Goal: Task Accomplishment & Management: Manage account settings

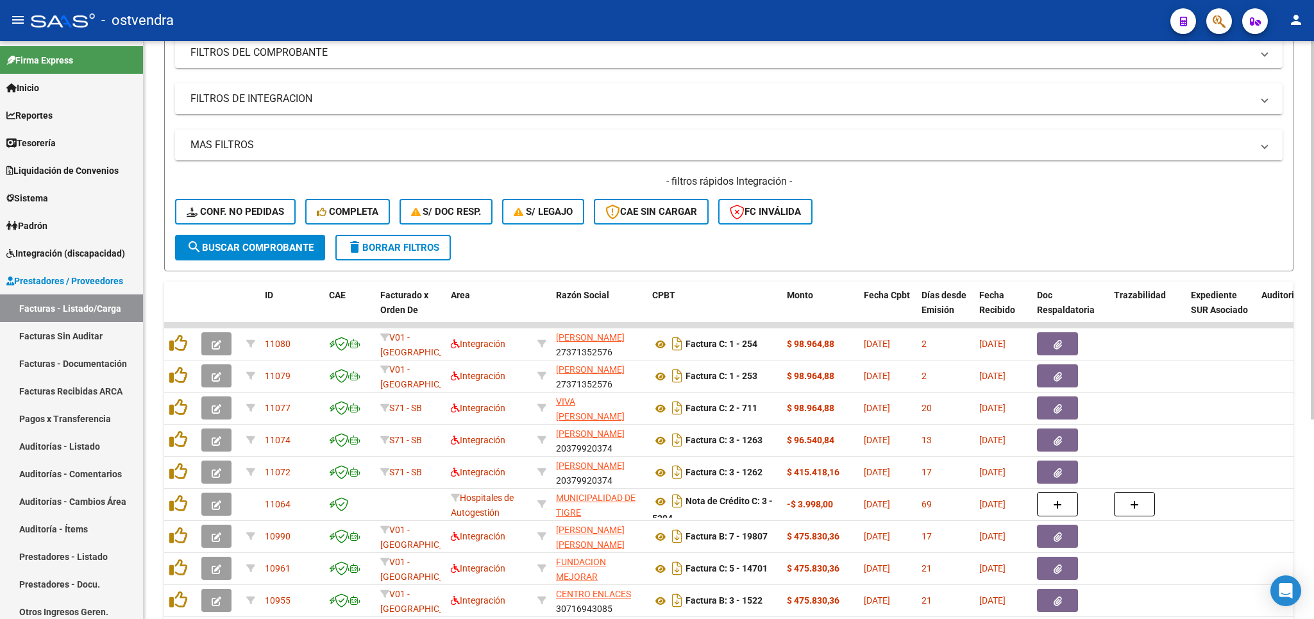
scroll to position [225, 0]
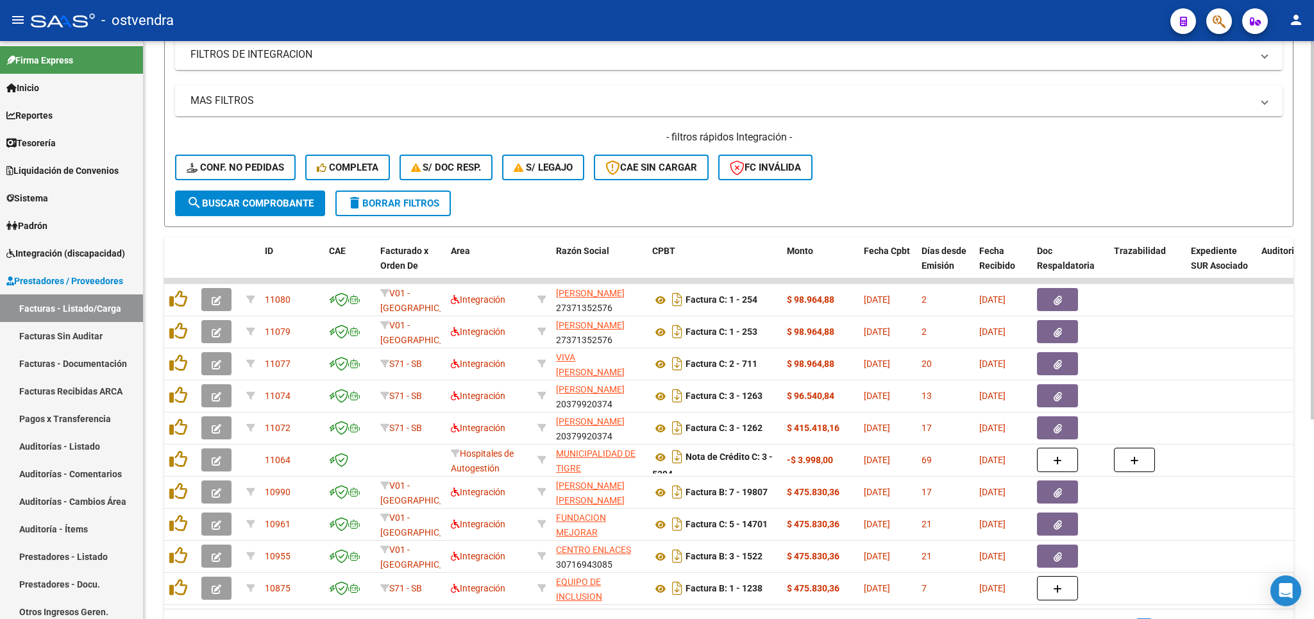
click at [406, 207] on span "delete Borrar Filtros" at bounding box center [393, 204] width 92 height 12
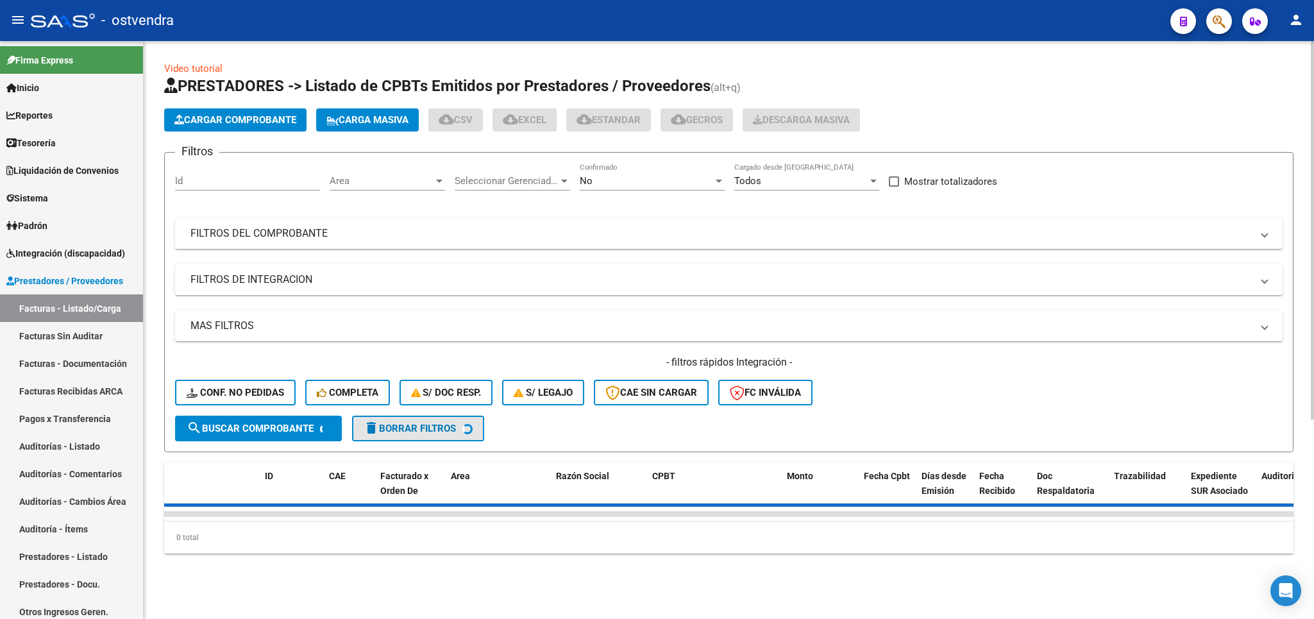
scroll to position [0, 0]
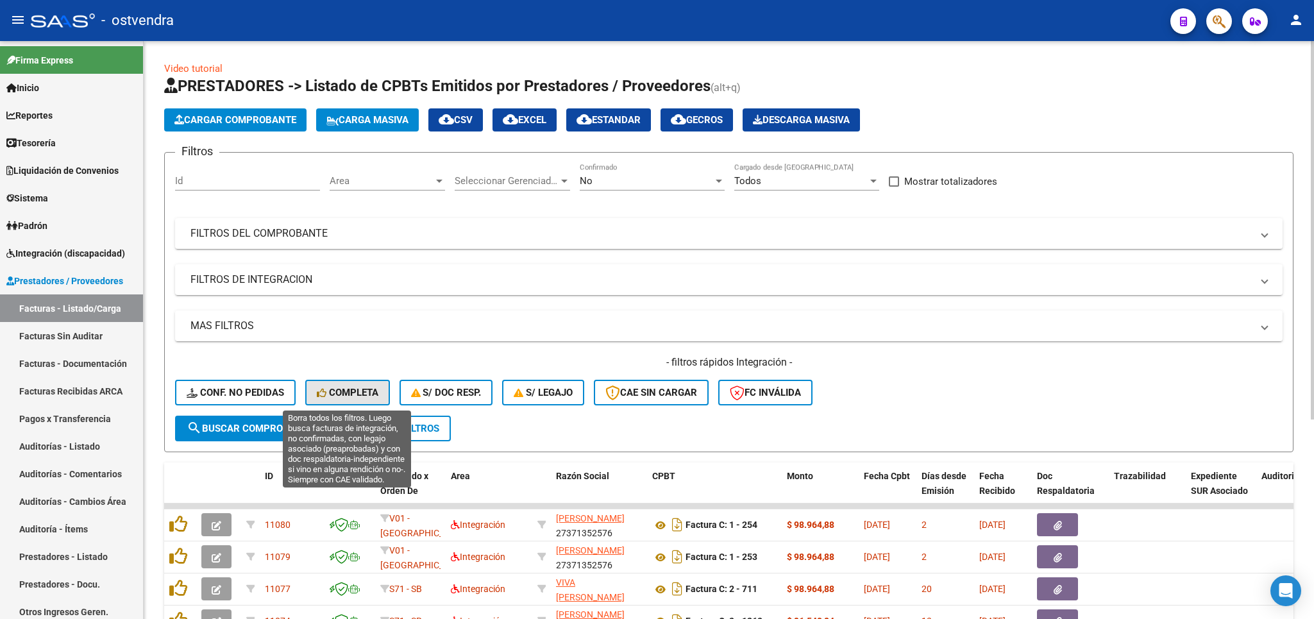
click at [348, 394] on span "Completa" at bounding box center [348, 393] width 62 height 12
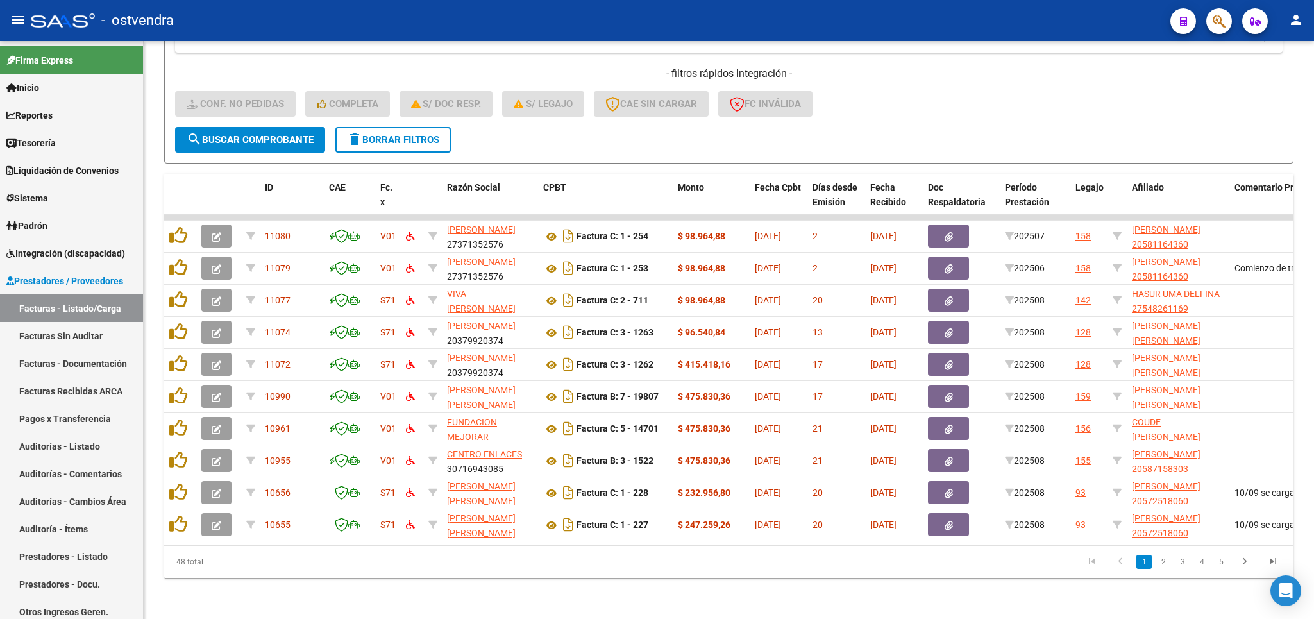
scroll to position [80, 0]
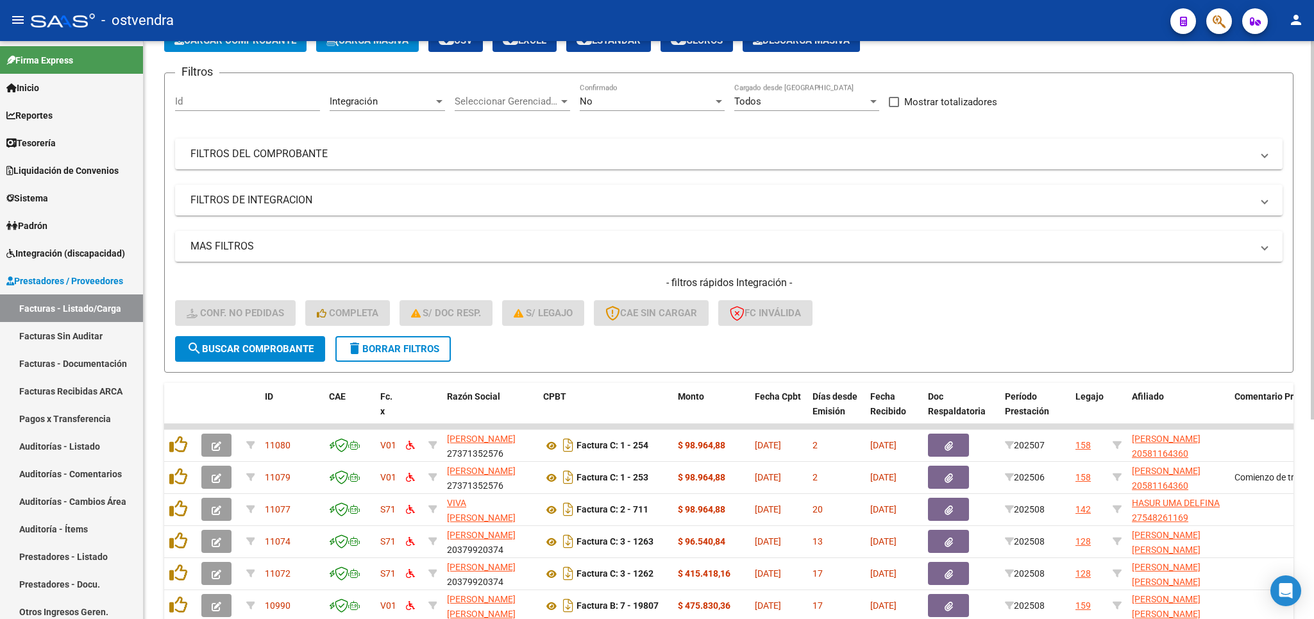
click at [381, 351] on span "delete Borrar Filtros" at bounding box center [393, 349] width 92 height 12
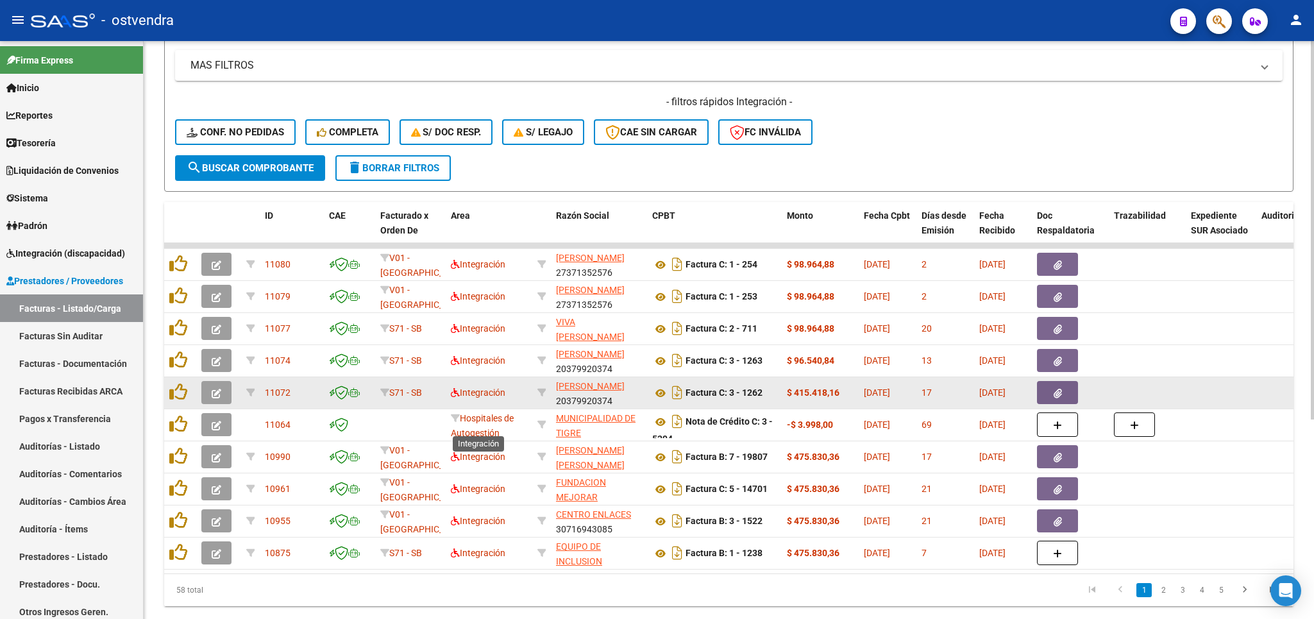
scroll to position [300, 0]
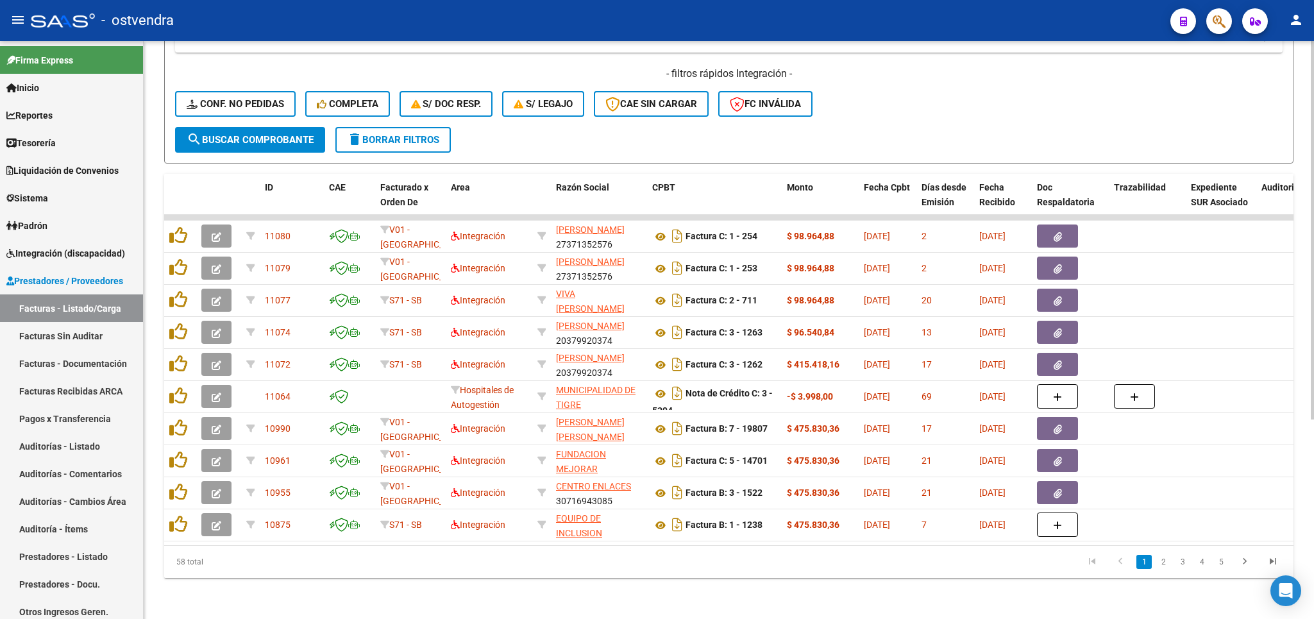
click at [419, 134] on span "delete Borrar Filtros" at bounding box center [393, 140] width 92 height 12
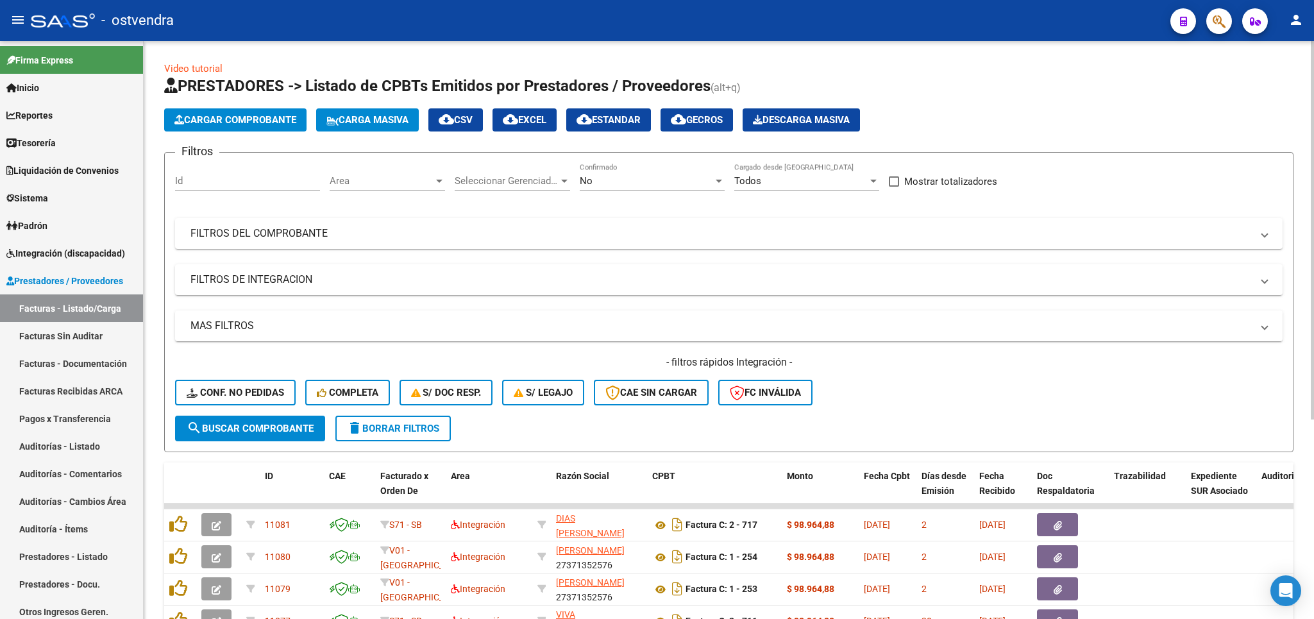
scroll to position [305, 0]
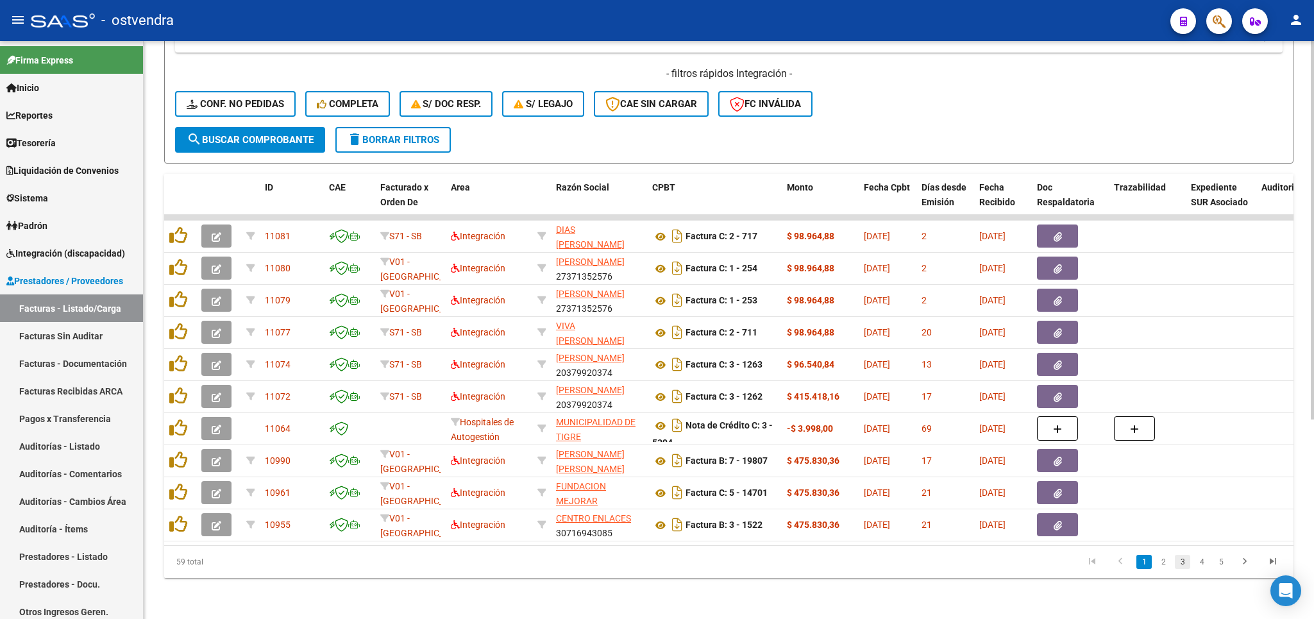
click at [1185, 563] on link "3" at bounding box center [1182, 562] width 15 height 14
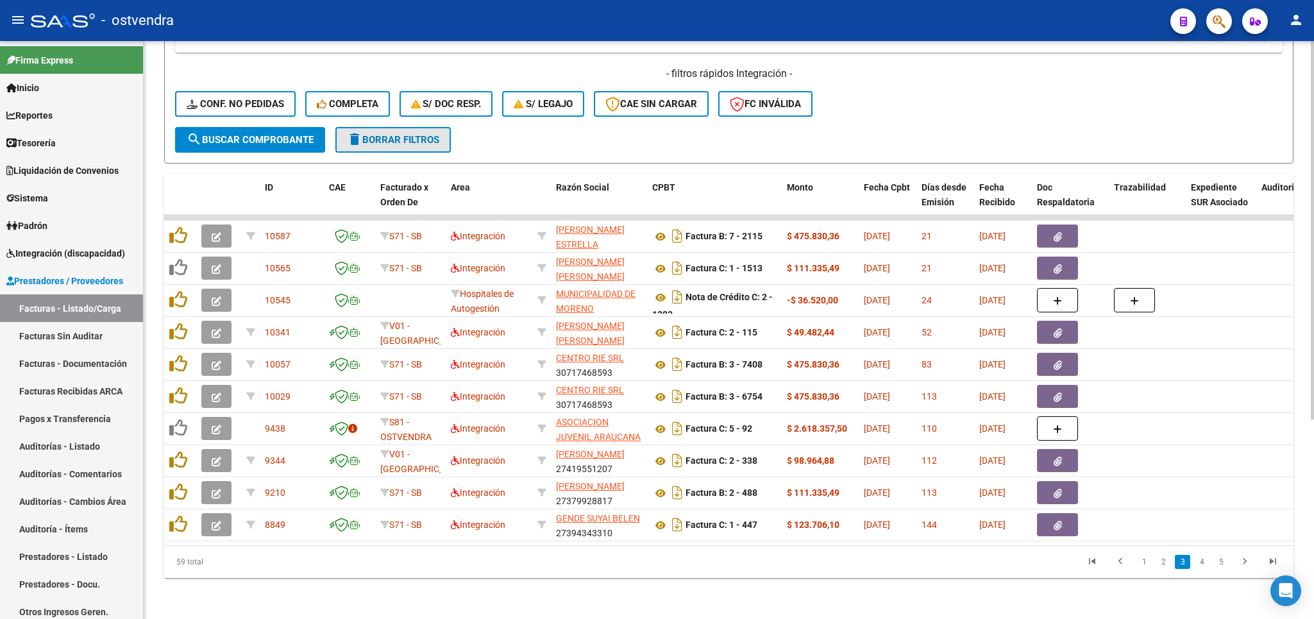
drag, startPoint x: 373, startPoint y: 131, endPoint x: 346, endPoint y: 92, distance: 47.9
click at [373, 130] on button "delete Borrar Filtros" at bounding box center [392, 140] width 115 height 26
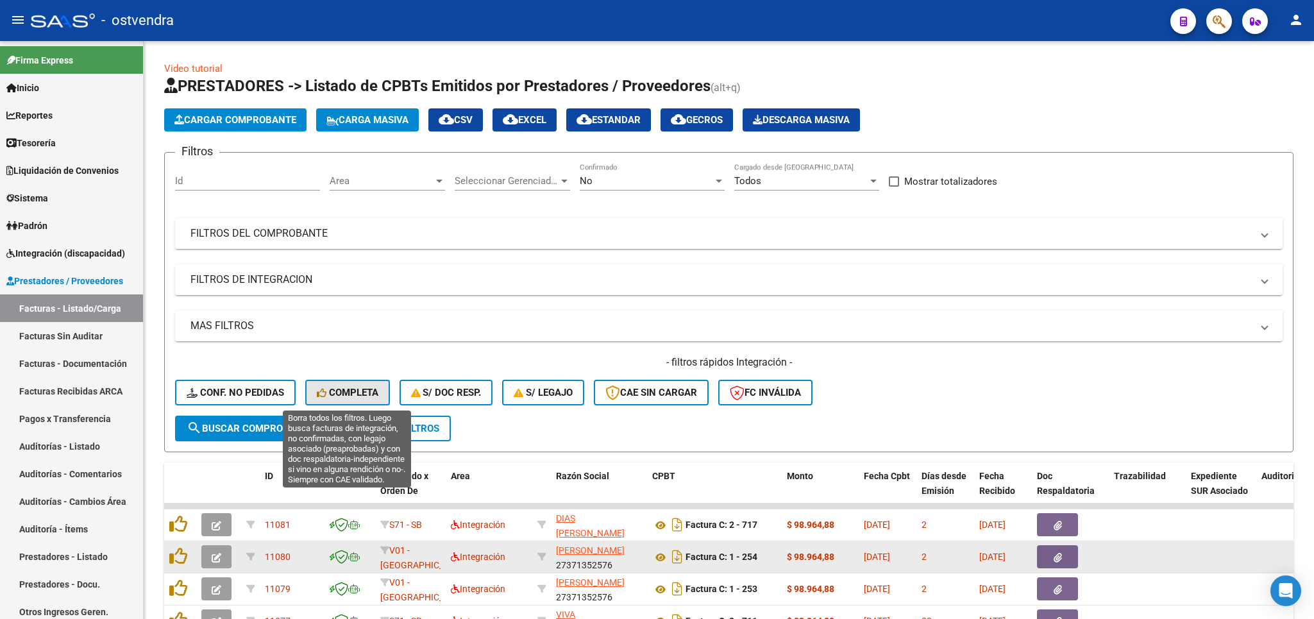
drag, startPoint x: 333, startPoint y: 396, endPoint x: 1198, endPoint y: 542, distance: 877.4
click at [339, 396] on span "Completa" at bounding box center [348, 393] width 62 height 12
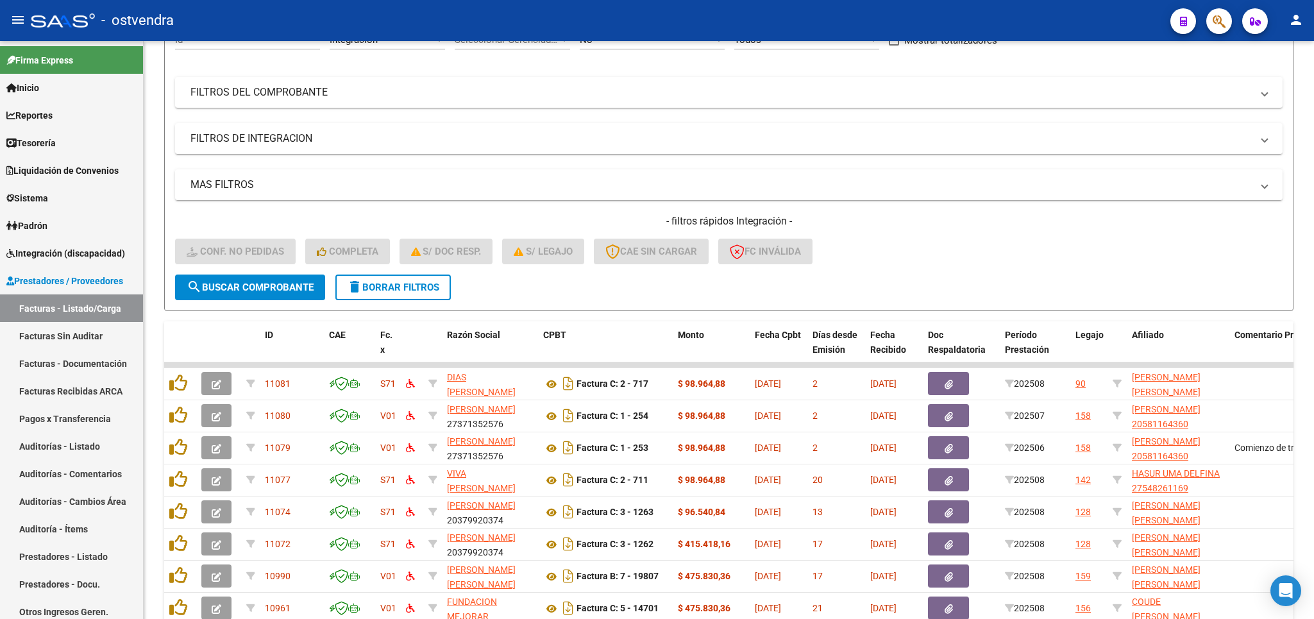
scroll to position [305, 0]
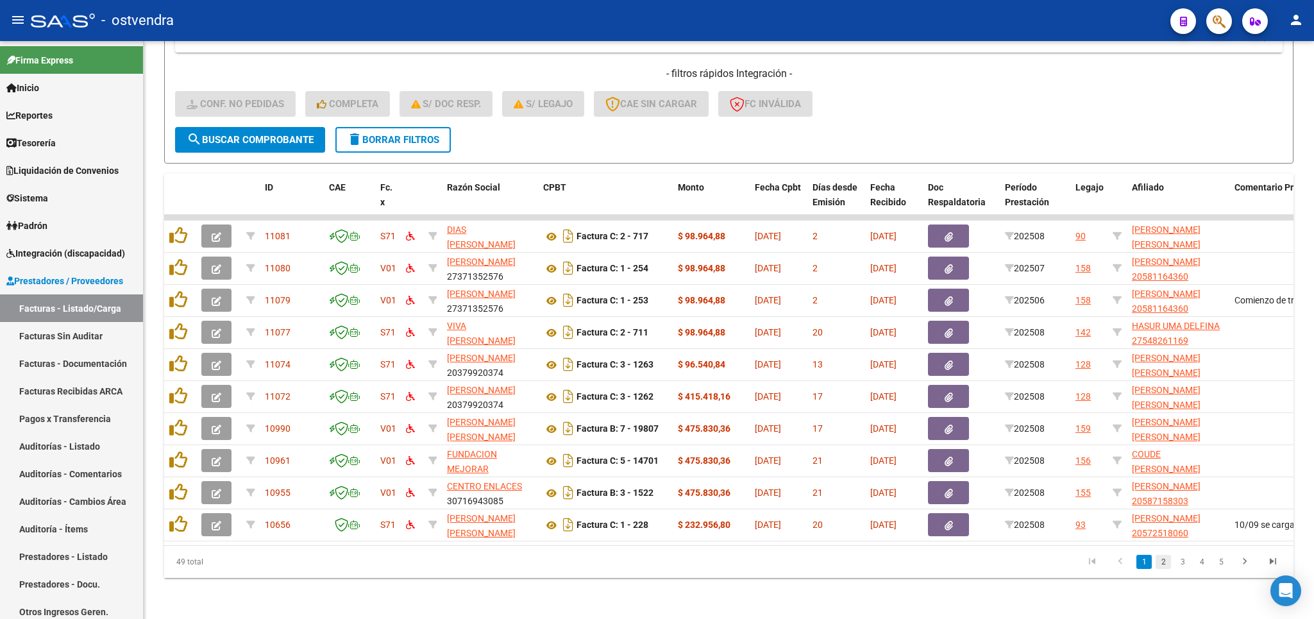
click at [1160, 565] on link "2" at bounding box center [1163, 562] width 15 height 14
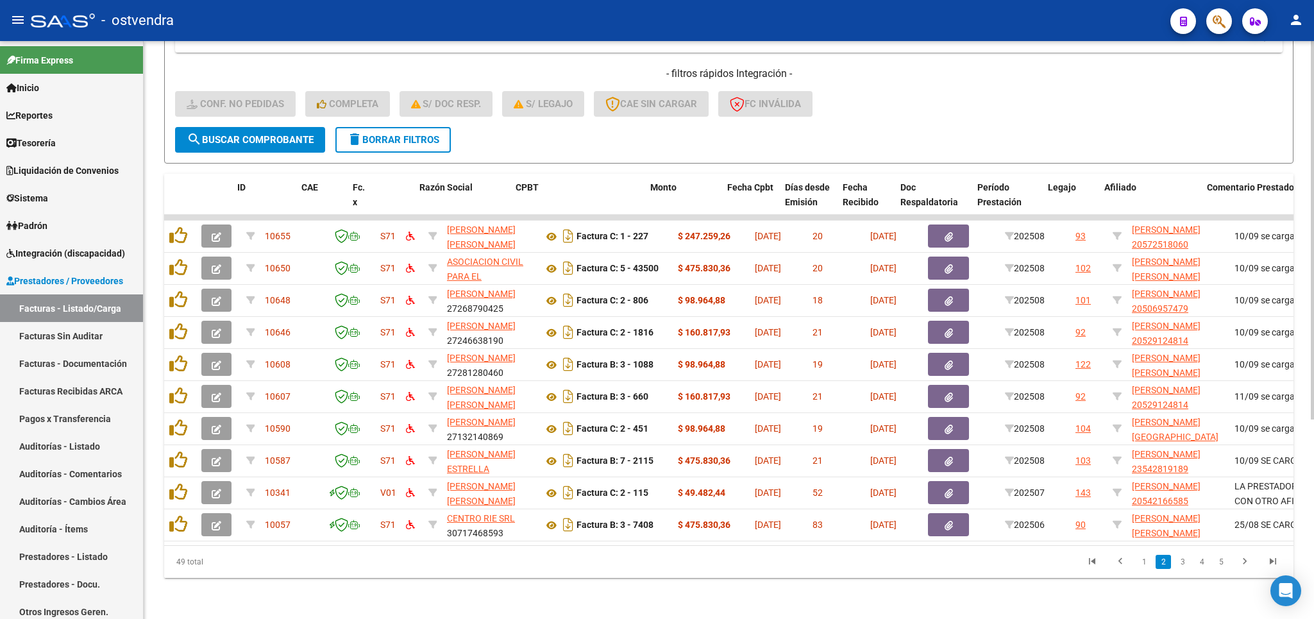
scroll to position [0, 28]
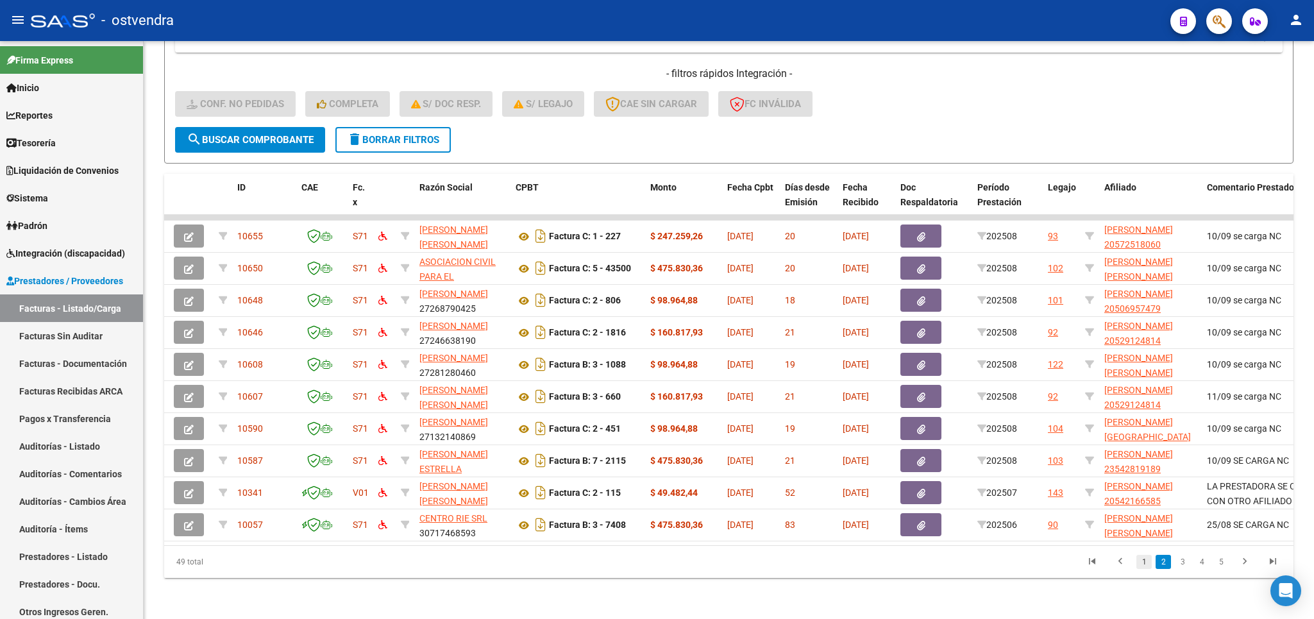
click at [1143, 558] on link "1" at bounding box center [1143, 562] width 15 height 14
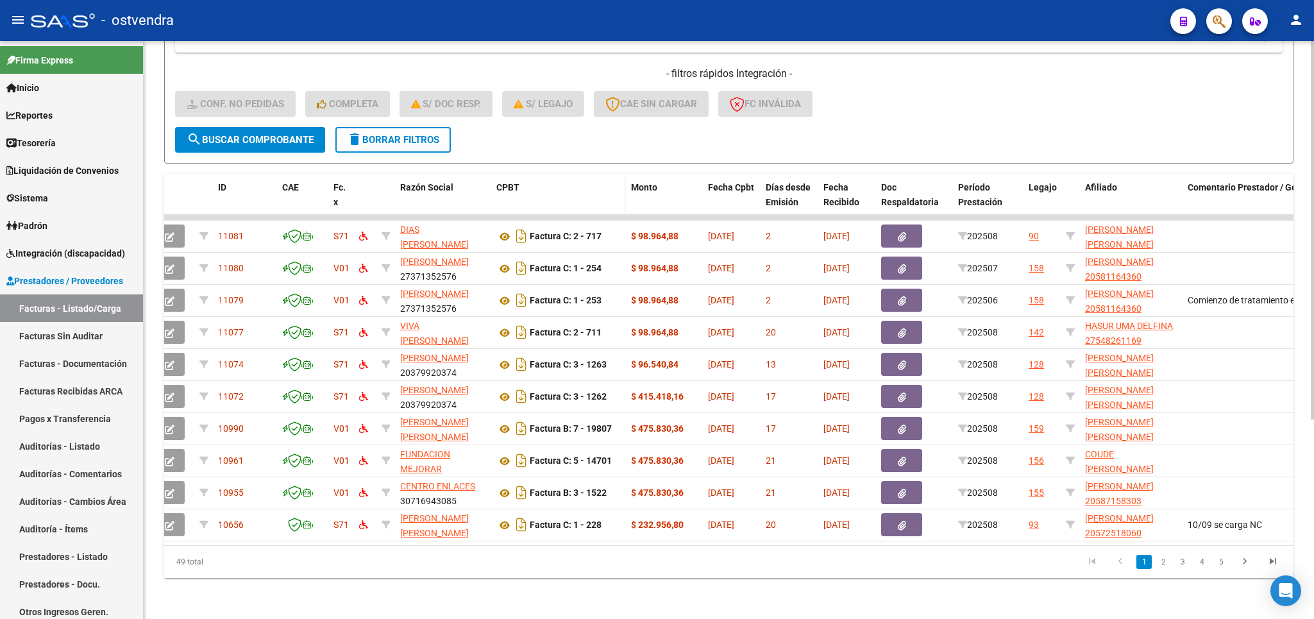
scroll to position [0, 44]
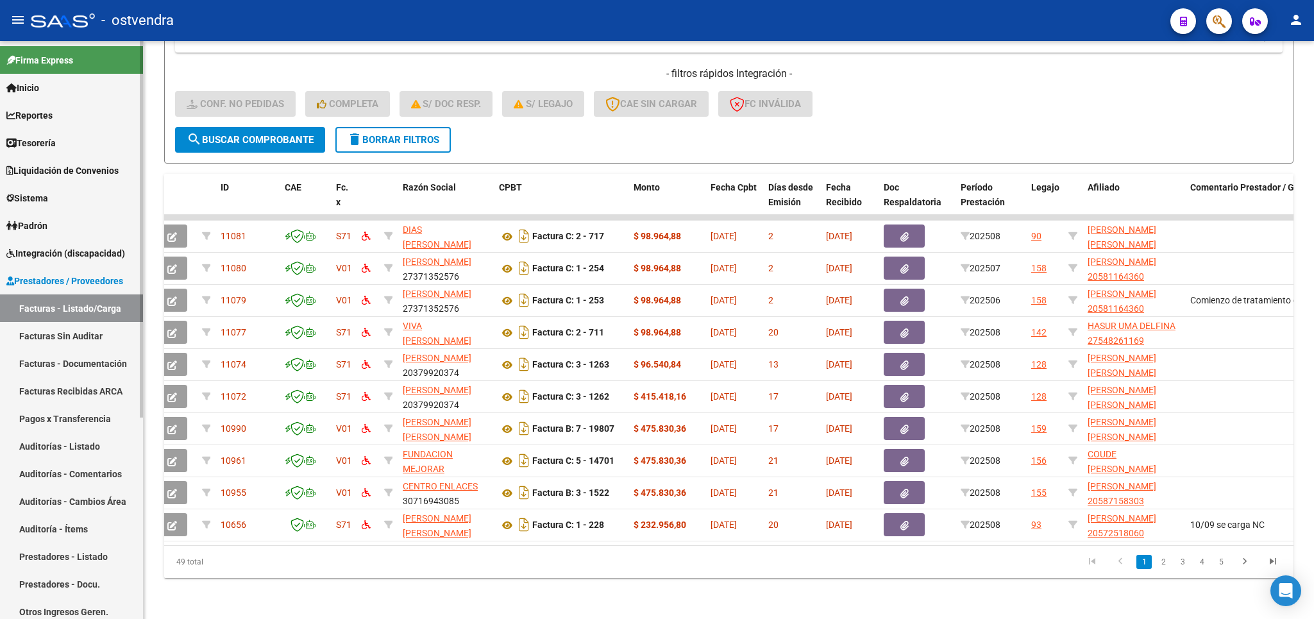
click at [50, 253] on span "Integración (discapacidad)" at bounding box center [65, 253] width 119 height 14
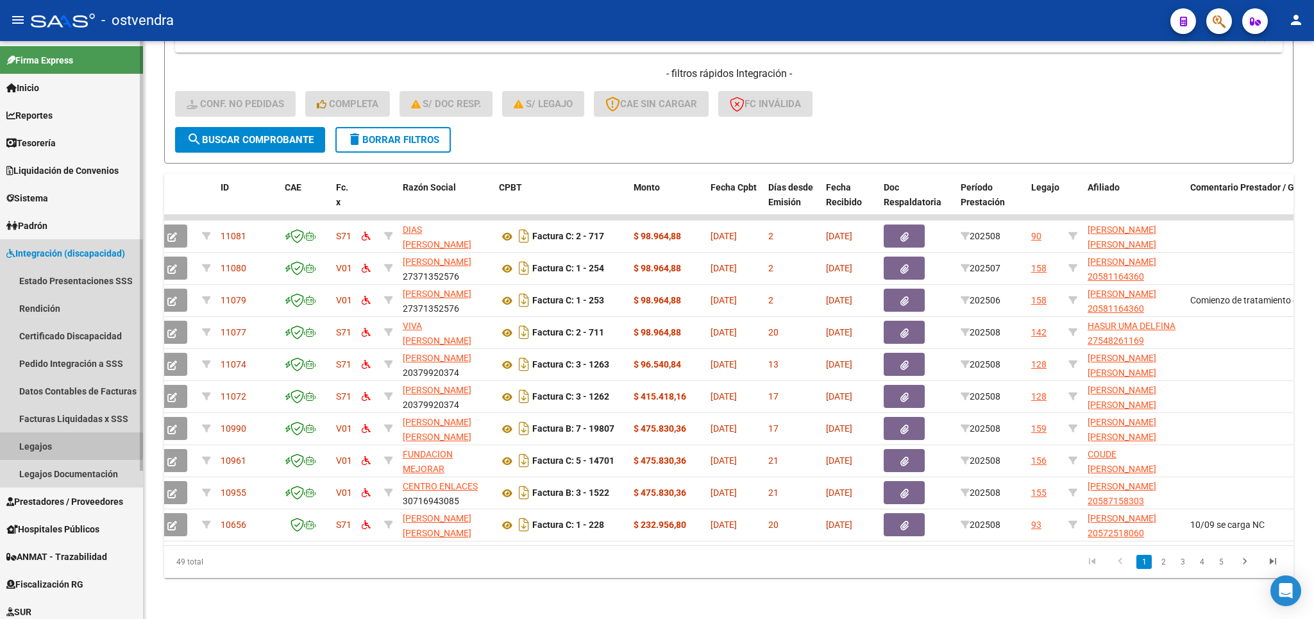
click at [50, 446] on link "Legajos" at bounding box center [71, 446] width 143 height 28
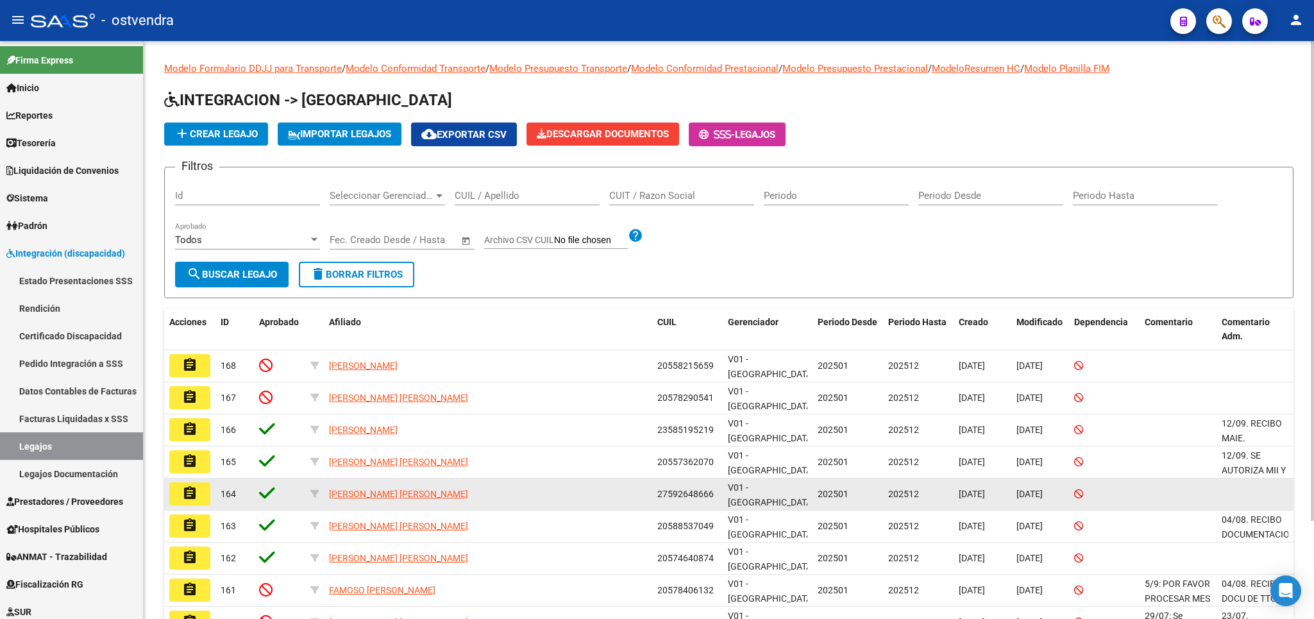
scroll to position [75, 0]
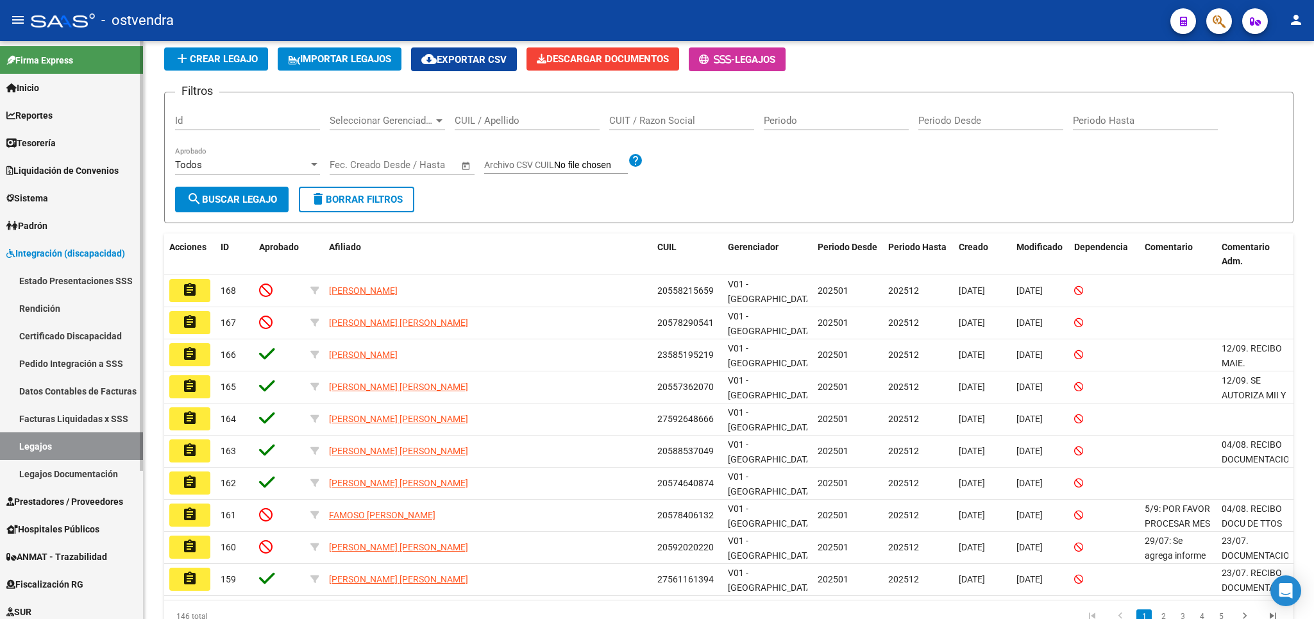
click at [88, 473] on link "Legajos Documentación" at bounding box center [71, 474] width 143 height 28
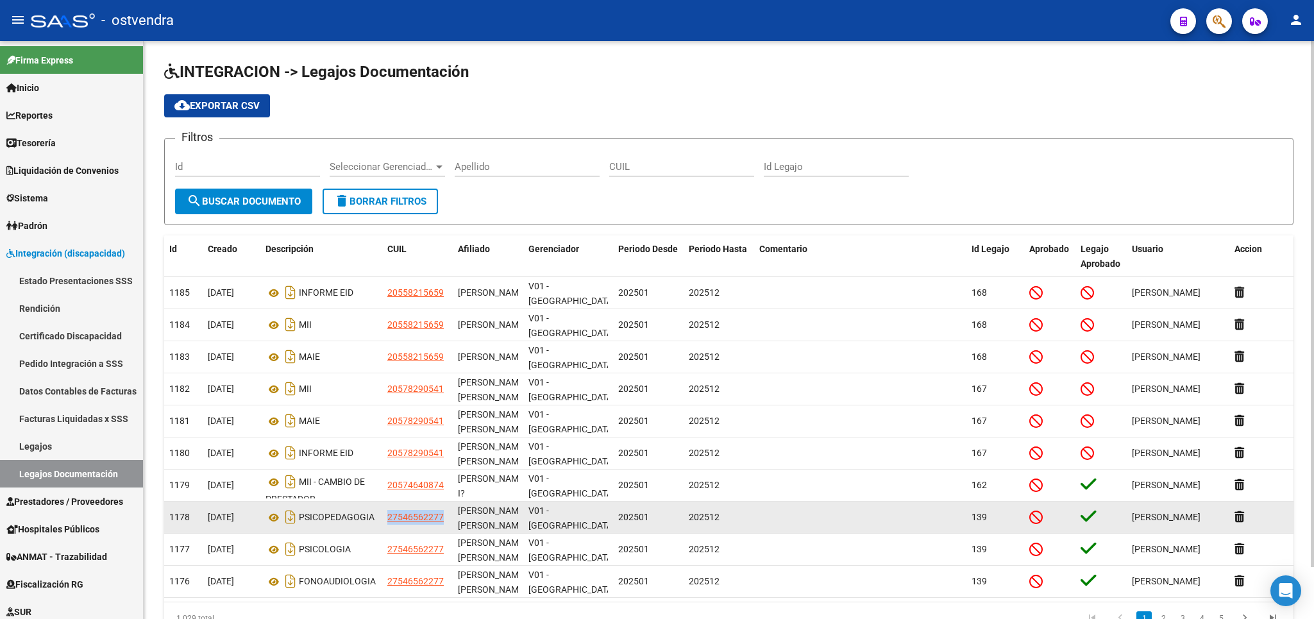
drag, startPoint x: 385, startPoint y: 517, endPoint x: 446, endPoint y: 519, distance: 61.6
click at [446, 519] on datatable-body-cell "27546562277" at bounding box center [417, 516] width 71 height 31
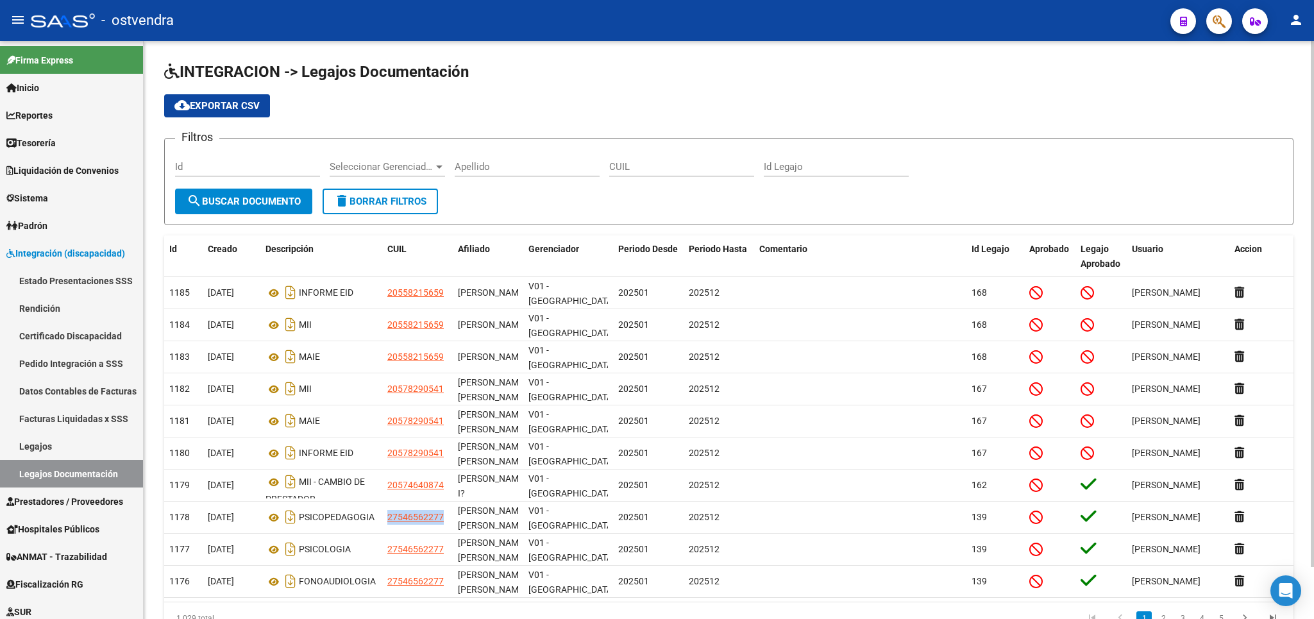
copy span "27546562277"
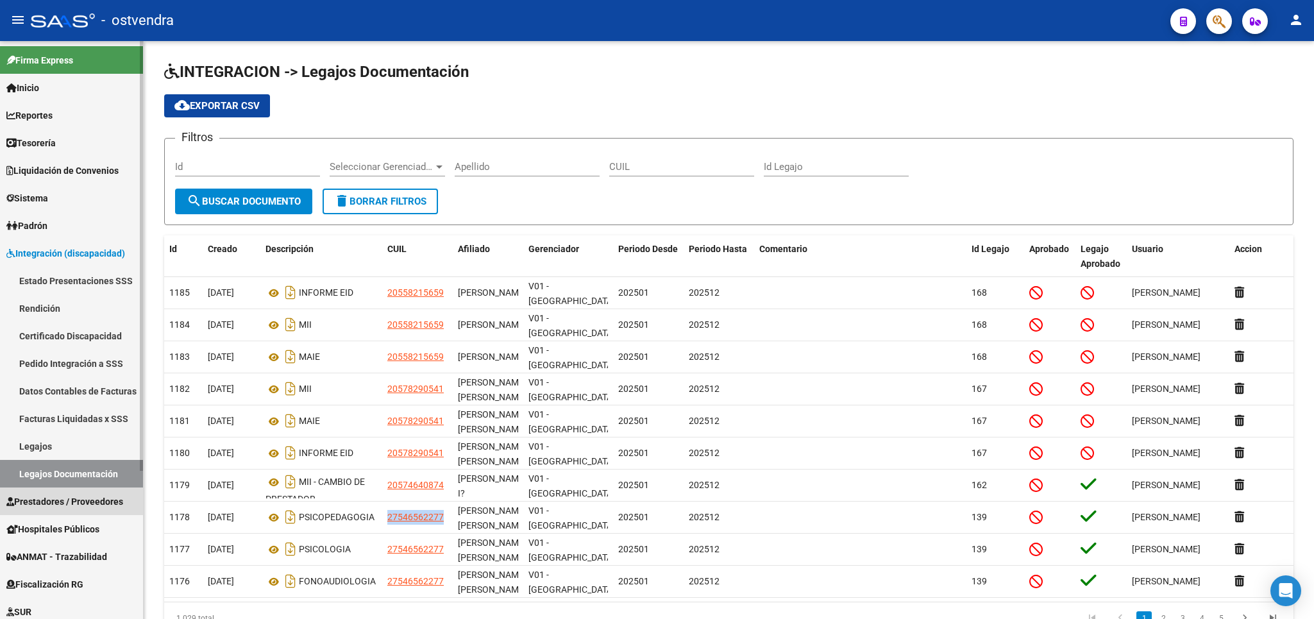
click at [90, 498] on span "Prestadores / Proveedores" at bounding box center [64, 501] width 117 height 14
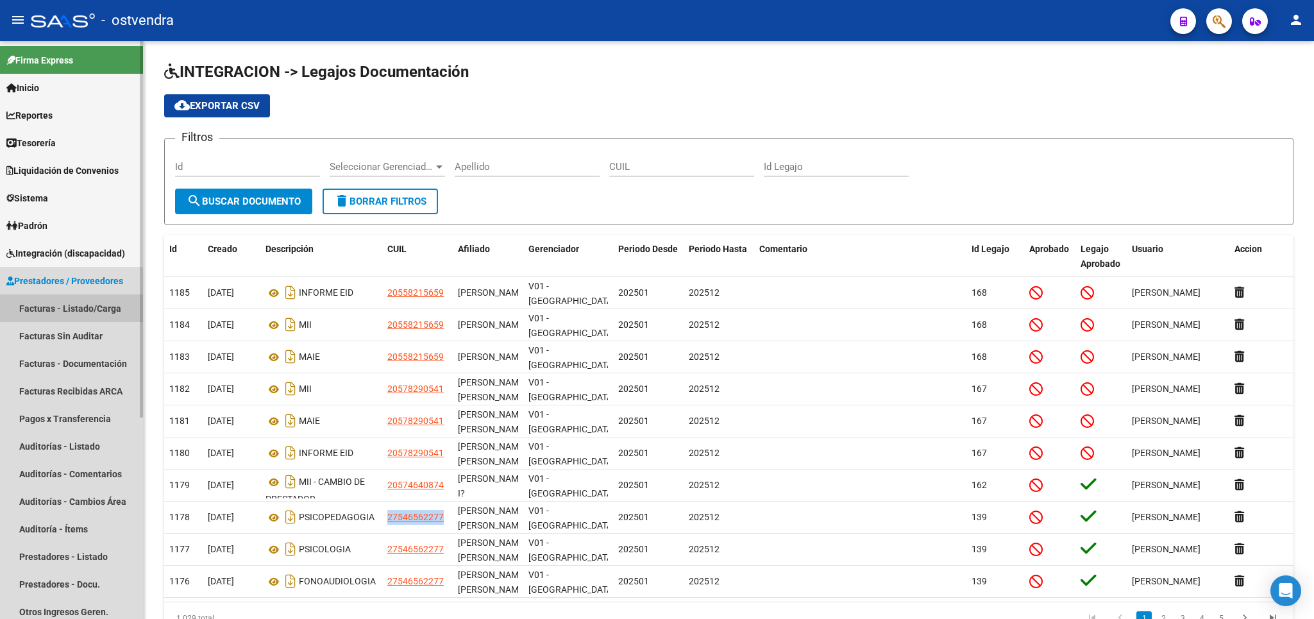
click at [80, 311] on link "Facturas - Listado/Carga" at bounding box center [71, 308] width 143 height 28
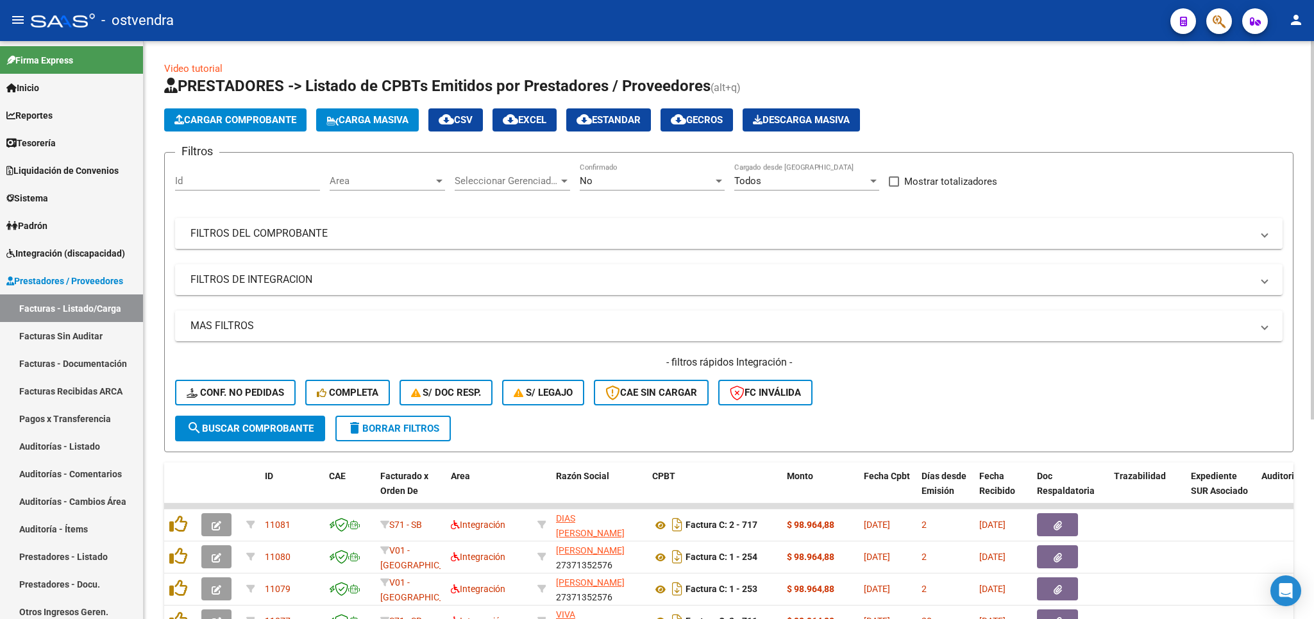
click at [317, 229] on mat-panel-title "FILTROS DEL COMPROBANTE" at bounding box center [720, 233] width 1061 height 14
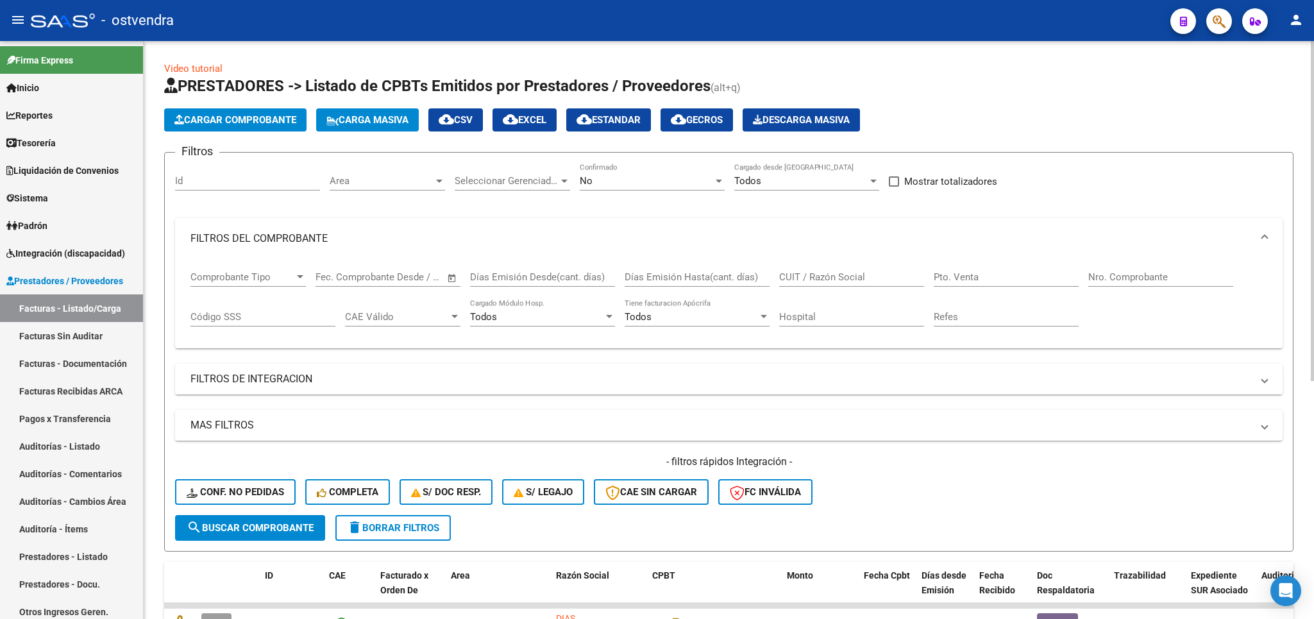
click at [271, 380] on mat-panel-title "FILTROS DE INTEGRACION" at bounding box center [720, 379] width 1061 height 14
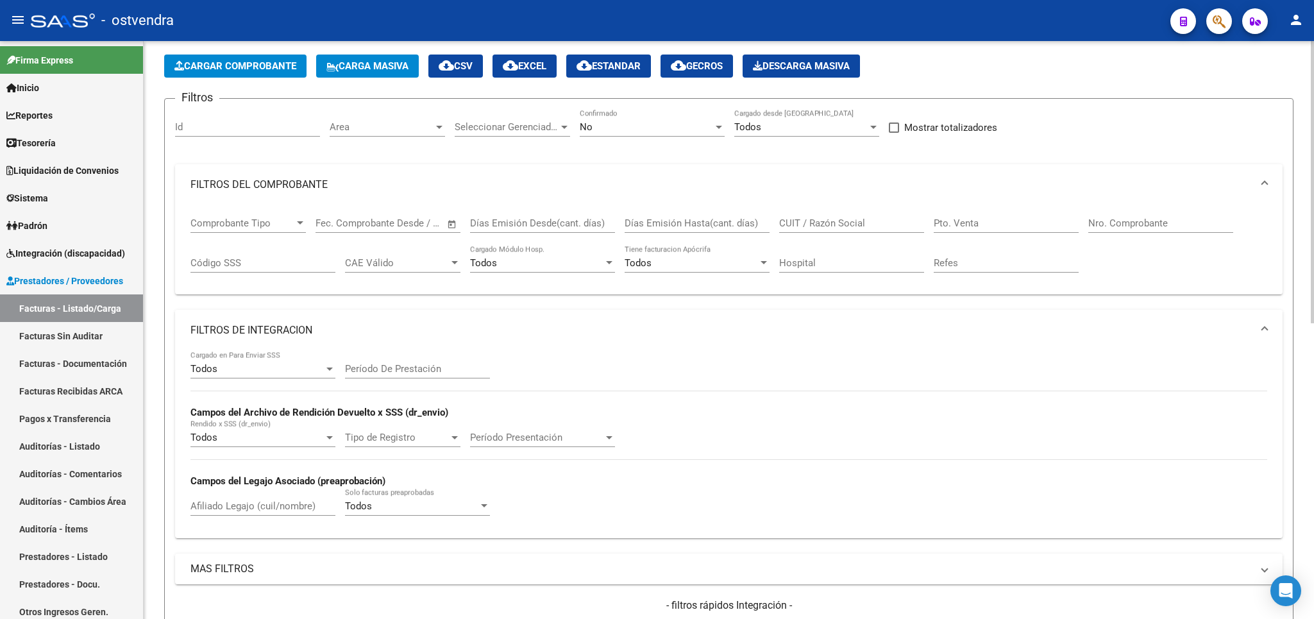
scroll to position [150, 0]
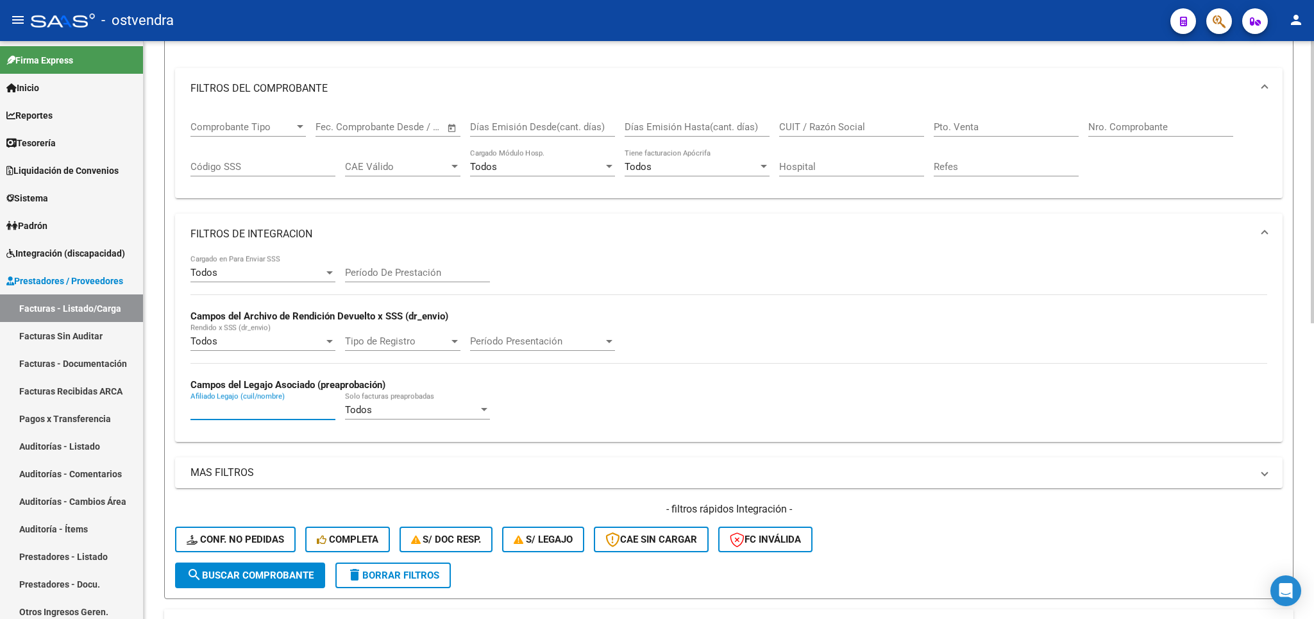
paste input "27546562277"
type input "27546562277"
click at [230, 581] on span "search Buscar Comprobante" at bounding box center [250, 575] width 127 height 12
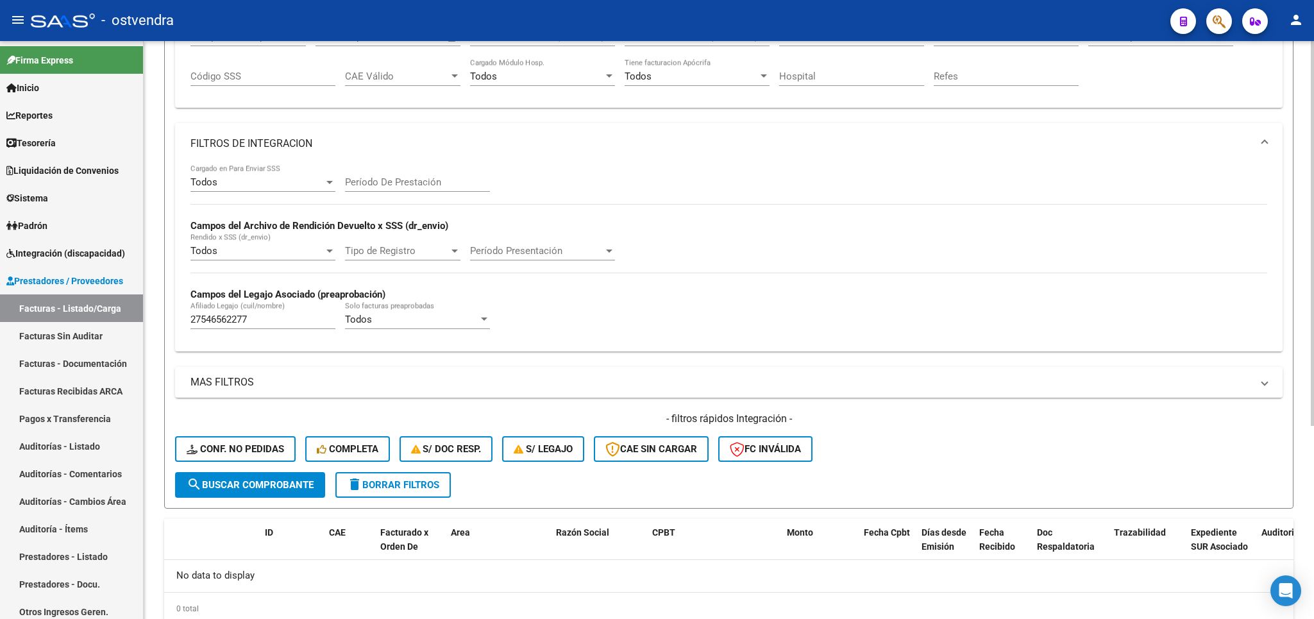
scroll to position [289, 0]
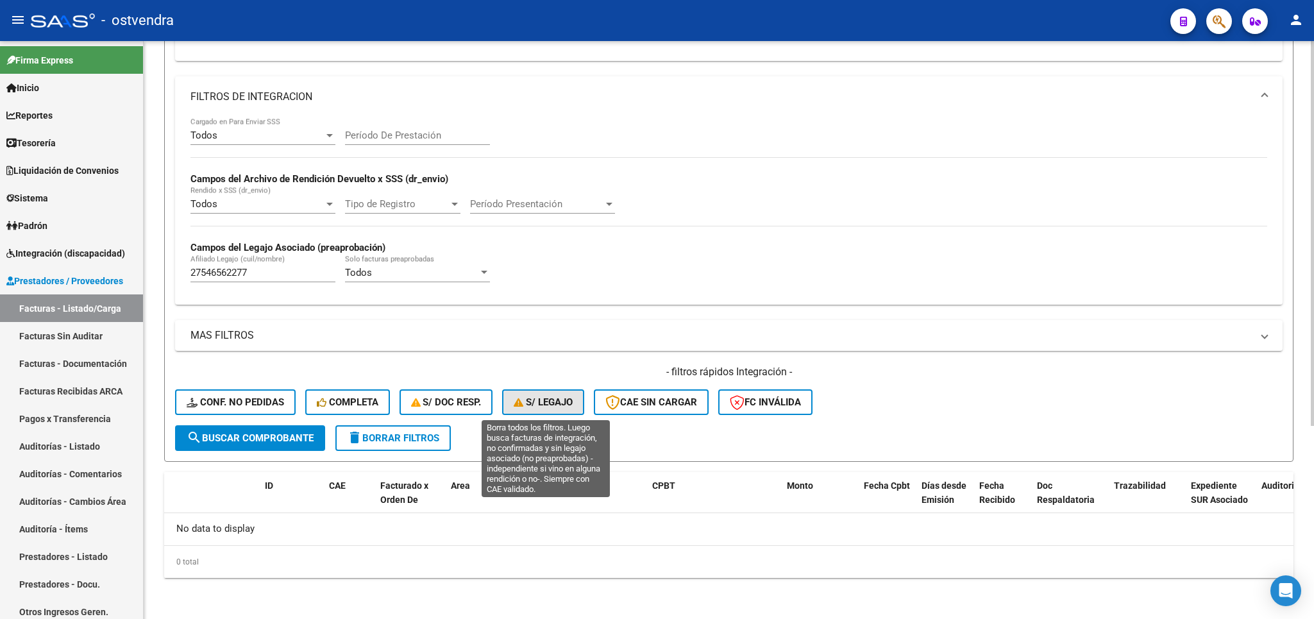
click at [544, 401] on span "S/ legajo" at bounding box center [543, 402] width 59 height 12
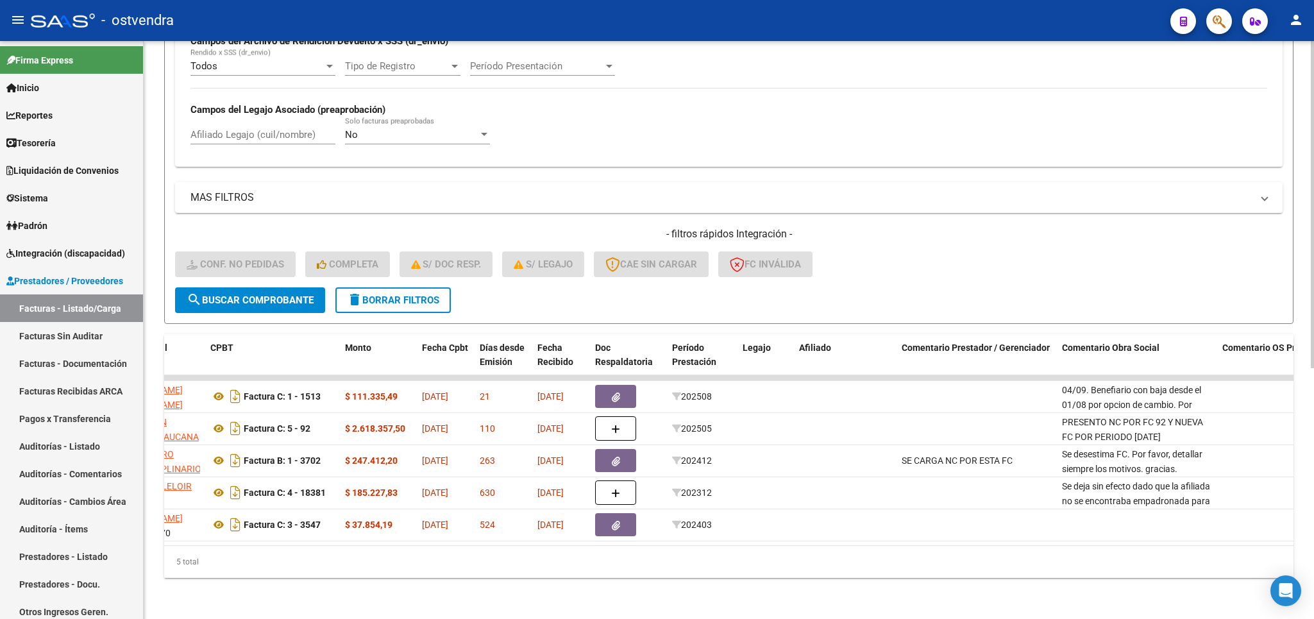
scroll to position [0, 0]
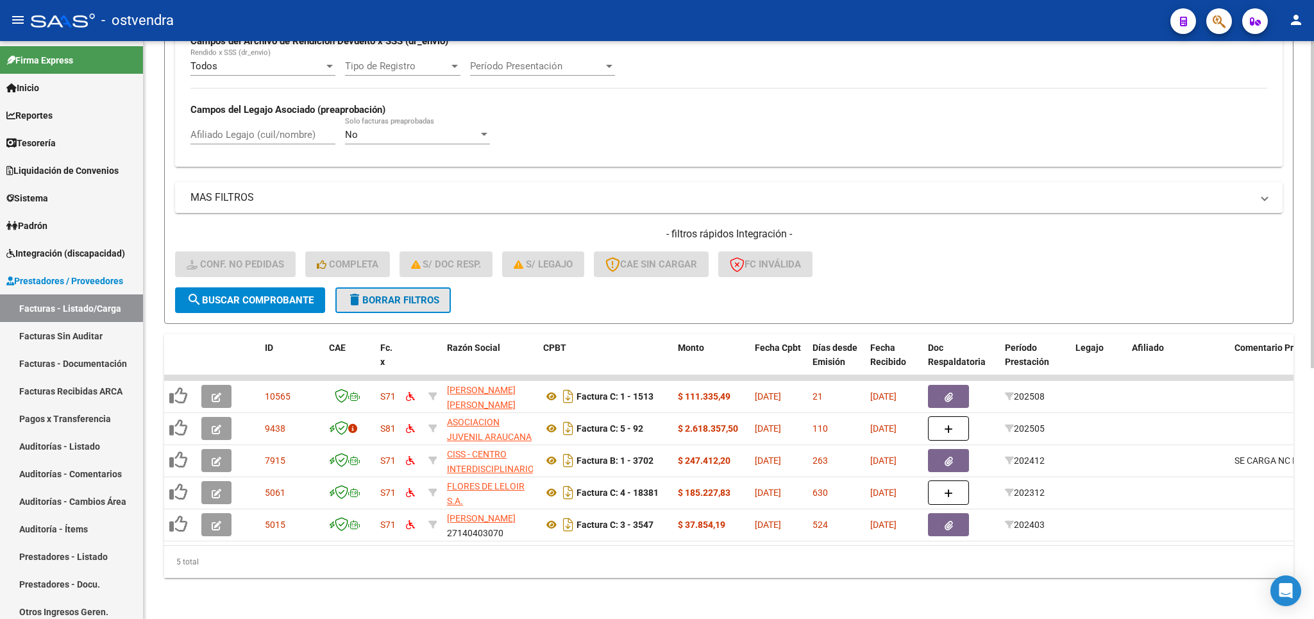
click at [402, 294] on span "delete Borrar Filtros" at bounding box center [393, 300] width 92 height 12
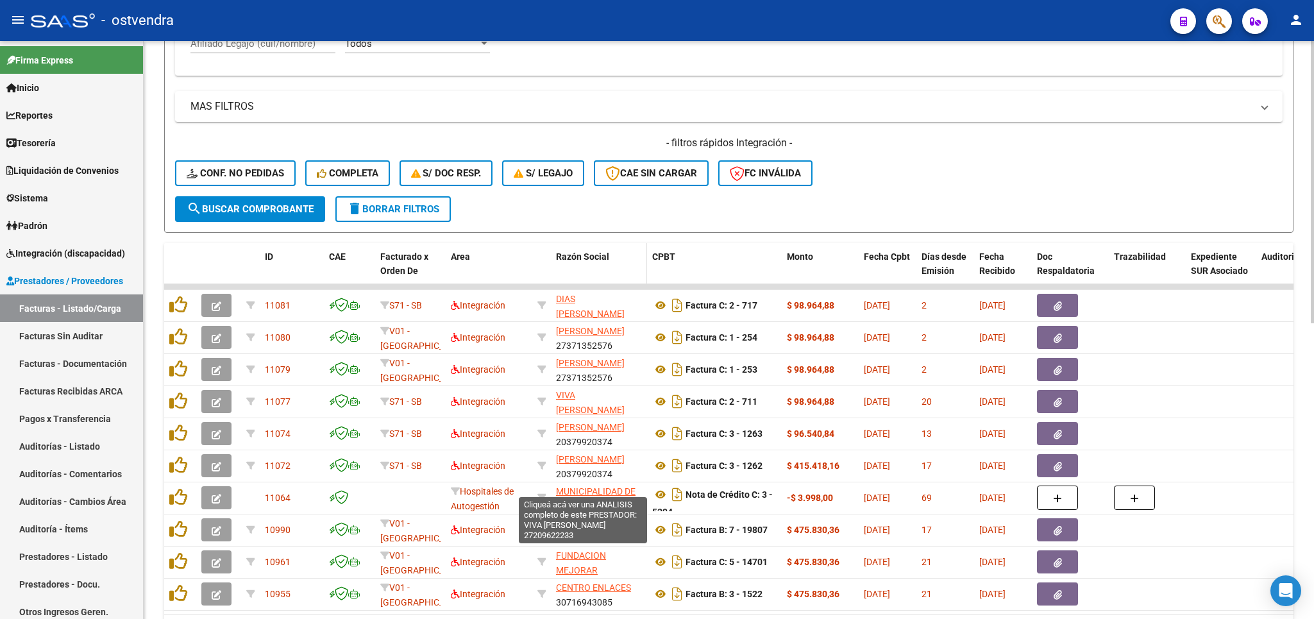
scroll to position [591, 0]
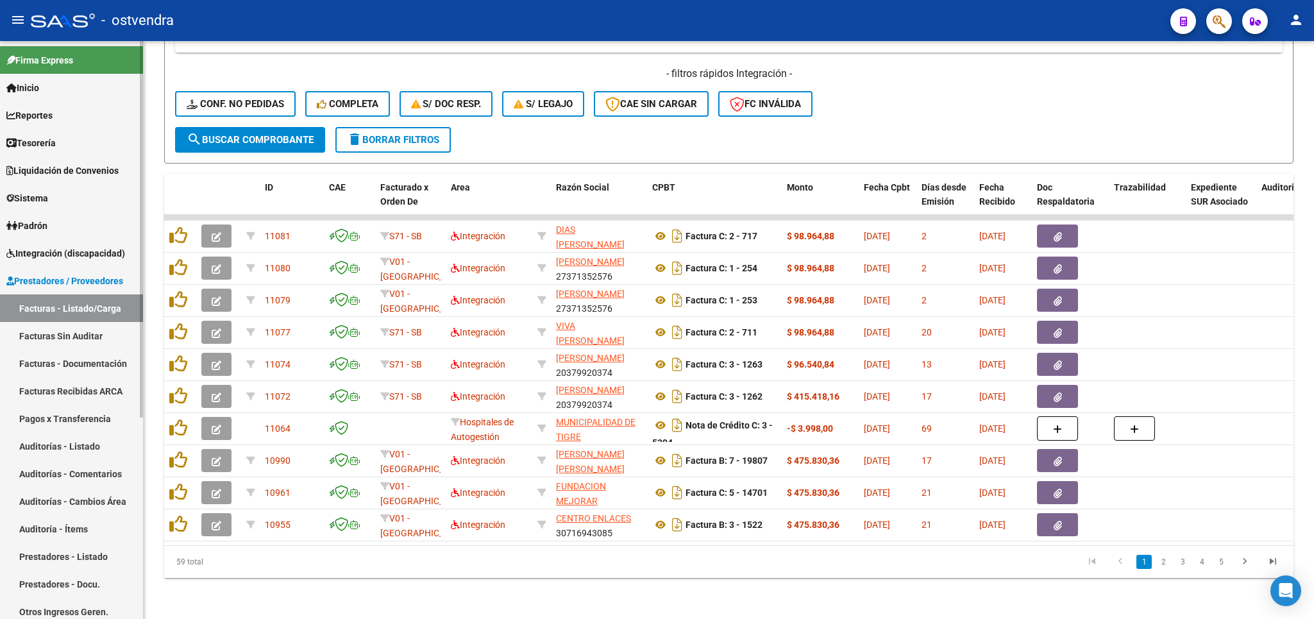
click at [30, 252] on span "Integración (discapacidad)" at bounding box center [65, 253] width 119 height 14
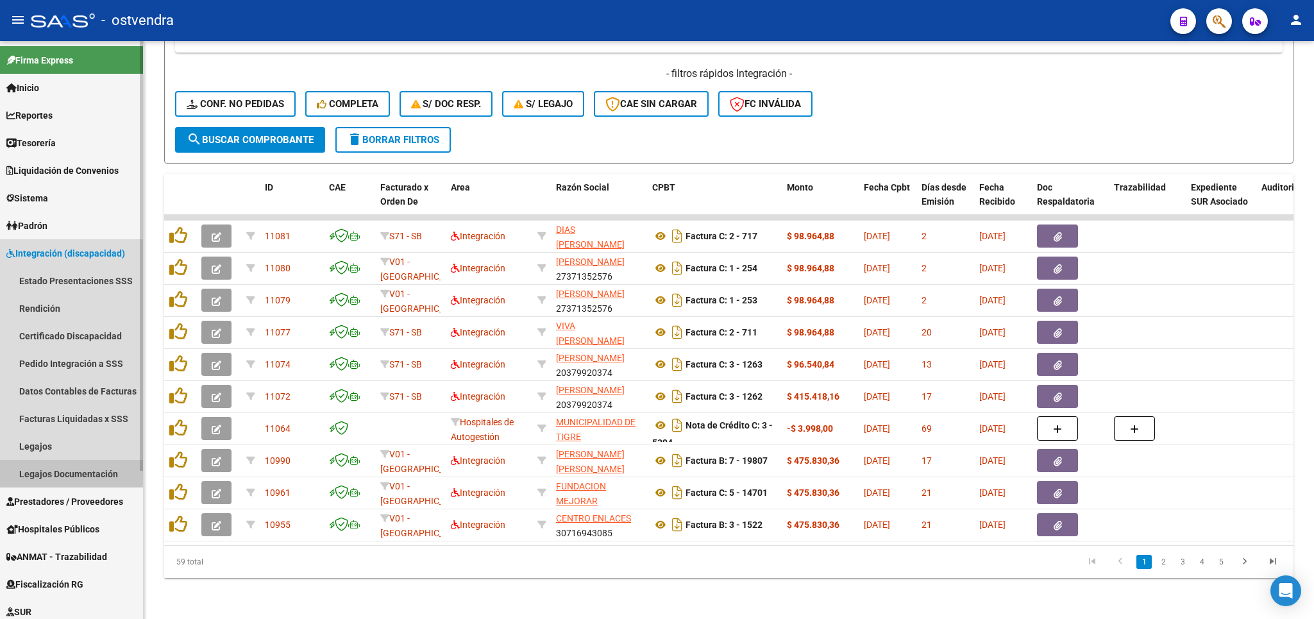
click at [47, 469] on link "Legajos Documentación" at bounding box center [71, 474] width 143 height 28
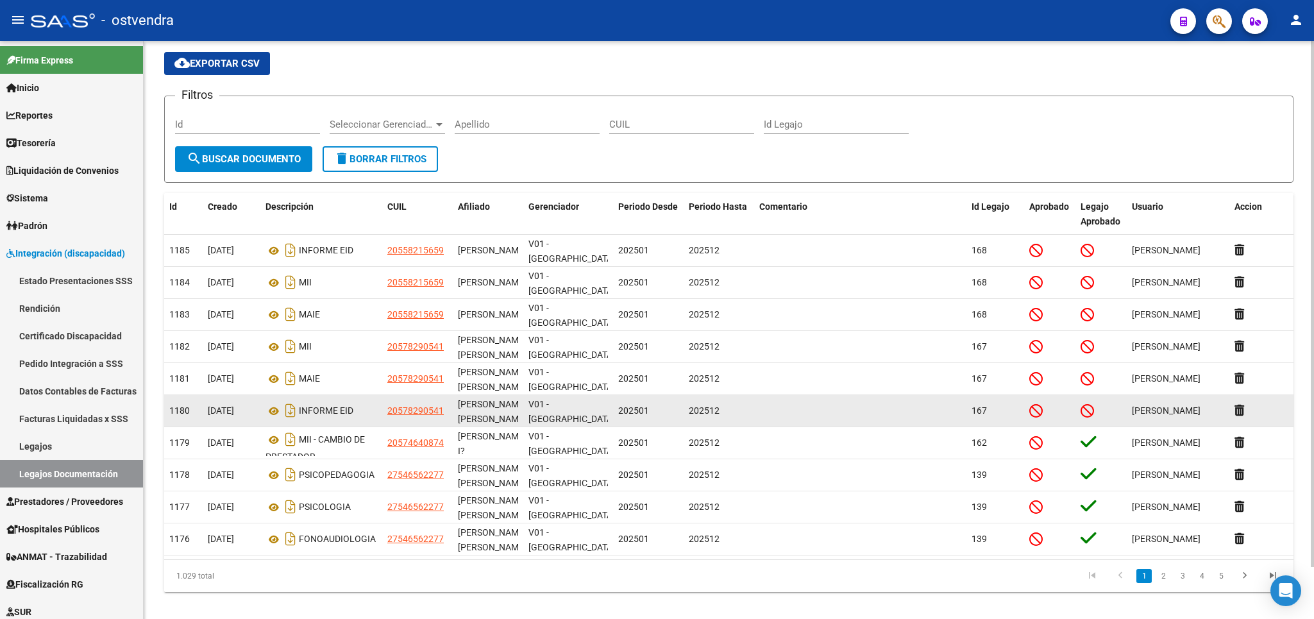
scroll to position [56, 0]
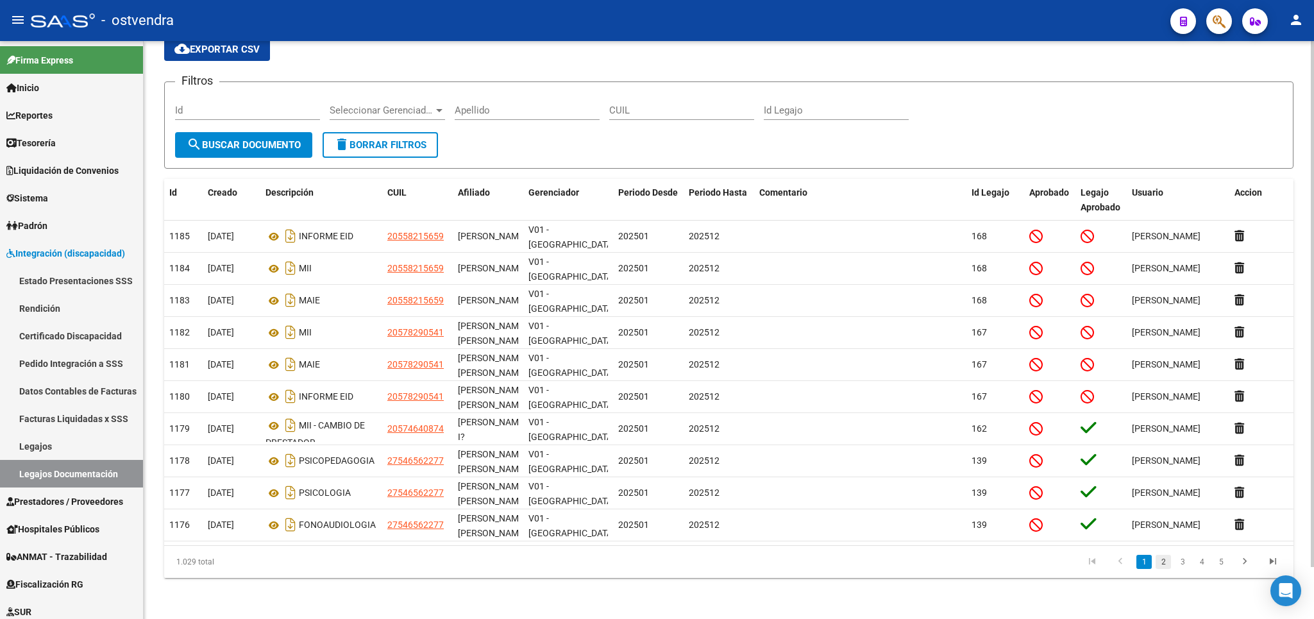
click at [1163, 568] on link "2" at bounding box center [1163, 562] width 15 height 14
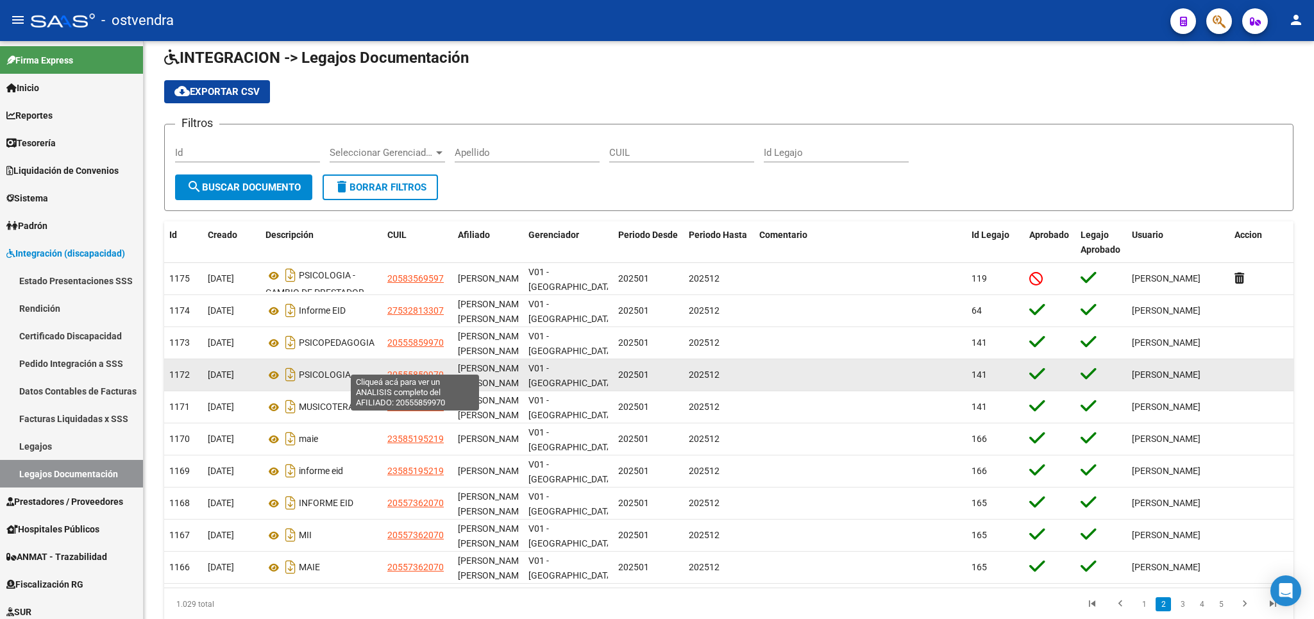
scroll to position [0, 0]
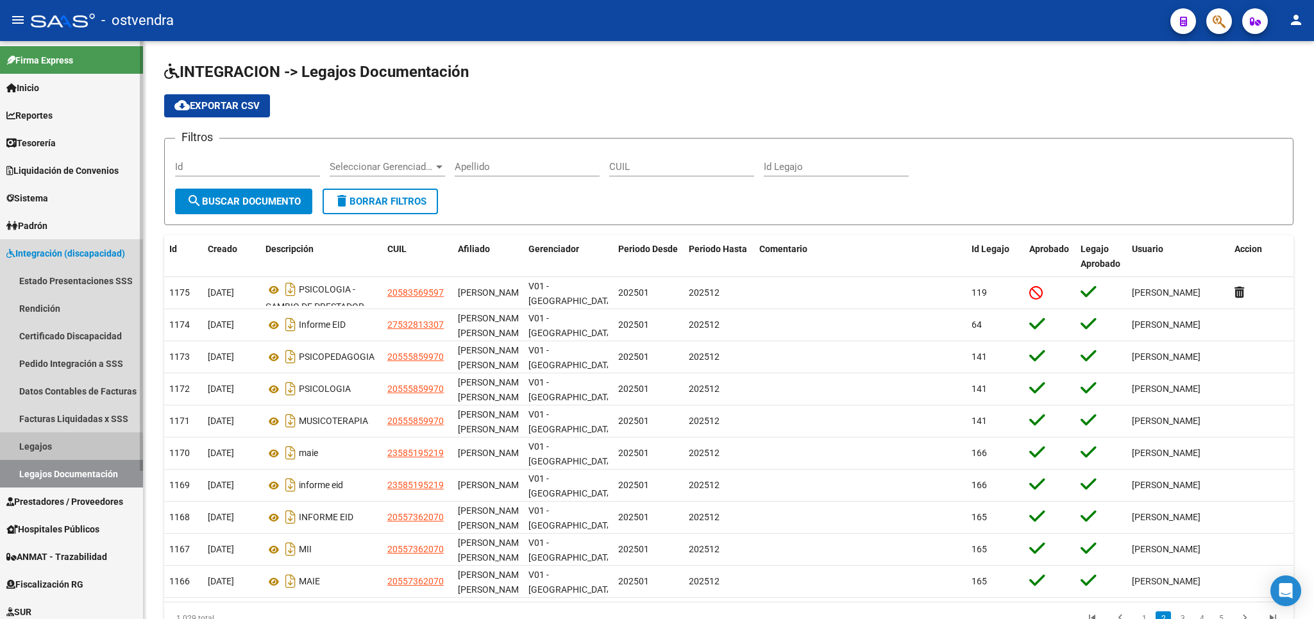
click at [46, 448] on link "Legajos" at bounding box center [71, 446] width 143 height 28
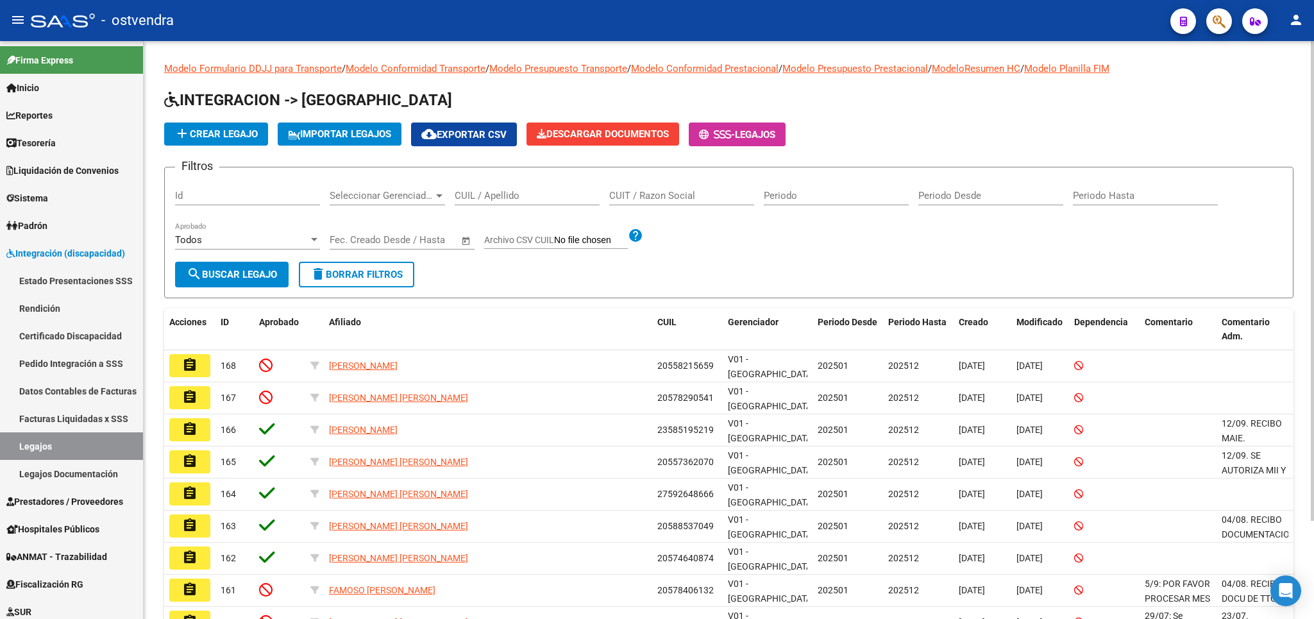
click at [513, 204] on div "CUIL / Apellido" at bounding box center [527, 192] width 145 height 28
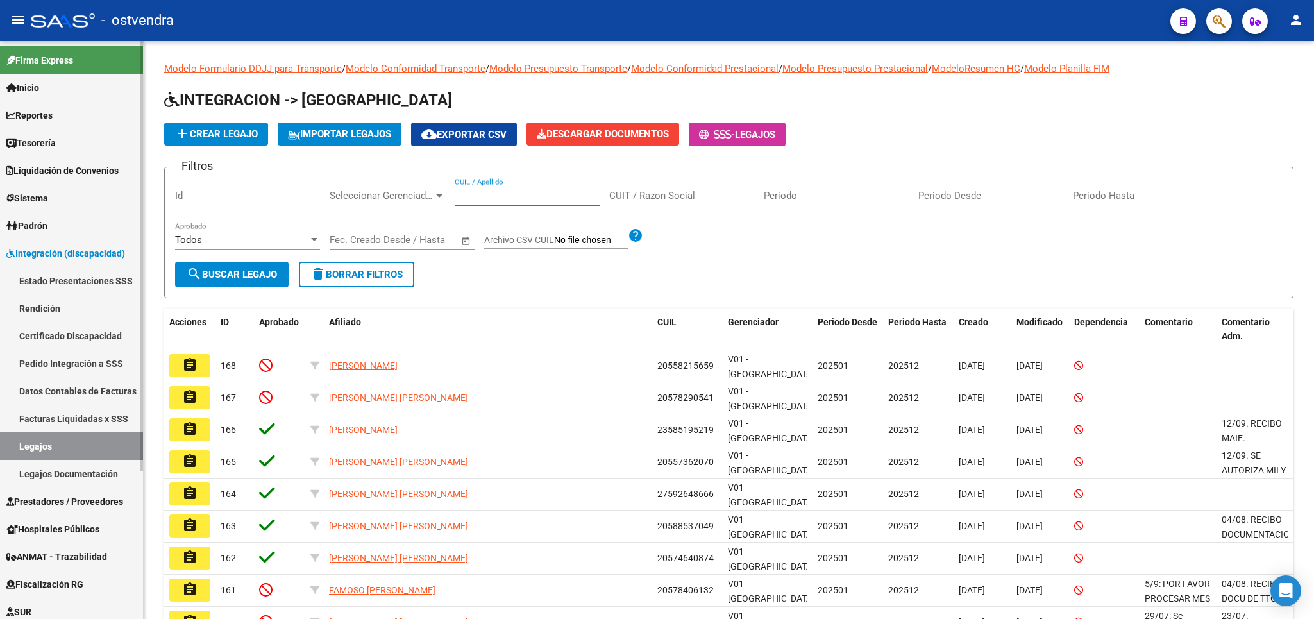
click at [88, 363] on link "Pedido Integración a SSS" at bounding box center [71, 364] width 143 height 28
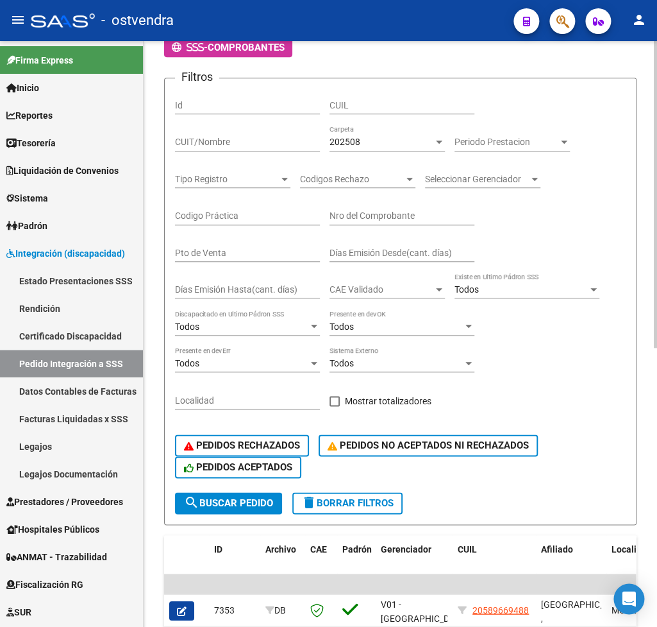
scroll to position [124, 0]
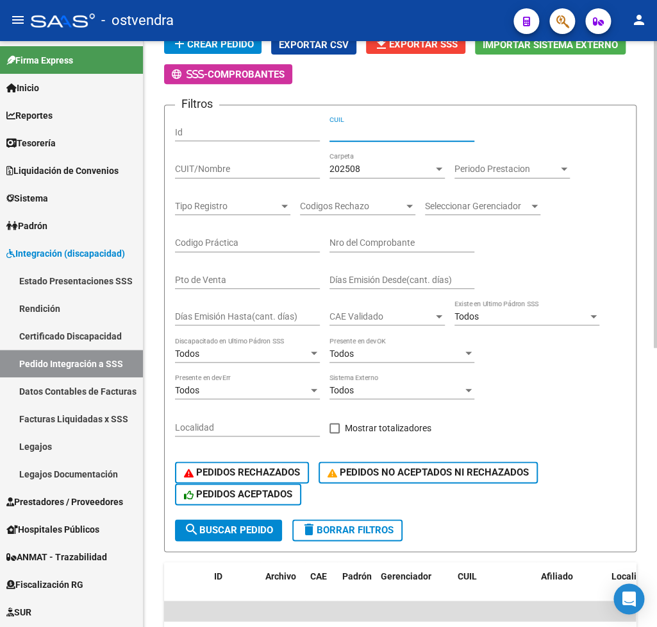
click at [380, 133] on input "CUIL" at bounding box center [402, 132] width 145 height 11
click at [362, 136] on input "CUIL" at bounding box center [402, 132] width 145 height 11
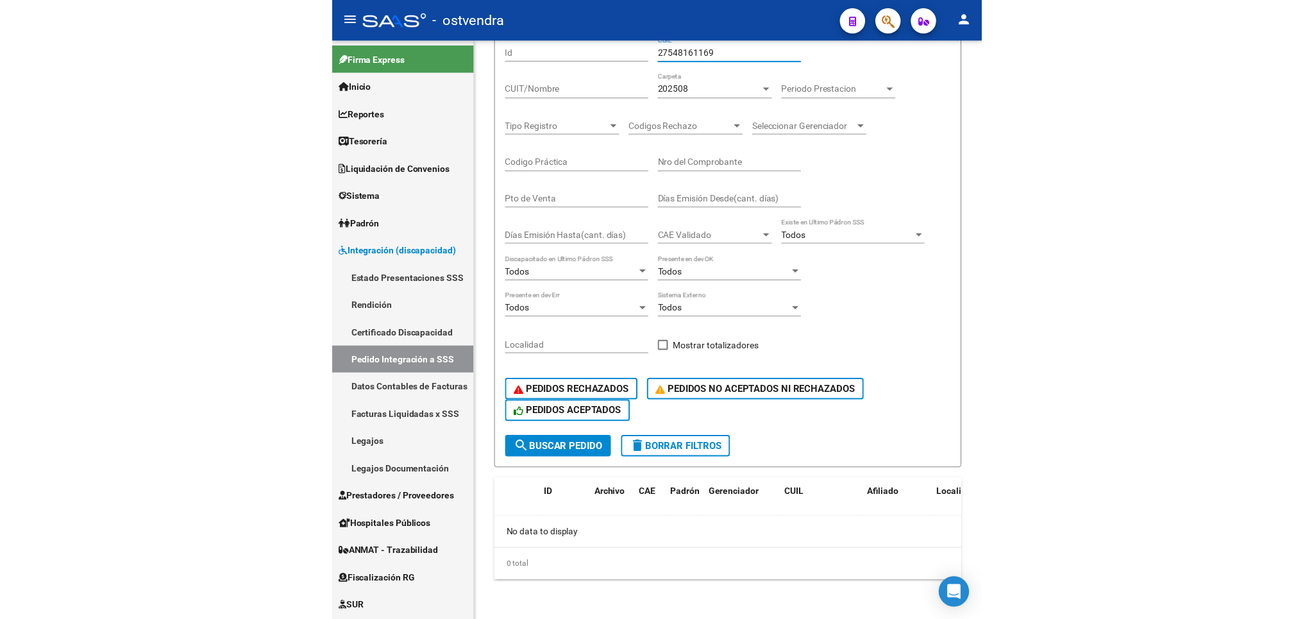
scroll to position [0, 0]
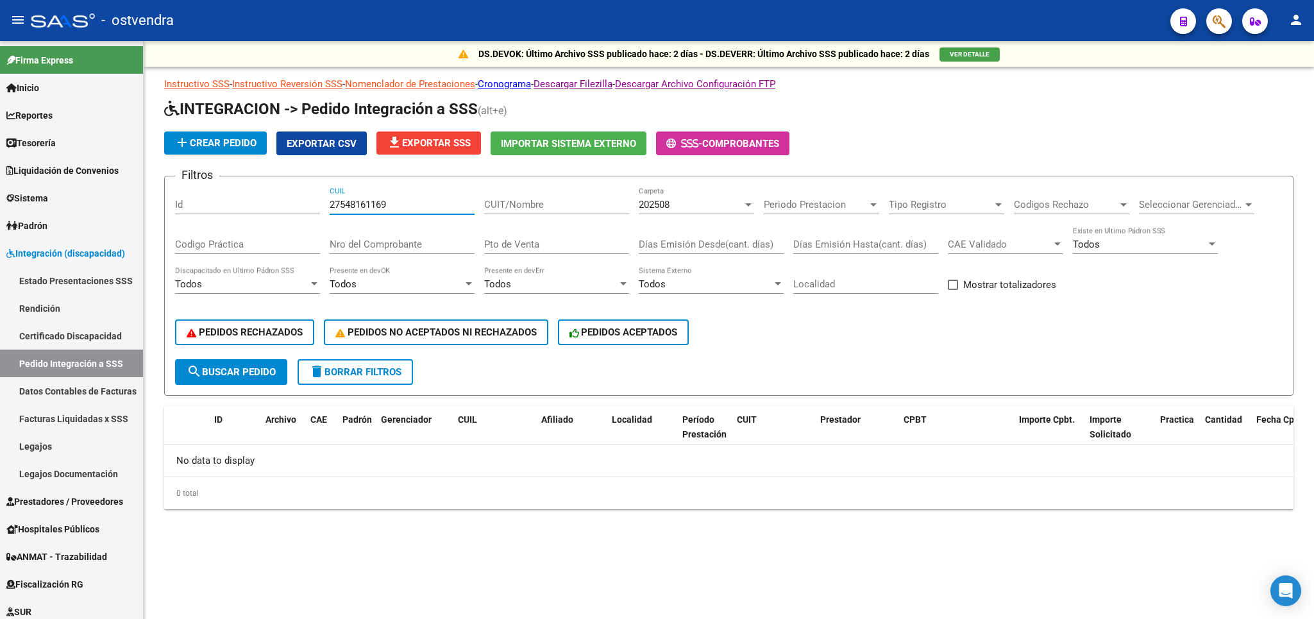
type input "27548161169"
click at [700, 204] on div "202508" at bounding box center [691, 205] width 104 height 12
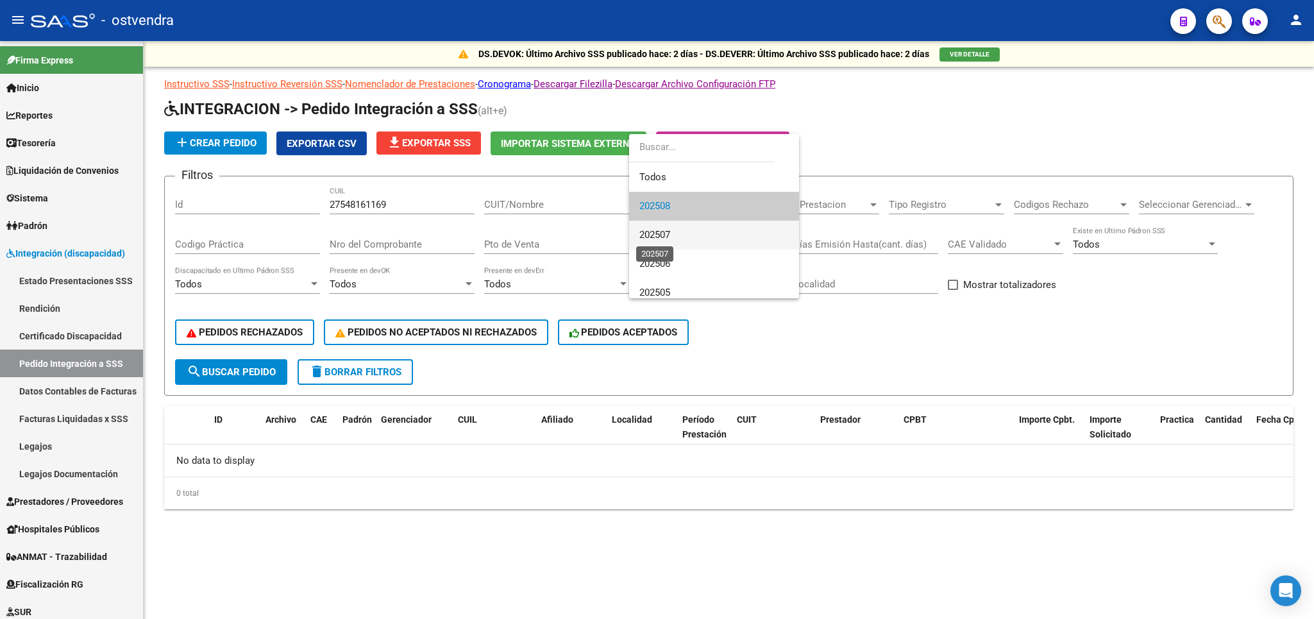
click at [667, 231] on span "202507" at bounding box center [654, 235] width 31 height 12
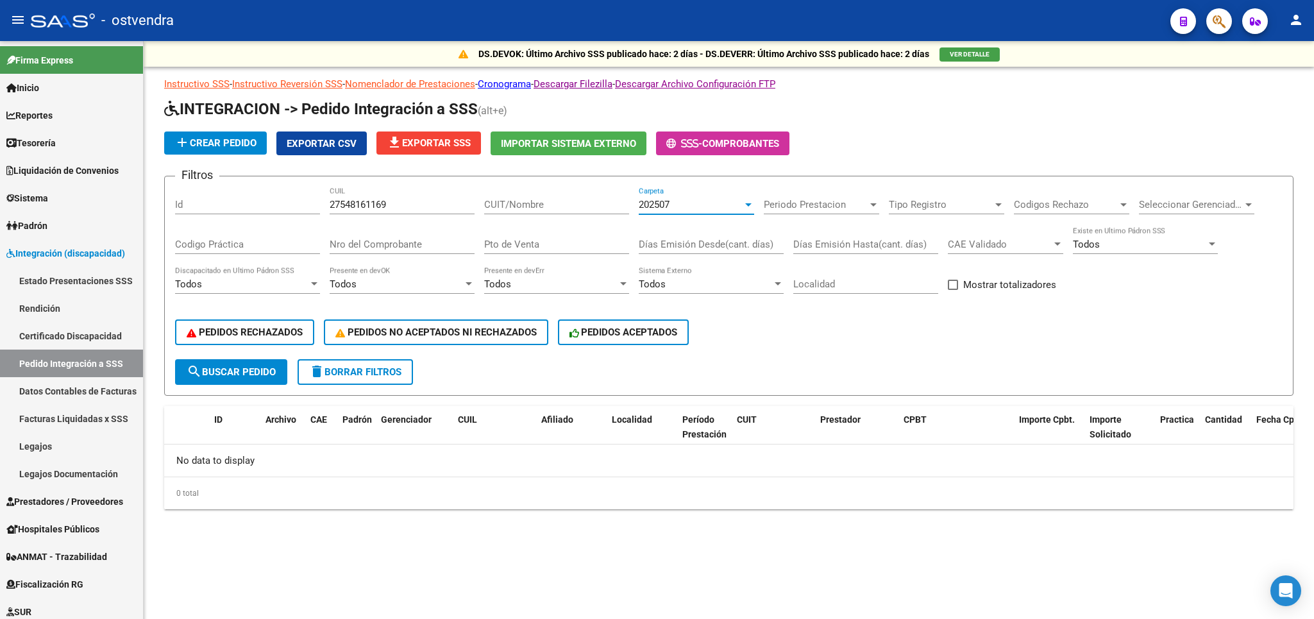
click at [678, 205] on div "202507" at bounding box center [691, 205] width 104 height 12
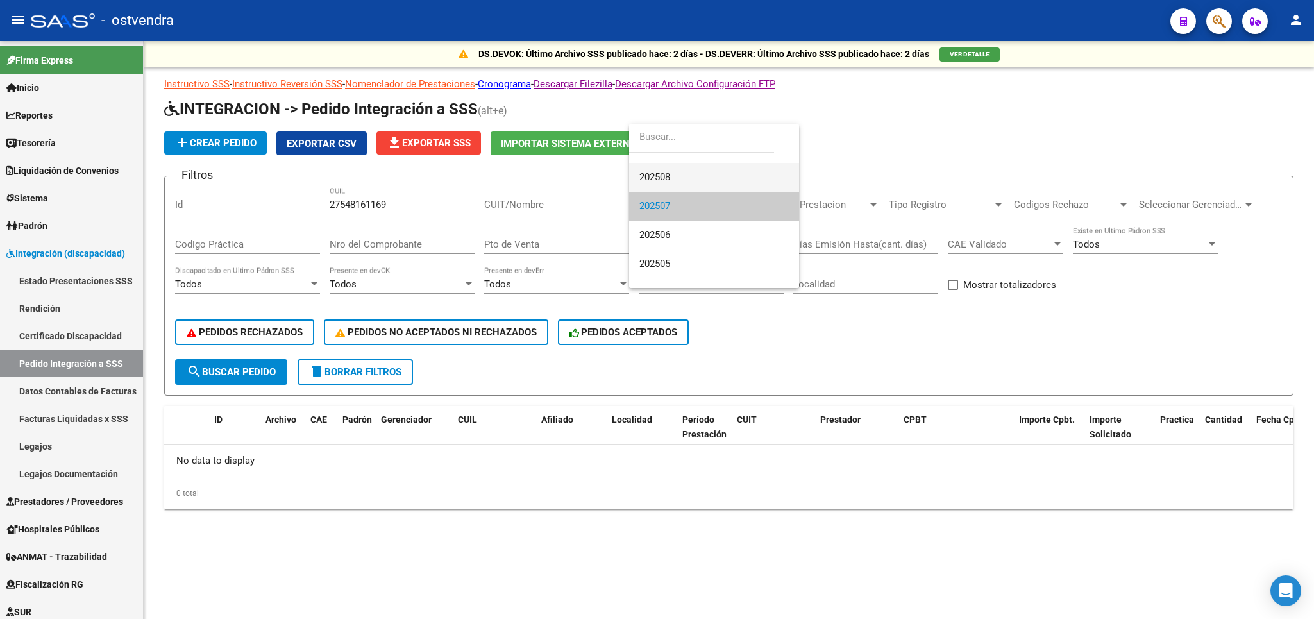
click at [671, 179] on span "202508" at bounding box center [713, 177] width 149 height 29
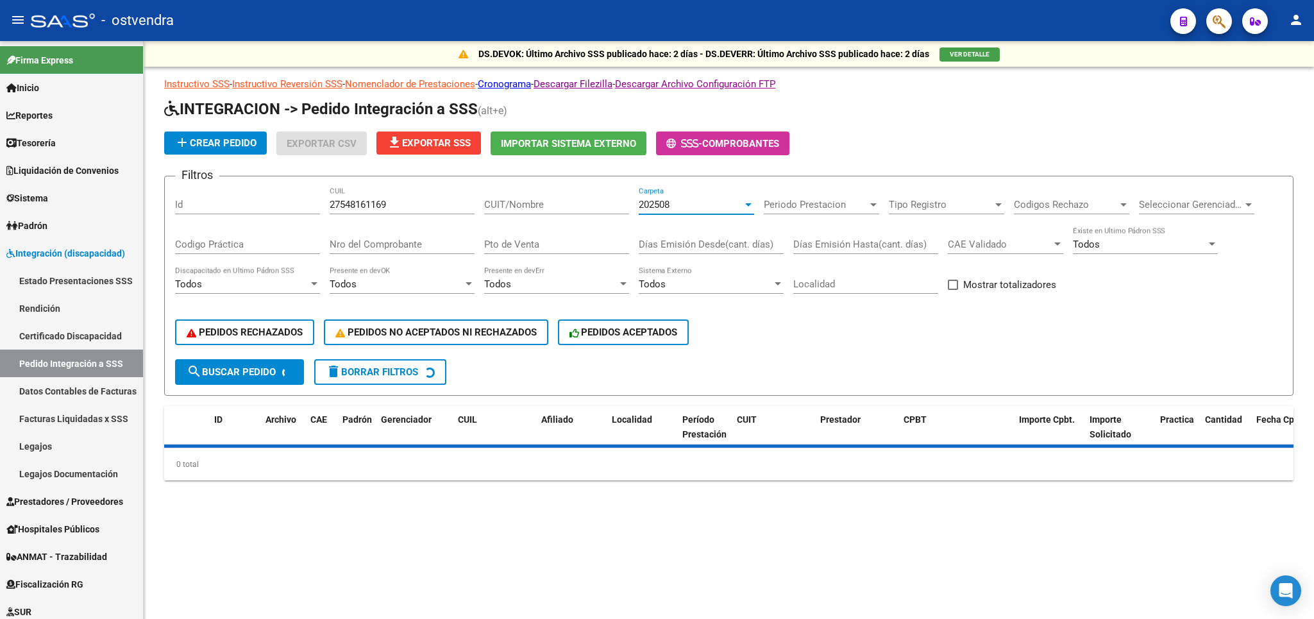
scroll to position [28, 0]
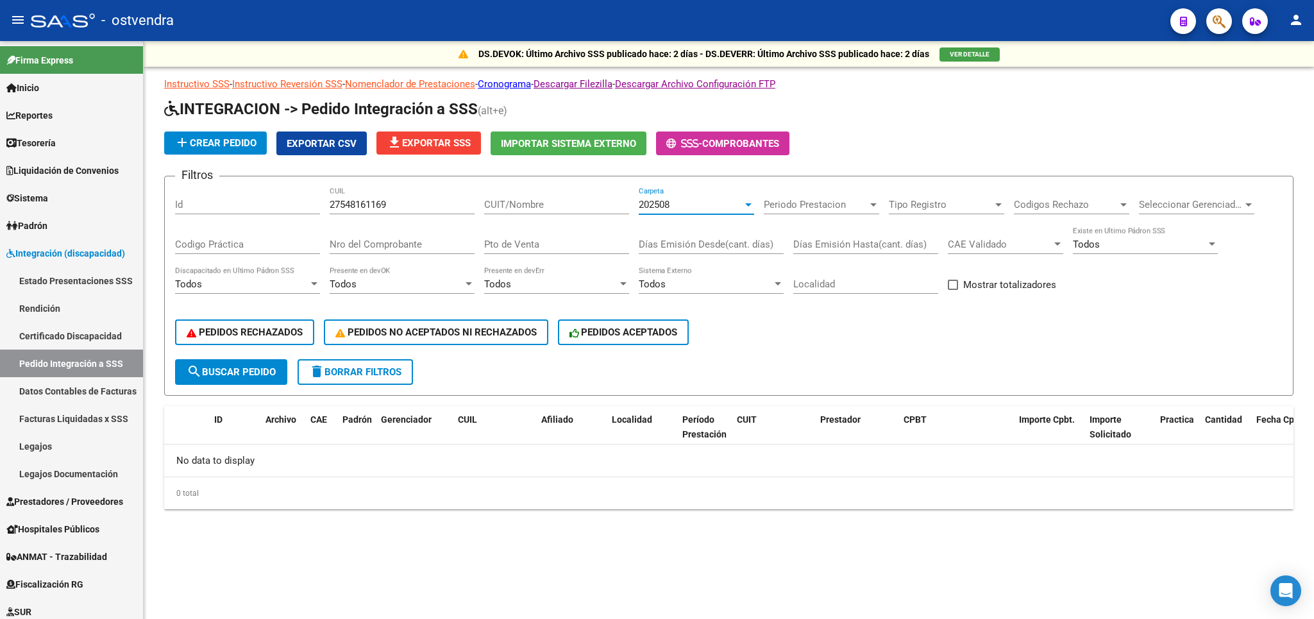
click at [244, 362] on button "search Buscar Pedido" at bounding box center [231, 372] width 112 height 26
click at [357, 373] on span "delete Borrar Filtros" at bounding box center [355, 372] width 92 height 12
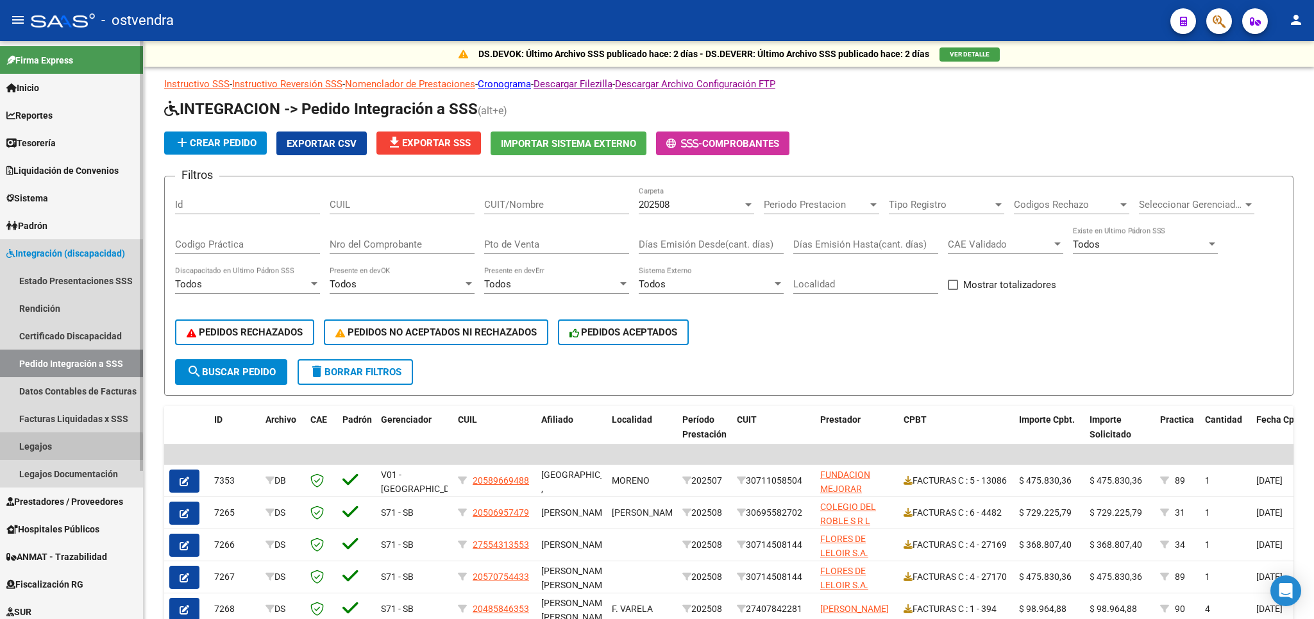
click at [48, 450] on link "Legajos" at bounding box center [71, 446] width 143 height 28
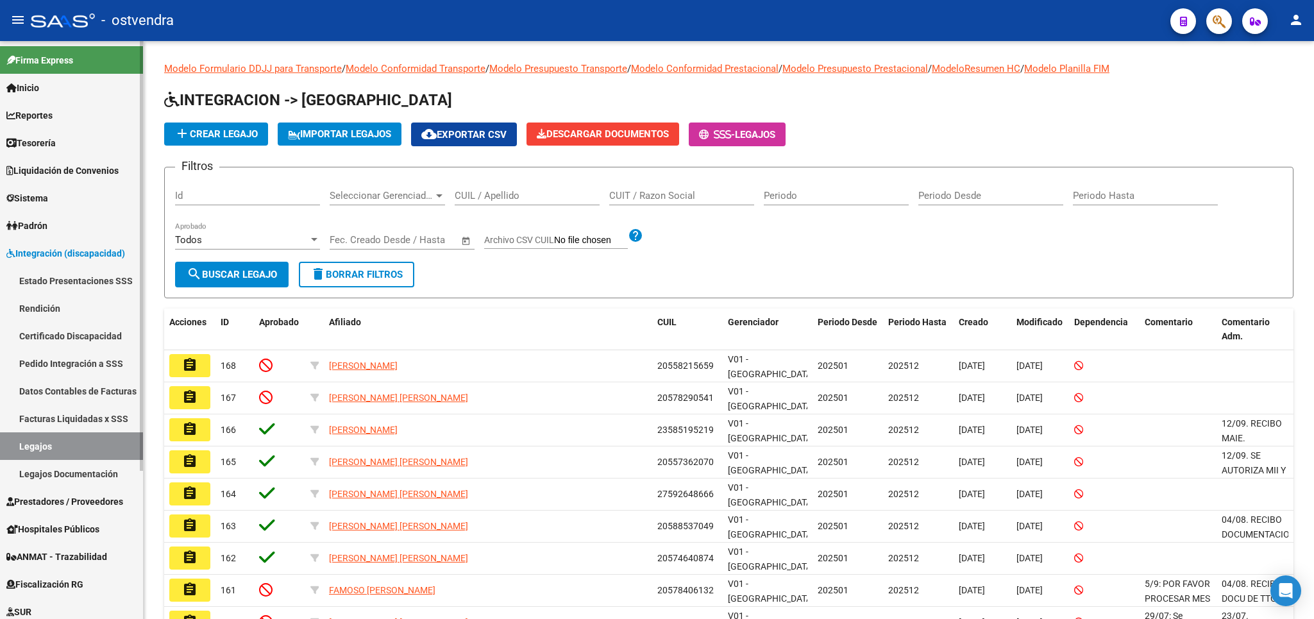
drag, startPoint x: 53, startPoint y: 469, endPoint x: 326, endPoint y: 341, distance: 301.8
click at [53, 467] on link "Legajos Documentación" at bounding box center [71, 474] width 143 height 28
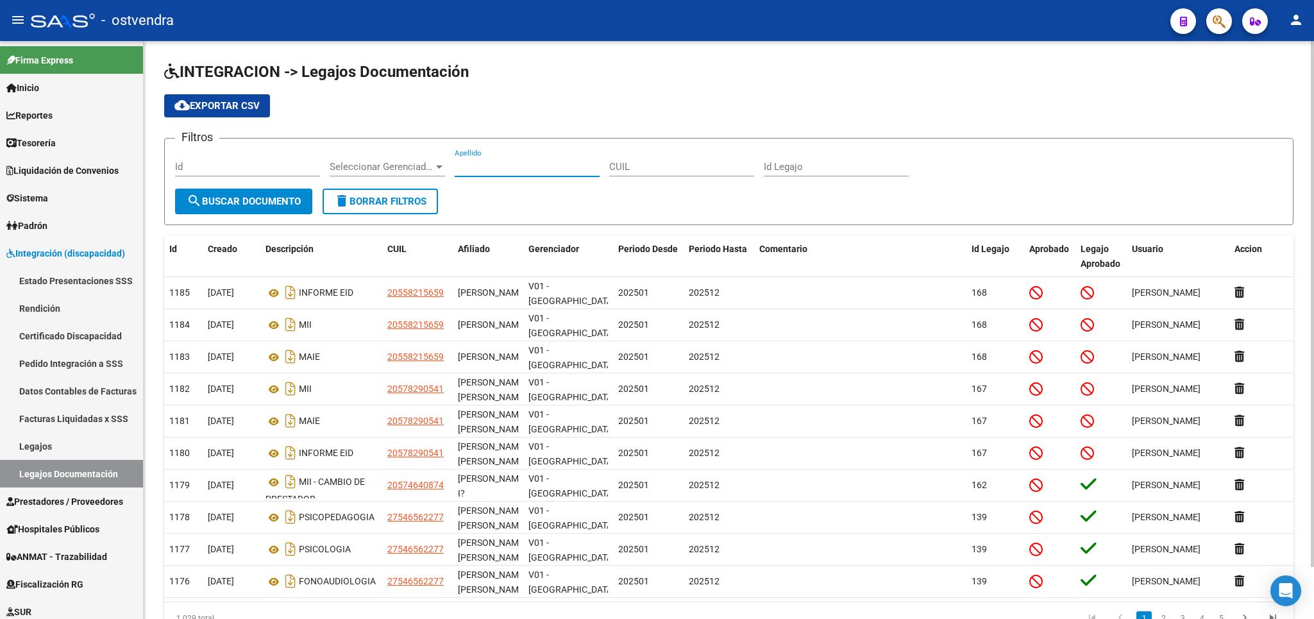
click at [507, 169] on input "Apellido" at bounding box center [527, 167] width 145 height 12
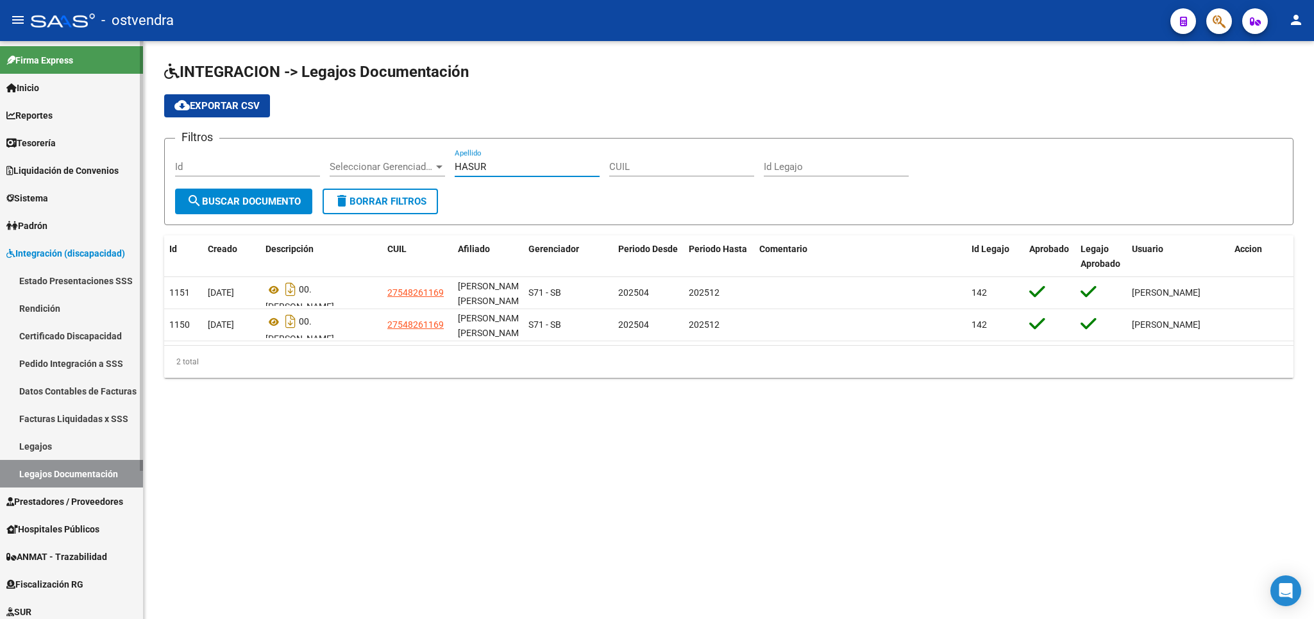
type input "HASUR"
click at [38, 446] on link "Legajos" at bounding box center [71, 446] width 143 height 28
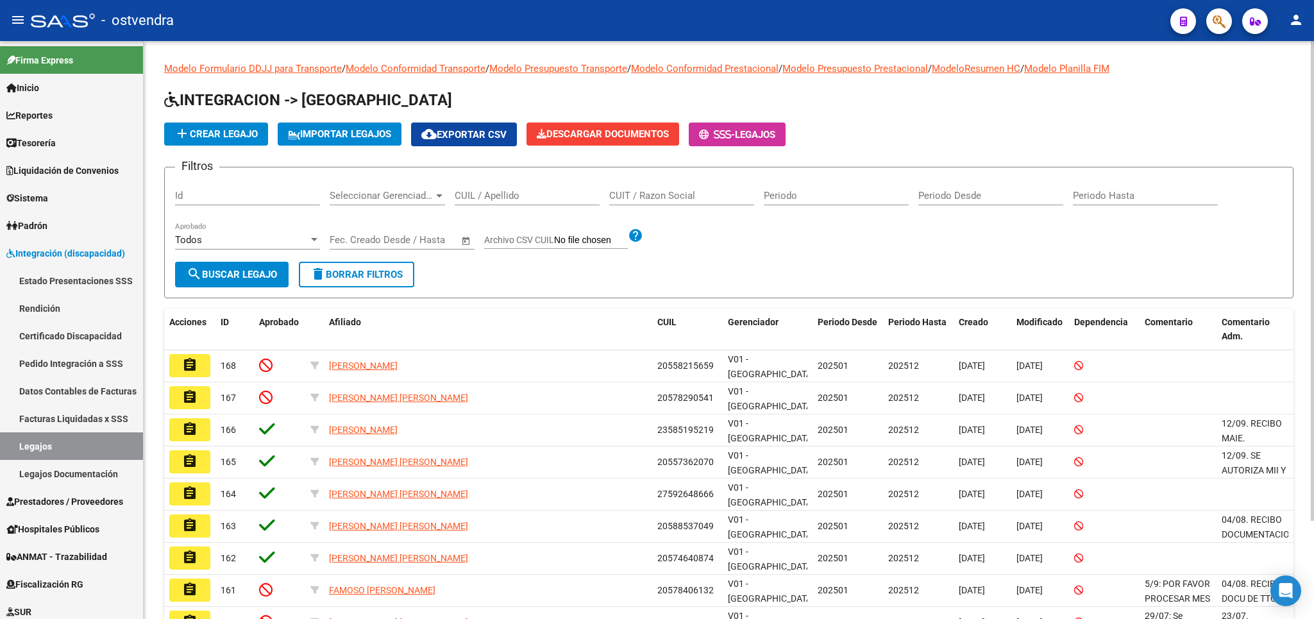
click at [519, 205] on div "CUIL / Apellido" at bounding box center [527, 192] width 145 height 28
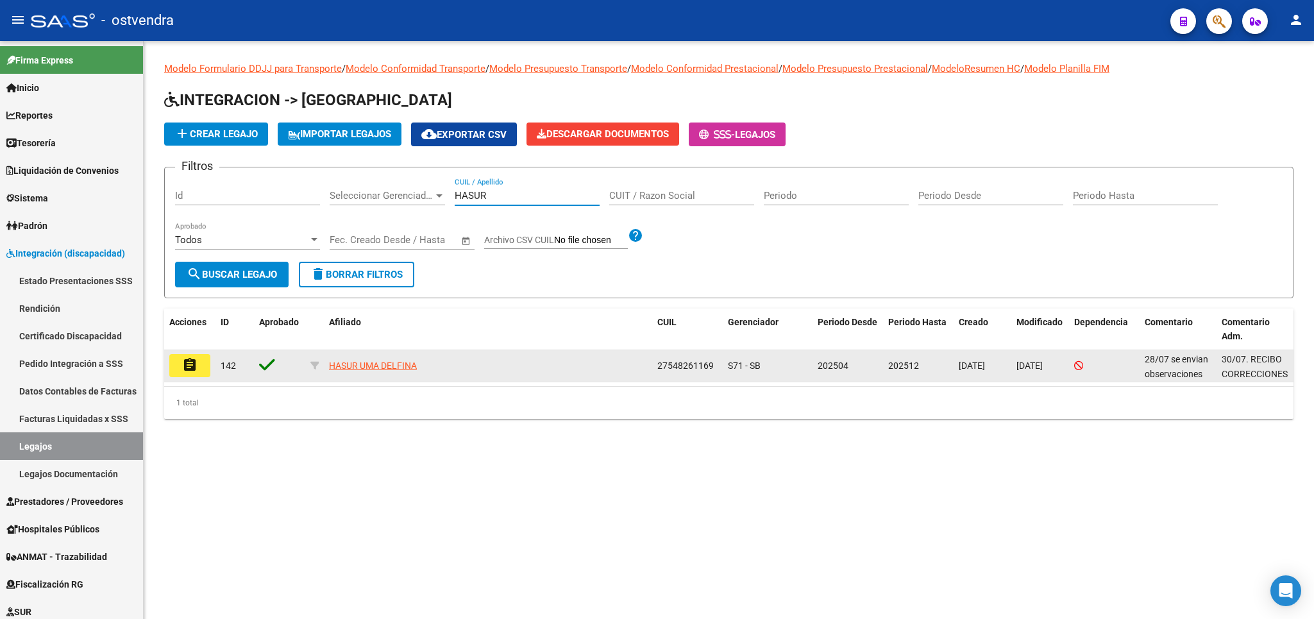
type input "HASUR"
click at [187, 356] on button "assignment" at bounding box center [189, 365] width 41 height 23
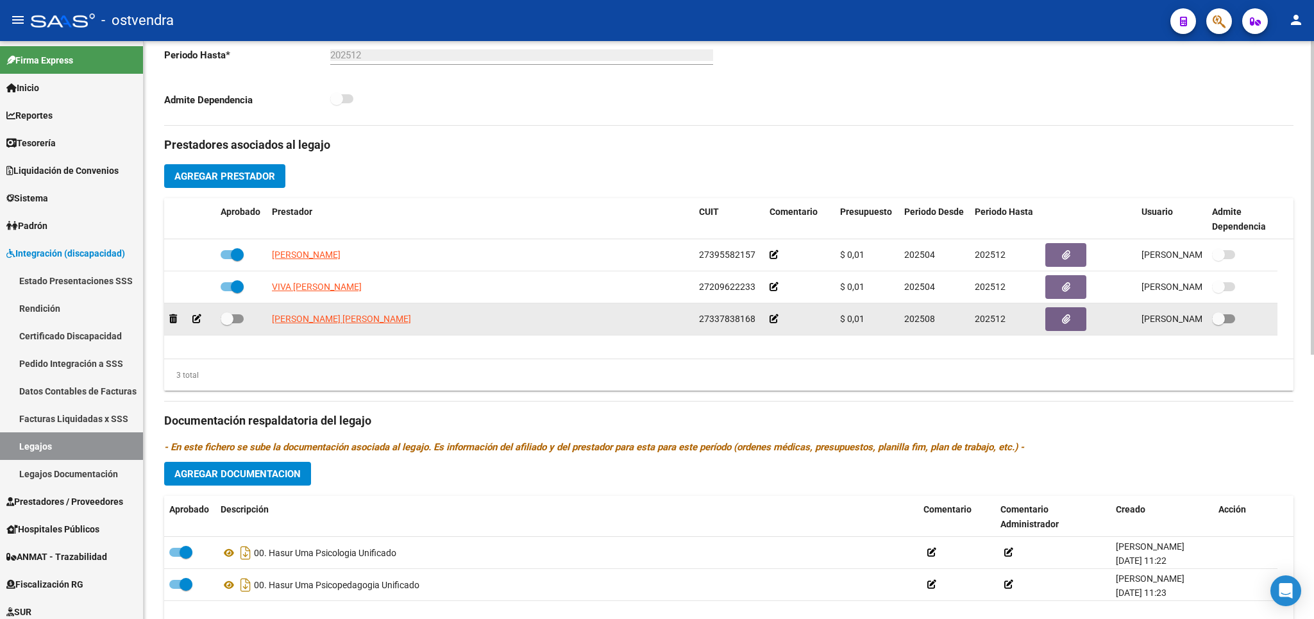
scroll to position [375, 0]
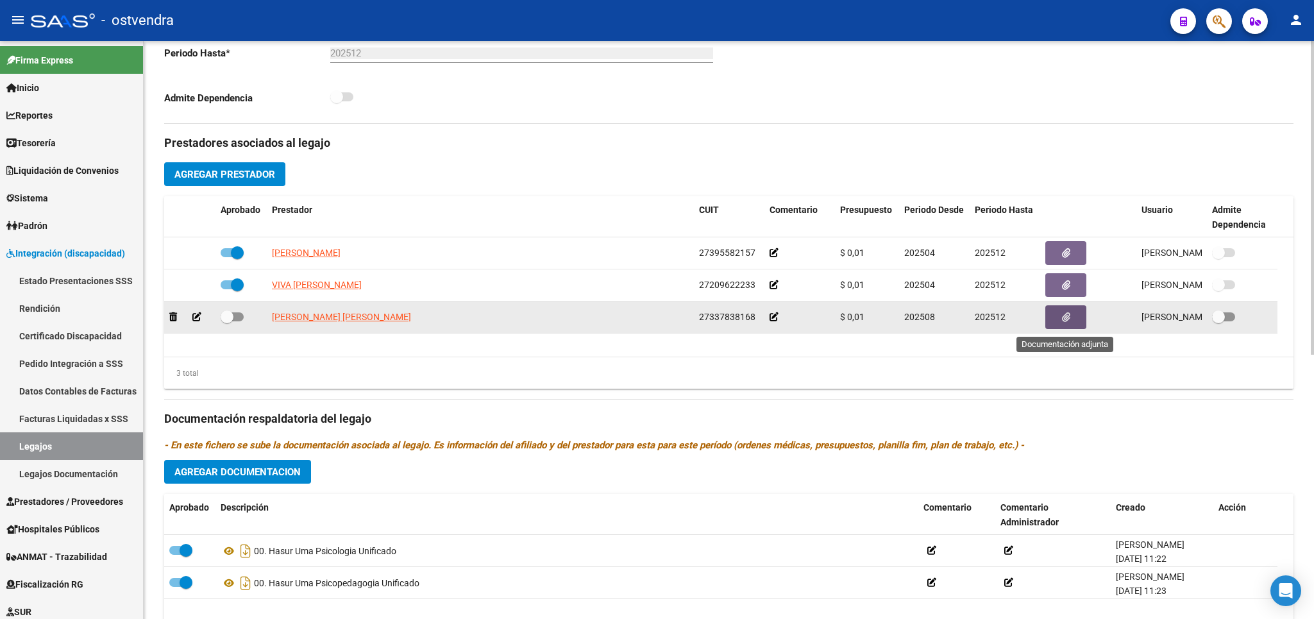
click at [1063, 317] on icon "button" at bounding box center [1066, 317] width 8 height 10
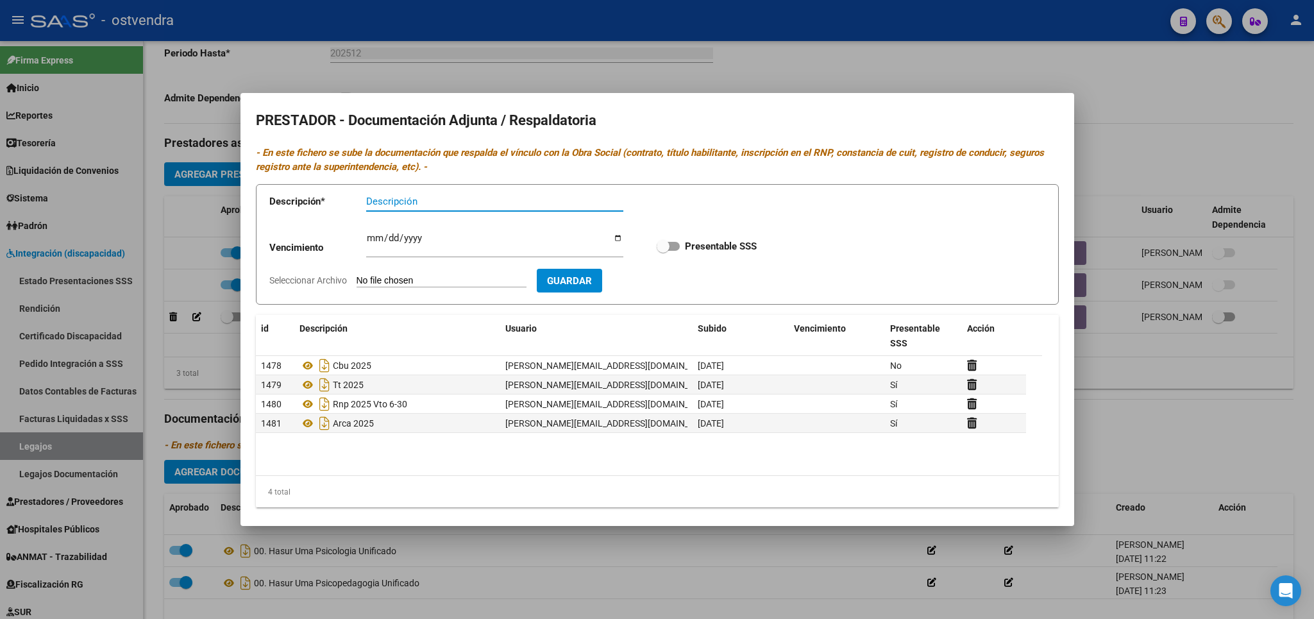
scroll to position [15, 0]
click at [1262, 100] on div at bounding box center [657, 309] width 1314 height 619
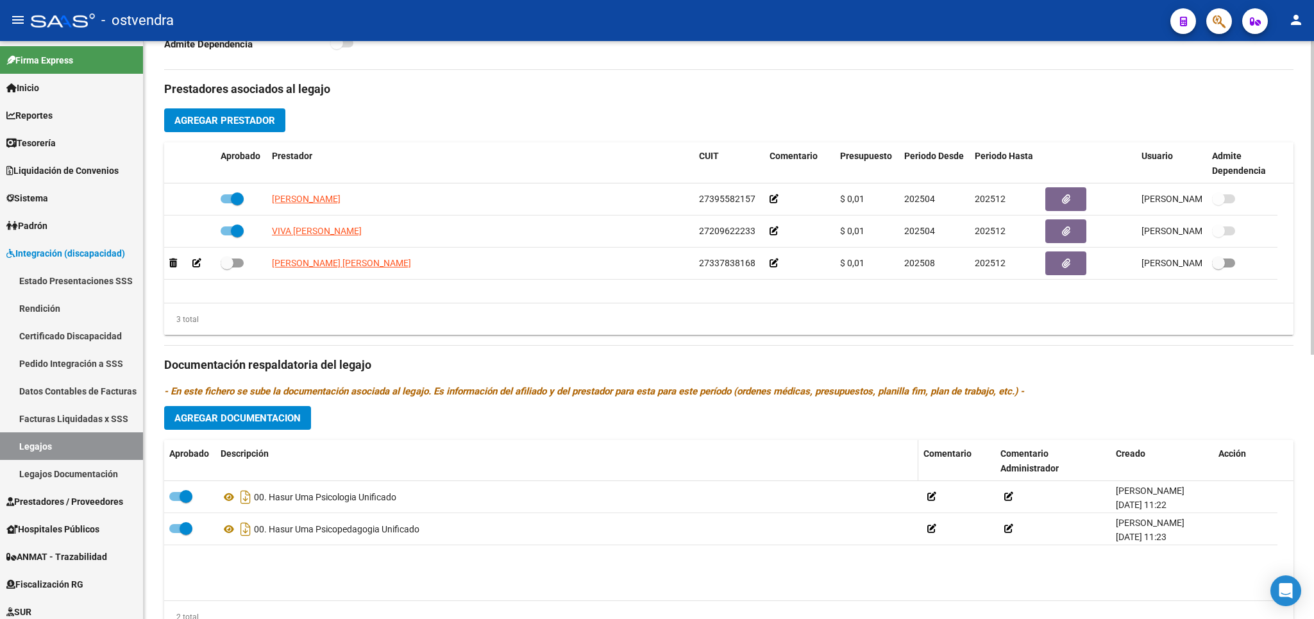
scroll to position [450, 0]
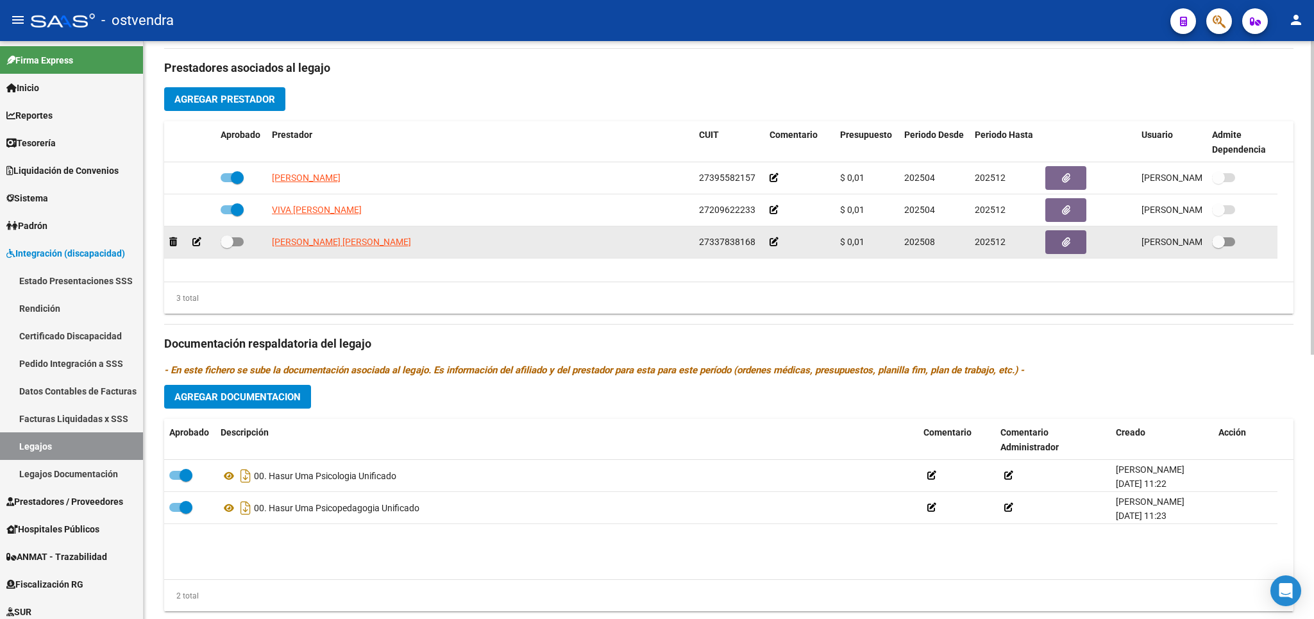
click at [229, 248] on span at bounding box center [227, 241] width 13 height 13
click at [227, 247] on input "checkbox" at bounding box center [226, 246] width 1 height 1
checkbox input "true"
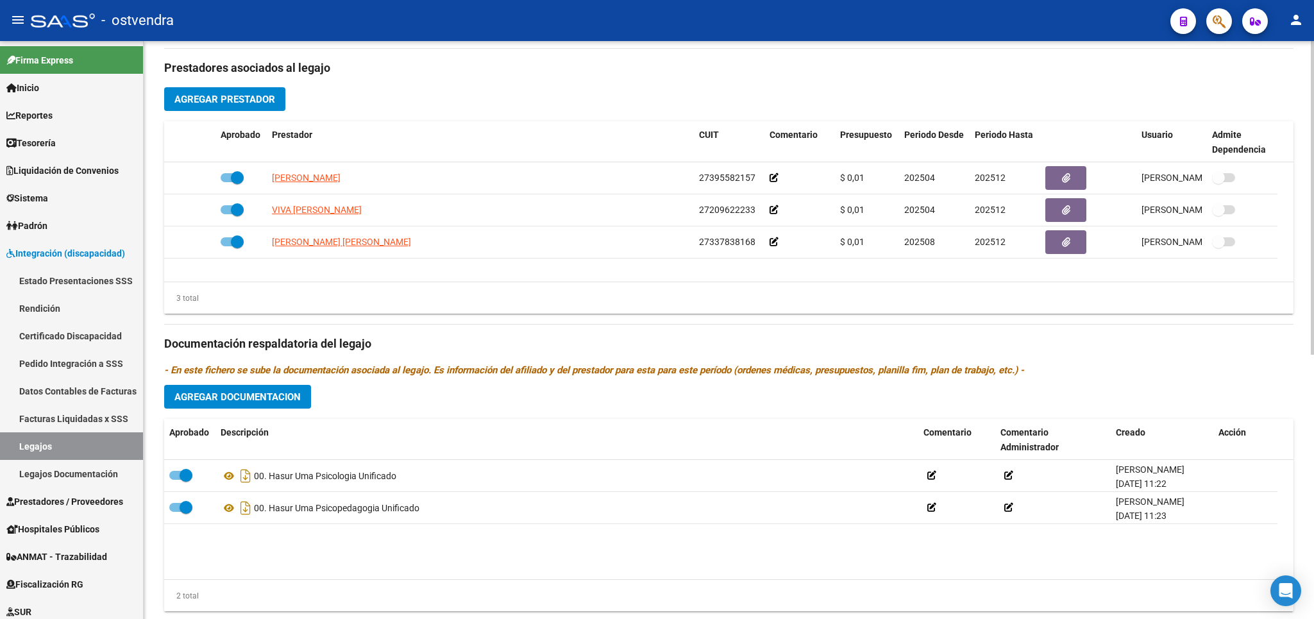
click at [259, 400] on span "Agregar Documentacion" at bounding box center [237, 397] width 126 height 12
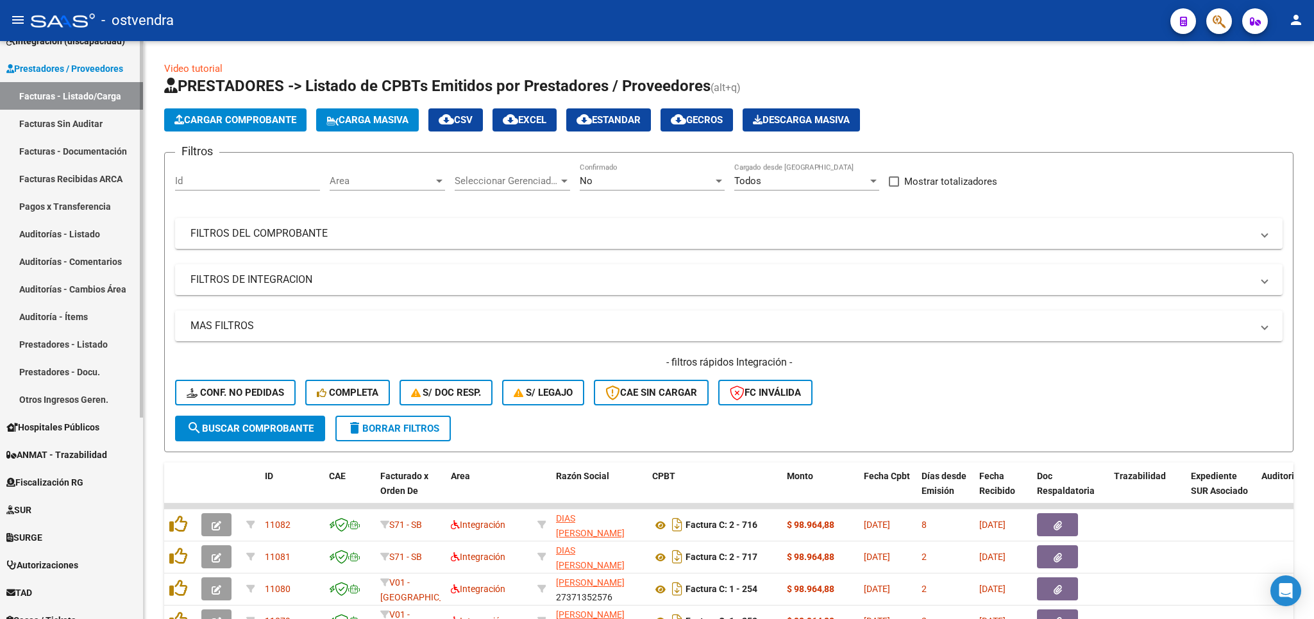
scroll to position [150, 0]
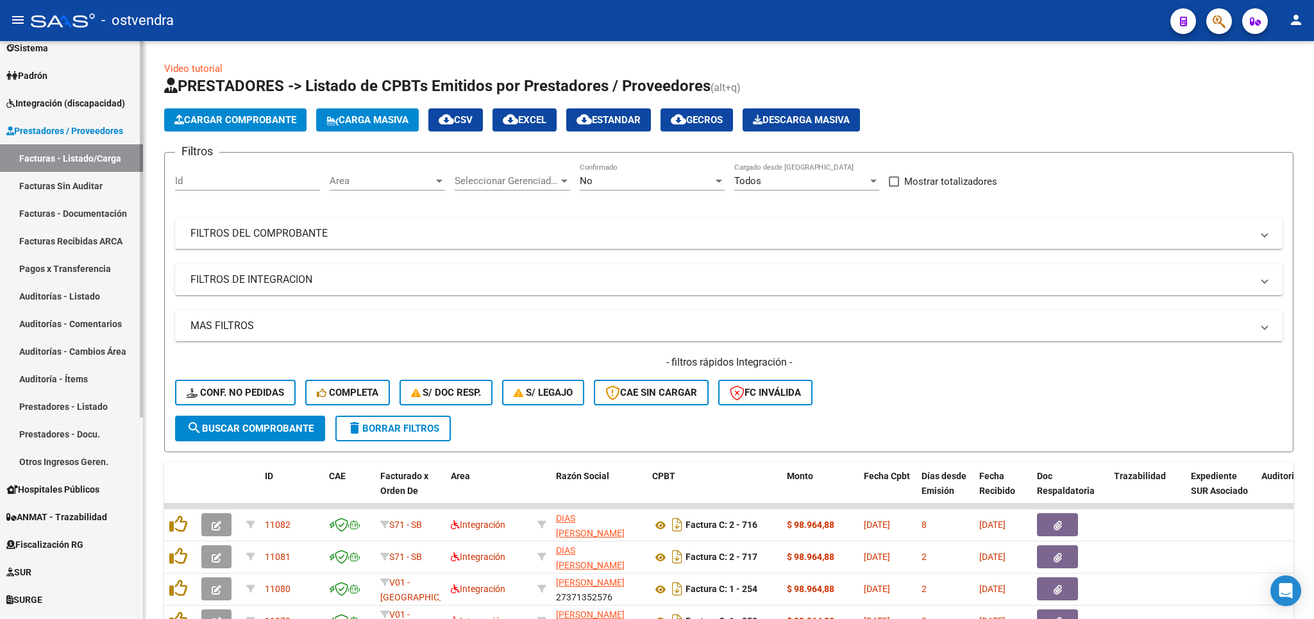
click at [71, 104] on span "Integración (discapacidad)" at bounding box center [65, 103] width 119 height 14
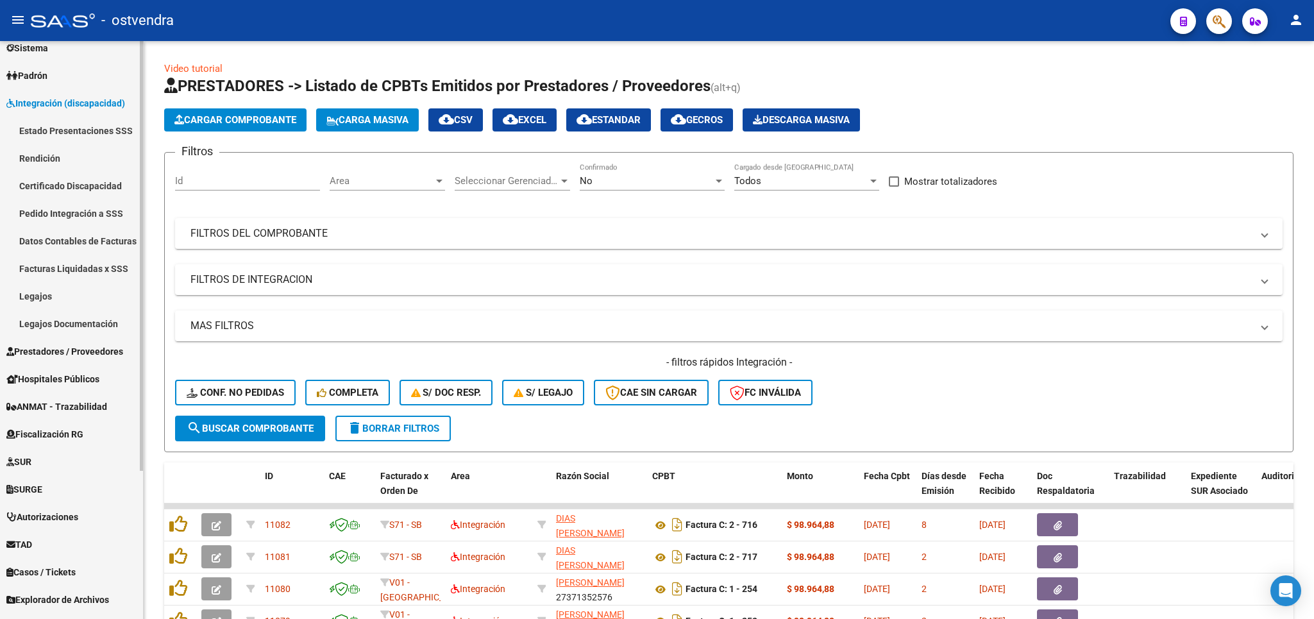
click at [37, 289] on link "Legajos" at bounding box center [71, 296] width 143 height 28
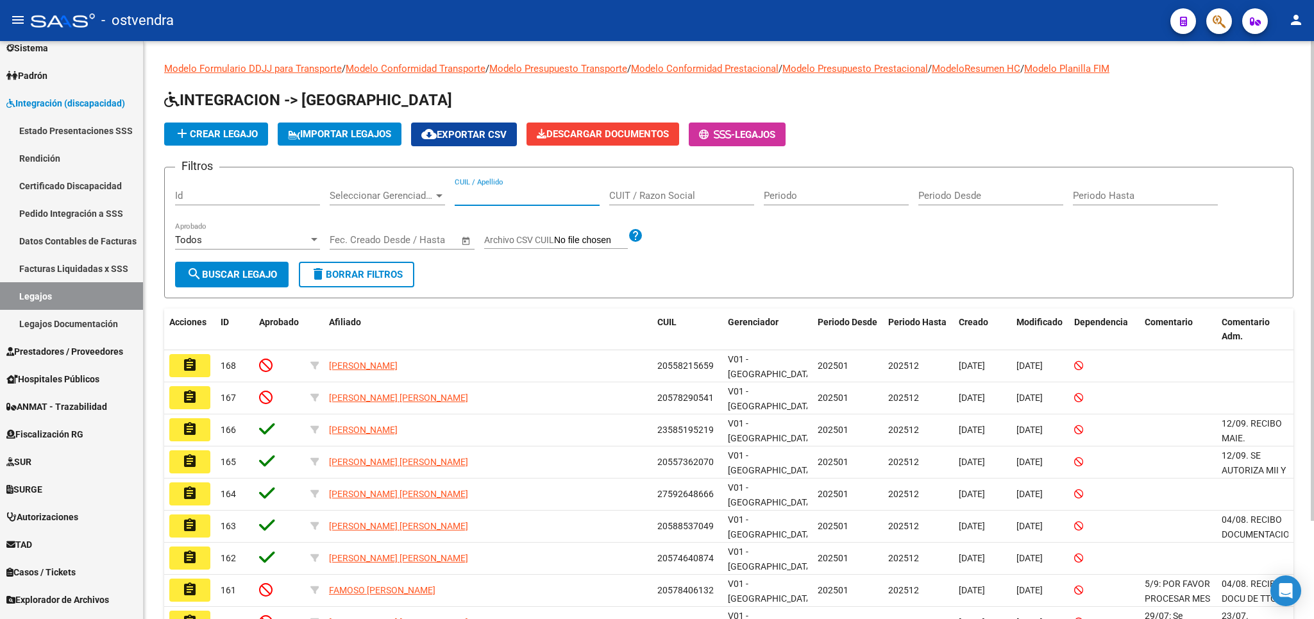
click at [505, 194] on input "CUIL / Apellido" at bounding box center [527, 196] width 145 height 12
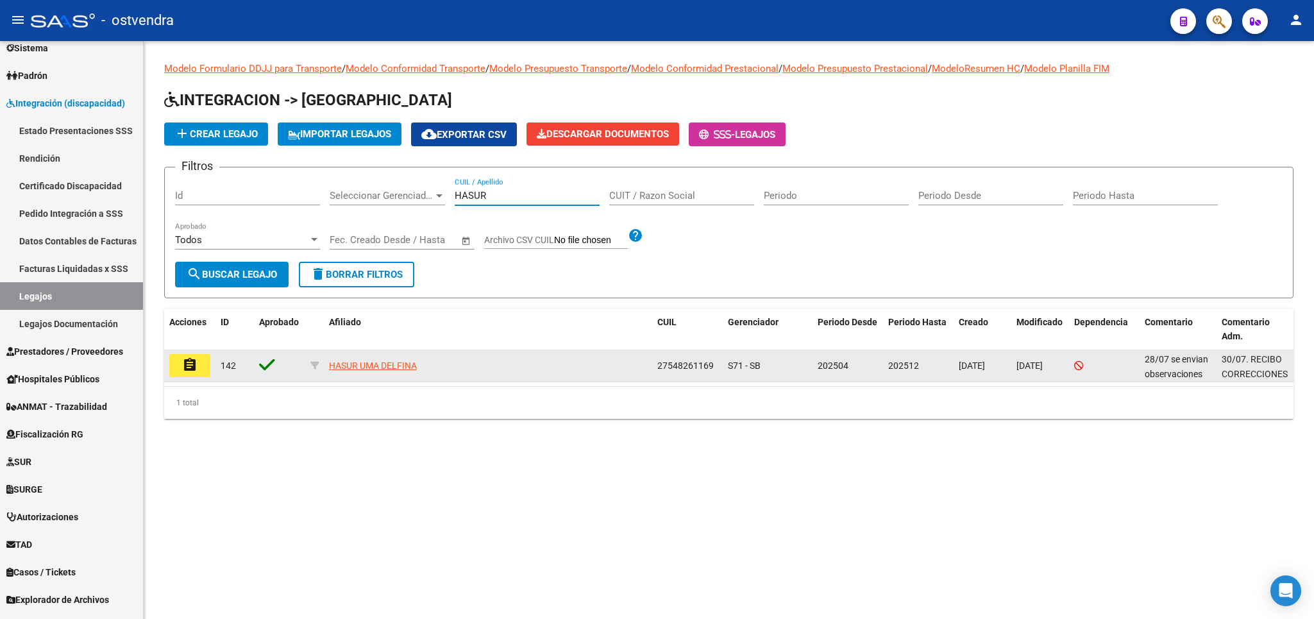
type input "HASUR"
click at [190, 366] on mat-icon "assignment" at bounding box center [189, 364] width 15 height 15
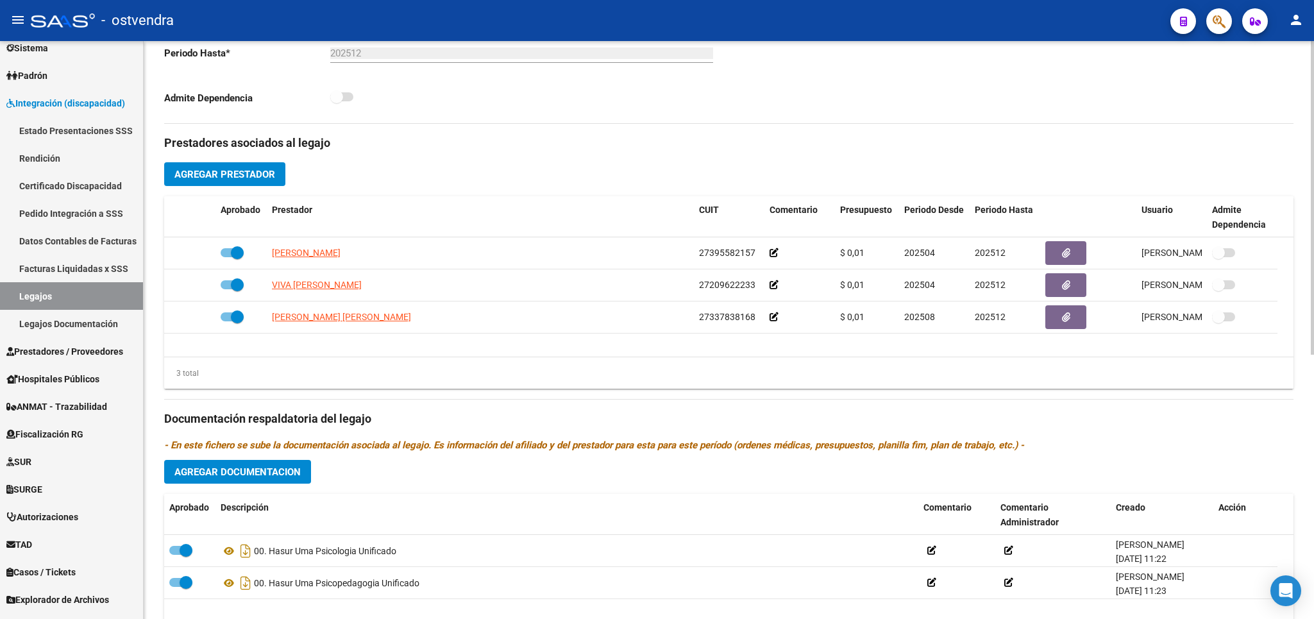
scroll to position [487, 0]
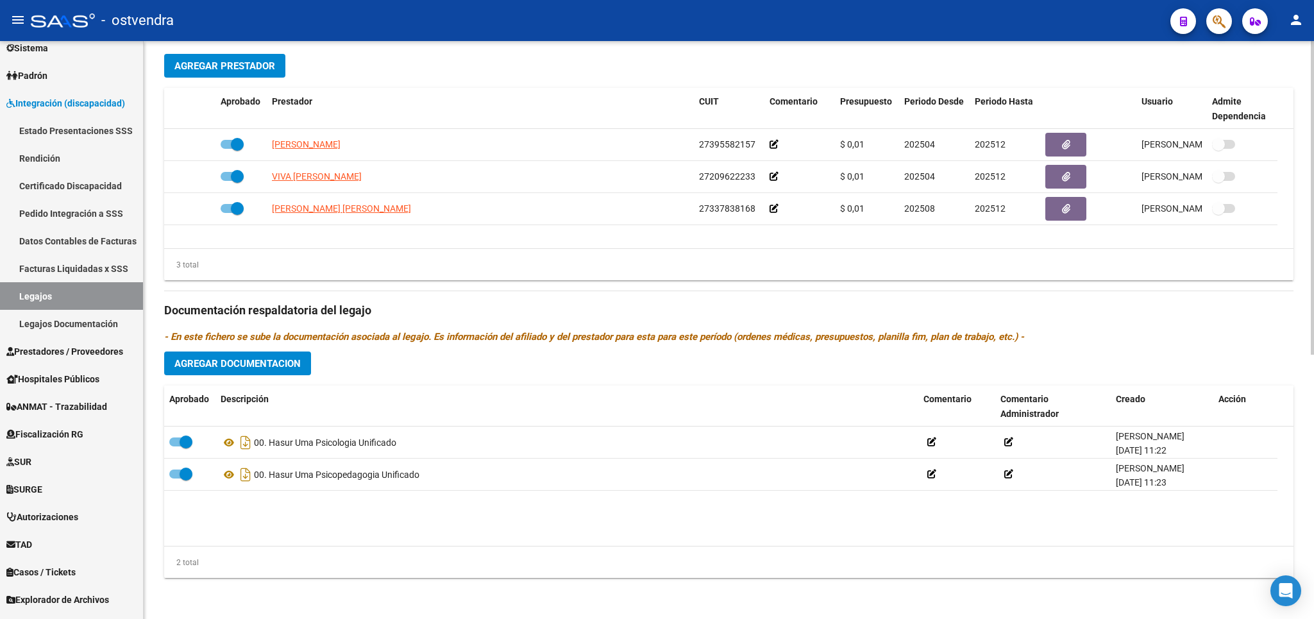
click at [269, 363] on span "Agregar Documentacion" at bounding box center [237, 364] width 126 height 12
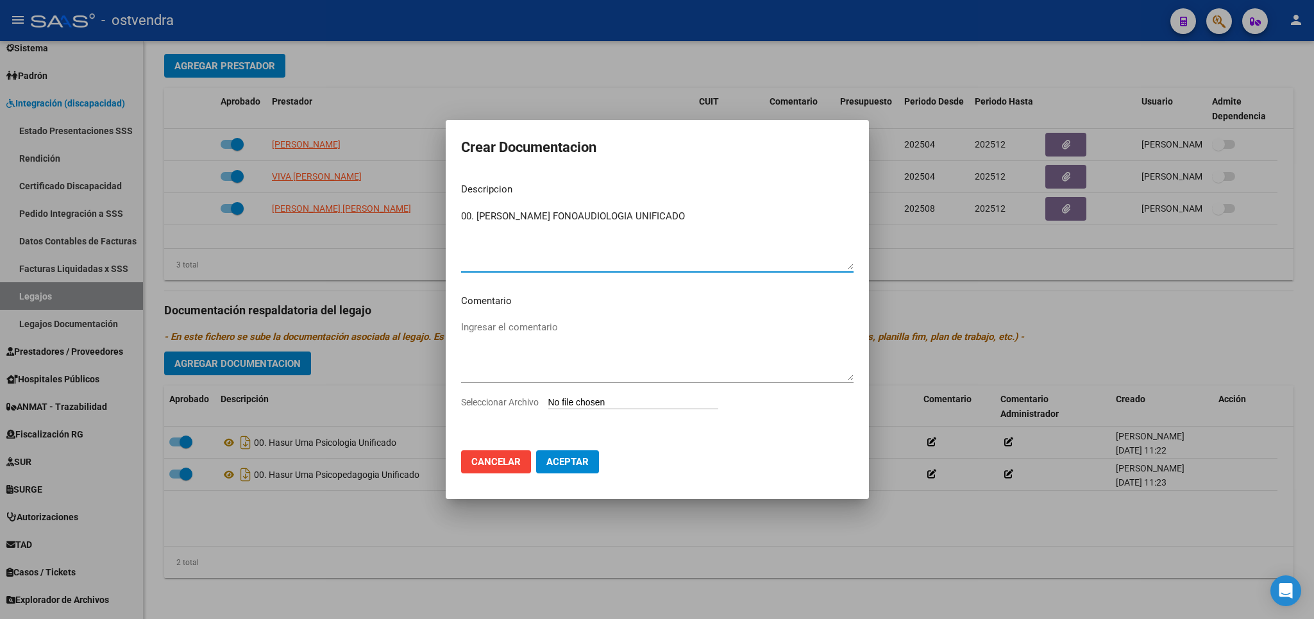
type textarea "00. HASUR UMA FONOAUDIOLOGIA UNIFICADO"
click at [581, 400] on input "Seleccionar Archivo" at bounding box center [633, 403] width 170 height 12
type input "C:\fakepath\00. HASUR UMA DELFINA FONOAUDIOLOGIA.pdf"
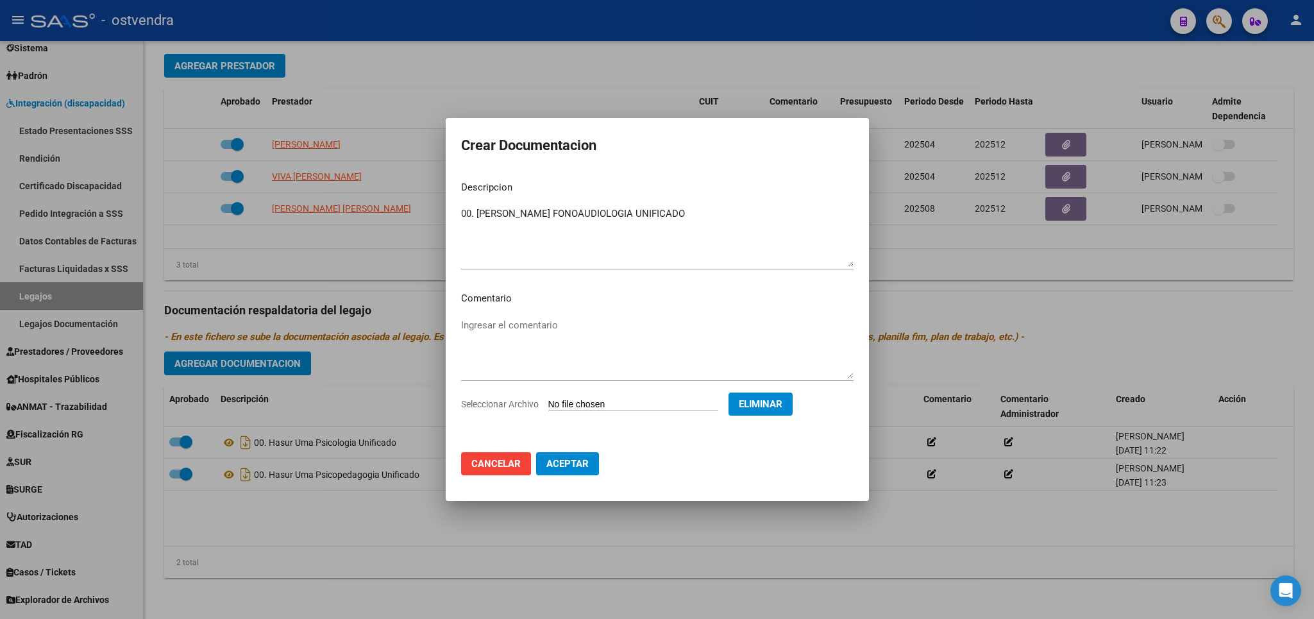
click at [555, 471] on button "Aceptar" at bounding box center [567, 463] width 63 height 23
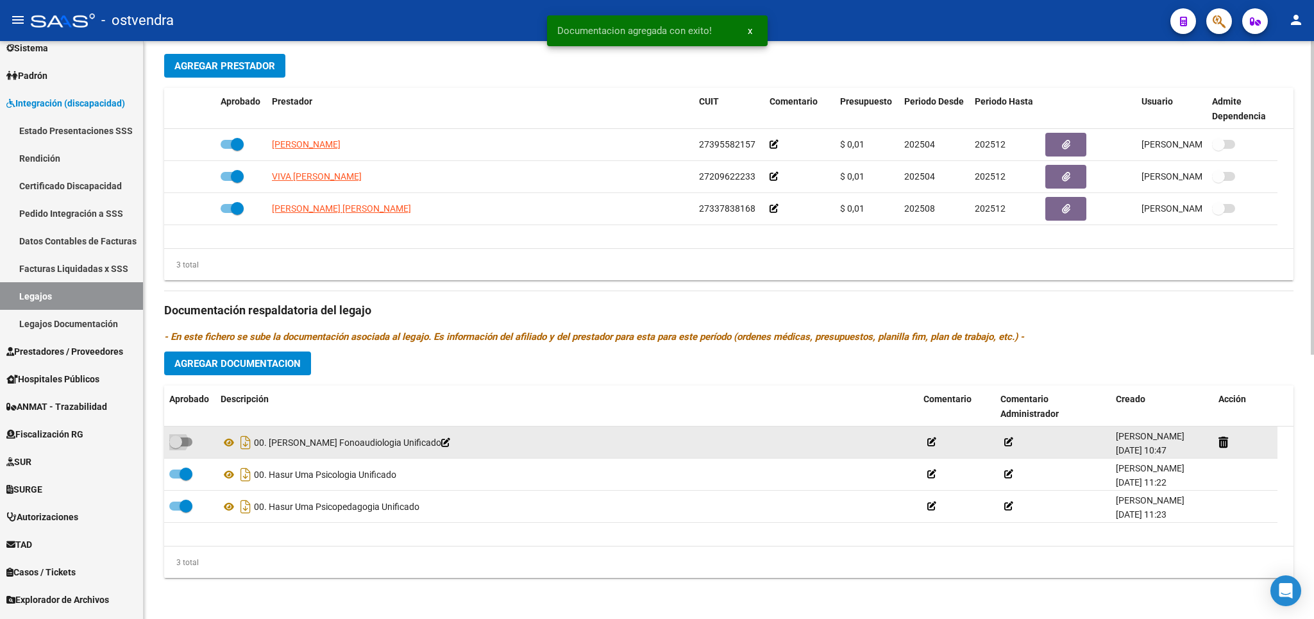
click at [179, 442] on span at bounding box center [175, 441] width 13 height 13
click at [176, 446] on input "checkbox" at bounding box center [175, 446] width 1 height 1
checkbox input "true"
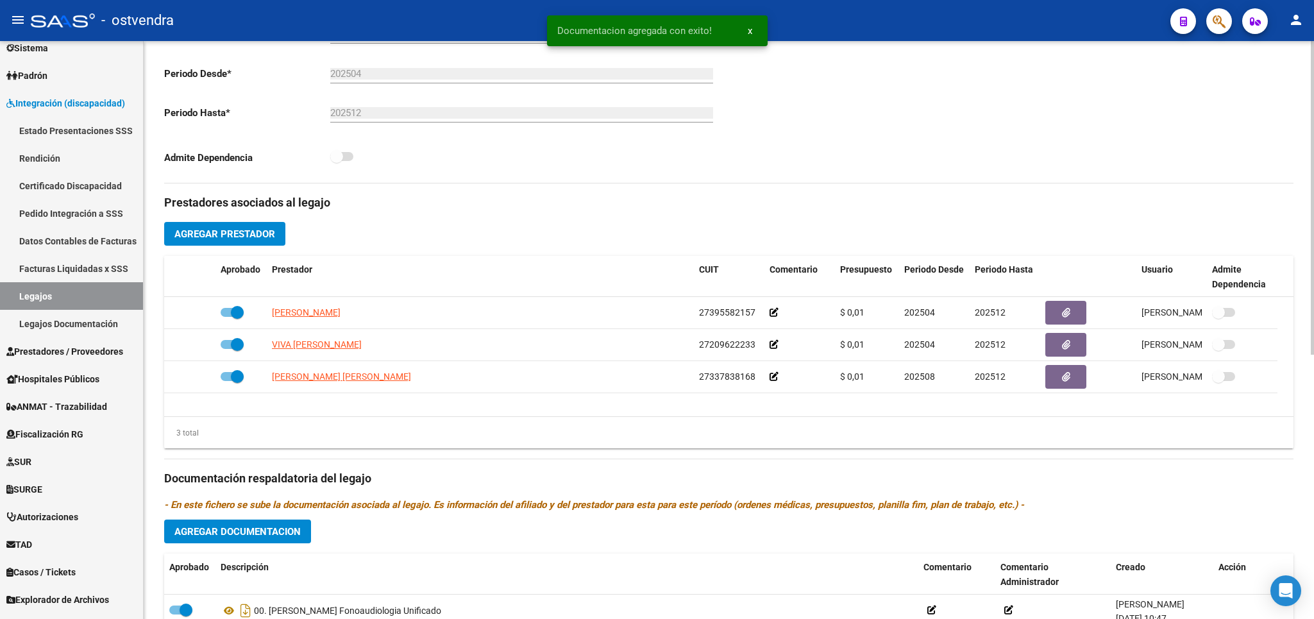
scroll to position [37, 0]
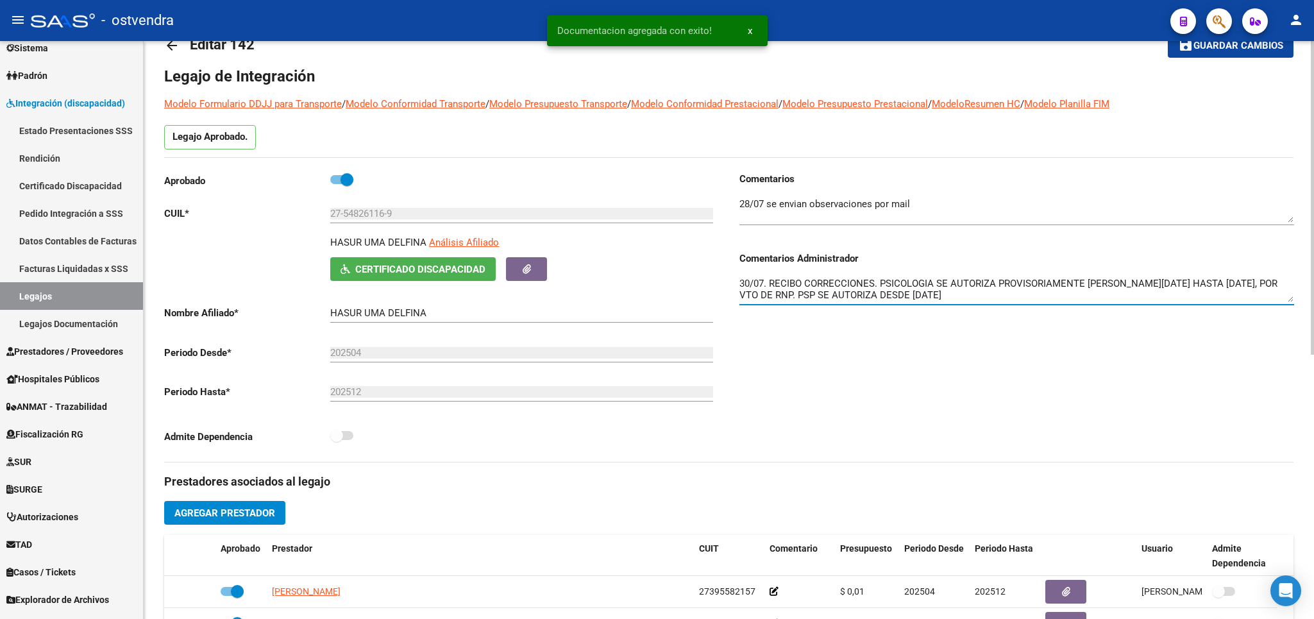
click at [973, 296] on textarea "30/07. RECIBO CORRECCIONES. PSICOLOGIA SE AUTORIZA PROVISORIAMENTE [PERSON_NAME…" at bounding box center [1016, 289] width 555 height 26
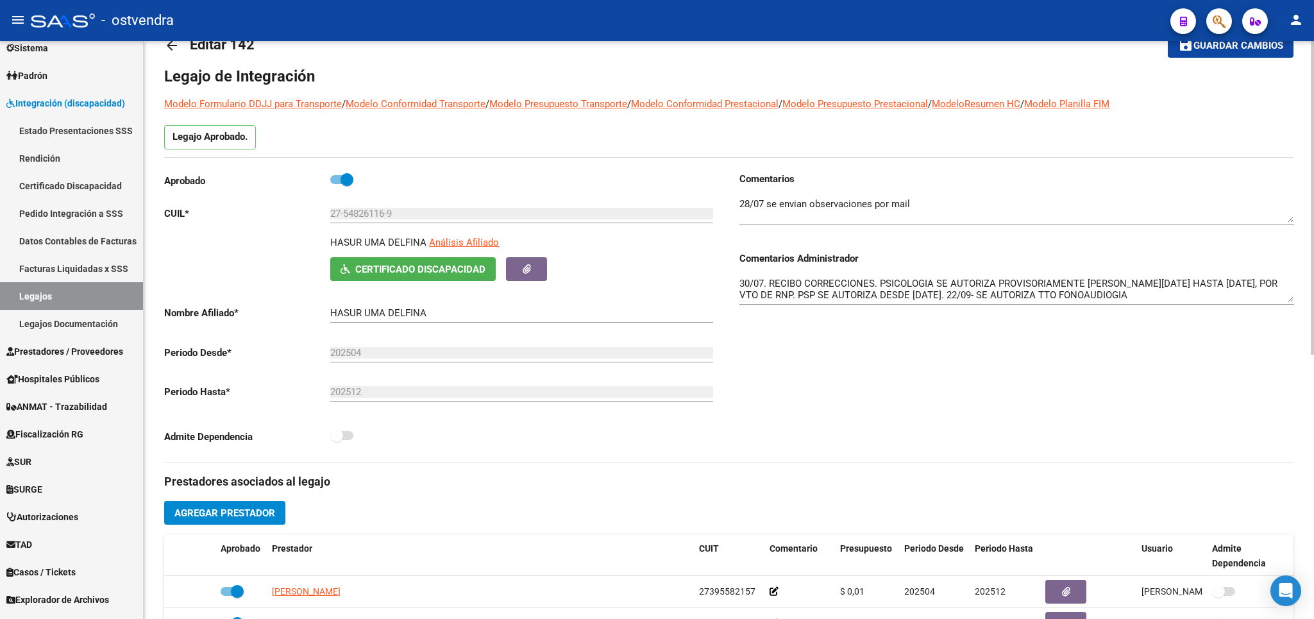
click at [1119, 304] on div "30/07. RECIBO CORRECCIONES. PSICOLOGIA SE AUTORIZA PROVISORIAMENTE DE AGOSTO HA…" at bounding box center [1016, 284] width 555 height 39
click at [1120, 298] on textarea "30/07. RECIBO CORRECCIONES. PSICOLOGIA SE AUTORIZA PROVISORIAMENTE DE AGOSTO HA…" at bounding box center [1016, 289] width 555 height 26
type textarea "30/07. RECIBO CORRECCIONES. PSICOLOGIA SE AUTORIZA PROVISORIAMENTE DE AGOSTO HA…"
click at [1246, 55] on button "save Guardar cambios" at bounding box center [1231, 45] width 126 height 24
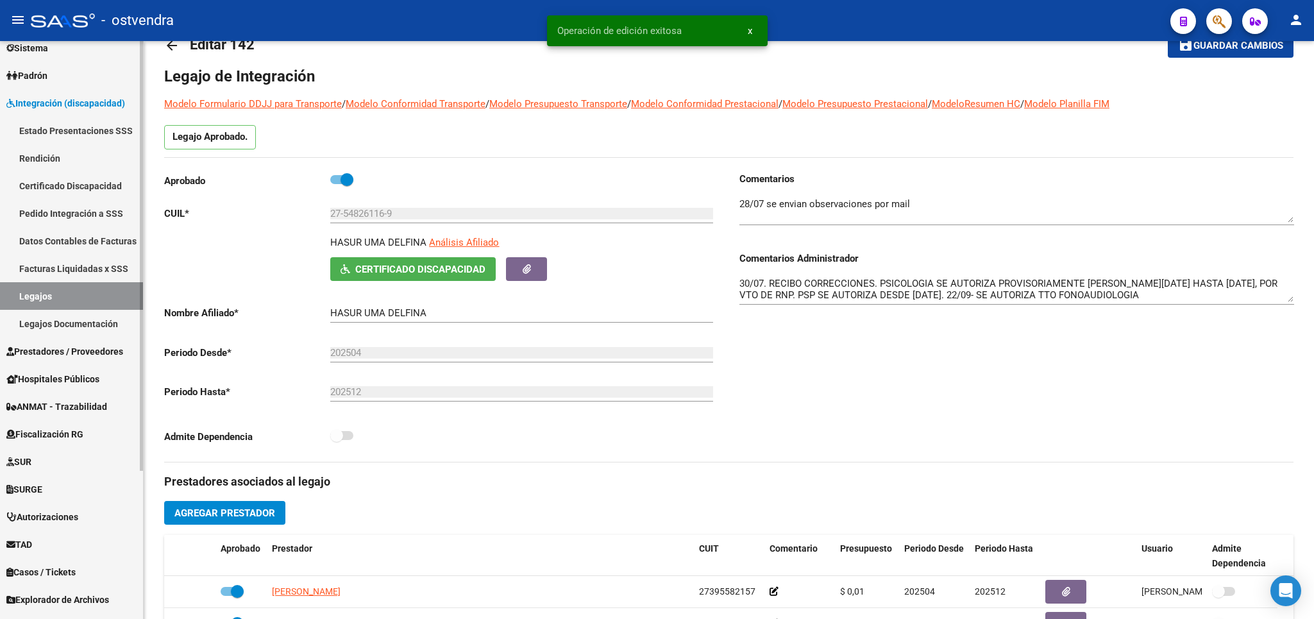
click at [61, 294] on link "Legajos" at bounding box center [71, 296] width 143 height 28
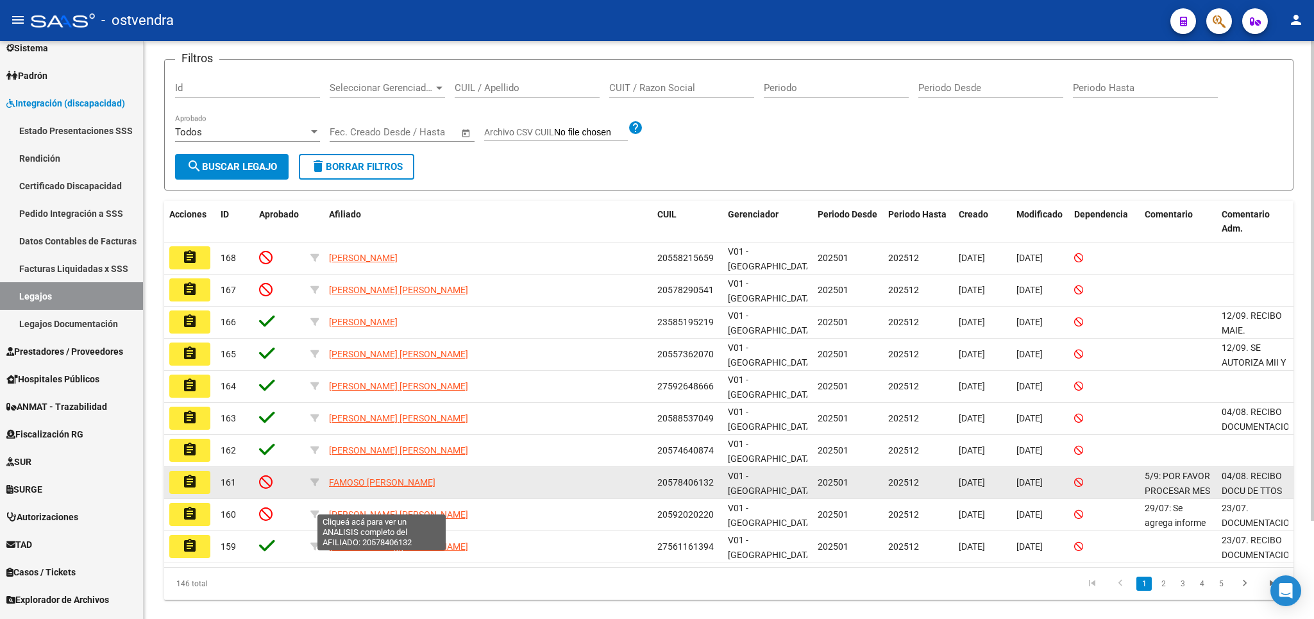
scroll to position [118, 0]
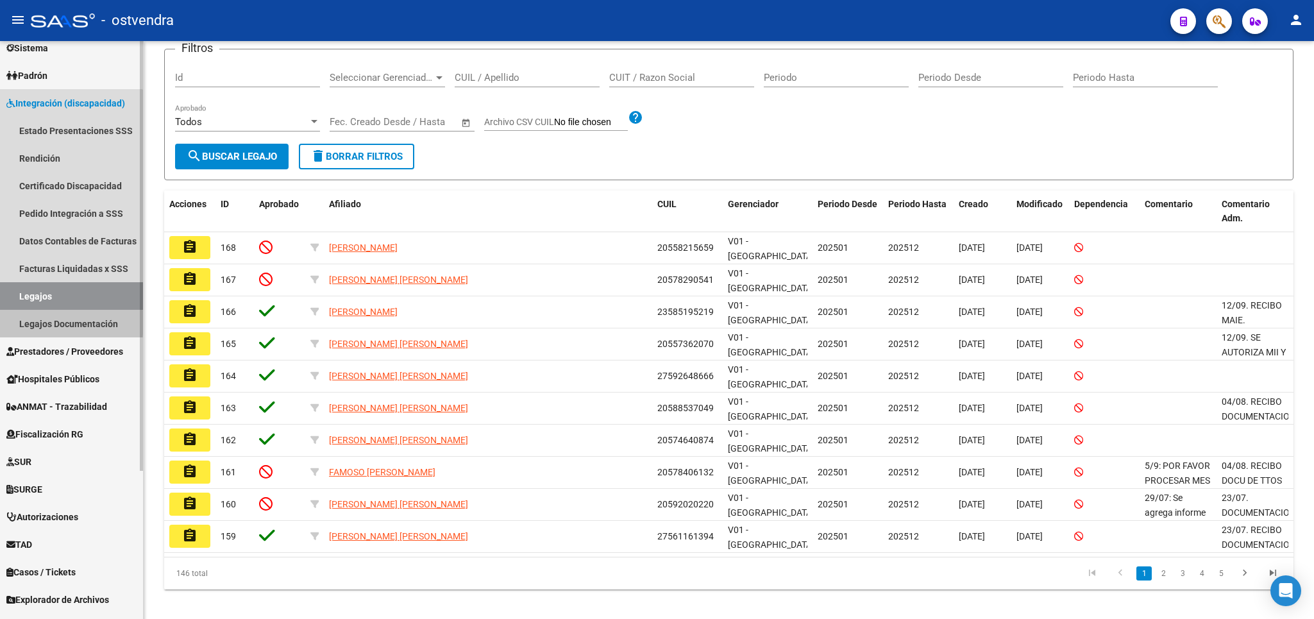
click at [40, 323] on link "Legajos Documentación" at bounding box center [71, 324] width 143 height 28
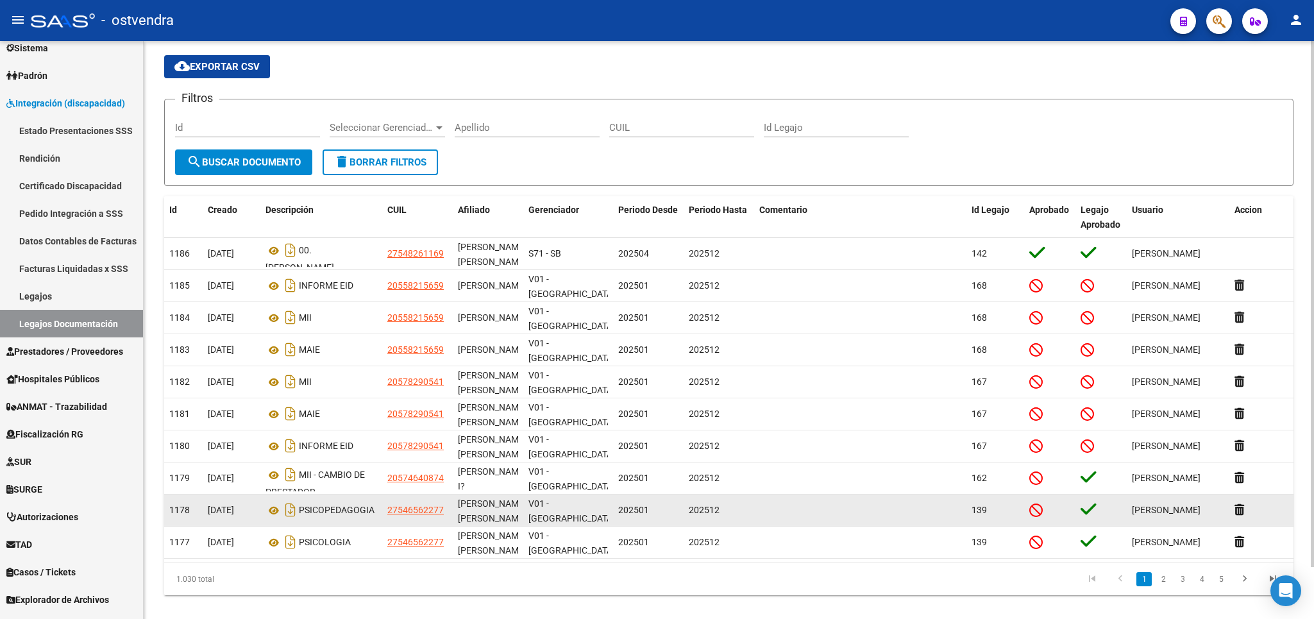
scroll to position [56, 0]
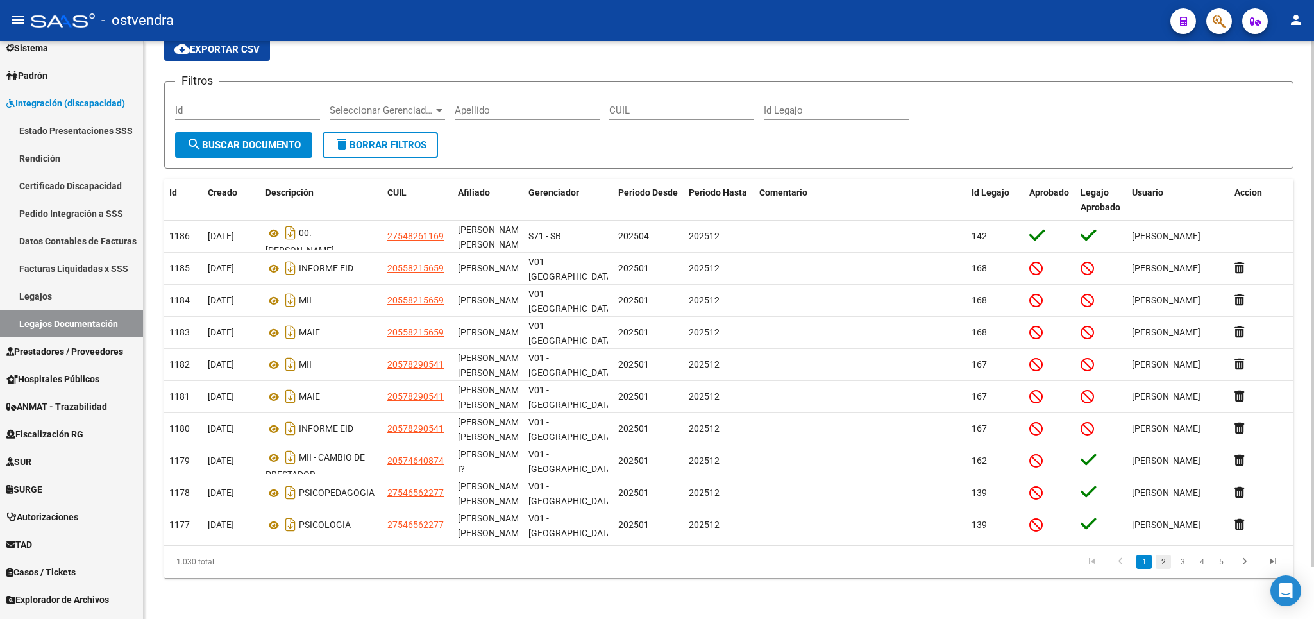
click at [1162, 566] on link "2" at bounding box center [1163, 562] width 15 height 14
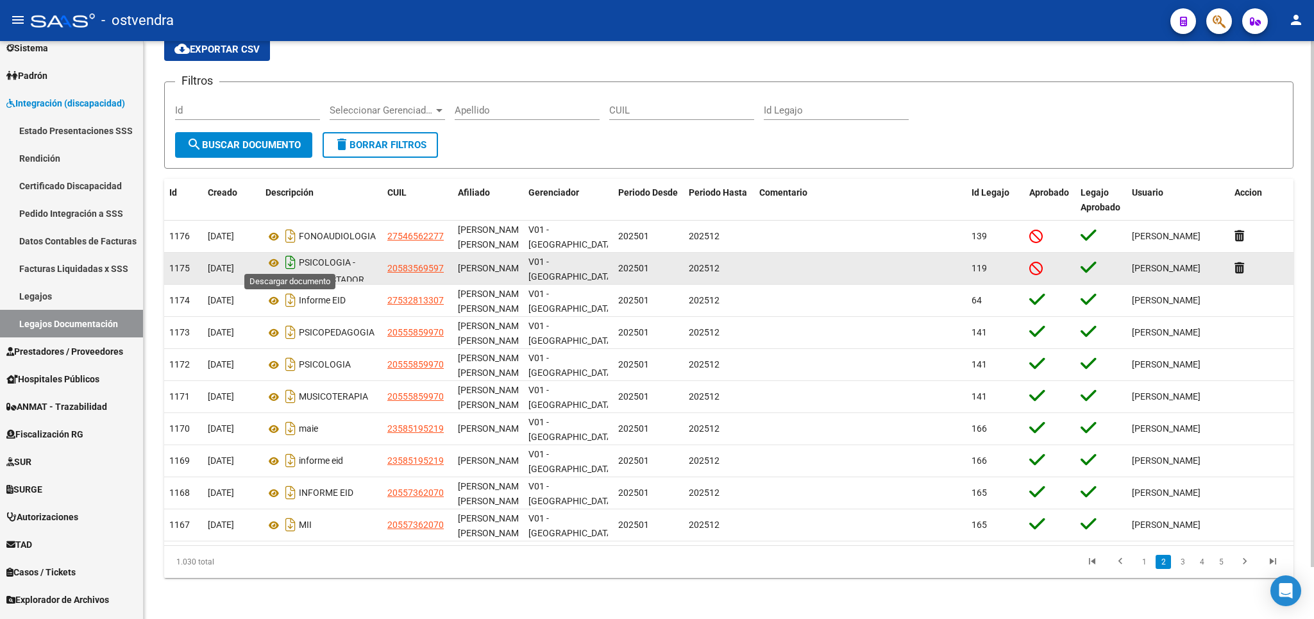
scroll to position [0, 0]
click at [288, 265] on icon "Descargar documento" at bounding box center [290, 265] width 17 height 21
click at [50, 299] on link "Legajos" at bounding box center [71, 296] width 143 height 28
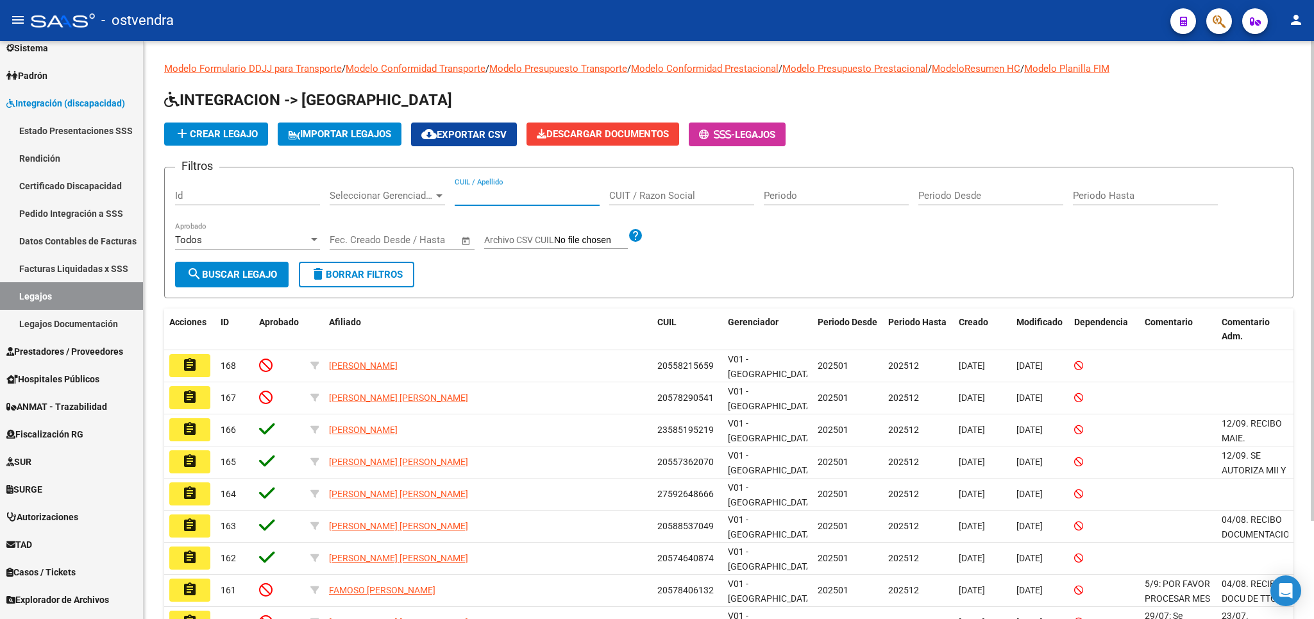
drag, startPoint x: 480, startPoint y: 201, endPoint x: 475, endPoint y: 211, distance: 10.9
click at [478, 200] on input "CUIL / Apellido" at bounding box center [527, 196] width 145 height 12
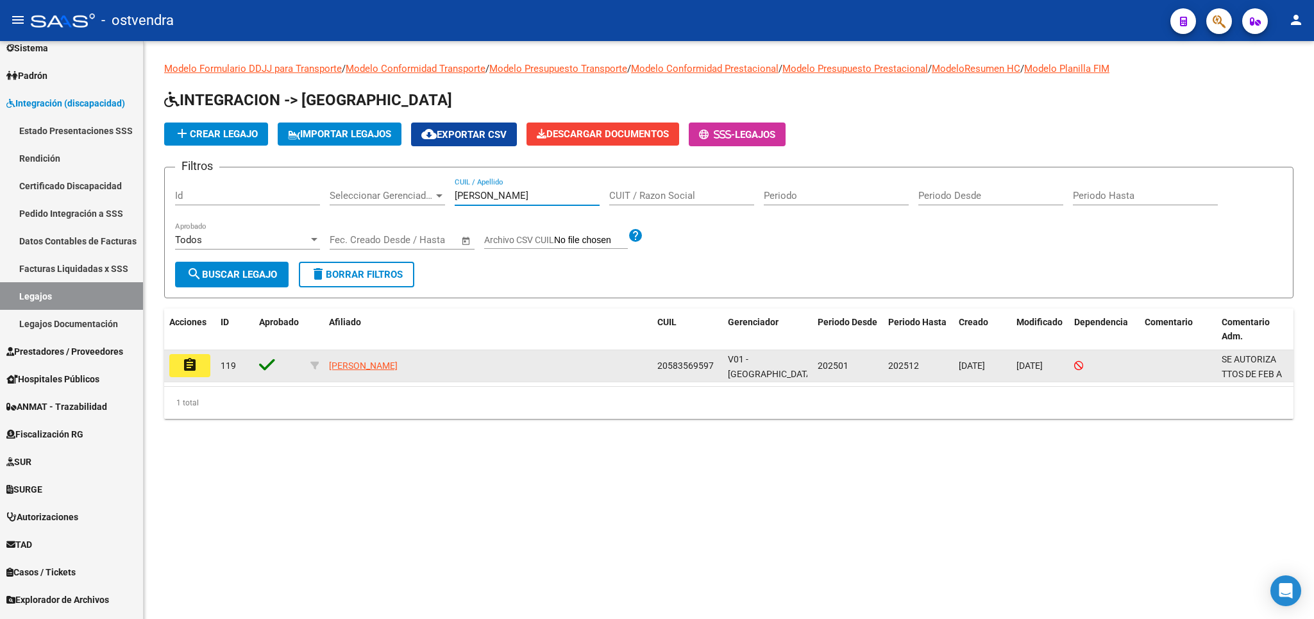
type input "acevedo"
click at [196, 365] on mat-icon "assignment" at bounding box center [189, 364] width 15 height 15
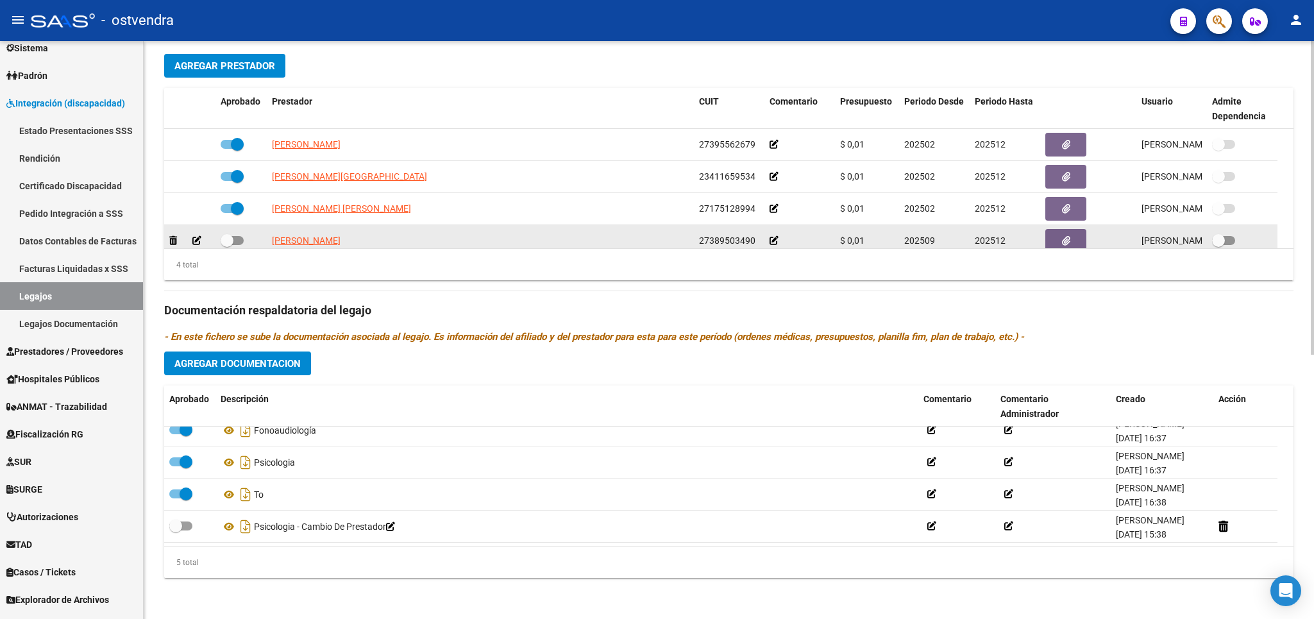
scroll to position [12, 0]
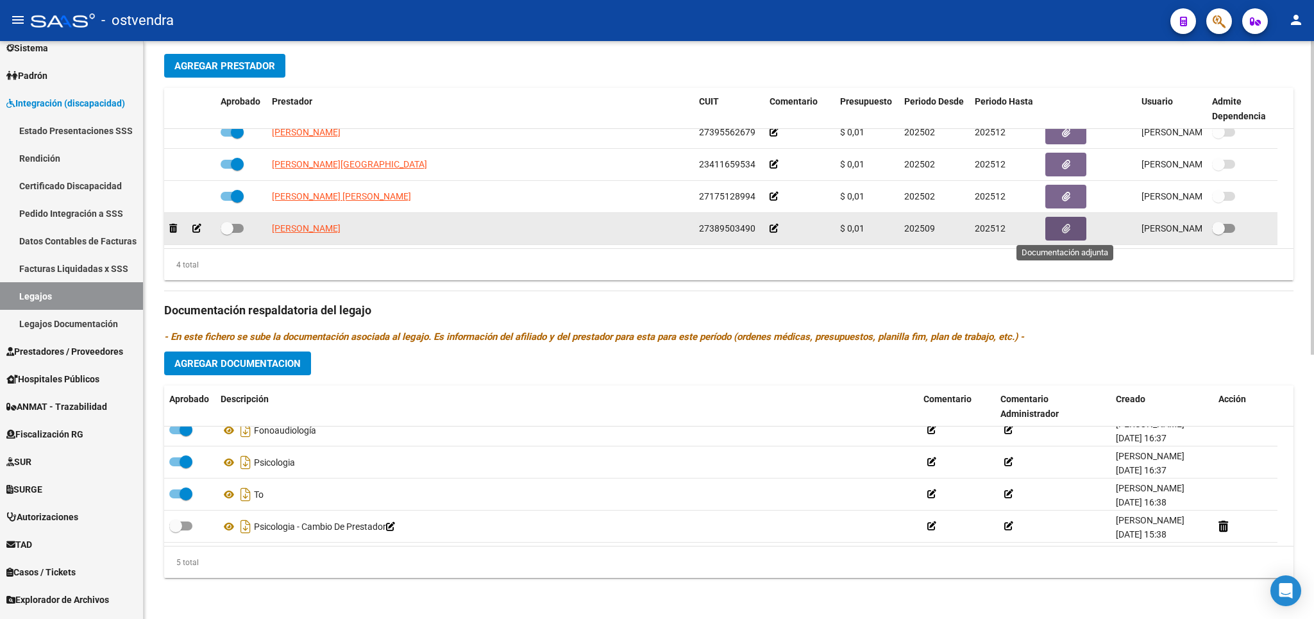
click at [1056, 226] on button "button" at bounding box center [1065, 229] width 41 height 24
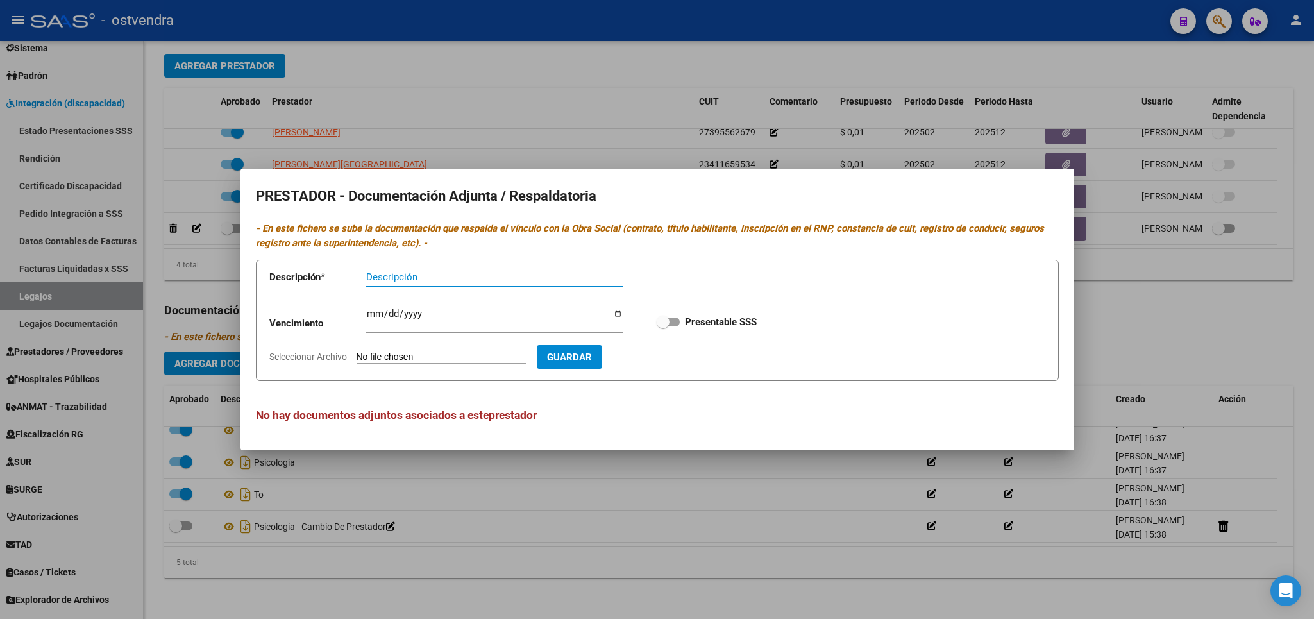
click at [1214, 313] on div at bounding box center [657, 309] width 1314 height 619
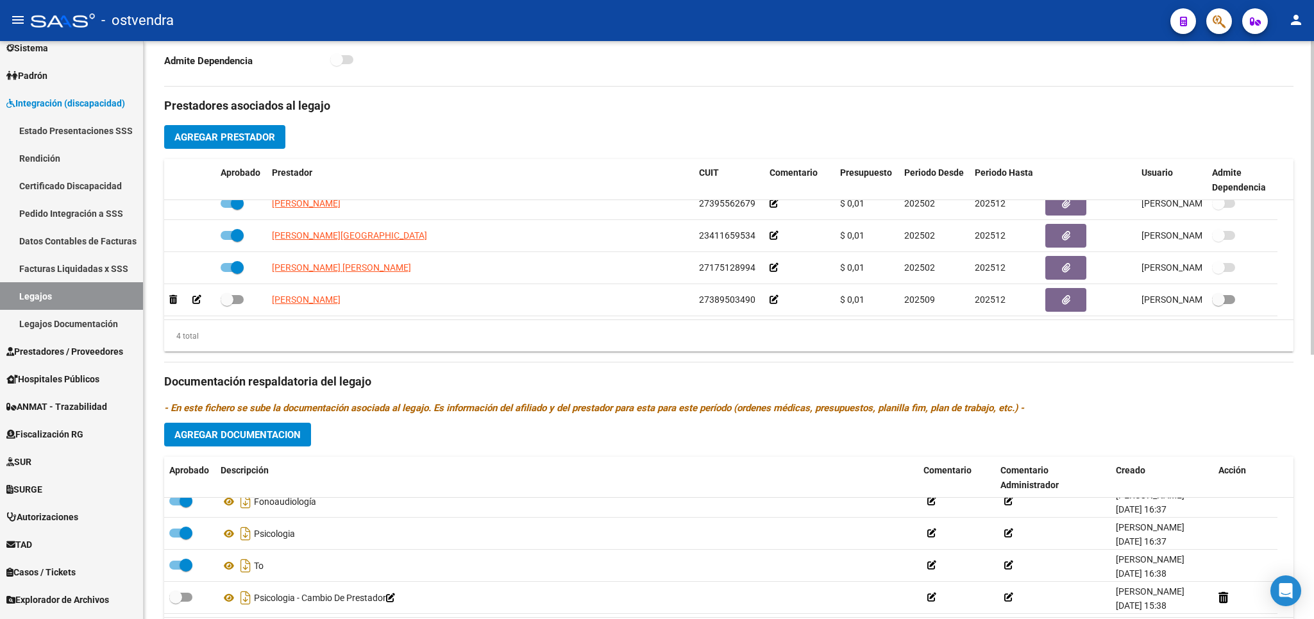
scroll to position [412, 0]
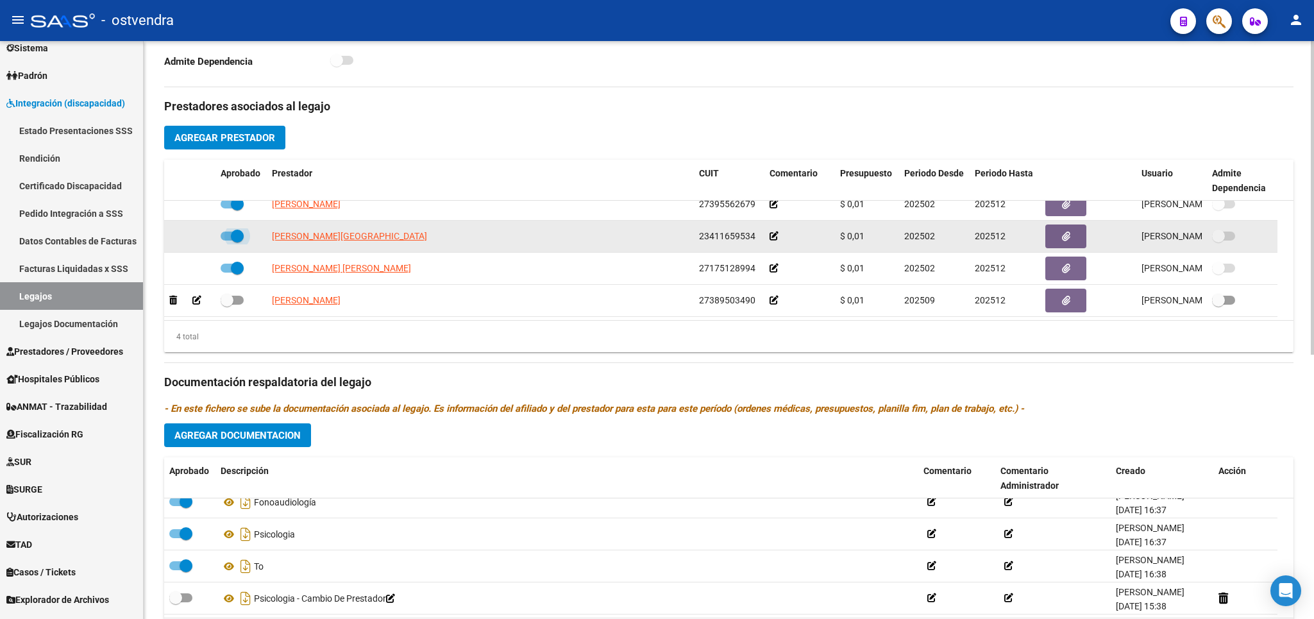
click at [235, 240] on span at bounding box center [237, 236] width 13 height 13
click at [227, 240] on input "checkbox" at bounding box center [226, 240] width 1 height 1
checkbox input "false"
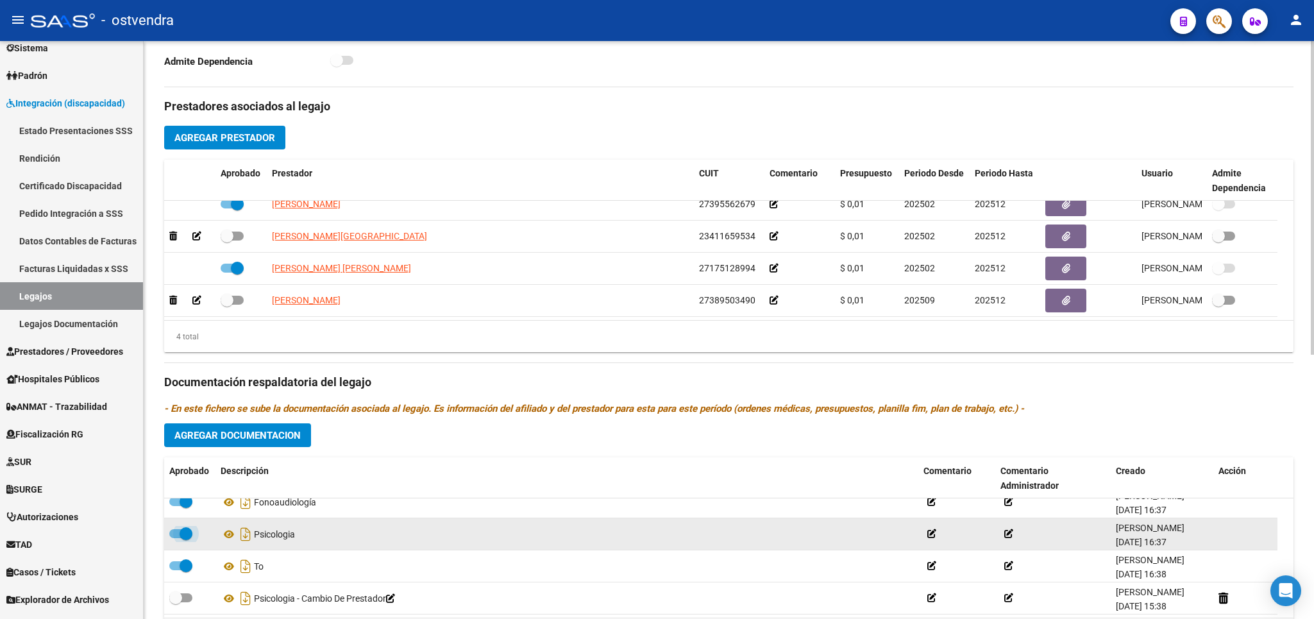
click at [188, 538] on span at bounding box center [186, 533] width 13 height 13
click at [176, 538] on input "checkbox" at bounding box center [175, 538] width 1 height 1
checkbox input "false"
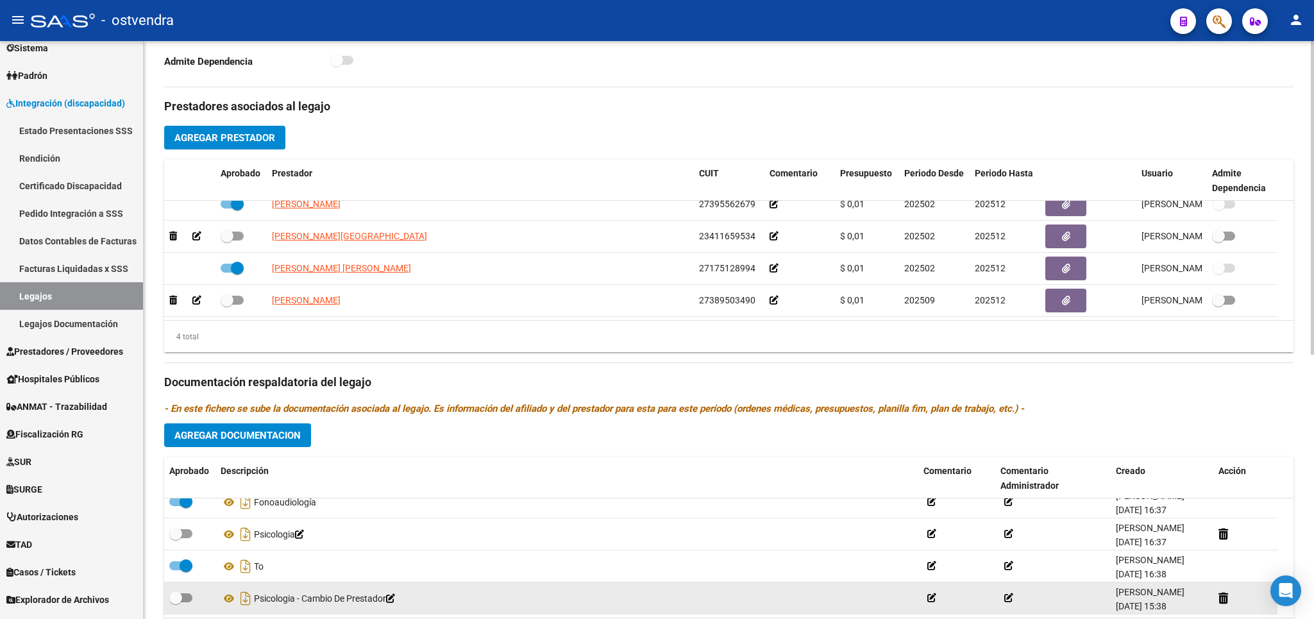
click at [183, 602] on span at bounding box center [180, 597] width 23 height 9
click at [176, 602] on input "checkbox" at bounding box center [175, 602] width 1 height 1
checkbox input "true"
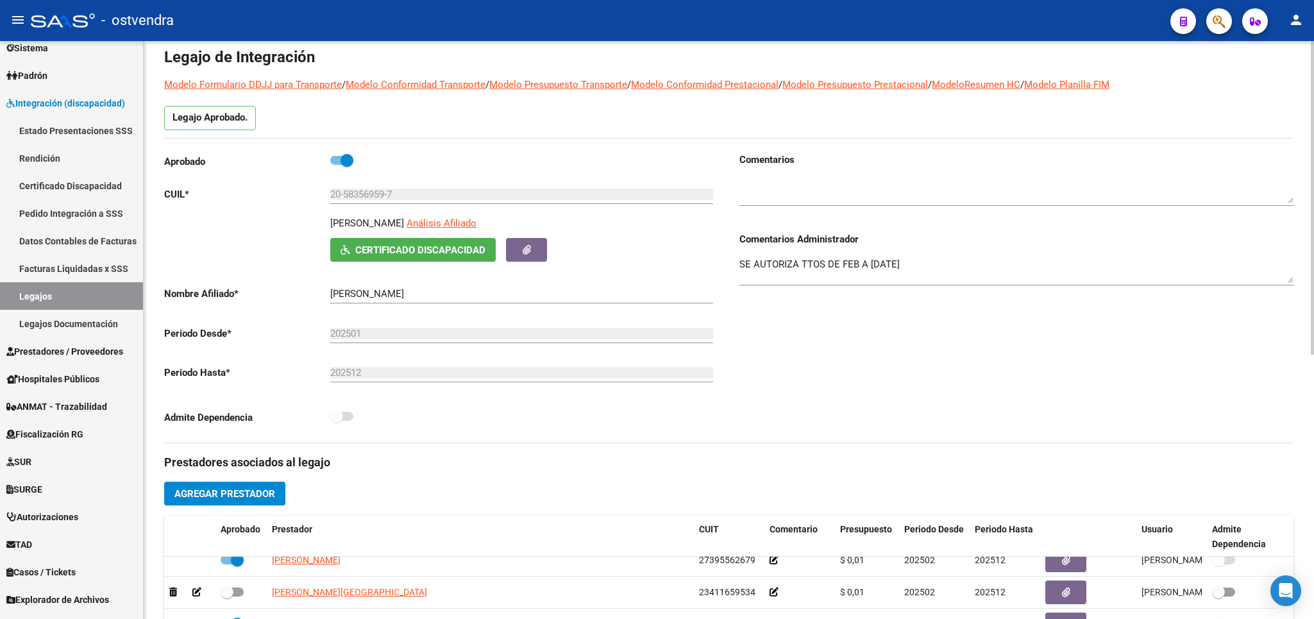
scroll to position [37, 0]
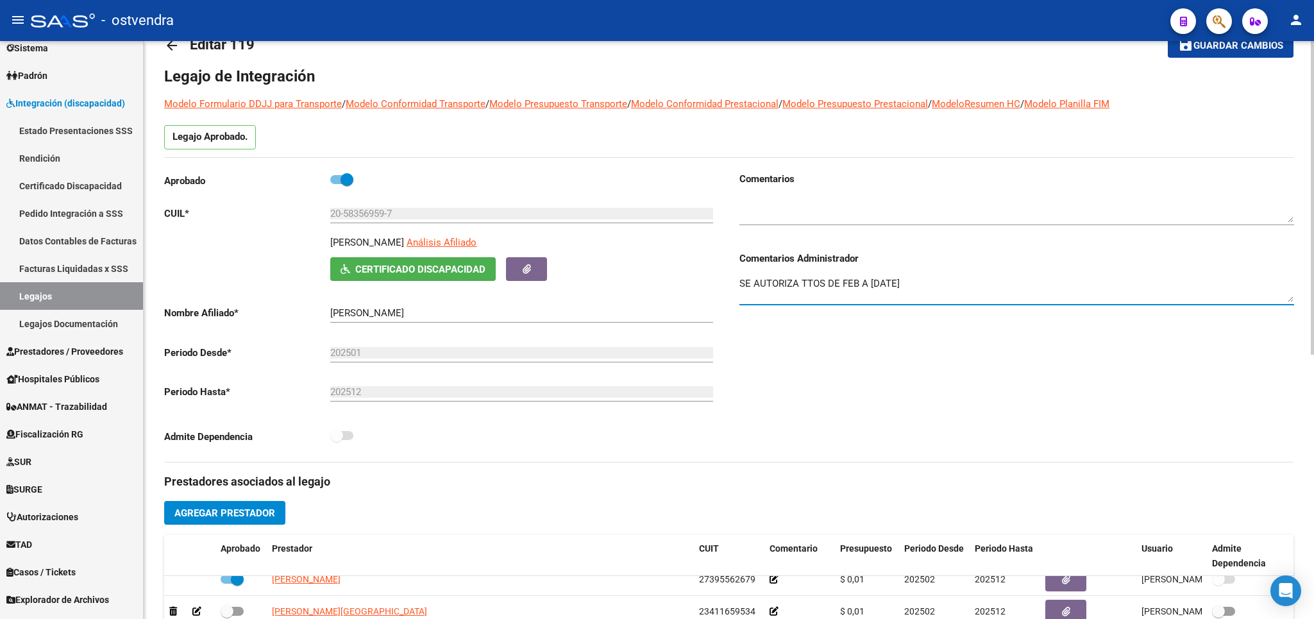
click at [921, 283] on textarea "SE AUTORIZA TTOS DE FEB A DIC 2025" at bounding box center [1016, 289] width 555 height 26
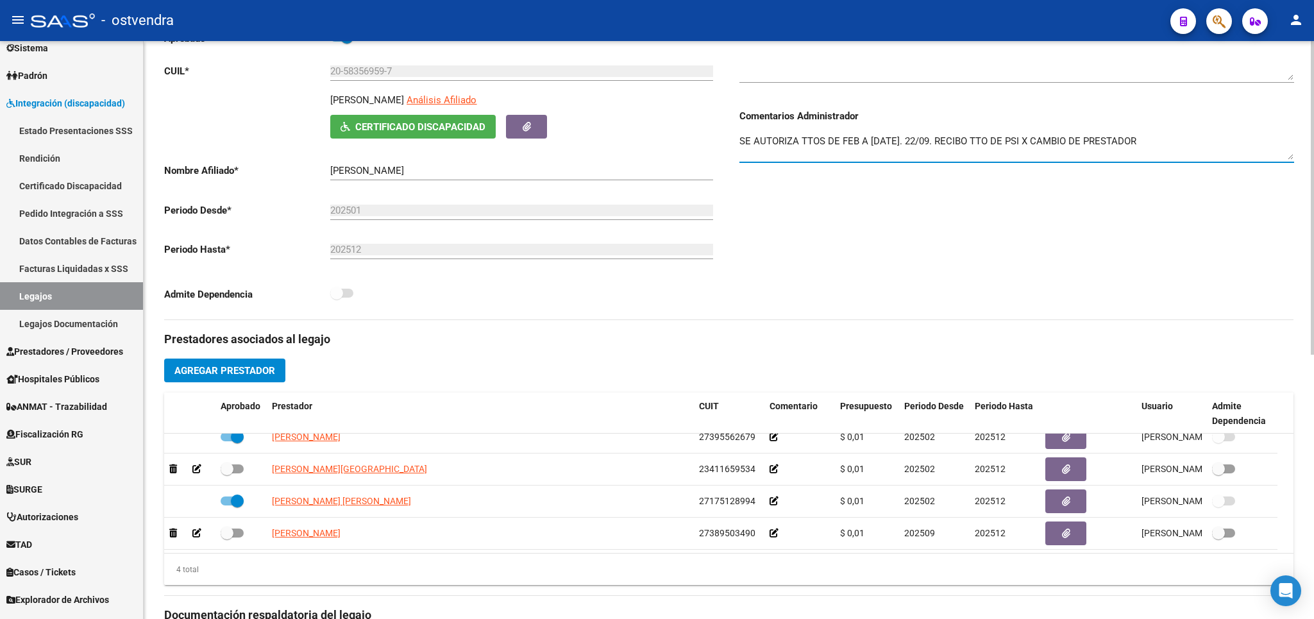
scroll to position [187, 0]
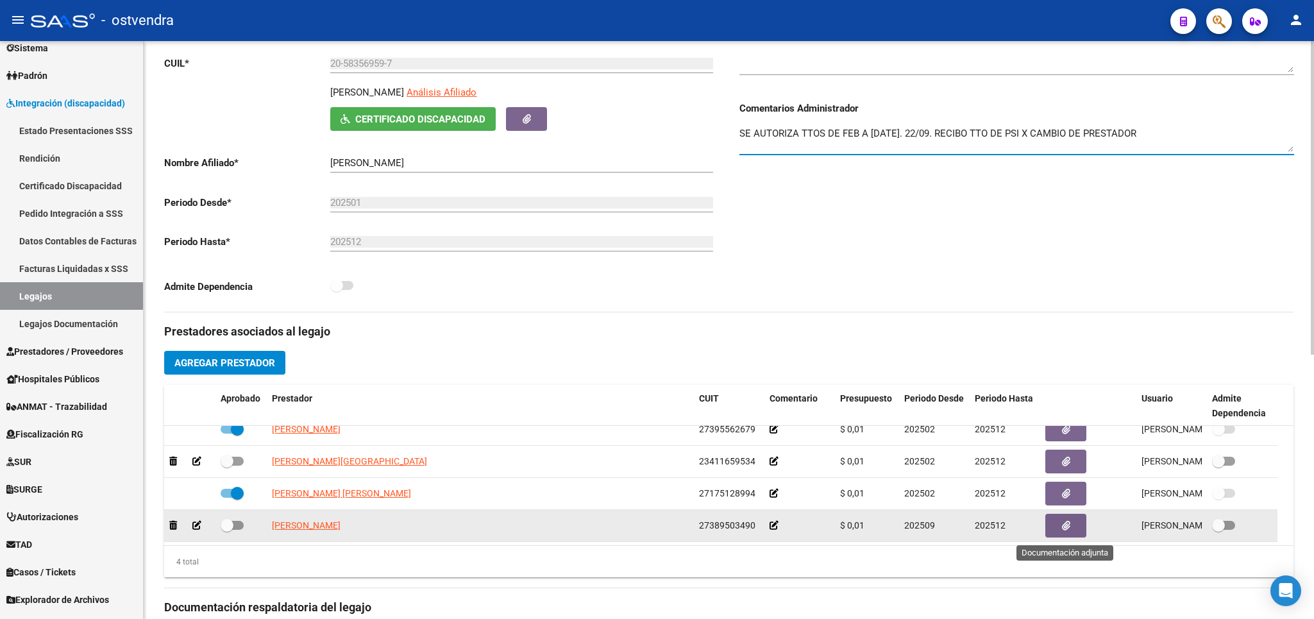
type textarea "SE AUTORIZA TTOS DE FEB A DIC 2025. 22/09. RECIBO TTO DE PSI X CAMBIO DE PRESTA…"
click at [1064, 527] on icon "button" at bounding box center [1066, 526] width 8 height 10
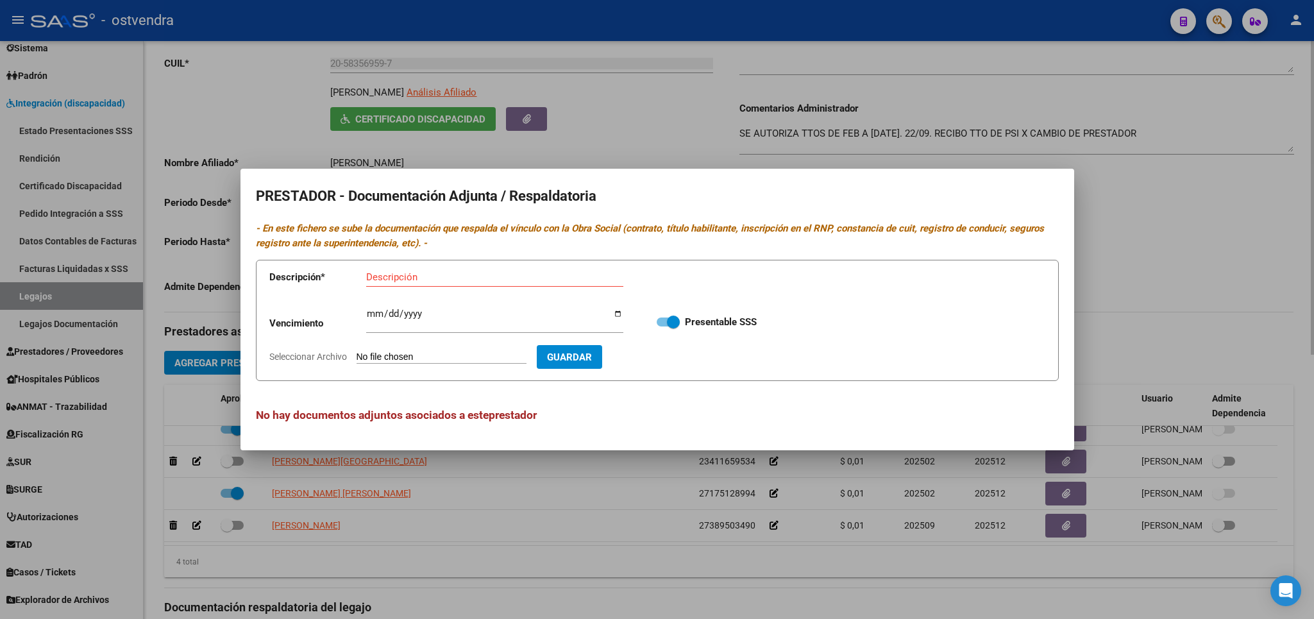
drag, startPoint x: 1120, startPoint y: 248, endPoint x: 1169, endPoint y: 188, distance: 77.4
click at [1123, 246] on div at bounding box center [657, 309] width 1314 height 619
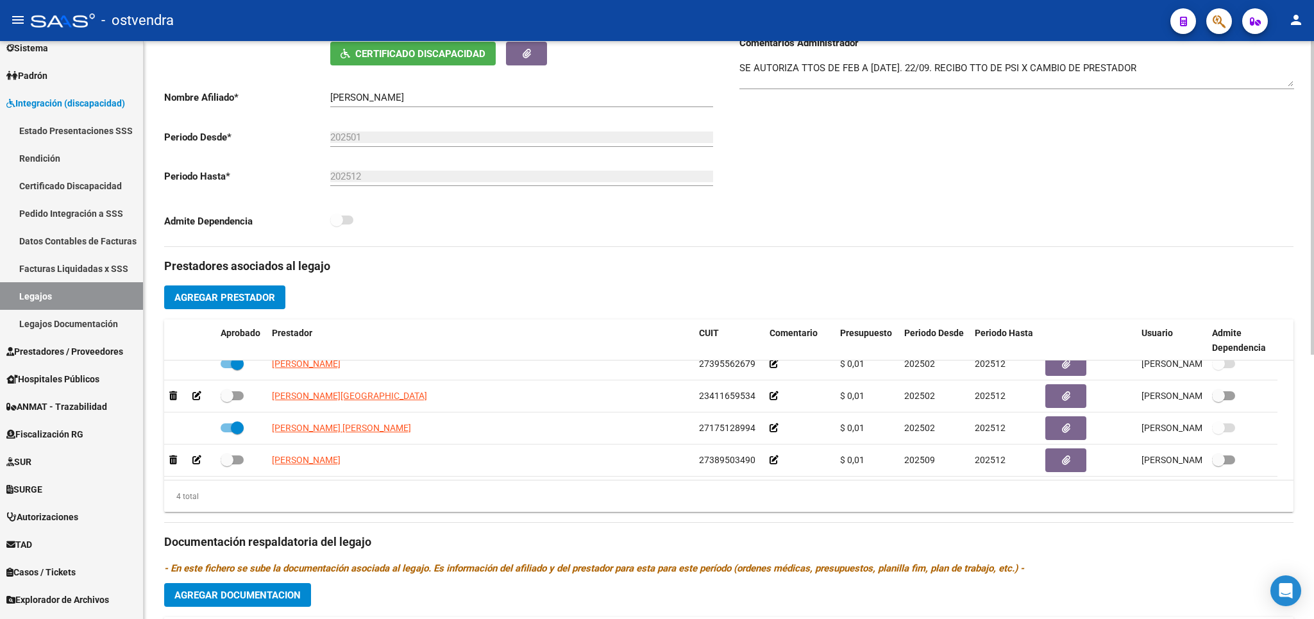
scroll to position [450, 0]
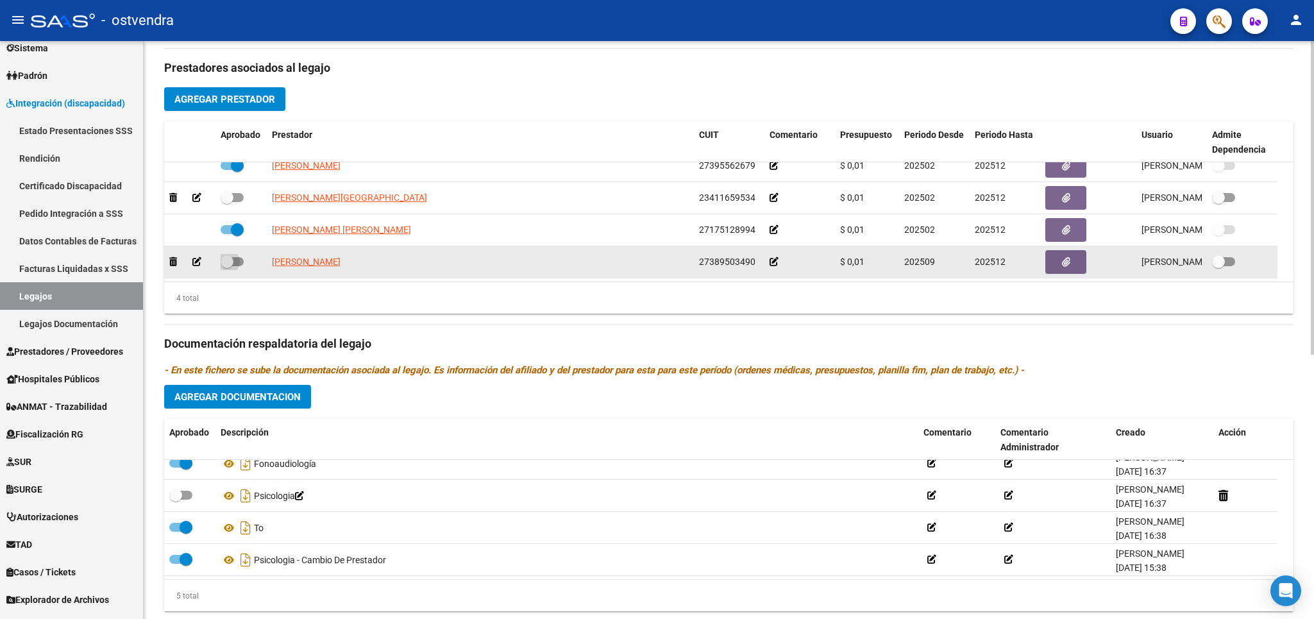
click at [233, 265] on span at bounding box center [227, 261] width 13 height 13
click at [227, 266] on input "checkbox" at bounding box center [226, 266] width 1 height 1
checkbox input "true"
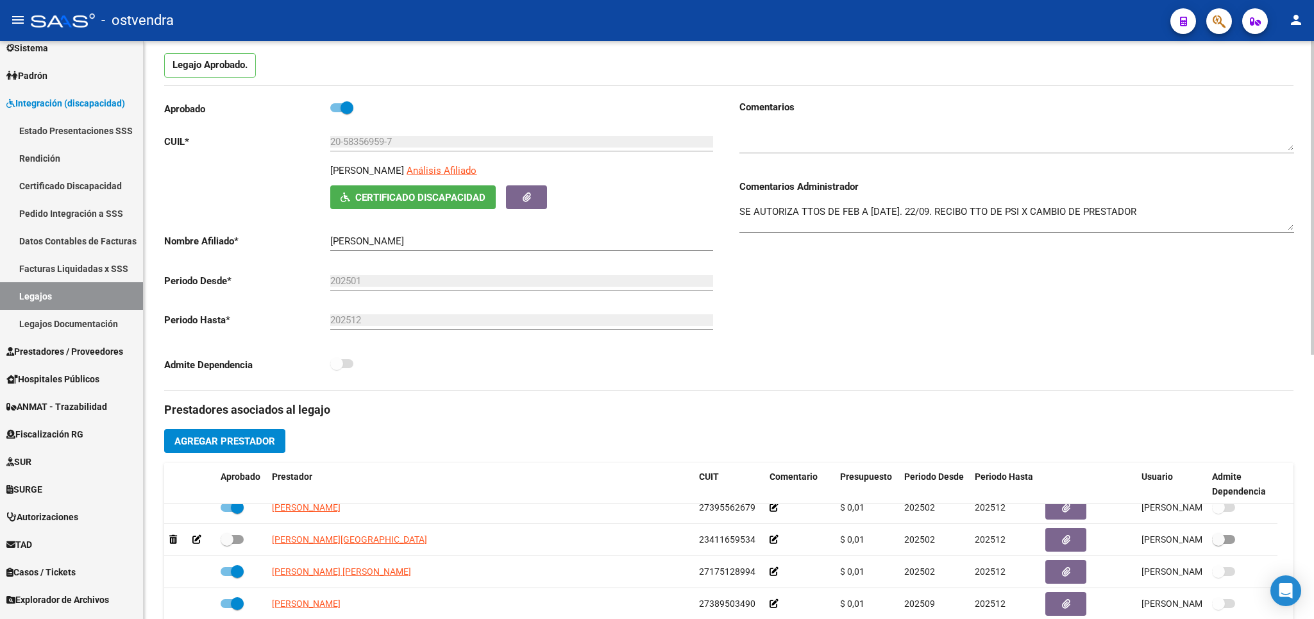
scroll to position [75, 0]
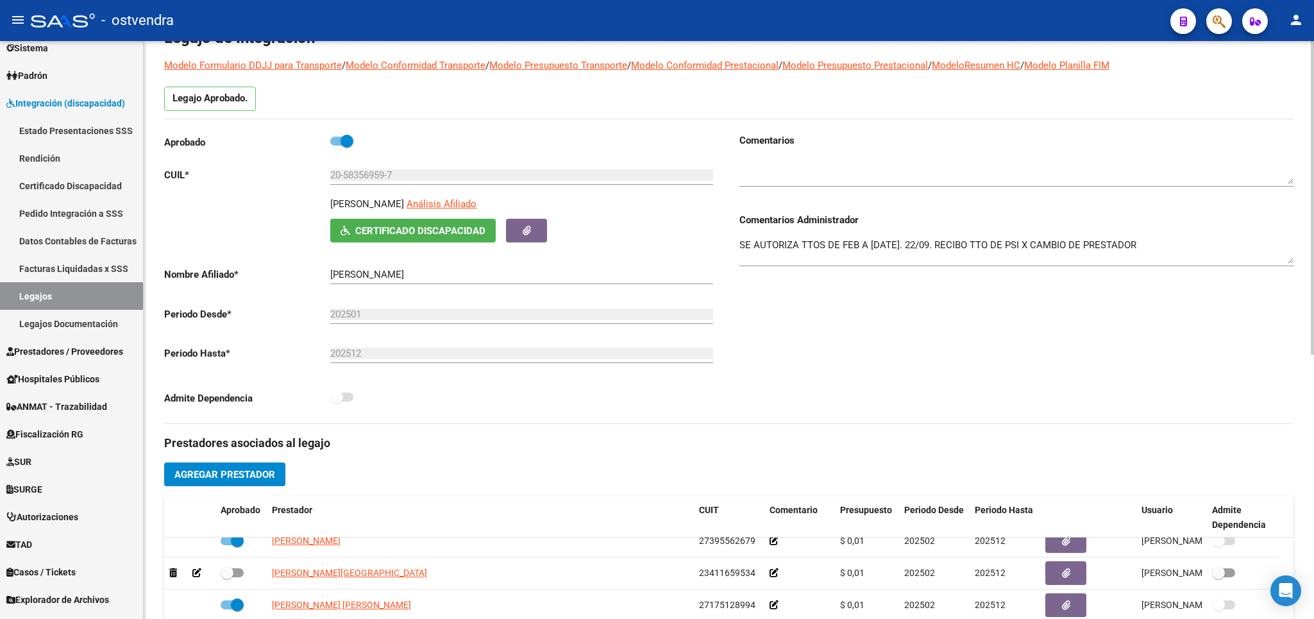
click at [1169, 249] on textarea "SE AUTORIZA TTOS DE FEB A DIC 2025. 22/09. RECIBO TTO DE PSI X CAMBIO DE PRESTA…" at bounding box center [1016, 251] width 555 height 26
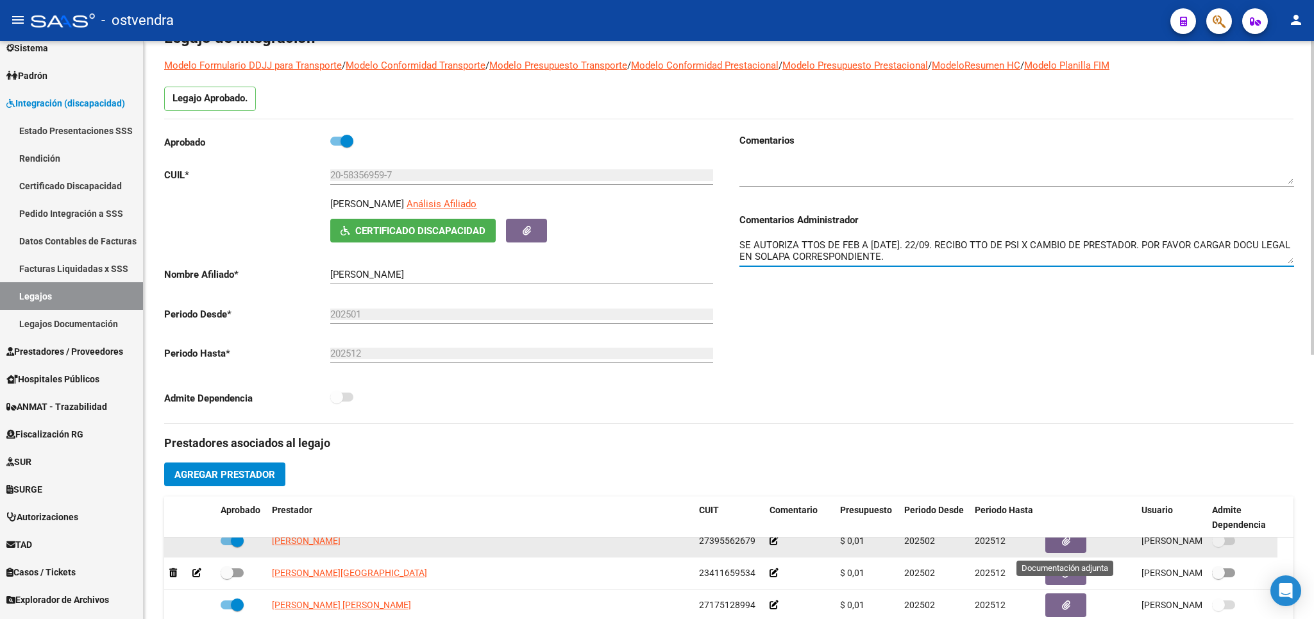
type textarea "SE AUTORIZA TTOS DE FEB A DIC 2025. 22/09. RECIBO TTO DE PSI X CAMBIO DE PRESTA…"
click at [1079, 546] on button "button" at bounding box center [1065, 541] width 41 height 24
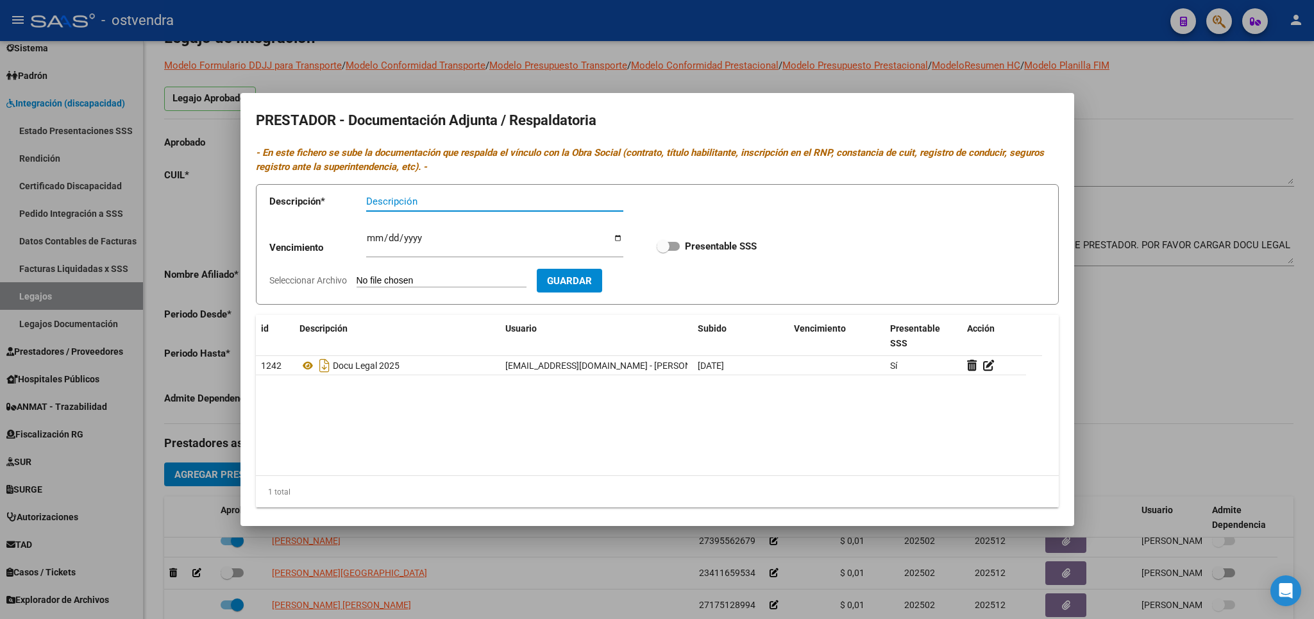
drag, startPoint x: 1231, startPoint y: 337, endPoint x: 1234, endPoint y: 365, distance: 28.5
click at [1231, 337] on div at bounding box center [657, 309] width 1314 height 619
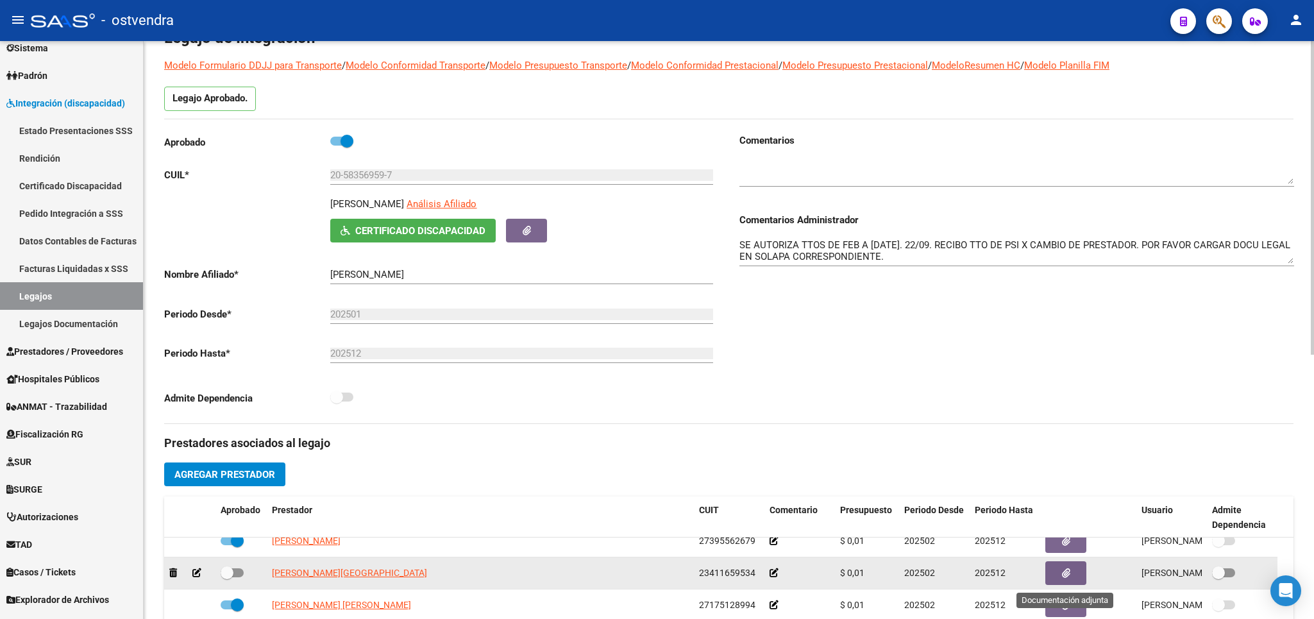
click at [1071, 577] on button "button" at bounding box center [1065, 573] width 41 height 24
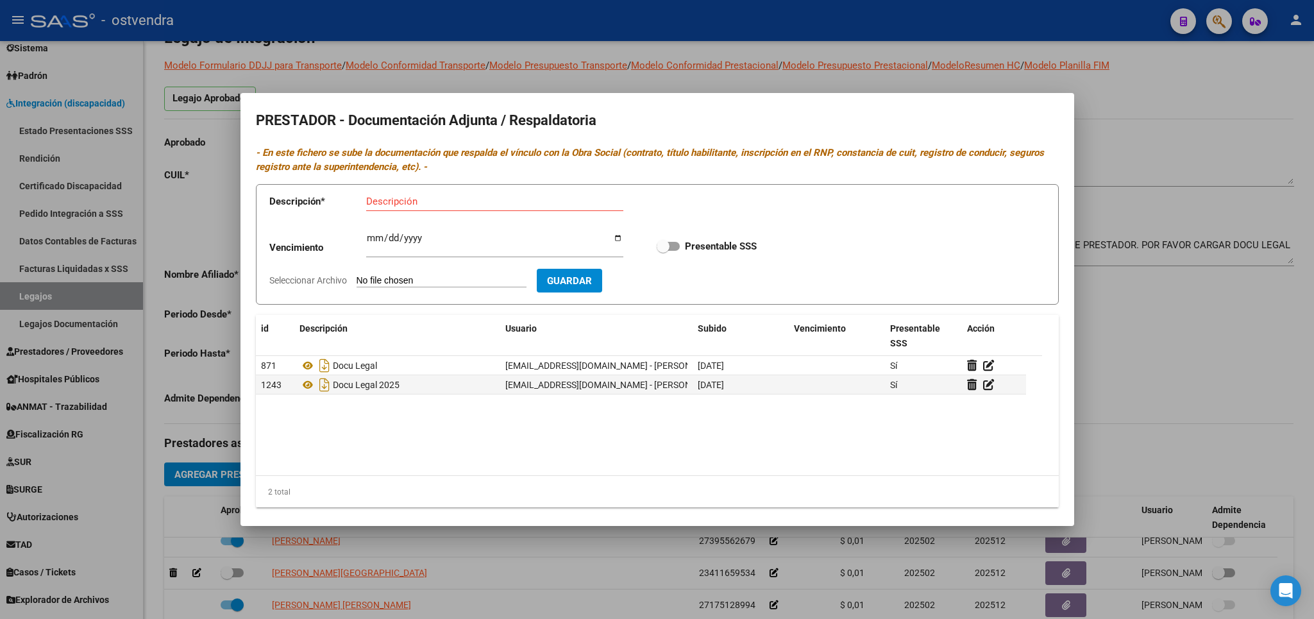
drag, startPoint x: 1190, startPoint y: 350, endPoint x: 1181, endPoint y: 502, distance: 152.9
click at [1190, 350] on div at bounding box center [657, 309] width 1314 height 619
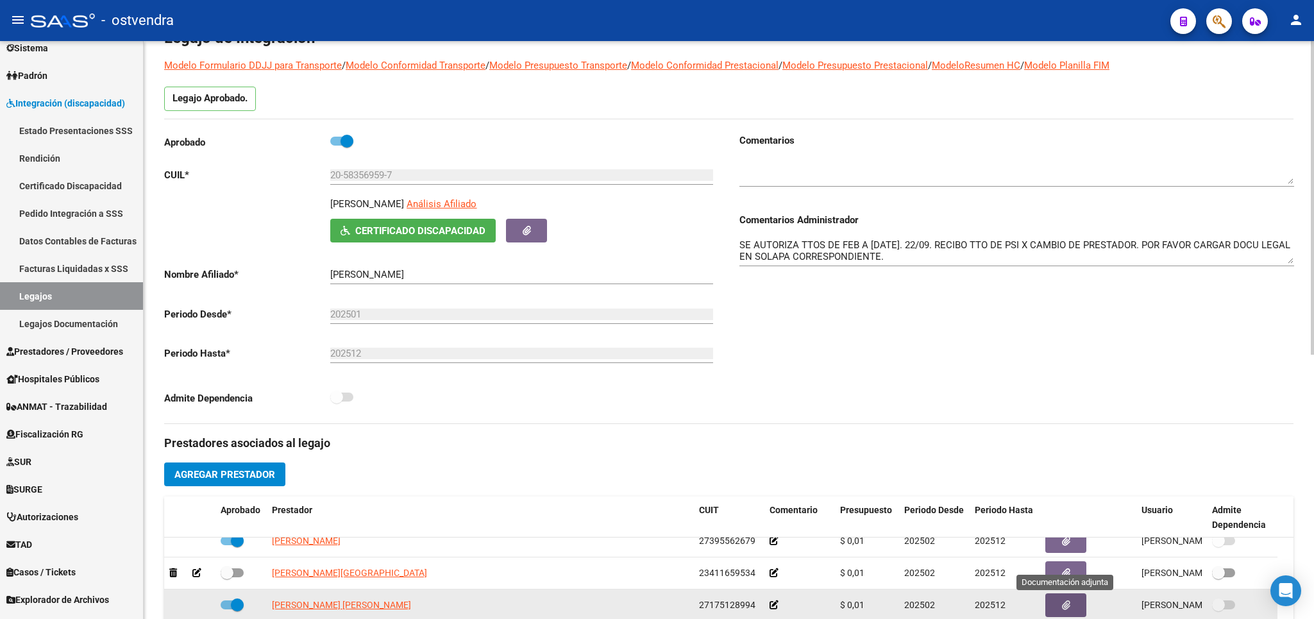
click at [1077, 602] on button "button" at bounding box center [1065, 605] width 41 height 24
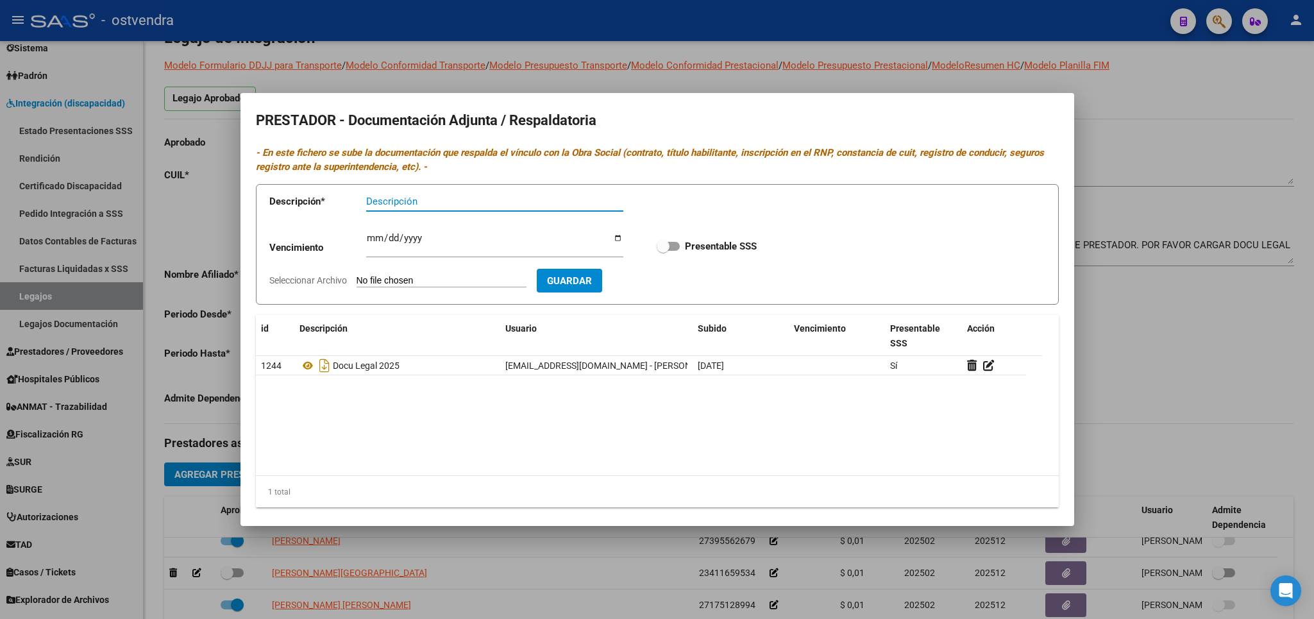
click at [1181, 366] on div at bounding box center [657, 309] width 1314 height 619
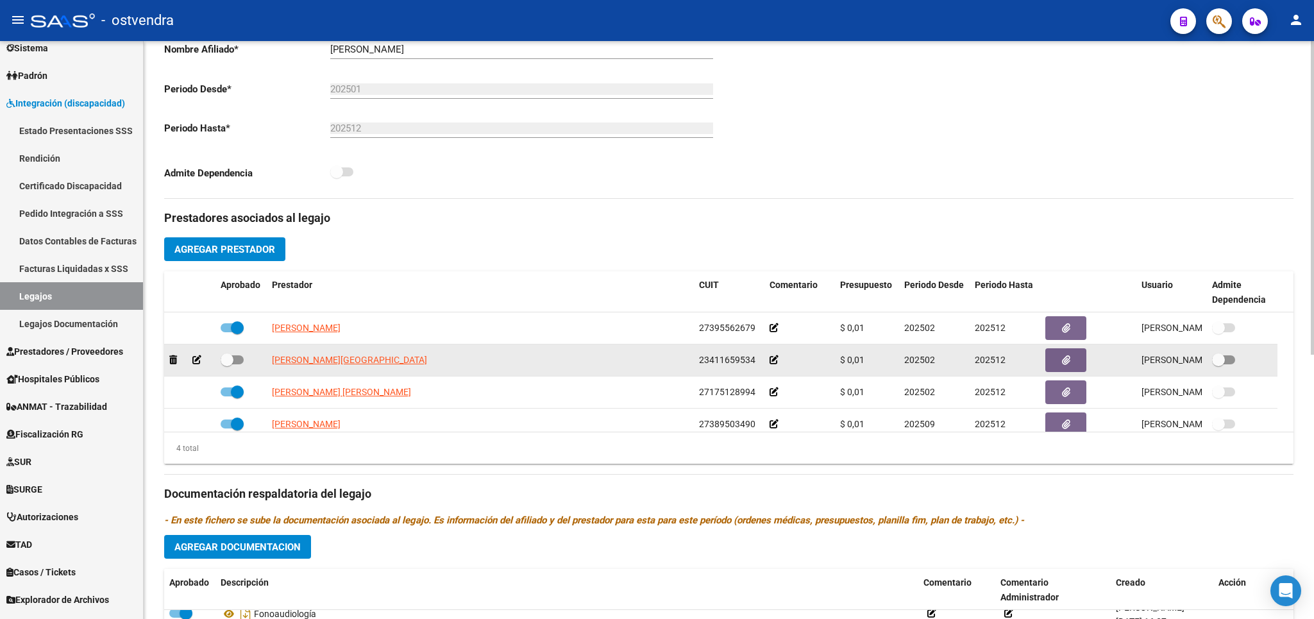
scroll to position [0, 0]
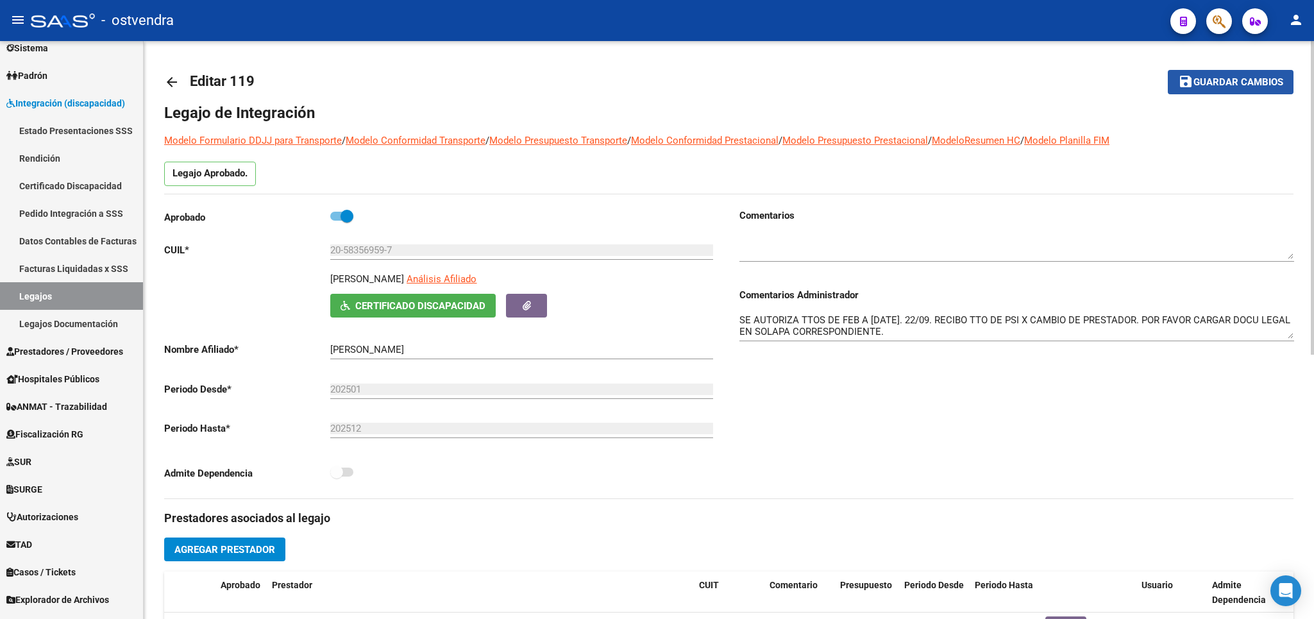
click at [1218, 79] on span "Guardar cambios" at bounding box center [1238, 83] width 90 height 12
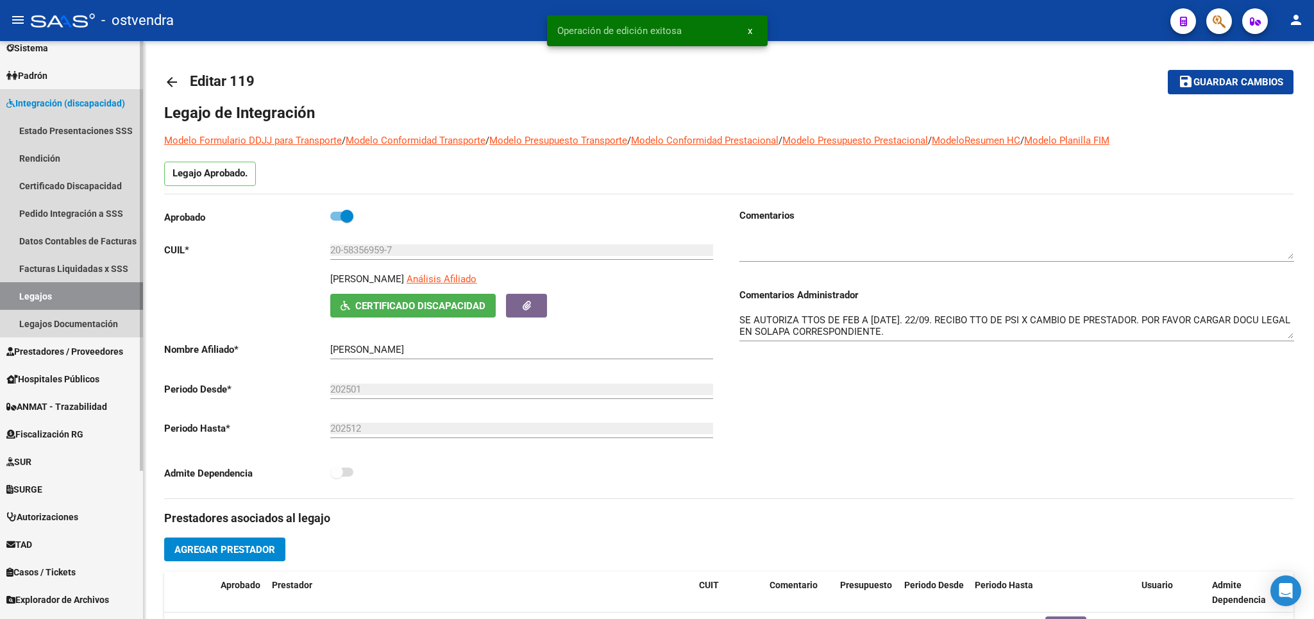
click at [56, 288] on link "Legajos" at bounding box center [71, 296] width 143 height 28
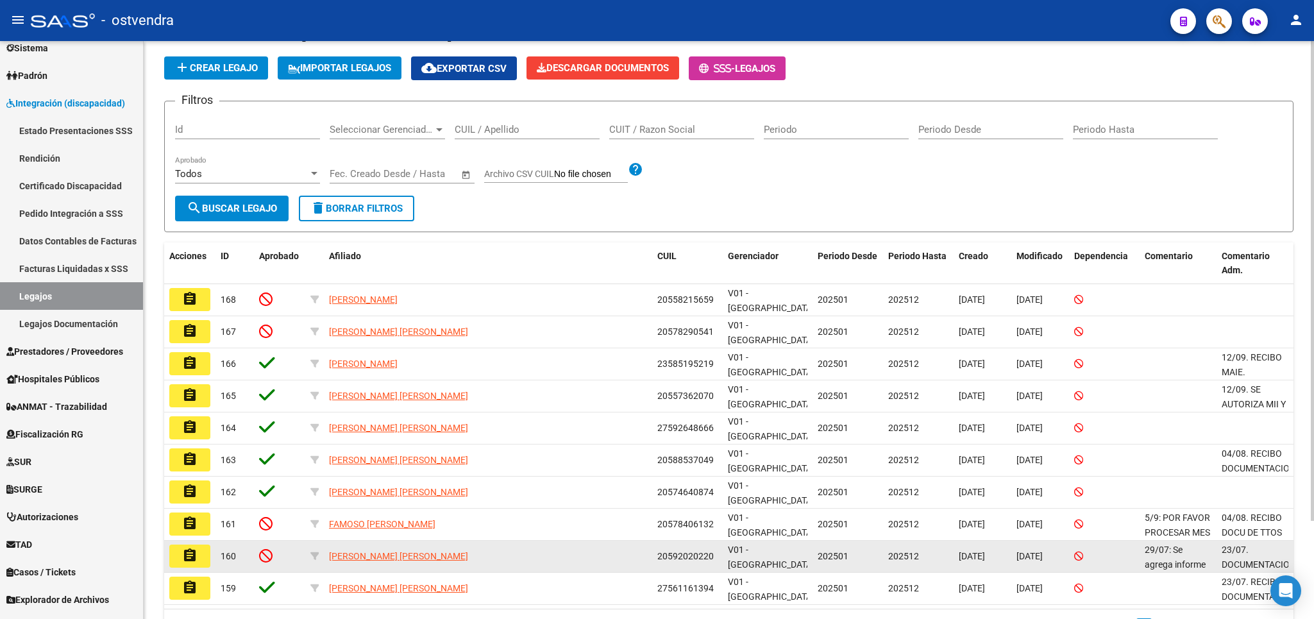
scroll to position [118, 0]
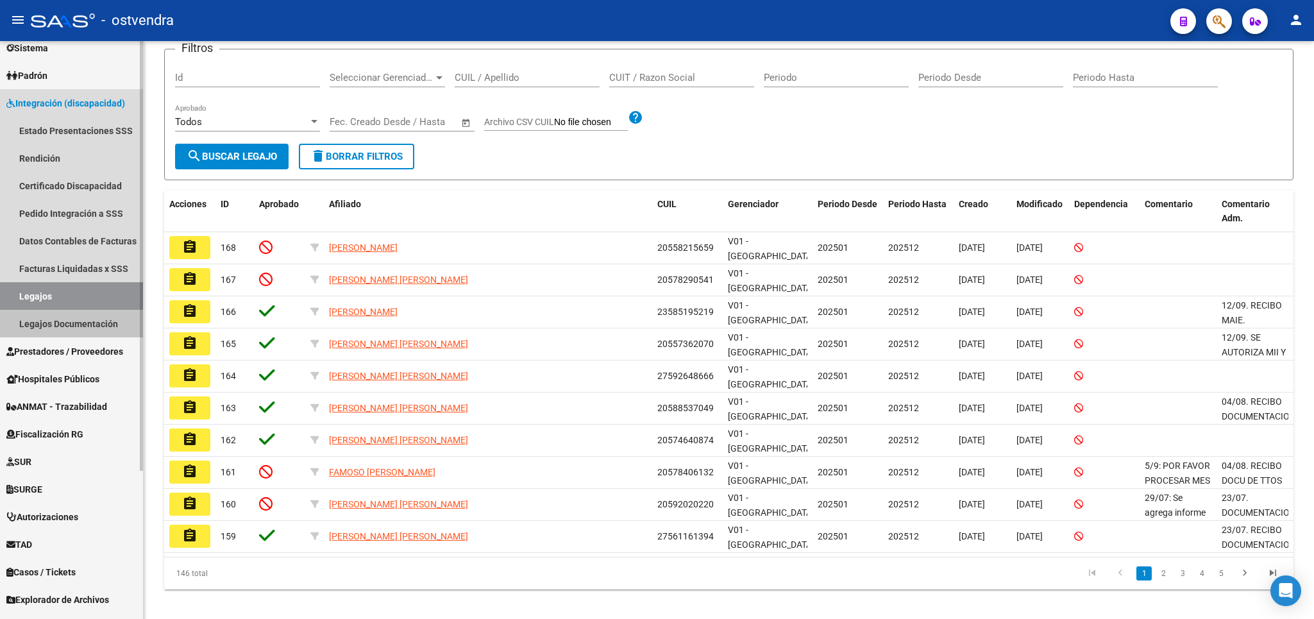
click at [63, 327] on link "Legajos Documentación" at bounding box center [71, 324] width 143 height 28
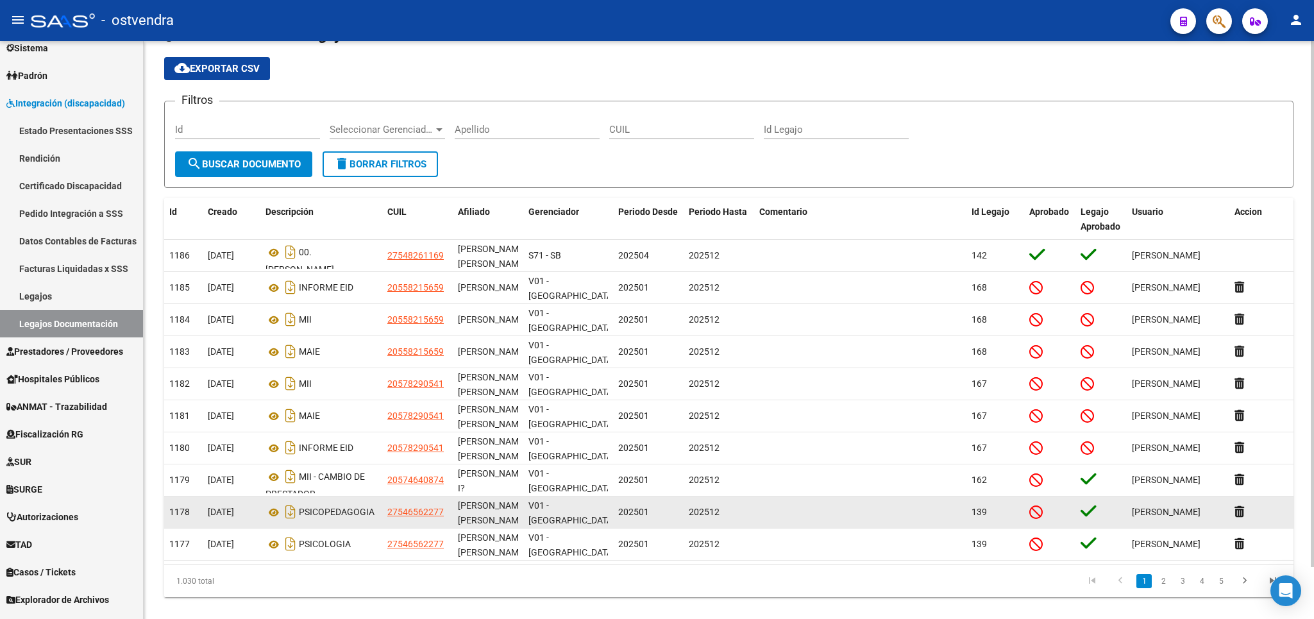
scroll to position [56, 0]
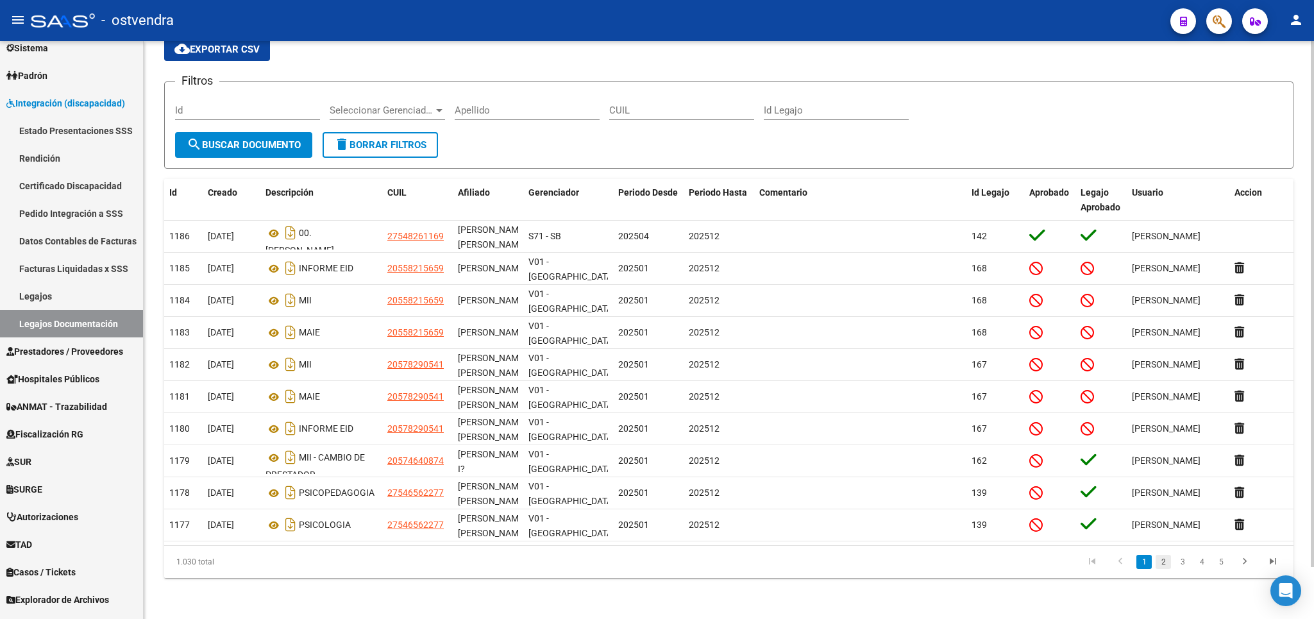
click at [1164, 556] on link "2" at bounding box center [1163, 562] width 15 height 14
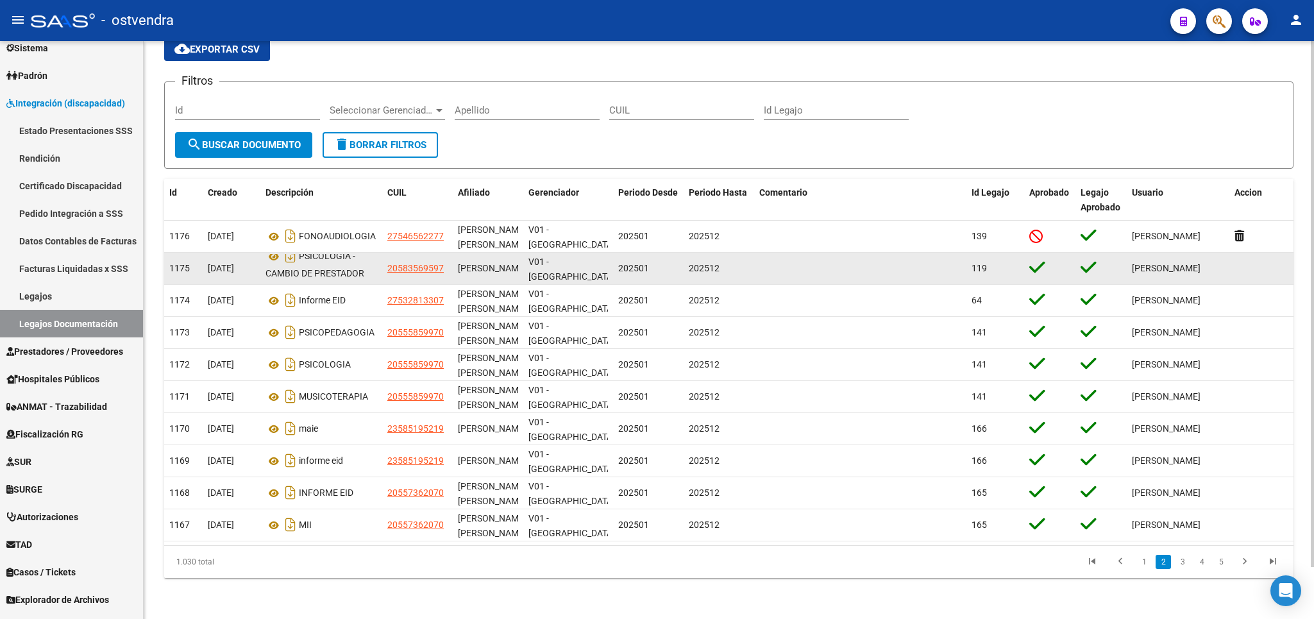
scroll to position [0, 0]
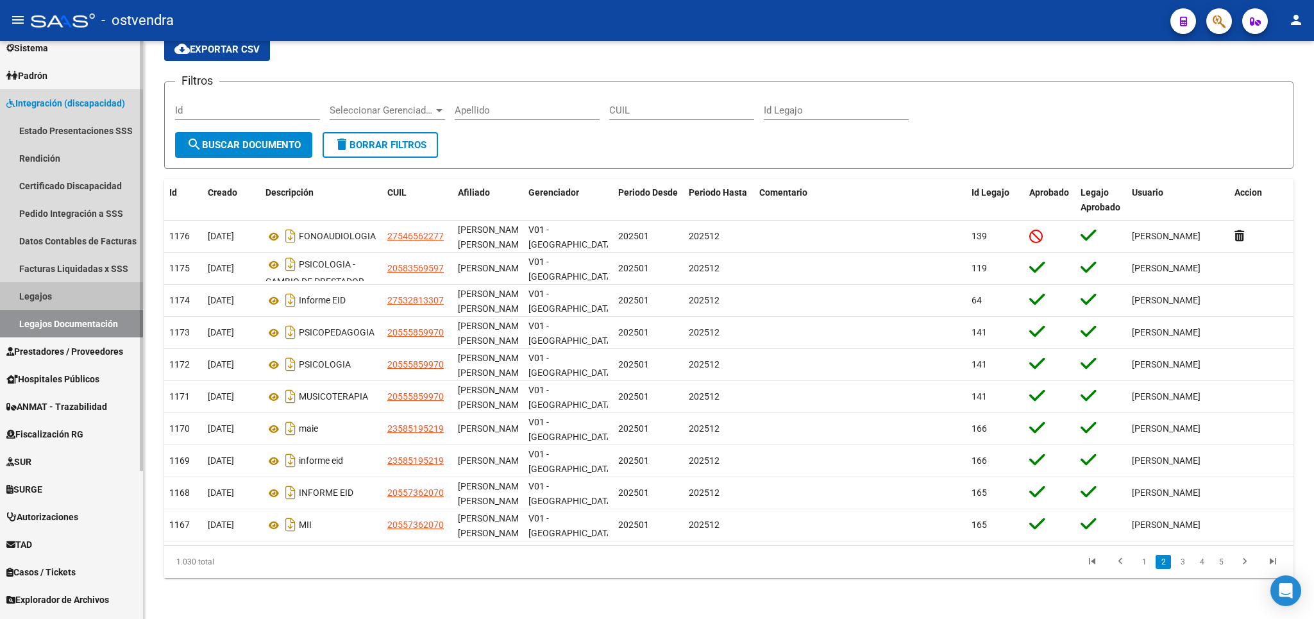
click at [47, 292] on link "Legajos" at bounding box center [71, 296] width 143 height 28
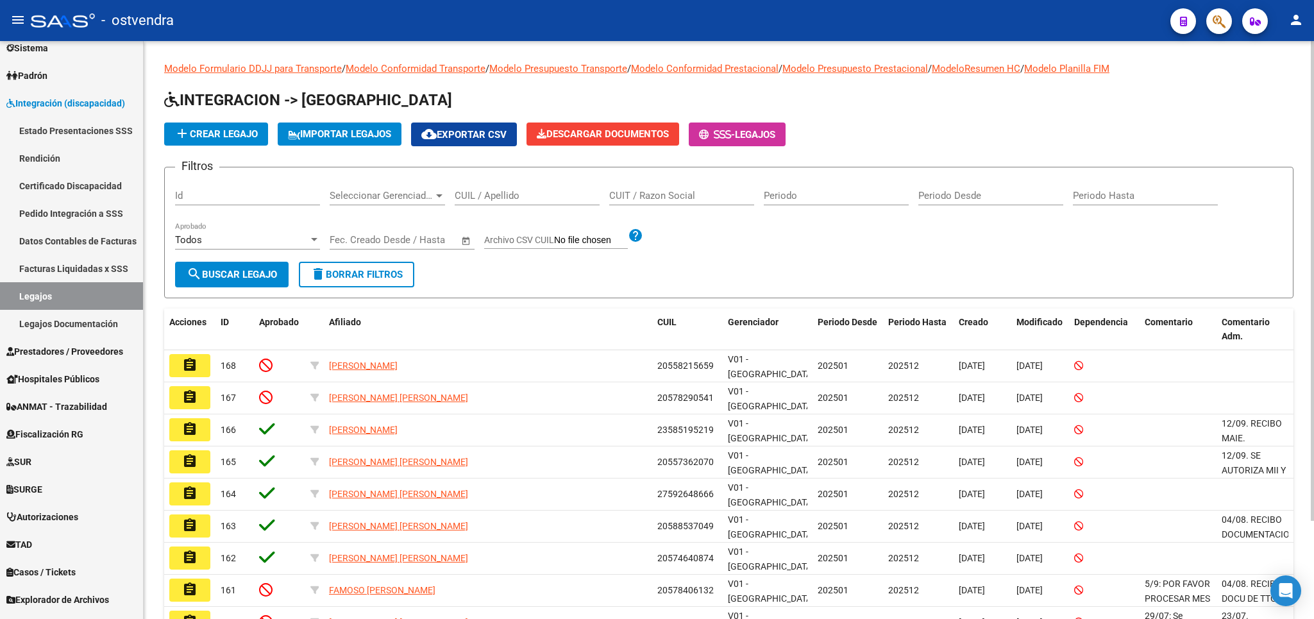
click at [513, 196] on input "CUIL / Apellido" at bounding box center [527, 196] width 145 height 12
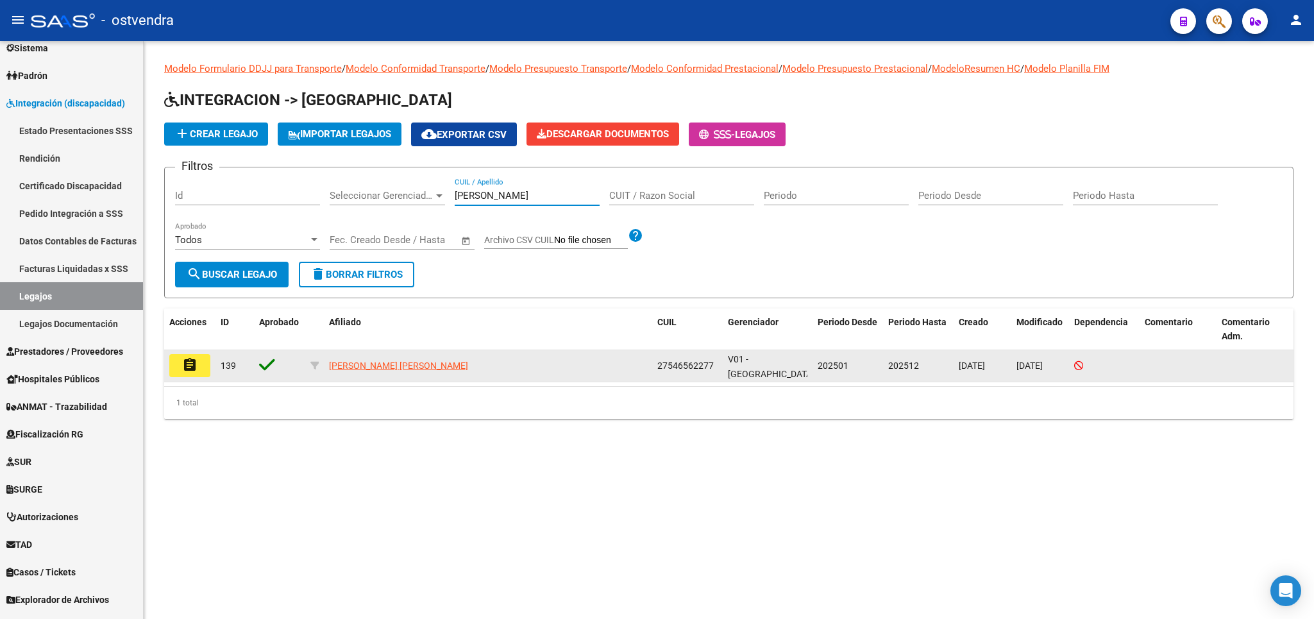
type input "GOMEZ ZA"
click at [199, 371] on button "assignment" at bounding box center [189, 365] width 41 height 23
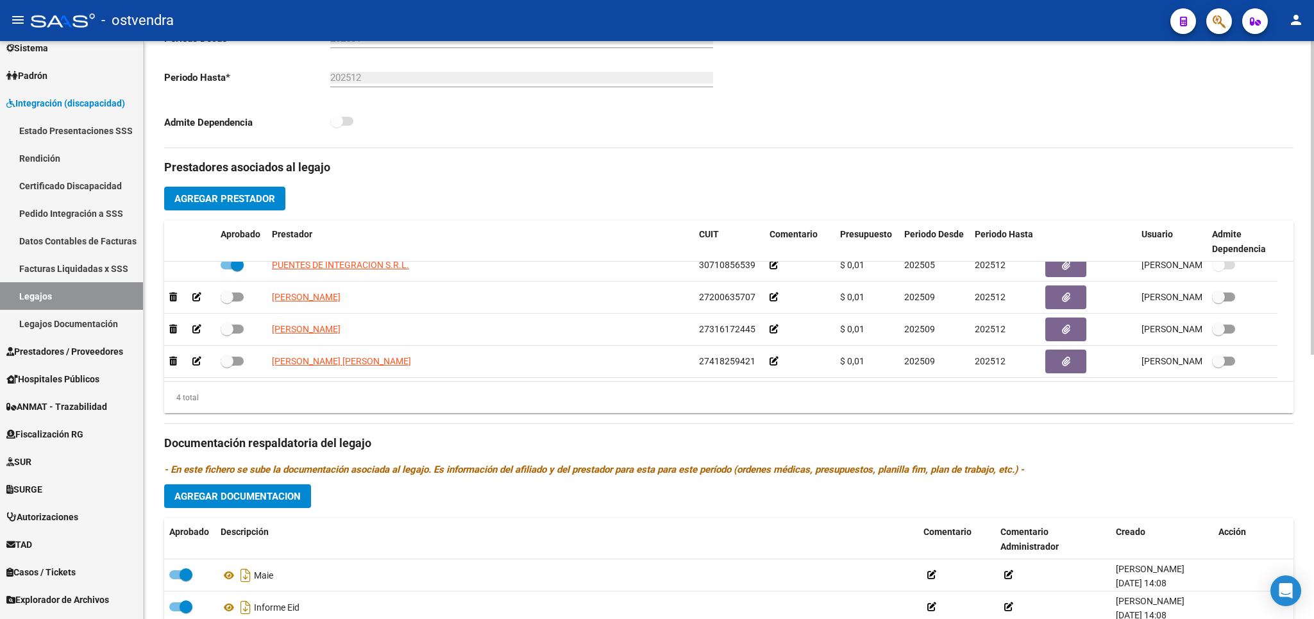
scroll to position [375, 0]
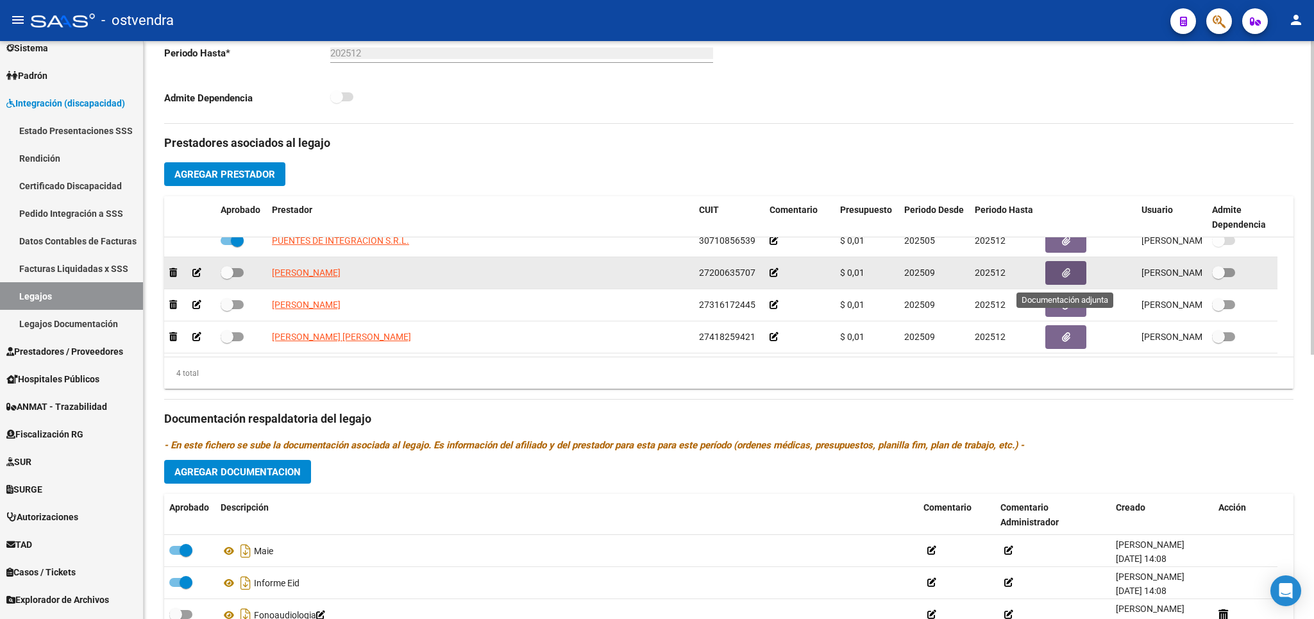
click at [1070, 271] on span "button" at bounding box center [1066, 273] width 8 height 12
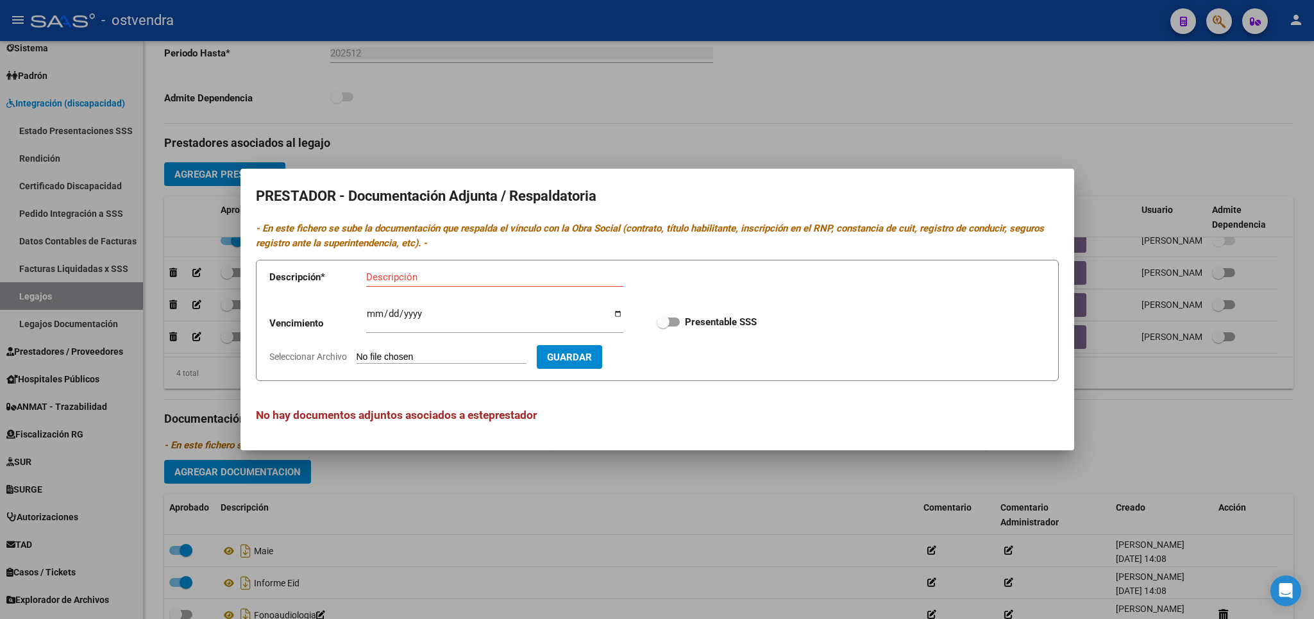
click at [1158, 425] on div at bounding box center [657, 309] width 1314 height 619
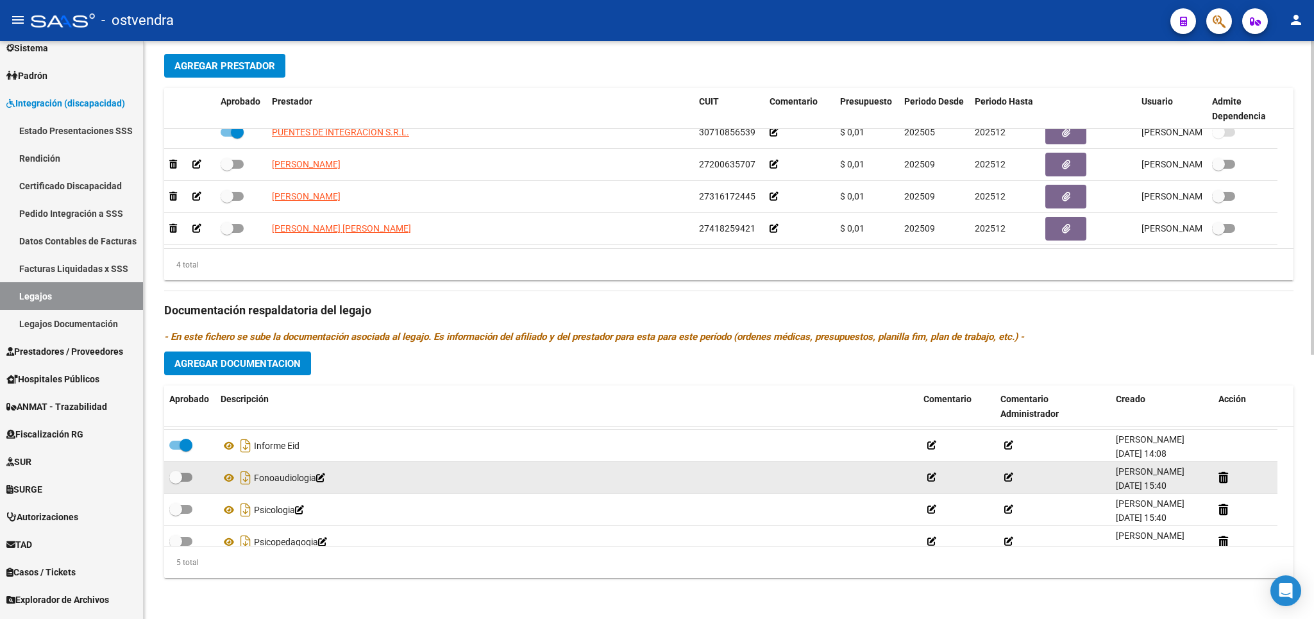
scroll to position [44, 0]
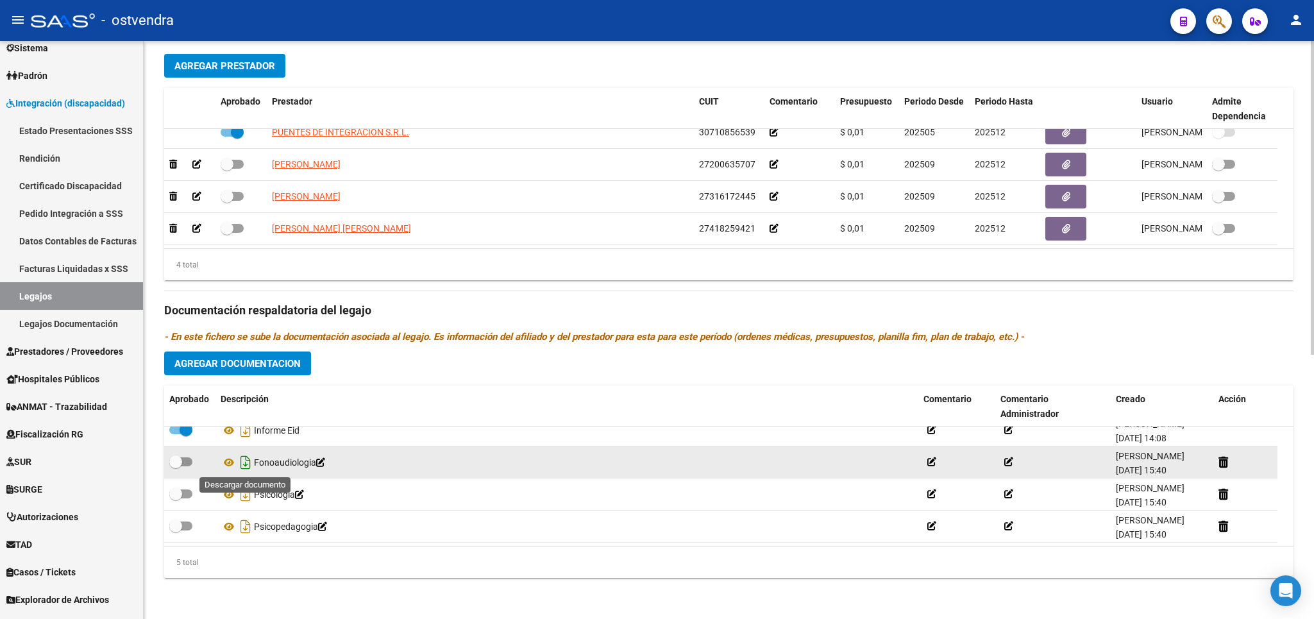
click at [248, 467] on icon "Descargar documento" at bounding box center [245, 462] width 17 height 21
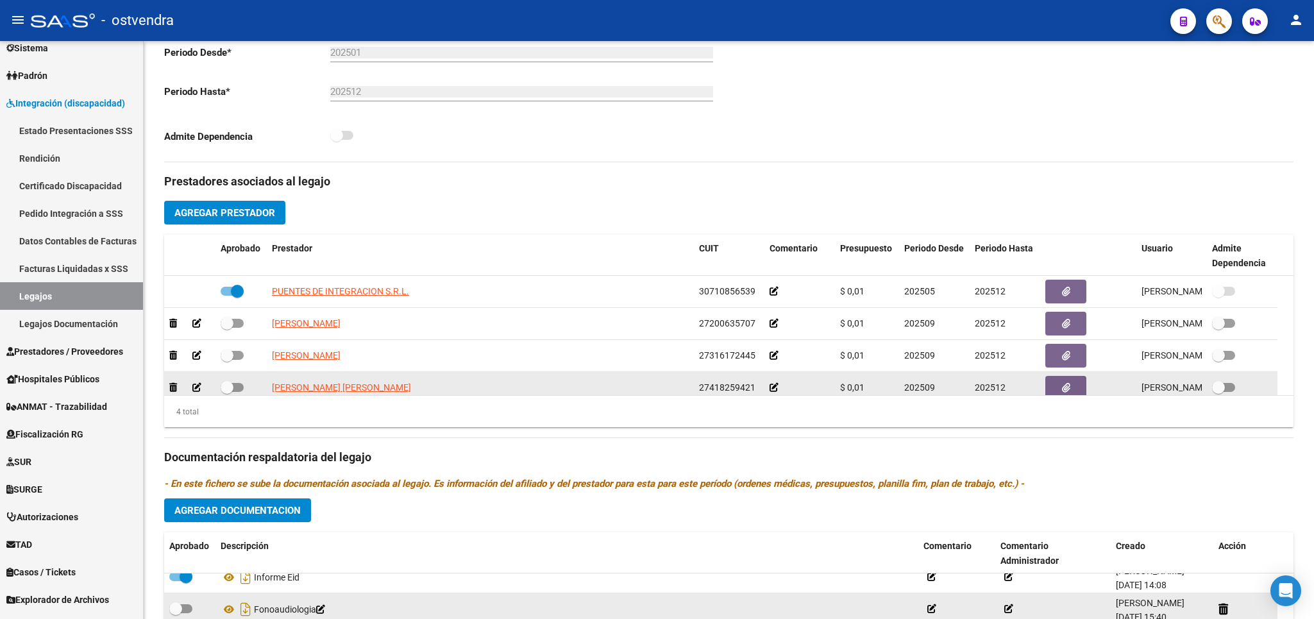
scroll to position [12, 0]
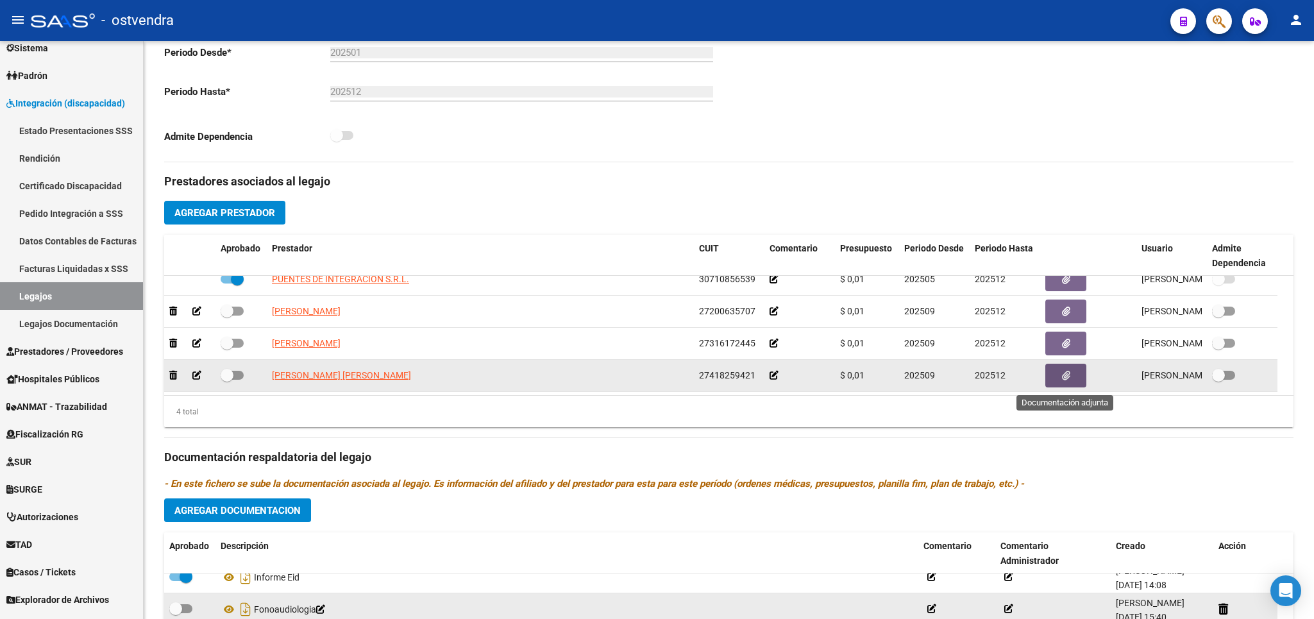
click at [1056, 378] on button "button" at bounding box center [1065, 376] width 41 height 24
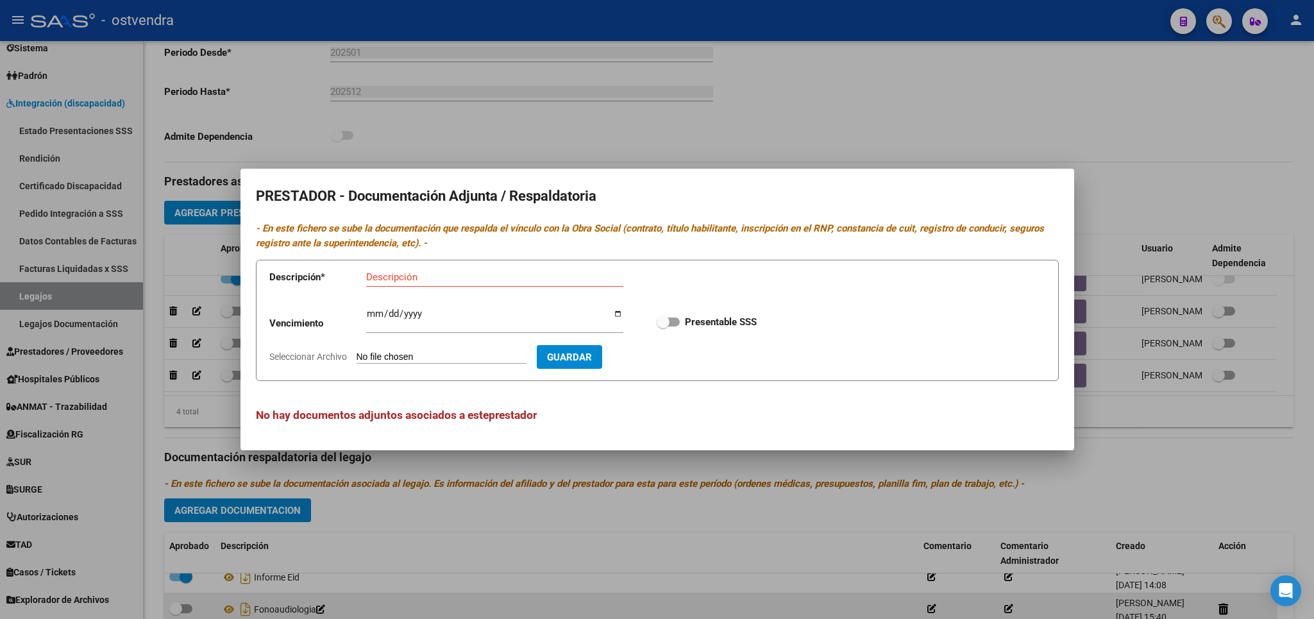
click at [1161, 181] on div at bounding box center [657, 309] width 1314 height 619
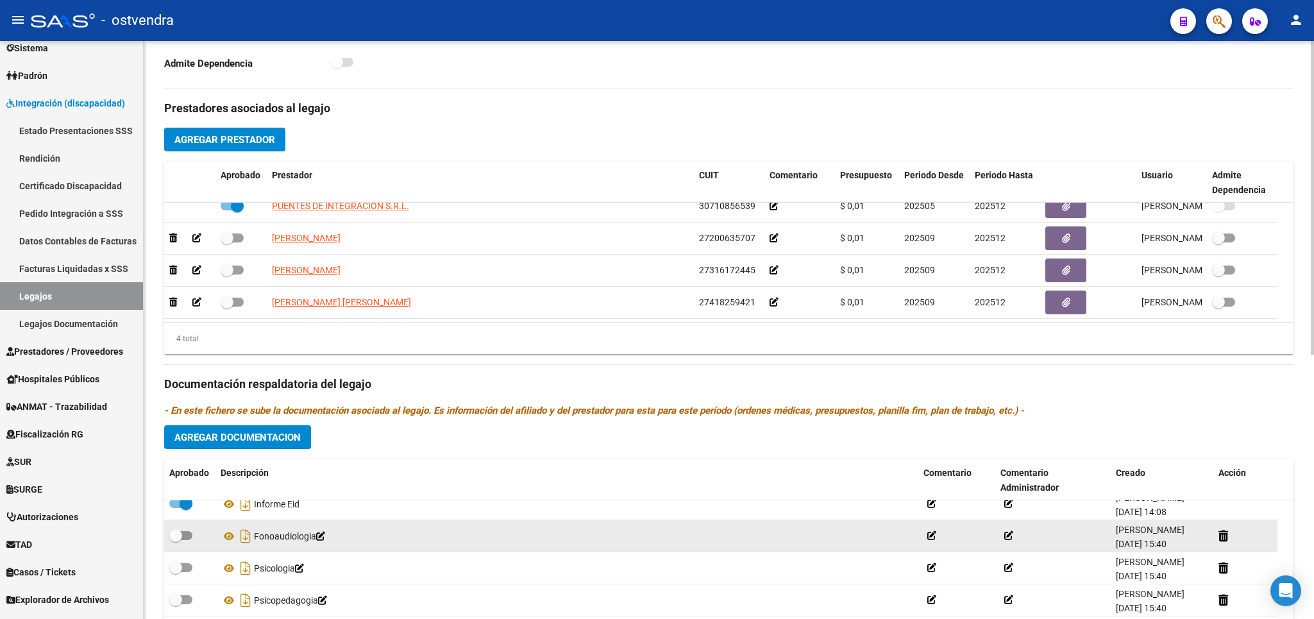
scroll to position [412, 0]
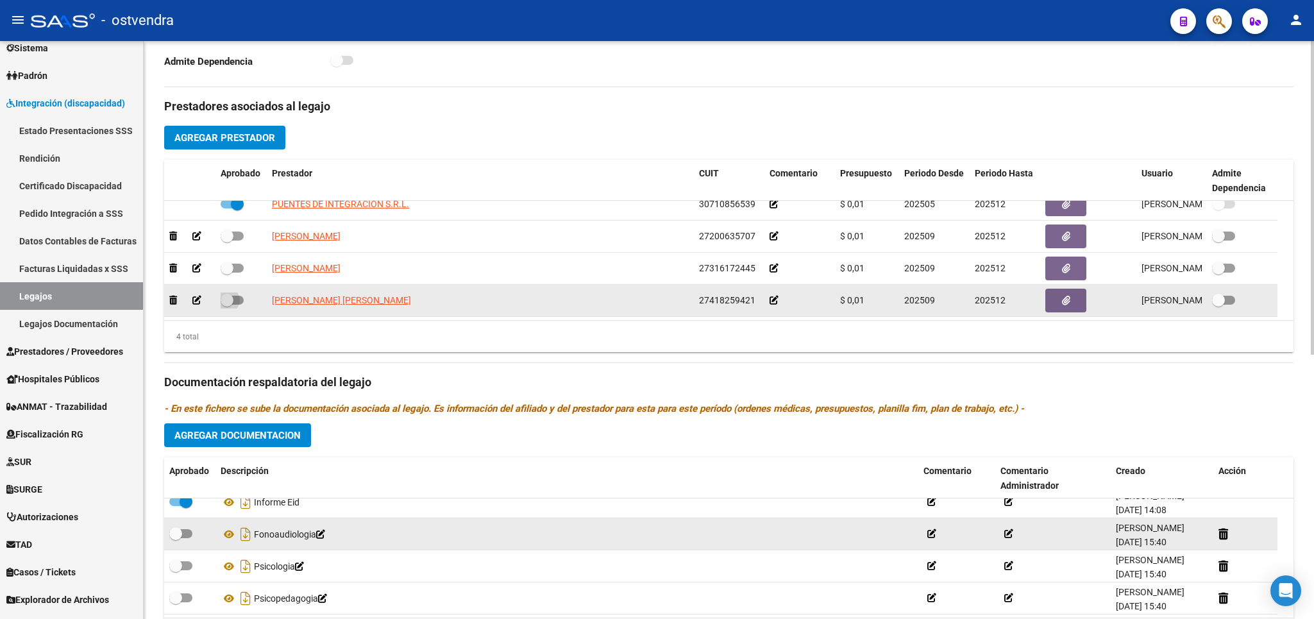
click at [223, 299] on span at bounding box center [227, 300] width 13 height 13
click at [226, 305] on input "checkbox" at bounding box center [226, 305] width 1 height 1
checkbox input "true"
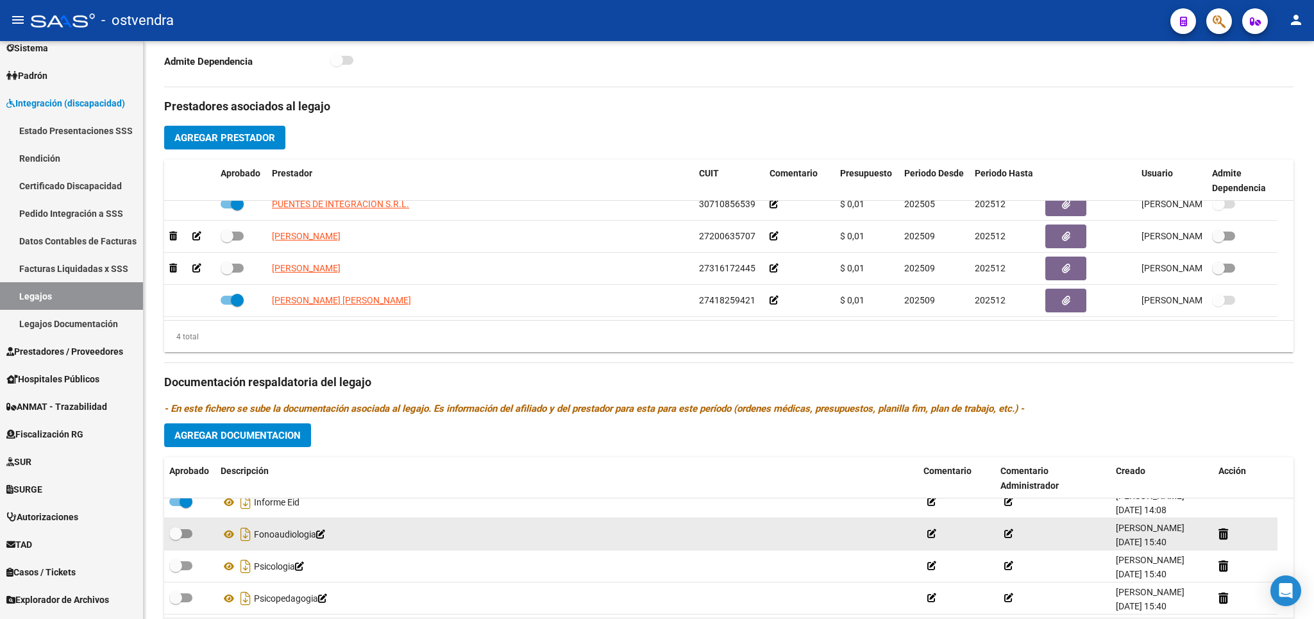
click at [178, 539] on span at bounding box center [175, 533] width 13 height 13
click at [176, 539] on input "checkbox" at bounding box center [175, 538] width 1 height 1
checkbox input "true"
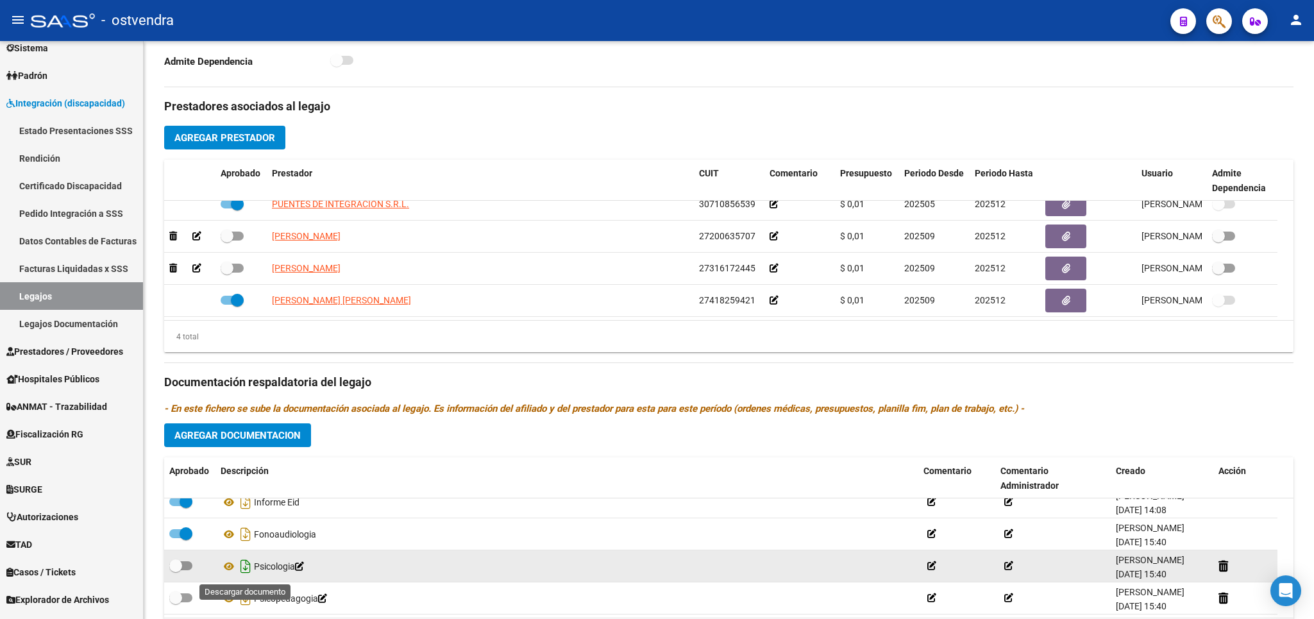
click at [242, 569] on icon "Descargar documento" at bounding box center [245, 566] width 17 height 21
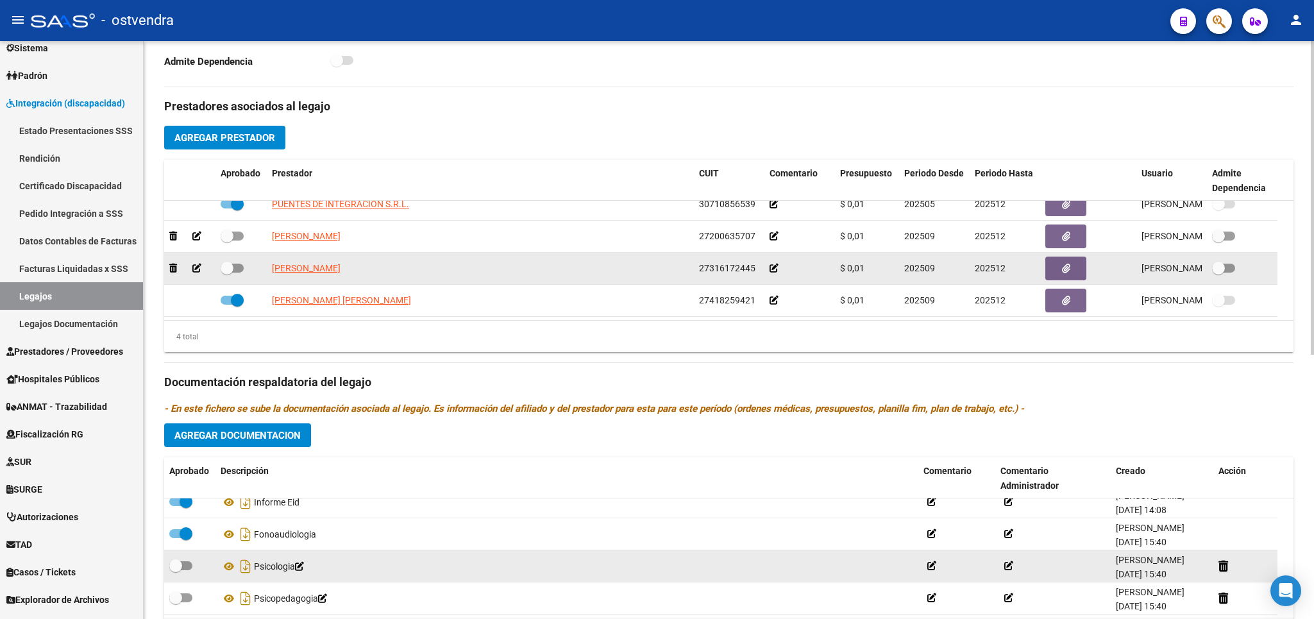
click at [233, 269] on span at bounding box center [227, 268] width 13 height 13
click at [227, 273] on input "checkbox" at bounding box center [226, 273] width 1 height 1
checkbox input "true"
click at [1060, 273] on button "button" at bounding box center [1065, 269] width 41 height 24
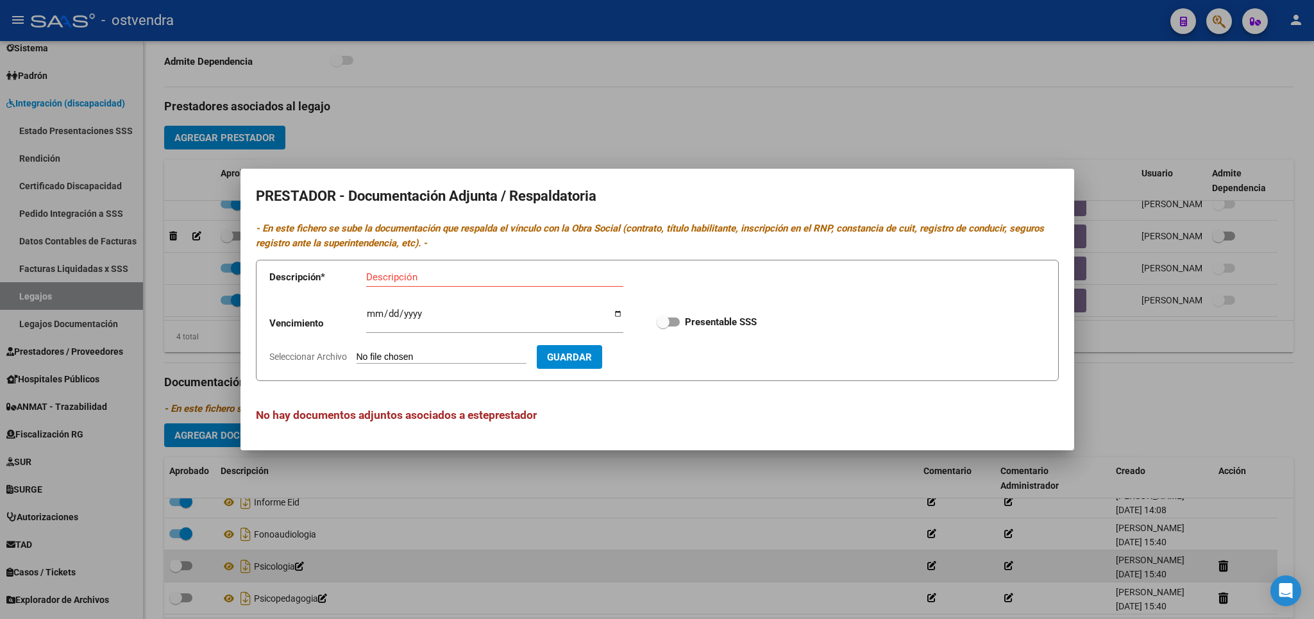
click at [1183, 127] on div at bounding box center [657, 309] width 1314 height 619
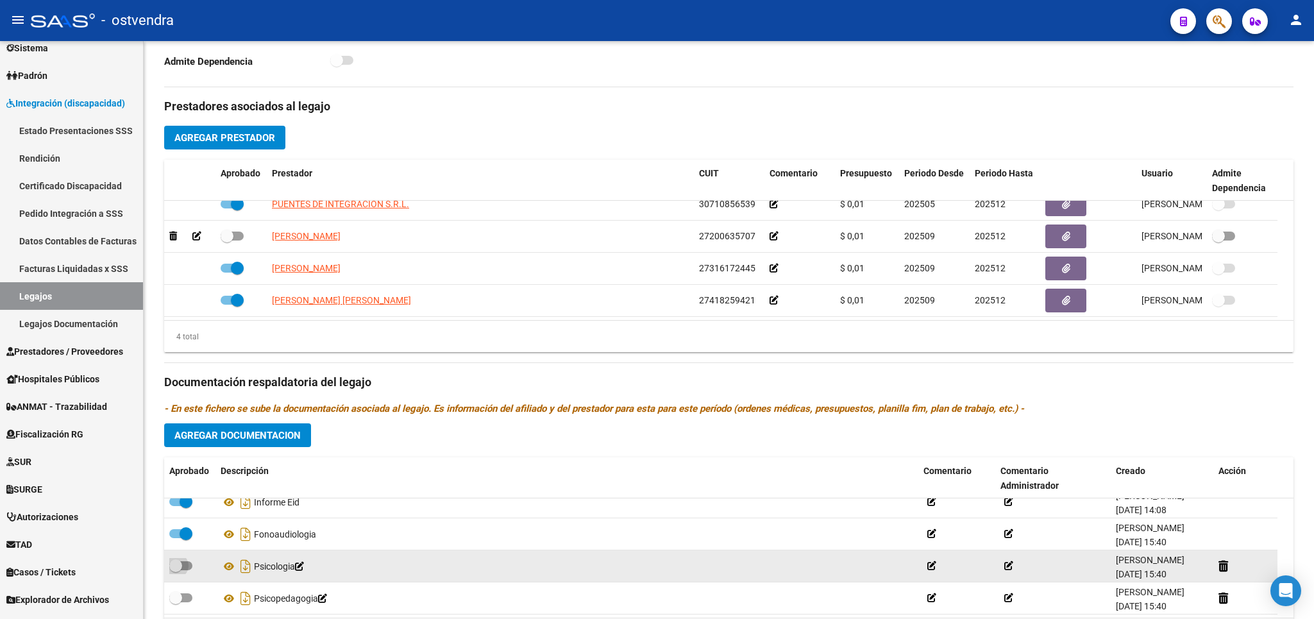
click at [182, 569] on span at bounding box center [175, 565] width 13 height 13
click at [176, 570] on input "checkbox" at bounding box center [175, 570] width 1 height 1
checkbox input "true"
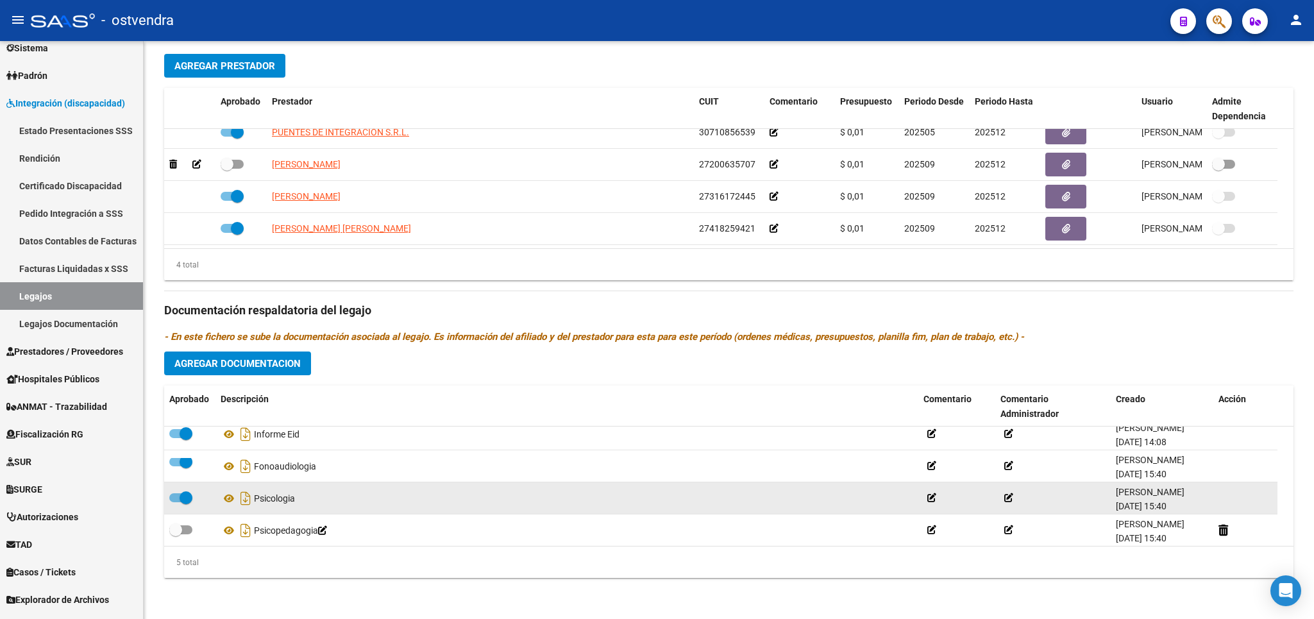
scroll to position [44, 0]
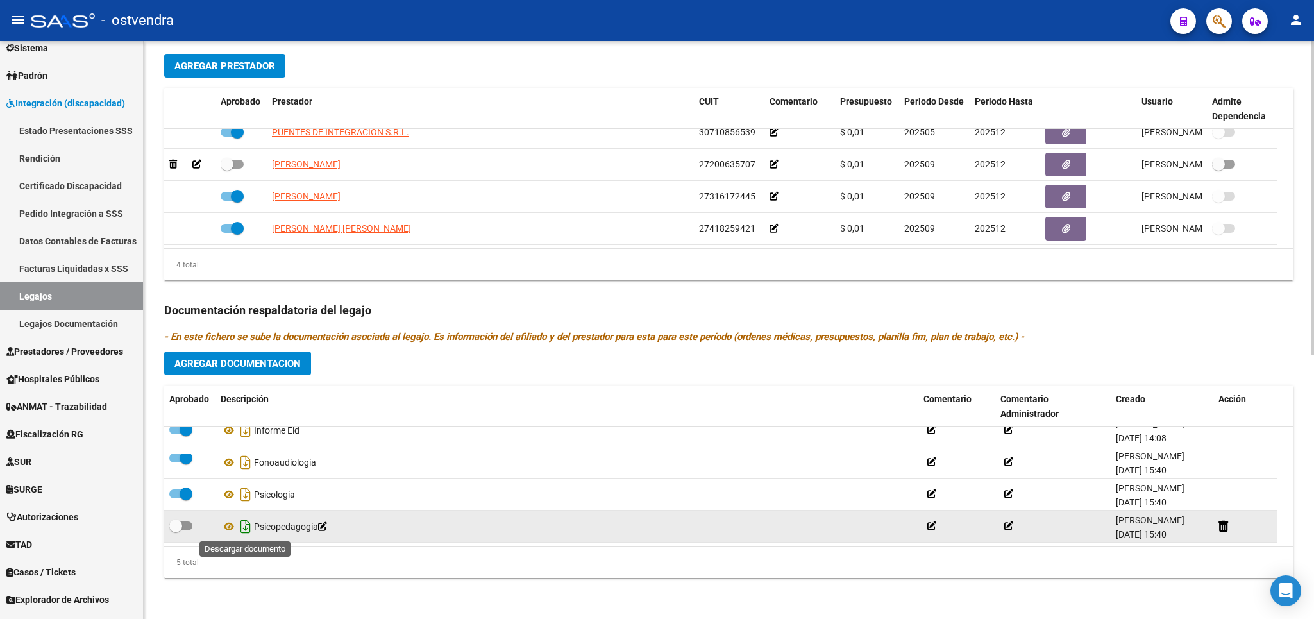
click at [244, 523] on icon "Descargar documento" at bounding box center [245, 526] width 17 height 21
click at [176, 529] on span at bounding box center [175, 525] width 13 height 13
click at [176, 530] on input "checkbox" at bounding box center [175, 530] width 1 height 1
checkbox input "true"
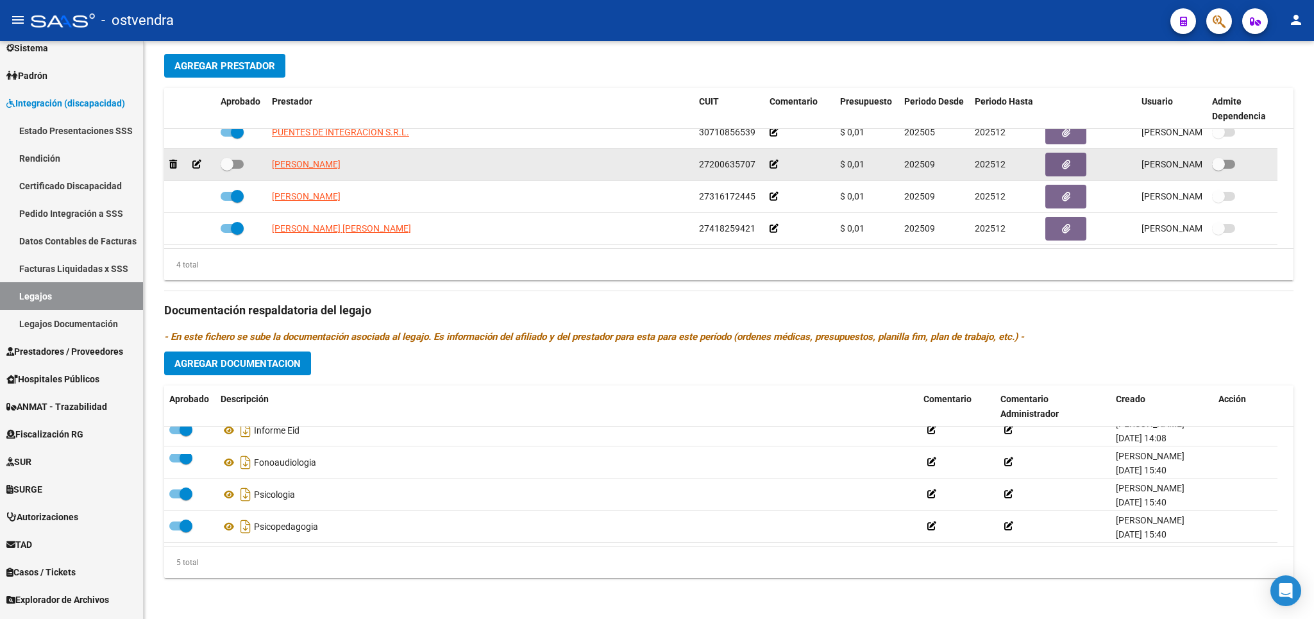
click at [233, 164] on span at bounding box center [227, 164] width 13 height 13
click at [227, 169] on input "checkbox" at bounding box center [226, 169] width 1 height 1
checkbox input "true"
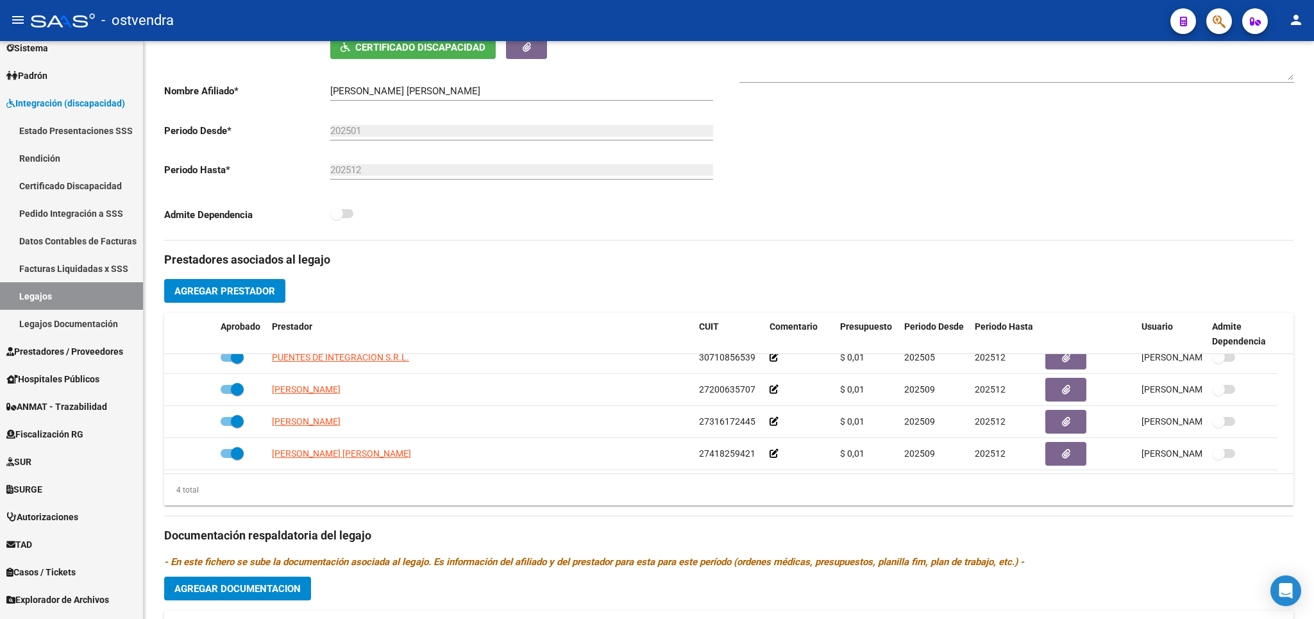
scroll to position [150, 0]
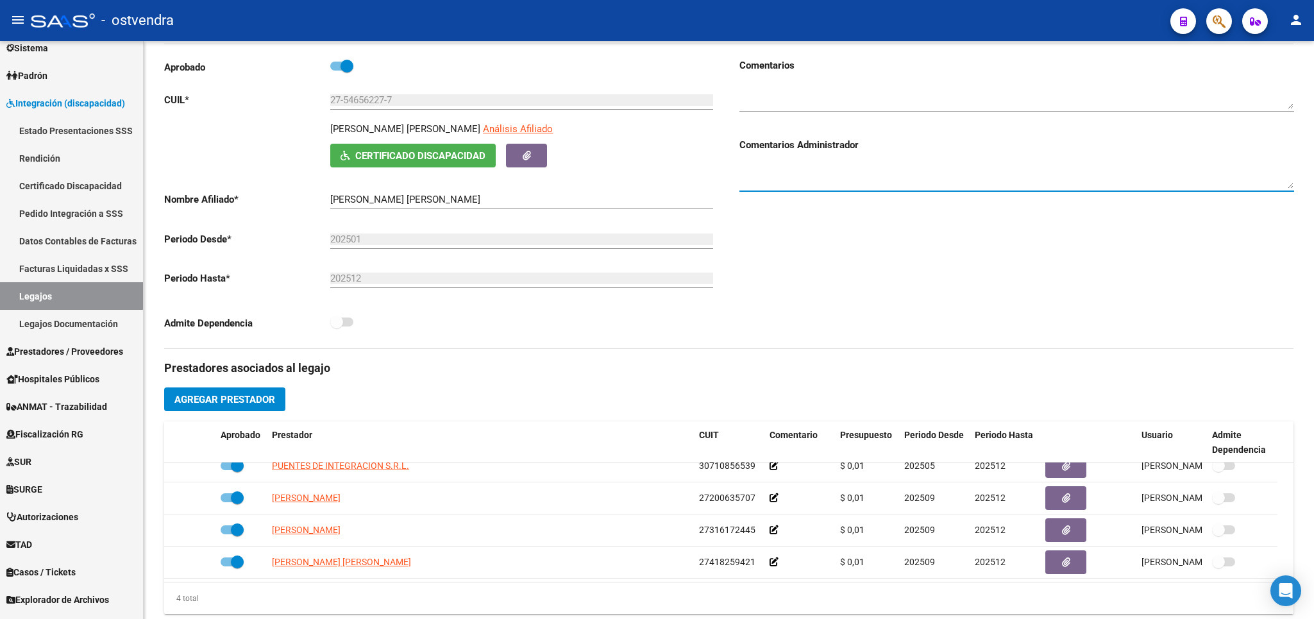
click at [768, 177] on textarea at bounding box center [1016, 176] width 555 height 26
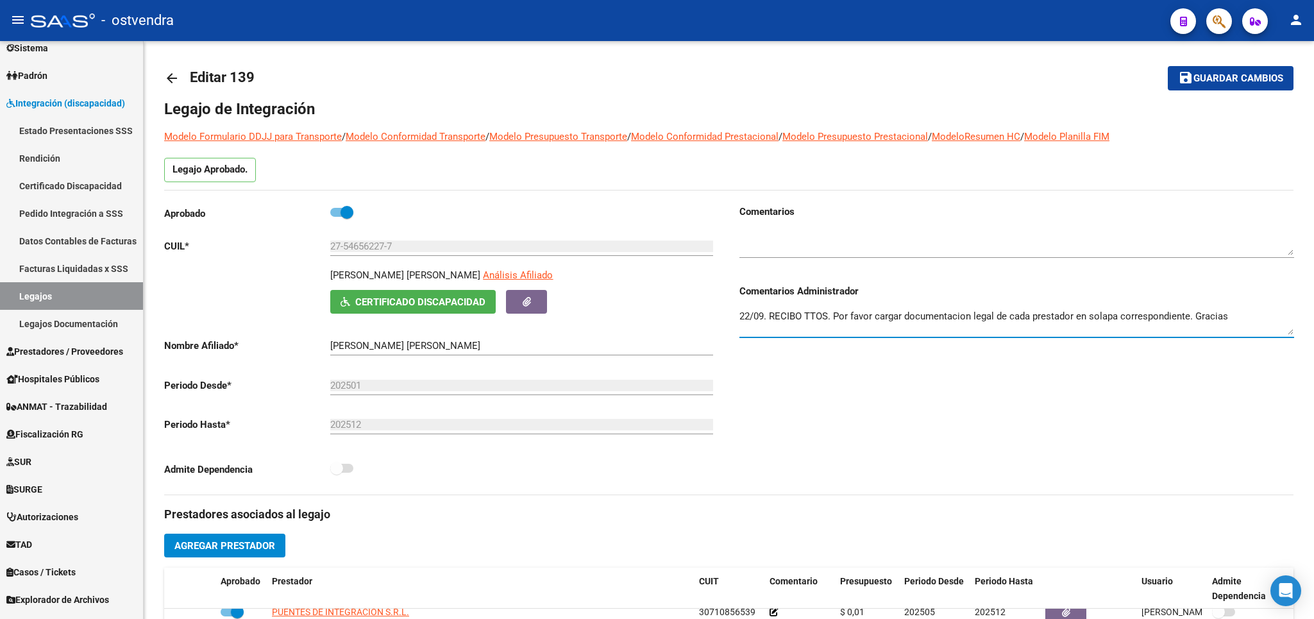
scroll to position [0, 0]
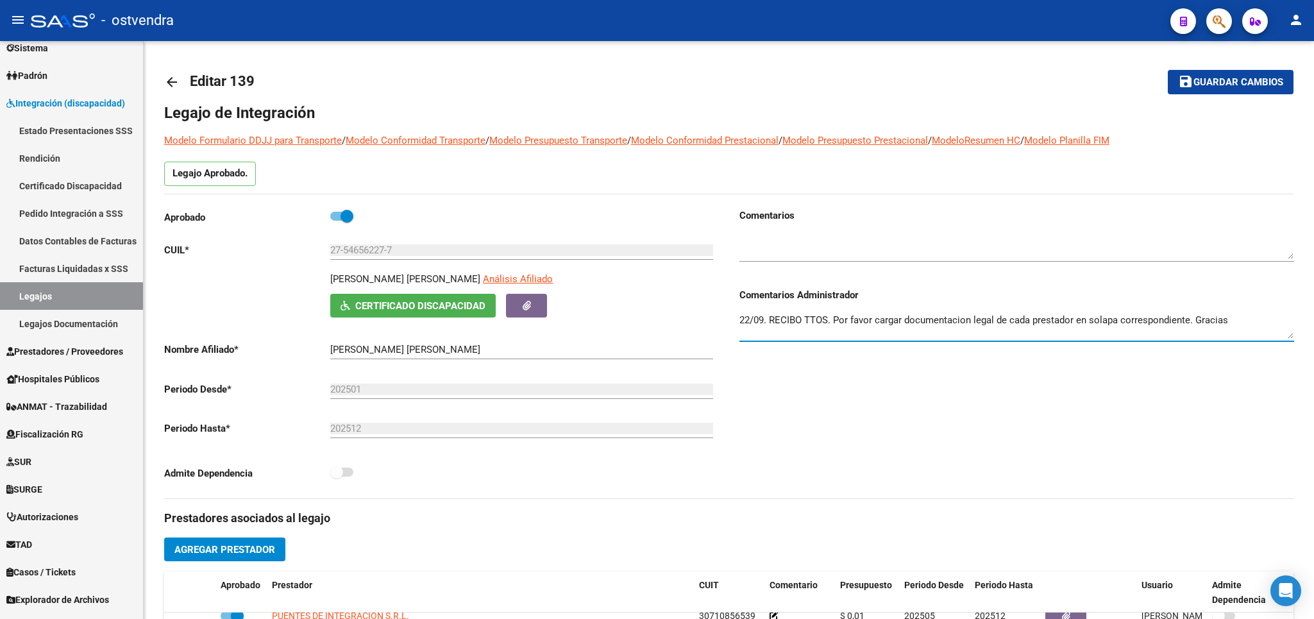
type textarea "22/09. RECIBO TTOS. Por favor cargar documentacion legal de cada prestador en s…"
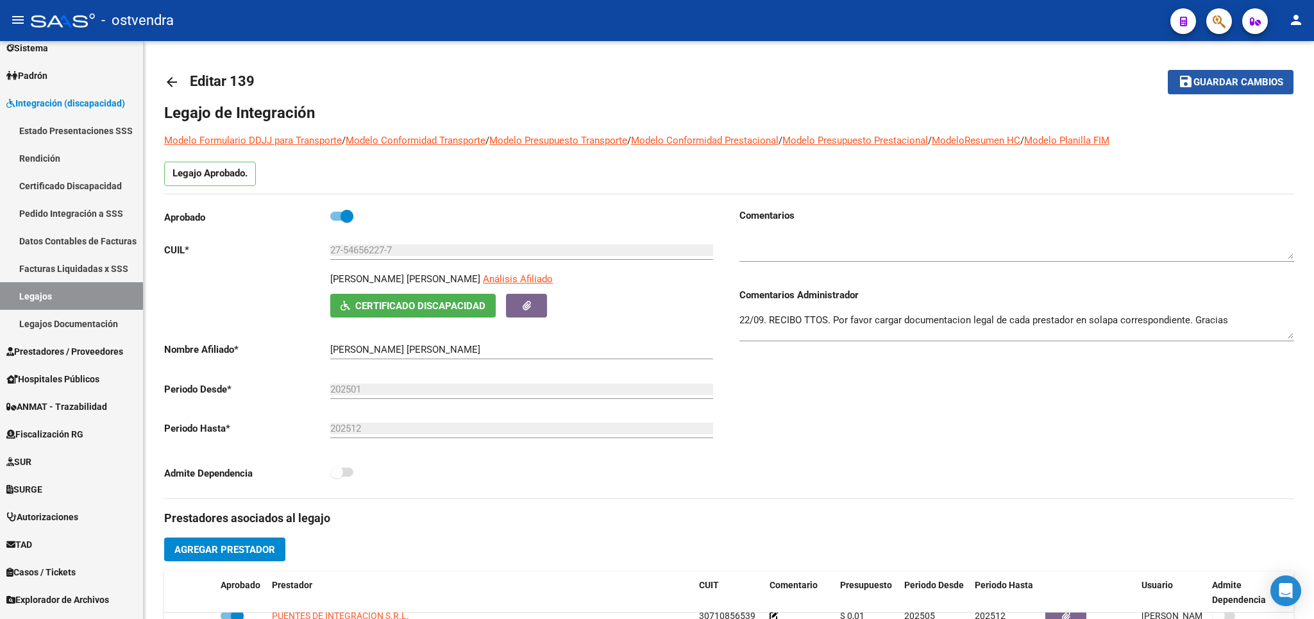
click at [1229, 90] on button "save Guardar cambios" at bounding box center [1231, 82] width 126 height 24
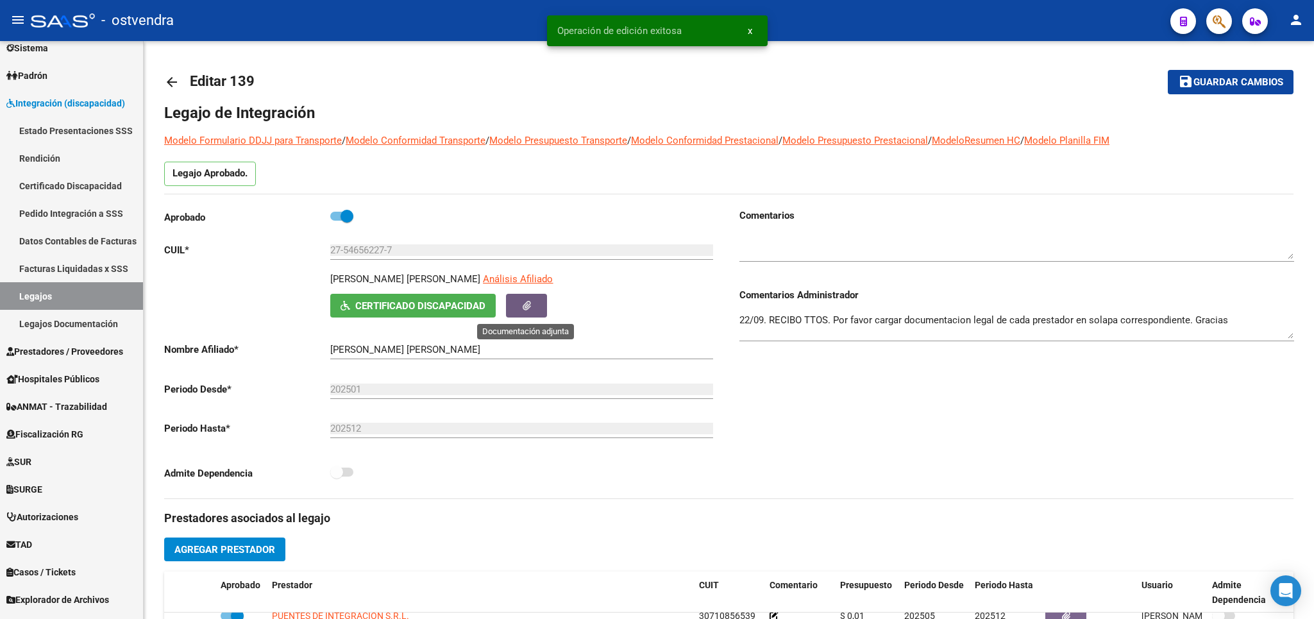
click at [512, 315] on button "button" at bounding box center [526, 306] width 41 height 24
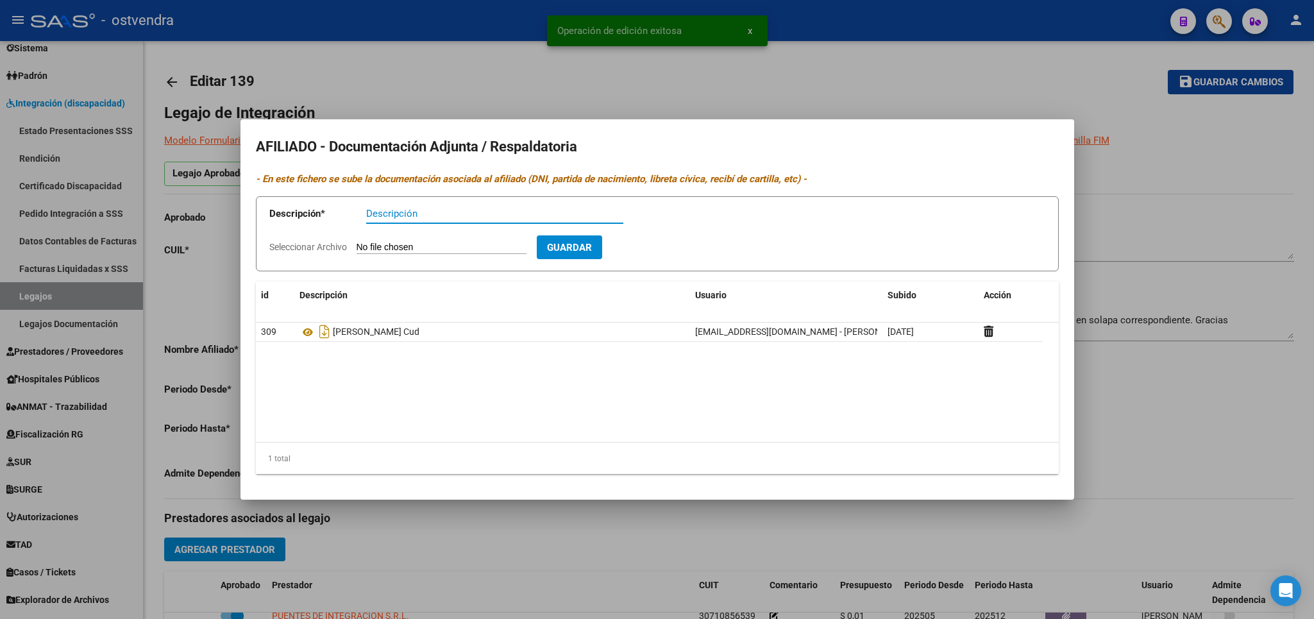
click at [211, 292] on div at bounding box center [657, 309] width 1314 height 619
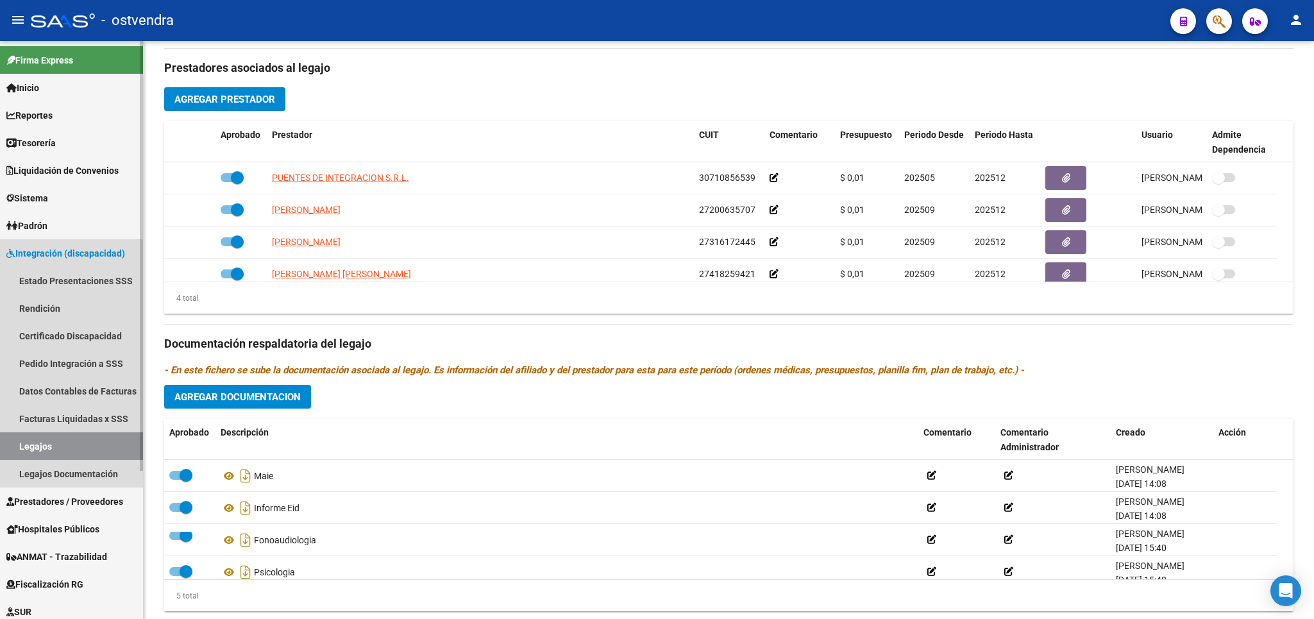
click at [52, 448] on link "Legajos" at bounding box center [71, 446] width 143 height 28
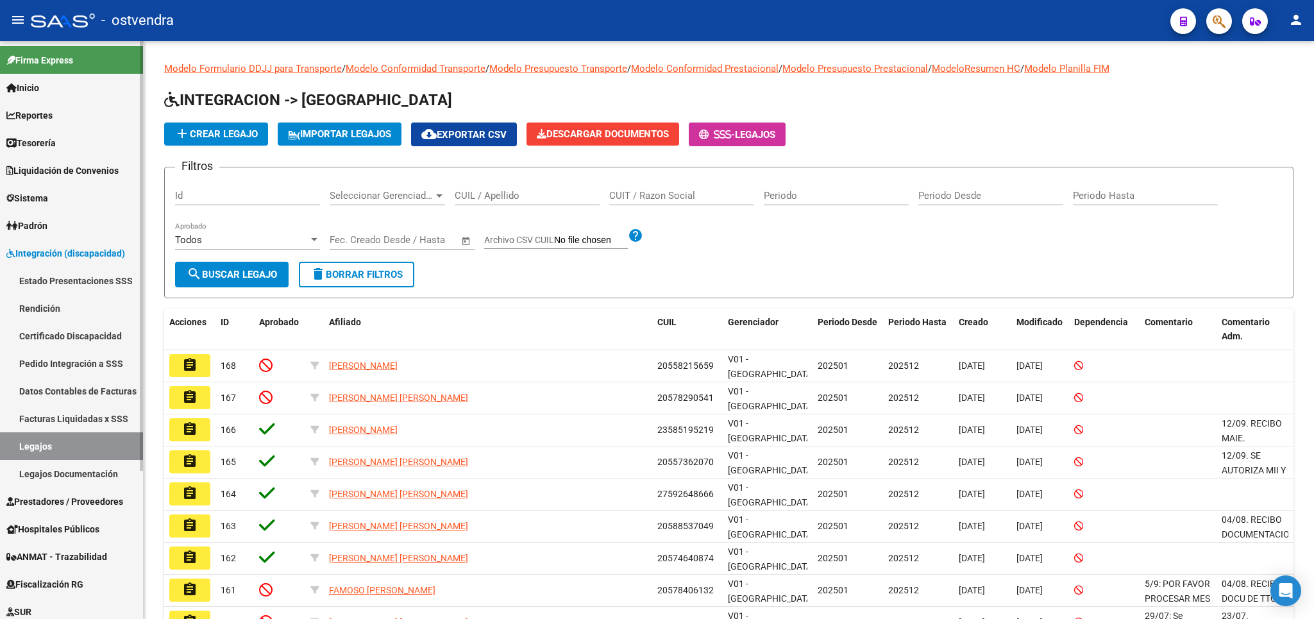
click at [86, 479] on link "Legajos Documentación" at bounding box center [71, 474] width 143 height 28
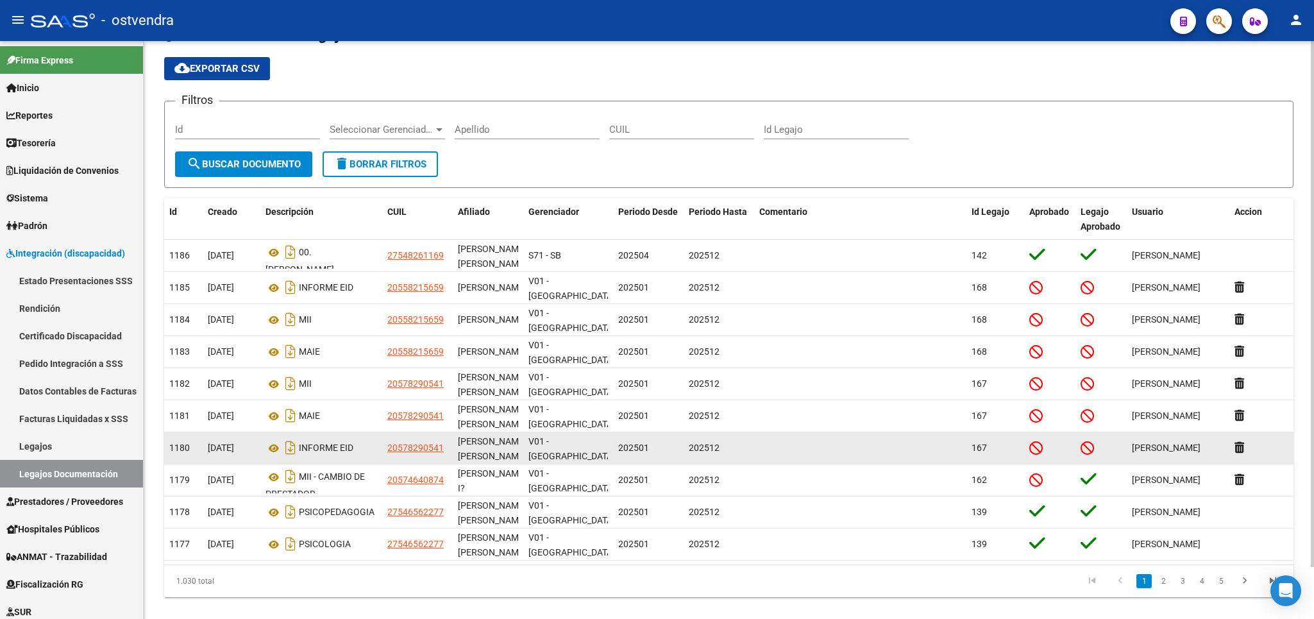
scroll to position [56, 0]
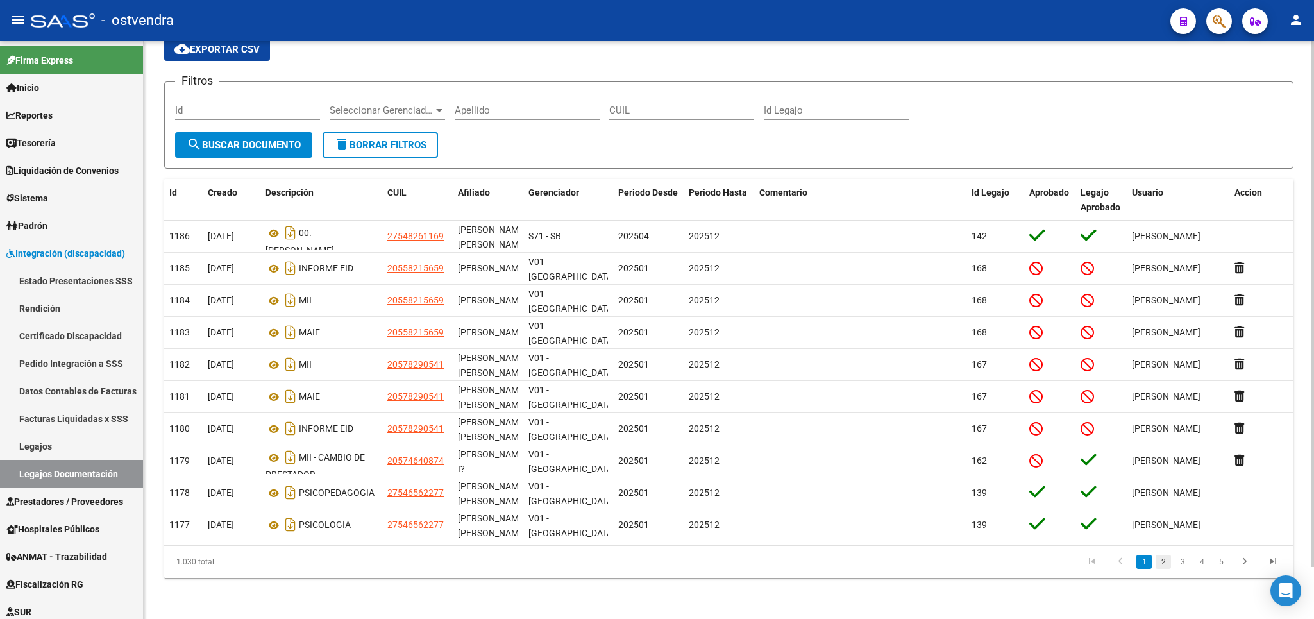
click at [1159, 558] on link "2" at bounding box center [1163, 562] width 15 height 14
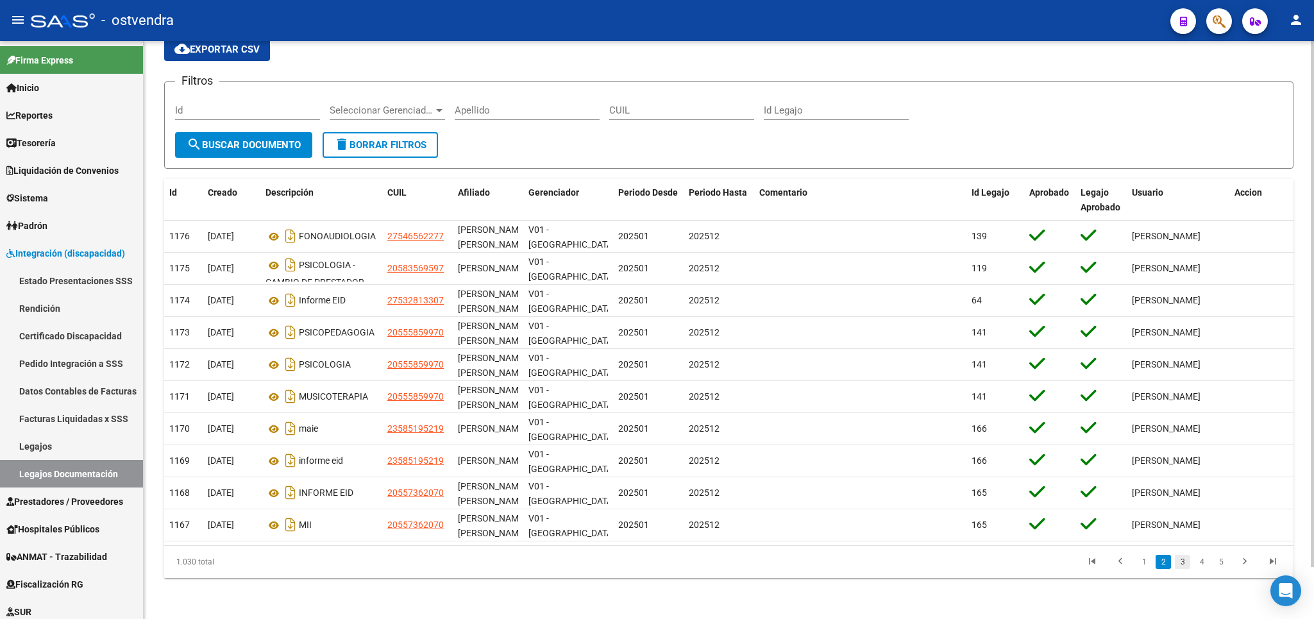
click at [1183, 563] on link "3" at bounding box center [1182, 562] width 15 height 14
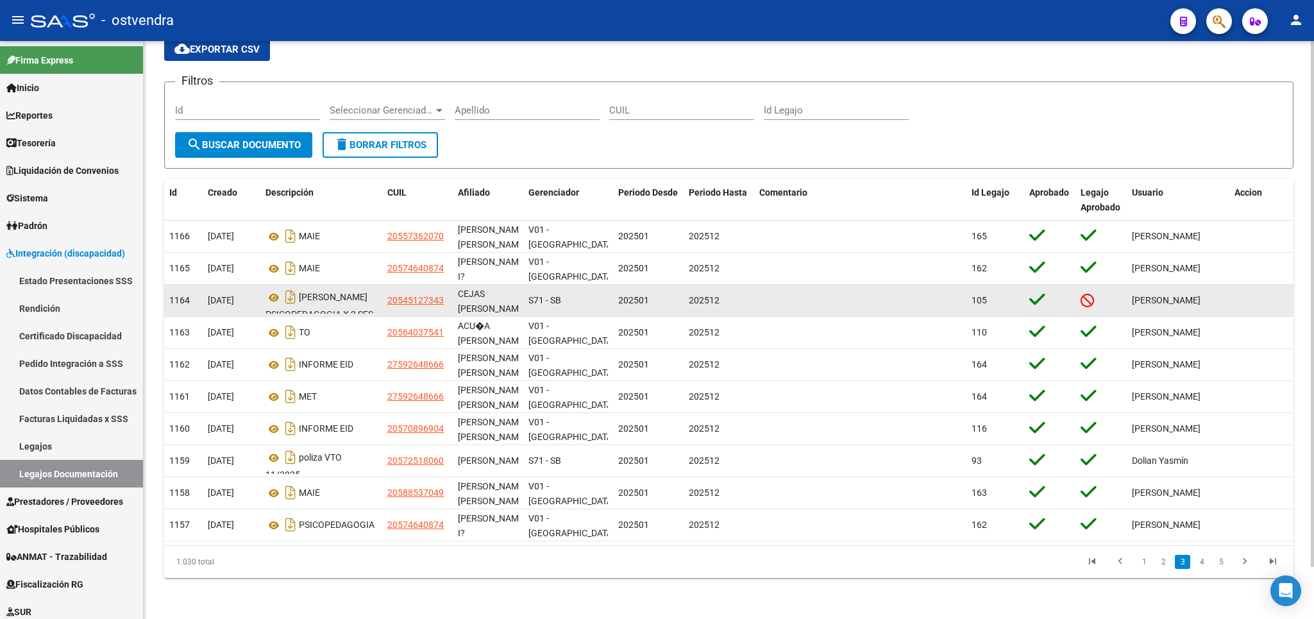
scroll to position [23, 0]
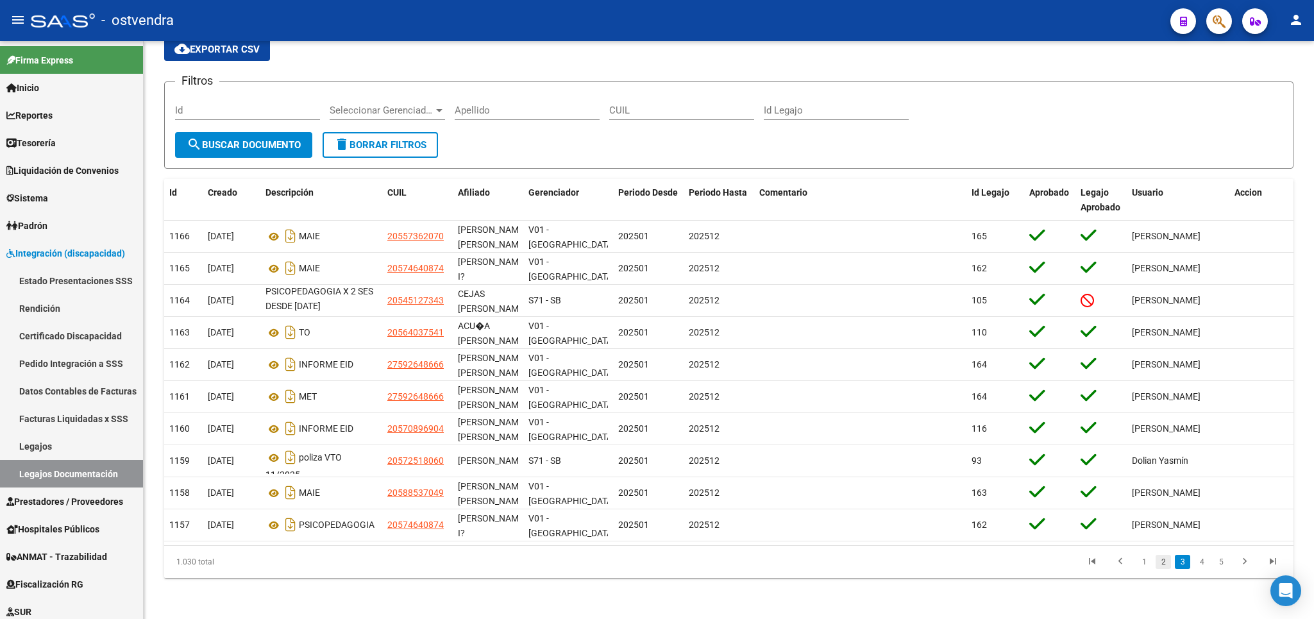
click at [1159, 564] on link "2" at bounding box center [1163, 562] width 15 height 14
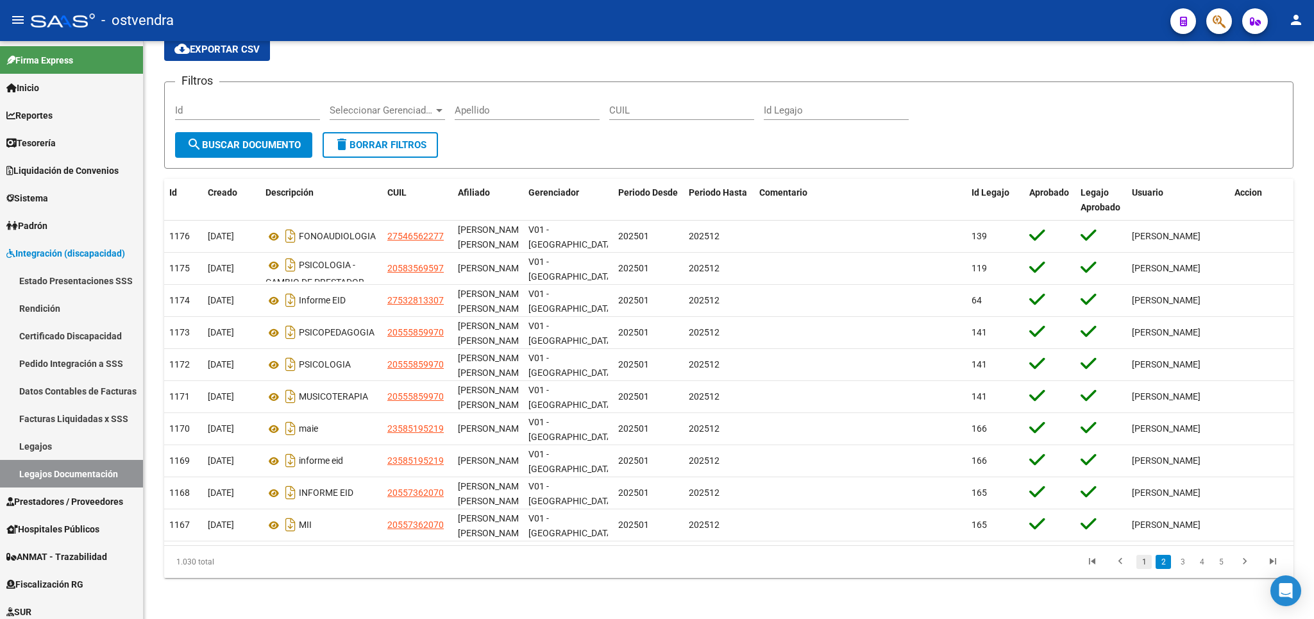
click at [1143, 561] on link "1" at bounding box center [1143, 562] width 15 height 14
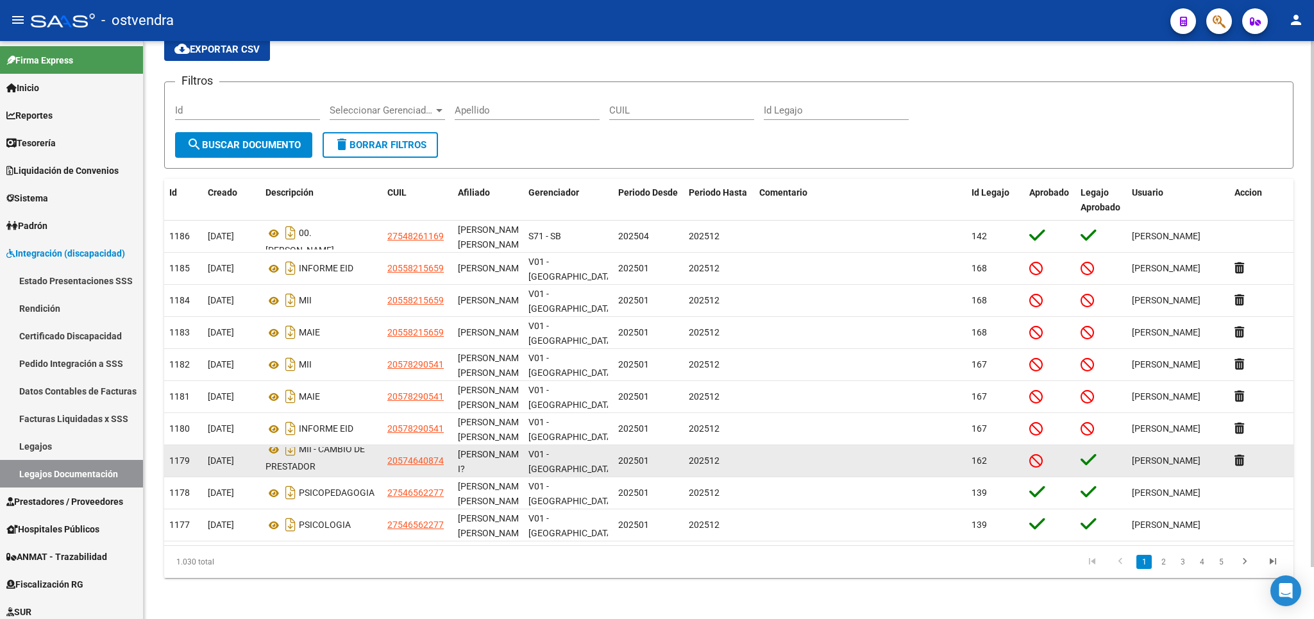
scroll to position [0, 0]
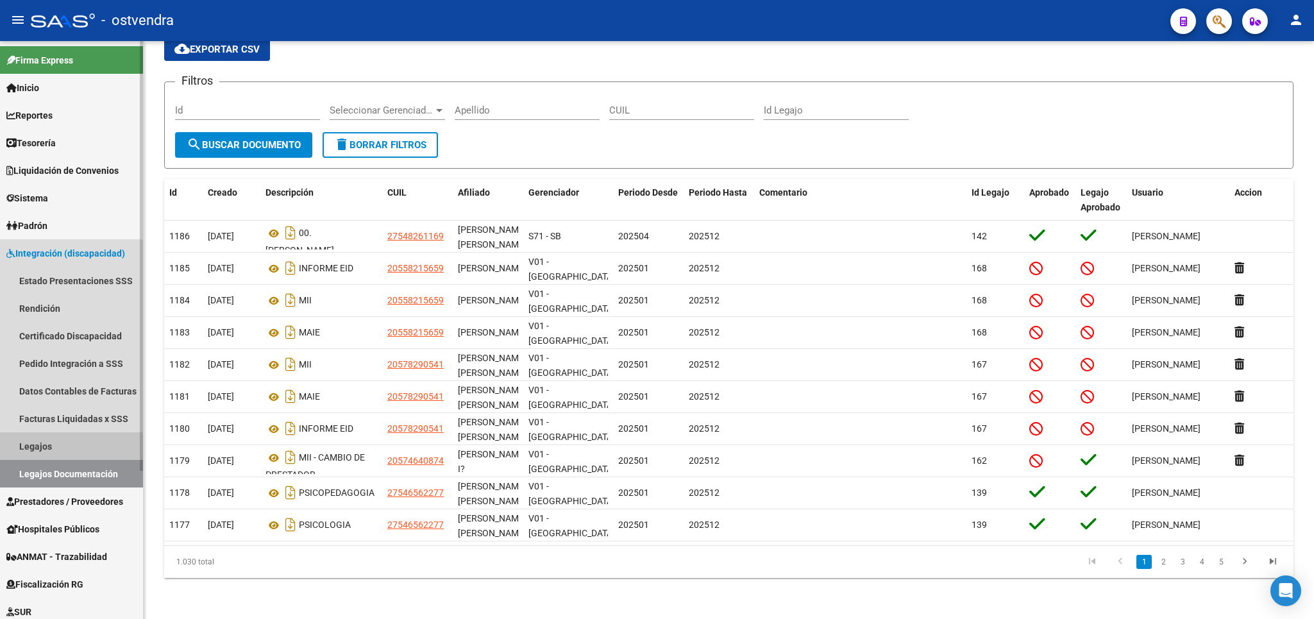
click at [44, 448] on link "Legajos" at bounding box center [71, 446] width 143 height 28
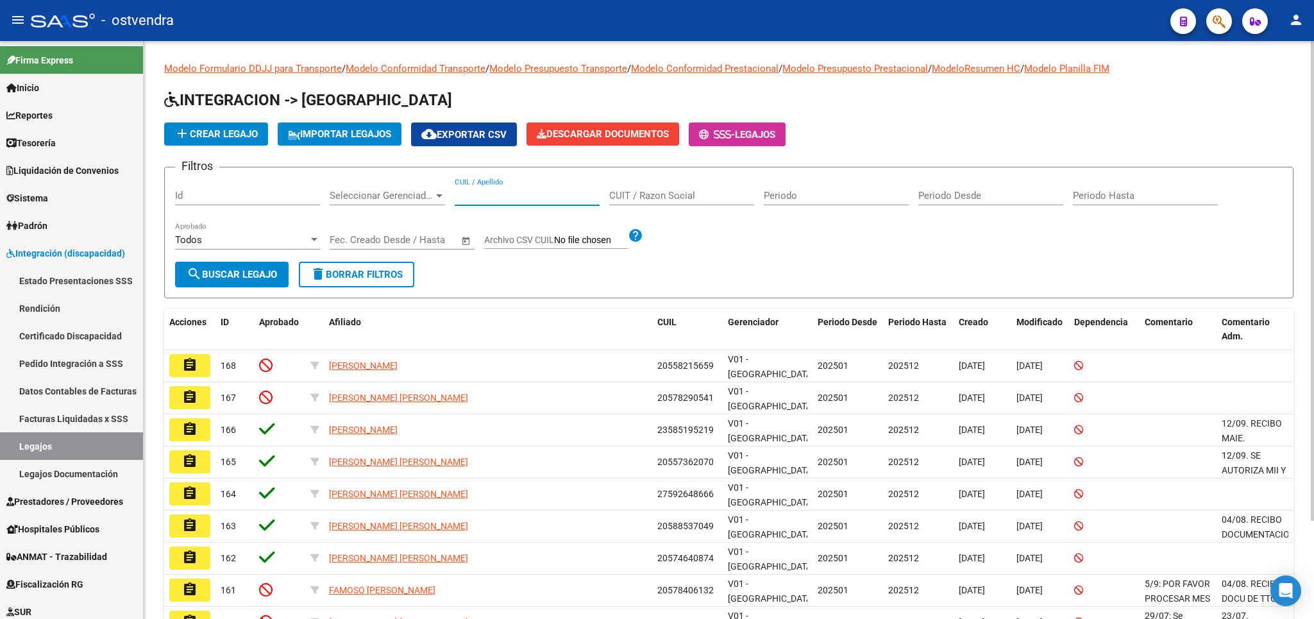
click at [500, 196] on input "CUIL / Apellido" at bounding box center [527, 196] width 145 height 12
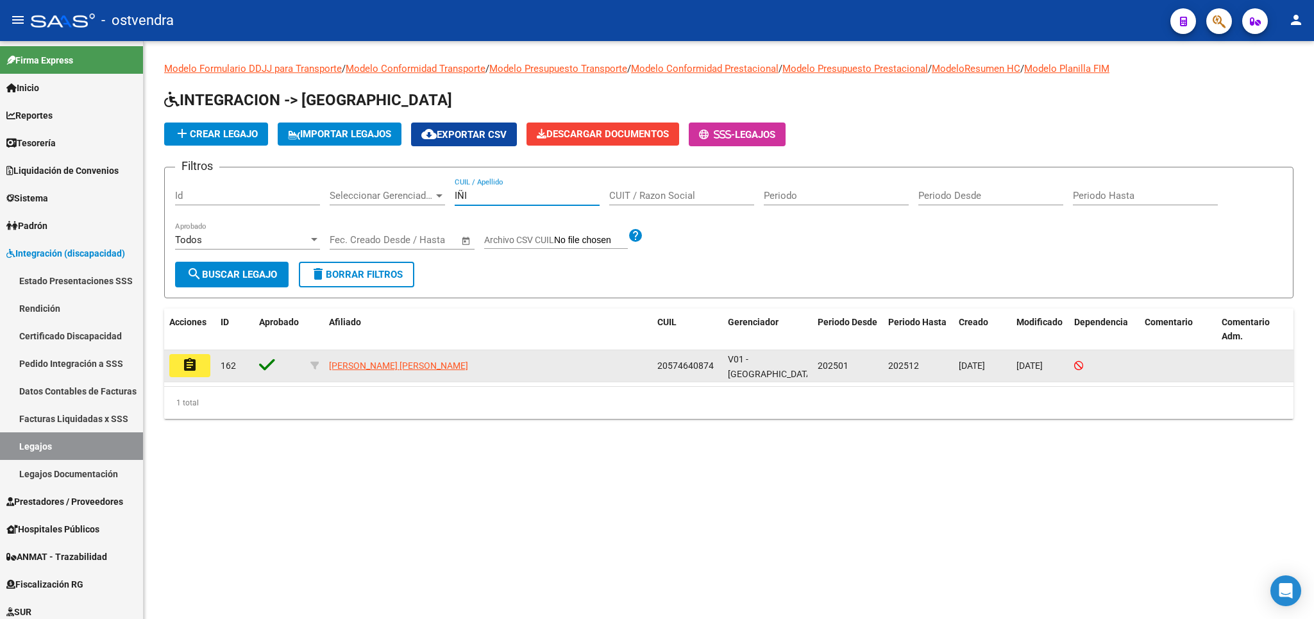
type input "IÑI"
click at [204, 369] on button "assignment" at bounding box center [189, 365] width 41 height 23
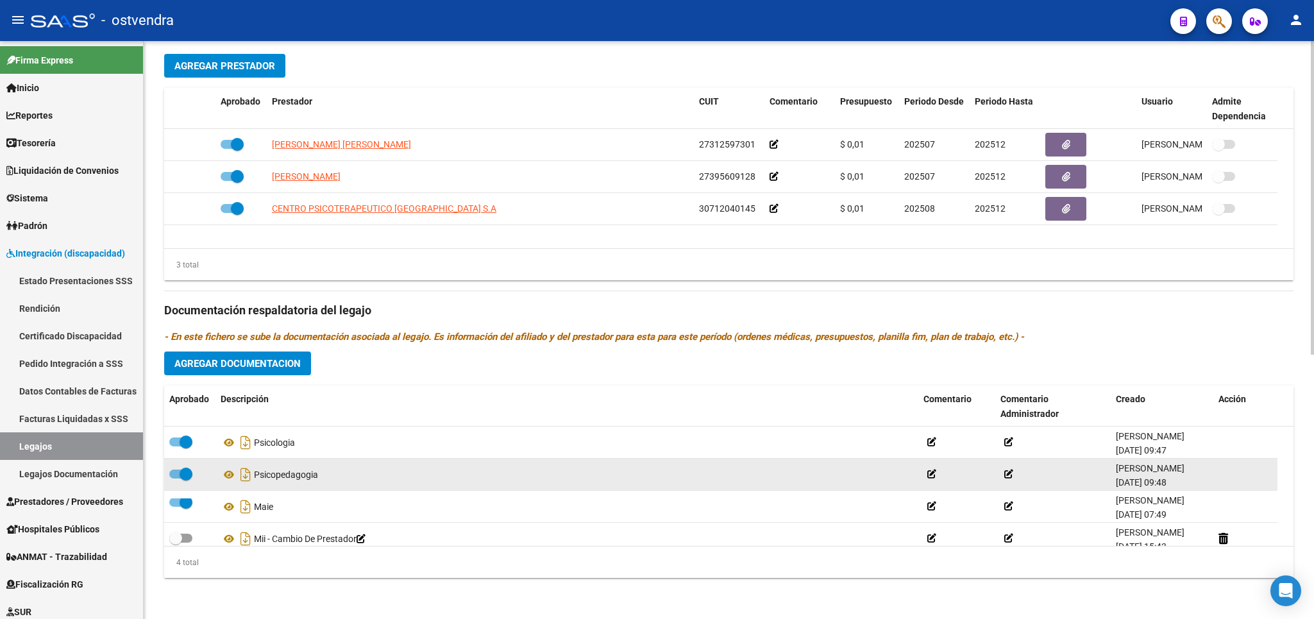
scroll to position [12, 0]
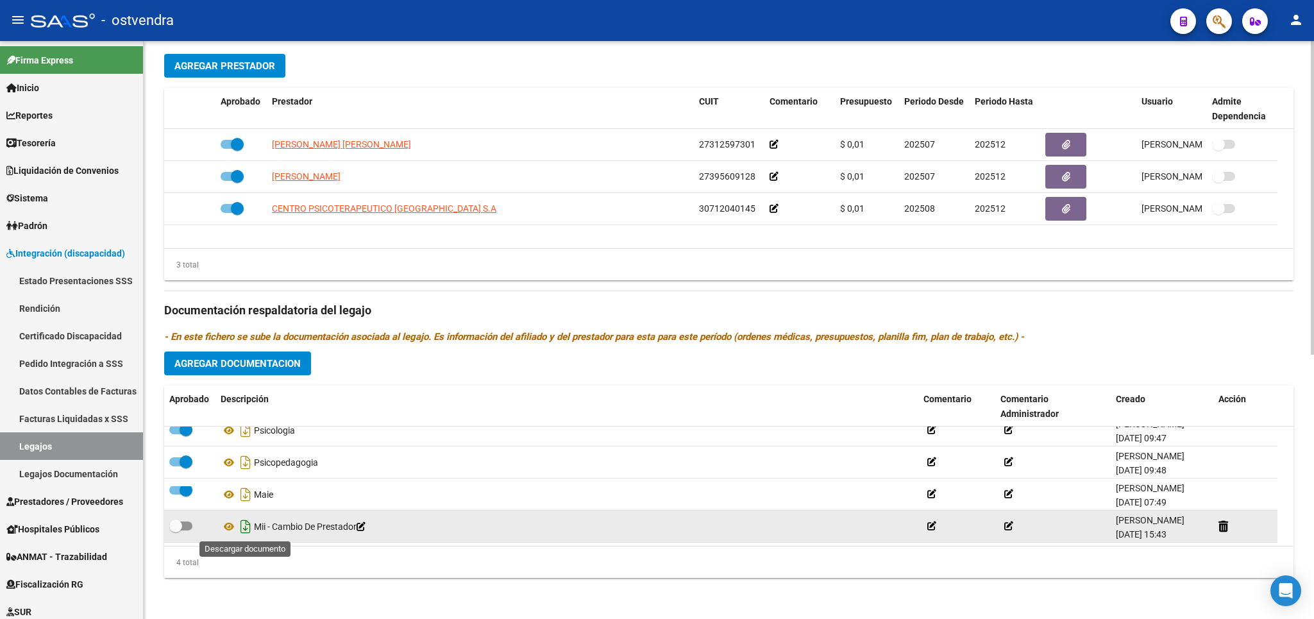
click at [248, 530] on icon "Descargar documento" at bounding box center [245, 526] width 17 height 21
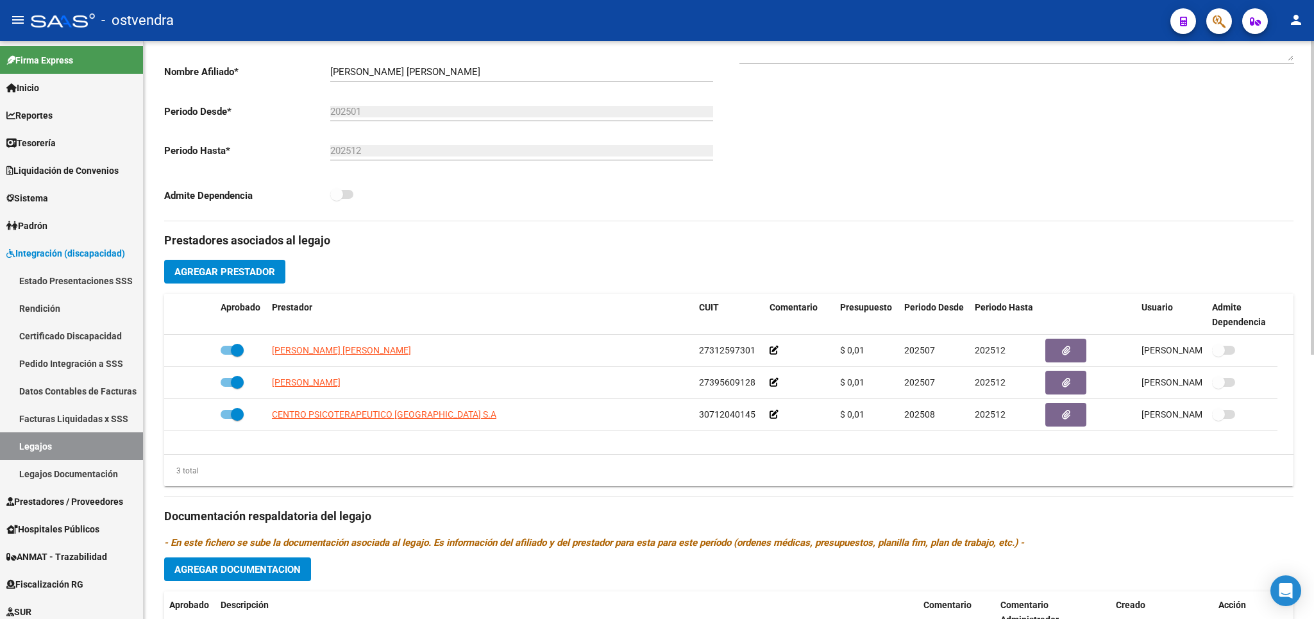
scroll to position [262, 0]
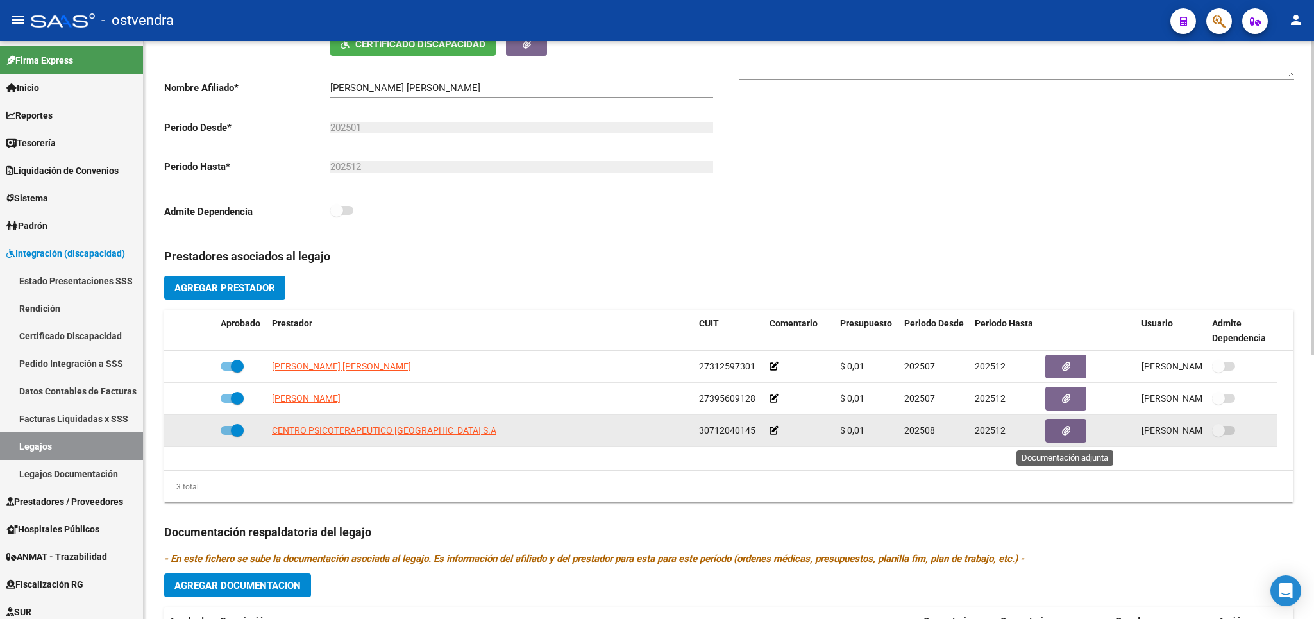
click at [1081, 429] on button "button" at bounding box center [1065, 431] width 41 height 24
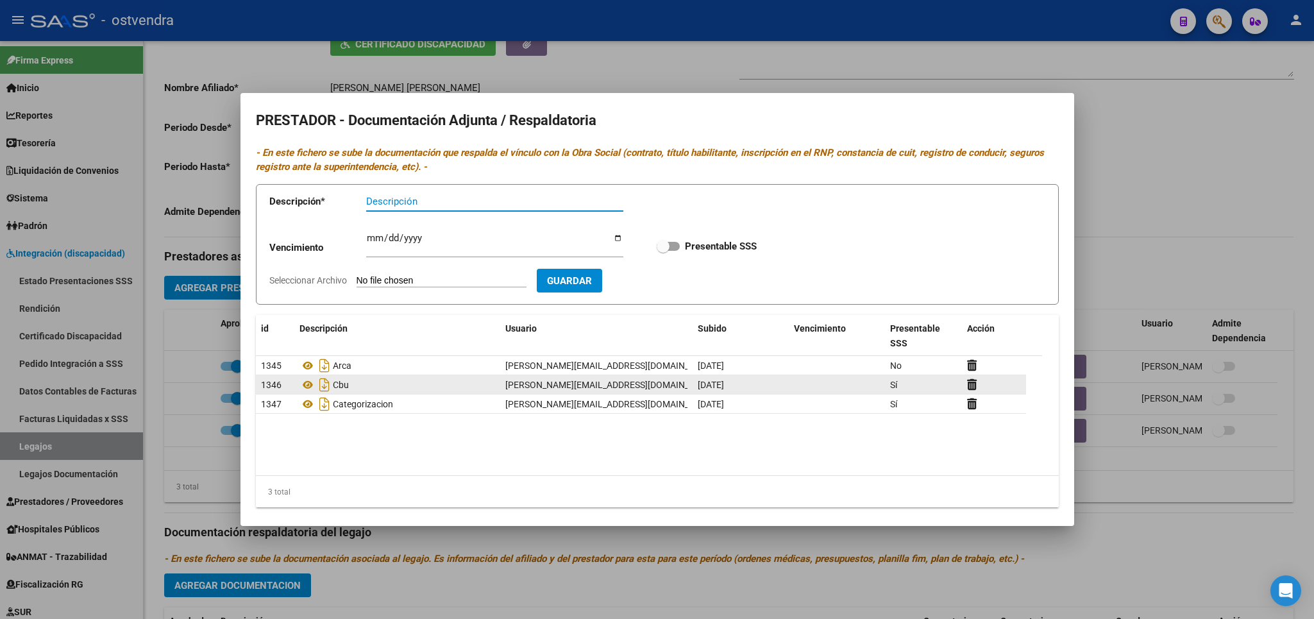
scroll to position [10, 0]
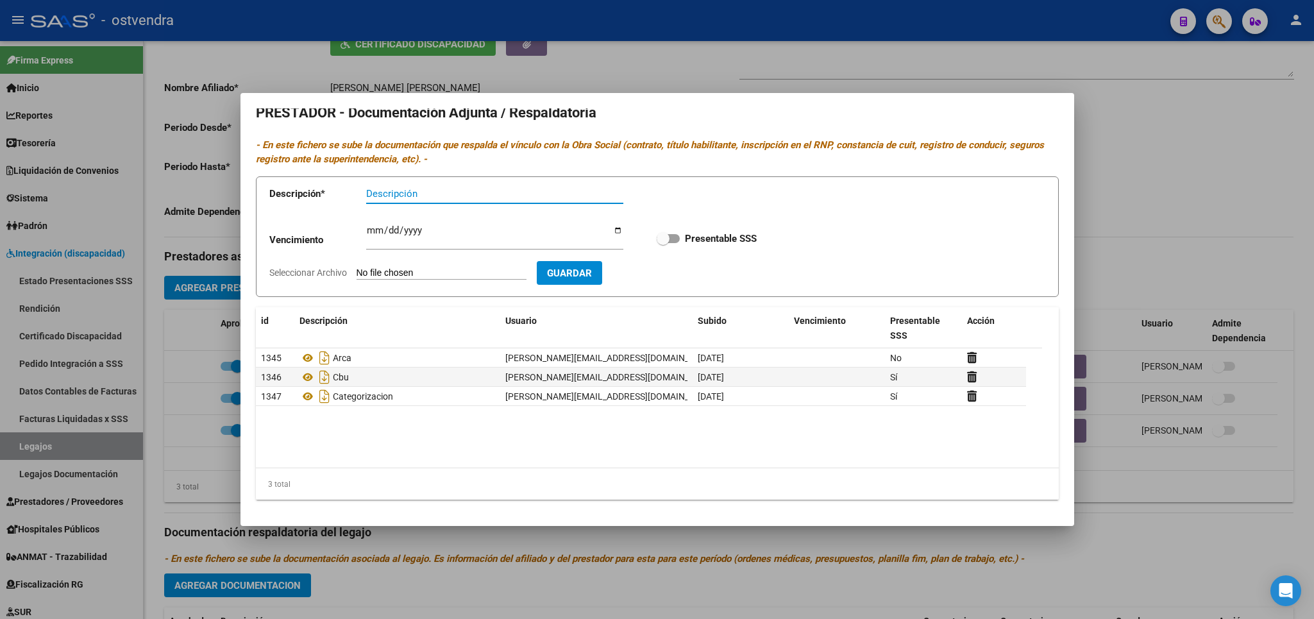
drag, startPoint x: 1149, startPoint y: 273, endPoint x: 1142, endPoint y: 279, distance: 8.6
click at [1149, 274] on div at bounding box center [657, 309] width 1314 height 619
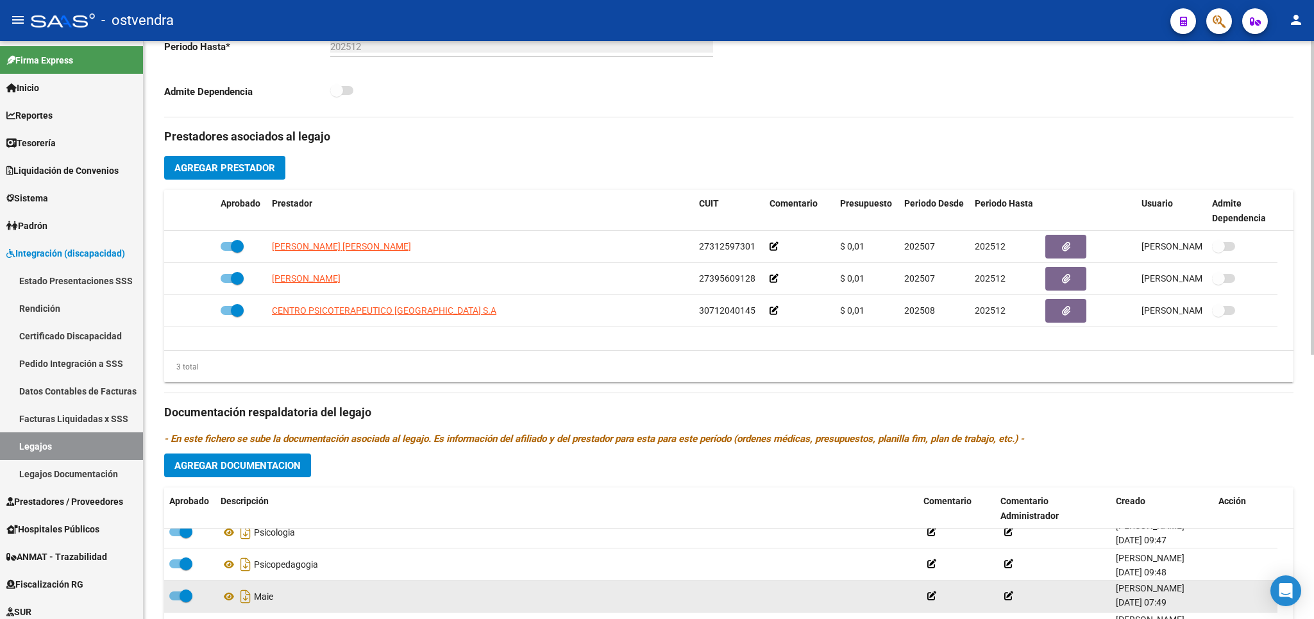
scroll to position [487, 0]
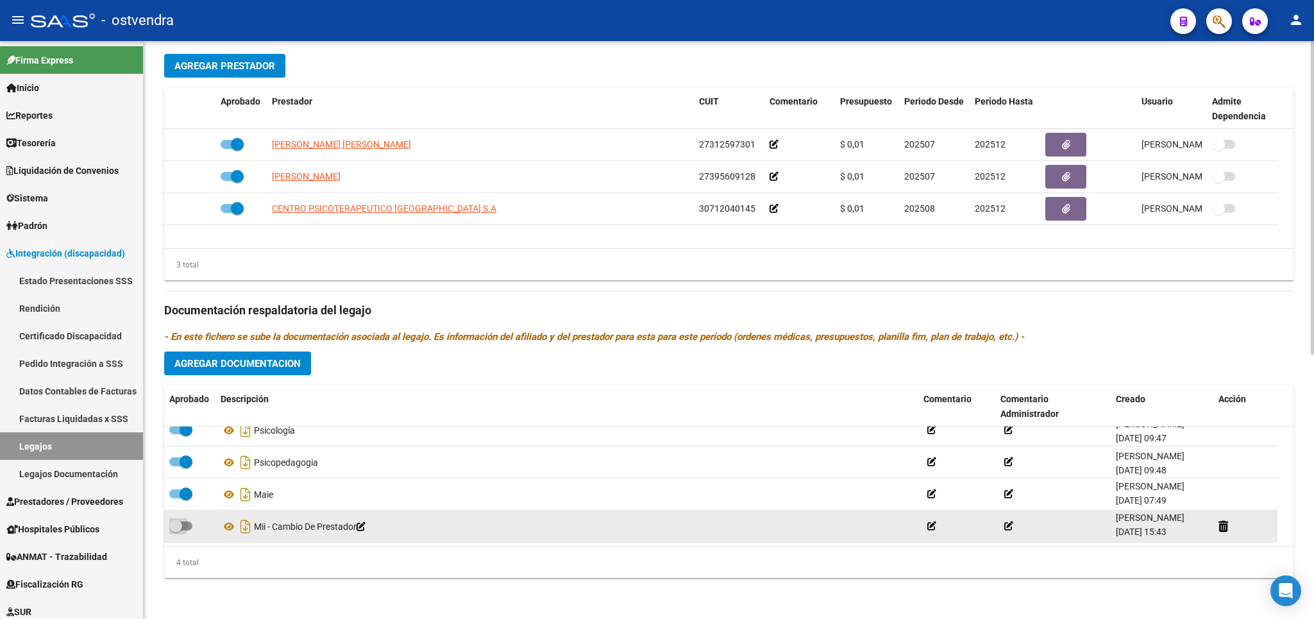
click at [179, 528] on span at bounding box center [175, 525] width 13 height 13
click at [176, 530] on input "checkbox" at bounding box center [175, 530] width 1 height 1
checkbox input "true"
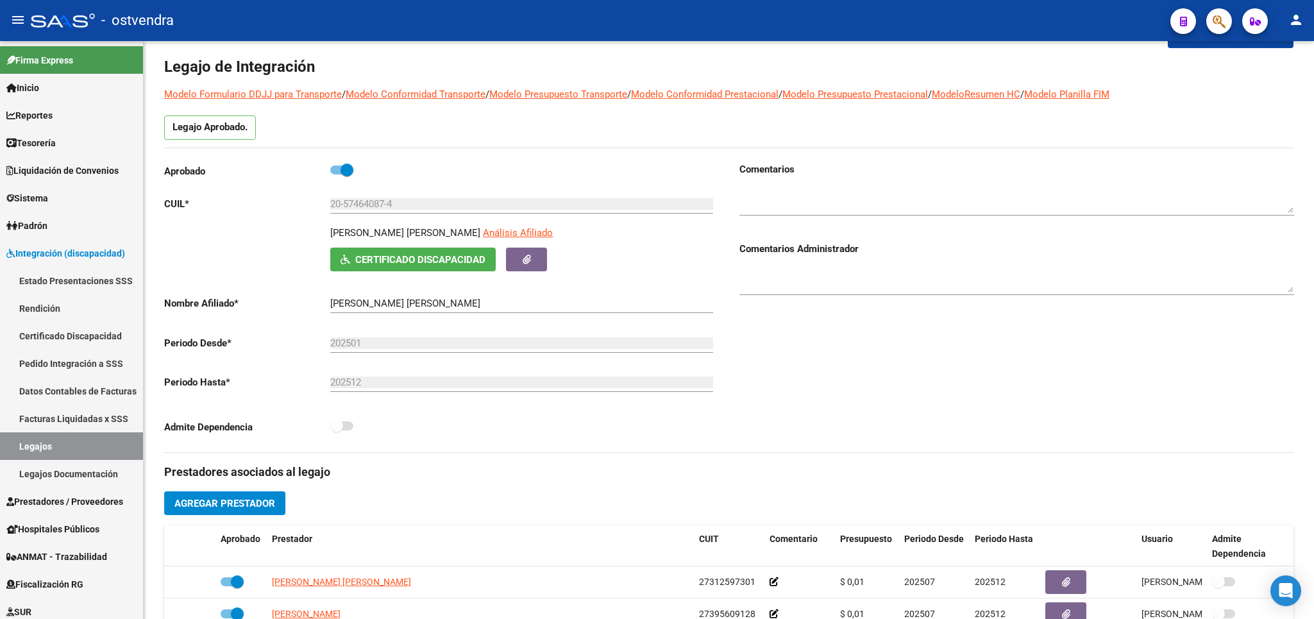
scroll to position [37, 0]
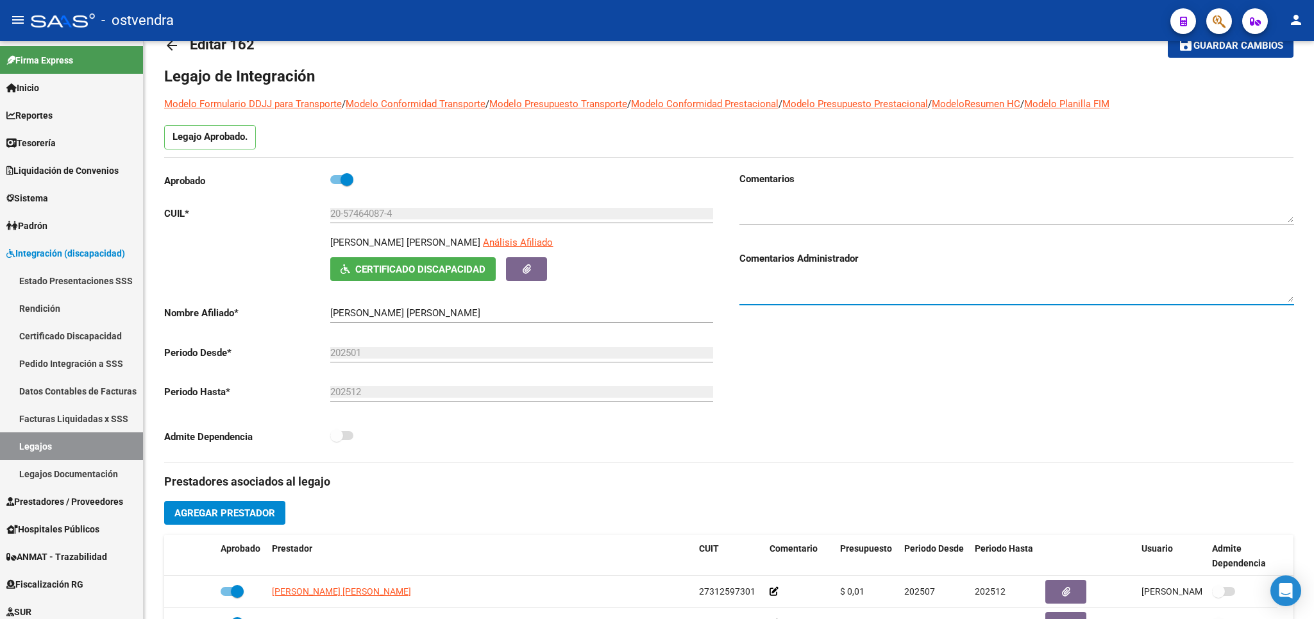
click at [852, 289] on textarea at bounding box center [1016, 289] width 555 height 26
type textarea "2"
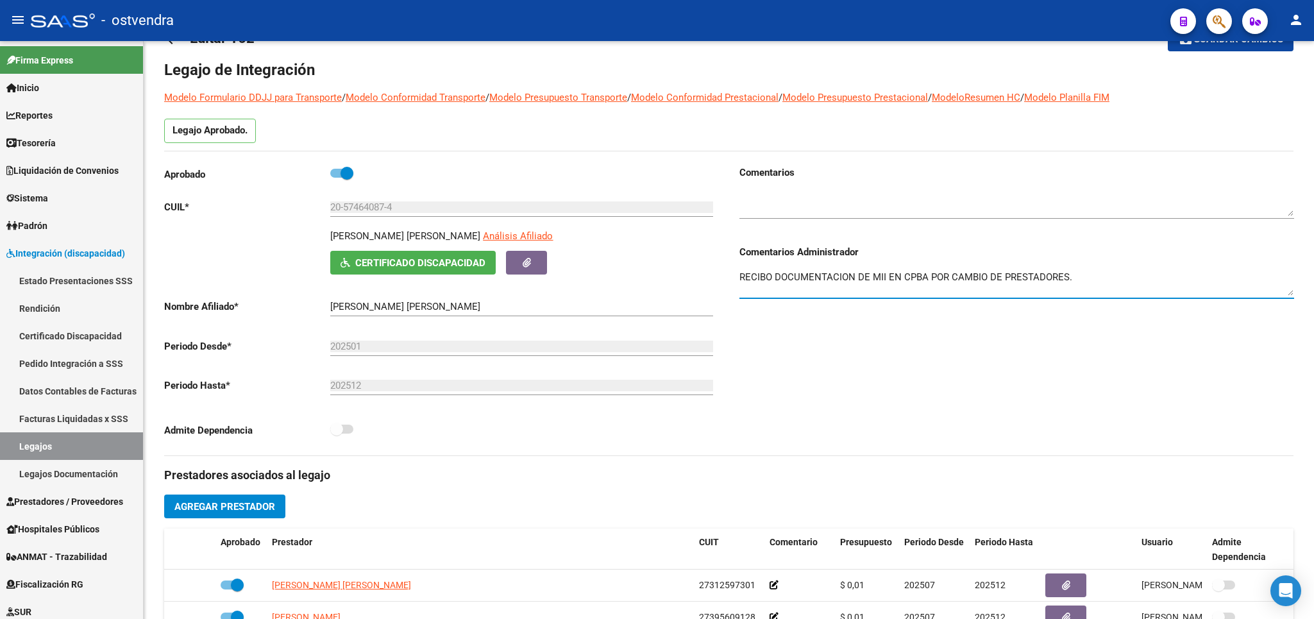
scroll to position [0, 0]
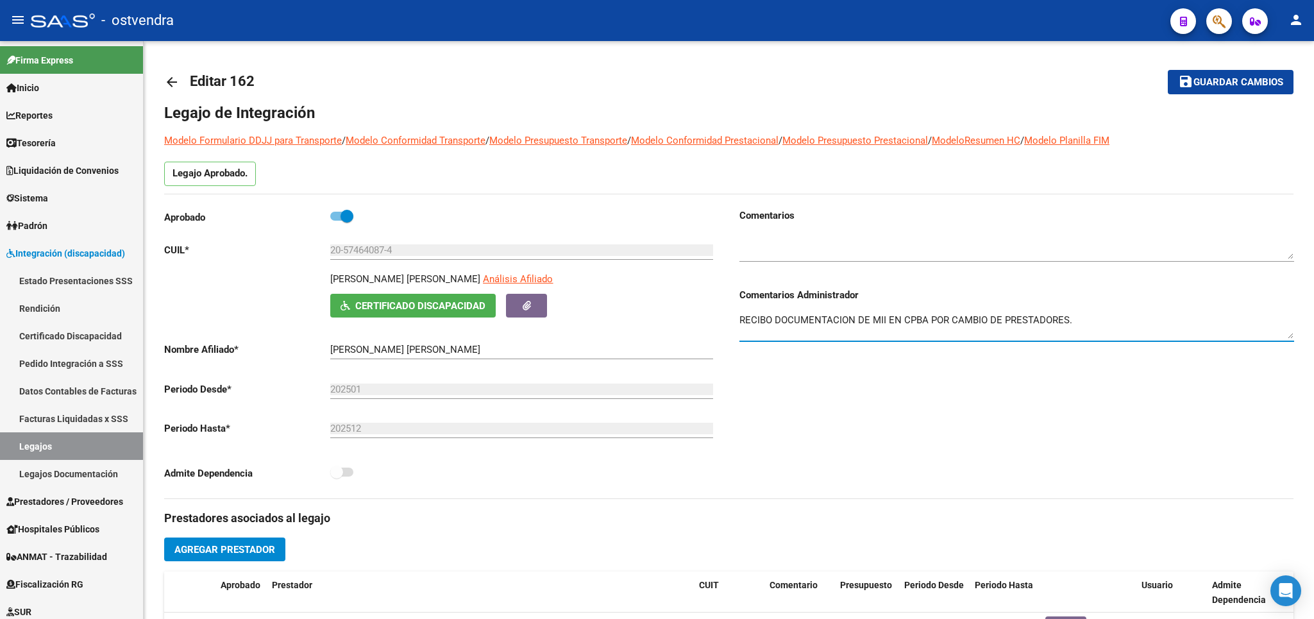
type textarea "RECIBO DOCUMENTACION DE MII EN CPBA POR CAMBIO DE PRESTADORES."
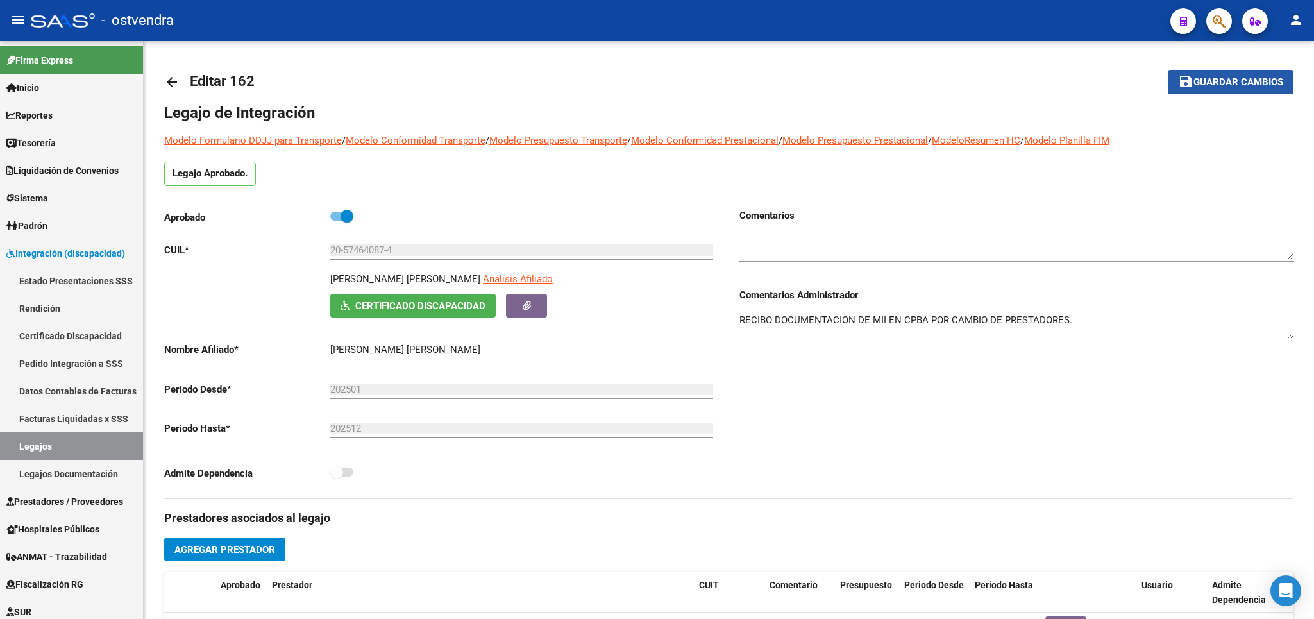
click at [1243, 81] on span "Guardar cambios" at bounding box center [1238, 83] width 90 height 12
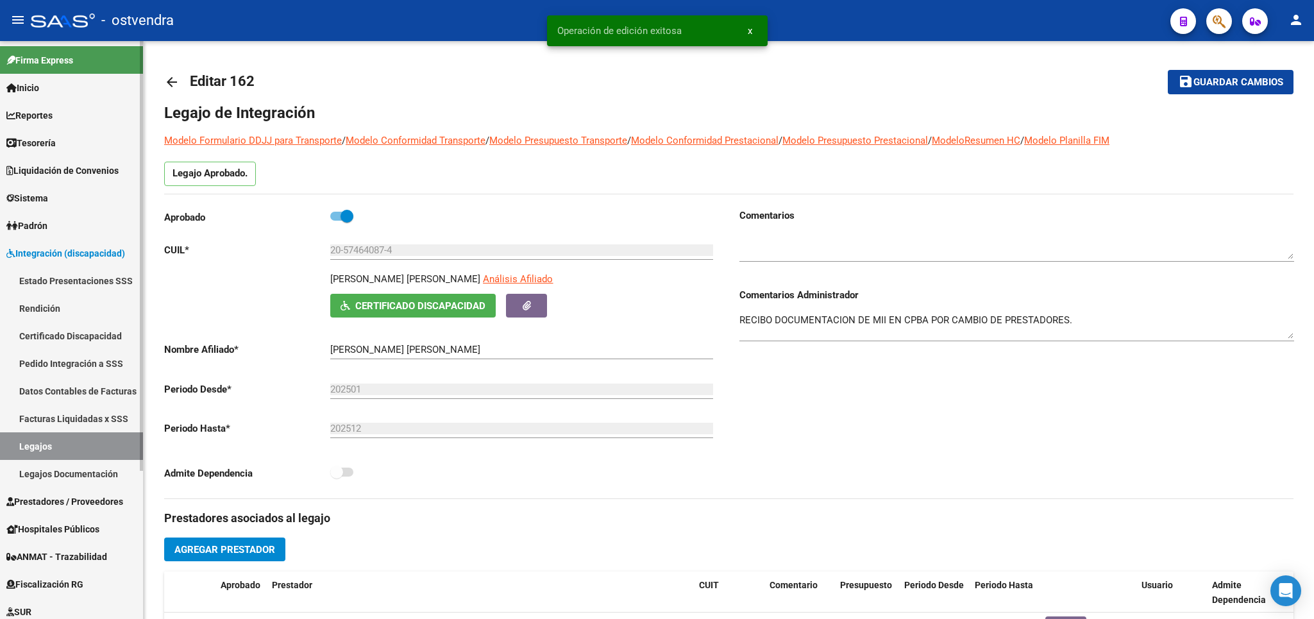
click at [51, 448] on link "Legajos" at bounding box center [71, 446] width 143 height 28
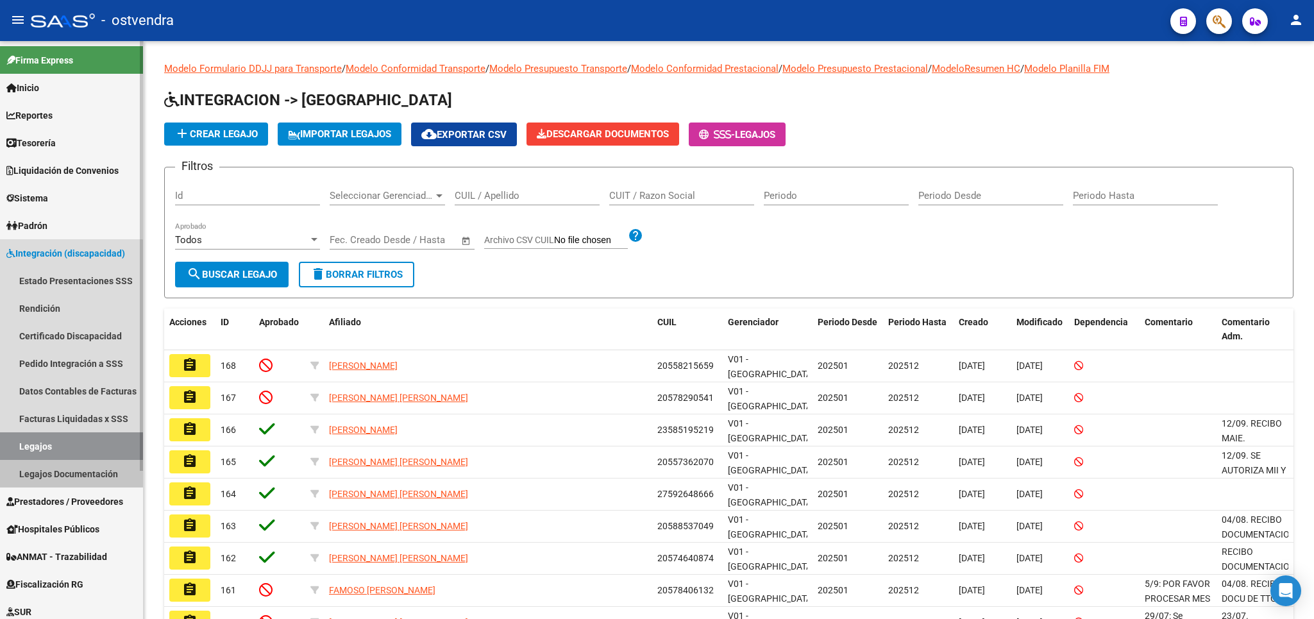
click at [44, 471] on link "Legajos Documentación" at bounding box center [71, 474] width 143 height 28
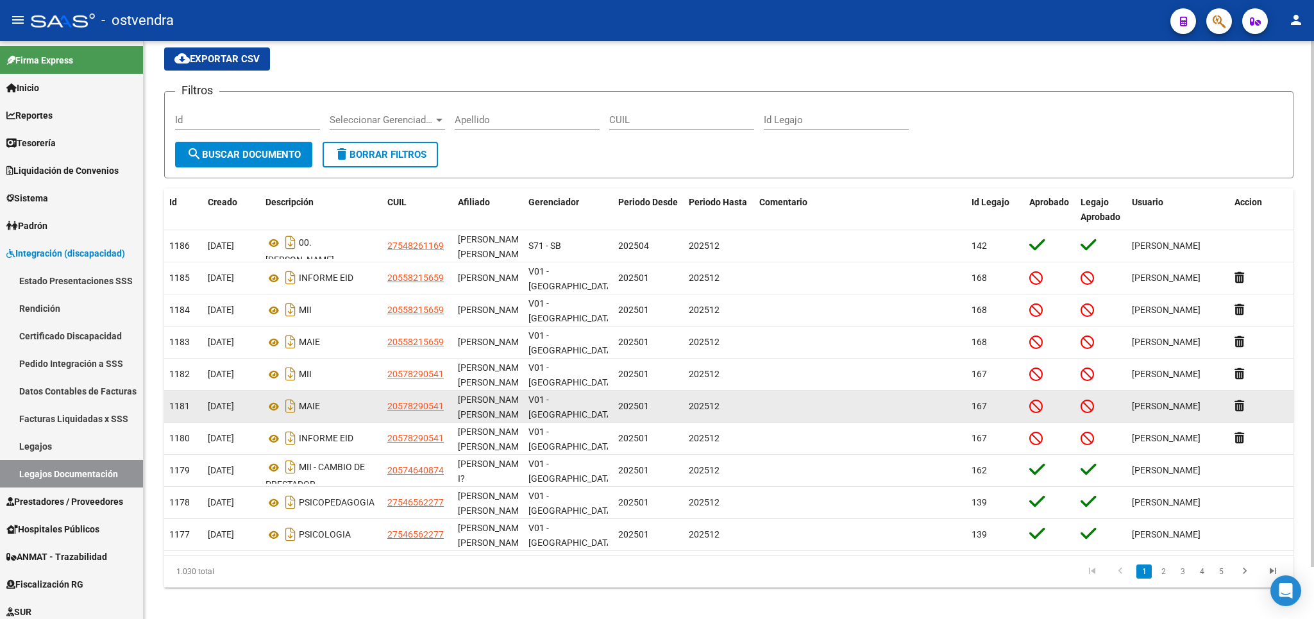
scroll to position [56, 0]
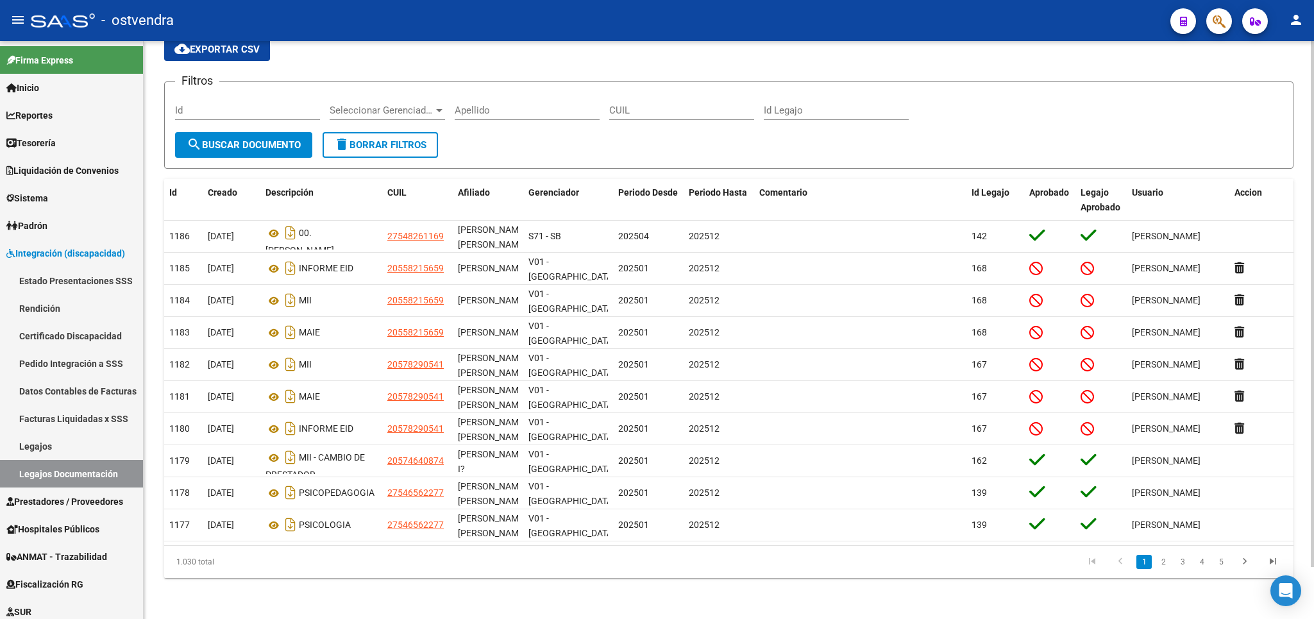
drag, startPoint x: 38, startPoint y: 440, endPoint x: 376, endPoint y: 396, distance: 341.5
click at [38, 441] on link "Legajos" at bounding box center [71, 446] width 143 height 28
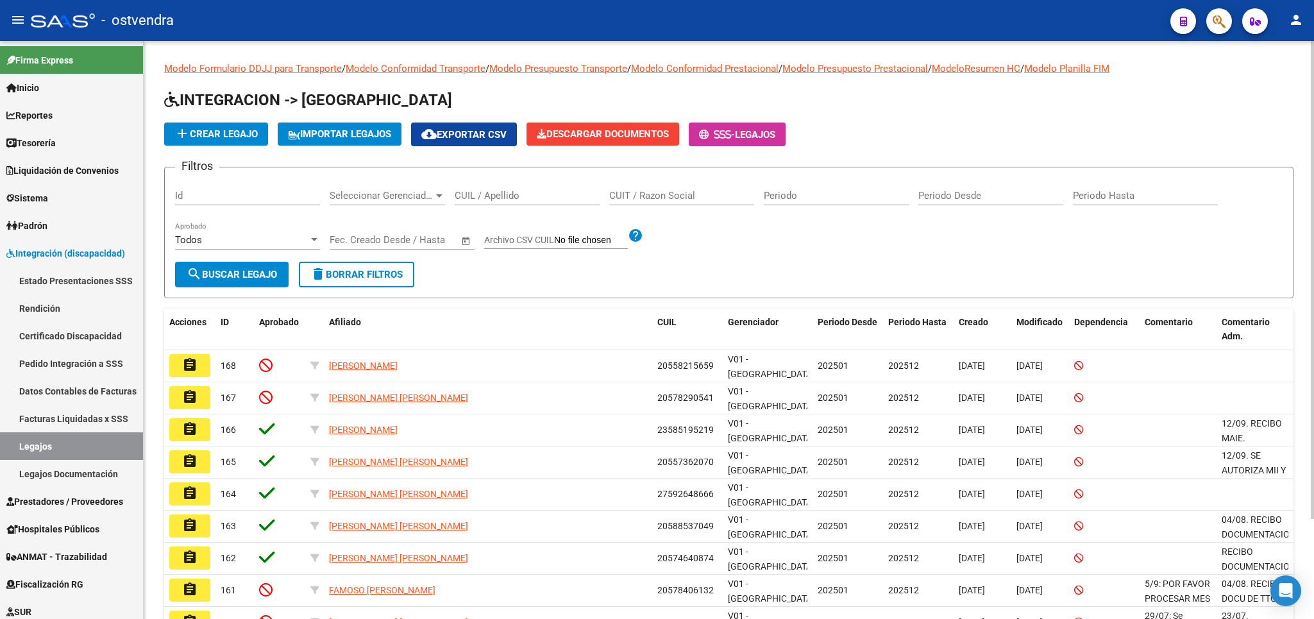
drag, startPoint x: 671, startPoint y: 208, endPoint x: 666, endPoint y: 203, distance: 6.8
click at [668, 205] on div "CUIT / Razon Social" at bounding box center [681, 198] width 145 height 40
click at [666, 202] on div "CUIT / Razon Social" at bounding box center [681, 192] width 145 height 28
click at [532, 203] on div "CUIL / Apellido" at bounding box center [527, 192] width 145 height 28
type input "I"
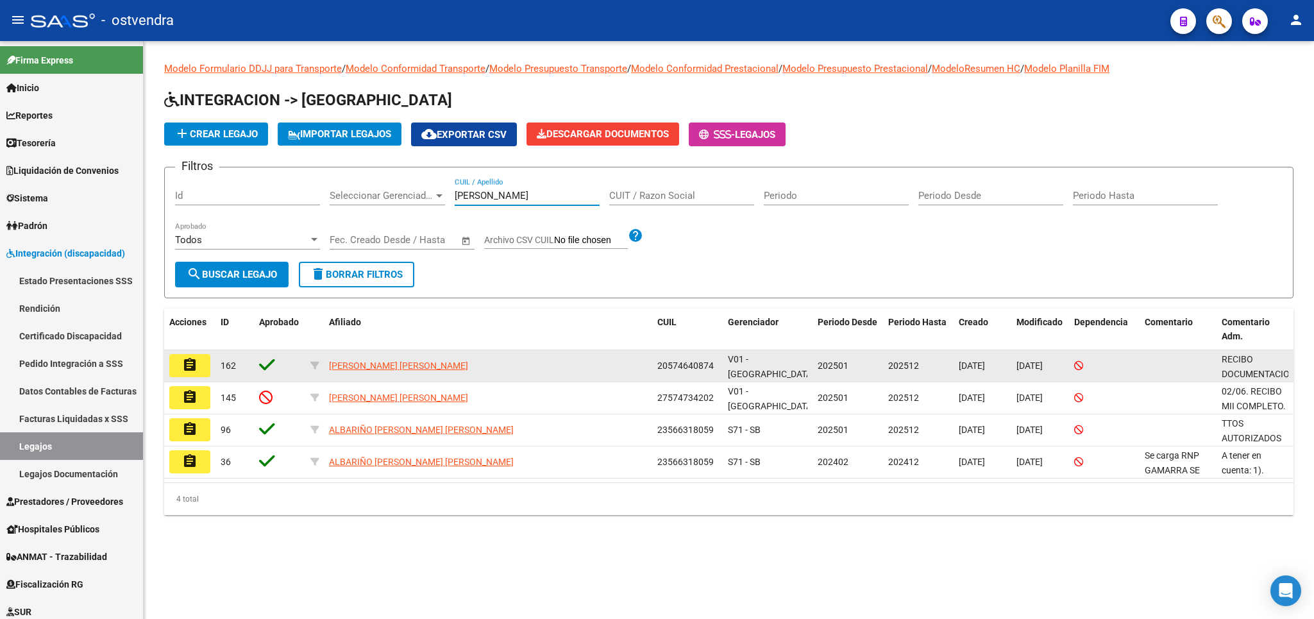
type input "LOPEZ"
click at [189, 369] on mat-icon "assignment" at bounding box center [189, 364] width 15 height 15
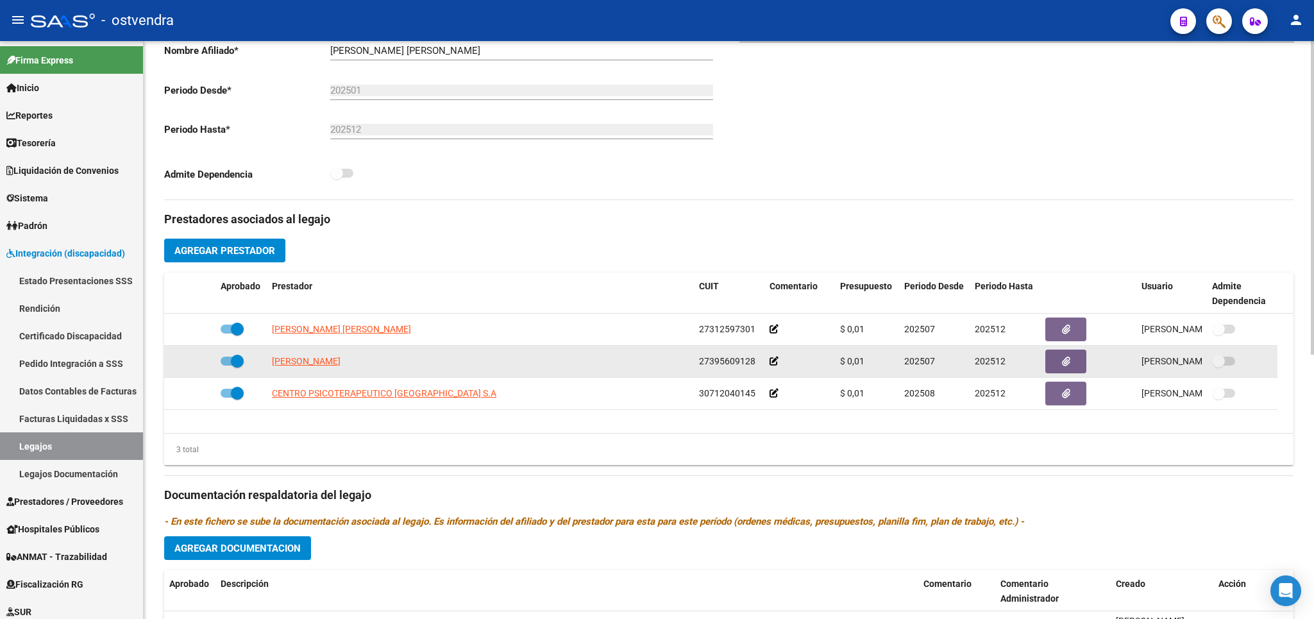
scroll to position [300, 0]
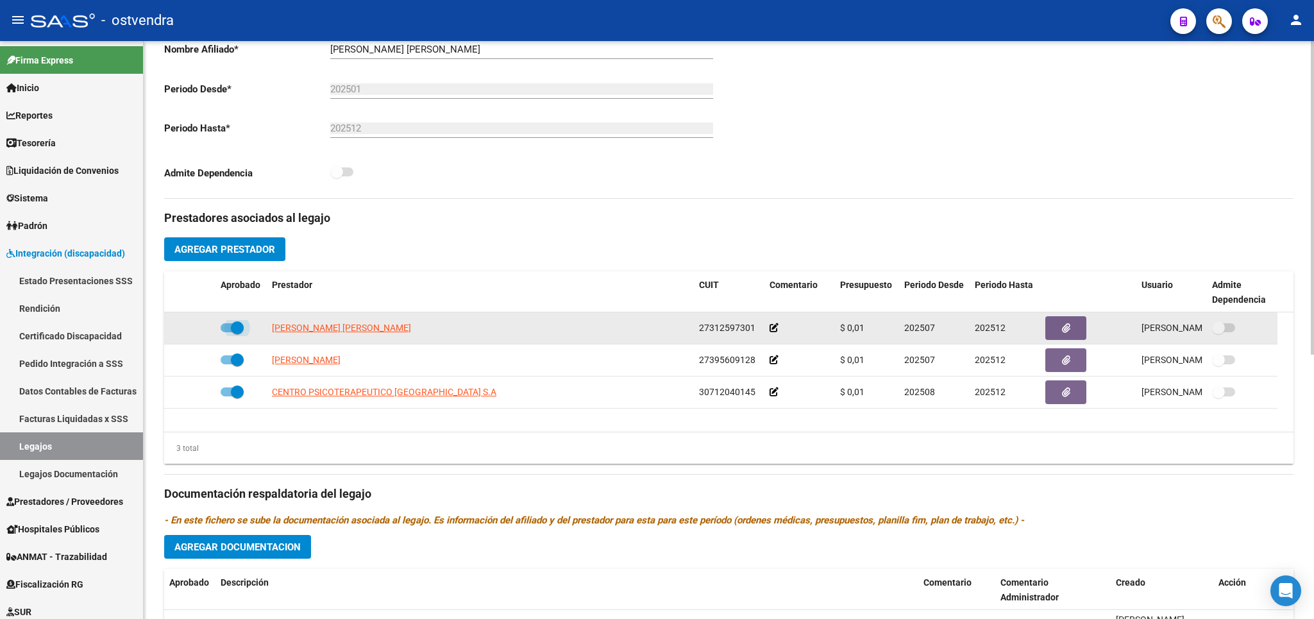
click at [236, 329] on span at bounding box center [237, 327] width 13 height 13
click at [227, 332] on input "checkbox" at bounding box center [226, 332] width 1 height 1
checkbox input "false"
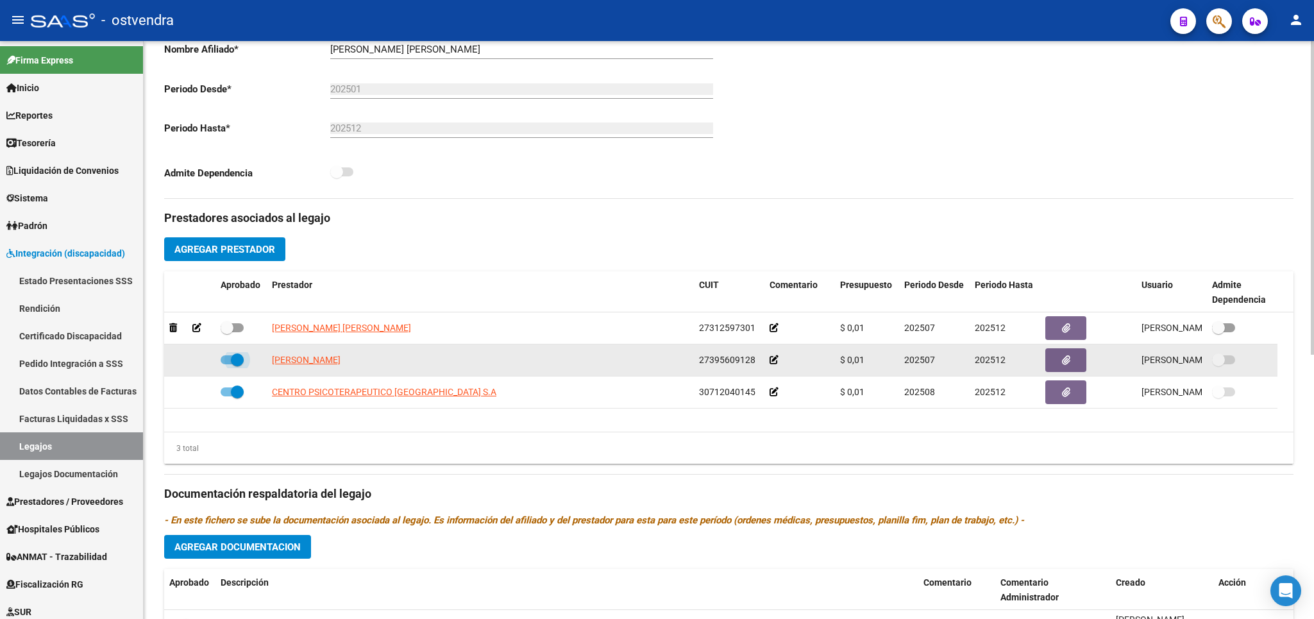
click at [237, 366] on span at bounding box center [237, 359] width 13 height 13
click at [227, 365] on input "checkbox" at bounding box center [226, 364] width 1 height 1
checkbox input "false"
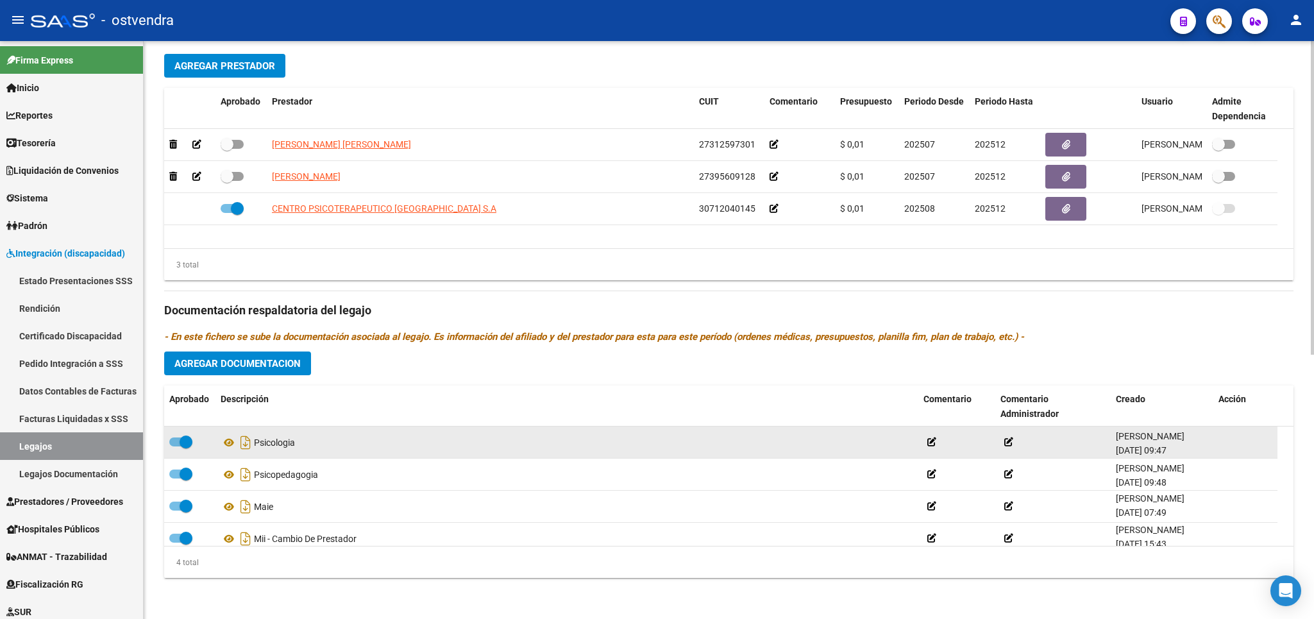
scroll to position [12, 0]
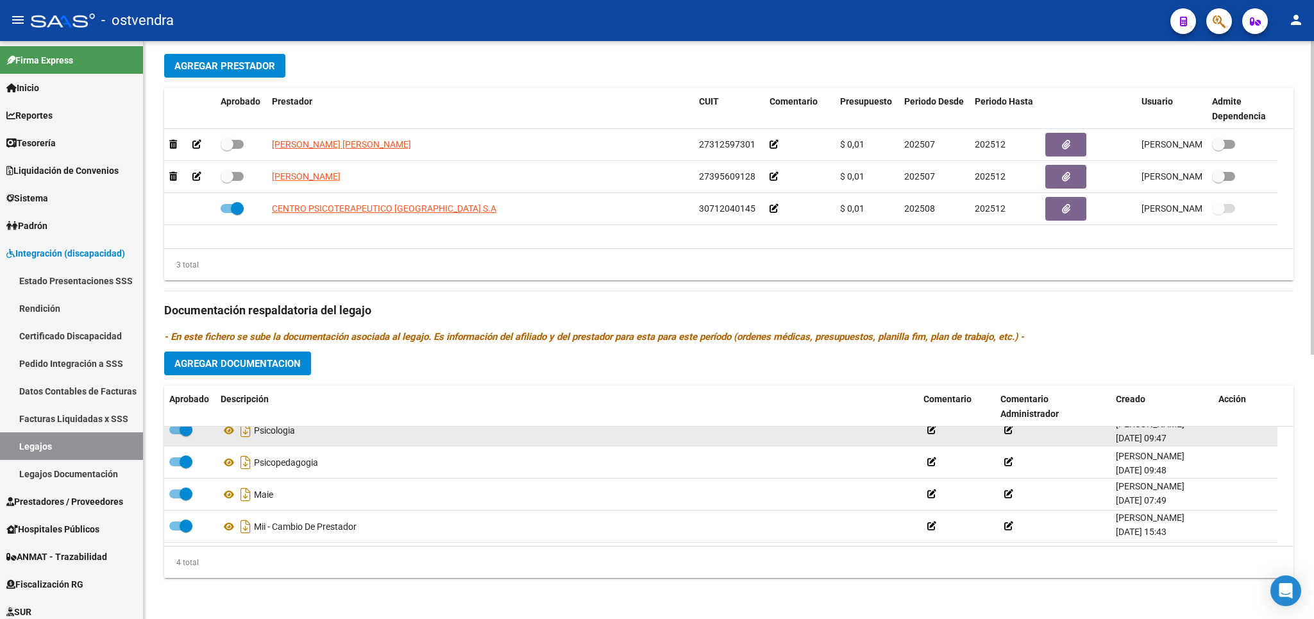
click at [192, 428] on div at bounding box center [189, 430] width 41 height 17
click at [186, 430] on span at bounding box center [186, 429] width 13 height 13
click at [176, 434] on input "checkbox" at bounding box center [175, 434] width 1 height 1
checkbox input "false"
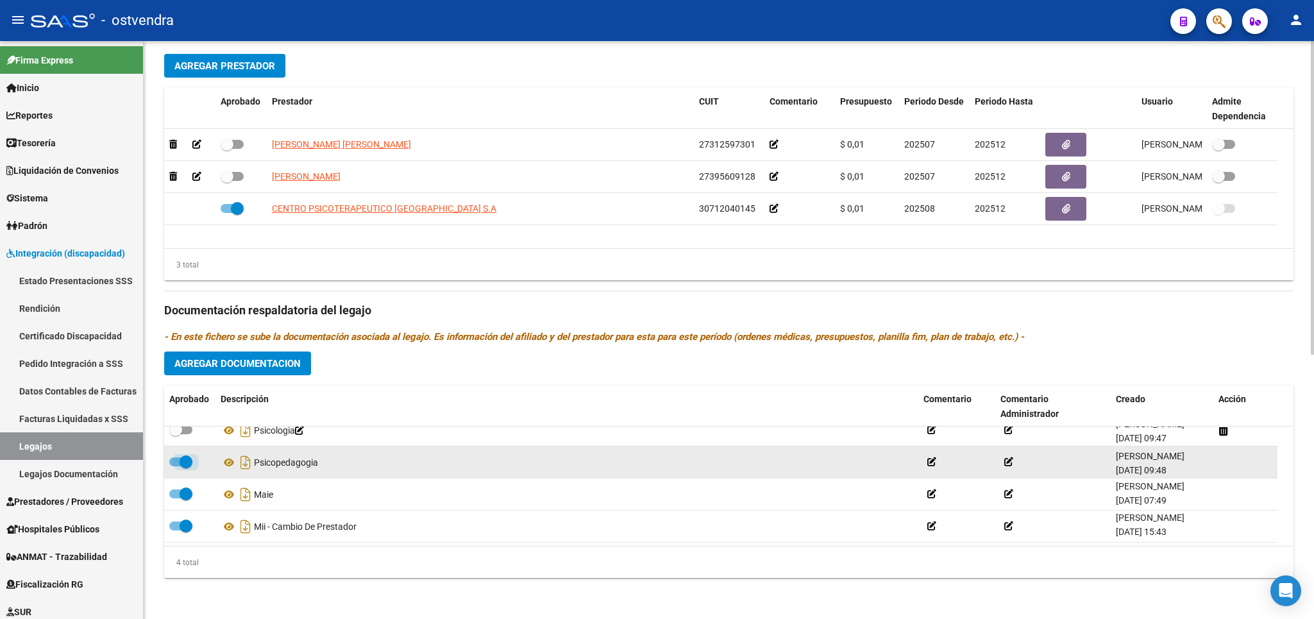
click at [184, 458] on span at bounding box center [186, 461] width 13 height 13
click at [176, 466] on input "checkbox" at bounding box center [175, 466] width 1 height 1
checkbox input "false"
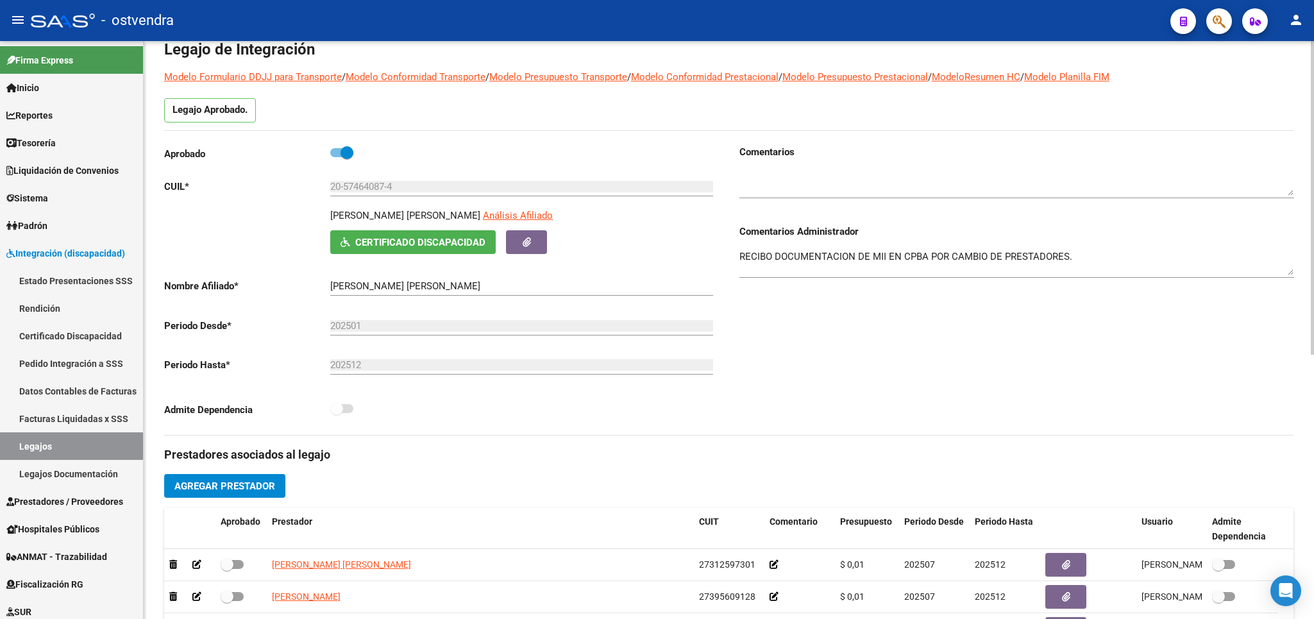
scroll to position [0, 0]
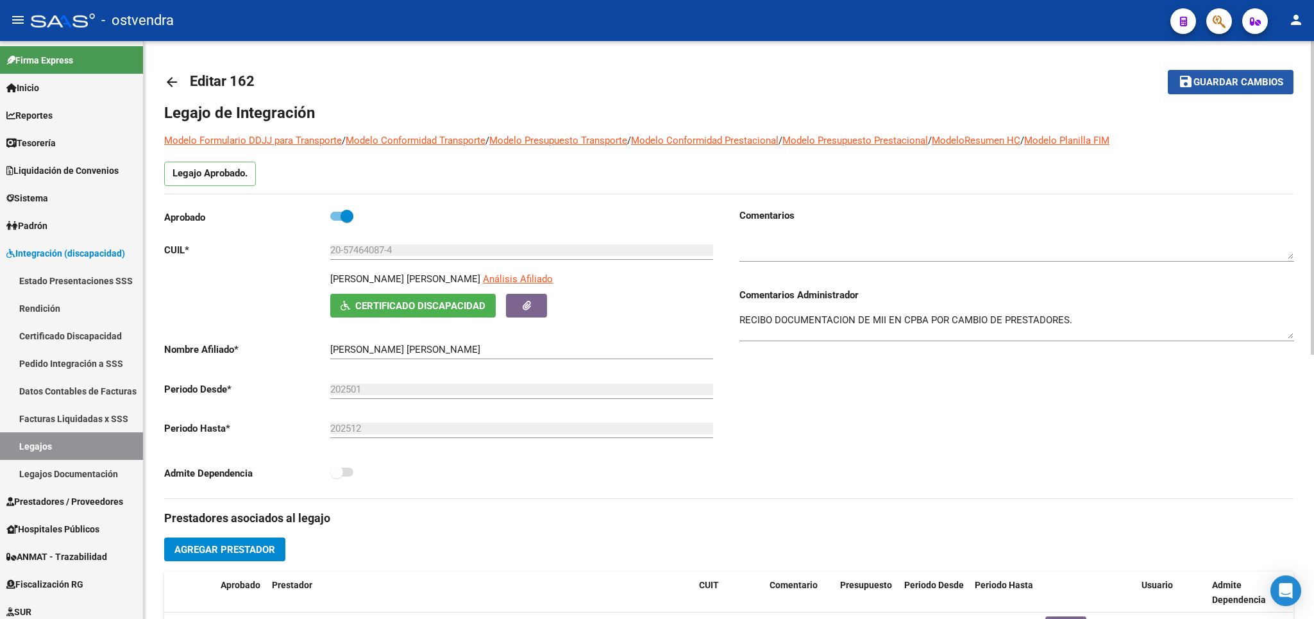
click at [1233, 88] on span "Guardar cambios" at bounding box center [1238, 83] width 90 height 12
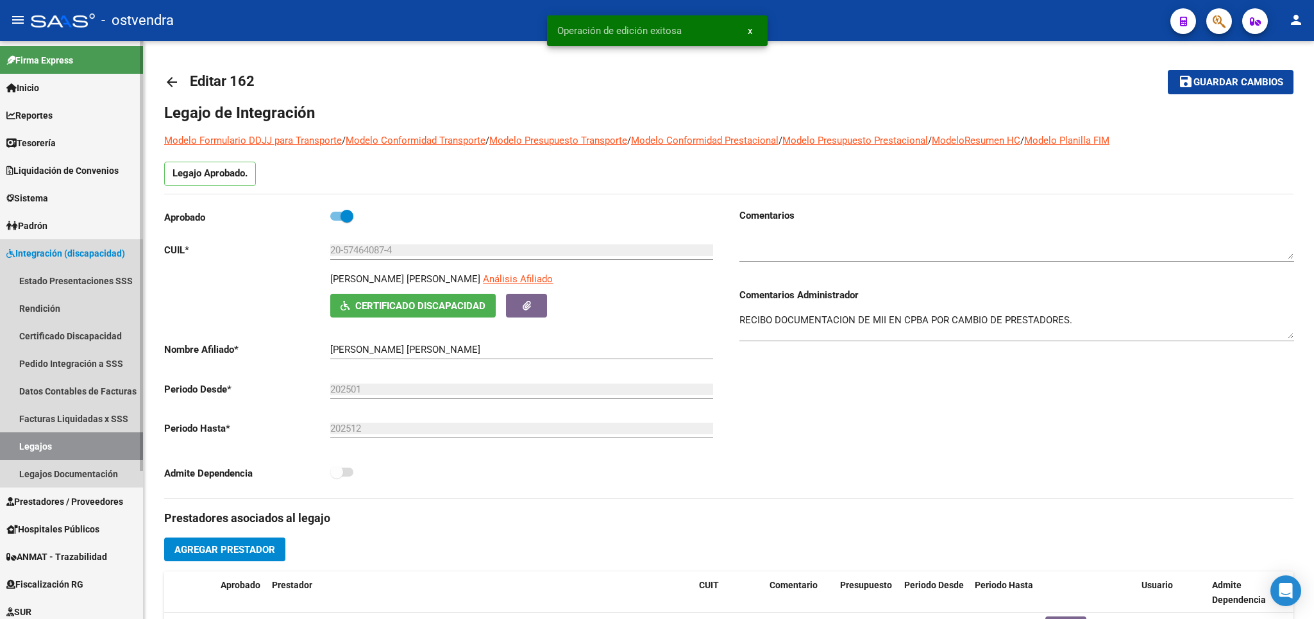
click at [80, 444] on link "Legajos" at bounding box center [71, 446] width 143 height 28
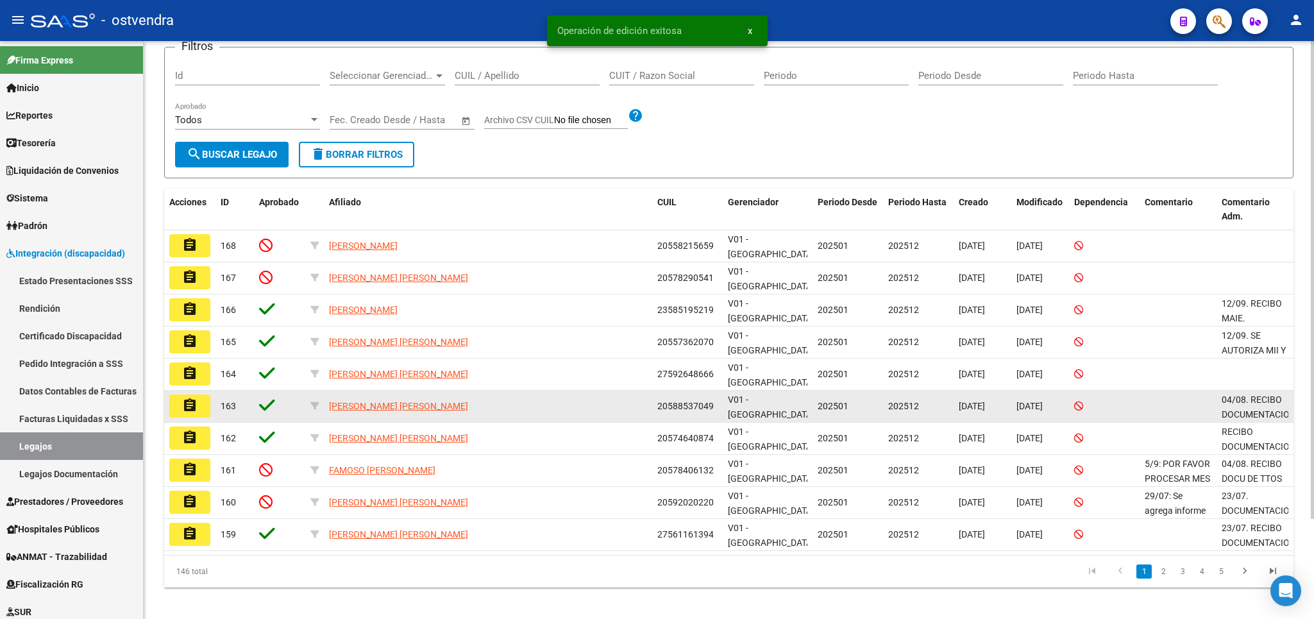
scroll to position [121, 0]
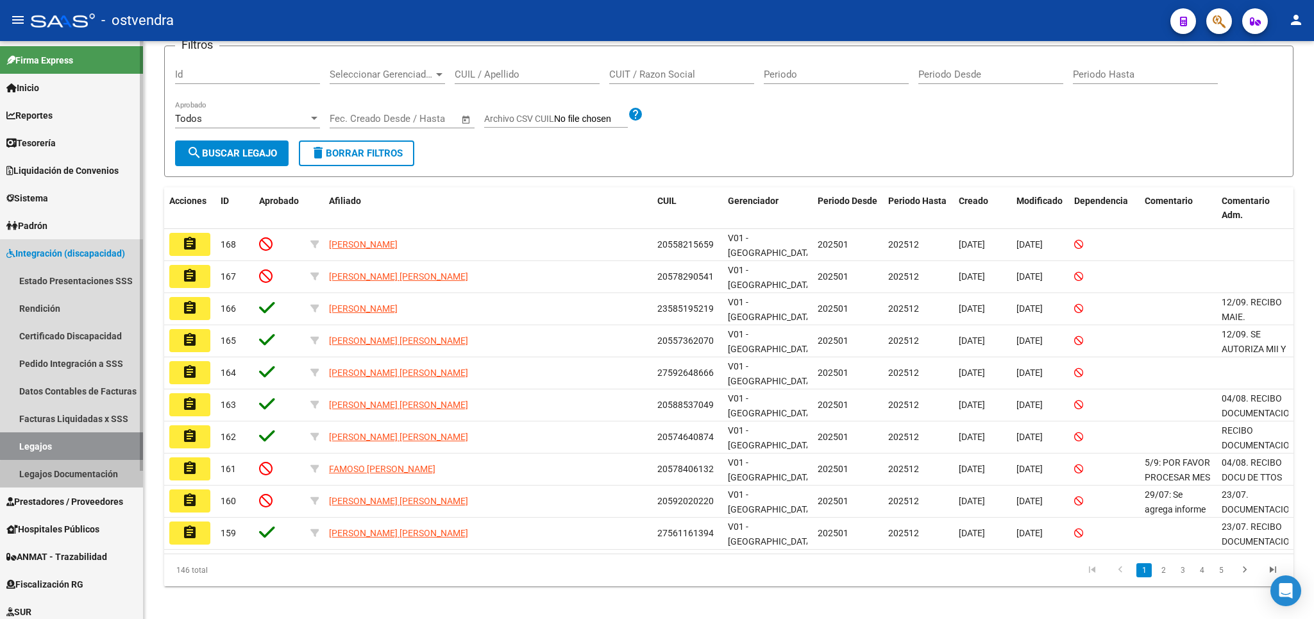
click at [79, 475] on link "Legajos Documentación" at bounding box center [71, 474] width 143 height 28
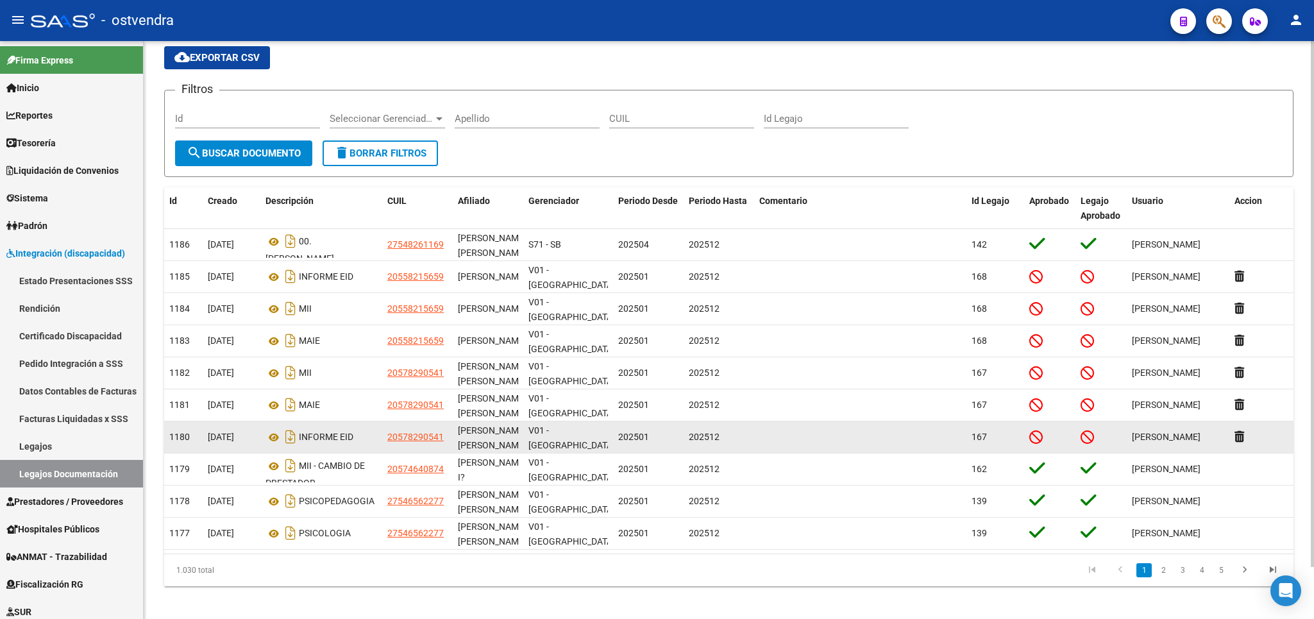
scroll to position [56, 0]
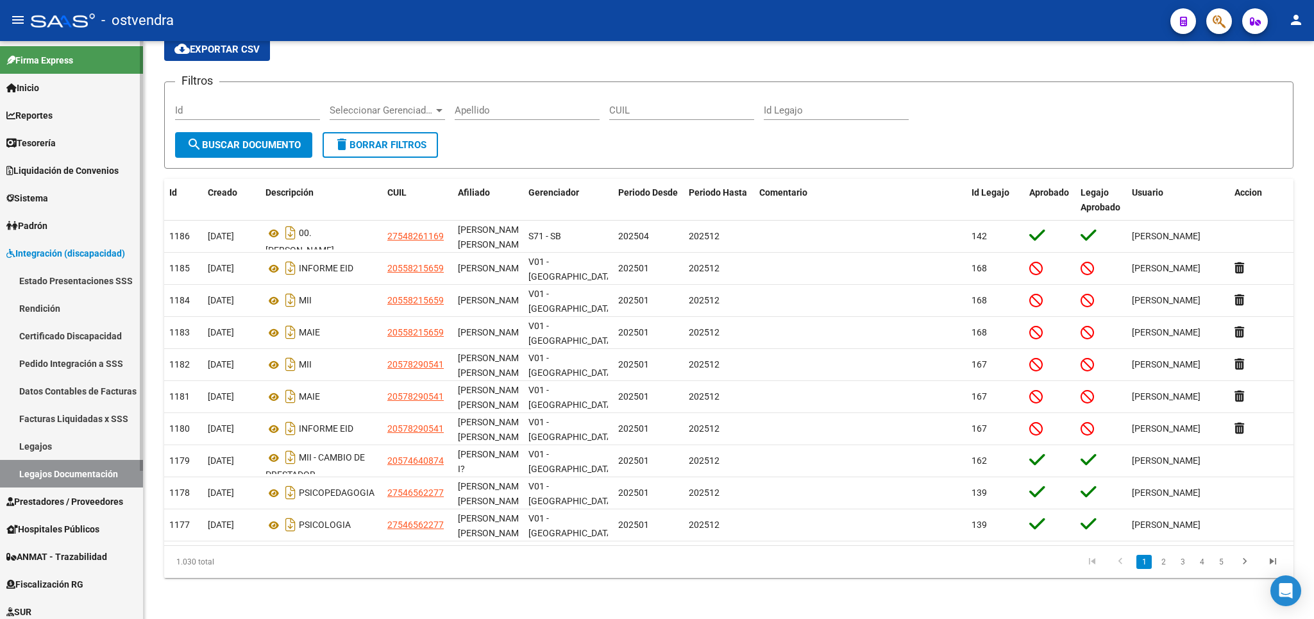
drag, startPoint x: 32, startPoint y: 442, endPoint x: 94, endPoint y: 448, distance: 61.8
click at [33, 442] on link "Legajos" at bounding box center [71, 446] width 143 height 28
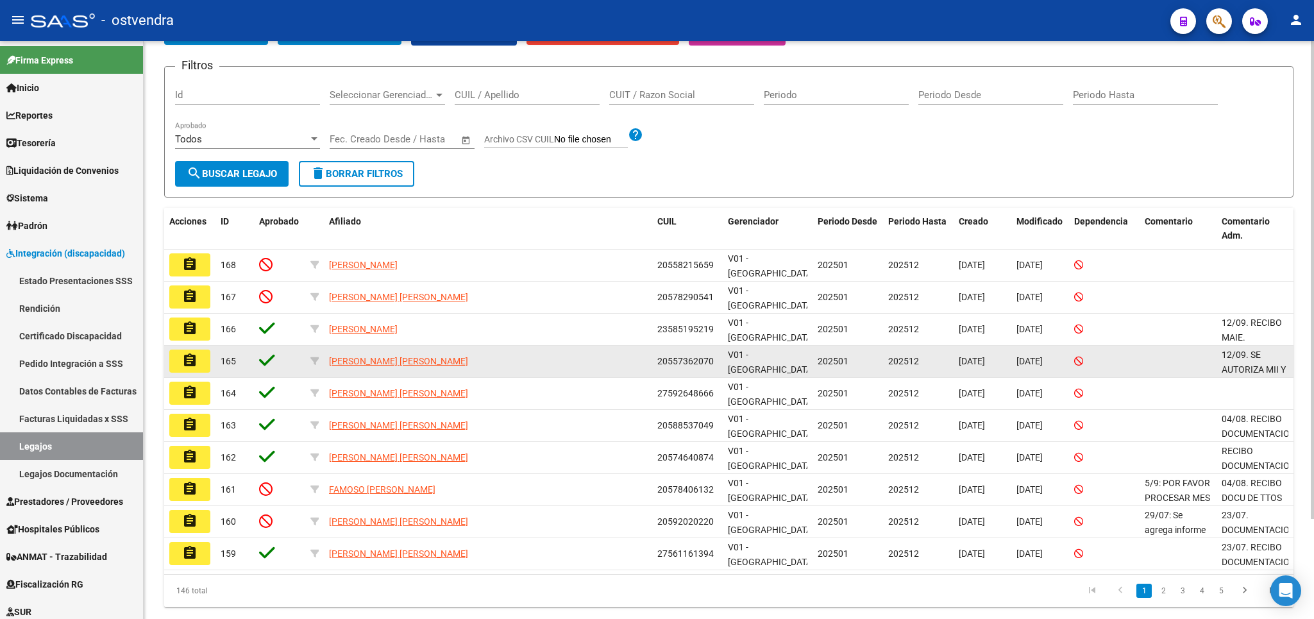
scroll to position [121, 0]
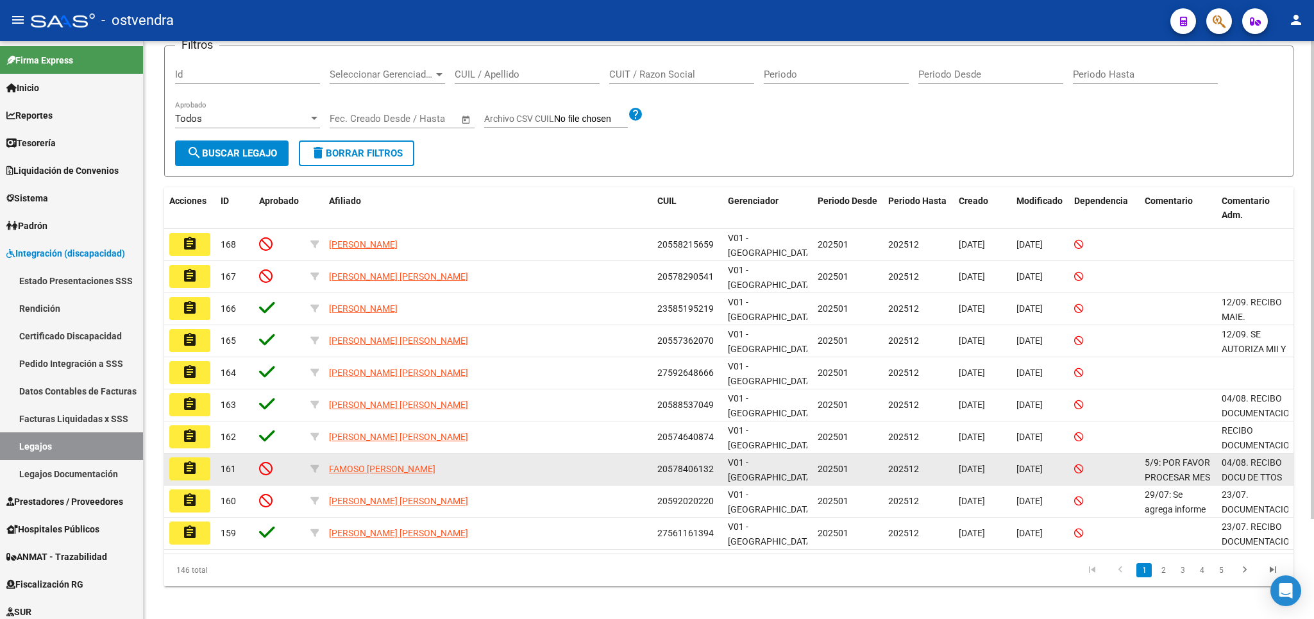
click at [1181, 467] on span "5/9: POR FAVOR PROCESAR MES DE JULIO2025" at bounding box center [1177, 477] width 65 height 40
click at [190, 460] on mat-icon "assignment" at bounding box center [189, 467] width 15 height 15
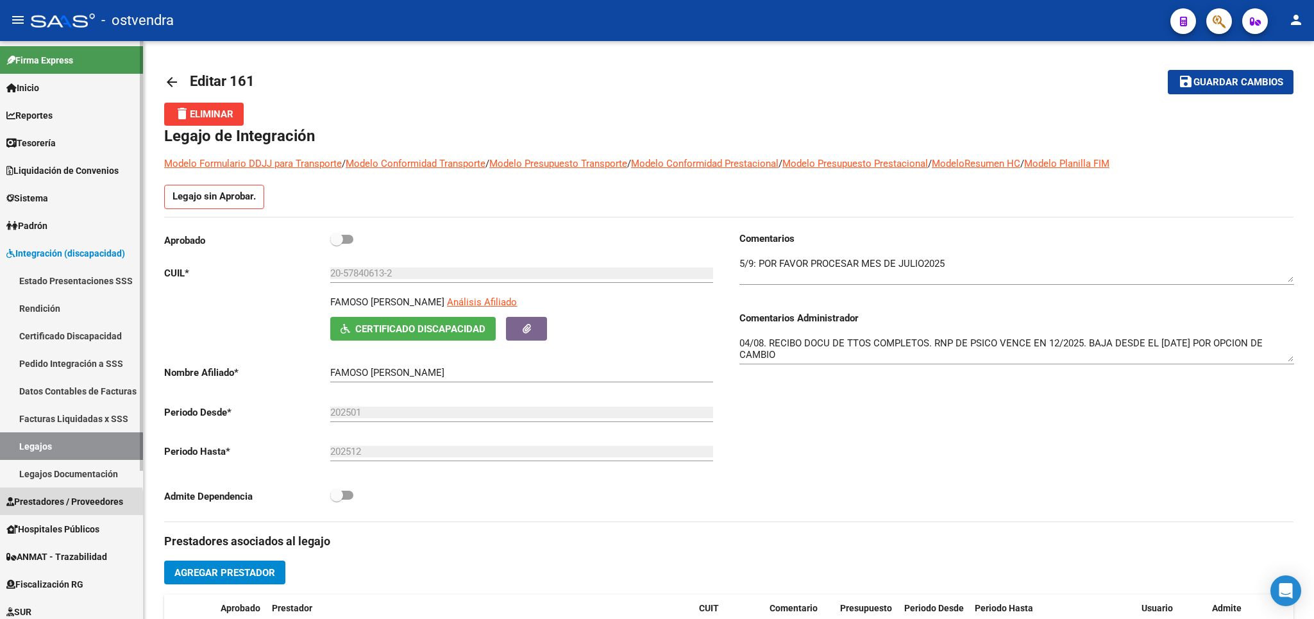
click at [38, 503] on span "Prestadores / Proveedores" at bounding box center [64, 501] width 117 height 14
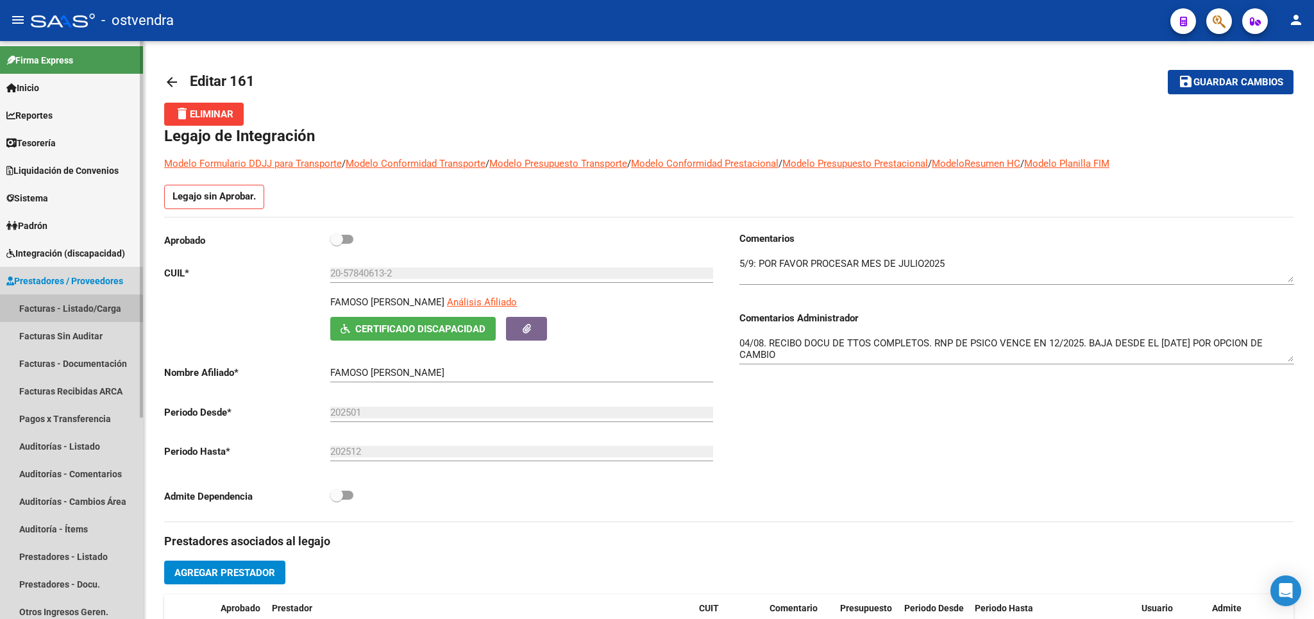
click at [56, 310] on link "Facturas - Listado/Carga" at bounding box center [71, 308] width 143 height 28
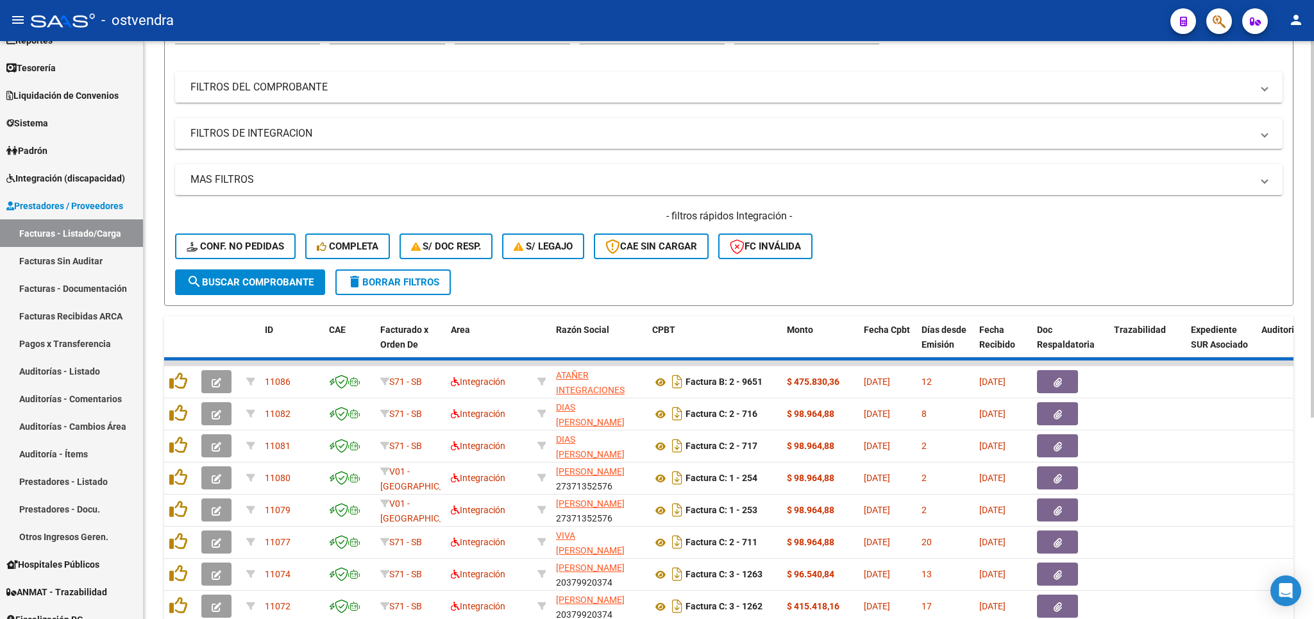
scroll to position [150, 0]
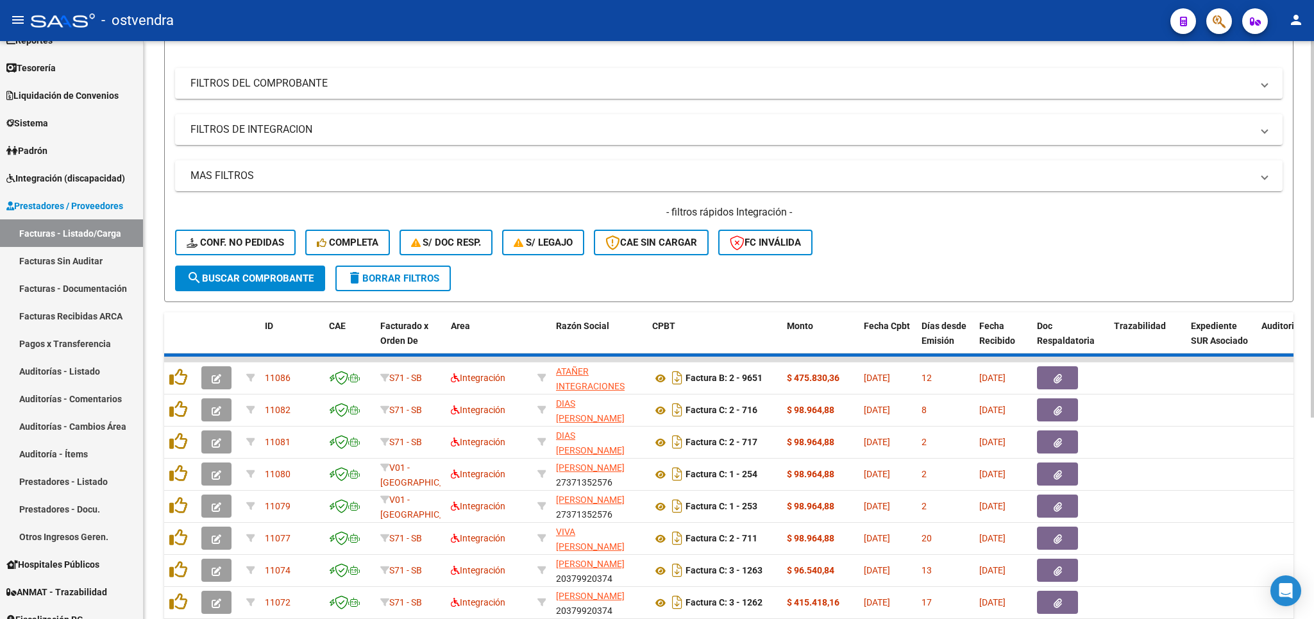
click at [390, 282] on span "delete Borrar Filtros" at bounding box center [393, 279] width 92 height 12
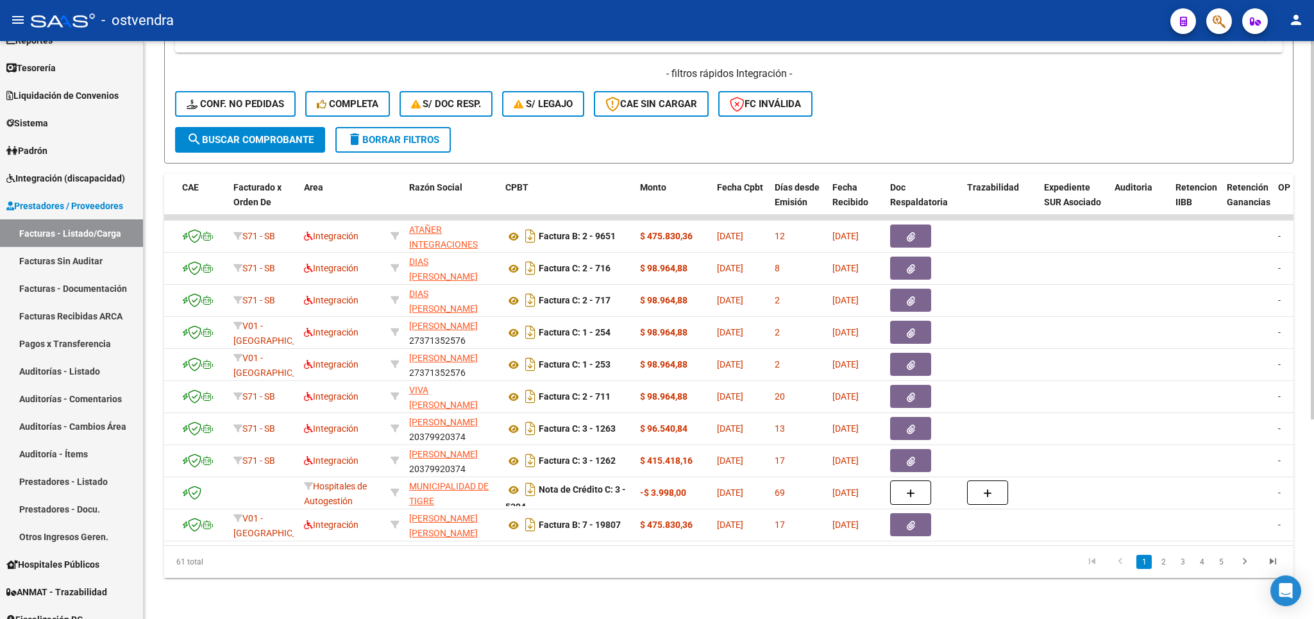
scroll to position [0, 0]
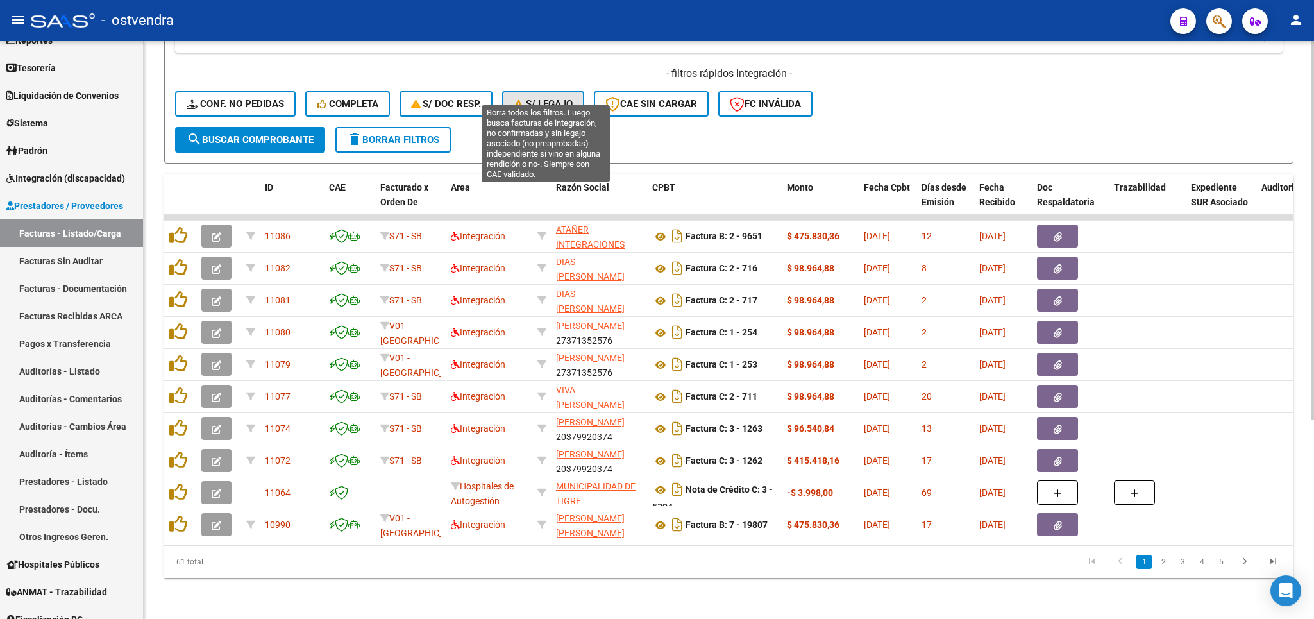
drag, startPoint x: 544, startPoint y: 88, endPoint x: 783, endPoint y: 174, distance: 253.8
click at [544, 98] on span "S/ legajo" at bounding box center [543, 104] width 59 height 12
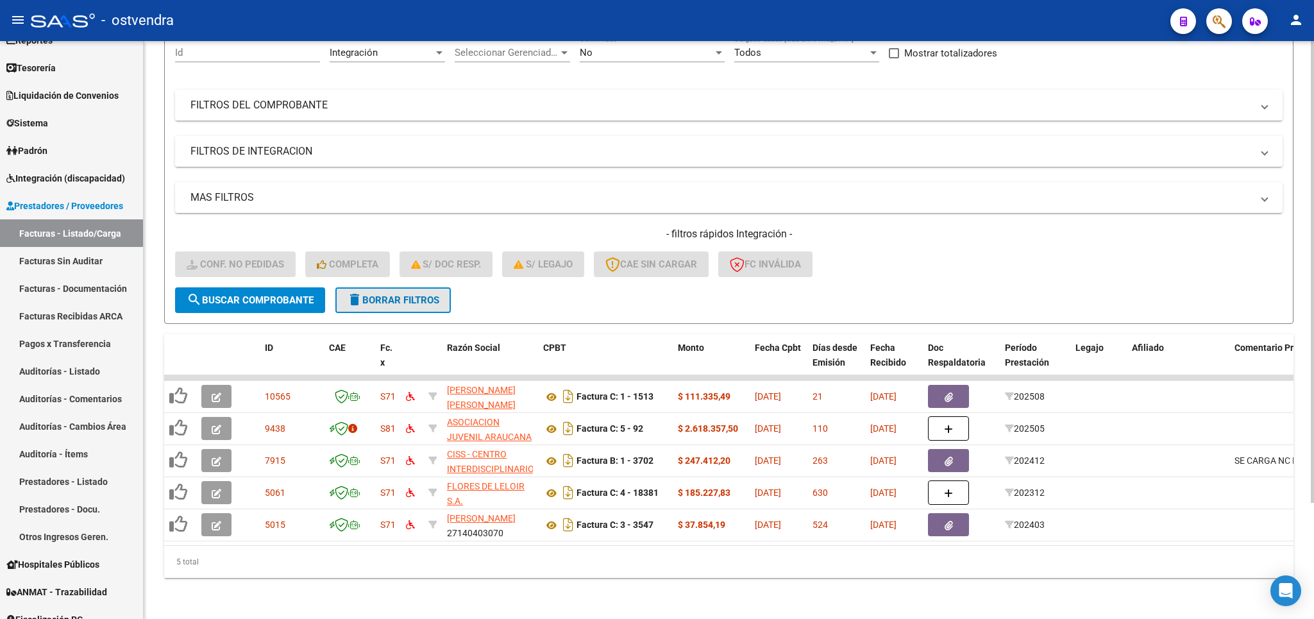
click at [398, 294] on span "delete Borrar Filtros" at bounding box center [393, 300] width 92 height 12
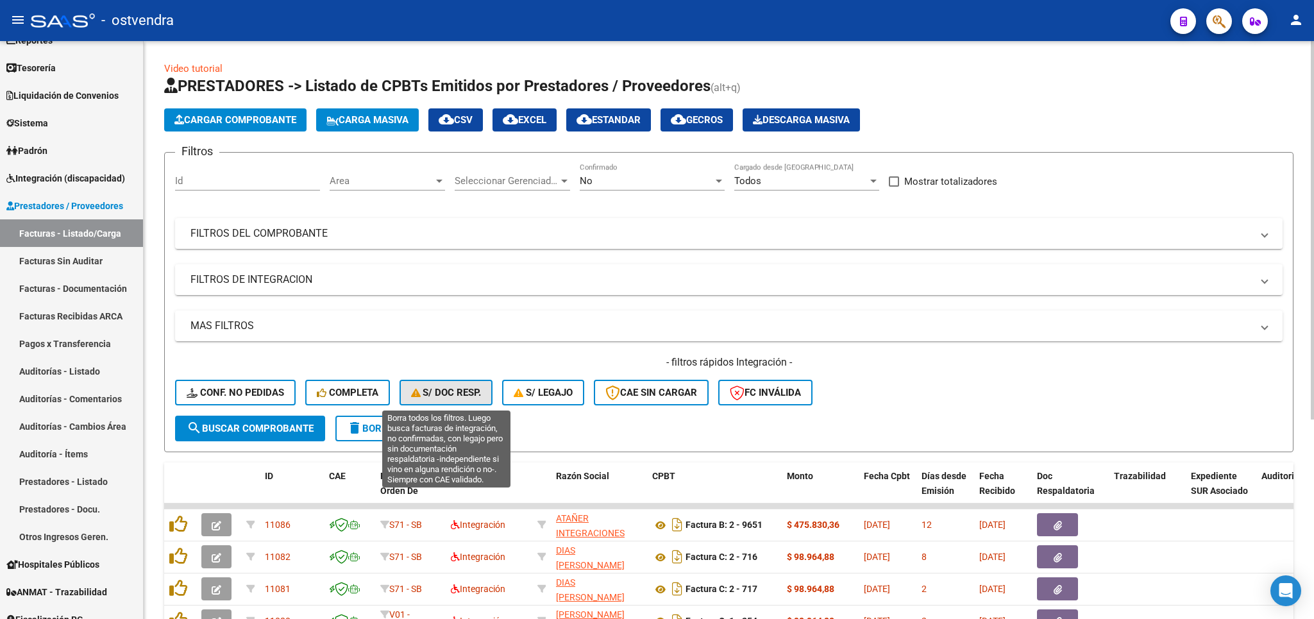
click at [444, 392] on span "S/ Doc Resp." at bounding box center [446, 393] width 71 height 12
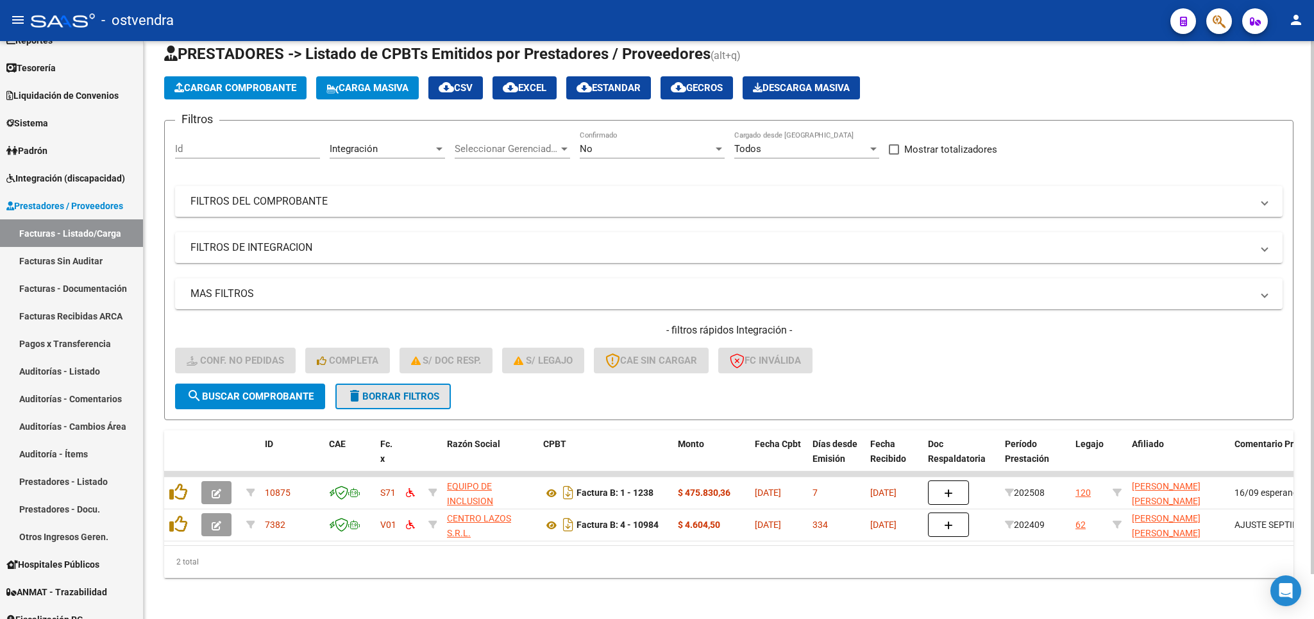
click at [365, 387] on button "delete Borrar Filtros" at bounding box center [392, 396] width 115 height 26
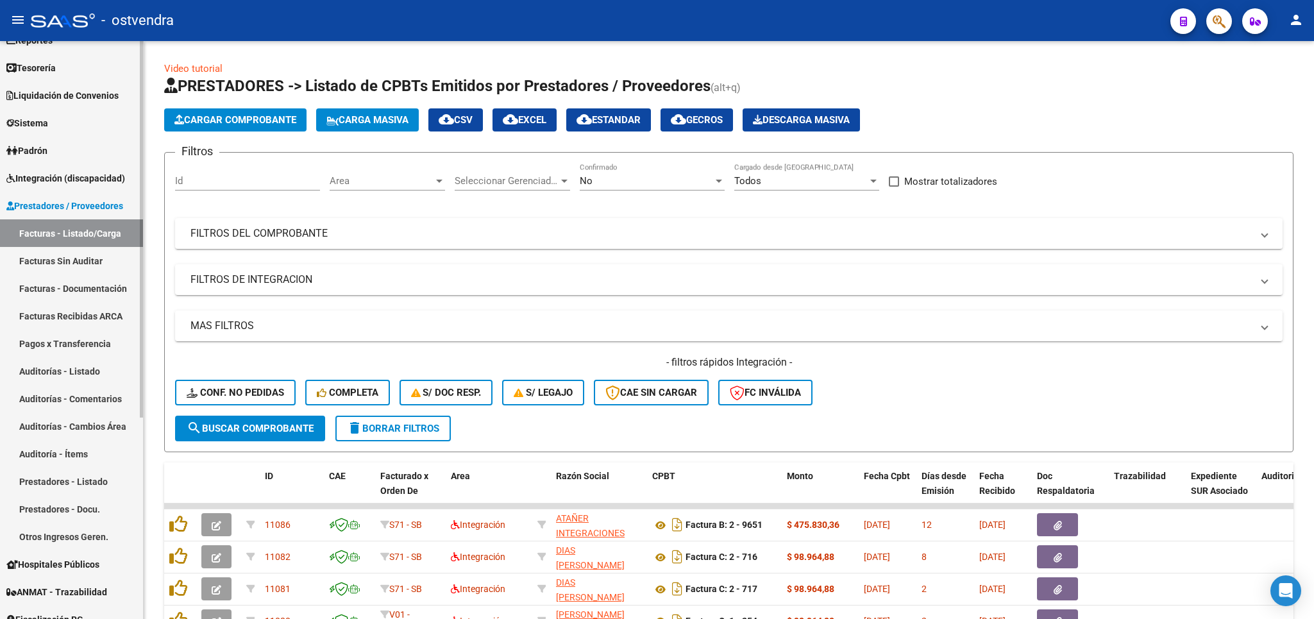
click at [47, 184] on span "Integración (discapacidad)" at bounding box center [65, 178] width 119 height 14
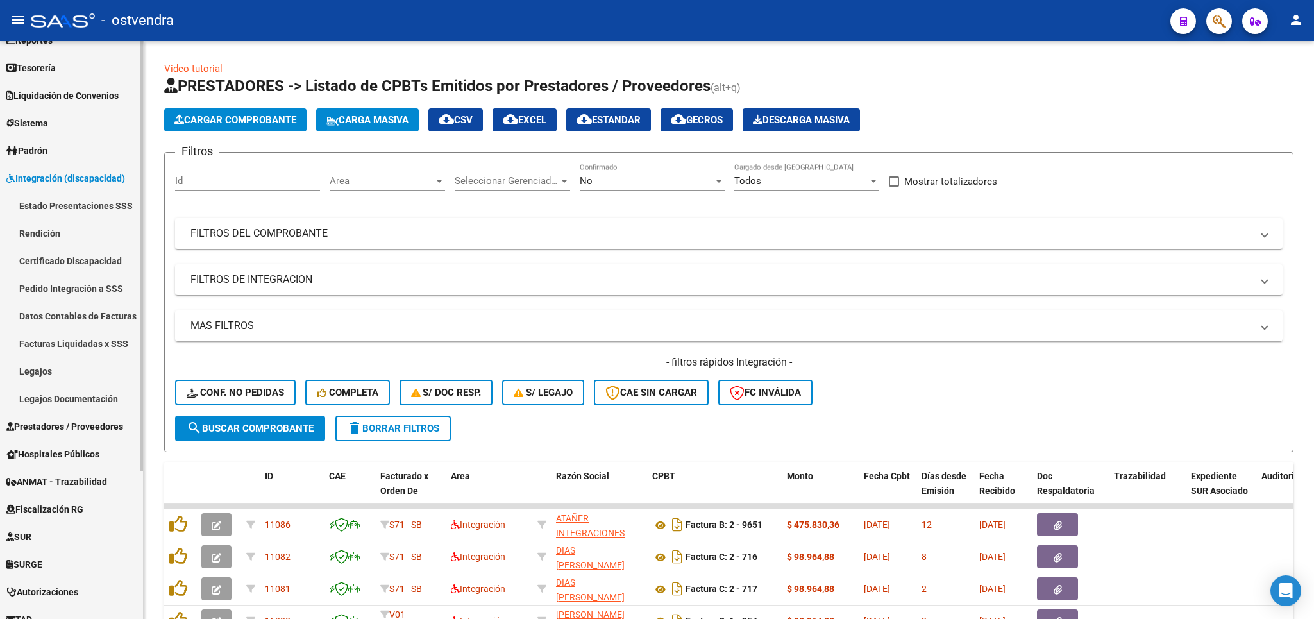
drag, startPoint x: 27, startPoint y: 371, endPoint x: 34, endPoint y: 369, distance: 7.2
click at [31, 369] on link "Legajos" at bounding box center [71, 371] width 143 height 28
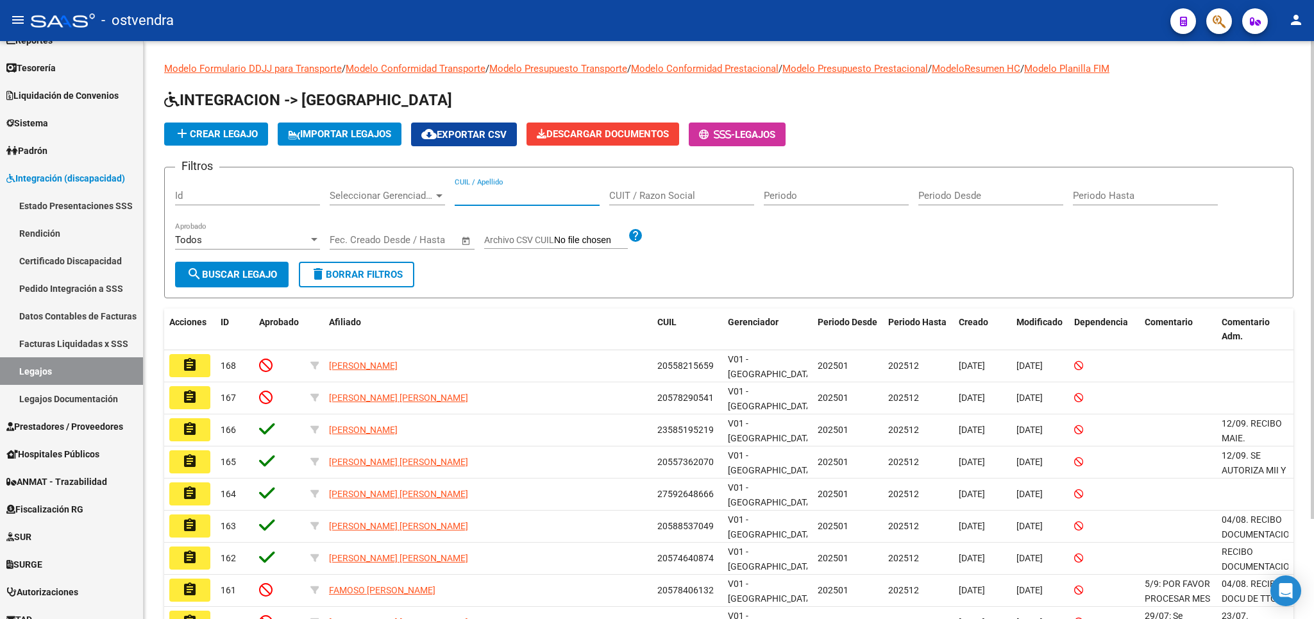
click at [516, 192] on input "CUIL / Apellido" at bounding box center [527, 196] width 145 height 12
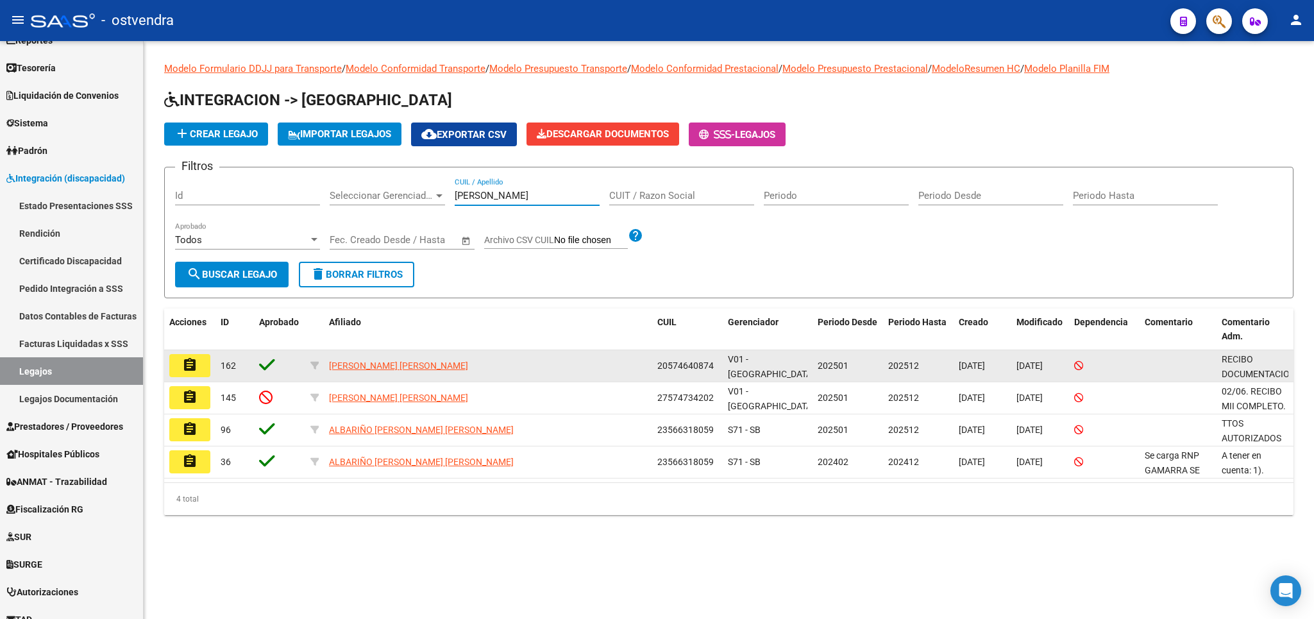
type input "LOPEZ"
click at [192, 361] on mat-icon "assignment" at bounding box center [189, 364] width 15 height 15
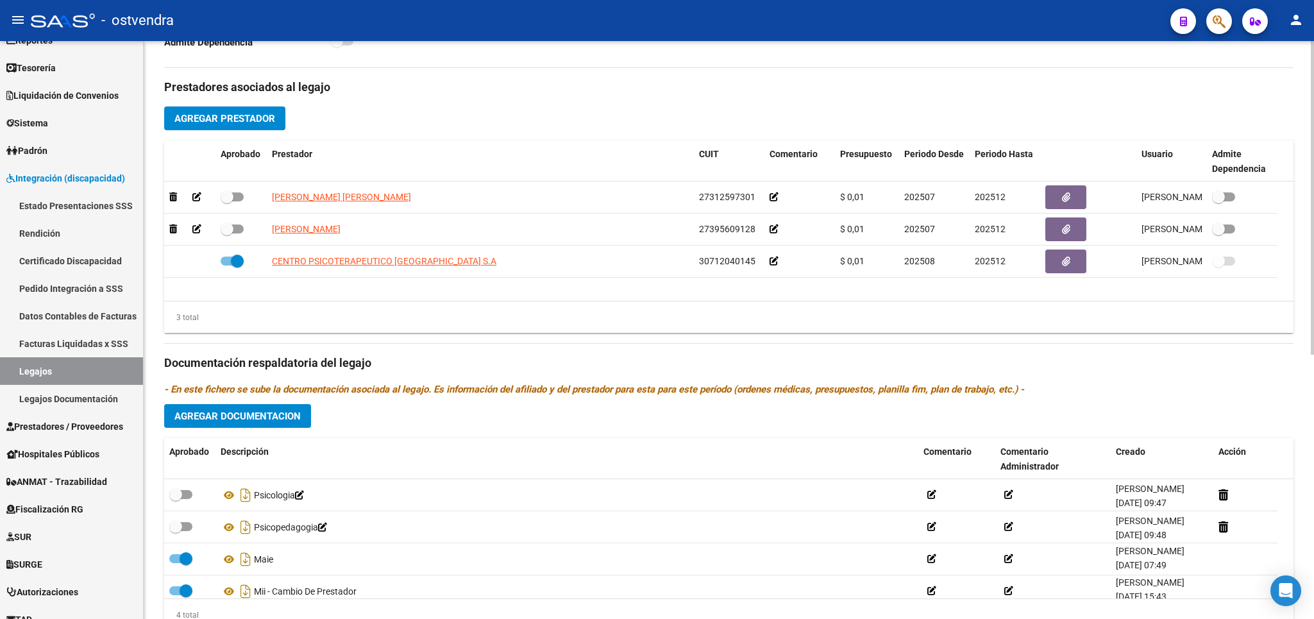
scroll to position [37, 0]
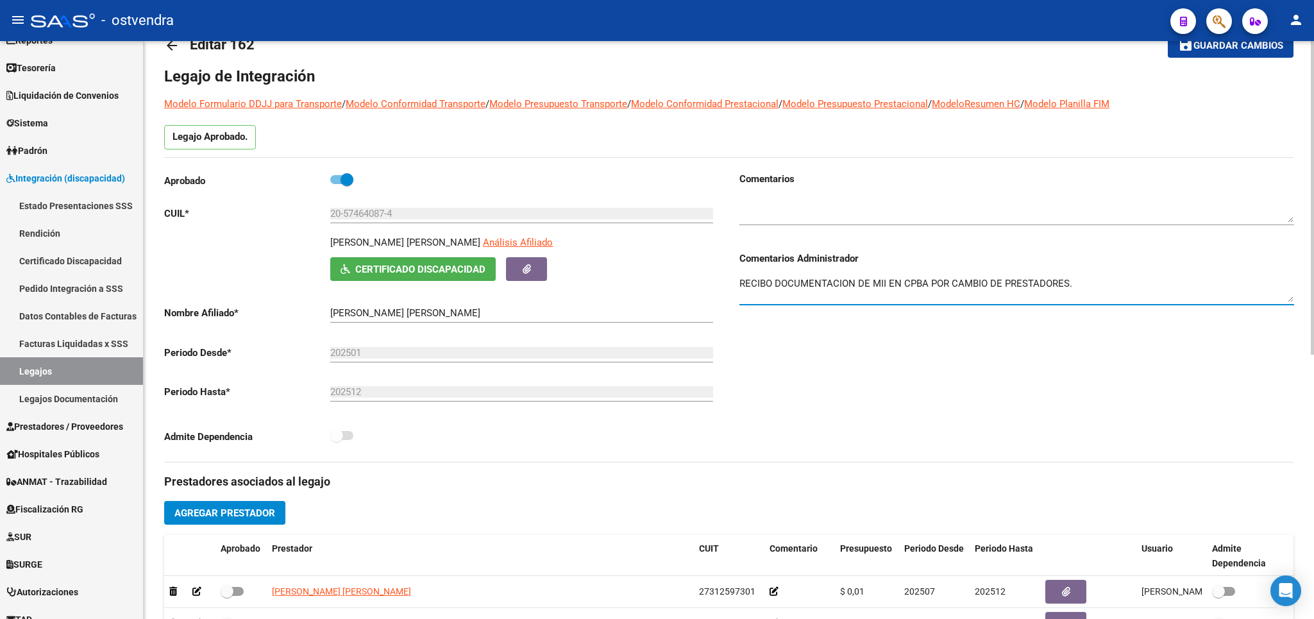
click at [1120, 285] on textarea "RECIBO DOCUMENTACION DE MII EN CPBA POR CAMBIO DE PRESTADORES." at bounding box center [1016, 289] width 555 height 26
click at [739, 287] on div "Comentarios Comentarios Administrador RECIBO DOCUMENTACION DE MII EN CPBA POR C…" at bounding box center [1011, 317] width 565 height 290
click at [741, 284] on textarea "RECIBO DOCUMENTACION DE MII EN CPBA POR CAMBIO DE PRESTADORES." at bounding box center [1016, 289] width 555 height 26
click at [1131, 286] on textarea "22/09. RECIBO DOCUMENTACION DE MII EN CPBA POR CAMBIO DE PRESTADORES." at bounding box center [1016, 289] width 555 height 26
type textarea "22/09. RECIBO DOCUMENTACION DE MII EN CPBA POR CAMBIO DE PRESTADORES. FALTA INF…"
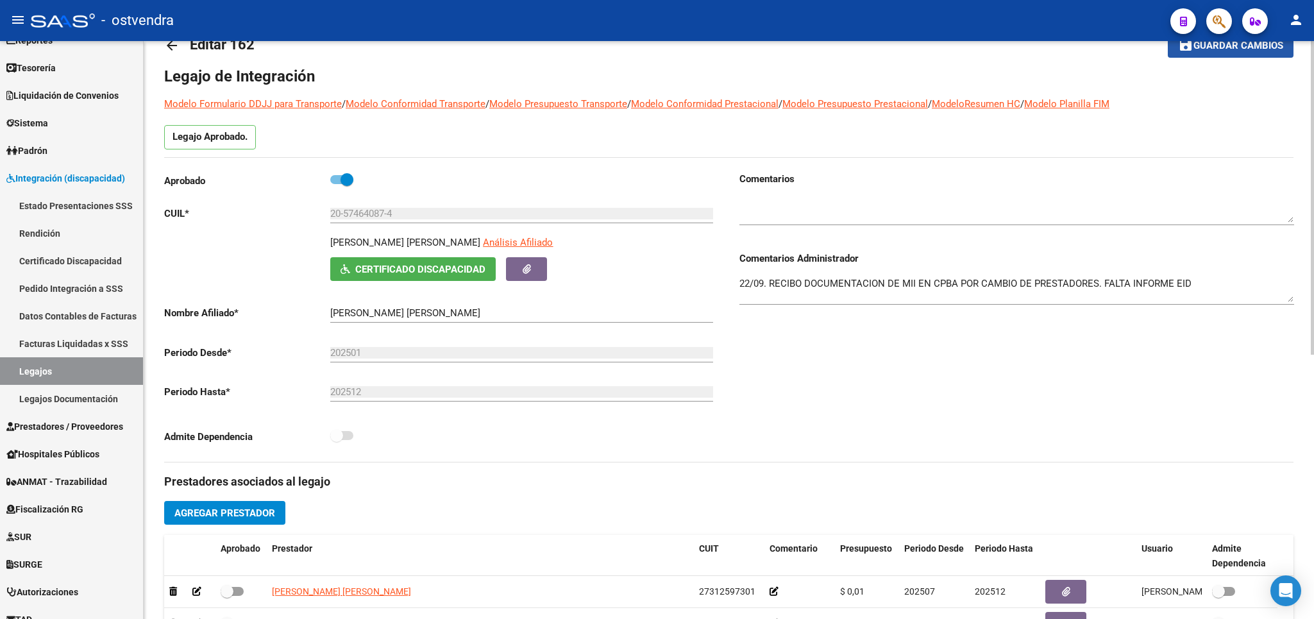
click at [1233, 47] on span "Guardar cambios" at bounding box center [1238, 46] width 90 height 12
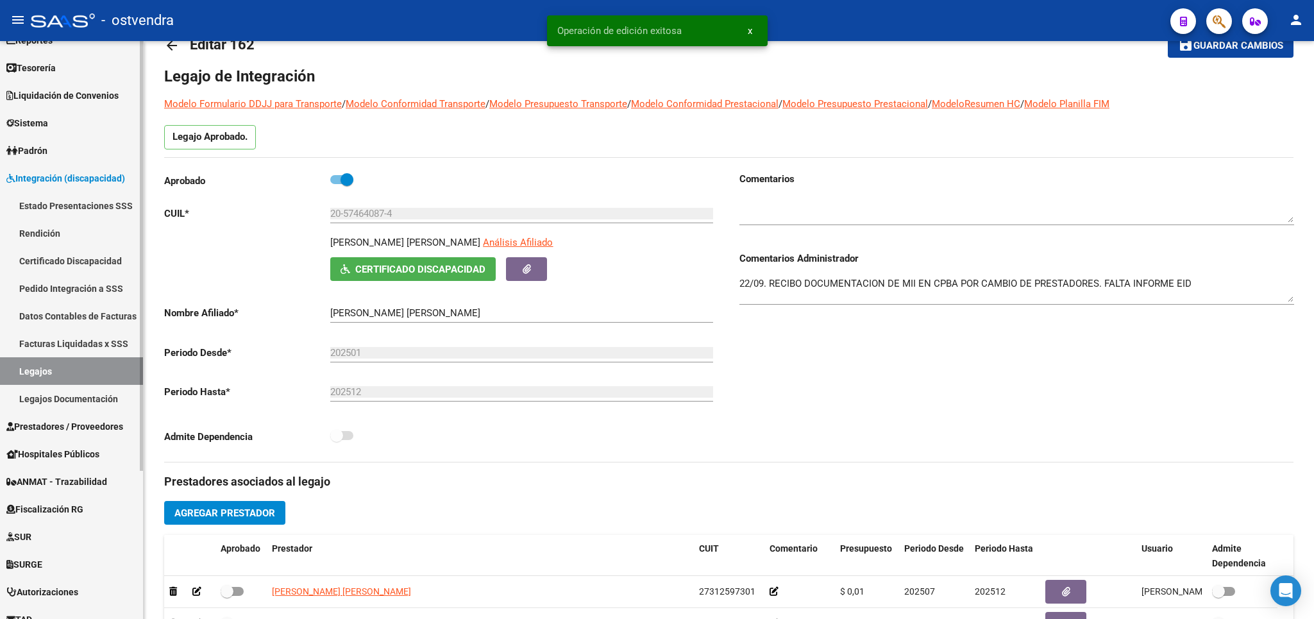
click at [40, 427] on span "Prestadores / Proveedores" at bounding box center [64, 426] width 117 height 14
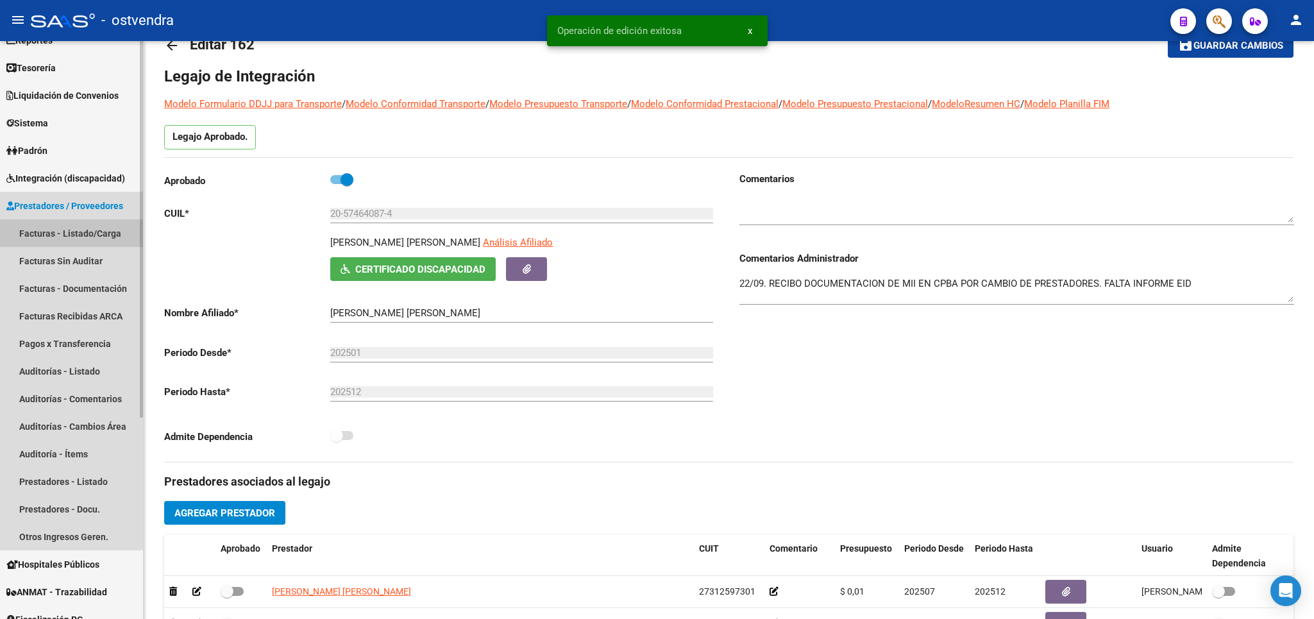
click at [48, 230] on link "Facturas - Listado/Carga" at bounding box center [71, 233] width 143 height 28
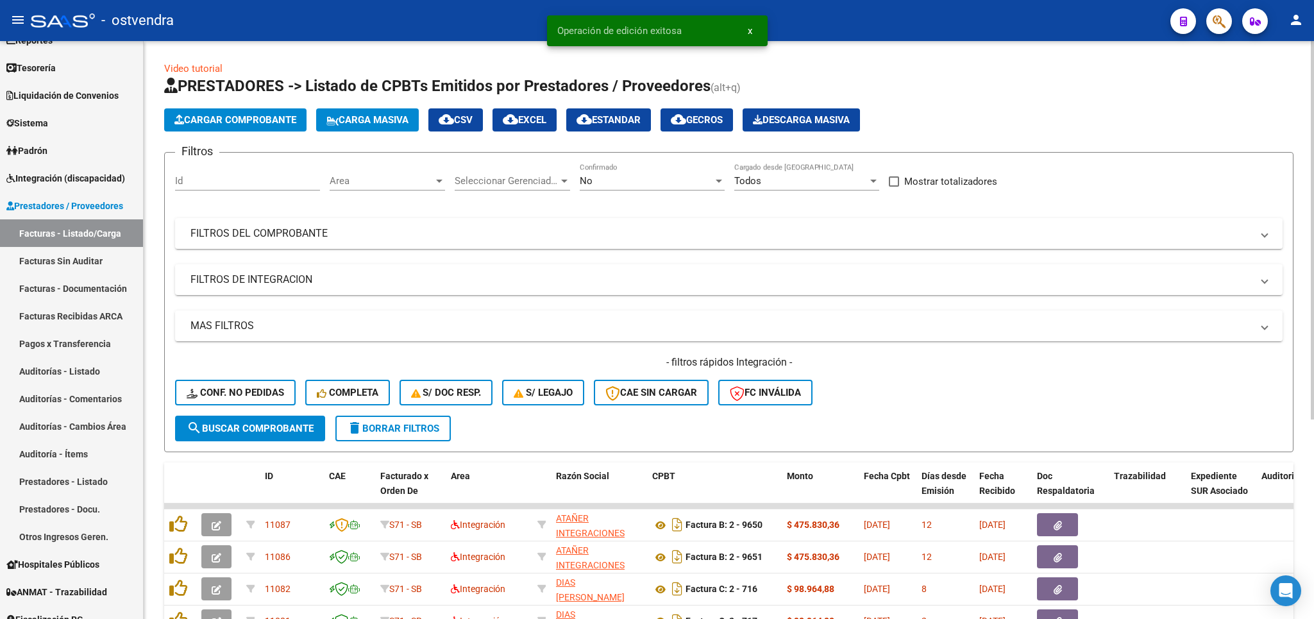
click at [421, 425] on span "delete Borrar Filtros" at bounding box center [393, 429] width 92 height 12
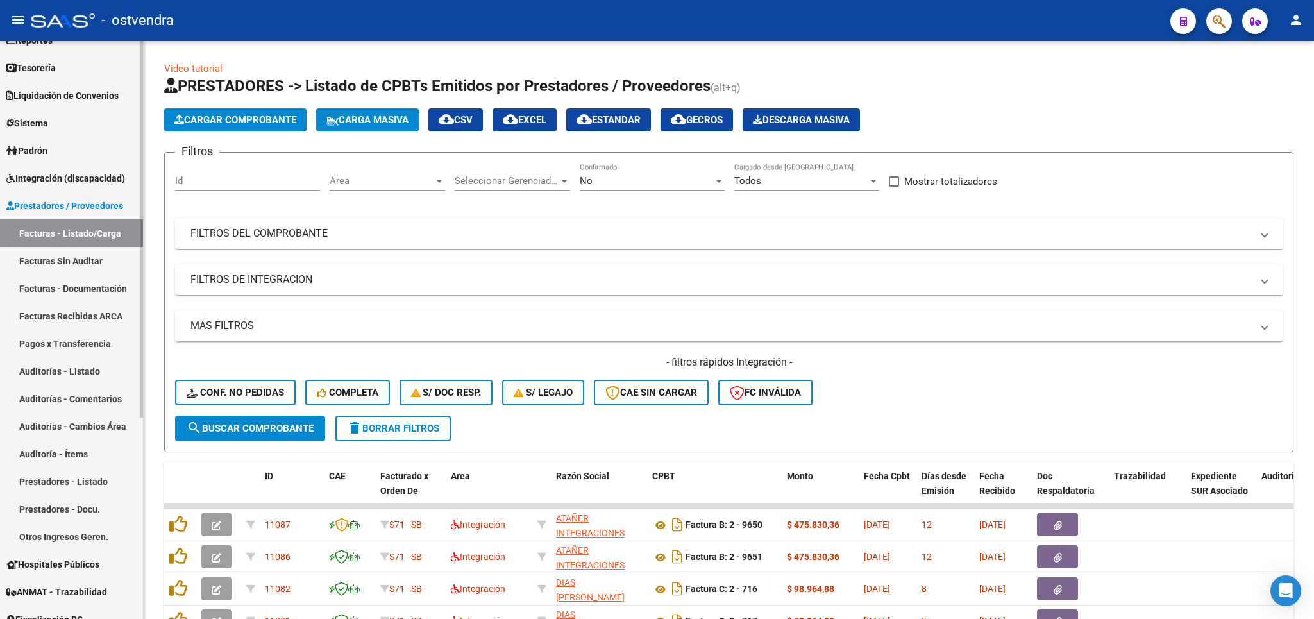
click at [58, 185] on span "Integración (discapacidad)" at bounding box center [65, 178] width 119 height 14
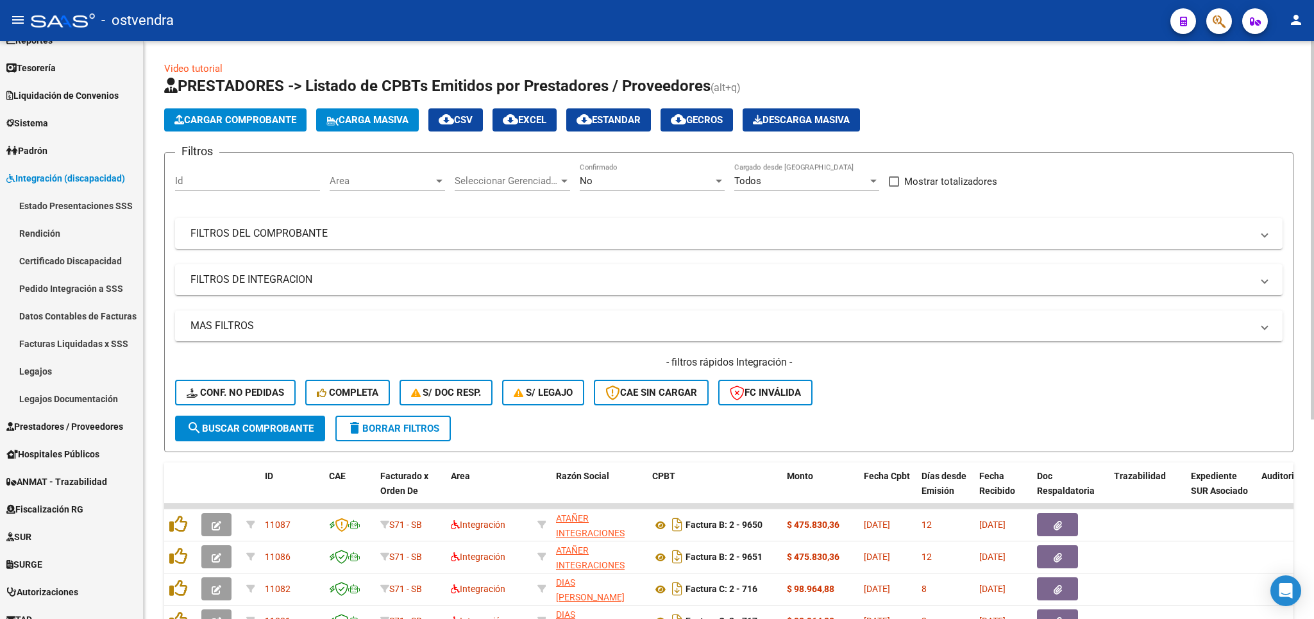
click at [49, 369] on link "Legajos" at bounding box center [71, 371] width 143 height 28
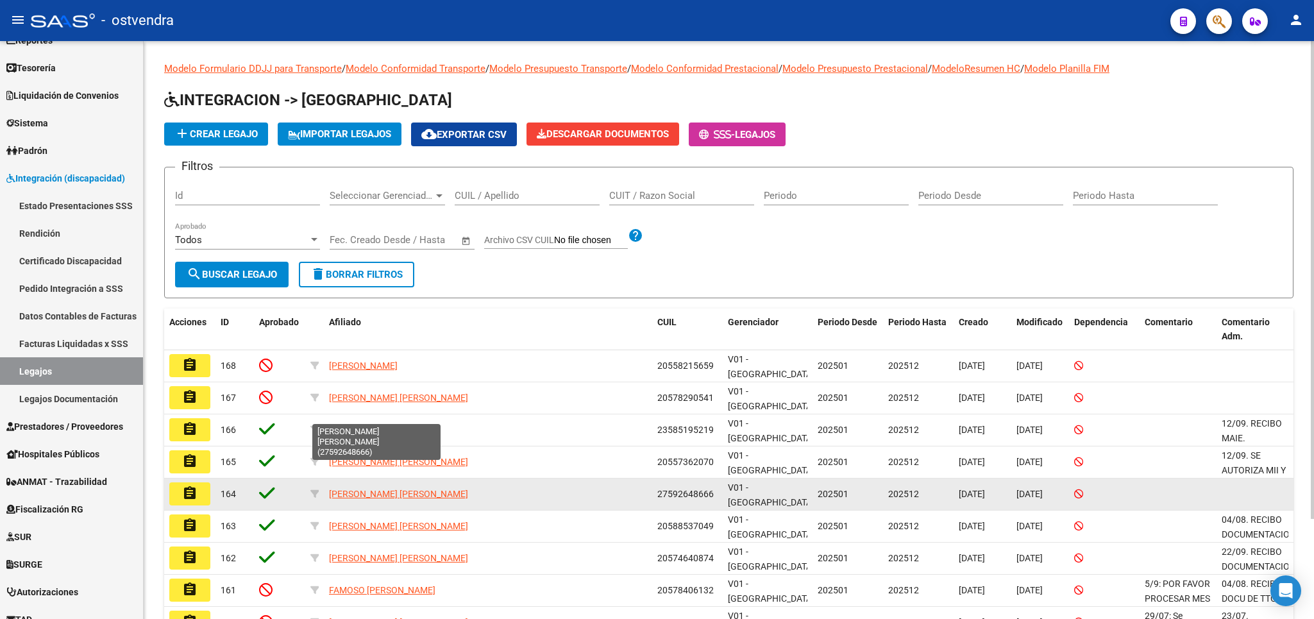
scroll to position [75, 0]
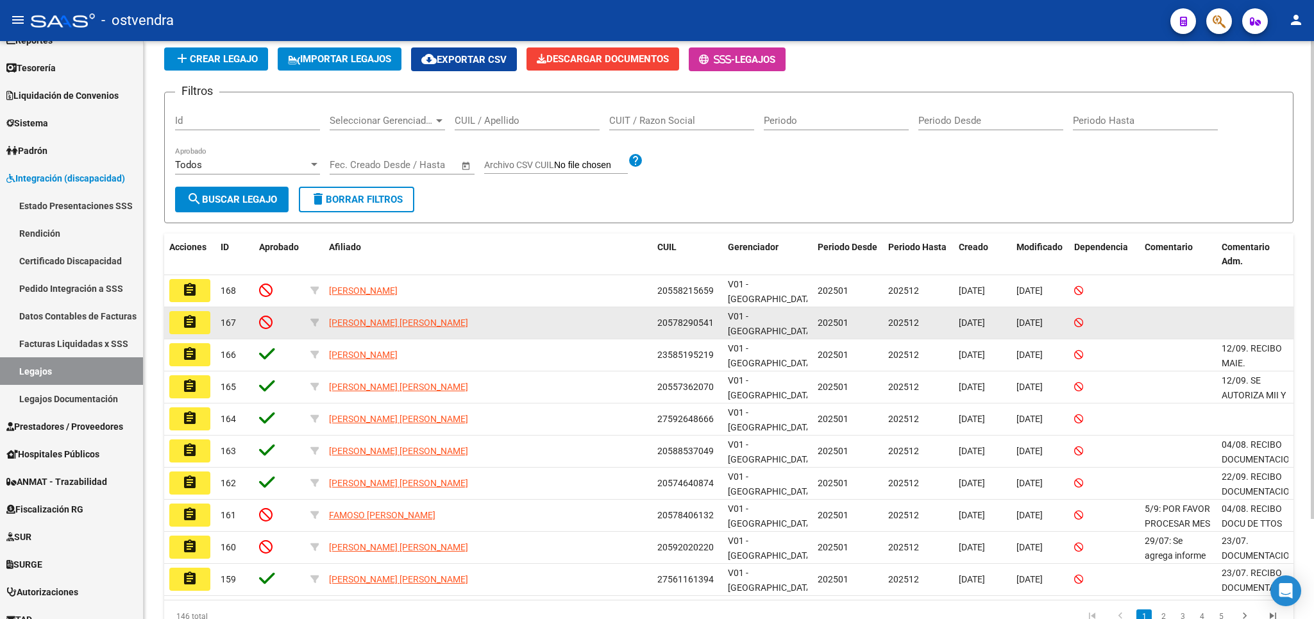
click at [190, 317] on mat-icon "assignment" at bounding box center [189, 321] width 15 height 15
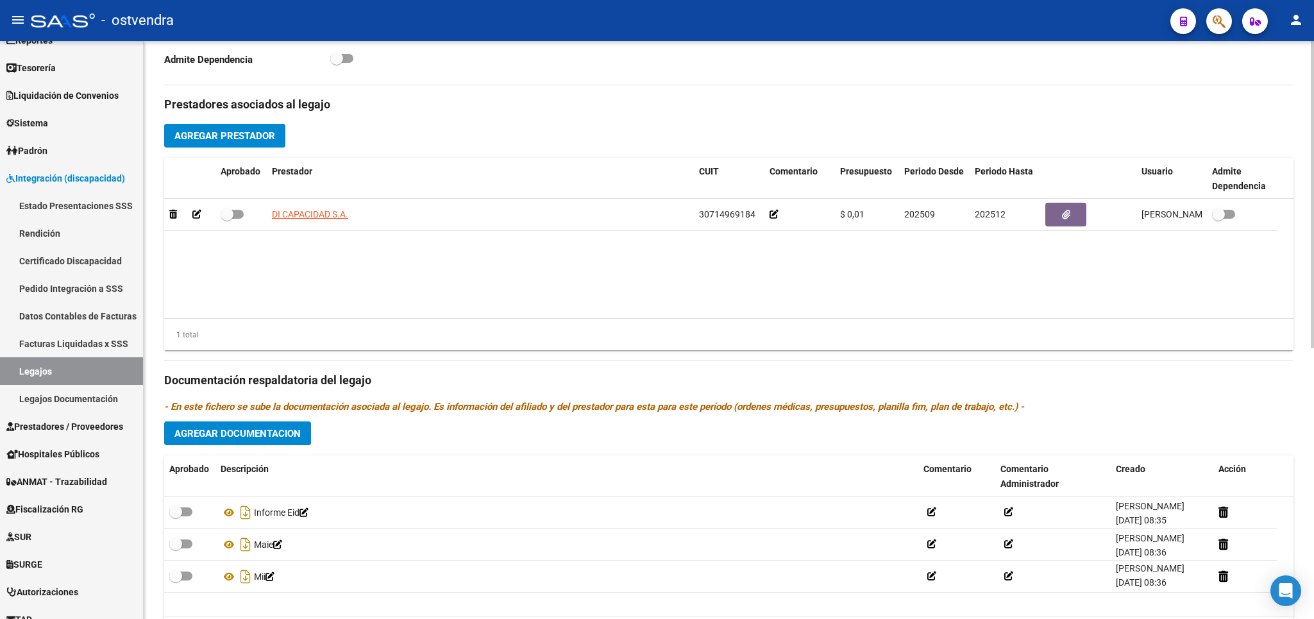
scroll to position [510, 0]
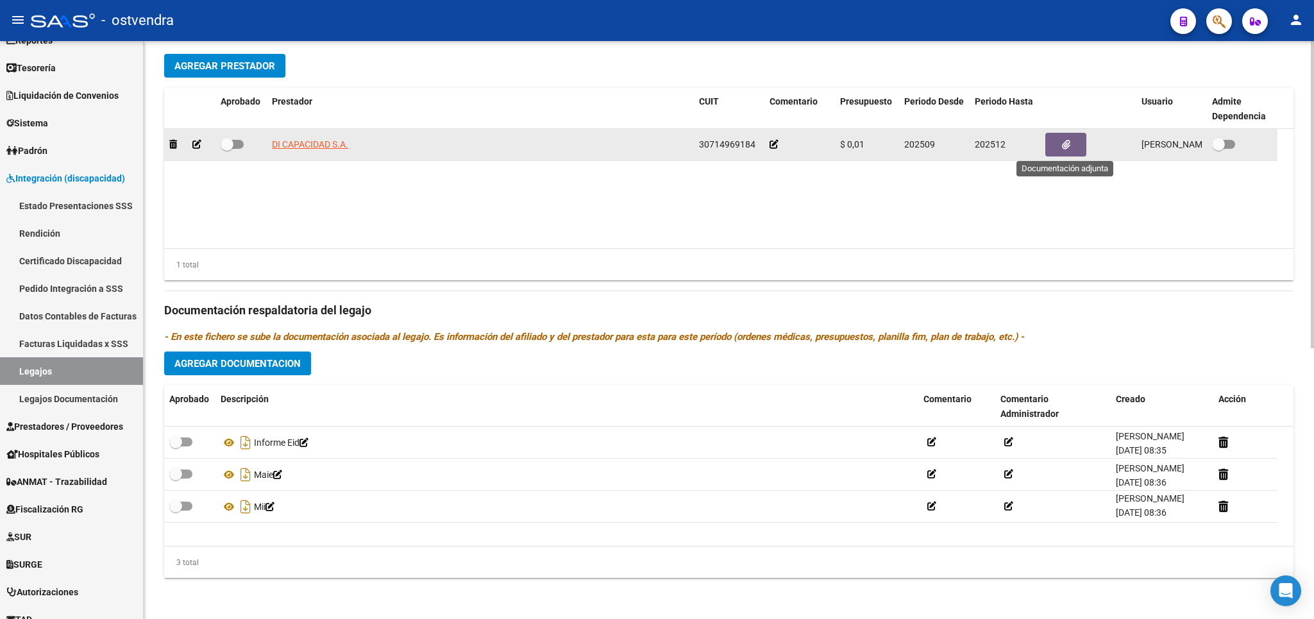
click at [1060, 144] on button "button" at bounding box center [1065, 145] width 41 height 24
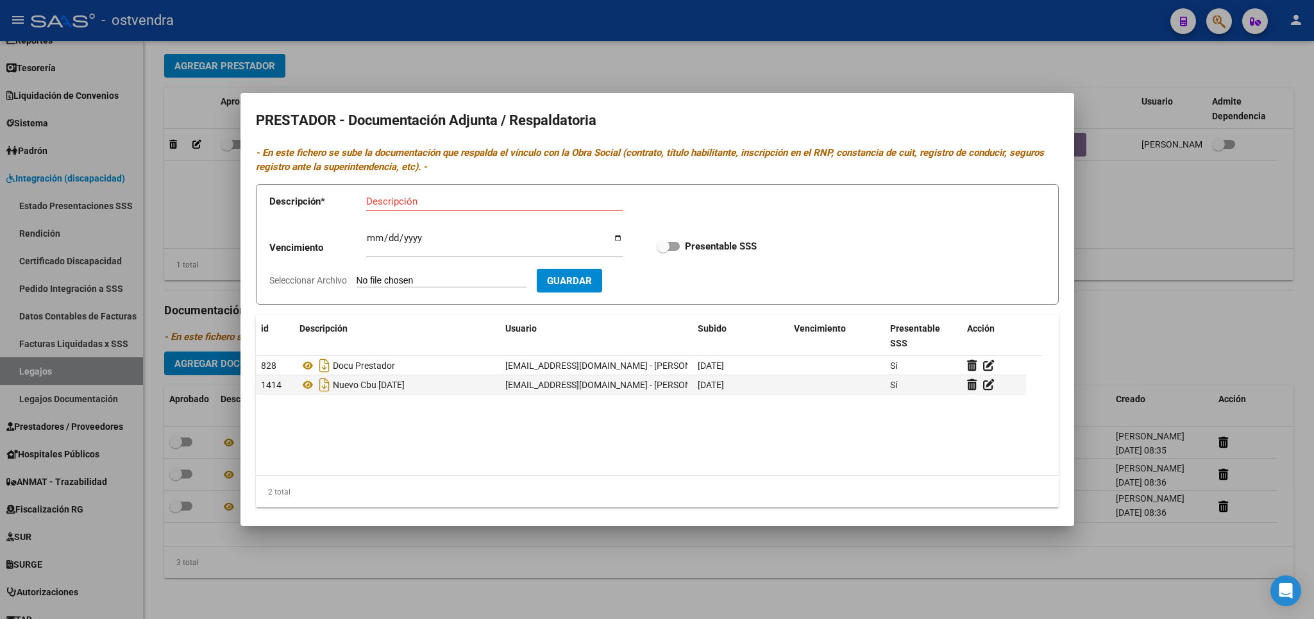
click at [1233, 221] on div at bounding box center [657, 309] width 1314 height 619
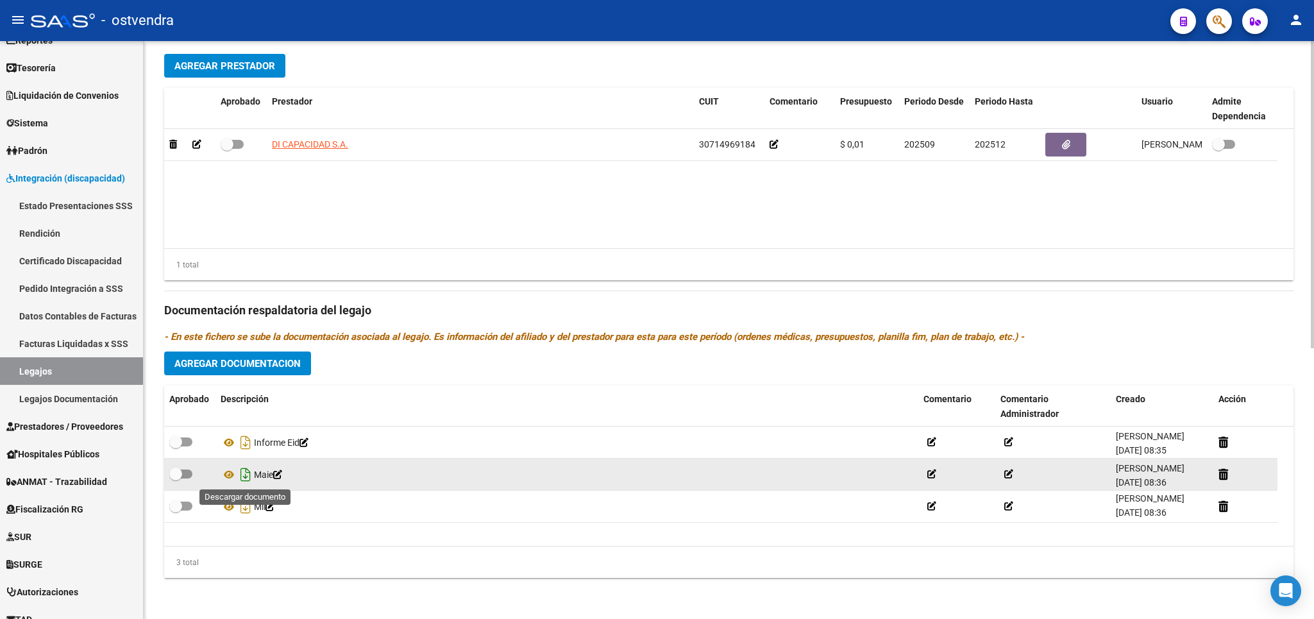
click at [246, 469] on icon "Descargar documento" at bounding box center [245, 474] width 17 height 21
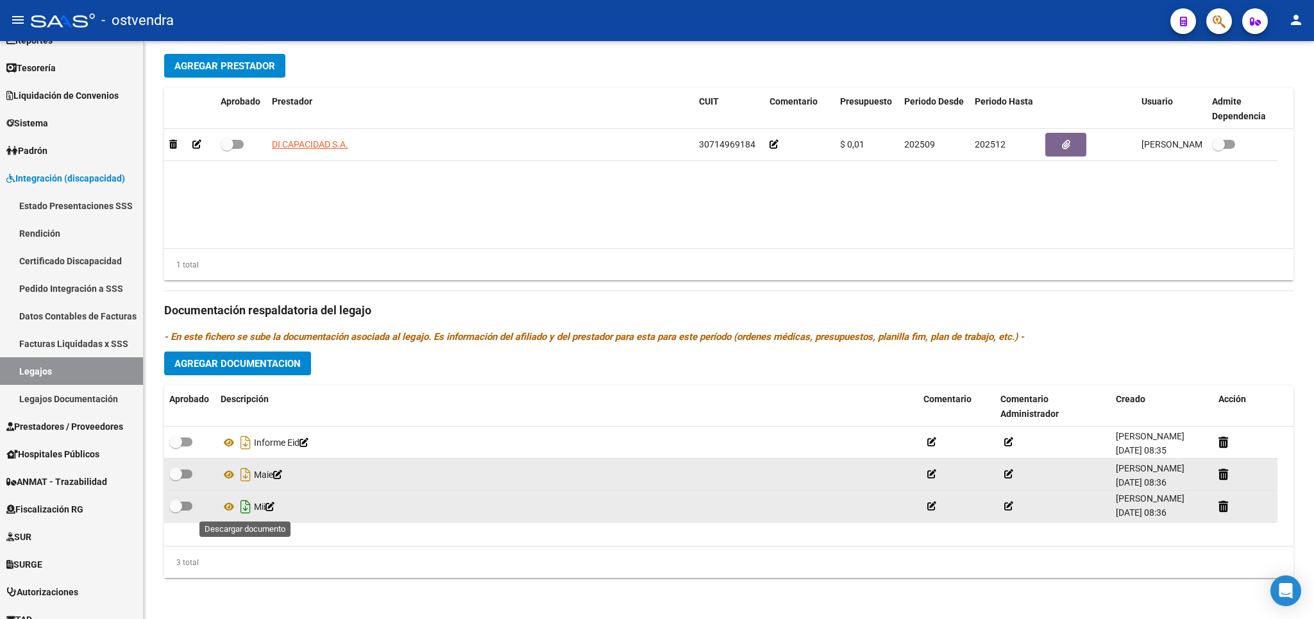
click at [249, 502] on icon "Descargar documento" at bounding box center [245, 506] width 17 height 21
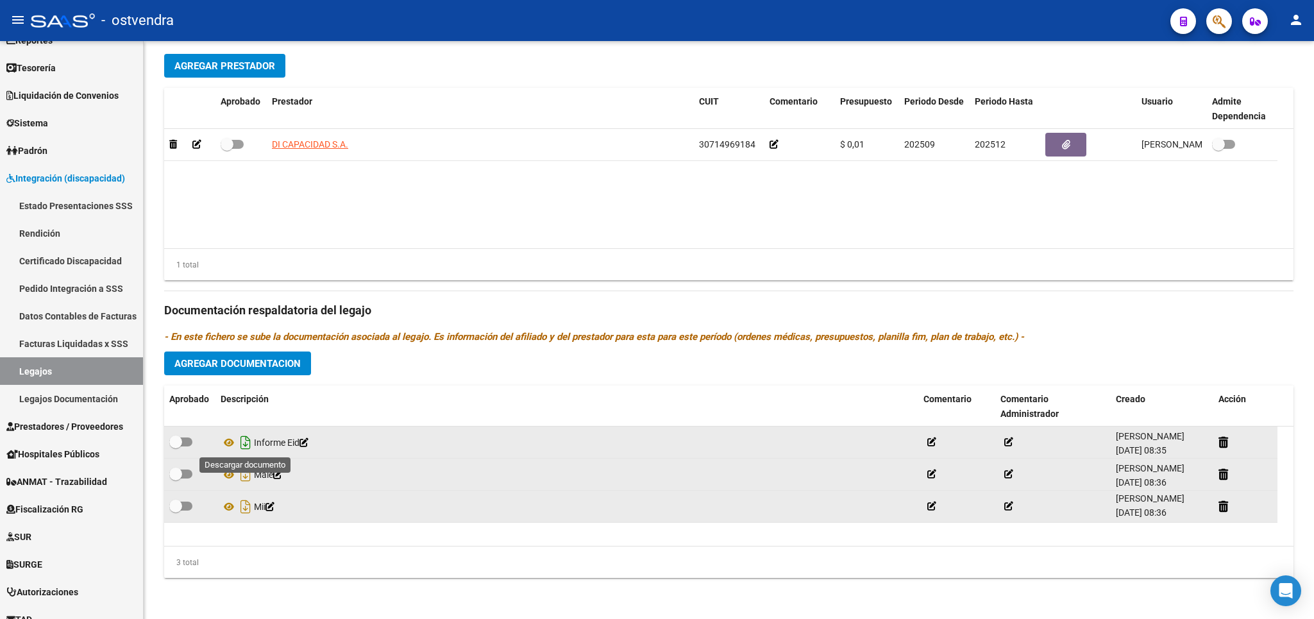
click at [248, 444] on icon "Descargar documento" at bounding box center [245, 442] width 17 height 21
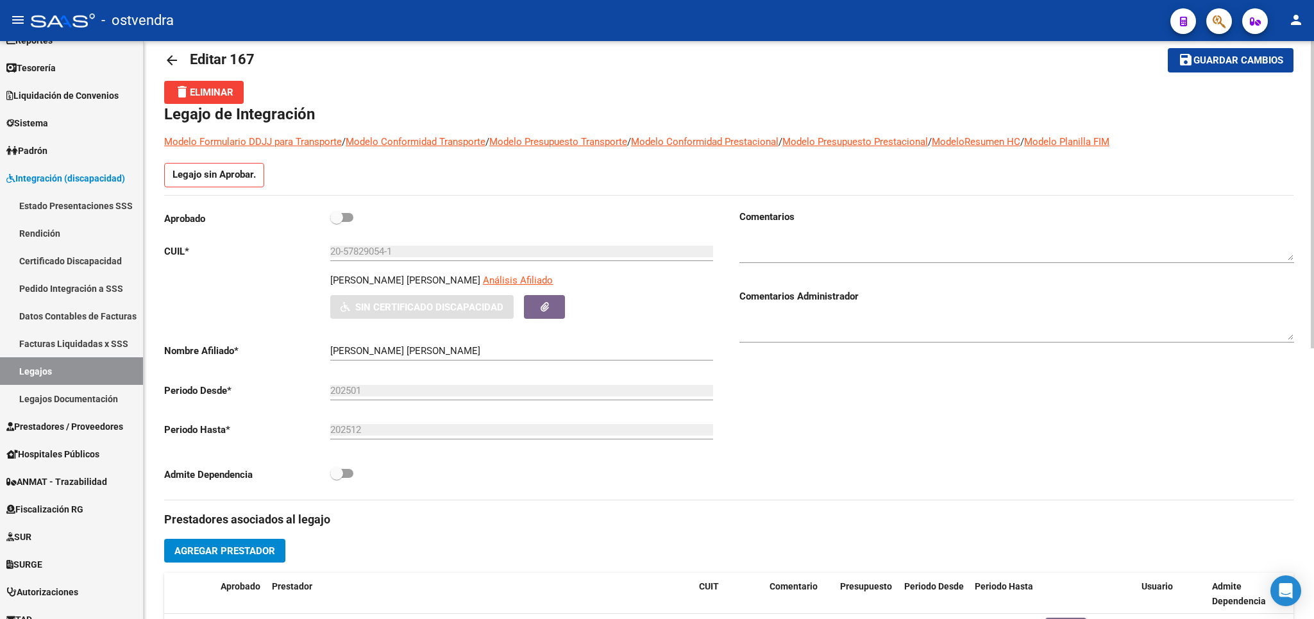
scroll to position [0, 0]
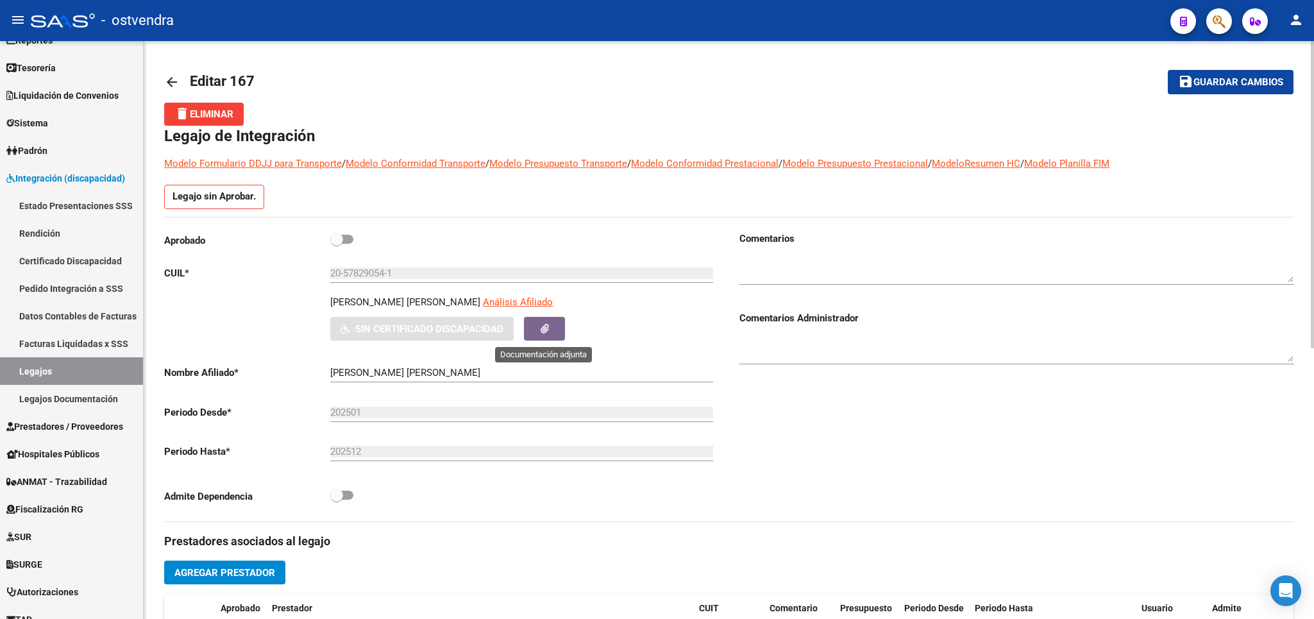
click at [537, 326] on button "button" at bounding box center [544, 329] width 41 height 24
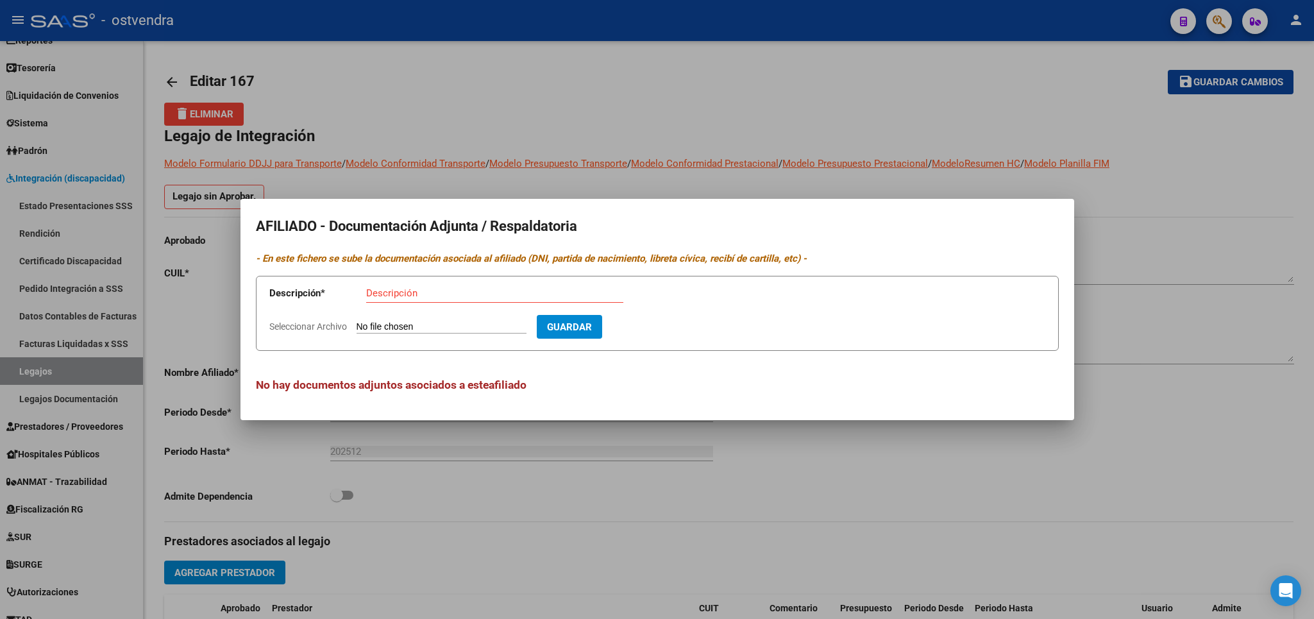
click at [389, 325] on input "Seleccionar Archivo" at bounding box center [442, 327] width 170 height 12
type input "C:\fakepath\PAEZ VILLALBA ENZO INFORME CUD.pdf"
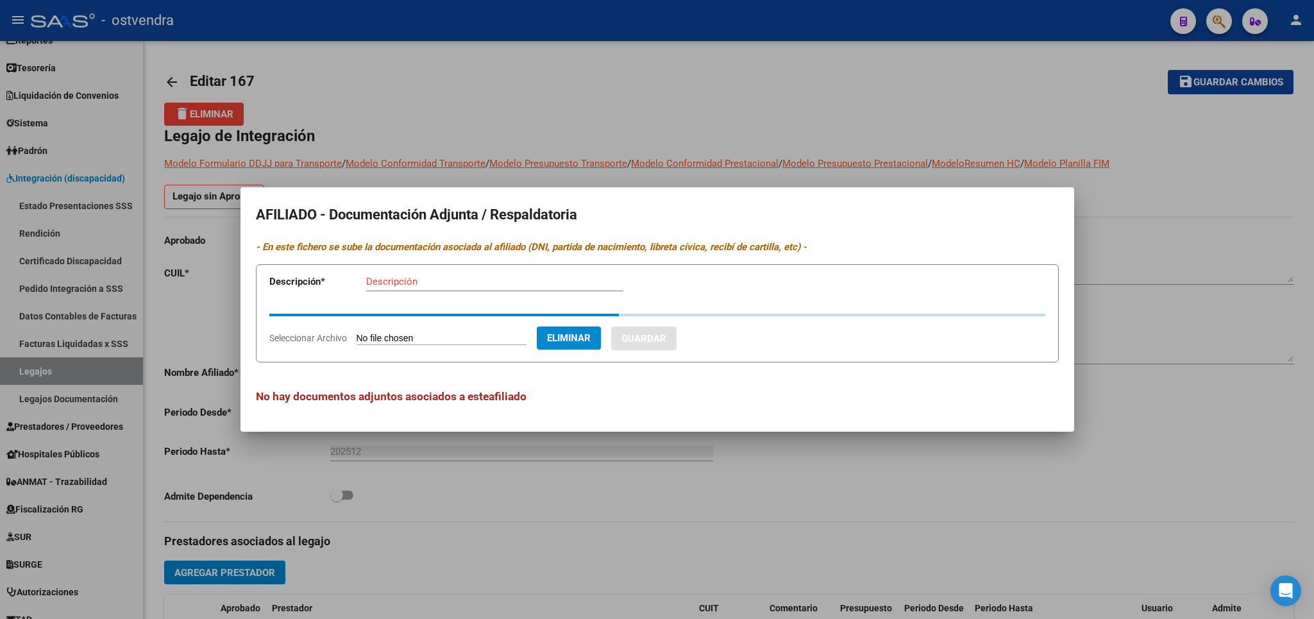
click at [425, 285] on input "Descripción" at bounding box center [494, 282] width 257 height 12
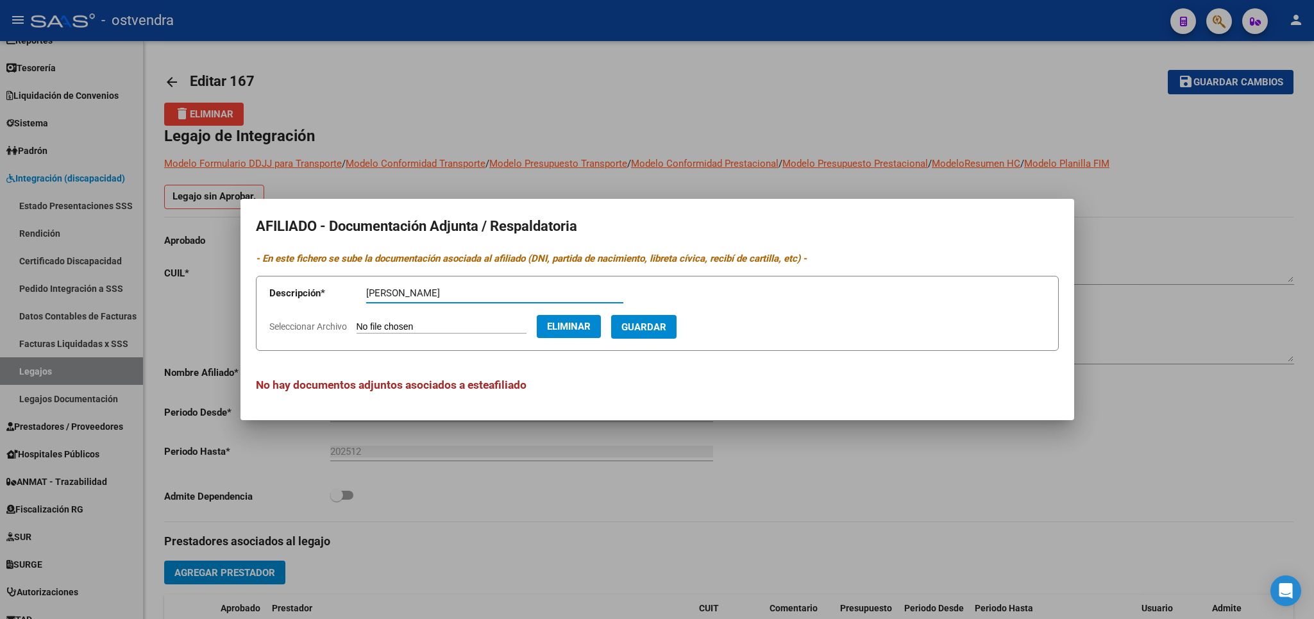
type input "PAEZ VILLALBA ENZO"
click at [591, 326] on span "Eliminar" at bounding box center [569, 327] width 44 height 12
click at [398, 324] on input "Seleccionar Archivo" at bounding box center [442, 327] width 170 height 12
type input "C:\fakepath\PAEZ VILLALBA ENZO INFORME CUD.pdf"
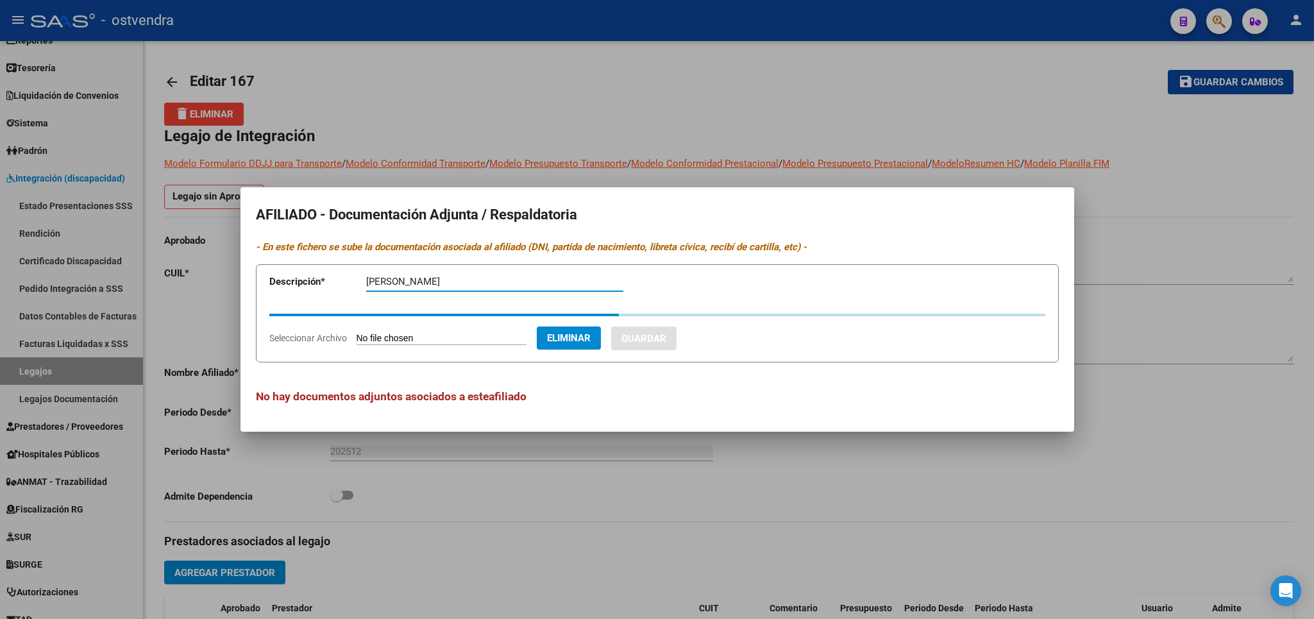
click at [493, 284] on input "PAEZ VILLALBA ENZO" at bounding box center [494, 282] width 257 height 12
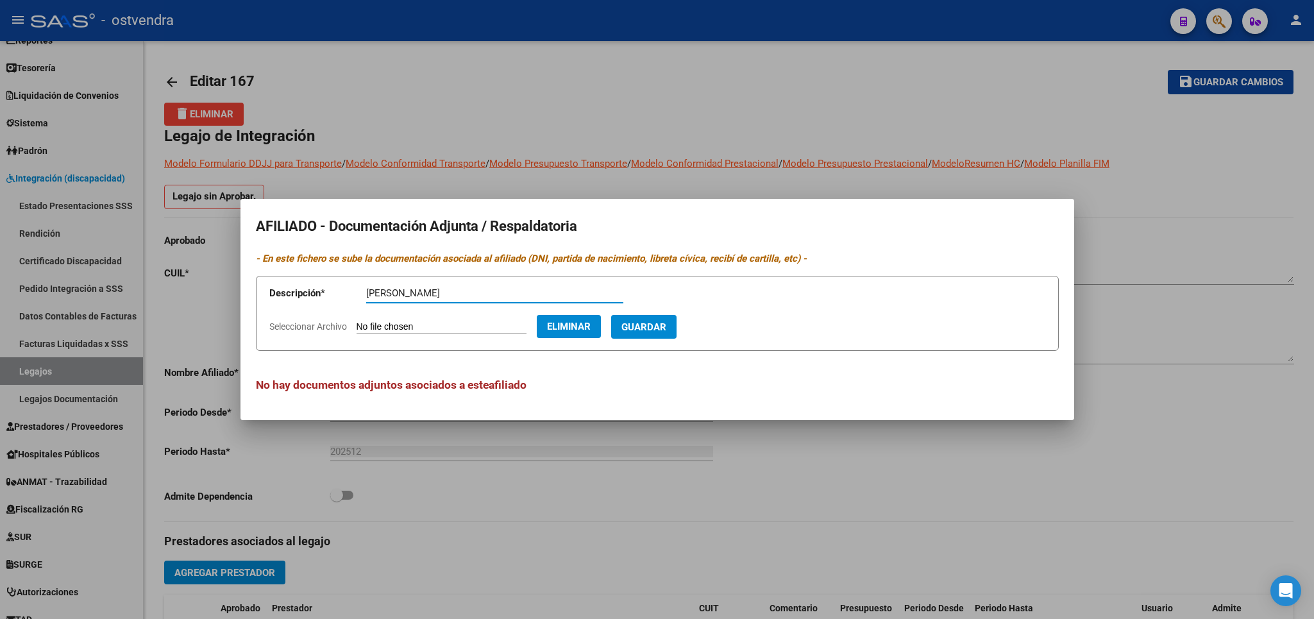
type input "PAEZ VILLALBA ENZO CUD"
click at [666, 326] on span "Guardar" at bounding box center [643, 327] width 45 height 12
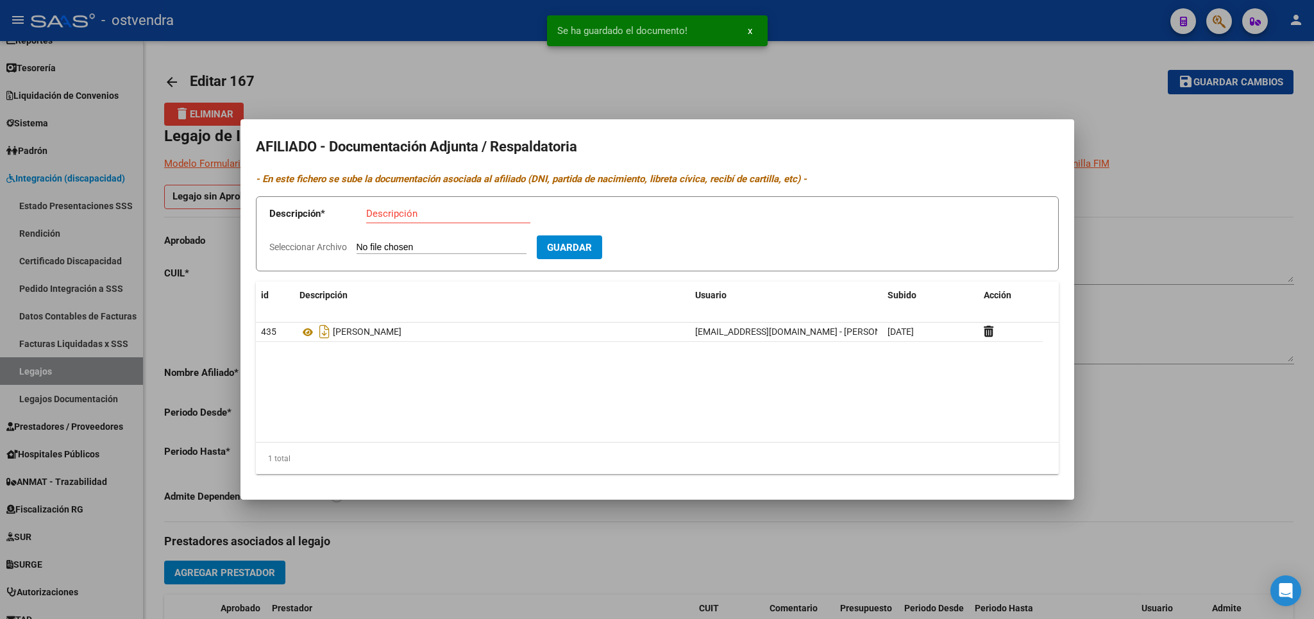
drag, startPoint x: 1222, startPoint y: 419, endPoint x: 1056, endPoint y: 402, distance: 166.9
click at [1221, 419] on div at bounding box center [657, 309] width 1314 height 619
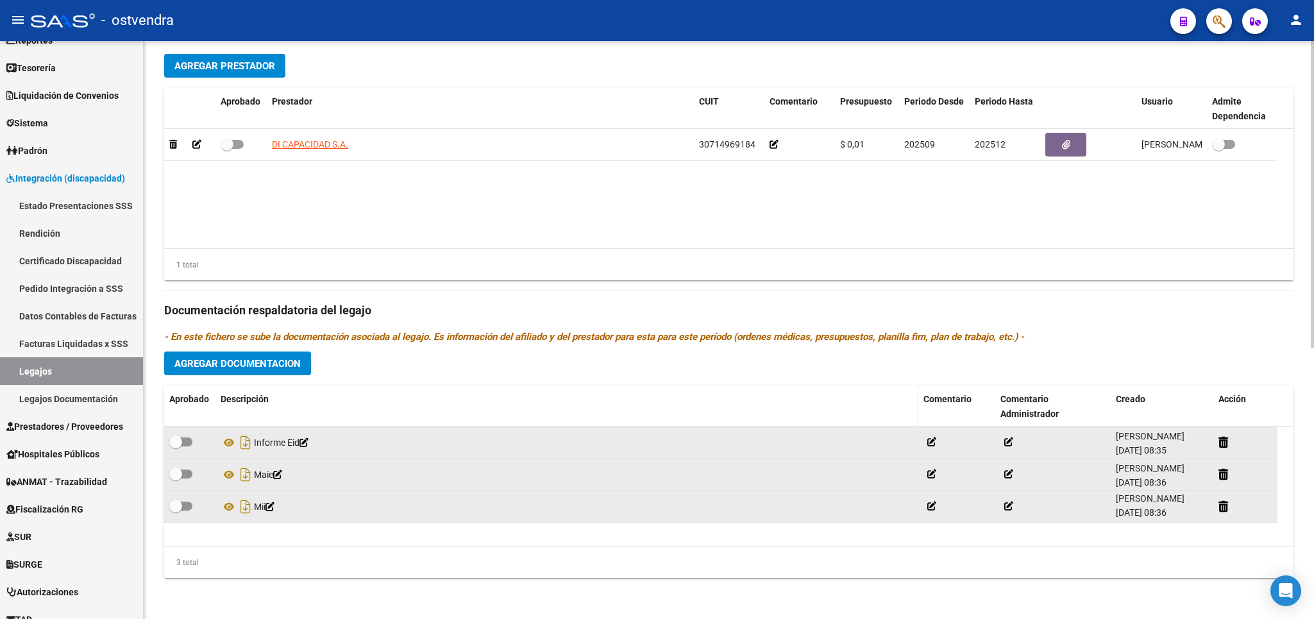
scroll to position [510, 0]
click at [173, 444] on span at bounding box center [175, 441] width 13 height 13
click at [175, 446] on input "checkbox" at bounding box center [175, 446] width 1 height 1
checkbox input "true"
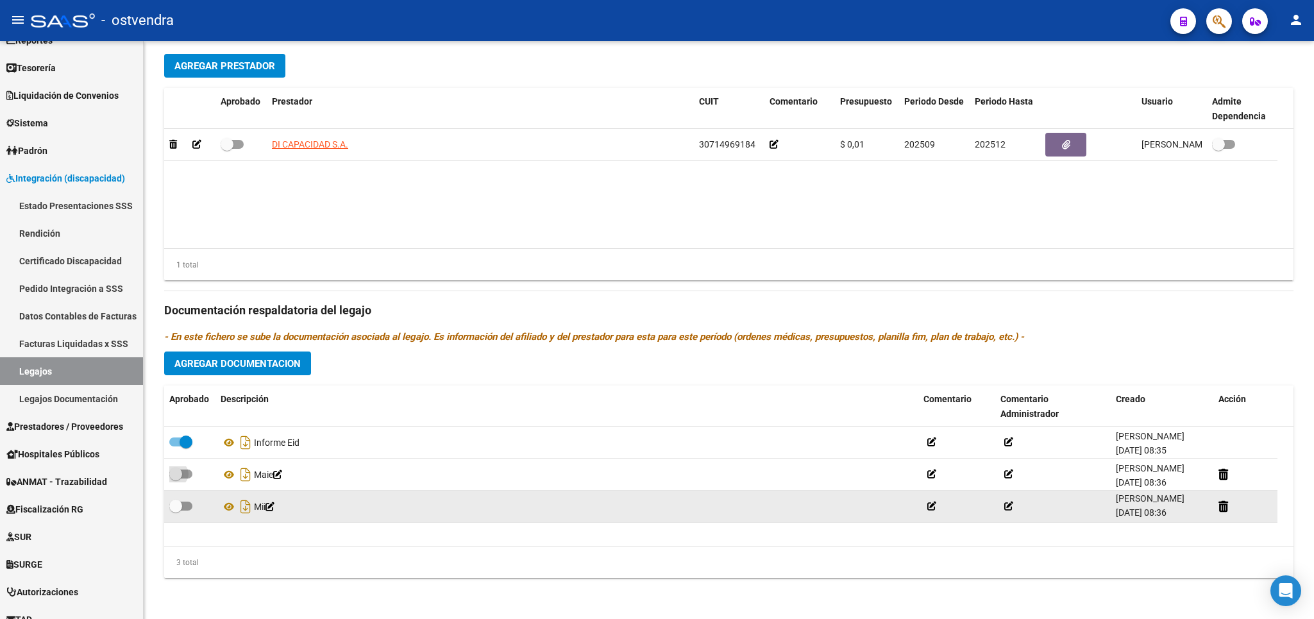
drag, startPoint x: 180, startPoint y: 469, endPoint x: 179, endPoint y: 503, distance: 34.0
click at [180, 473] on span at bounding box center [175, 473] width 13 height 13
drag, startPoint x: 179, startPoint y: 503, endPoint x: 362, endPoint y: 464, distance: 187.0
click at [183, 503] on span at bounding box center [180, 505] width 23 height 9
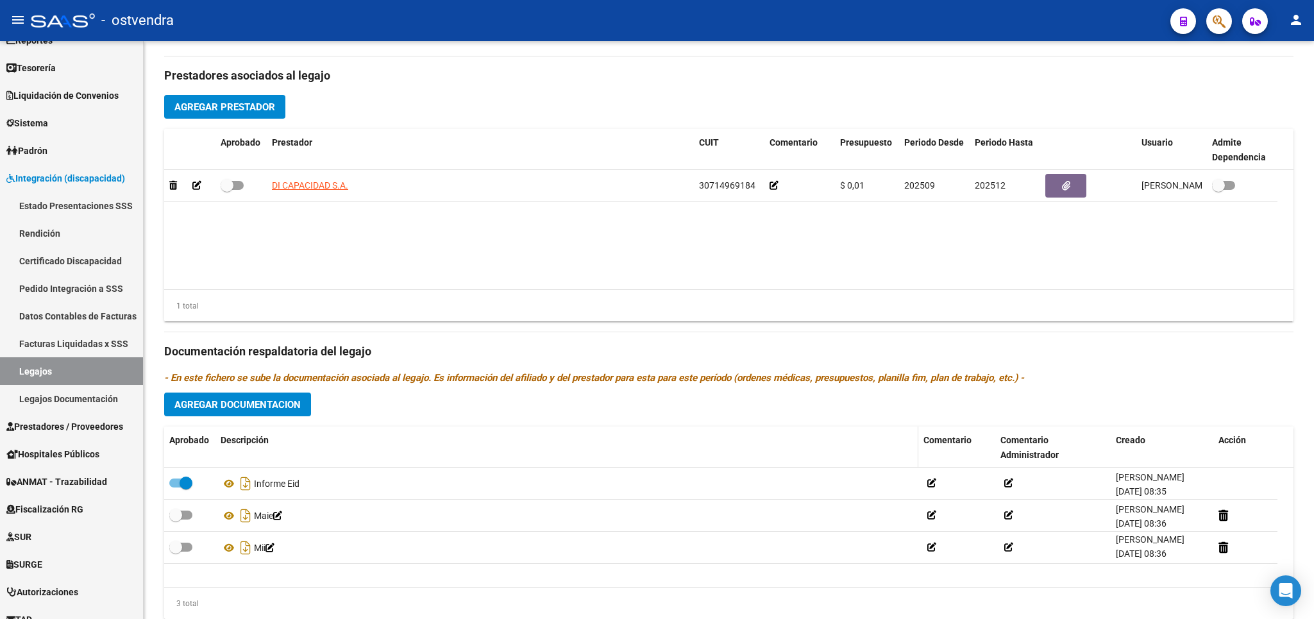
scroll to position [435, 0]
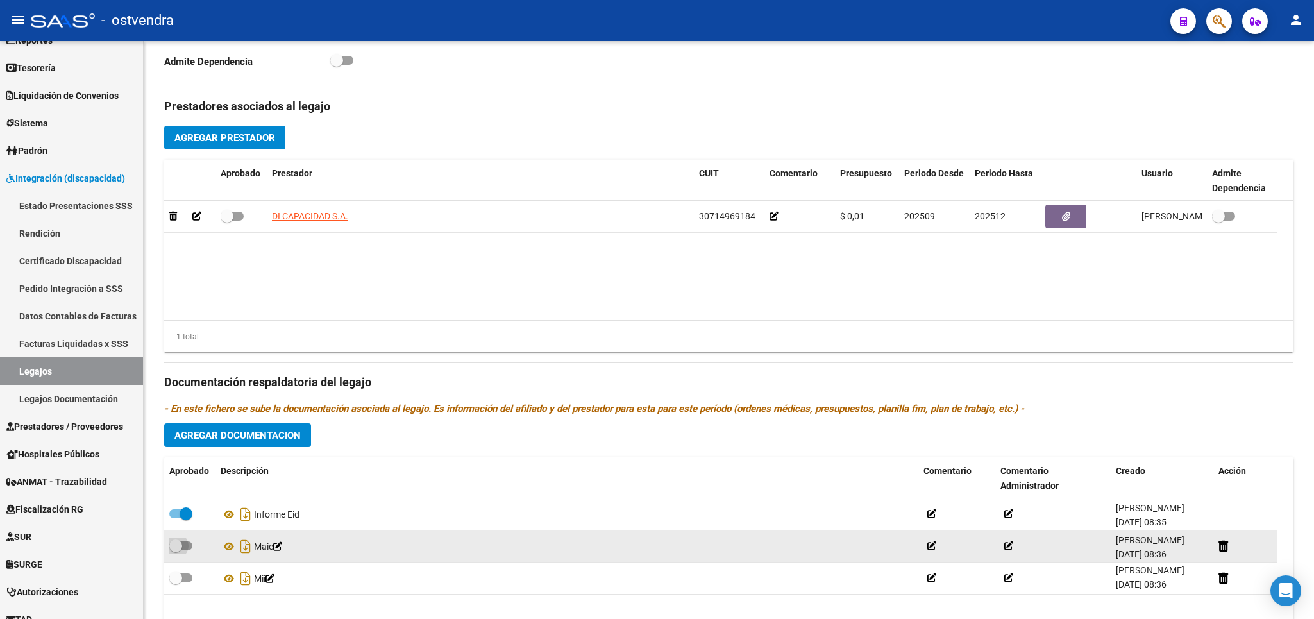
click at [179, 550] on span at bounding box center [175, 545] width 13 height 13
click at [176, 550] on input "checkbox" at bounding box center [175, 550] width 1 height 1
checkbox input "true"
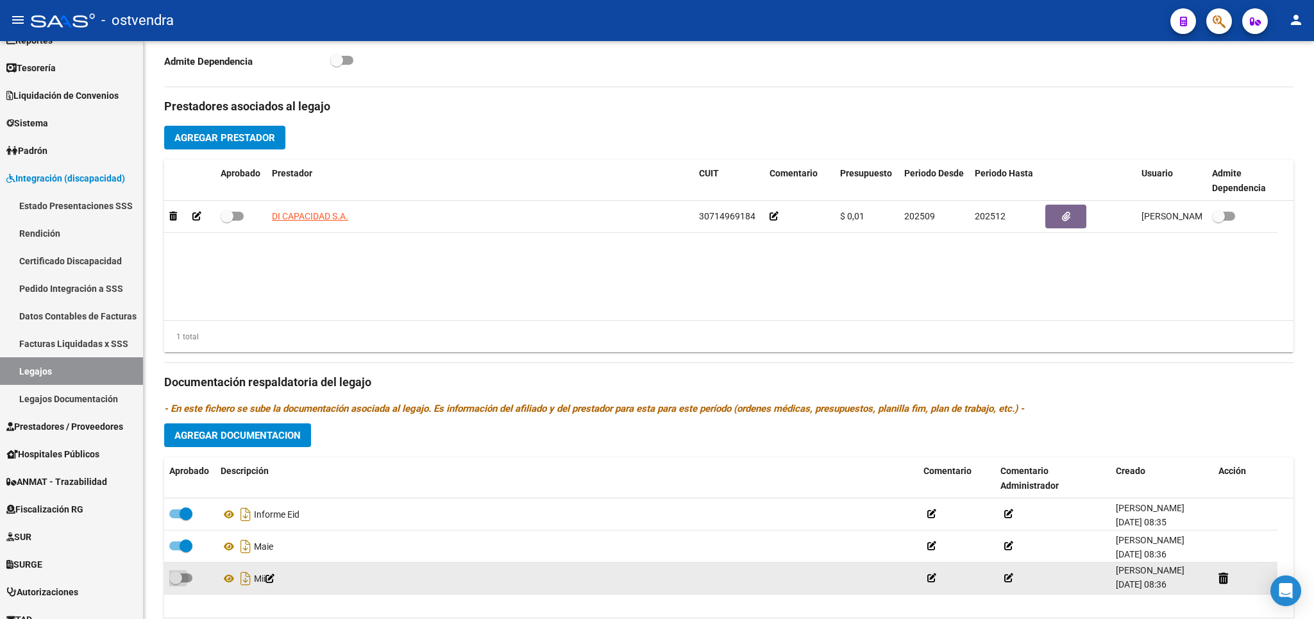
click at [181, 575] on span at bounding box center [175, 577] width 13 height 13
click at [176, 582] on input "checkbox" at bounding box center [175, 582] width 1 height 1
checkbox input "true"
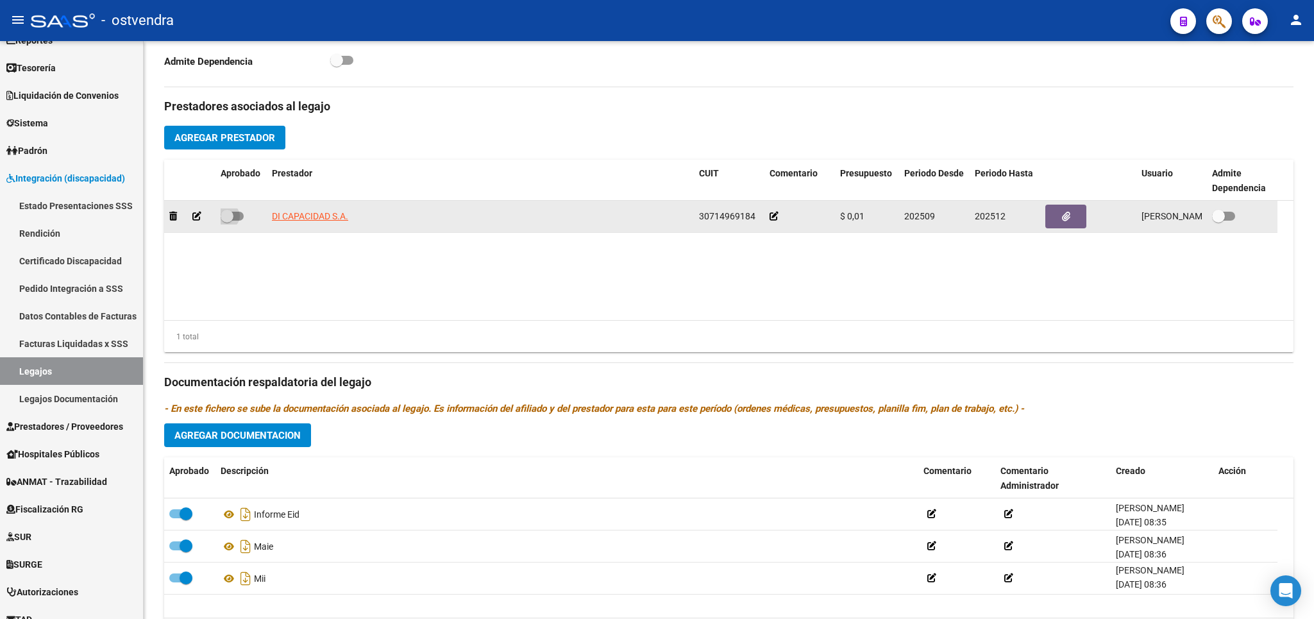
click at [223, 221] on span at bounding box center [227, 216] width 13 height 13
click at [226, 221] on input "checkbox" at bounding box center [226, 221] width 1 height 1
checkbox input "true"
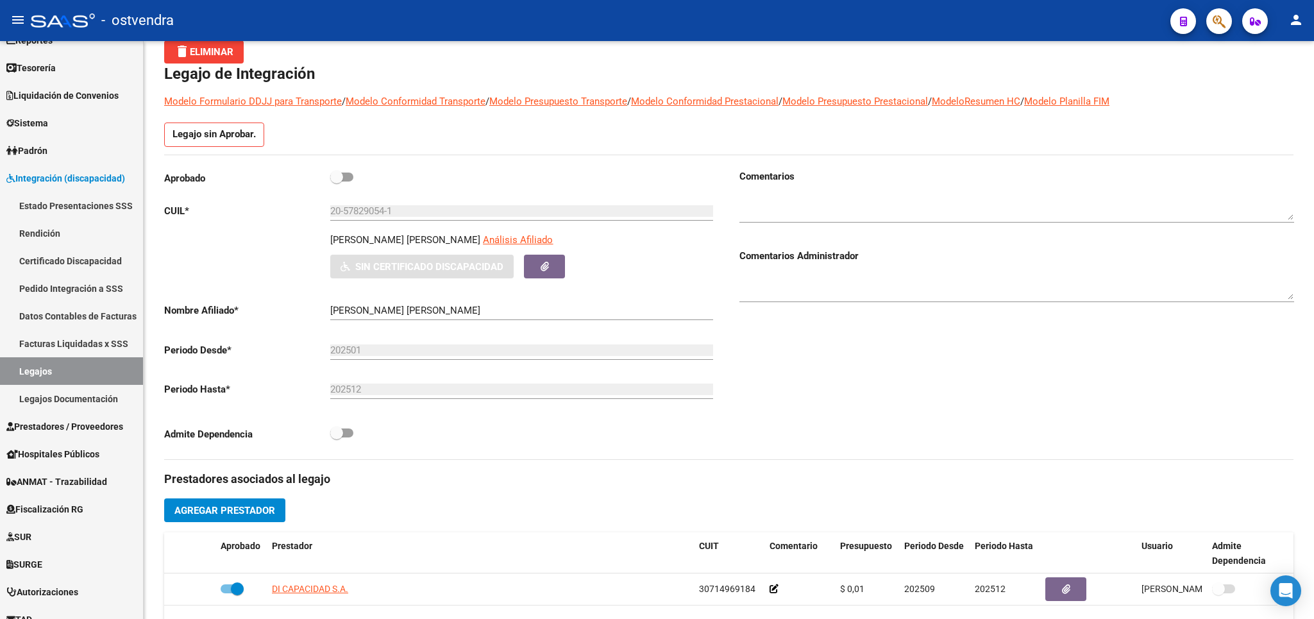
scroll to position [60, 0]
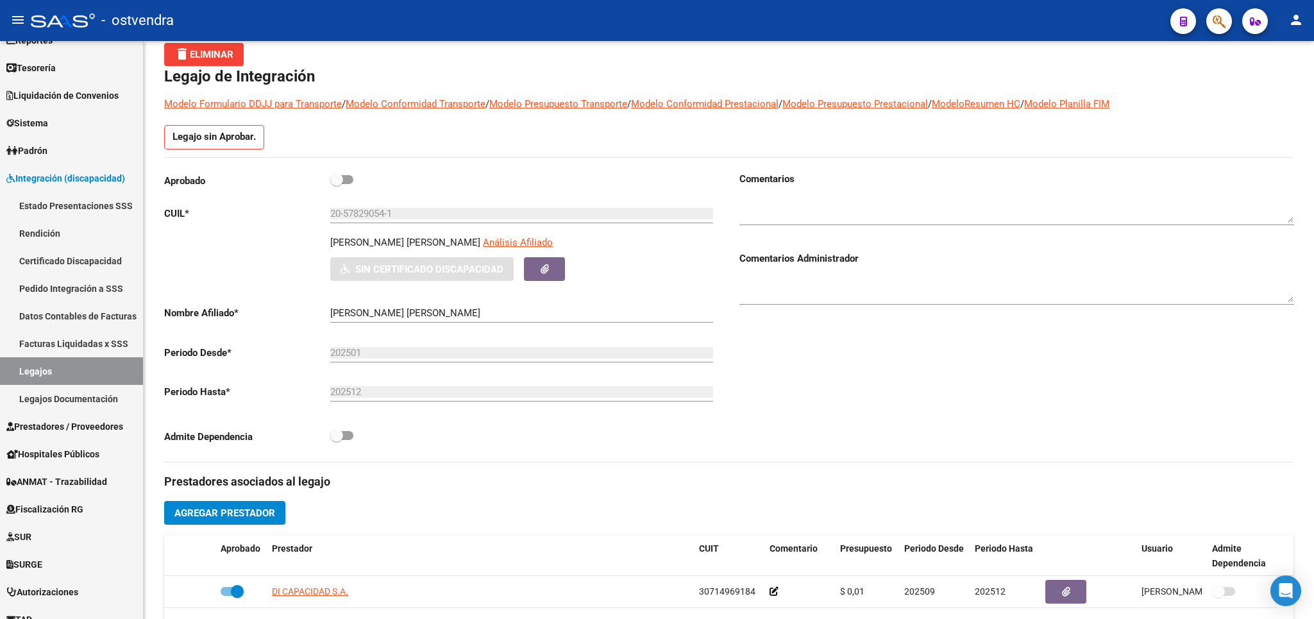
drag, startPoint x: 328, startPoint y: 178, endPoint x: 367, endPoint y: 192, distance: 41.6
click at [335, 181] on div "Aprobado" at bounding box center [441, 184] width 555 height 24
click at [342, 182] on span at bounding box center [336, 179] width 13 height 13
click at [337, 184] on input "checkbox" at bounding box center [336, 184] width 1 height 1
checkbox input "true"
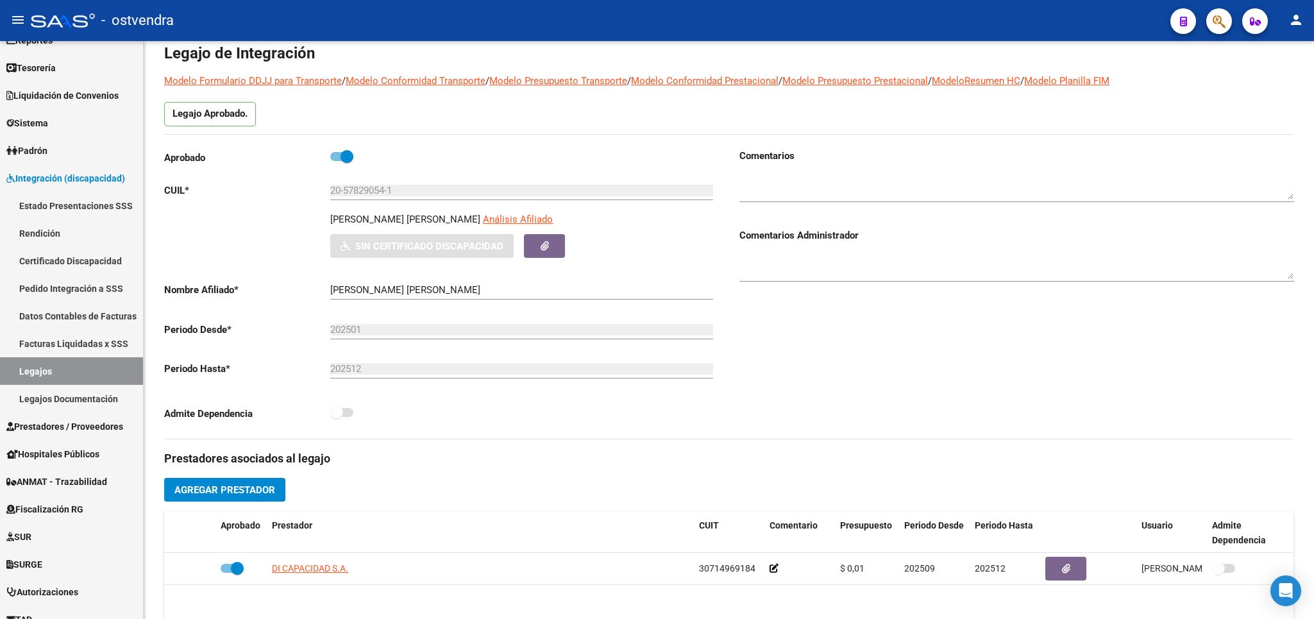
click at [837, 282] on div at bounding box center [1016, 261] width 555 height 39
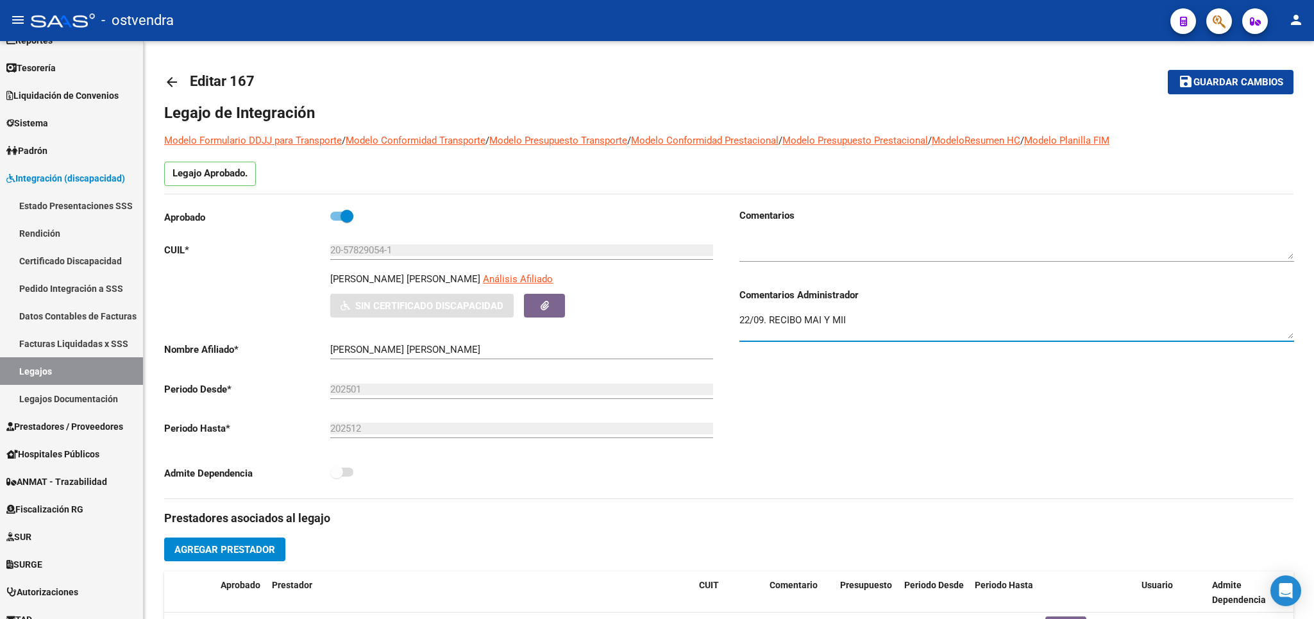
type textarea "22/09. RECIBO MAI Y MII"
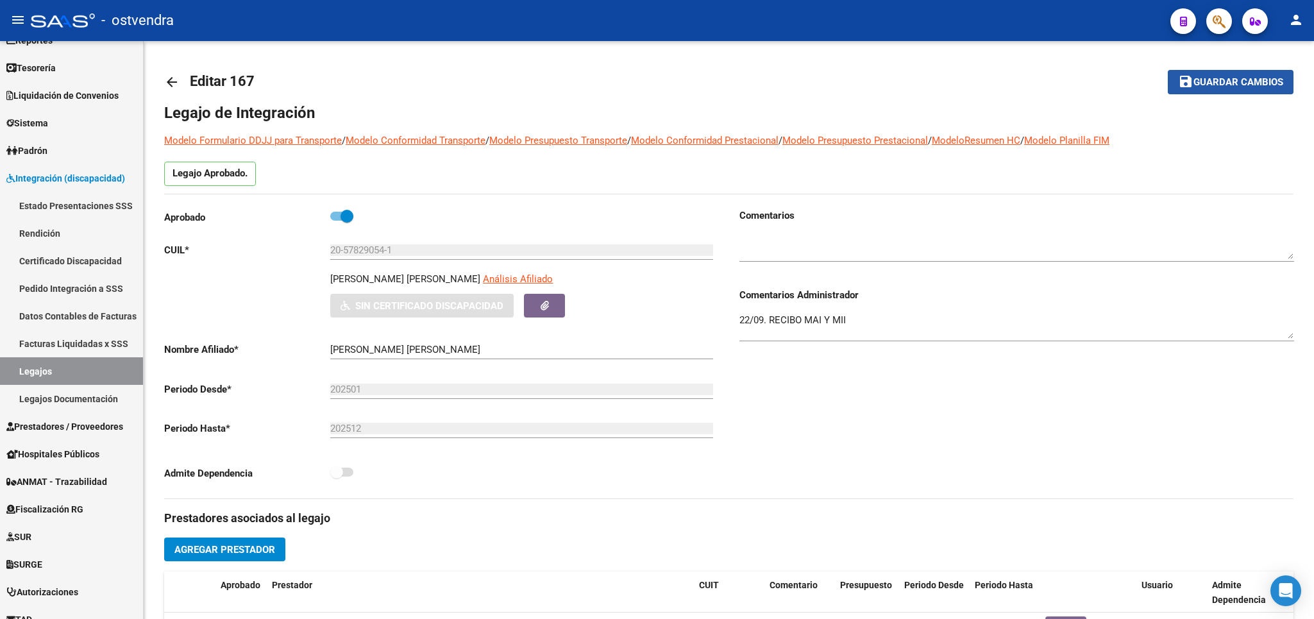
click at [1241, 88] on span "Guardar cambios" at bounding box center [1238, 83] width 90 height 12
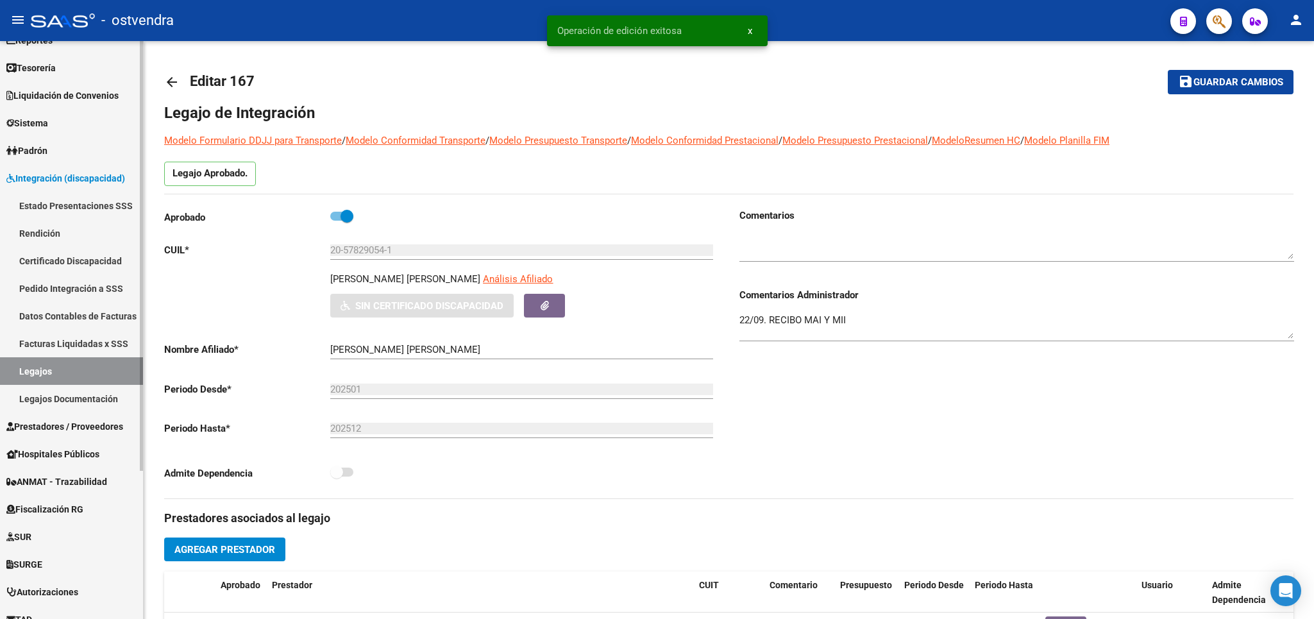
click at [42, 373] on link "Legajos" at bounding box center [71, 371] width 143 height 28
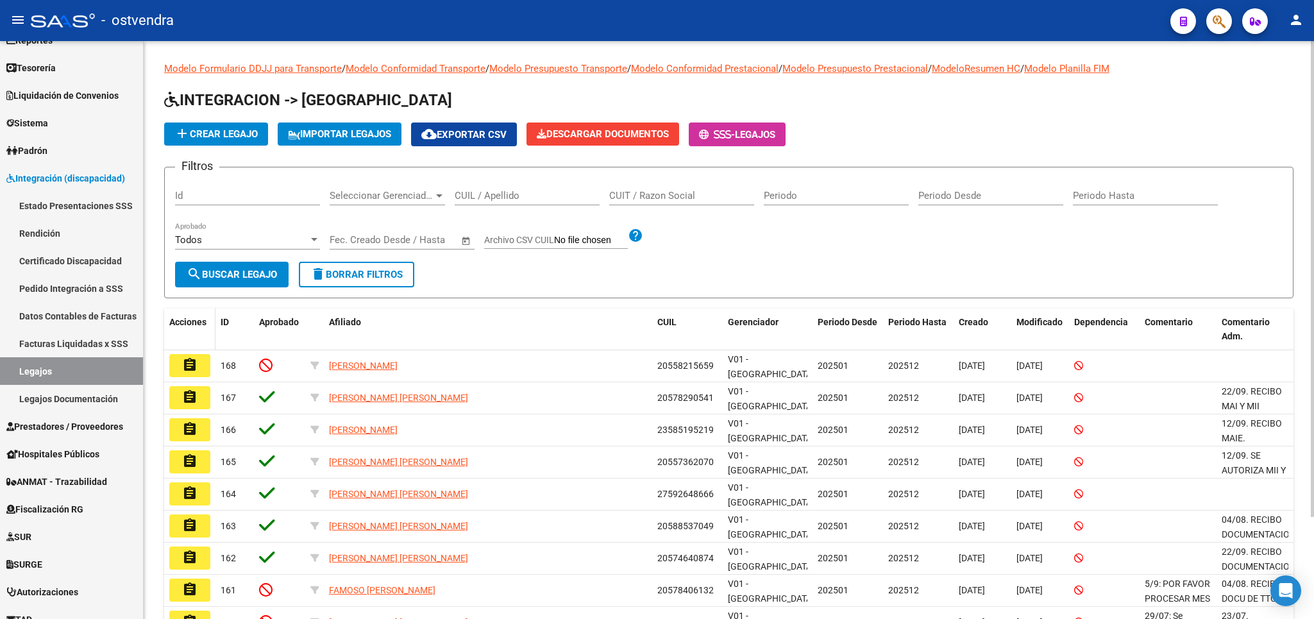
click at [206, 350] on datatable-header-cell "Acciones" at bounding box center [189, 329] width 51 height 42
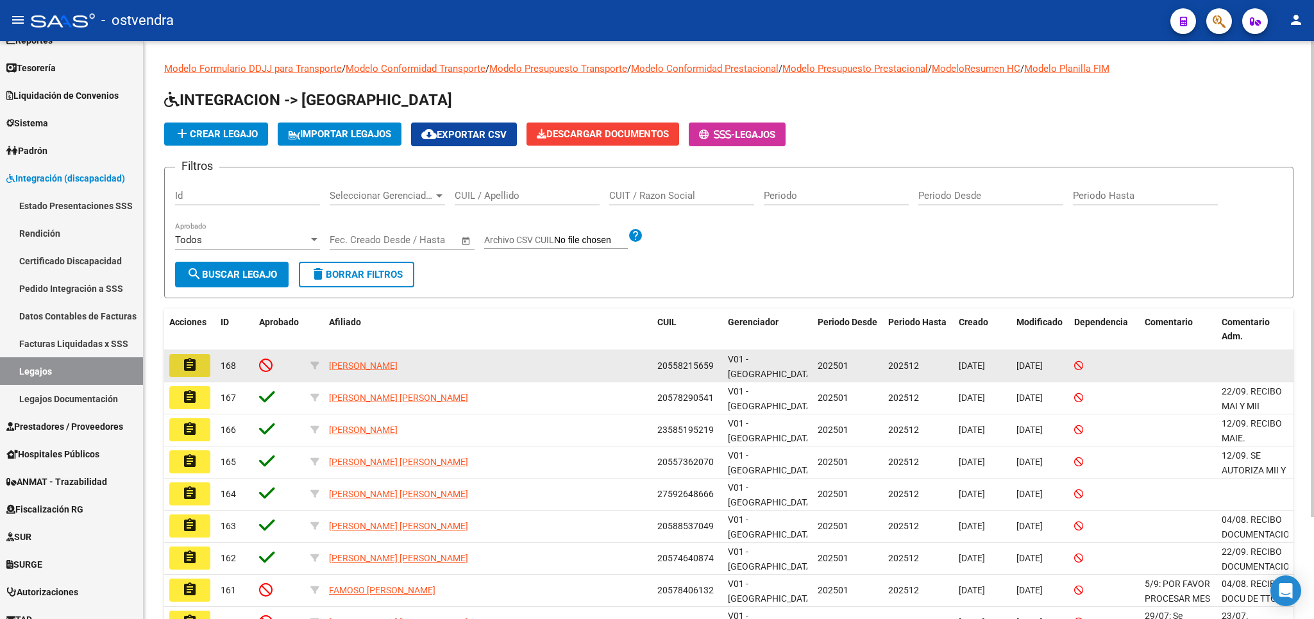
click at [199, 367] on button "assignment" at bounding box center [189, 365] width 41 height 23
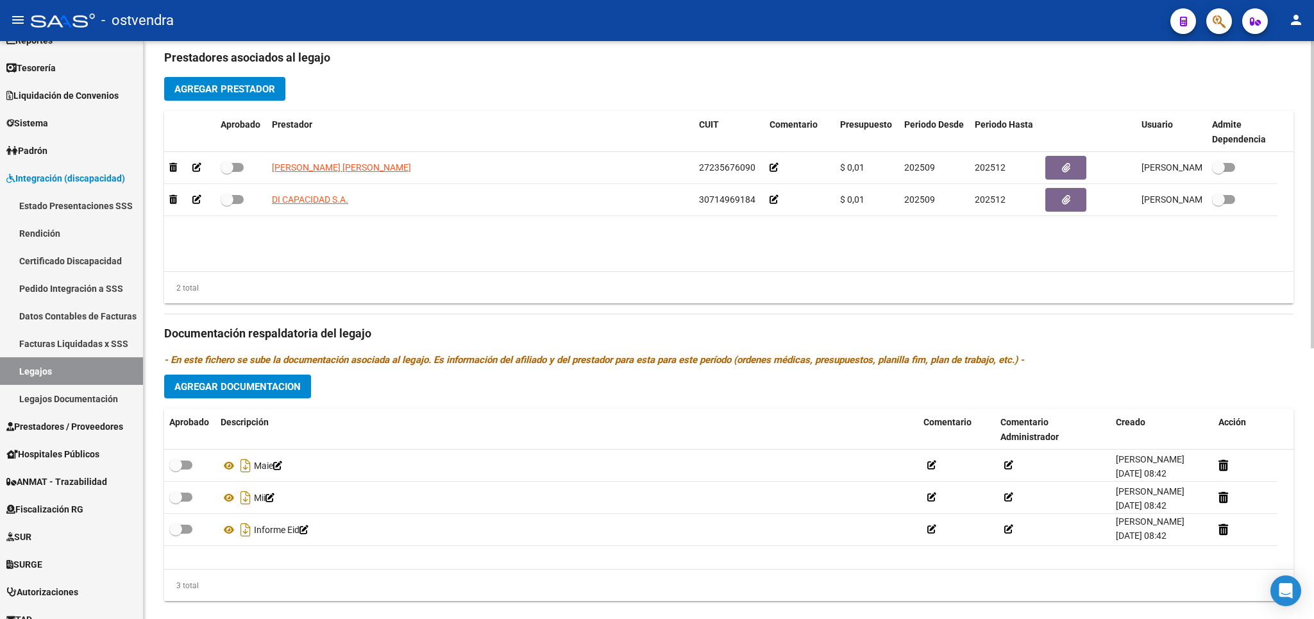
scroll to position [510, 0]
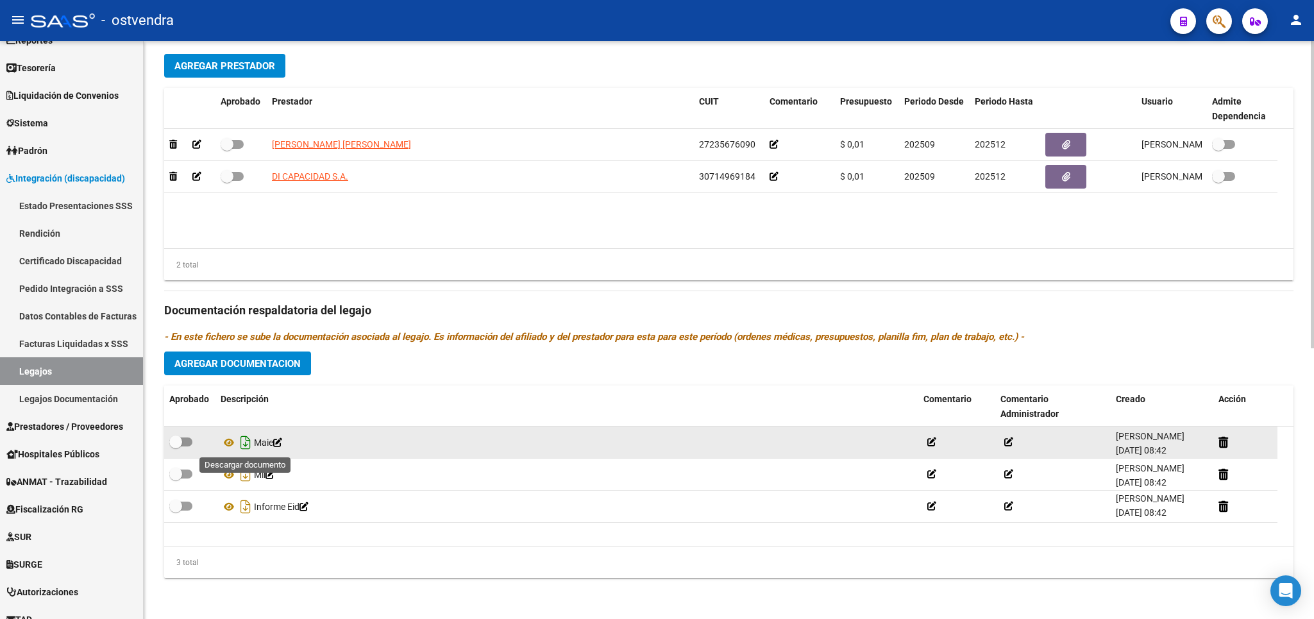
click at [246, 446] on icon "Descargar documento" at bounding box center [245, 442] width 17 height 21
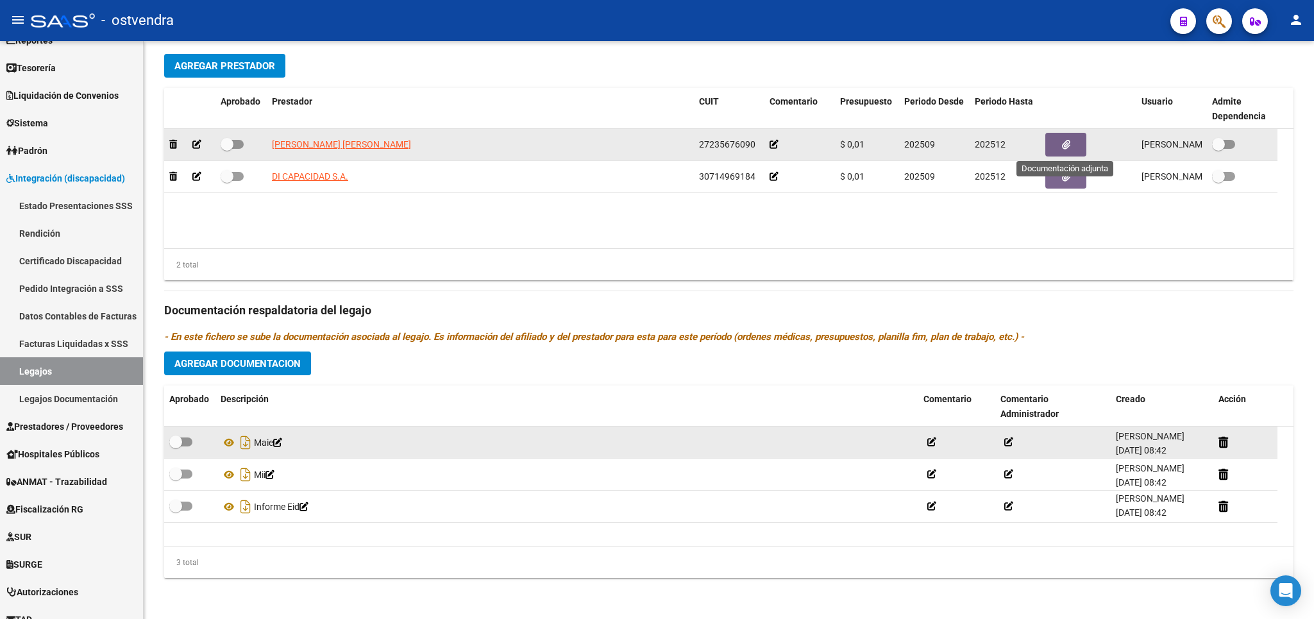
click at [1066, 139] on span "button" at bounding box center [1066, 145] width 8 height 12
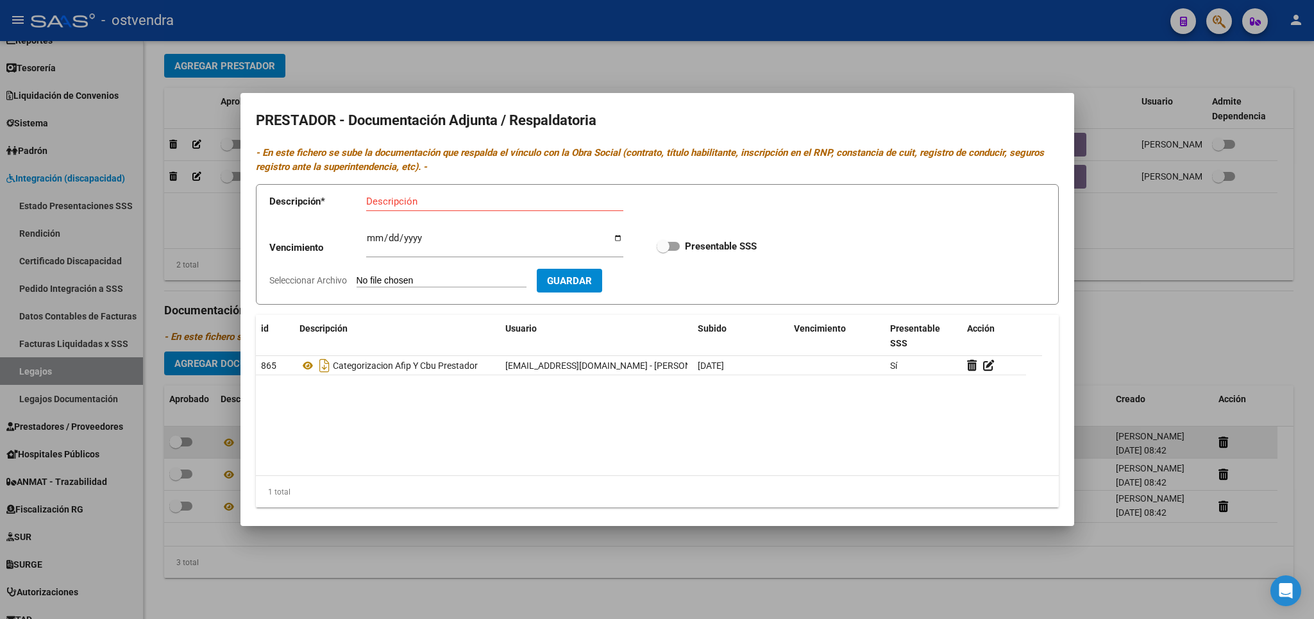
click at [1221, 242] on div at bounding box center [657, 309] width 1314 height 619
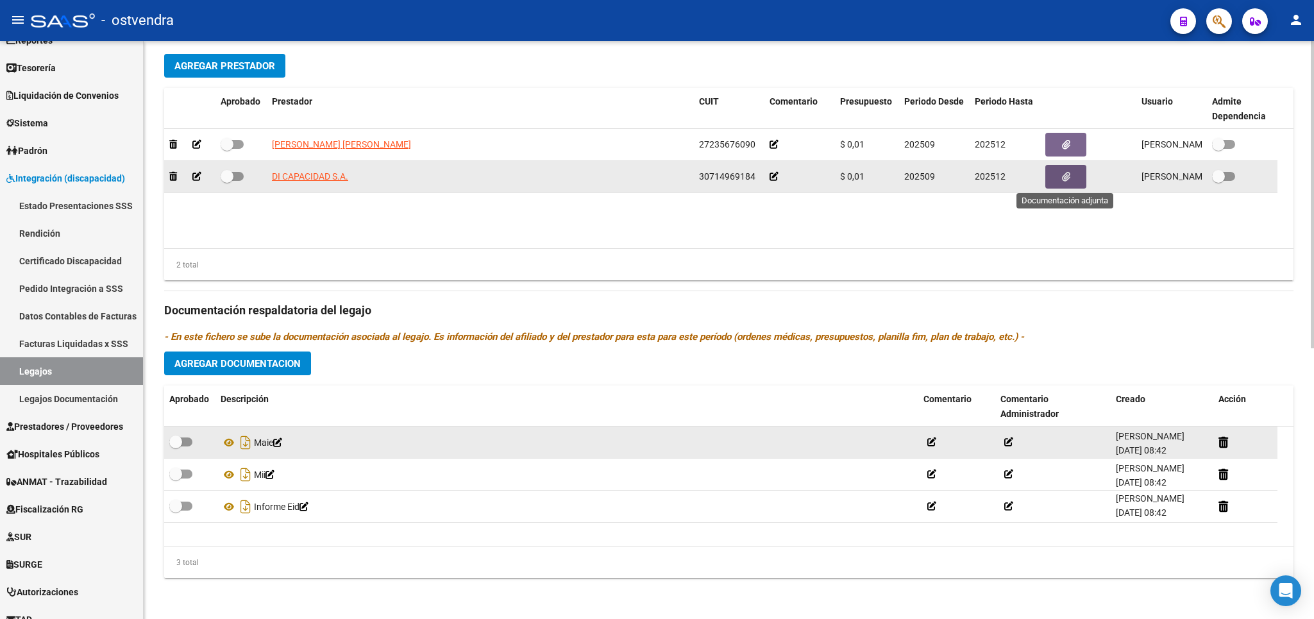
click at [1079, 175] on button "button" at bounding box center [1065, 177] width 41 height 24
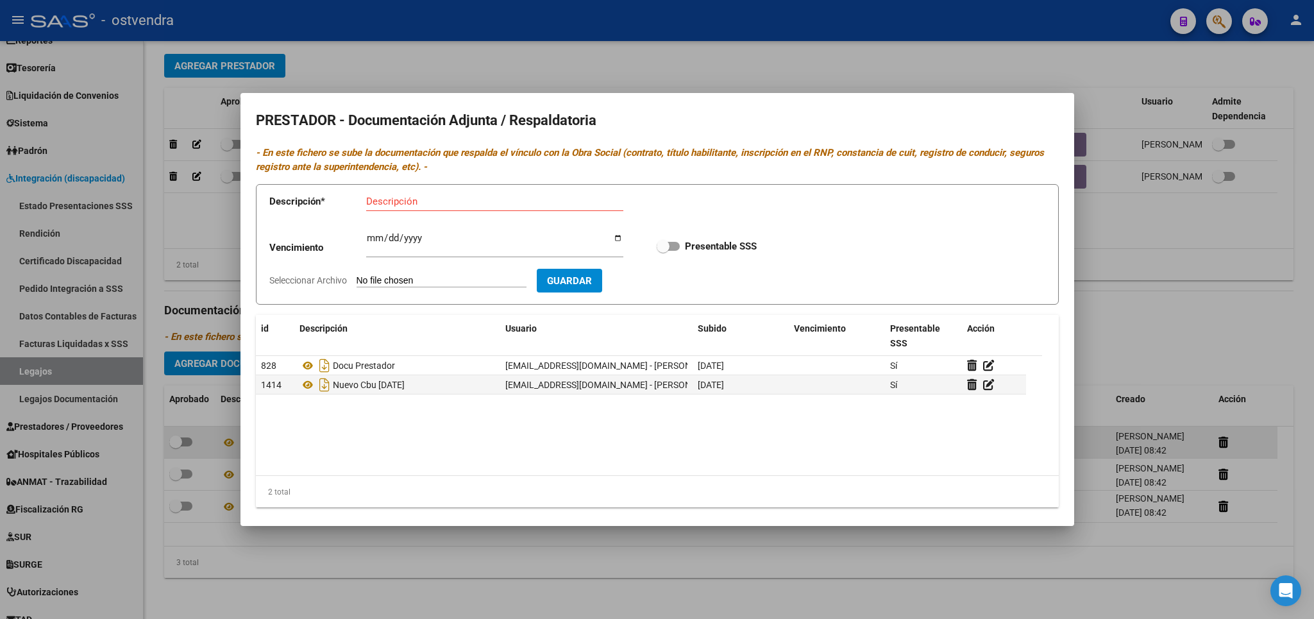
click at [1239, 269] on div at bounding box center [657, 309] width 1314 height 619
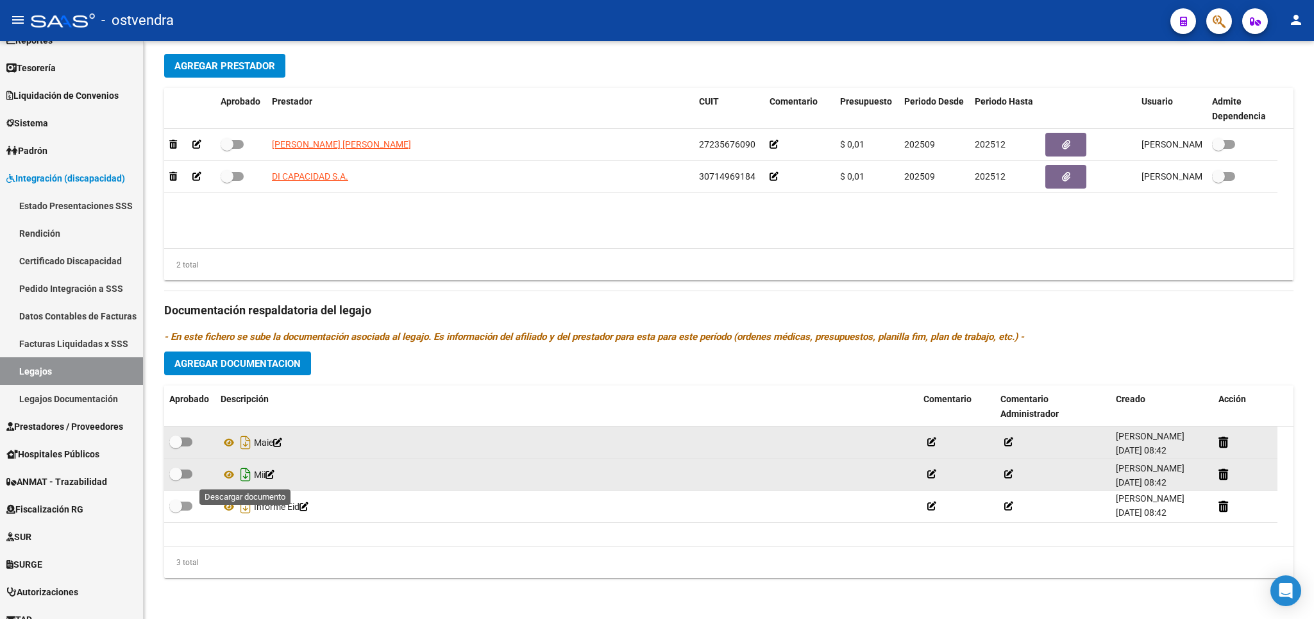
click at [248, 473] on icon "Descargar documento" at bounding box center [245, 474] width 17 height 21
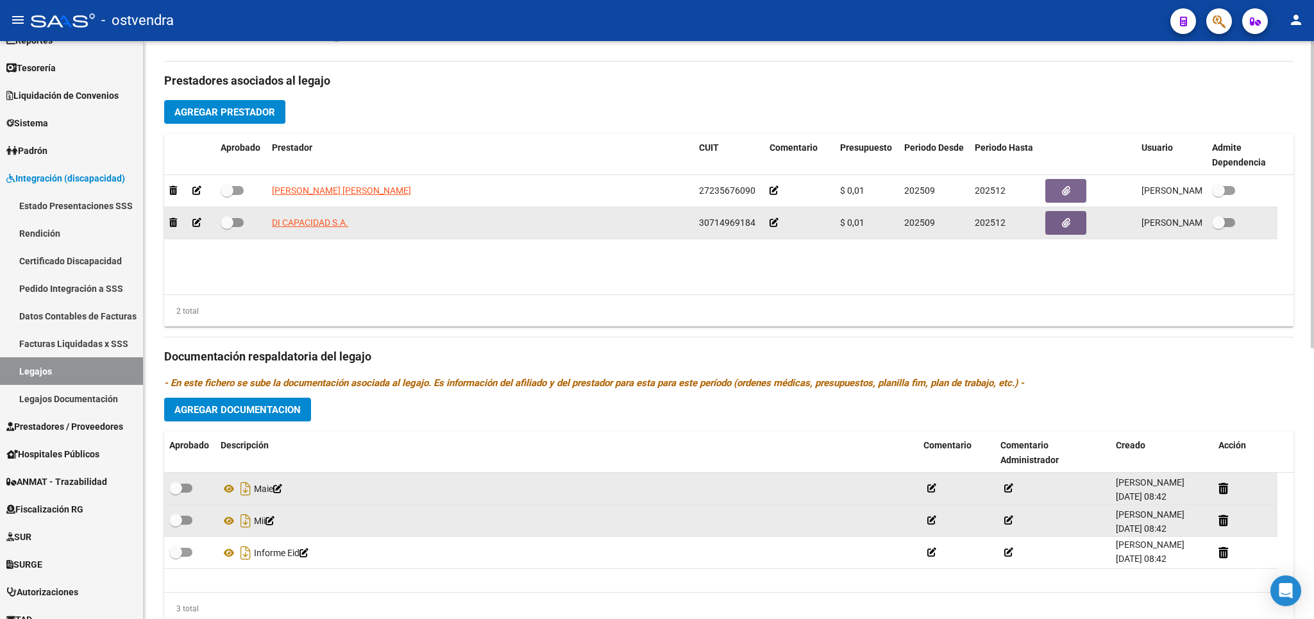
scroll to position [435, 0]
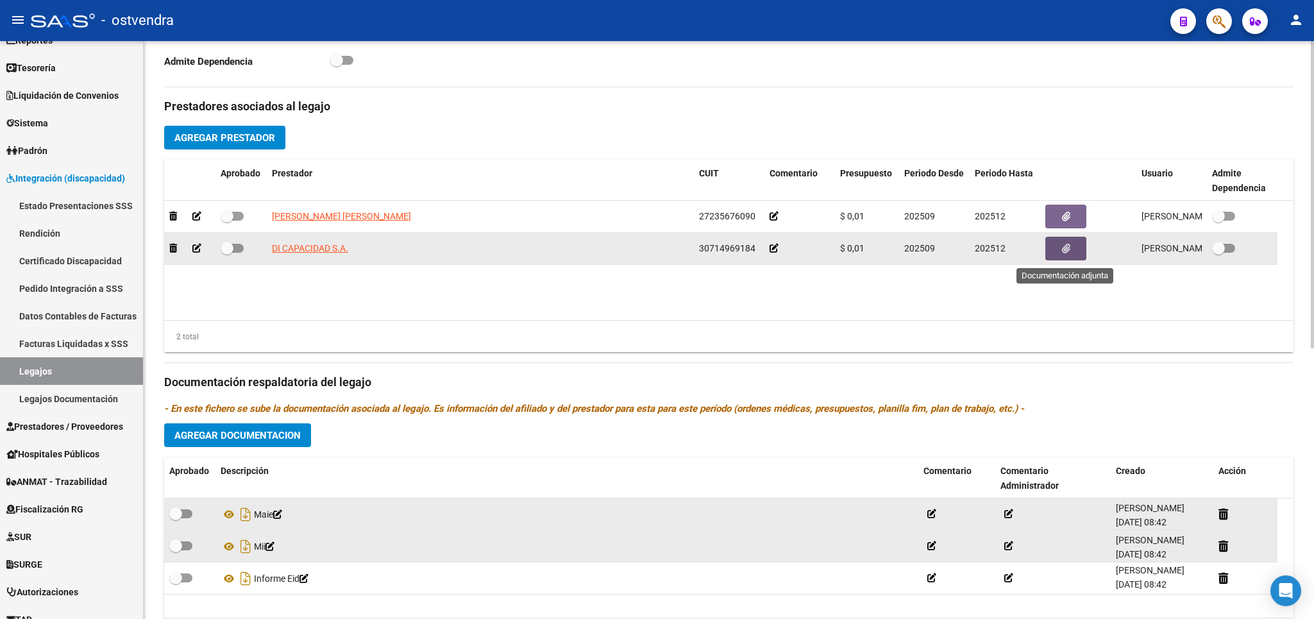
click at [1081, 254] on button "button" at bounding box center [1065, 249] width 41 height 24
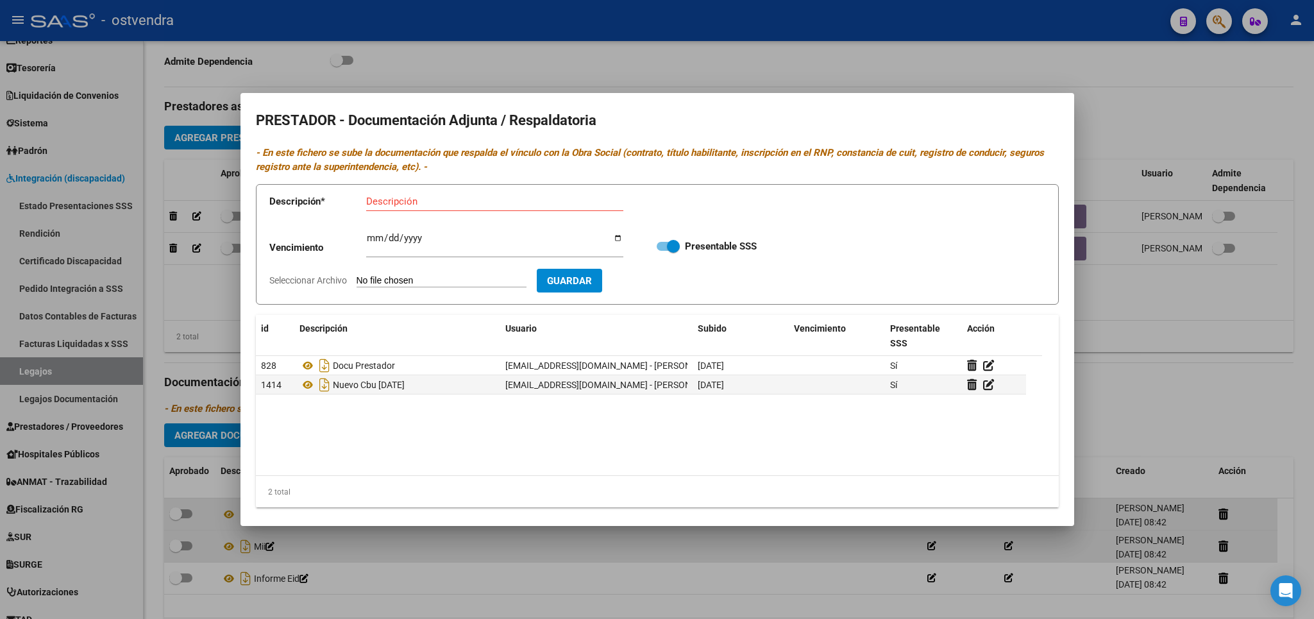
click at [1167, 408] on div at bounding box center [657, 309] width 1314 height 619
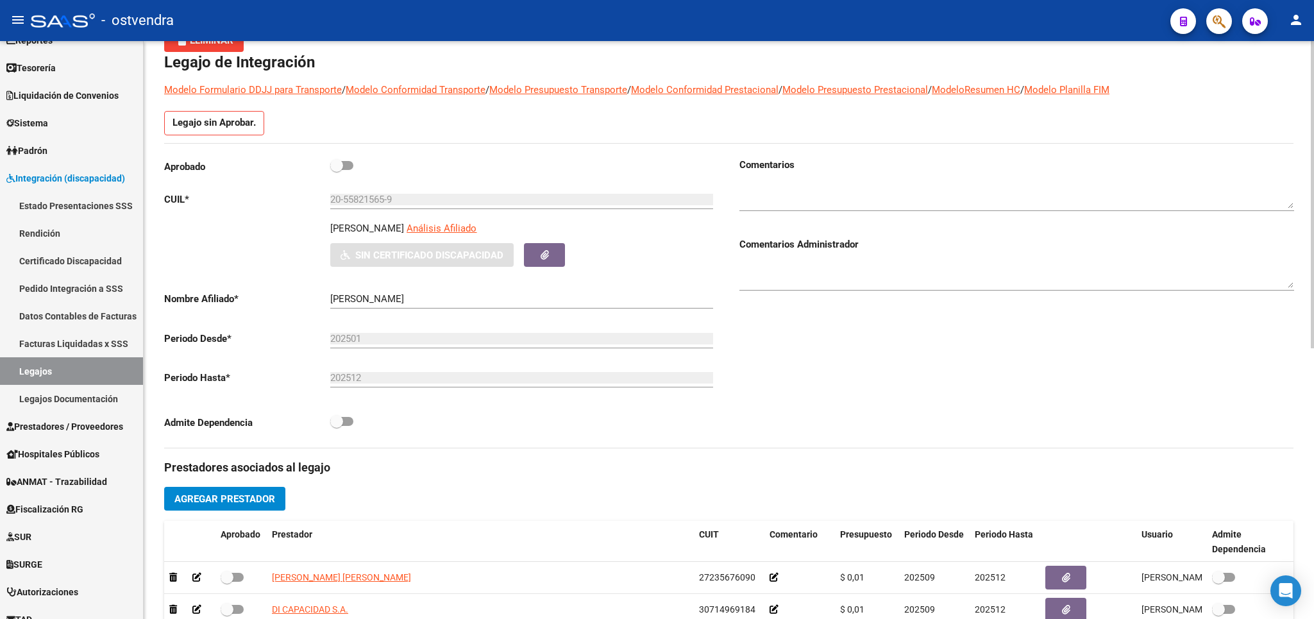
scroll to position [60, 0]
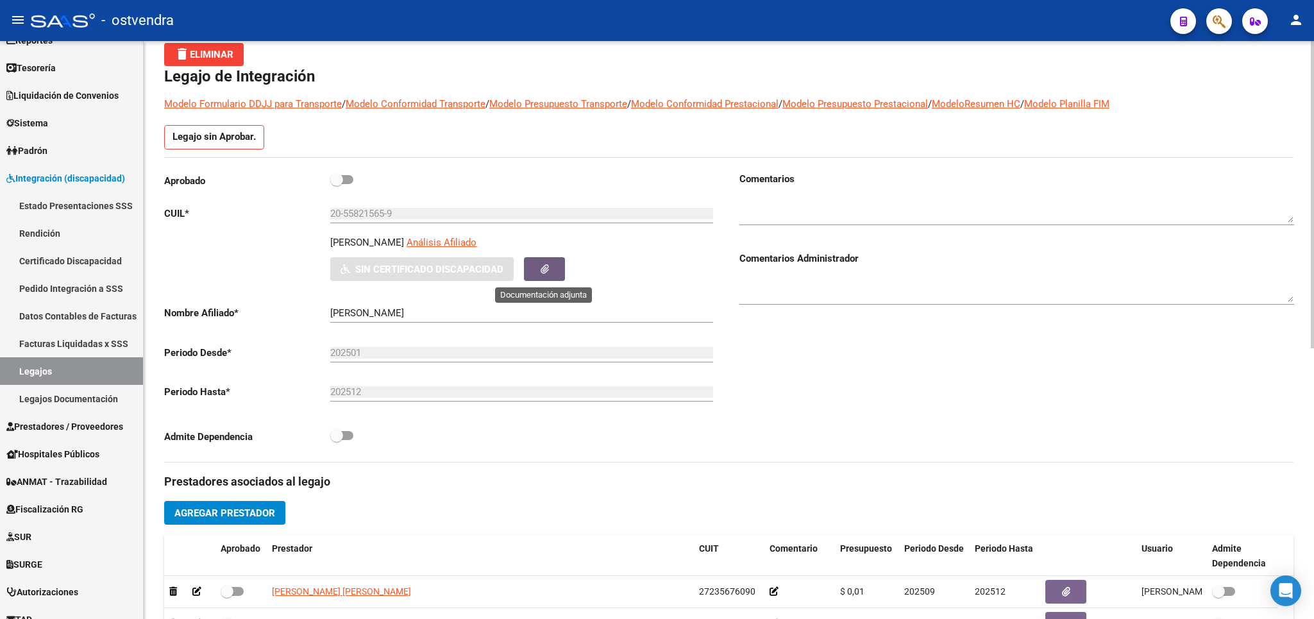
click at [557, 267] on button "button" at bounding box center [544, 269] width 41 height 24
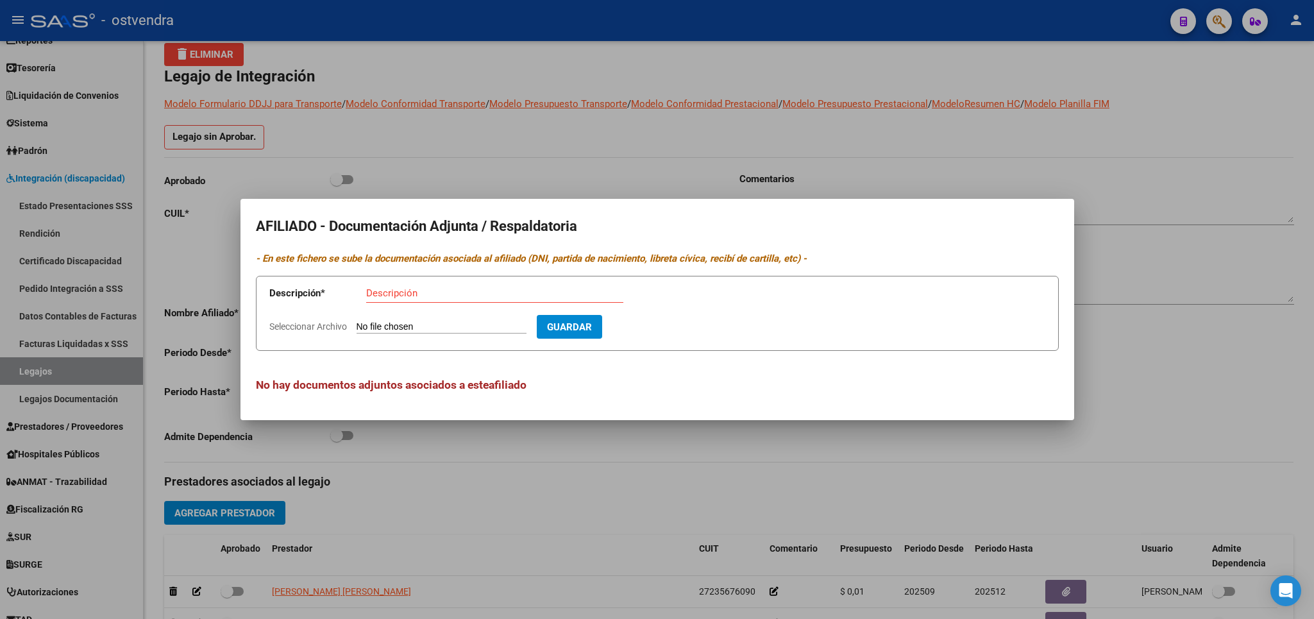
click at [386, 328] on input "Seleccionar Archivo" at bounding box center [442, 327] width 170 height 12
type input "C:\fakepath\PEDERNERA RAMIRO MIZAEL CUD.pdf"
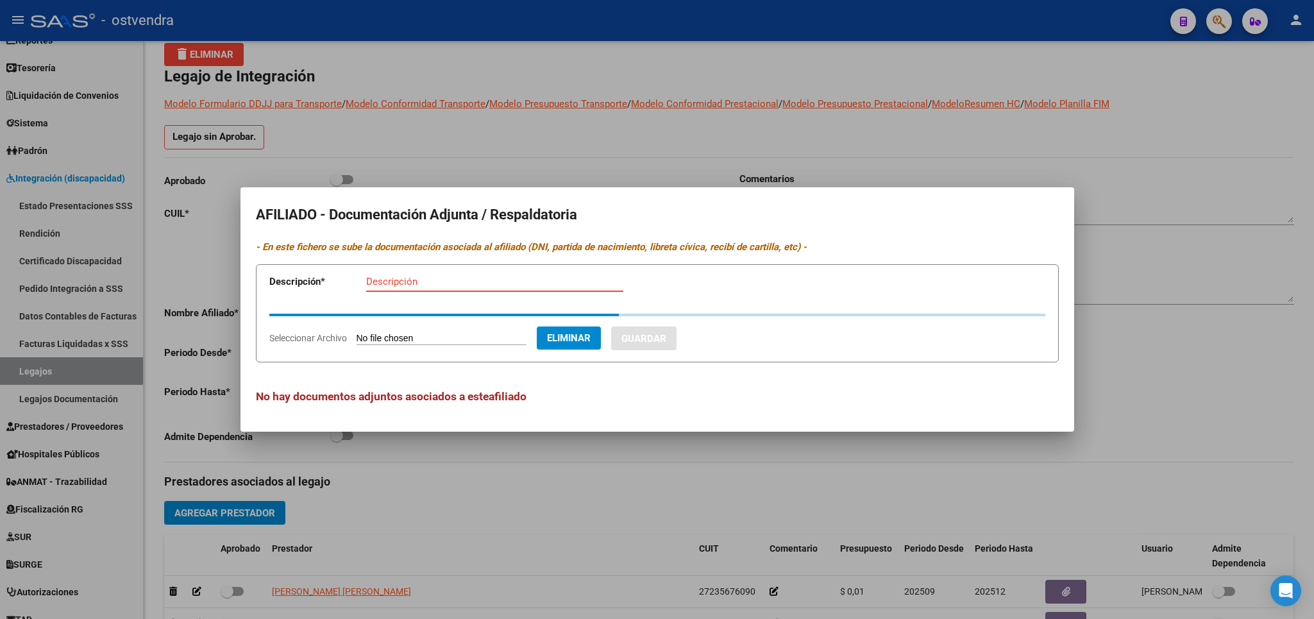
click at [421, 284] on input "Descripción" at bounding box center [494, 282] width 257 height 12
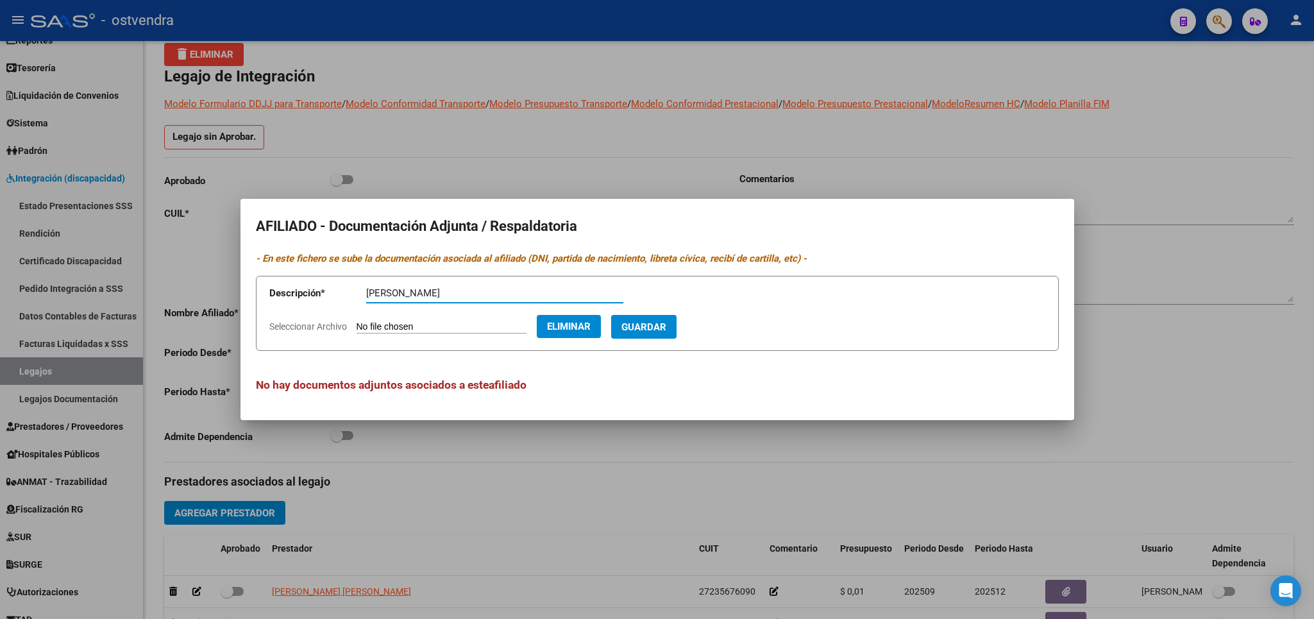
type input "PEDERNERA RAMIRO MIZAEL CUD"
click at [666, 325] on span "Guardar" at bounding box center [643, 327] width 45 height 12
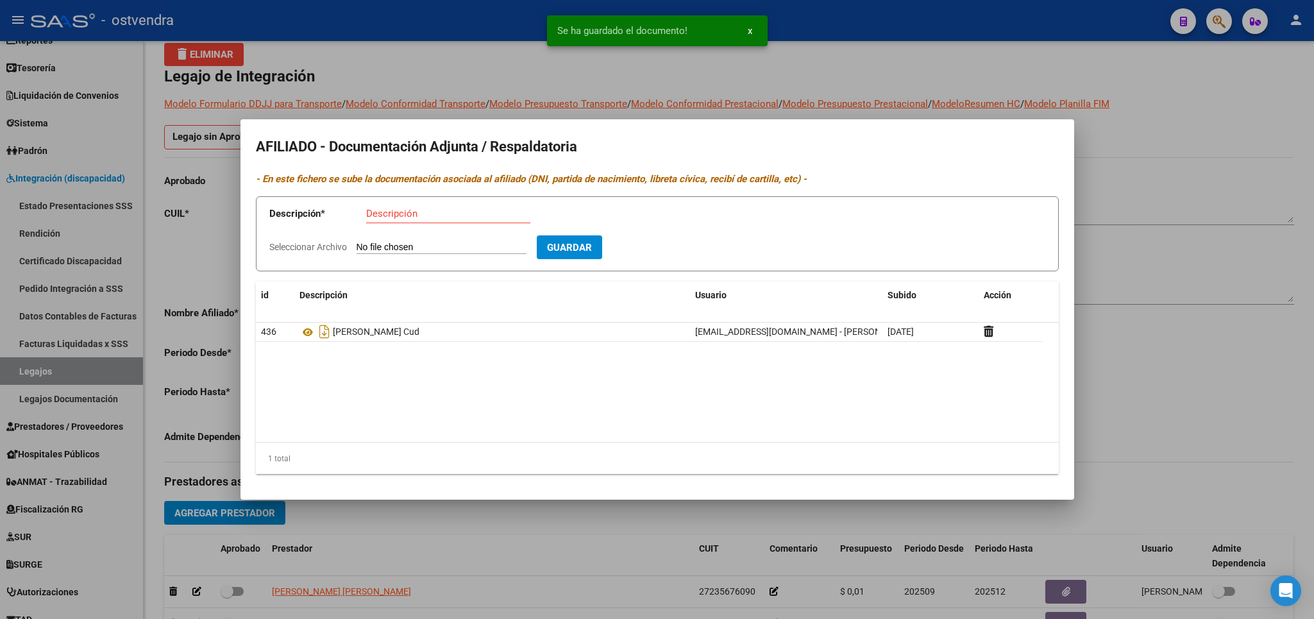
click at [1272, 396] on div at bounding box center [657, 309] width 1314 height 619
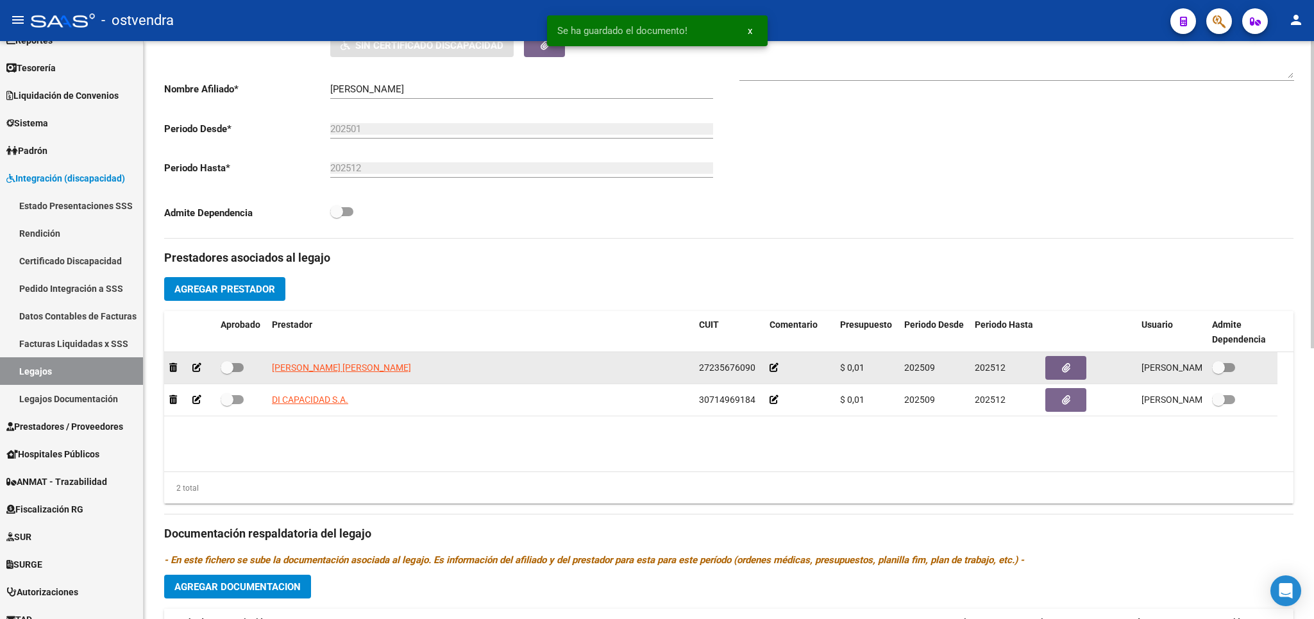
scroll to position [285, 0]
click at [227, 371] on span at bounding box center [227, 366] width 13 height 13
click at [227, 371] on input "checkbox" at bounding box center [226, 371] width 1 height 1
checkbox input "true"
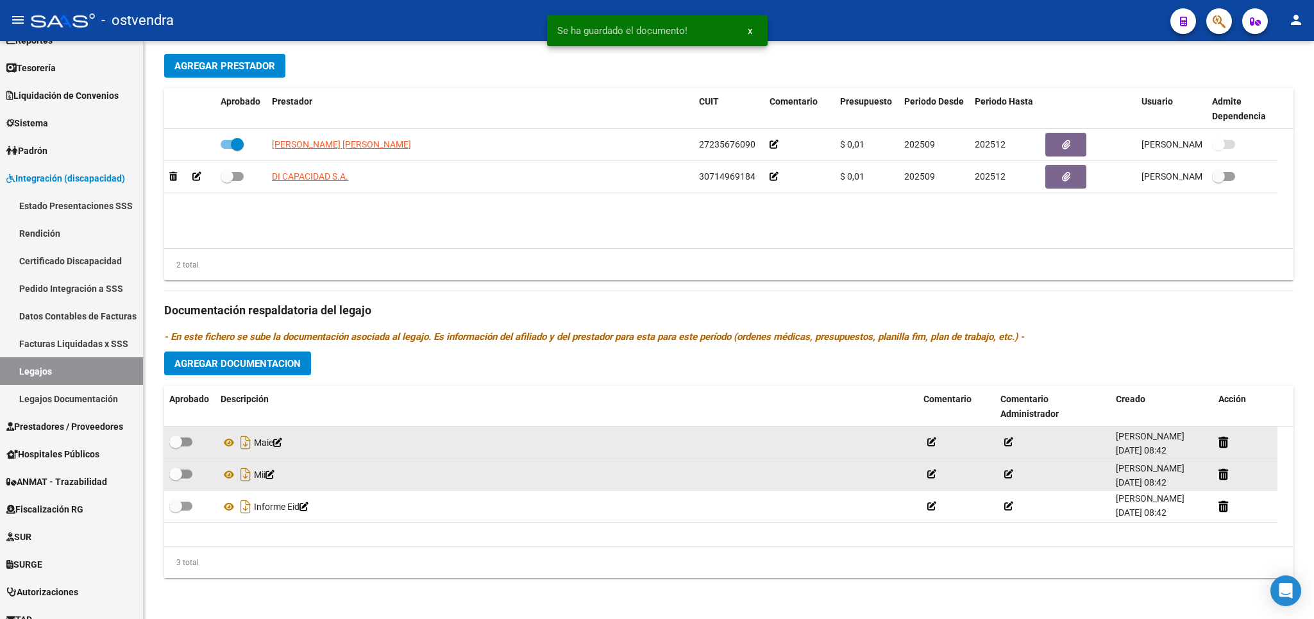
scroll to position [510, 0]
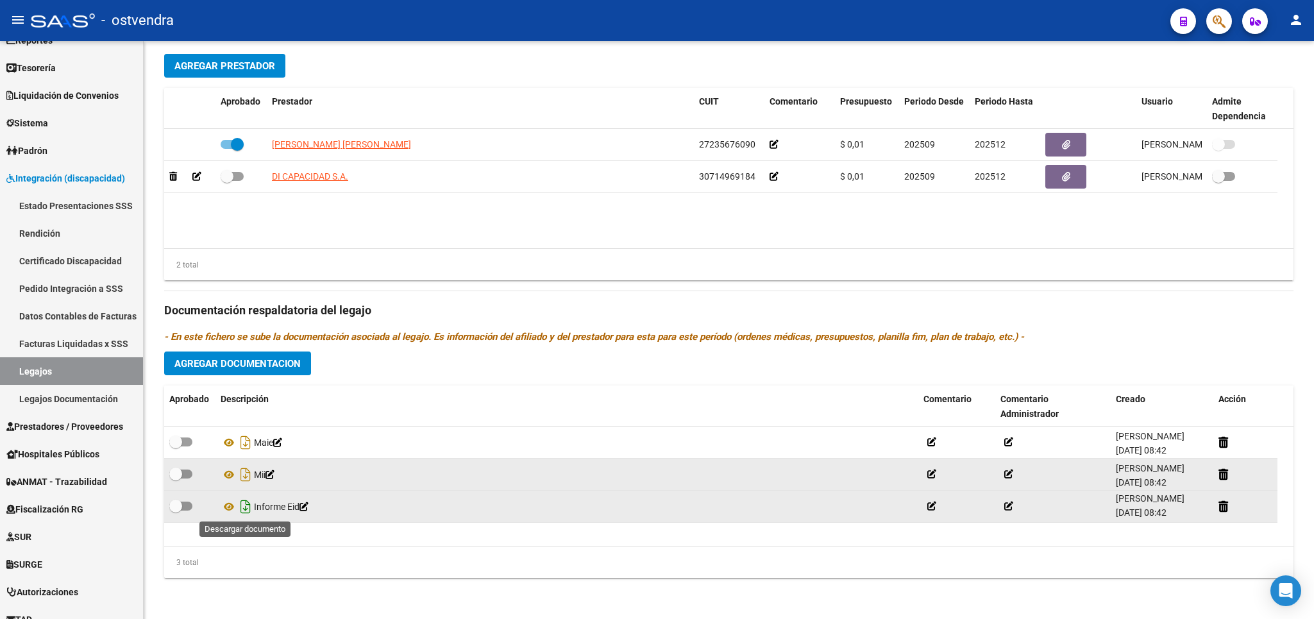
click at [248, 506] on icon "Descargar documento" at bounding box center [245, 506] width 17 height 21
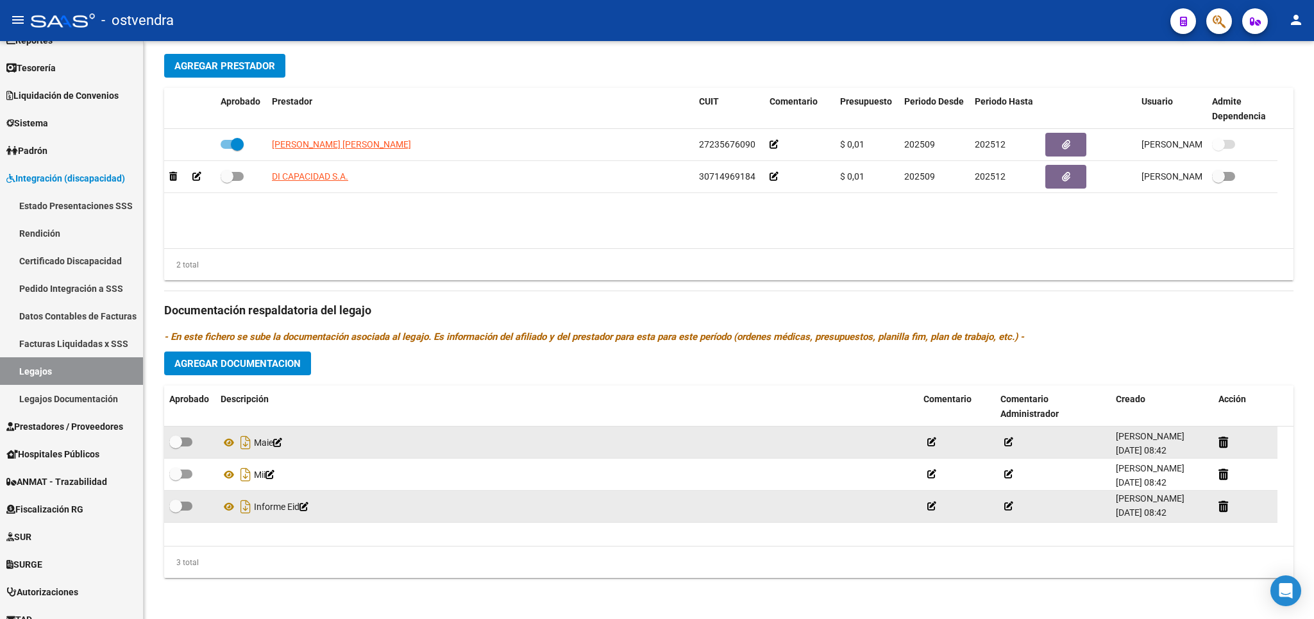
click at [179, 446] on span at bounding box center [175, 441] width 13 height 13
click at [176, 446] on input "checkbox" at bounding box center [175, 446] width 1 height 1
checkbox input "true"
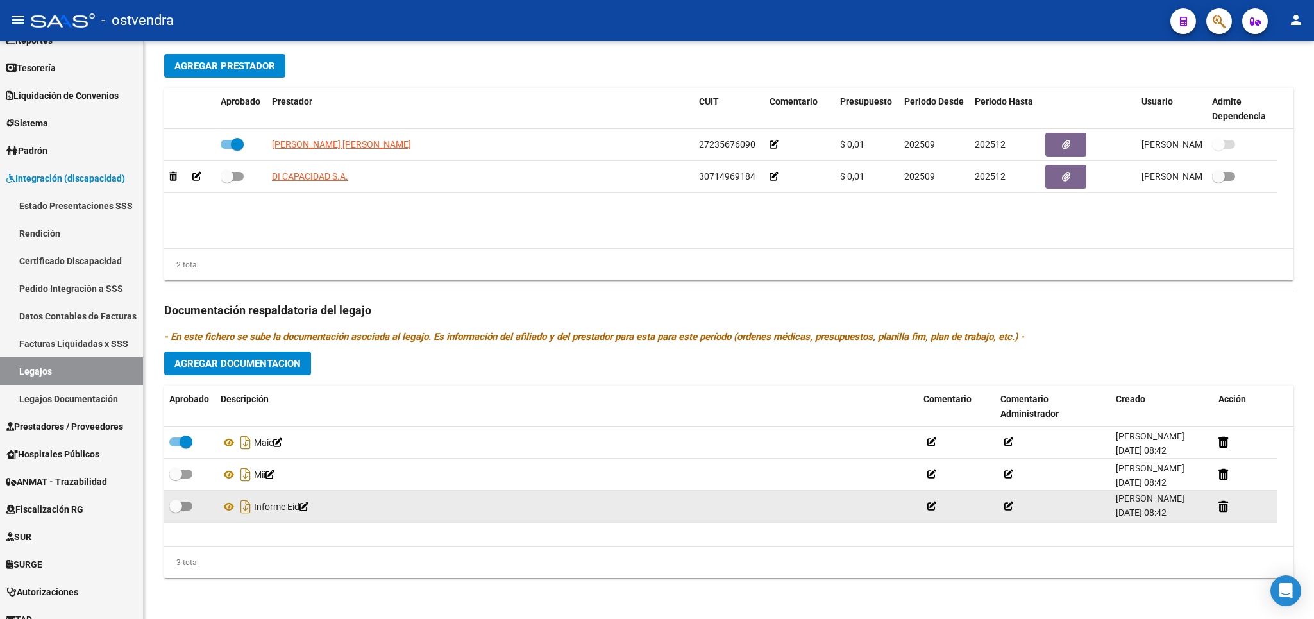
drag, startPoint x: 177, startPoint y: 475, endPoint x: 185, endPoint y: 507, distance: 33.6
click at [177, 477] on span at bounding box center [175, 473] width 13 height 13
drag, startPoint x: 182, startPoint y: 510, endPoint x: 328, endPoint y: 494, distance: 147.1
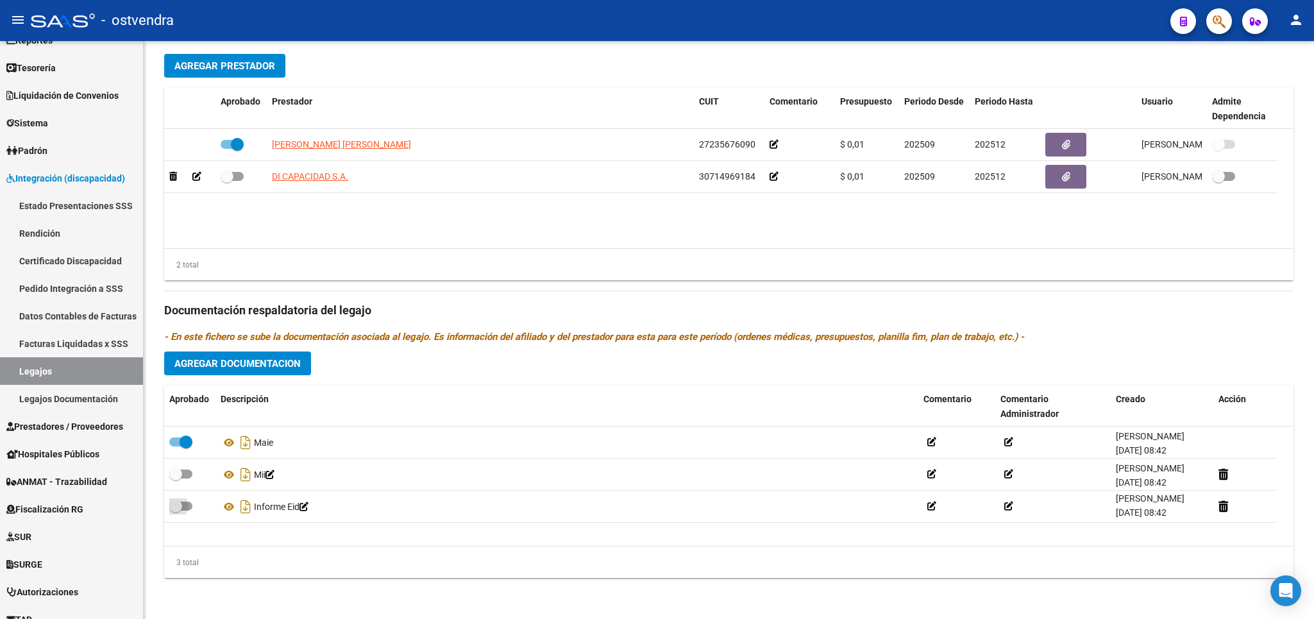
click at [182, 509] on span at bounding box center [175, 506] width 13 height 13
click at [176, 510] on input "checkbox" at bounding box center [175, 510] width 1 height 1
checkbox input "true"
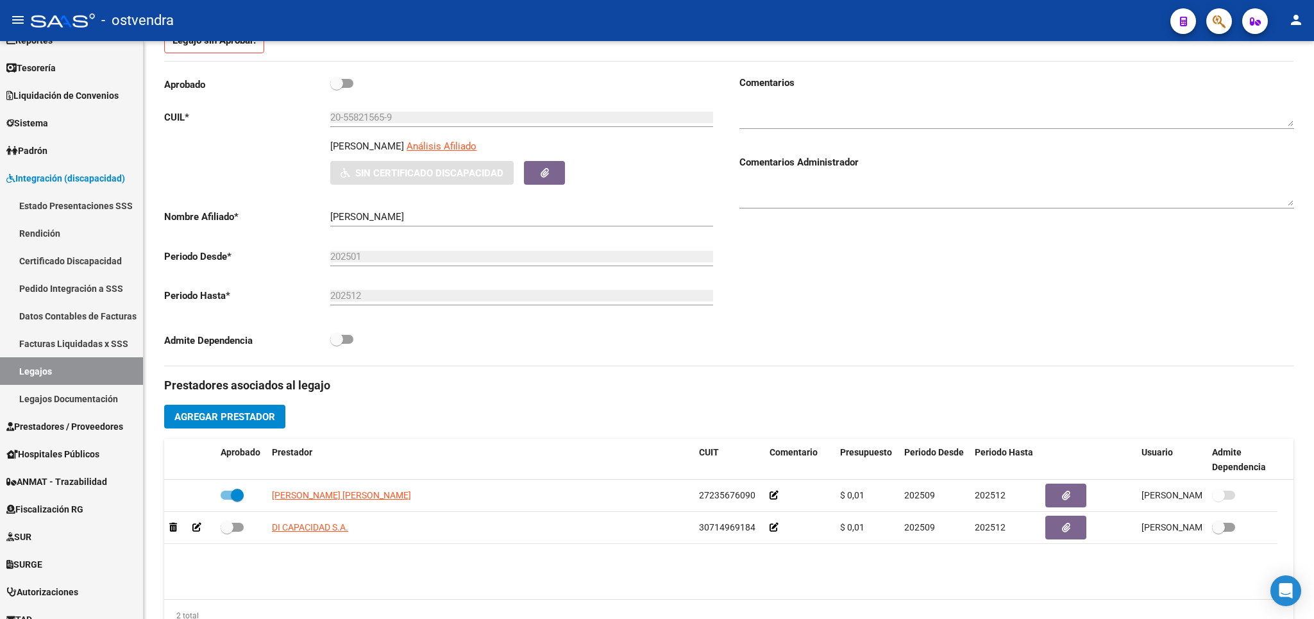
scroll to position [135, 0]
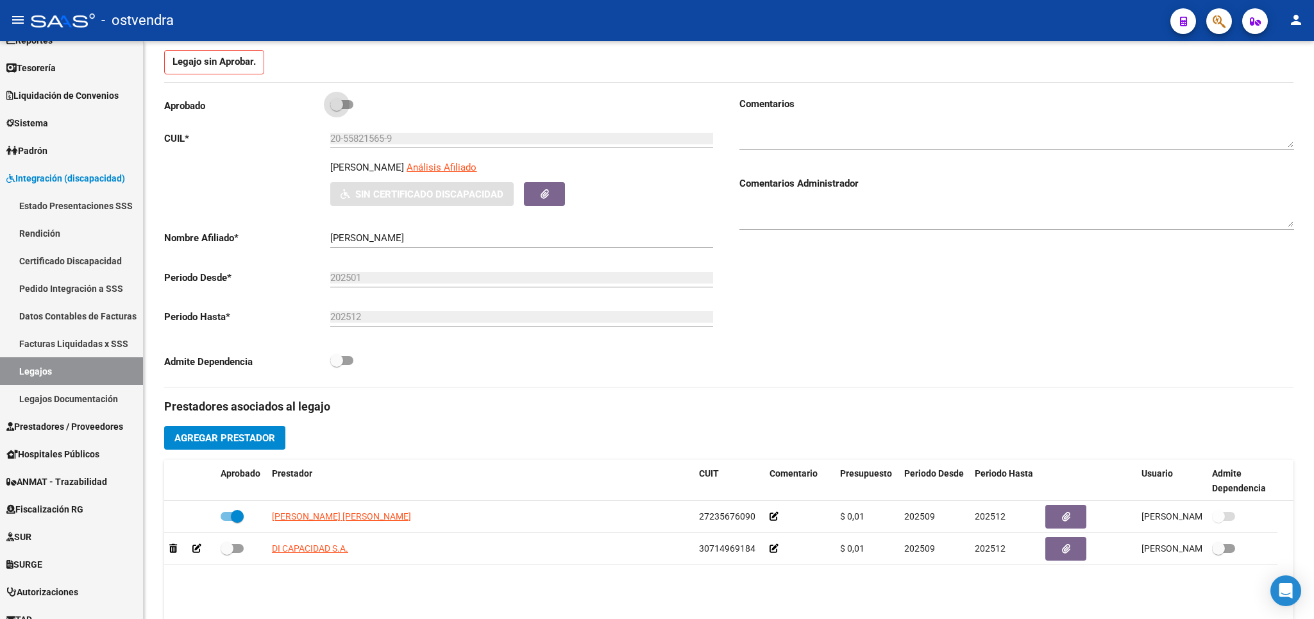
drag, startPoint x: 340, startPoint y: 104, endPoint x: 475, endPoint y: 142, distance: 140.5
click at [342, 106] on span at bounding box center [336, 104] width 13 height 13
click at [815, 219] on textarea at bounding box center [1016, 214] width 555 height 26
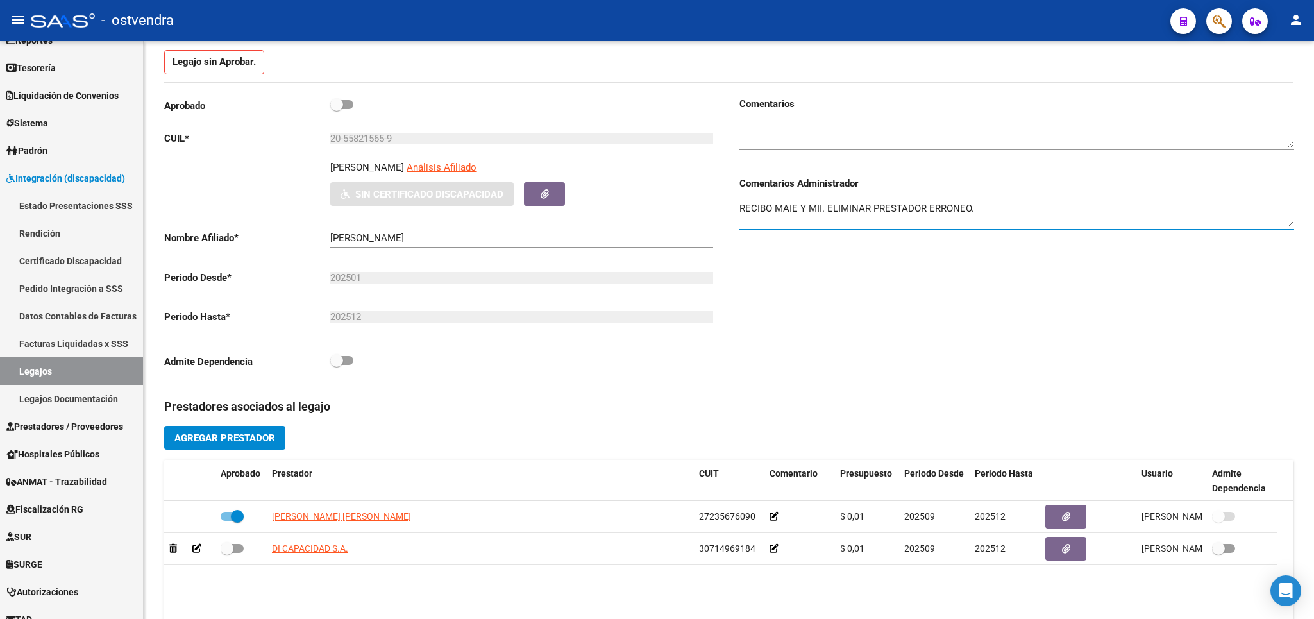
click at [741, 210] on textarea "RECIBO MAIE Y MII. ELIMINAR PRESTADOR ERRONEO." at bounding box center [1016, 214] width 555 height 26
click at [827, 211] on textarea "RECIBO MAIE Y MII. ELIMINAR PRESTADOR ERRONEO." at bounding box center [1016, 214] width 555 height 26
click at [968, 213] on textarea "RECIBO MAIE Y MII. ELIMINAR PRESTADOR ERRONEO." at bounding box center [1016, 214] width 555 height 26
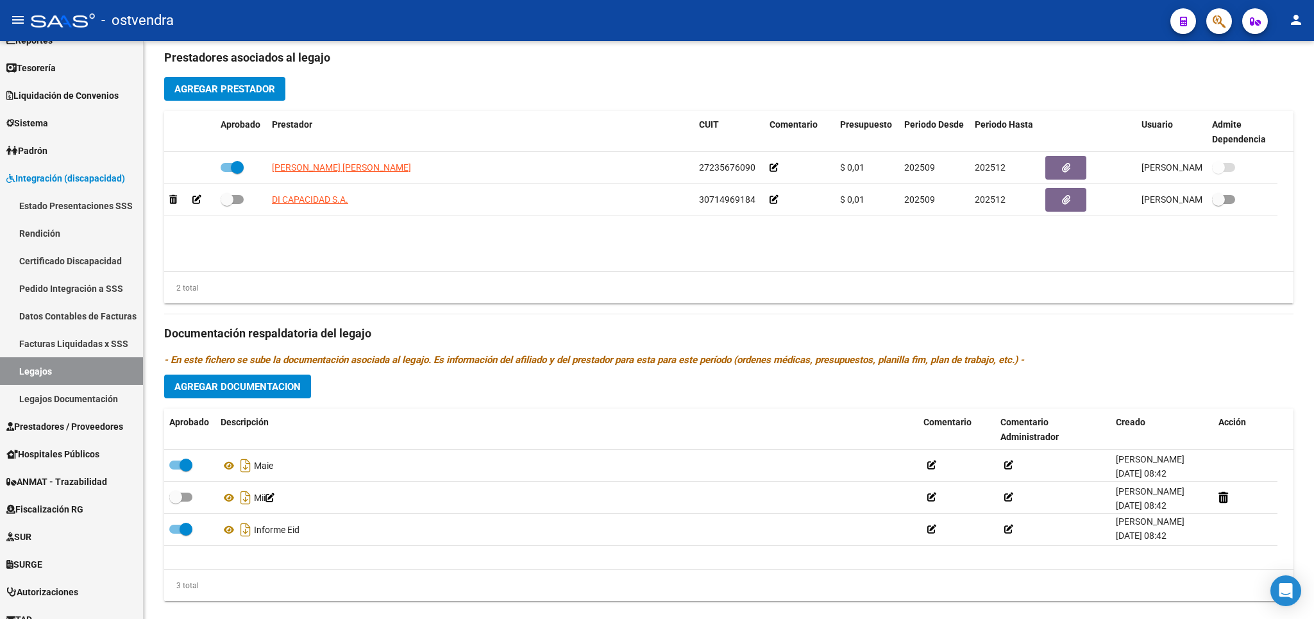
scroll to position [510, 0]
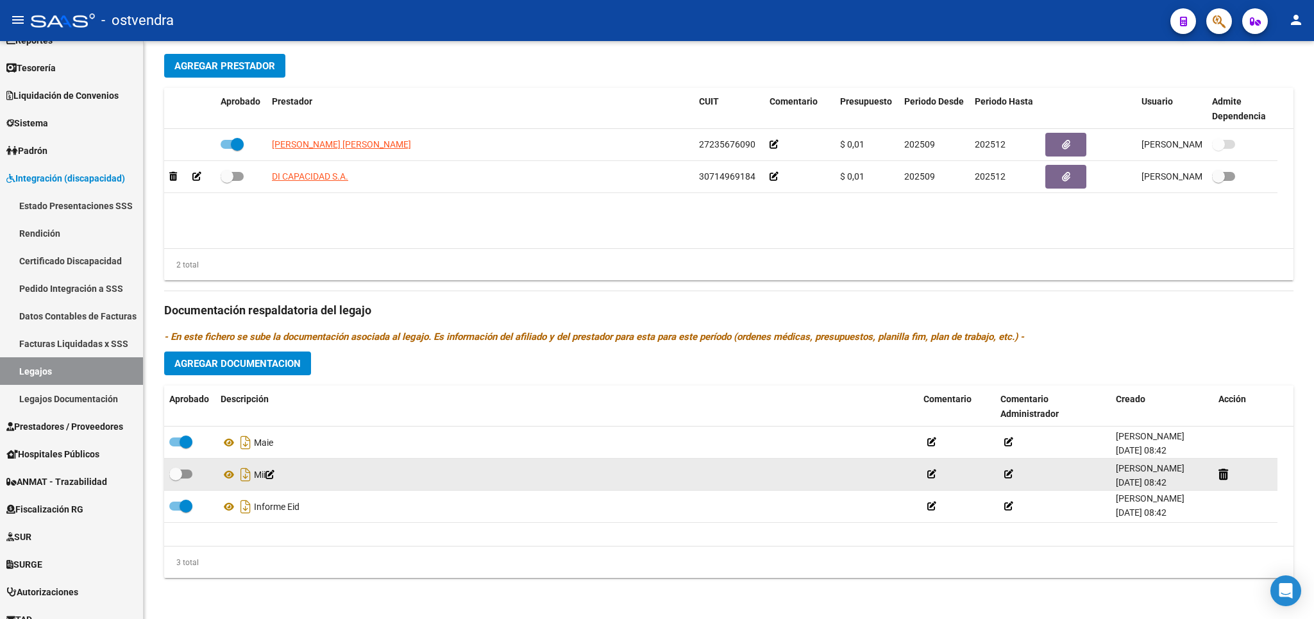
type textarea "RECIBO MAIE Y MII. ELIMINAR PRESTADOR ERRONEO."
click at [182, 473] on span at bounding box center [175, 473] width 13 height 13
click at [176, 478] on input "checkbox" at bounding box center [175, 478] width 1 height 1
checkbox input "true"
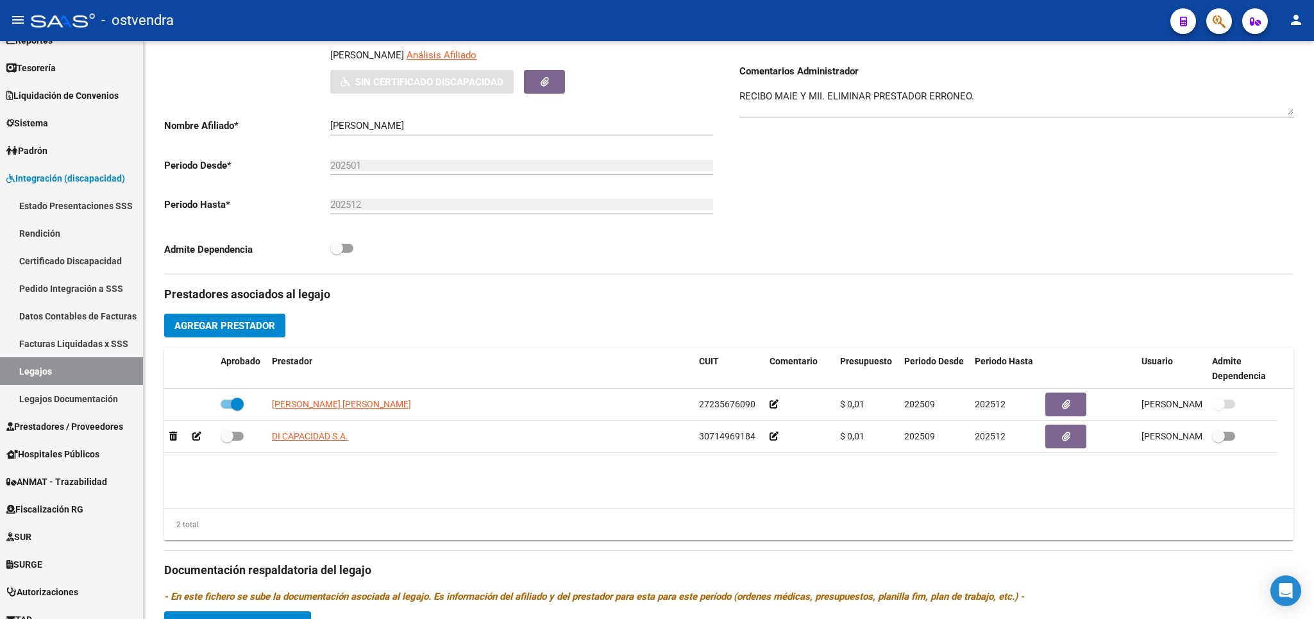
scroll to position [0, 0]
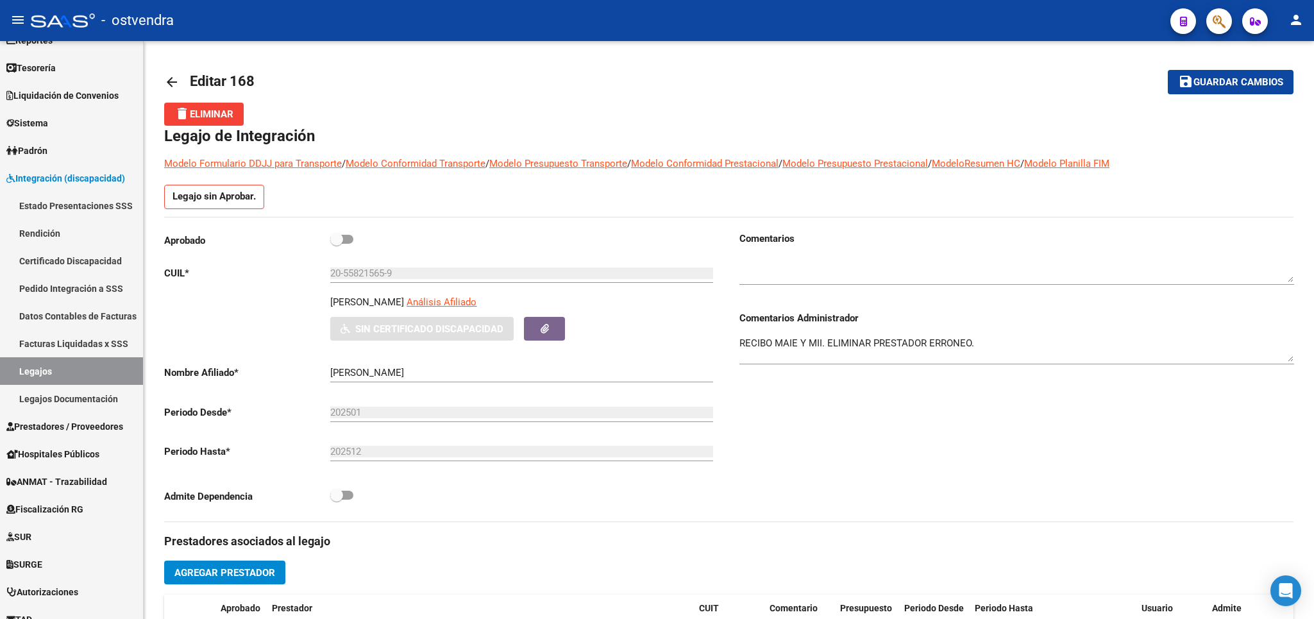
click at [338, 240] on span at bounding box center [336, 239] width 13 height 13
click at [337, 244] on input "checkbox" at bounding box center [336, 244] width 1 height 1
checkbox input "true"
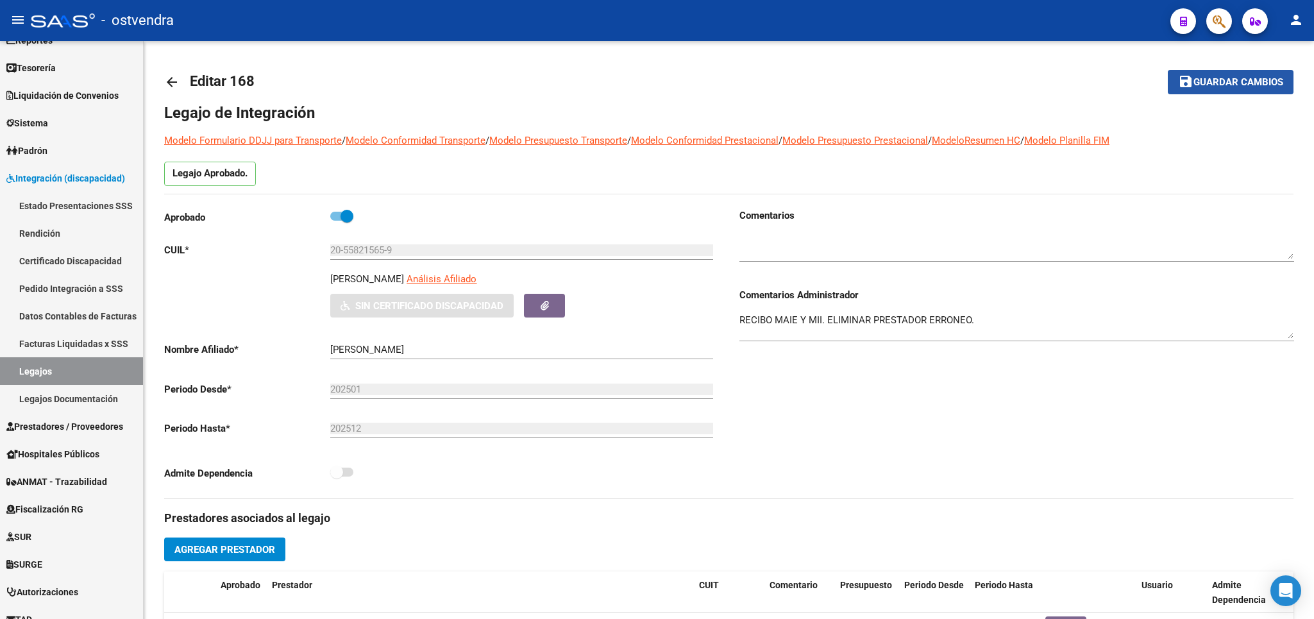
click at [1244, 87] on span "Guardar cambios" at bounding box center [1238, 83] width 90 height 12
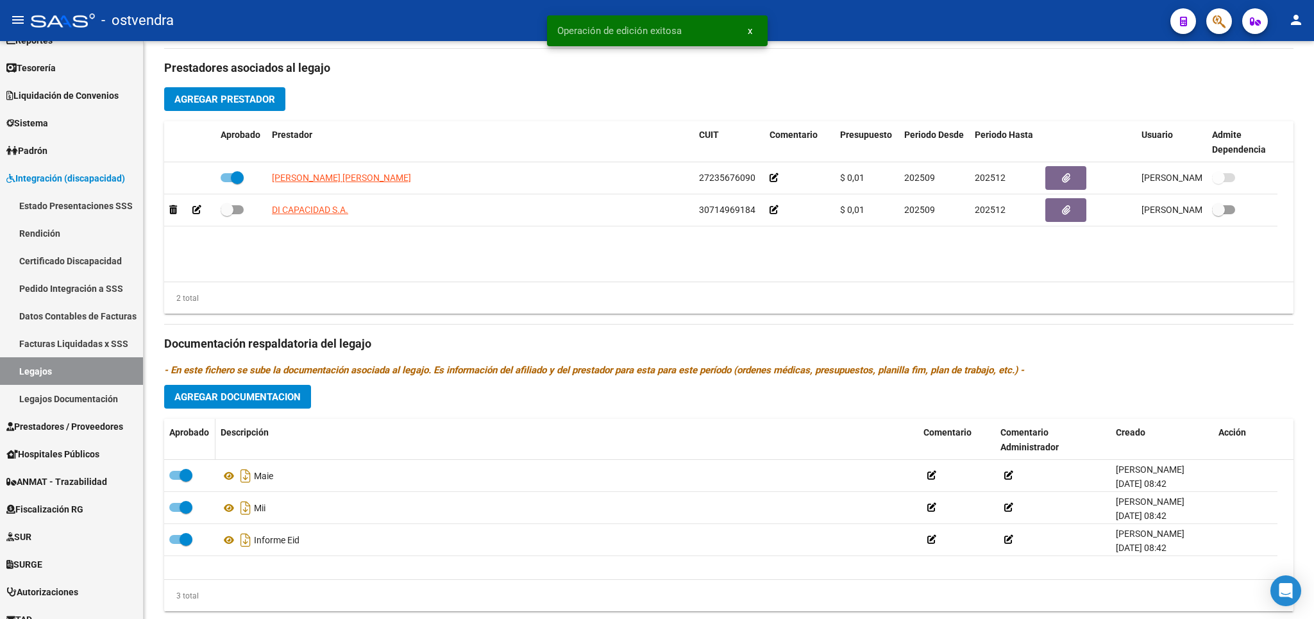
scroll to position [487, 0]
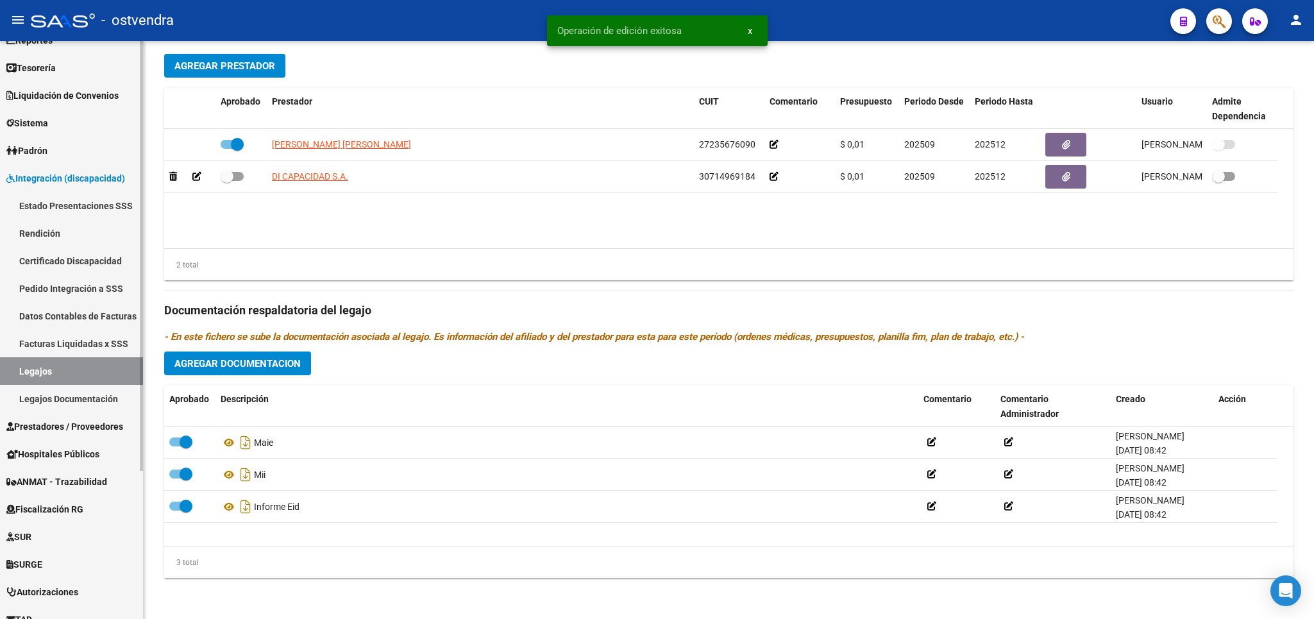
click at [57, 365] on link "Legajos" at bounding box center [71, 371] width 143 height 28
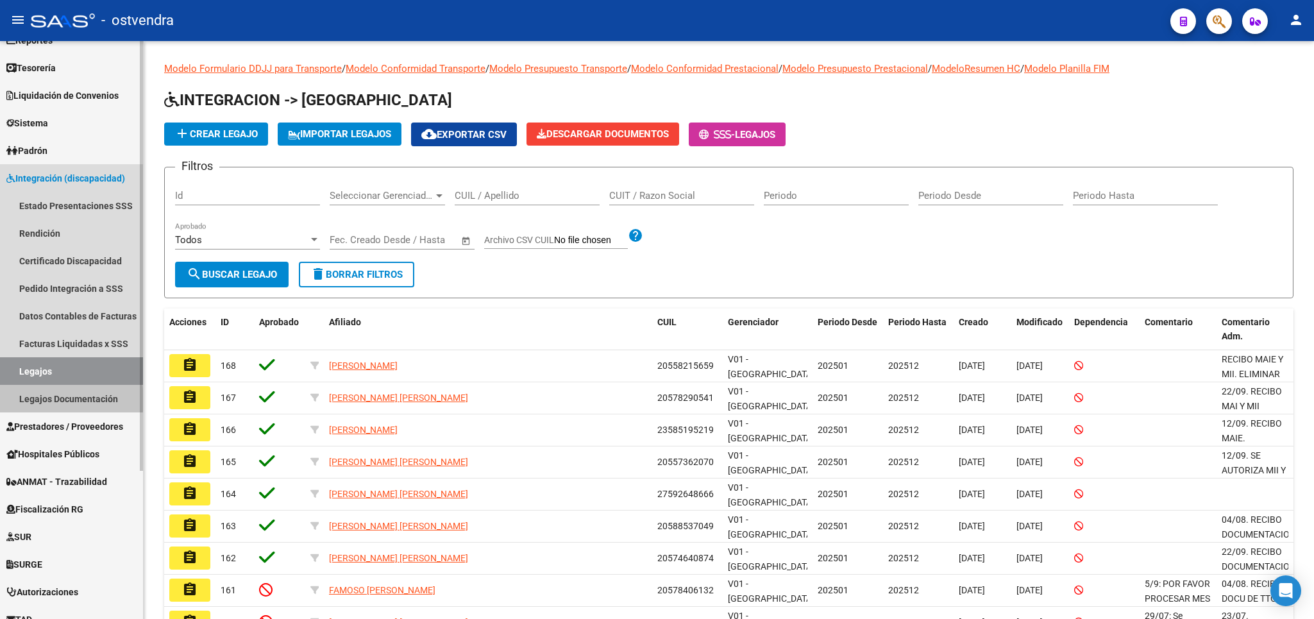
click at [46, 400] on link "Legajos Documentación" at bounding box center [71, 399] width 143 height 28
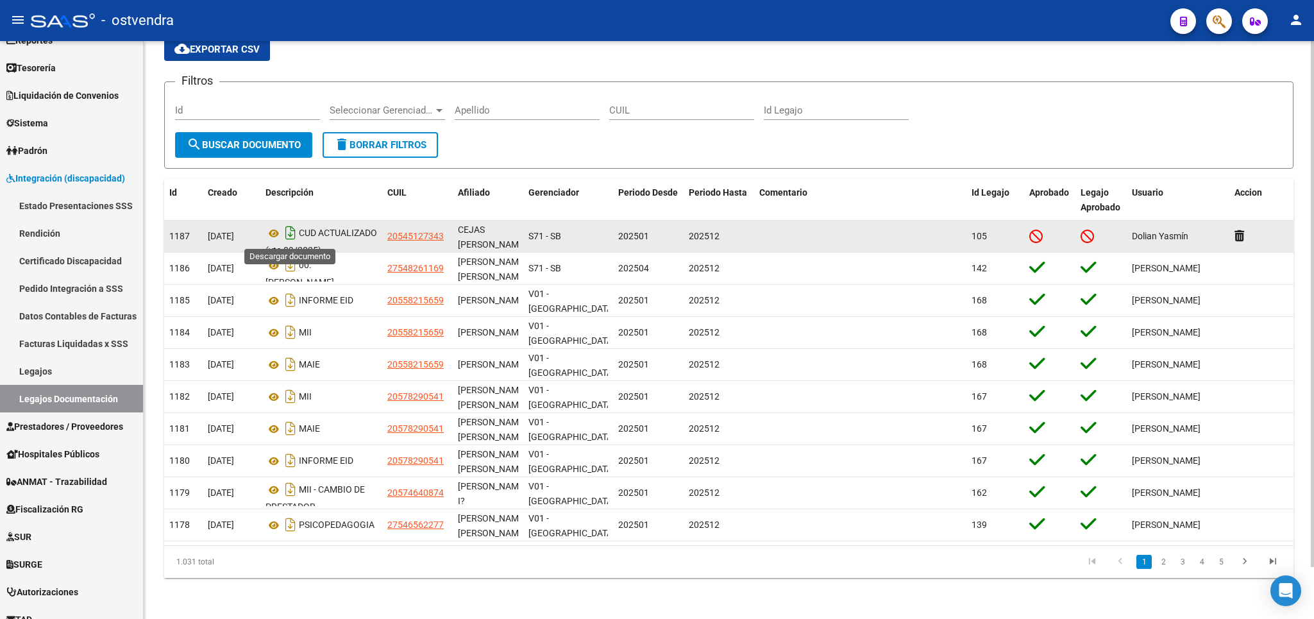
click at [292, 235] on icon "Descargar documento" at bounding box center [290, 233] width 17 height 21
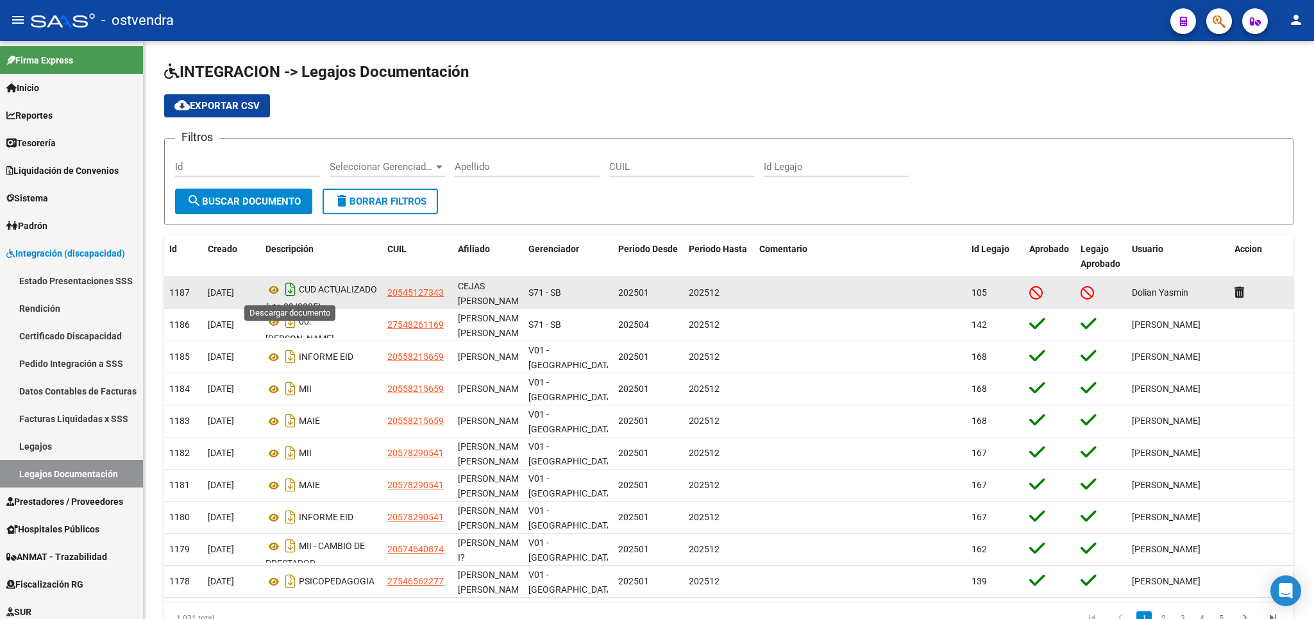
click at [289, 288] on icon "Descargar documento" at bounding box center [290, 289] width 17 height 21
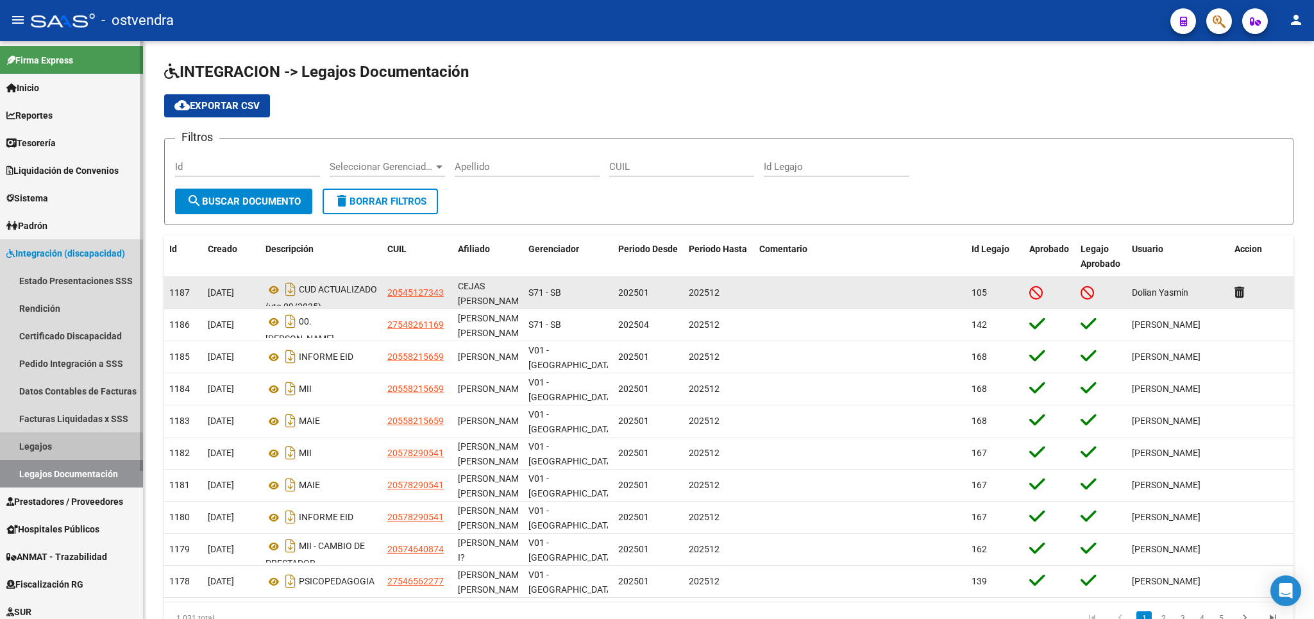
click at [31, 448] on link "Legajos" at bounding box center [71, 446] width 143 height 28
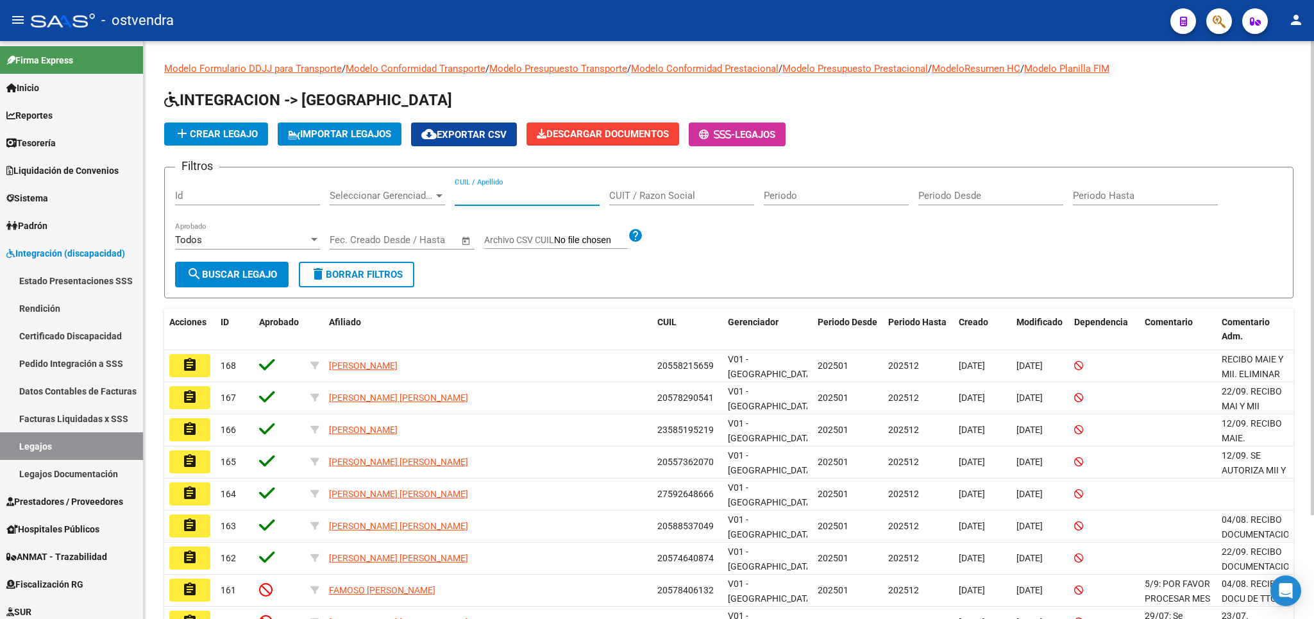
click at [515, 201] on input "CUIL / Apellido" at bounding box center [527, 196] width 145 height 12
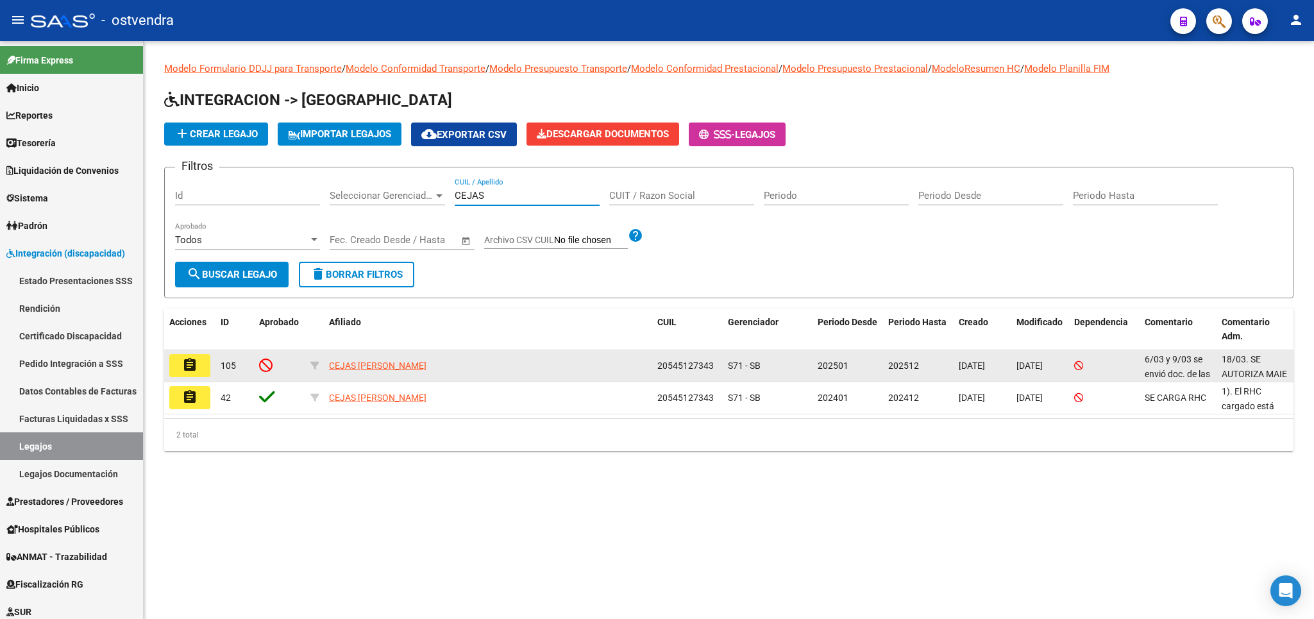
type input "CEJAS"
click at [198, 369] on mat-icon "assignment" at bounding box center [189, 364] width 15 height 15
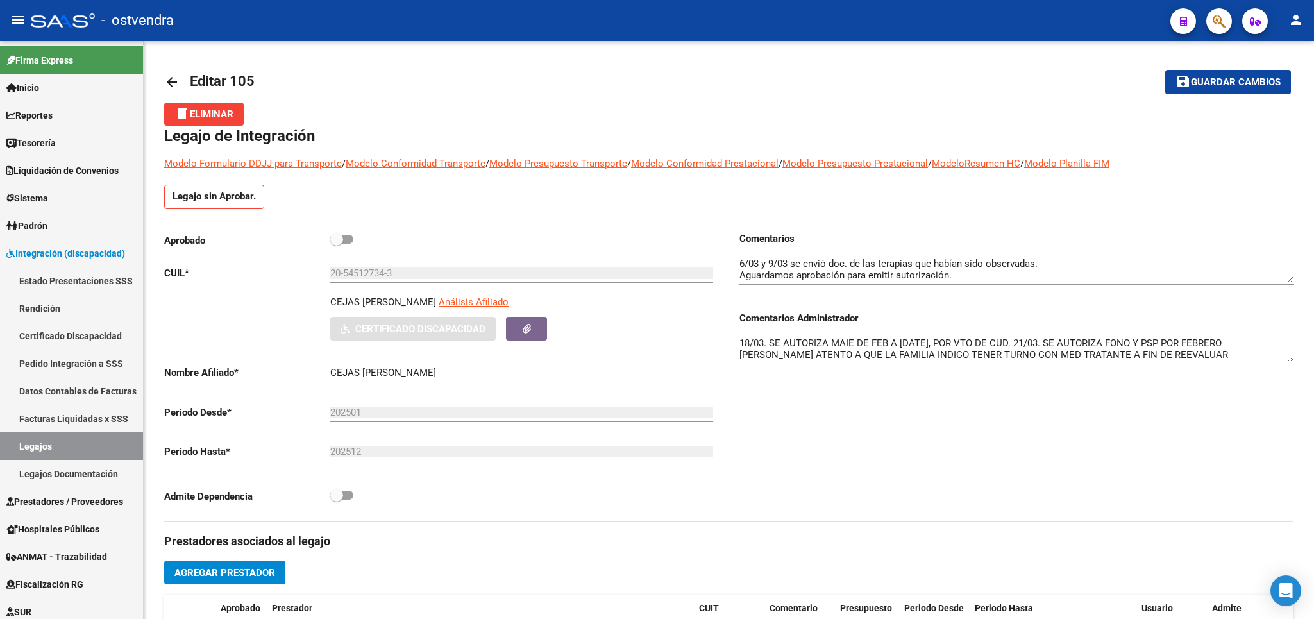
scroll to position [2, 0]
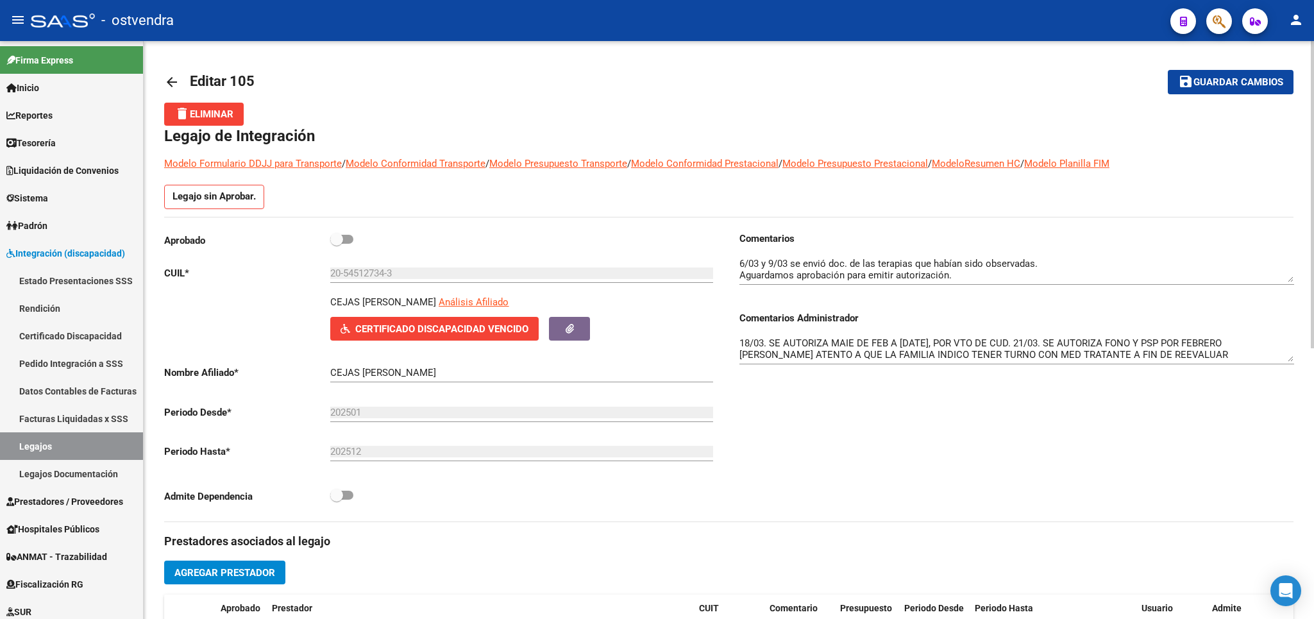
click at [337, 242] on span at bounding box center [336, 239] width 13 height 13
click at [337, 244] on input "checkbox" at bounding box center [336, 244] width 1 height 1
checkbox input "true"
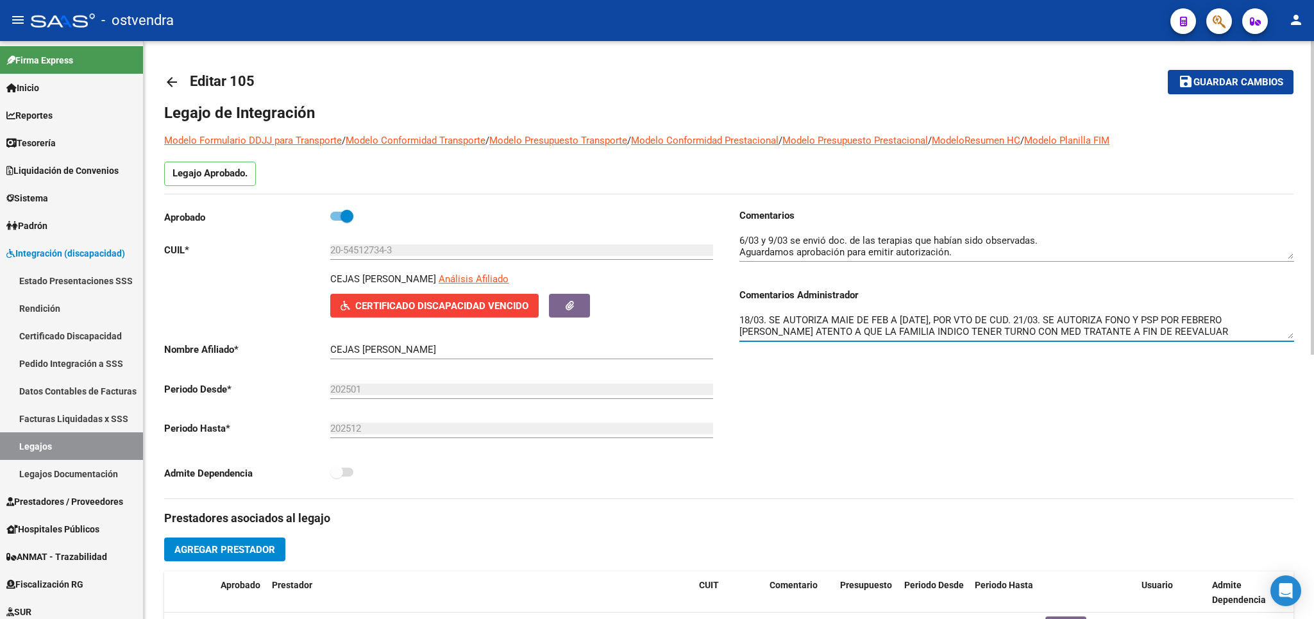
click at [1235, 329] on textarea "18/03. SE AUTORIZA MAIE DE FEB A AGO 25, POR VTO DE CUD. 21/03. SE AUTORIZA FON…" at bounding box center [1016, 326] width 555 height 26
click at [1262, 334] on textarea "18/03. SE AUTORIZA MAIE DE FEB A AGO 25, POR VTO DE CUD. 21/03. SE AUTORIZA FON…" at bounding box center [1016, 326] width 555 height 26
click at [1268, 334] on textarea "18/03. SE AUTORIZA MAIE DE FEB A AGO 25, POR VTO DE CUD. 21/03. SE AUTORIZA FON…" at bounding box center [1016, 326] width 555 height 26
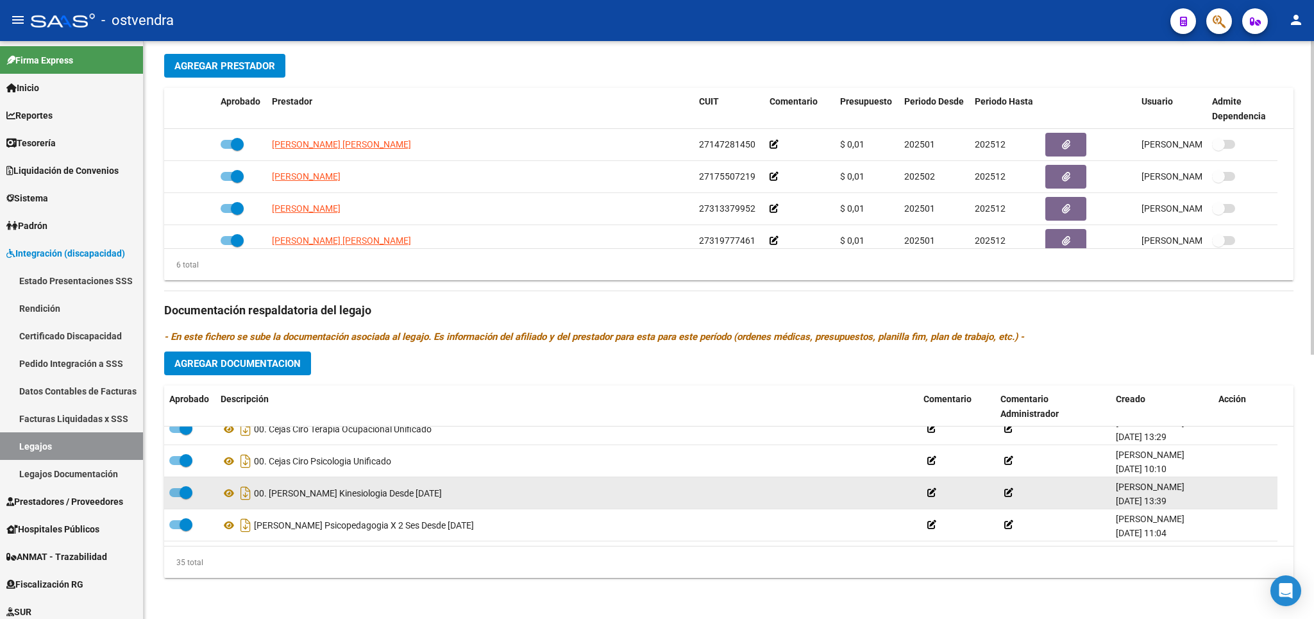
scroll to position [1006, 0]
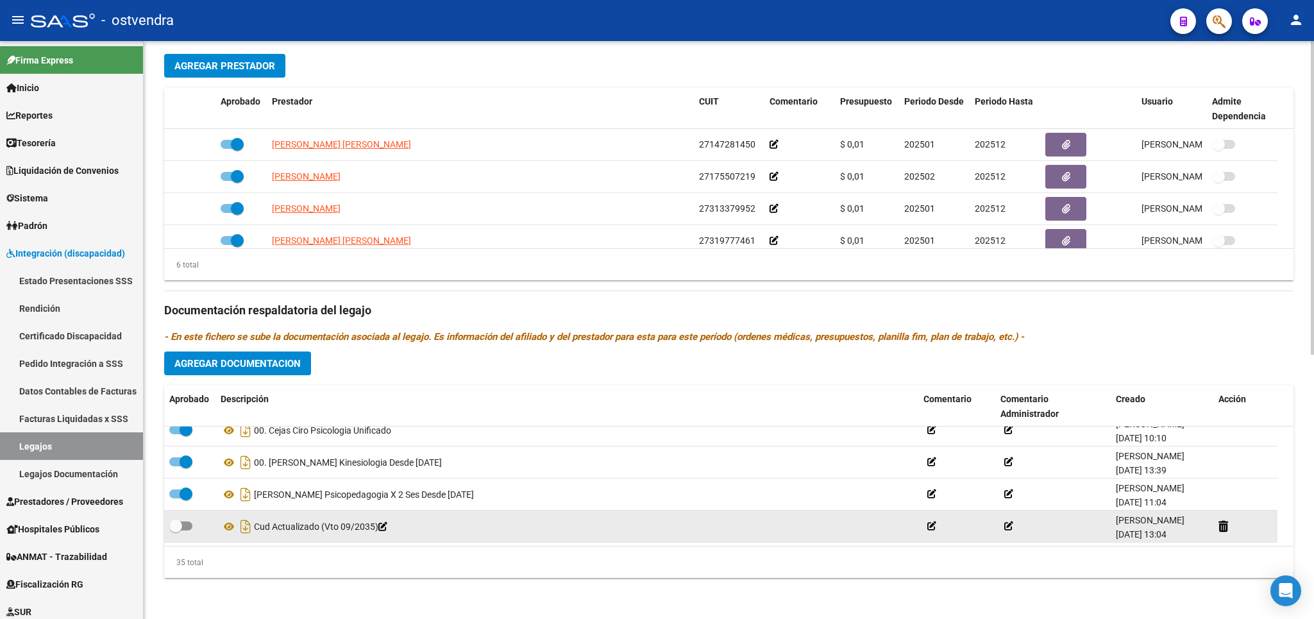
type textarea "18/03. SE AUTORIZA MAIE DE FEB A AGO 25, POR VTO DE CUD. 21/03. SE AUTORIZA FON…"
click at [177, 527] on span at bounding box center [175, 525] width 13 height 13
click at [176, 530] on input "checkbox" at bounding box center [175, 530] width 1 height 1
checkbox input "true"
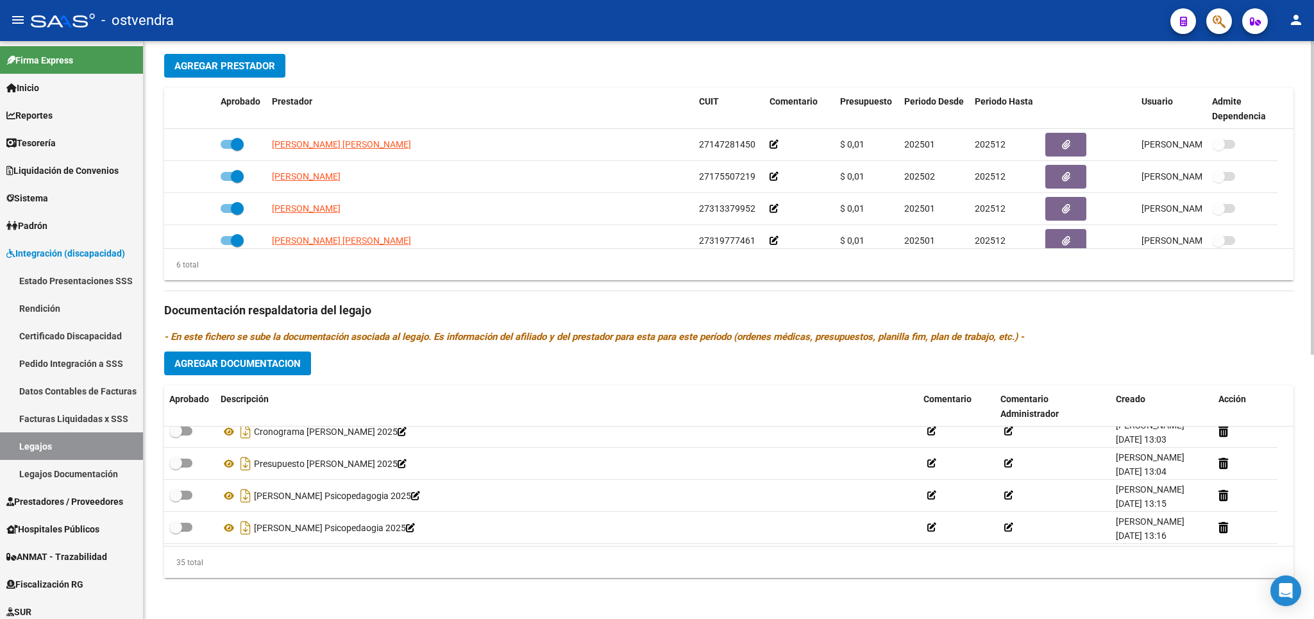
scroll to position [0, 0]
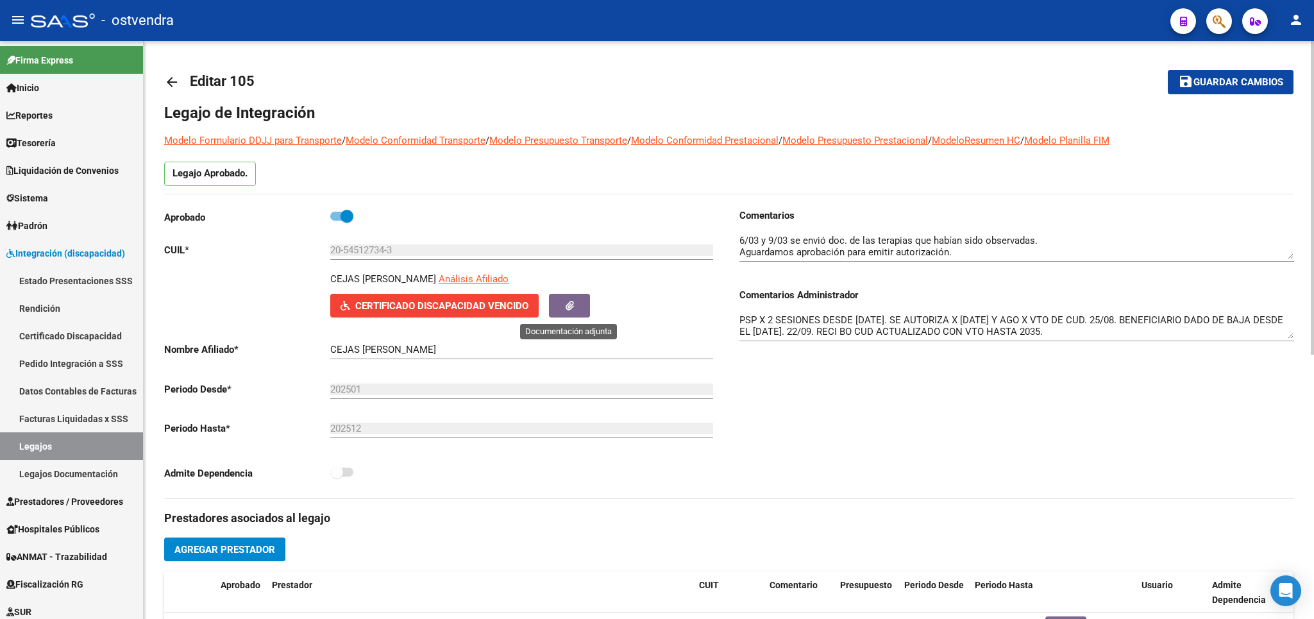
click at [566, 312] on button "button" at bounding box center [569, 306] width 41 height 24
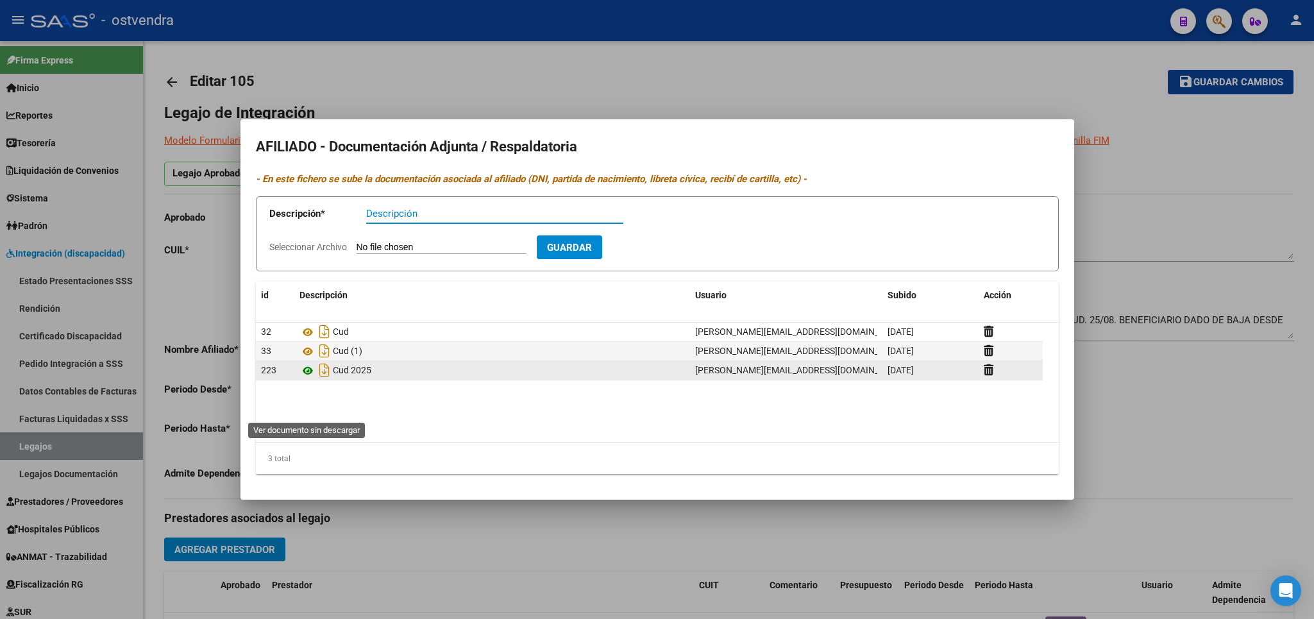
click at [311, 378] on icon at bounding box center [307, 370] width 17 height 15
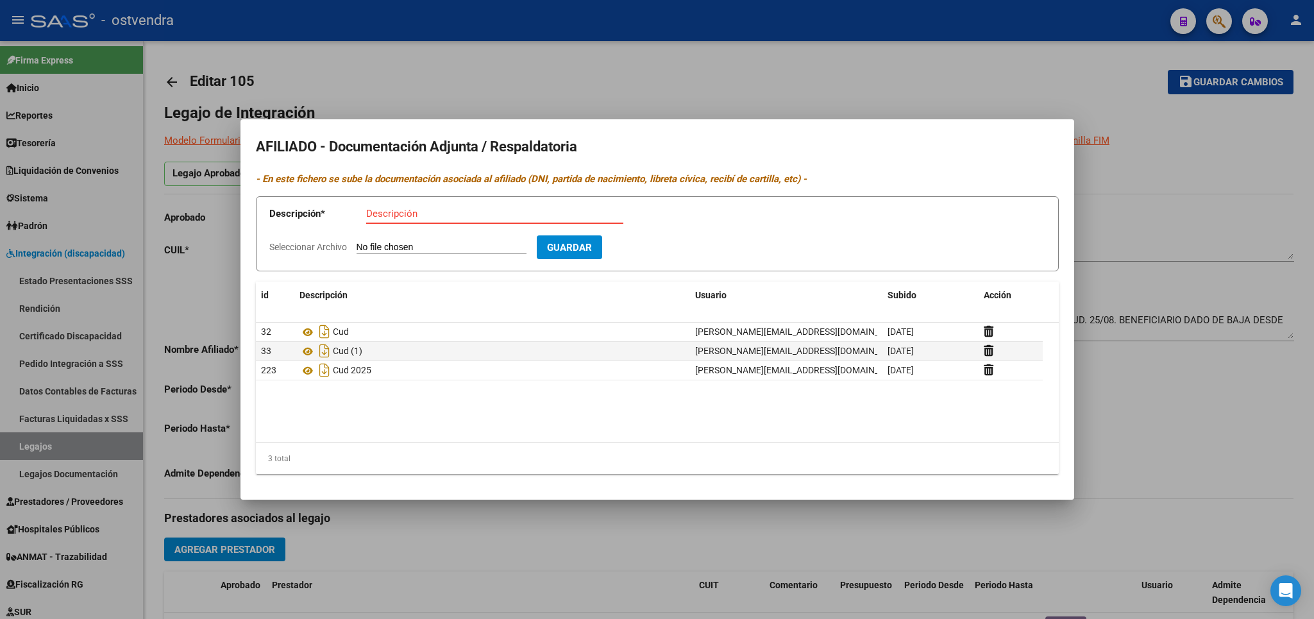
click at [440, 219] on input "Descripción" at bounding box center [494, 214] width 257 height 12
type input "CEJAS CIRO CUD ACTUALIZADO VTO 2035"
click at [394, 246] on input "Seleccionar Archivo" at bounding box center [442, 248] width 170 height 12
type input "C:\fakepath\CEJAS CIRO CUD ACTUALIZADO 2025.pdf"
click at [666, 246] on span "Guardar" at bounding box center [643, 248] width 45 height 12
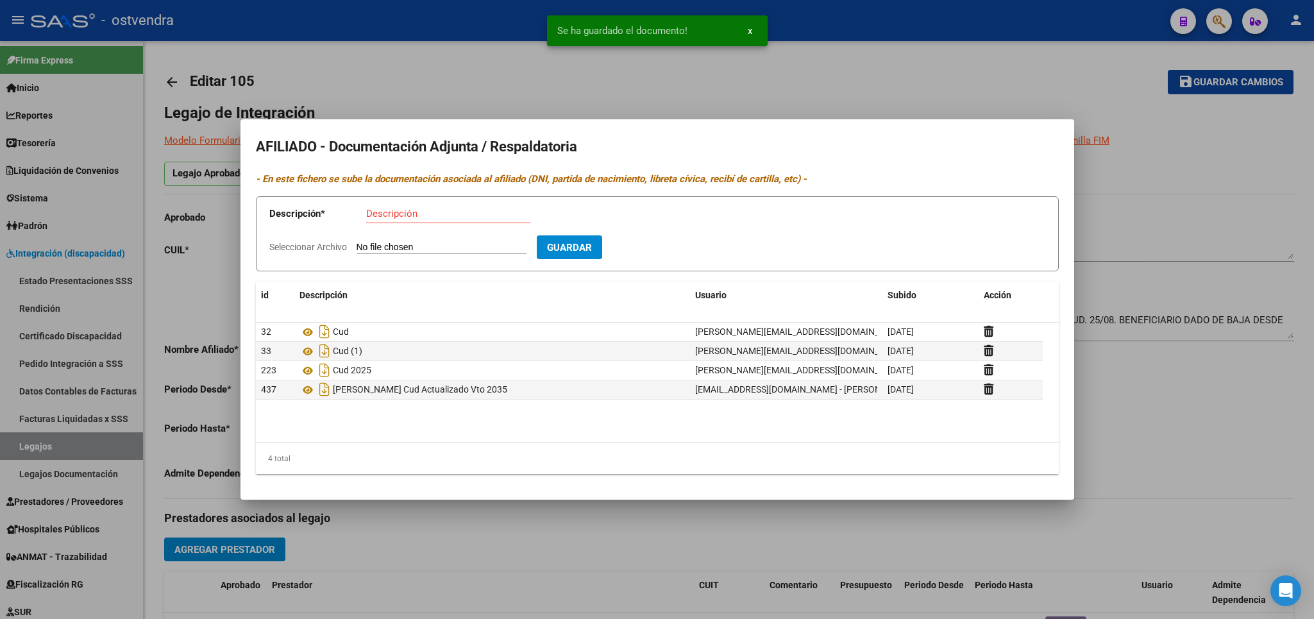
click at [1217, 157] on div at bounding box center [657, 309] width 1314 height 619
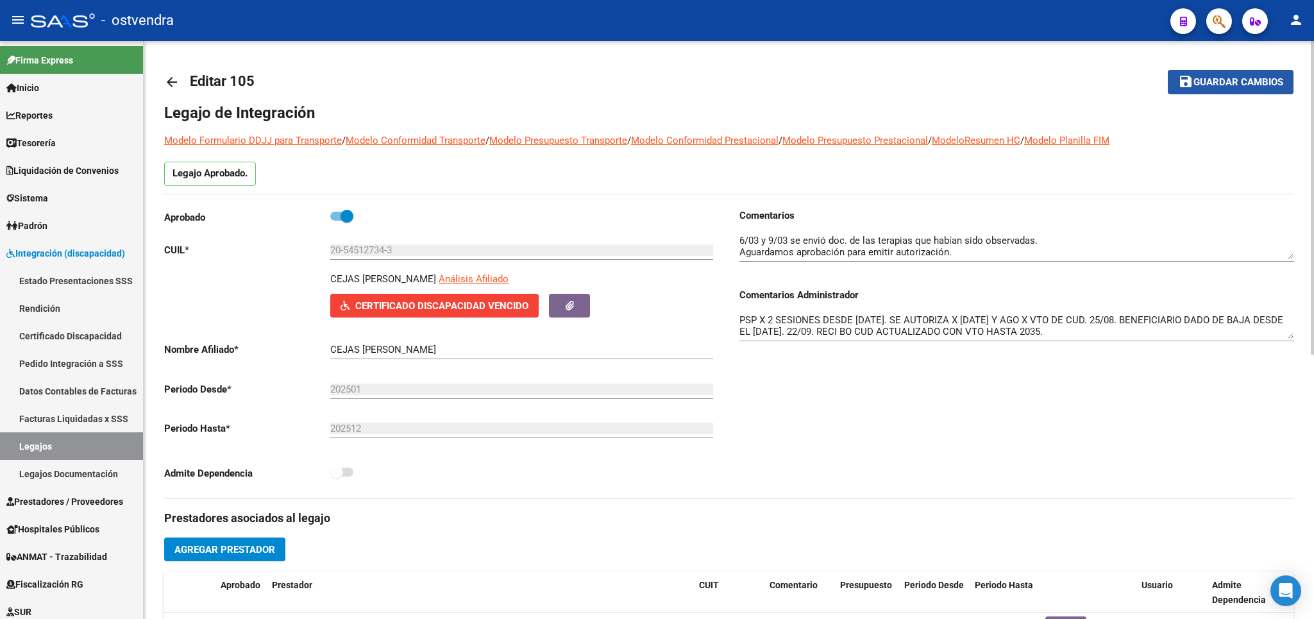
click at [1213, 84] on span "Guardar cambios" at bounding box center [1238, 83] width 90 height 12
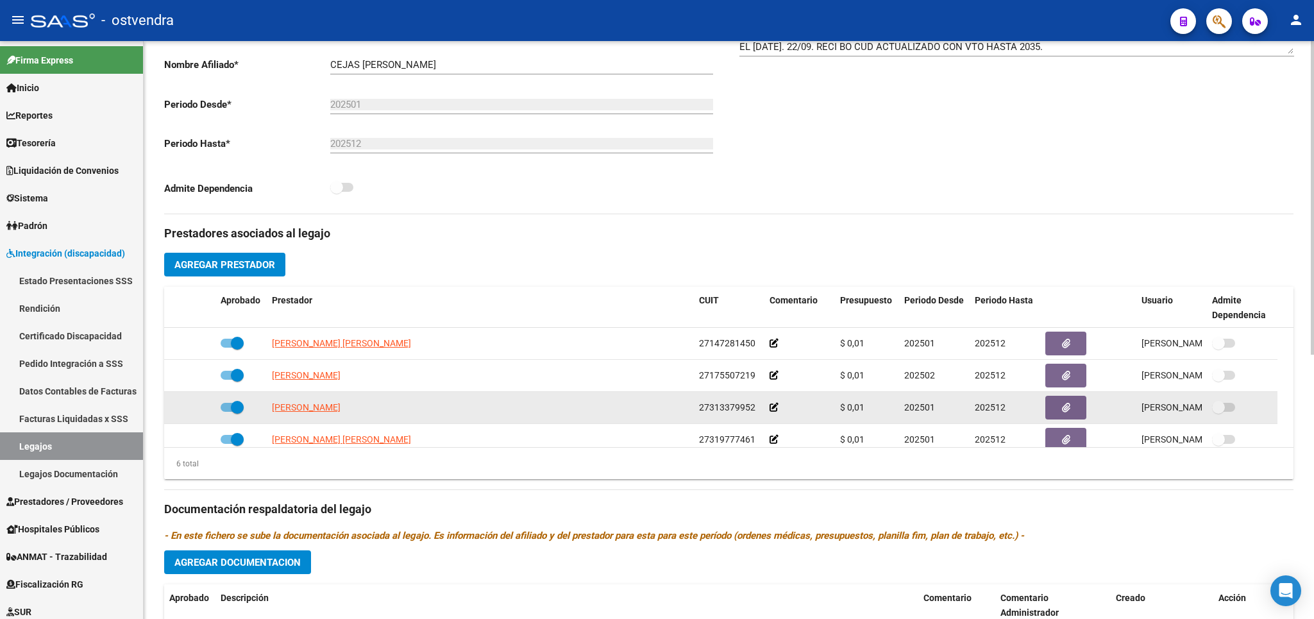
scroll to position [375, 0]
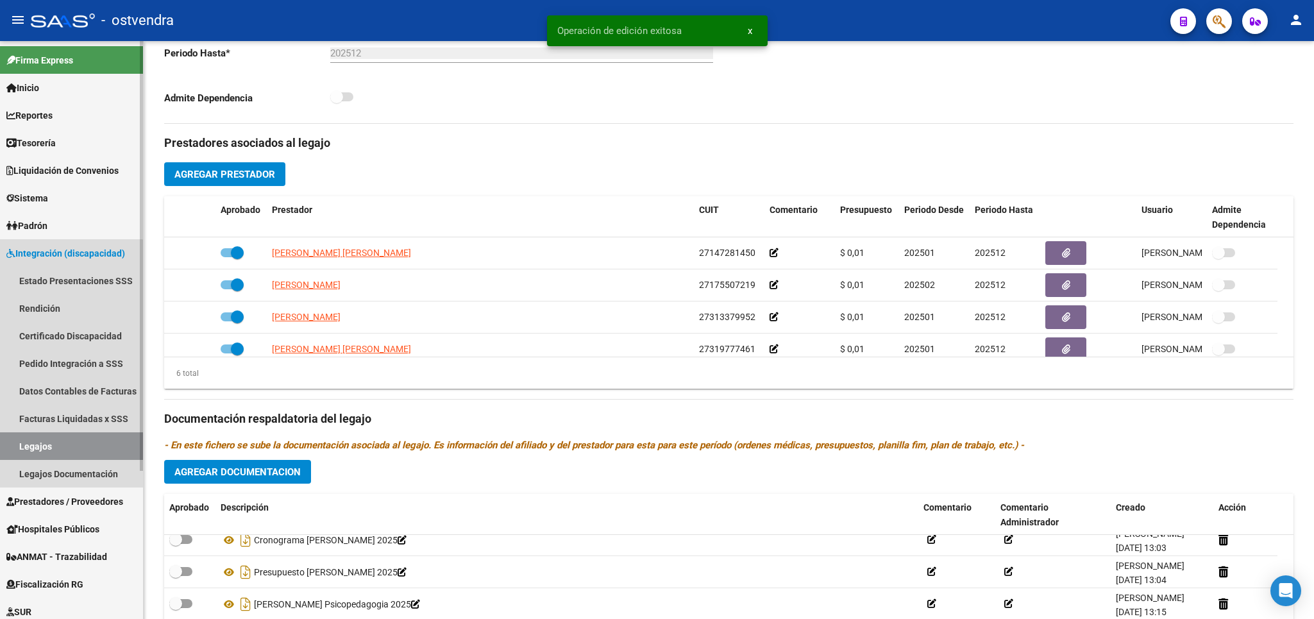
click at [29, 442] on link "Legajos" at bounding box center [71, 446] width 143 height 28
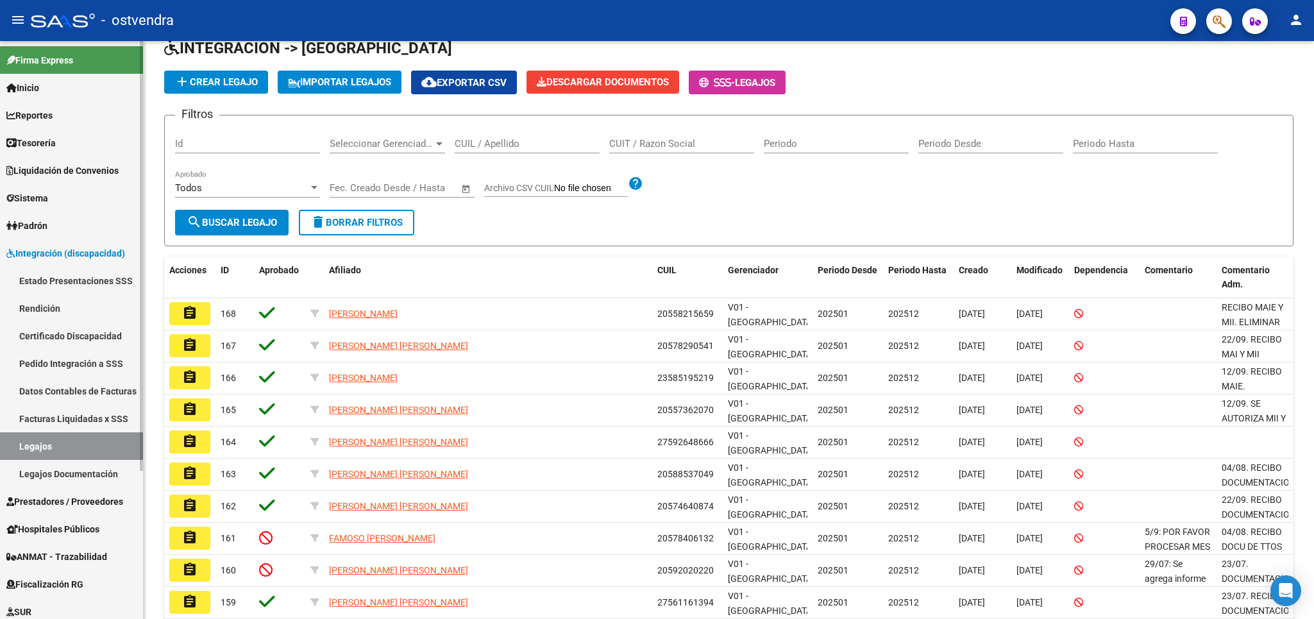
scroll to position [75, 0]
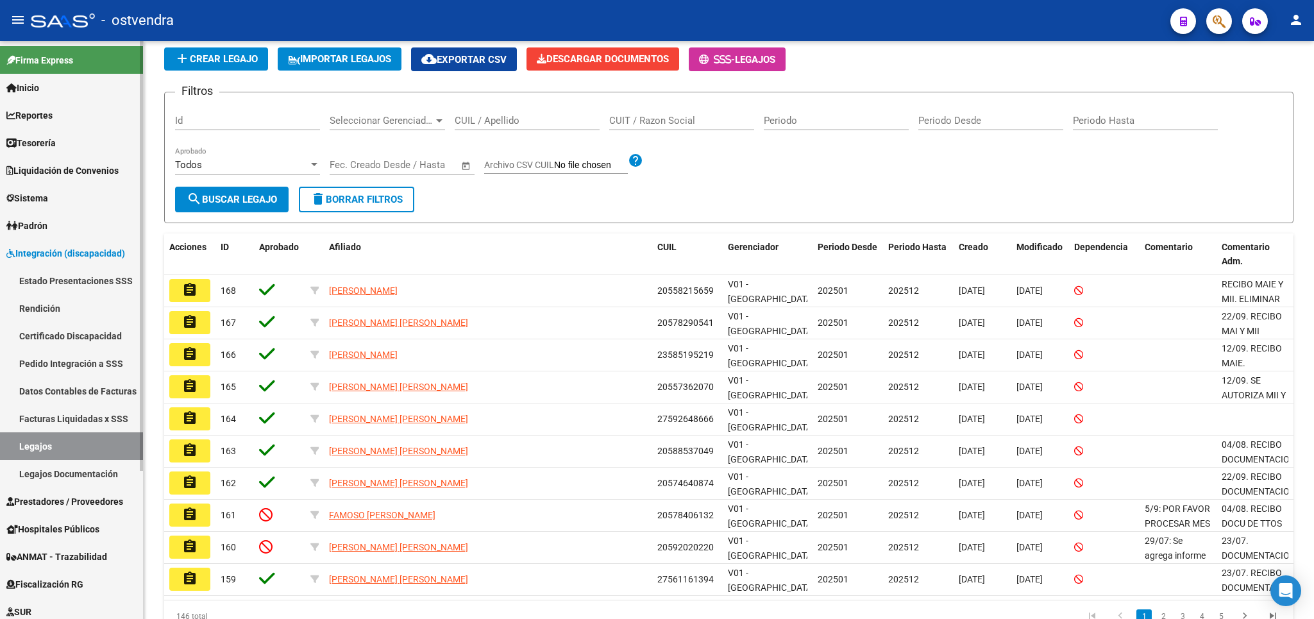
click at [94, 471] on link "Legajos Documentación" at bounding box center [71, 474] width 143 height 28
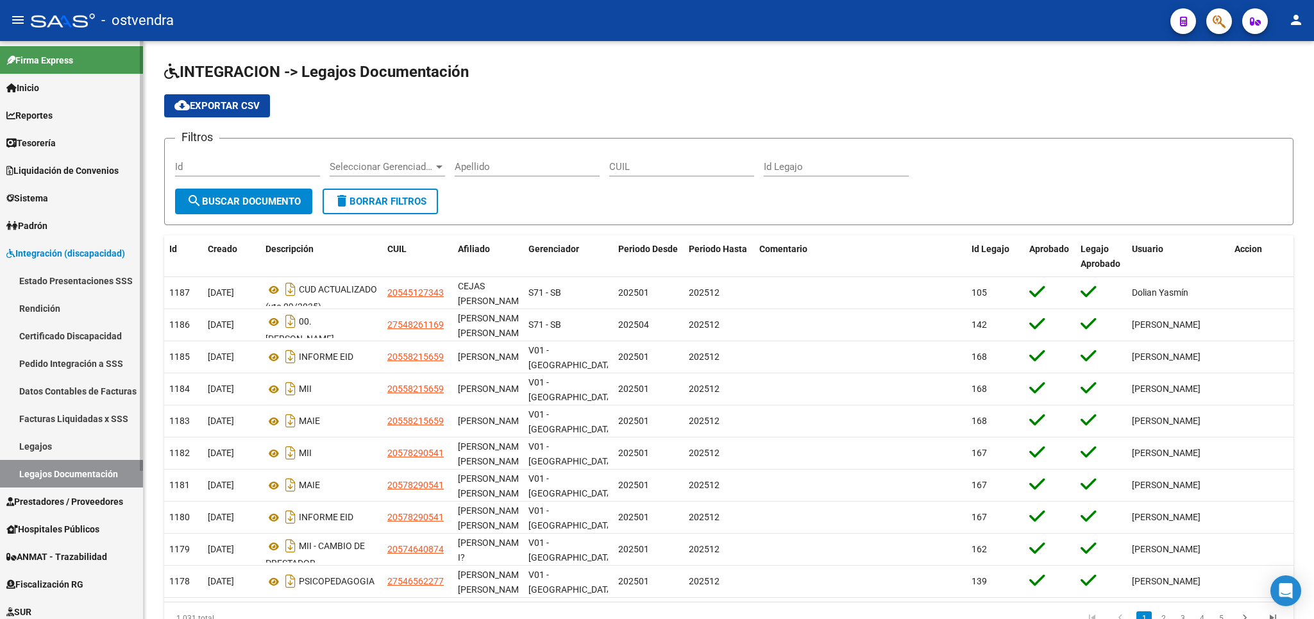
click at [53, 248] on span "Integración (discapacidad)" at bounding box center [65, 253] width 119 height 14
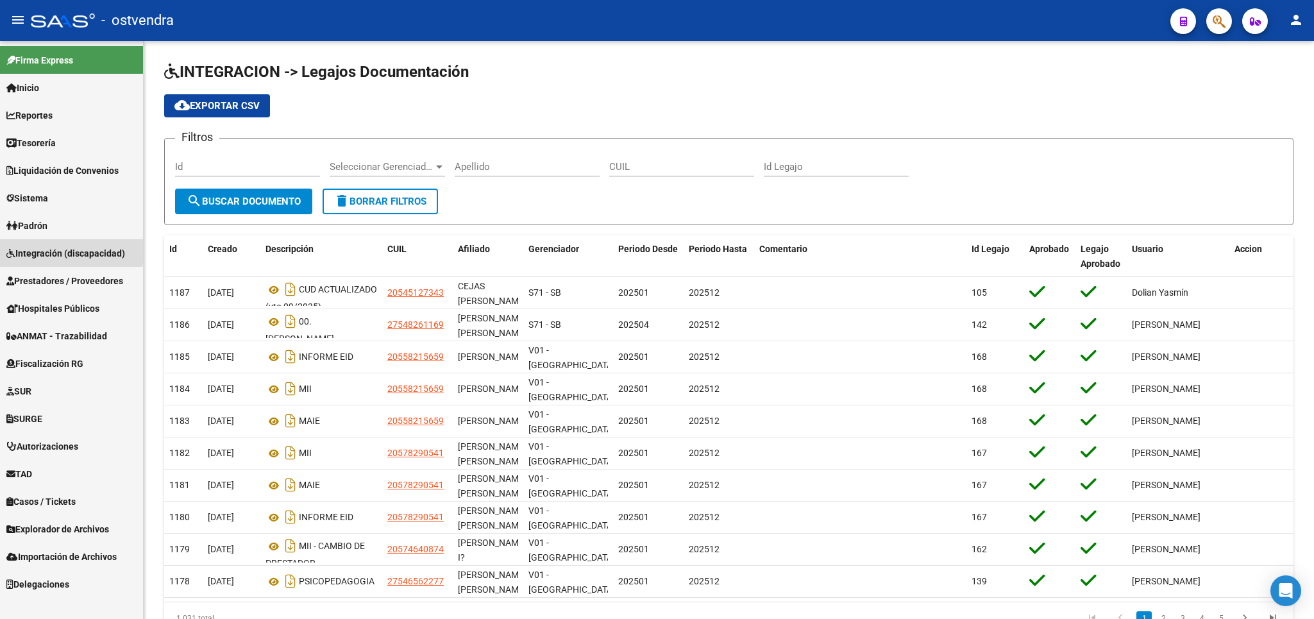
click at [46, 248] on span "Integración (discapacidad)" at bounding box center [65, 253] width 119 height 14
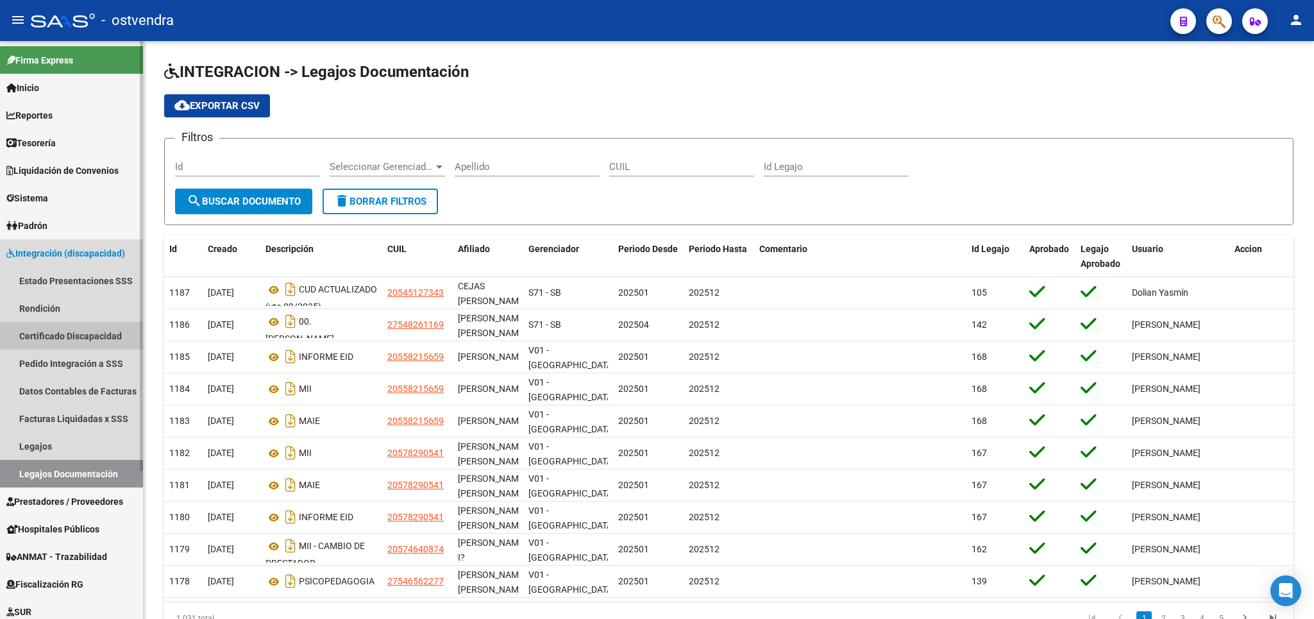
click at [63, 334] on link "Certificado Discapacidad" at bounding box center [71, 336] width 143 height 28
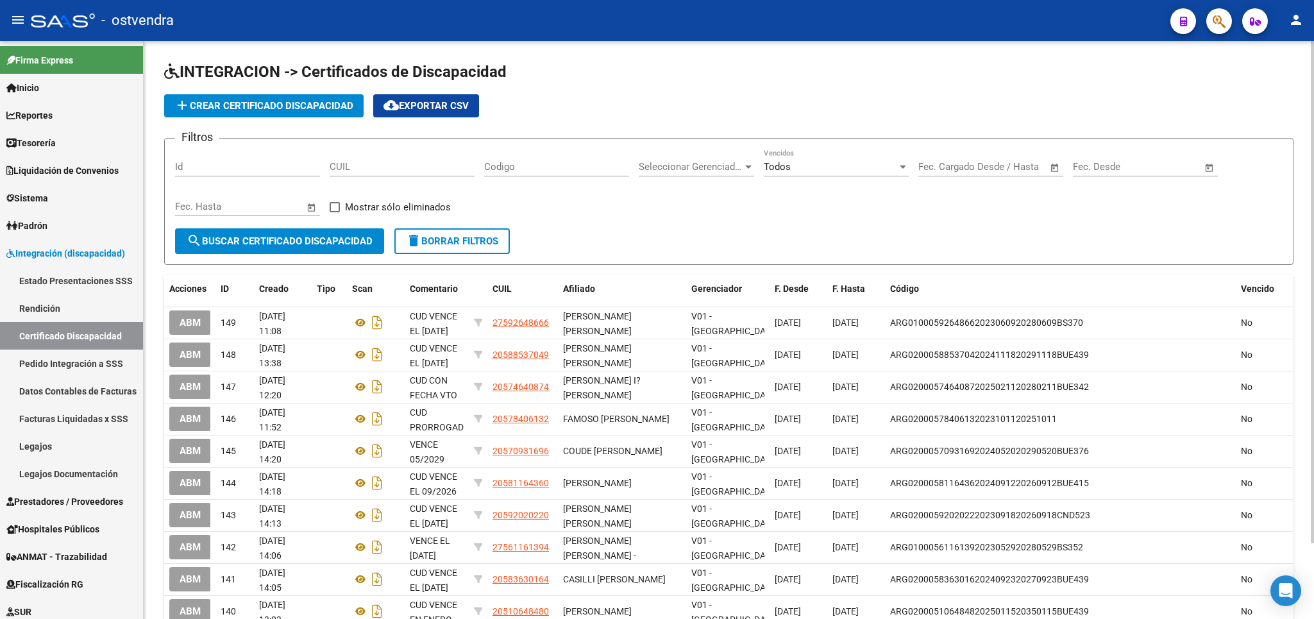
click at [215, 104] on span "add Crear Certificado Discapacidad" at bounding box center [263, 106] width 179 height 12
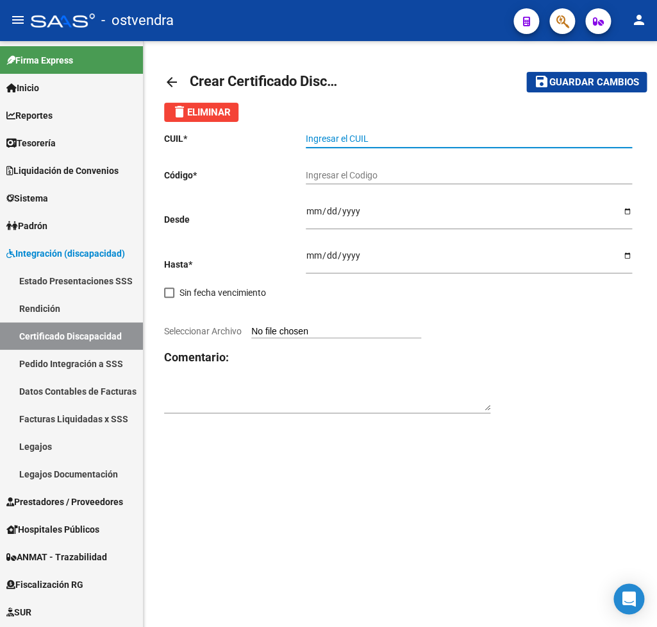
click at [344, 140] on input "Ingresar el CUIL" at bounding box center [469, 138] width 326 height 11
type input "23-58519521-9"
click at [348, 174] on input "Ingresar el Codigo" at bounding box center [469, 175] width 326 height 11
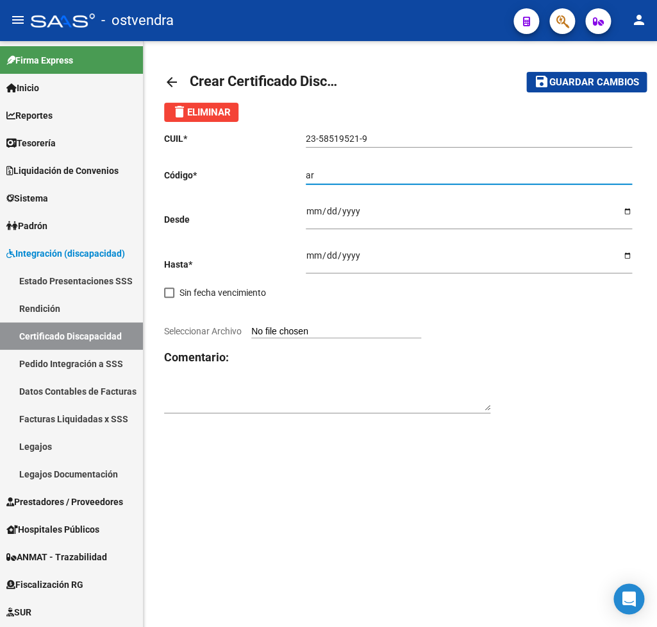
type input "a"
type input "ARG02000585195212025031020280310BUE352"
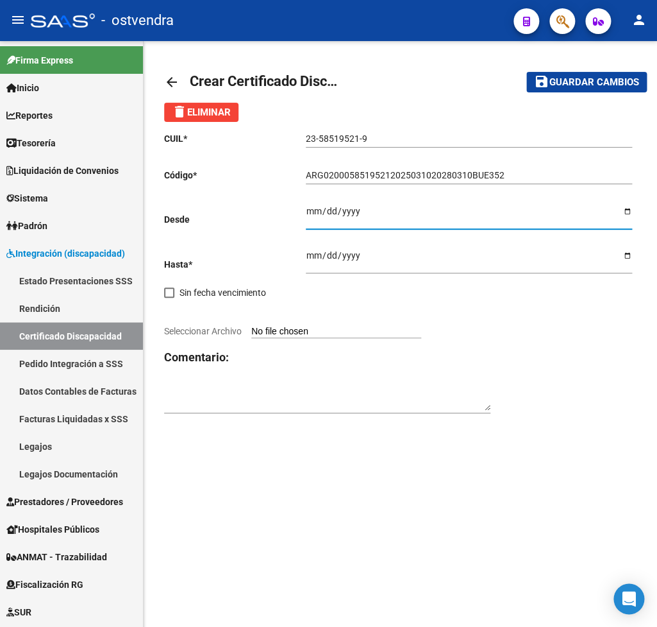
type input "2025-10-03"
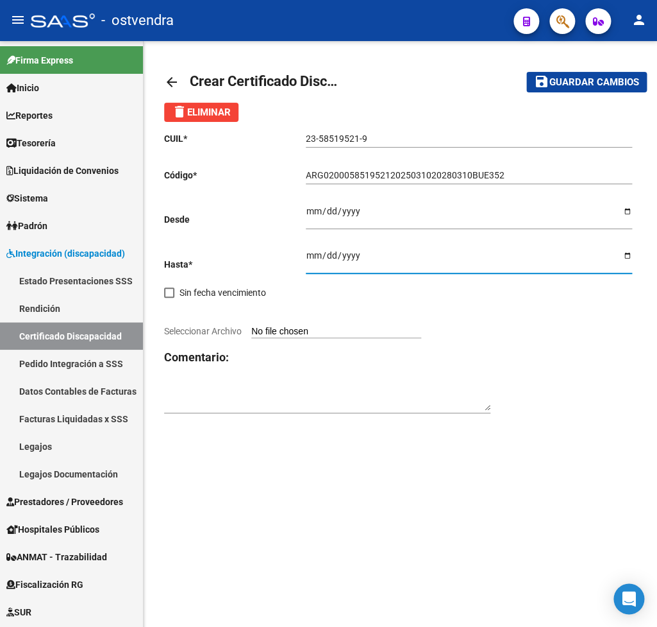
type input "2028-10-03"
click at [284, 326] on input "Seleccionar Archivo" at bounding box center [336, 332] width 170 height 12
type input "C:\fakepath\BARRETO ALEX SAMUEL CUD.pdf"
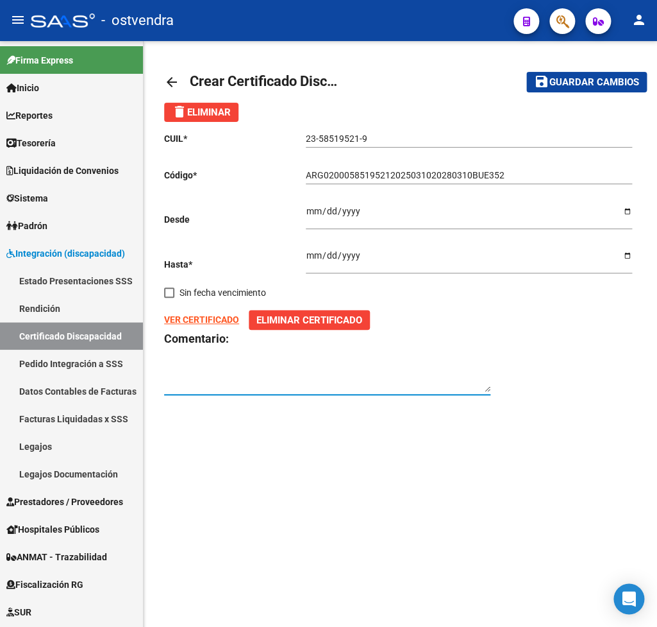
click at [219, 367] on textarea at bounding box center [327, 379] width 326 height 24
type textarea "CUD CON VTO EL 03/10/2028"
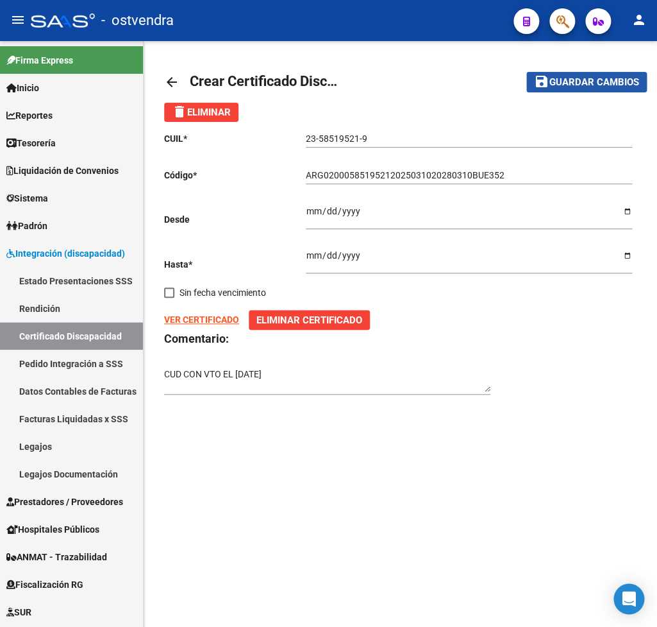
click at [593, 79] on span "Guardar cambios" at bounding box center [595, 83] width 90 height 12
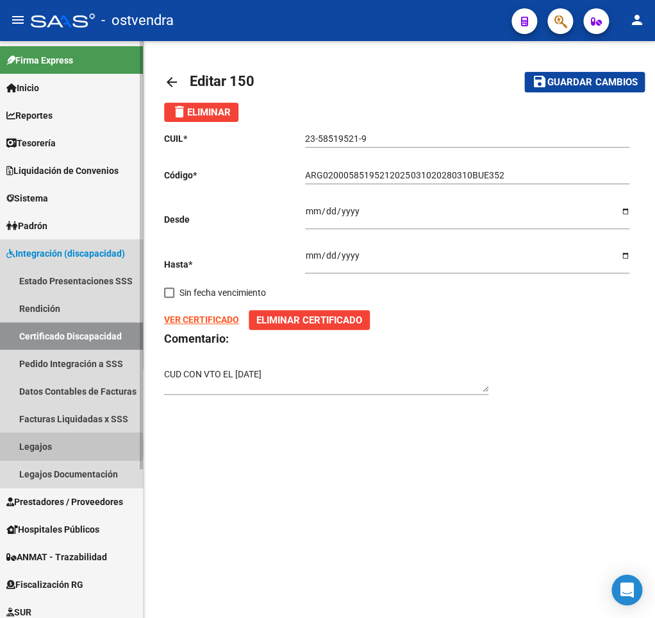
click at [46, 444] on link "Legajos" at bounding box center [71, 446] width 143 height 28
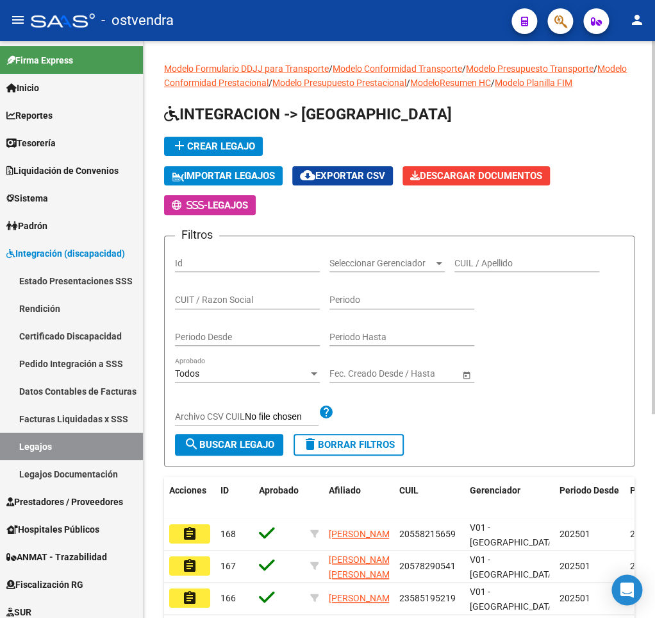
click at [275, 300] on input "CUIT / Razon Social" at bounding box center [247, 299] width 145 height 11
click at [526, 260] on input "CUIL / Apellido" at bounding box center [527, 263] width 145 height 11
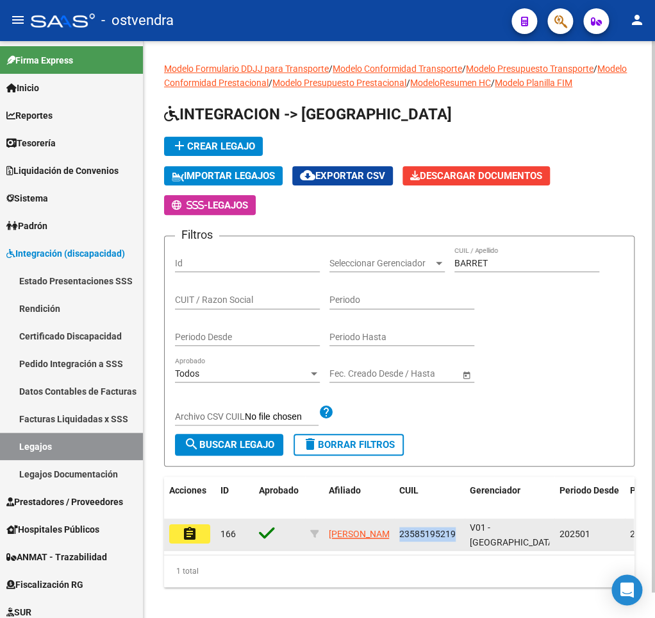
drag, startPoint x: 400, startPoint y: 536, endPoint x: 453, endPoint y: 536, distance: 53.9
click at [453, 536] on datatable-body-cell "23585195219" at bounding box center [429, 533] width 71 height 31
copy span "23585195219"
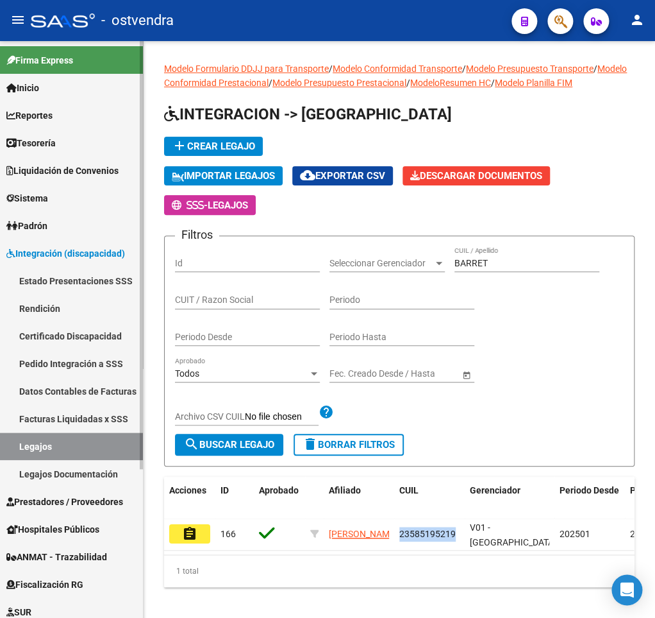
drag, startPoint x: 73, startPoint y: 438, endPoint x: 90, endPoint y: 417, distance: 27.3
click at [74, 435] on link "Legajos" at bounding box center [71, 446] width 143 height 28
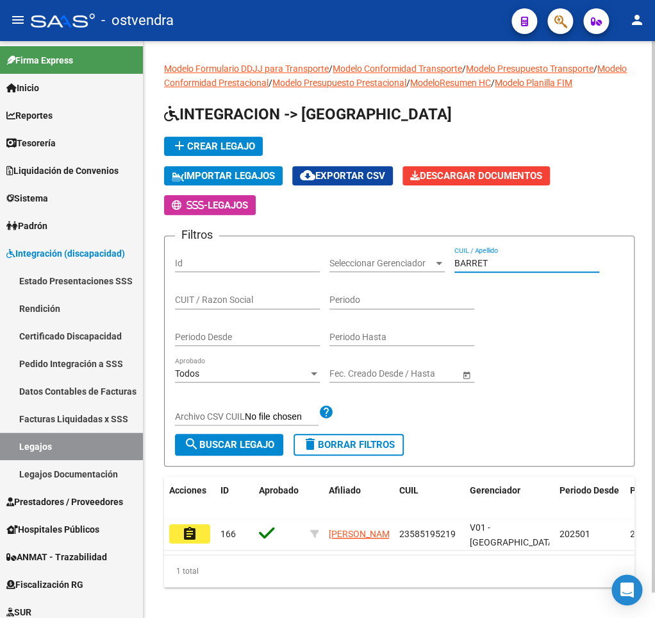
click at [488, 263] on input "BARRET" at bounding box center [527, 263] width 145 height 11
drag, startPoint x: 501, startPoint y: 257, endPoint x: 431, endPoint y: 267, distance: 71.2
click at [431, 267] on div "Filtros Id Seleccionar Gerenciador Seleccionar Gerenciador BARRET CUIL / Apelli…" at bounding box center [399, 339] width 449 height 187
drag, startPoint x: 496, startPoint y: 267, endPoint x: 419, endPoint y: 267, distance: 77.6
click at [455, 267] on input "BARRET" at bounding box center [527, 263] width 145 height 11
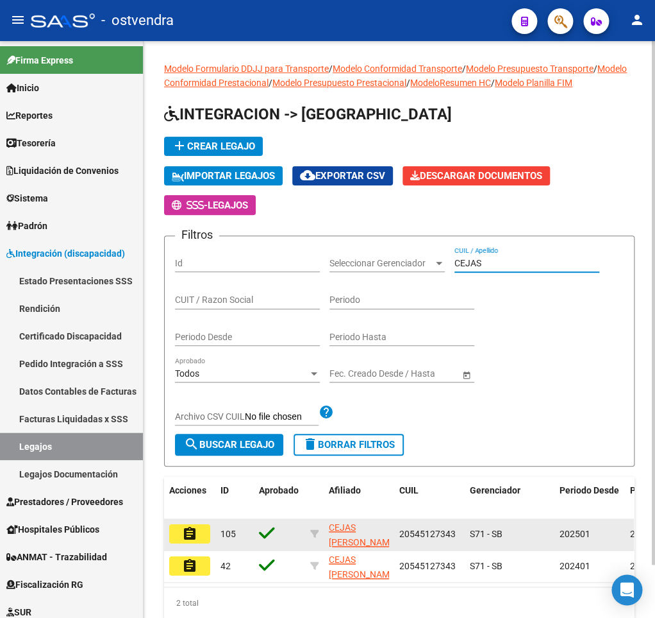
type input "CEJAS"
drag, startPoint x: 401, startPoint y: 534, endPoint x: 456, endPoint y: 536, distance: 54.5
click at [456, 536] on div "20545127343" at bounding box center [430, 533] width 60 height 15
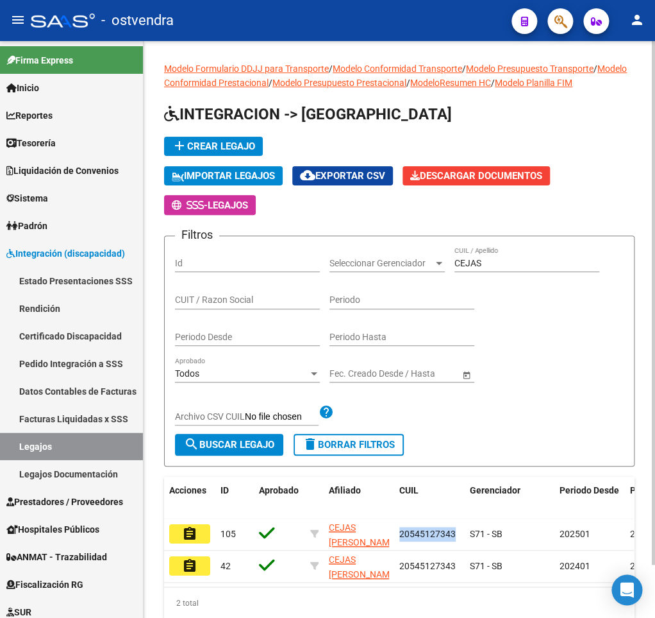
copy span "20545127343"
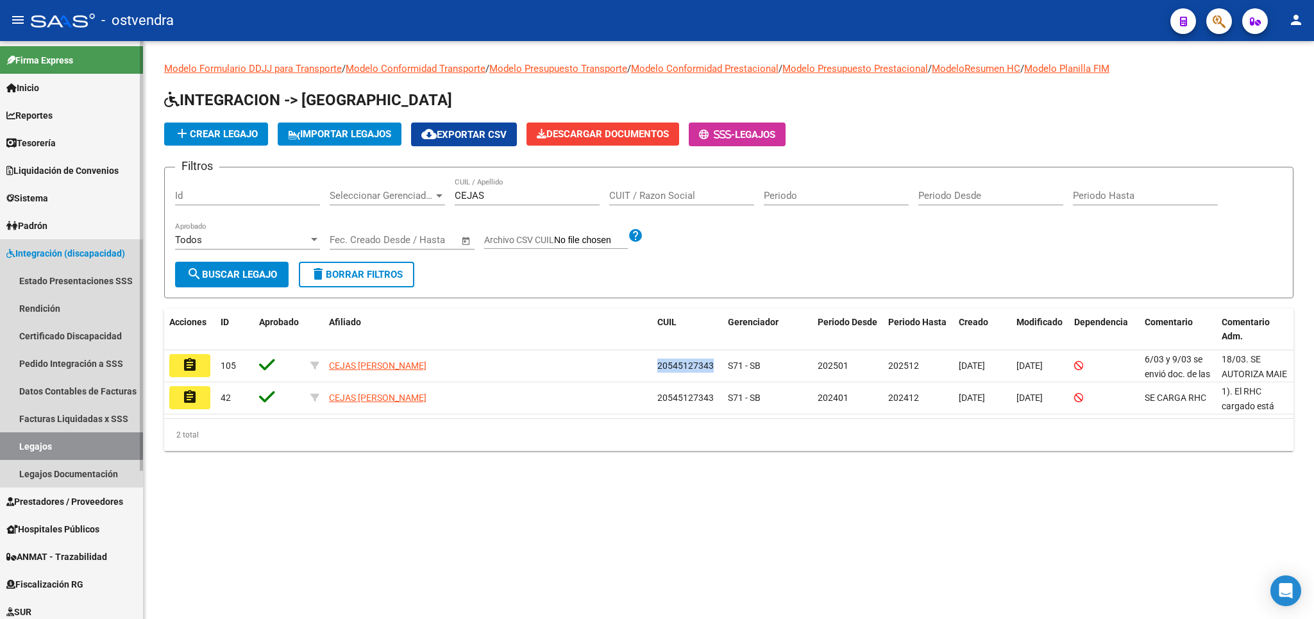
click at [71, 249] on span "Integración (discapacidad)" at bounding box center [65, 253] width 119 height 14
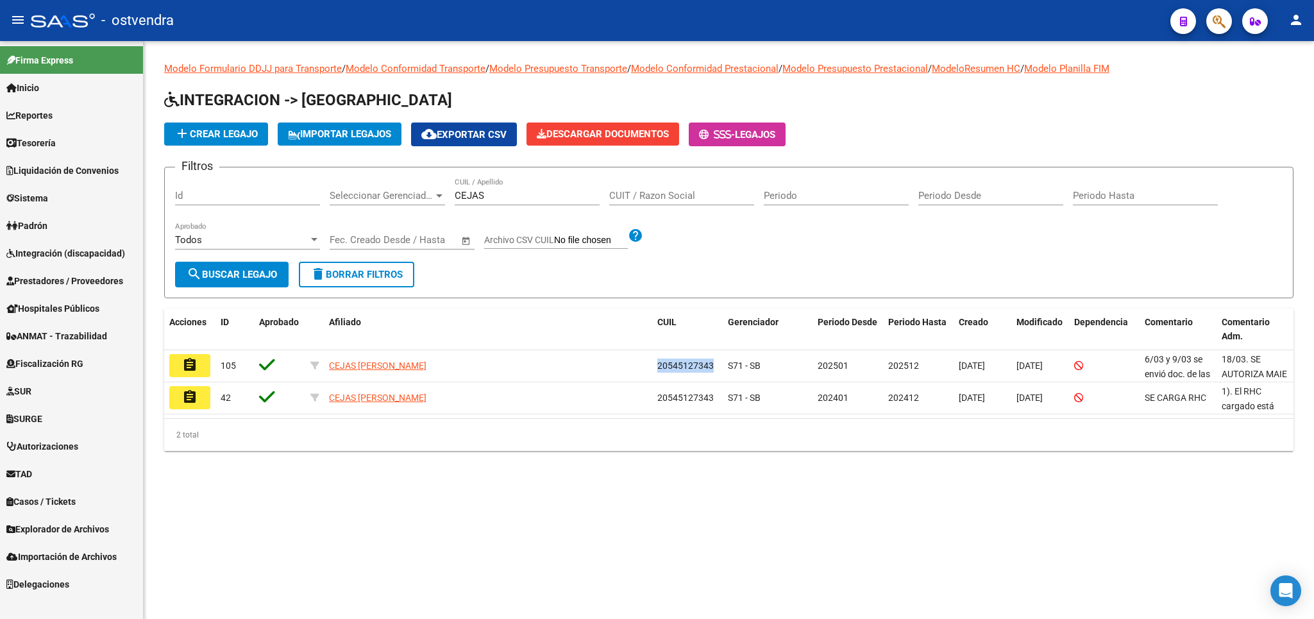
click at [65, 251] on span "Integración (discapacidad)" at bounding box center [65, 253] width 119 height 14
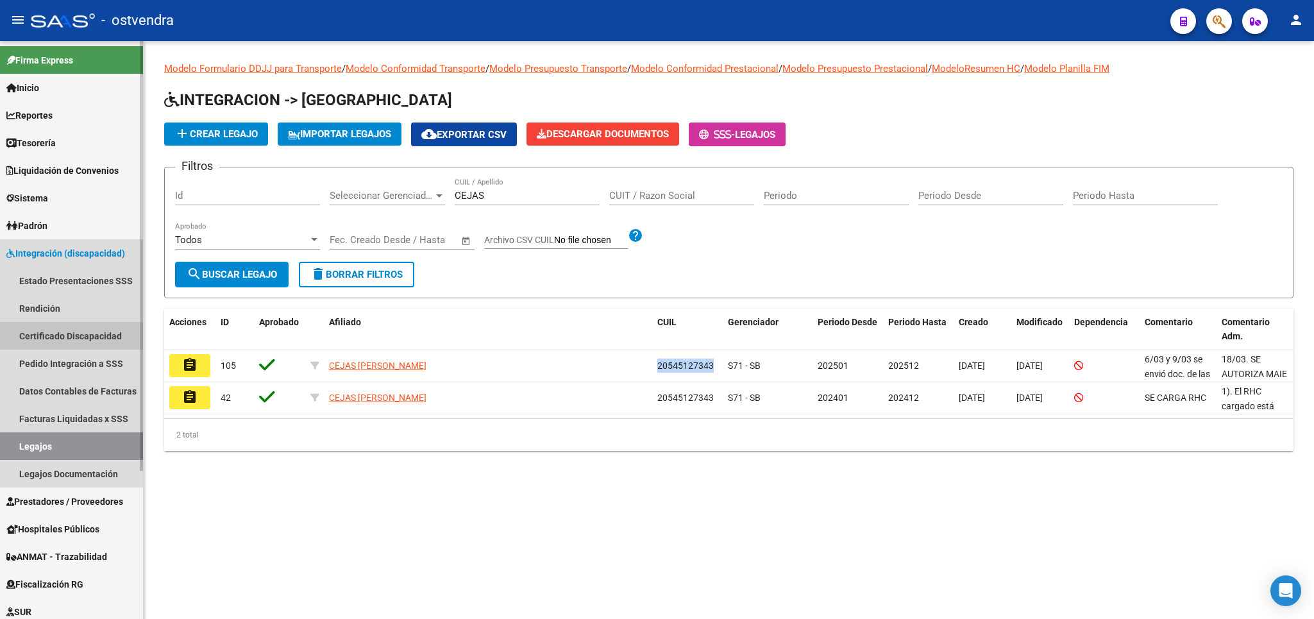
drag, startPoint x: 75, startPoint y: 328, endPoint x: 82, endPoint y: 323, distance: 8.7
click at [76, 327] on link "Certificado Discapacidad" at bounding box center [71, 336] width 143 height 28
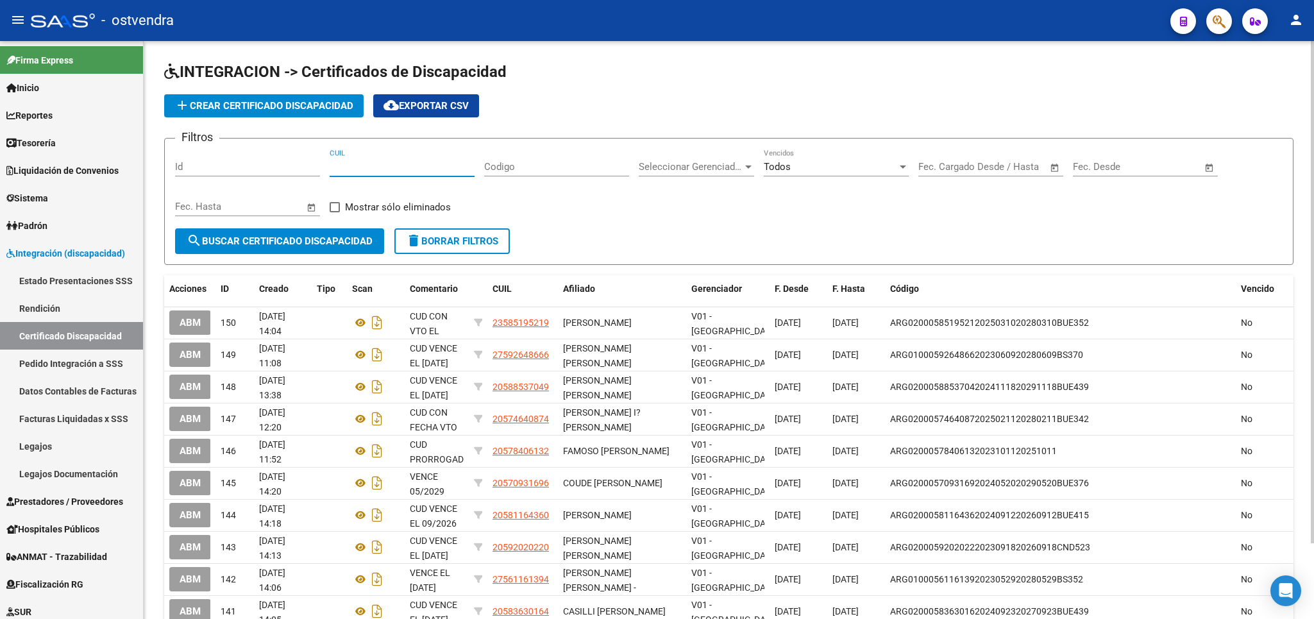
paste input "20-54512734-3"
type input "20-54512734-3"
click at [259, 246] on span "search Buscar Certificado Discapacidad" at bounding box center [280, 241] width 186 height 12
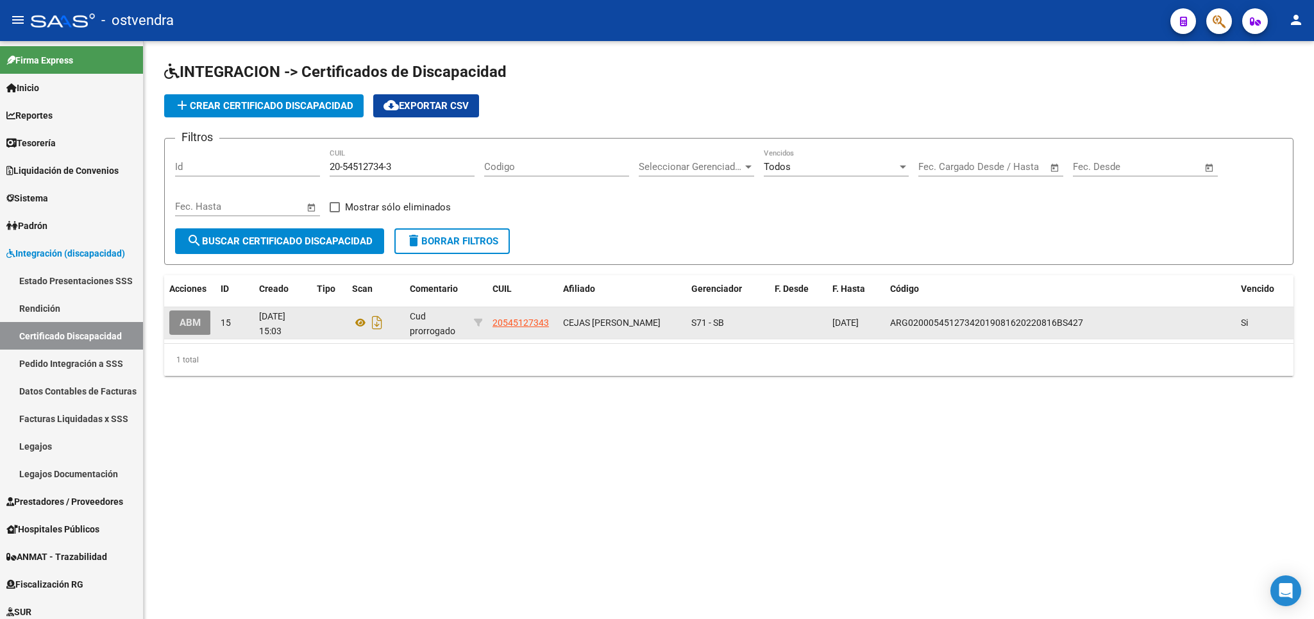
click at [187, 325] on span "ABM" at bounding box center [190, 323] width 21 height 12
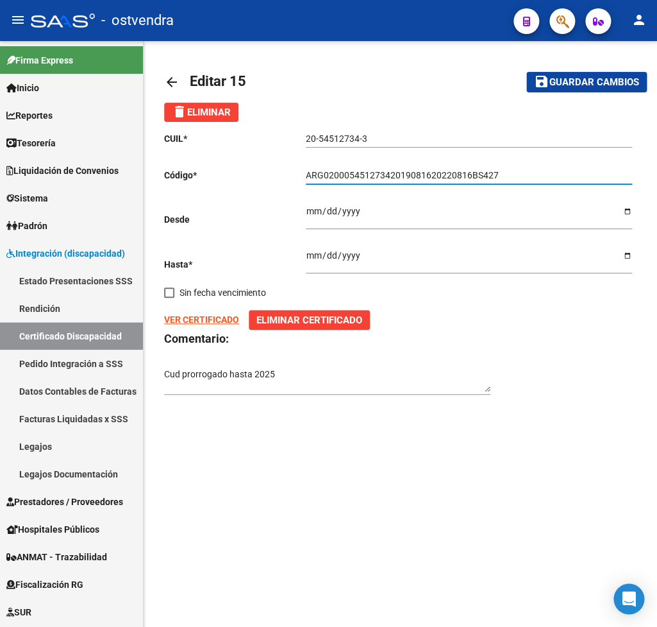
drag, startPoint x: 515, startPoint y: 178, endPoint x: 289, endPoint y: 194, distance: 226.9
click at [306, 181] on input "ARG02000545127342019081620220816BS427" at bounding box center [469, 175] width 326 height 11
type input "ARG02000545127342025092220350922BUE427"
click at [314, 215] on input "Ingresar fec. Desde" at bounding box center [469, 215] width 326 height 19
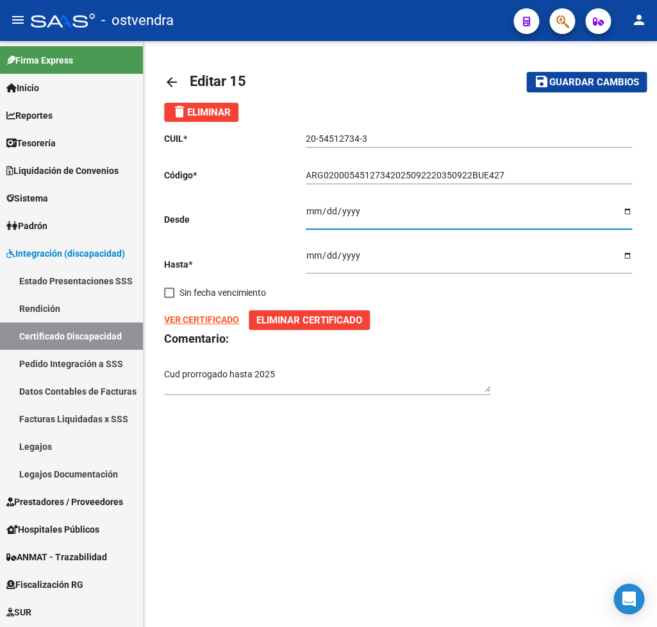
type input "2025-09-22"
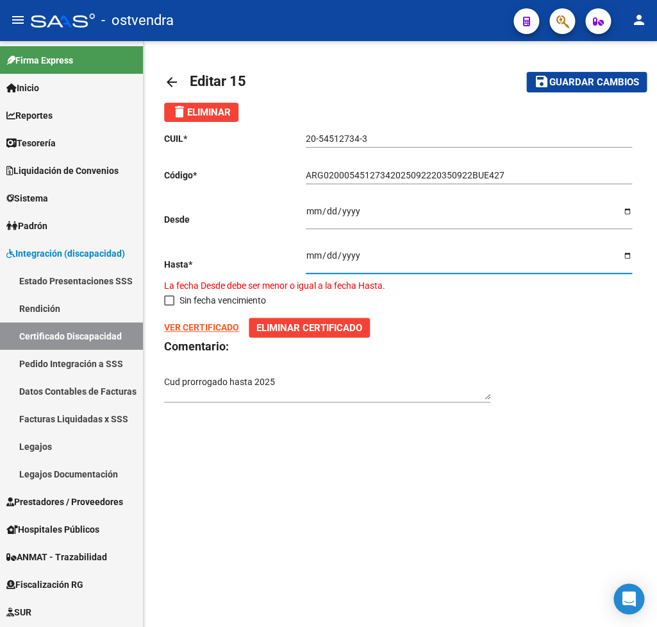
click at [316, 250] on input "2025-08-16" at bounding box center [469, 259] width 326 height 19
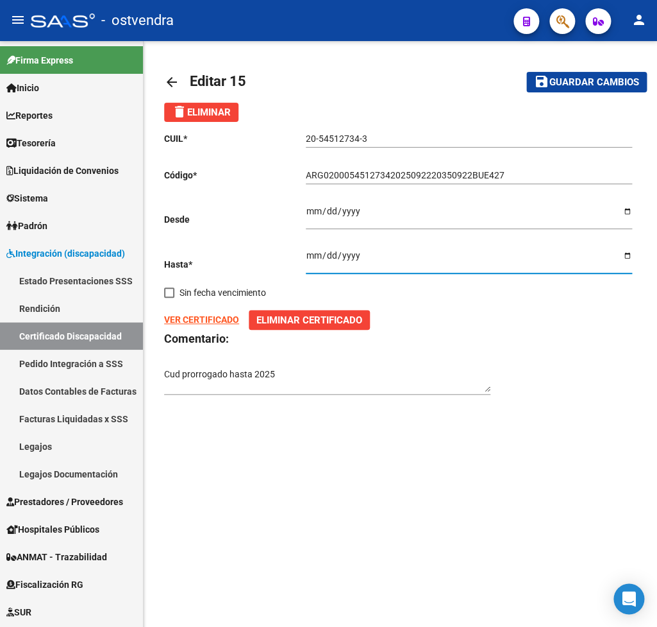
type input "2035-09-22"
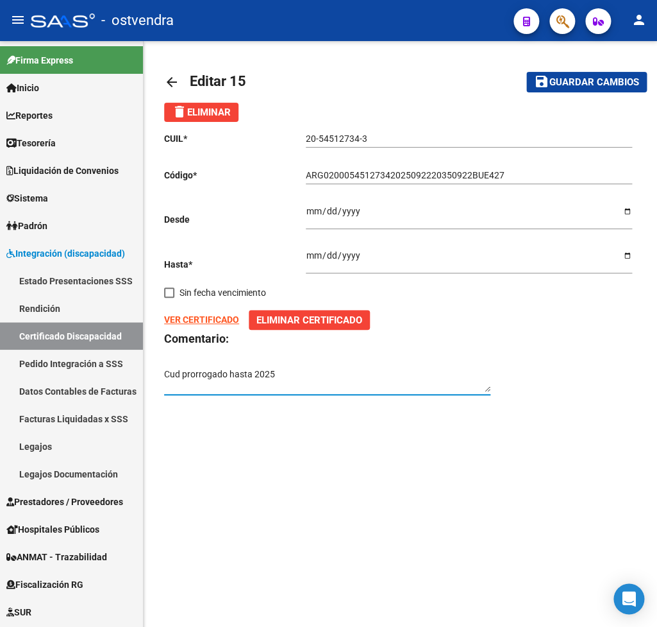
drag, startPoint x: 282, startPoint y: 361, endPoint x: 103, endPoint y: 369, distance: 179.1
click at [164, 369] on textarea "Cud prorrogado hasta 2025" at bounding box center [327, 379] width 326 height 24
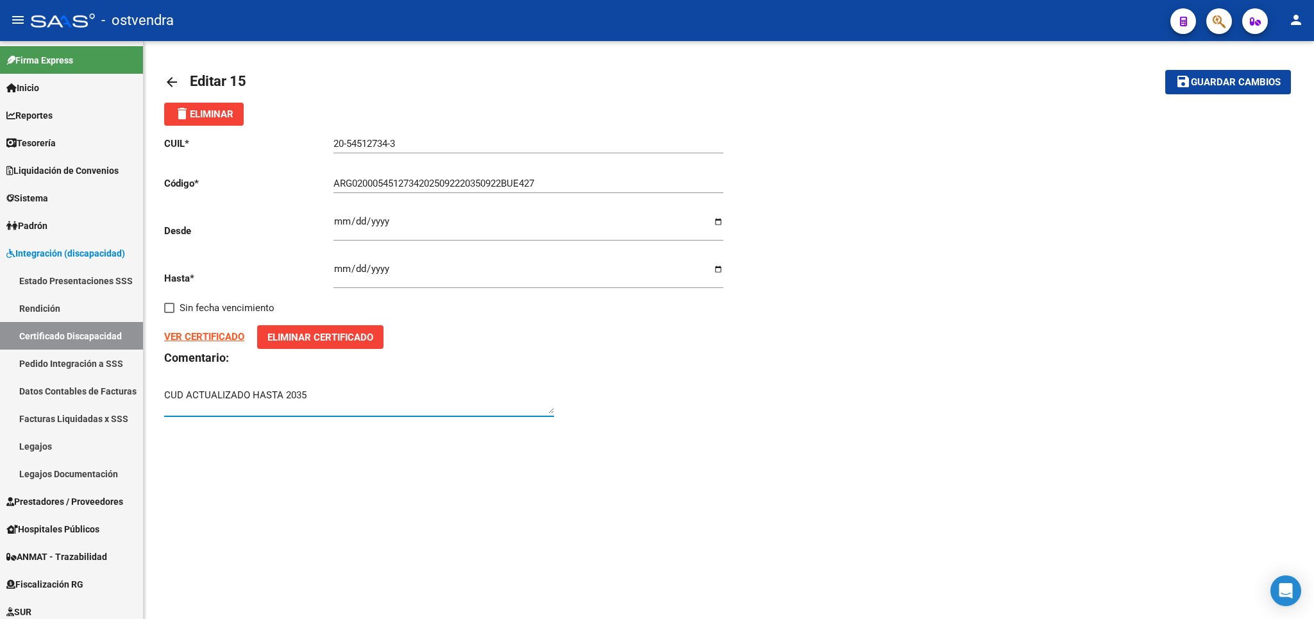
type textarea "CUD ACTUALIZADO HASTA 2035"
click at [1218, 84] on span "Guardar cambios" at bounding box center [1236, 83] width 90 height 12
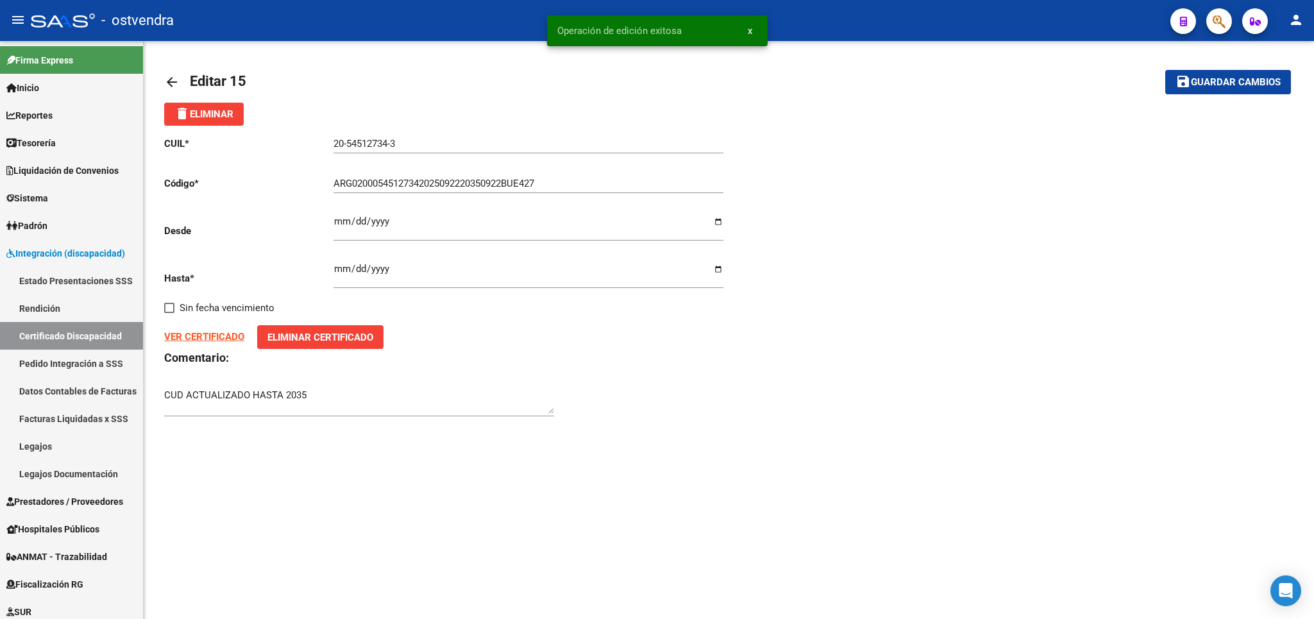
click at [203, 331] on strong "VER CERTIFICADO" at bounding box center [204, 337] width 80 height 12
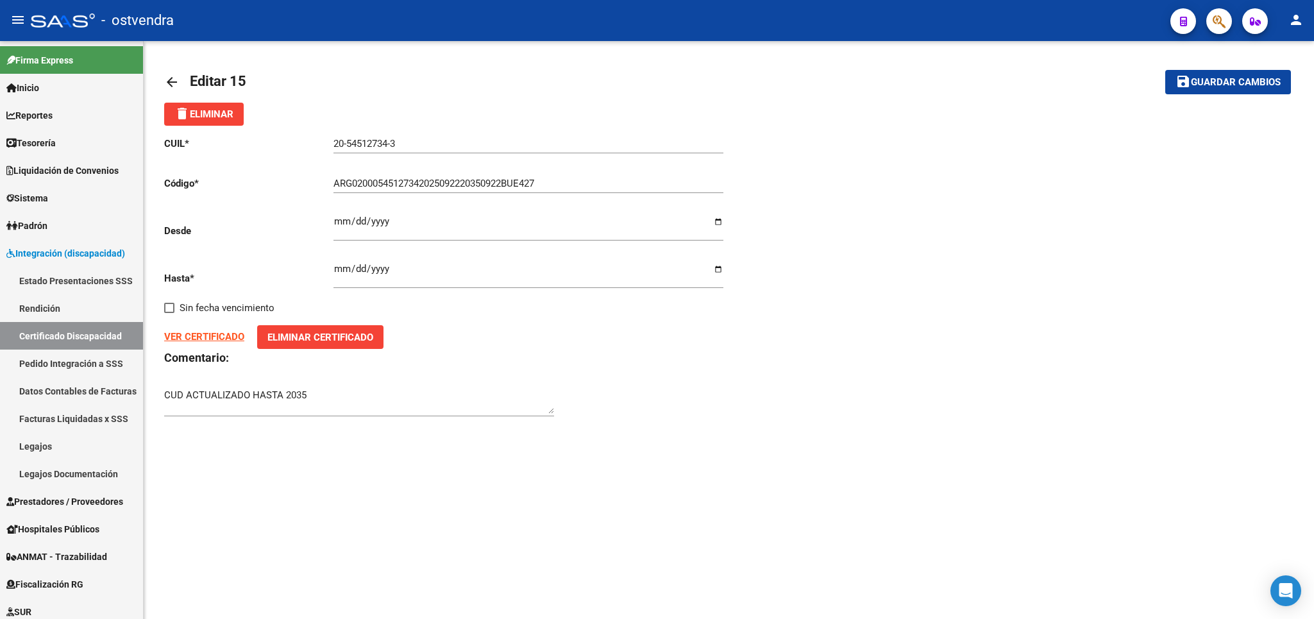
click at [331, 332] on span "Eliminar Certificado" at bounding box center [320, 338] width 106 height 12
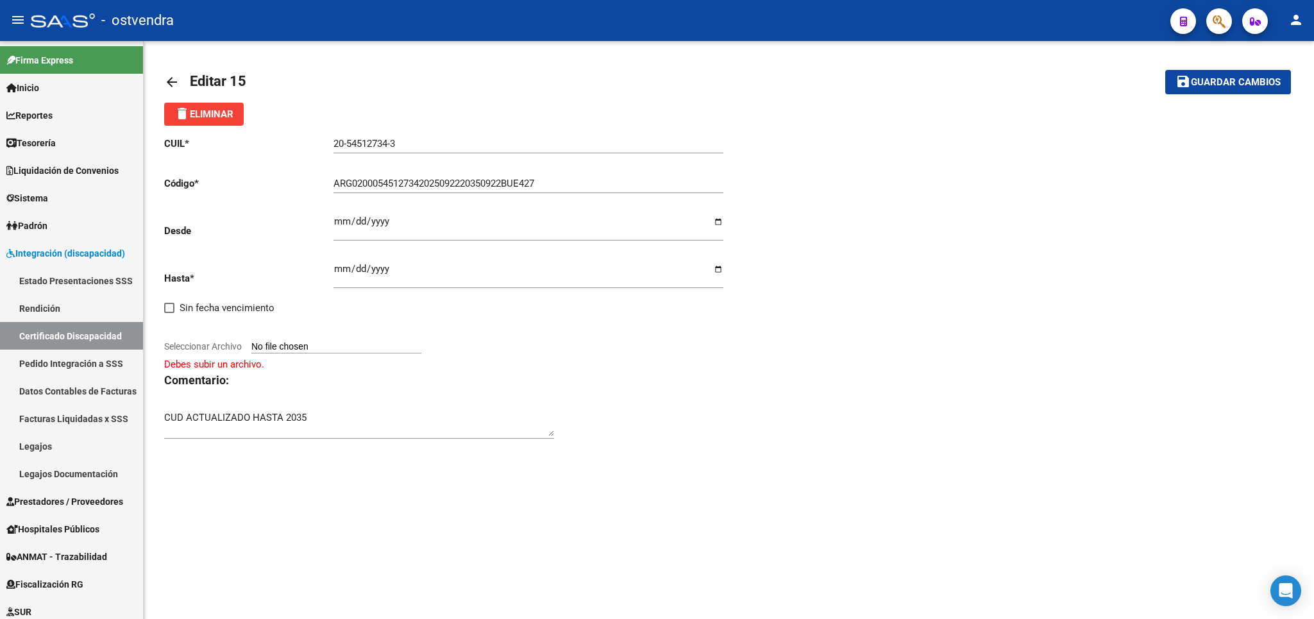
click at [190, 357] on p "Debes subir un archivo." at bounding box center [446, 364] width 565 height 14
click at [282, 341] on input "Seleccionar Archivo" at bounding box center [336, 347] width 170 height 12
type input "C:\fakepath\CEJAS CIRO CUD ACTUALIZADO 2025.pdf"
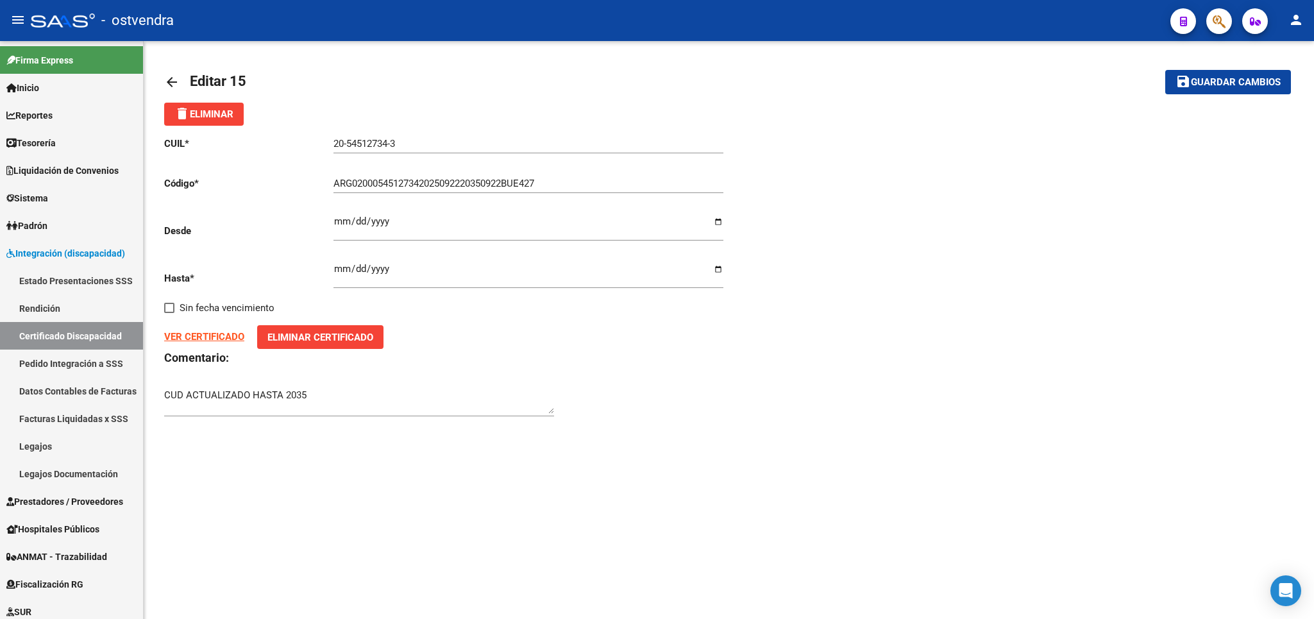
click at [1210, 80] on span "Guardar cambios" at bounding box center [1236, 83] width 90 height 12
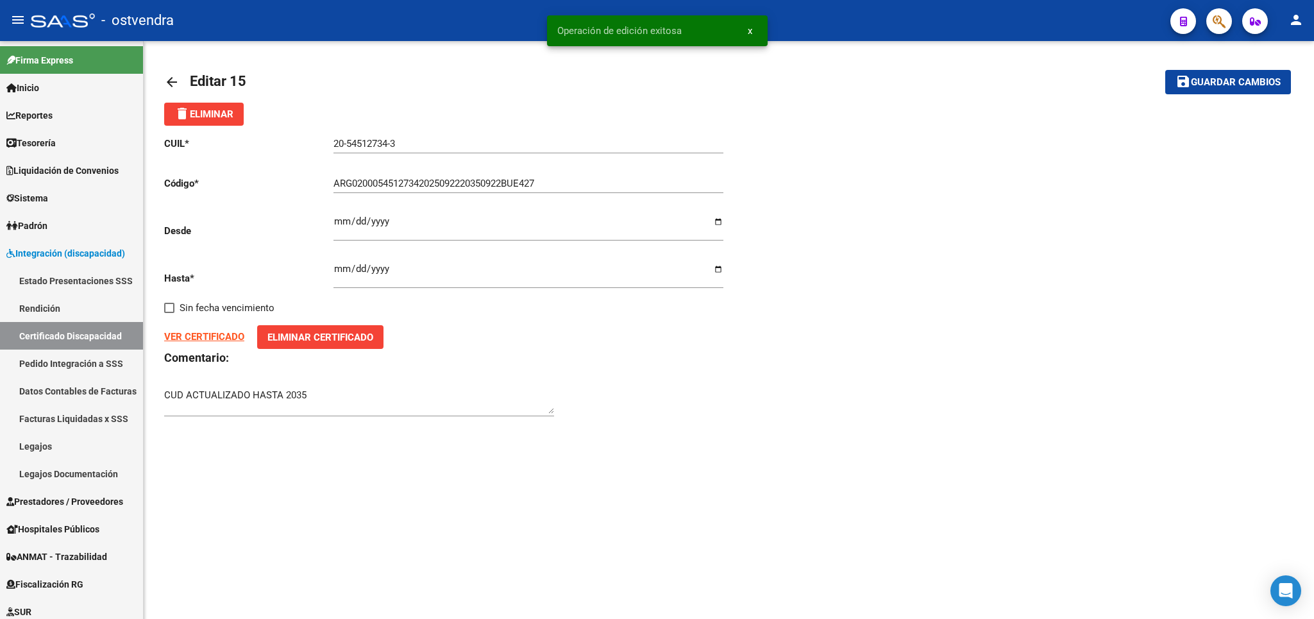
click at [192, 331] on strong "VER CERTIFICADO" at bounding box center [204, 337] width 80 height 12
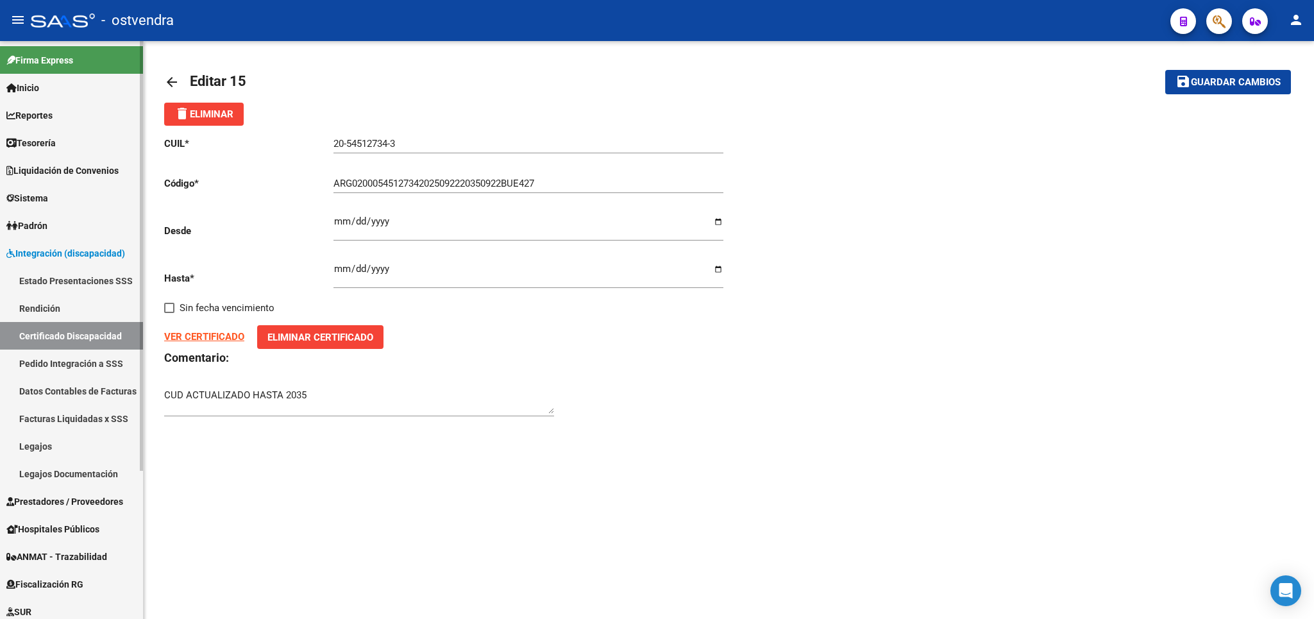
click at [61, 325] on link "Certificado Discapacidad" at bounding box center [71, 336] width 143 height 28
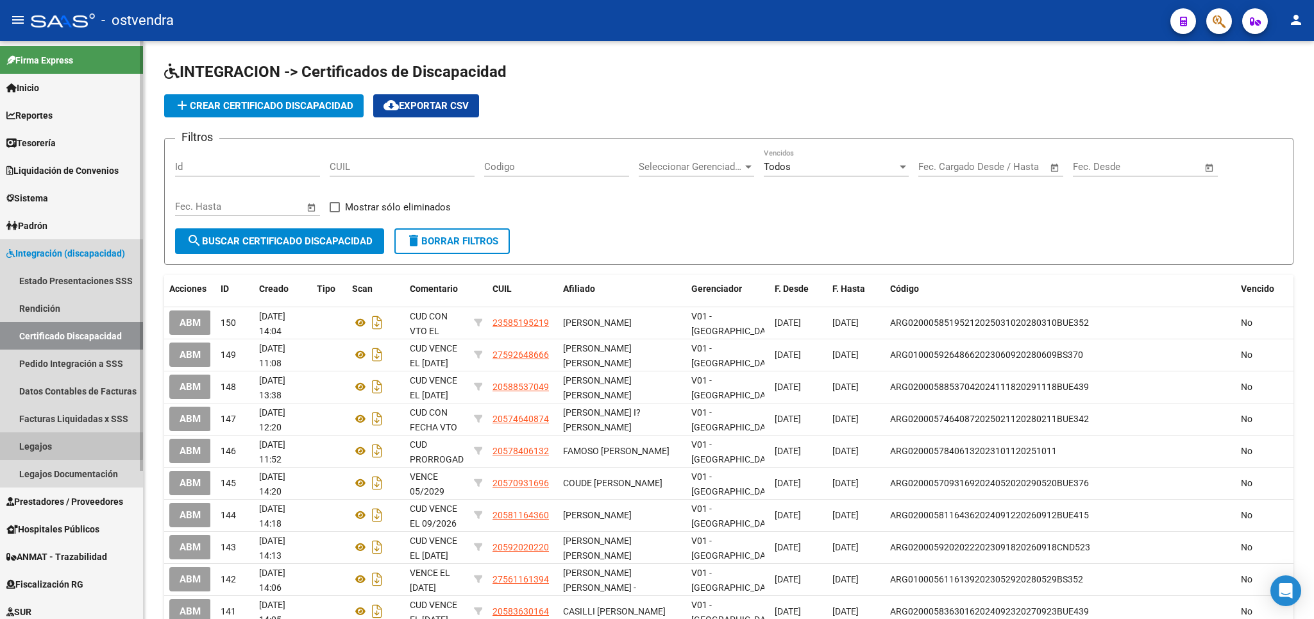
click at [35, 442] on link "Legajos" at bounding box center [71, 446] width 143 height 28
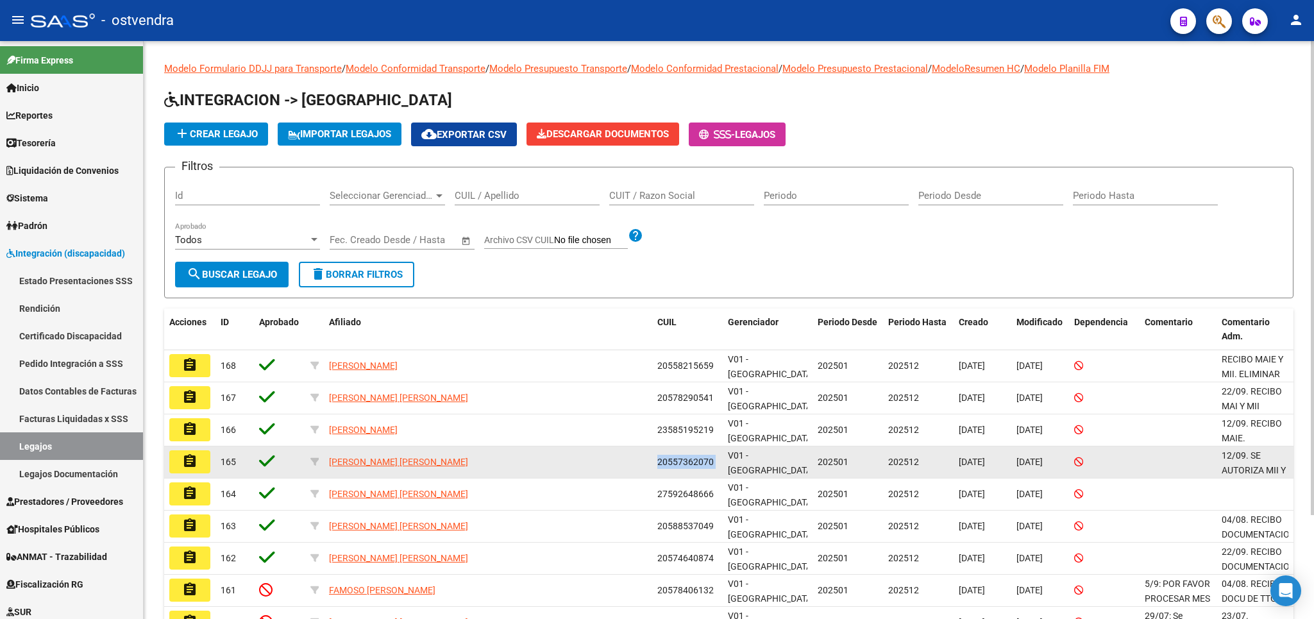
drag, startPoint x: 658, startPoint y: 463, endPoint x: 721, endPoint y: 465, distance: 63.5
click at [718, 465] on div "20557362070" at bounding box center [687, 462] width 60 height 15
copy span "20557362070"
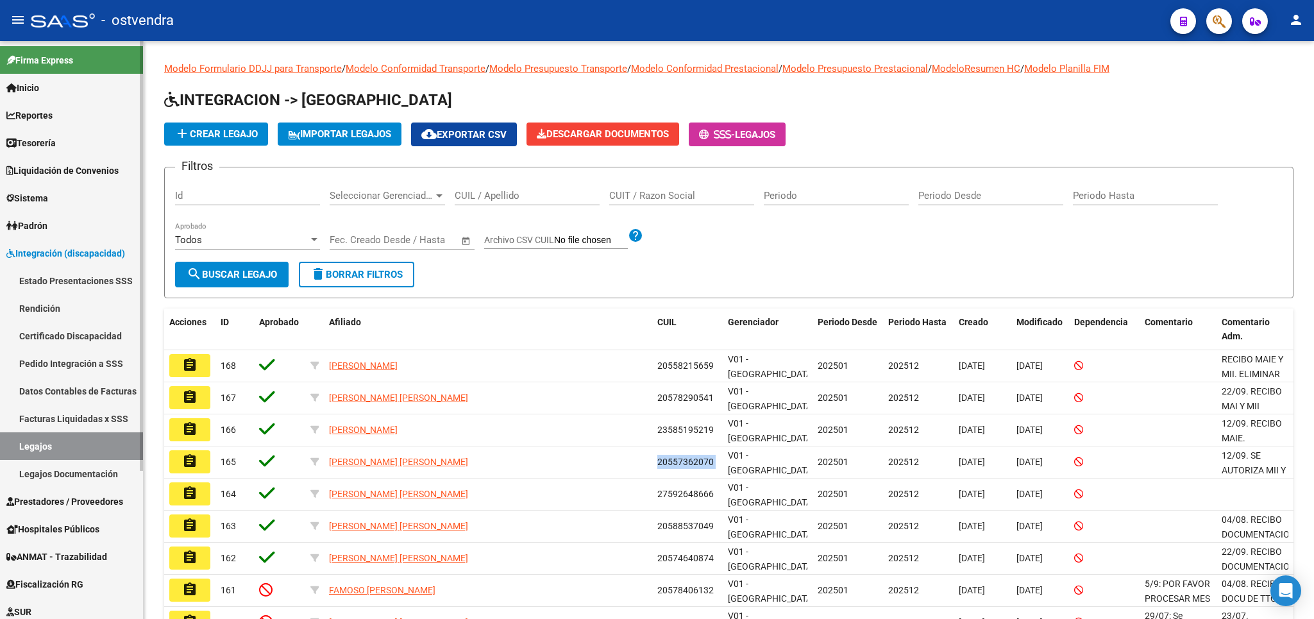
click at [49, 335] on link "Certificado Discapacidad" at bounding box center [71, 336] width 143 height 28
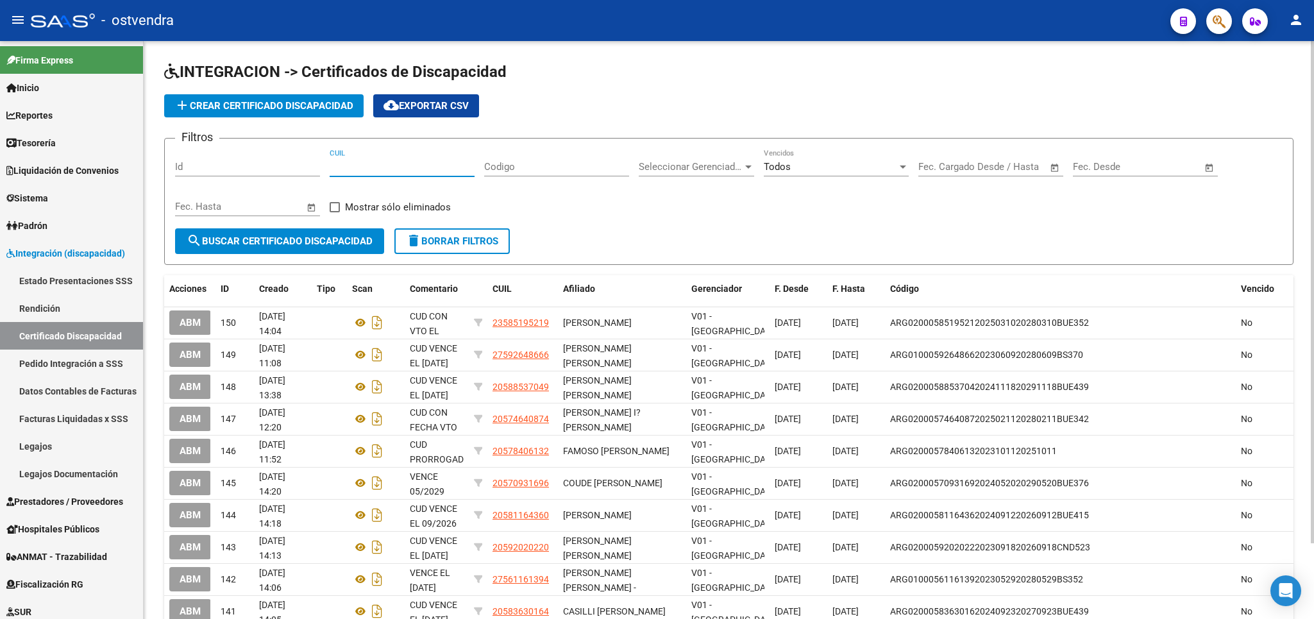
paste input "20-55736207-0"
type input "20-55736207-0"
click at [312, 242] on span "search Buscar Certificado Discapacidad" at bounding box center [280, 241] width 186 height 12
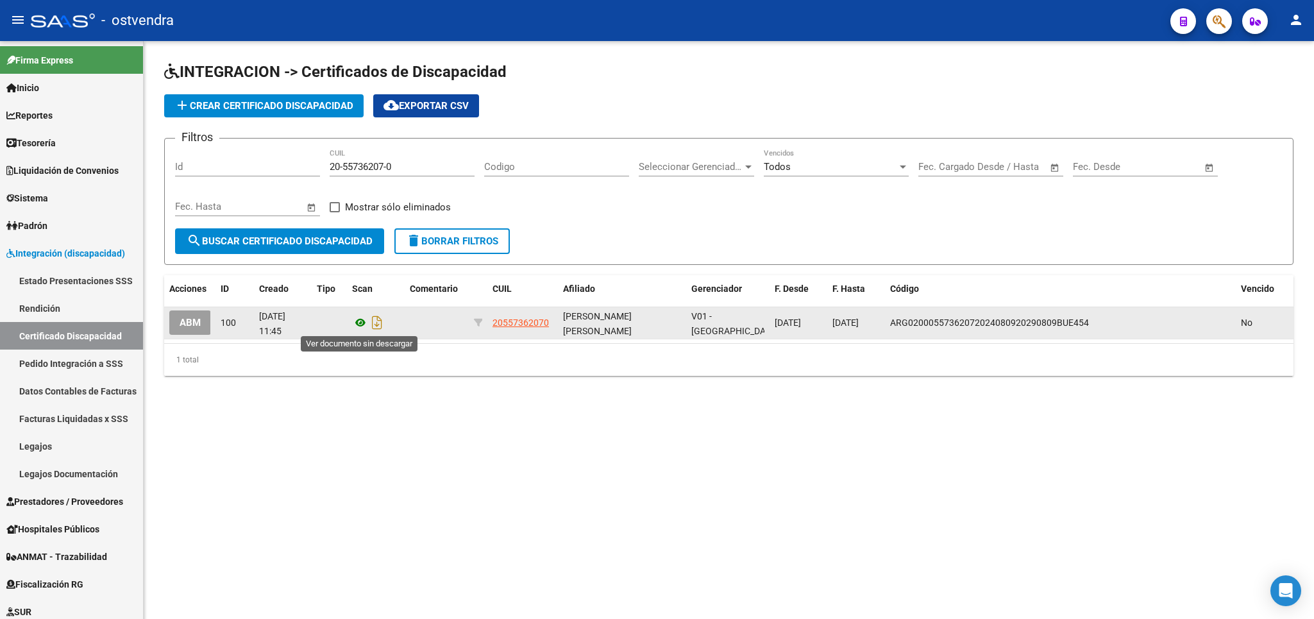
click at [354, 321] on icon at bounding box center [360, 322] width 17 height 15
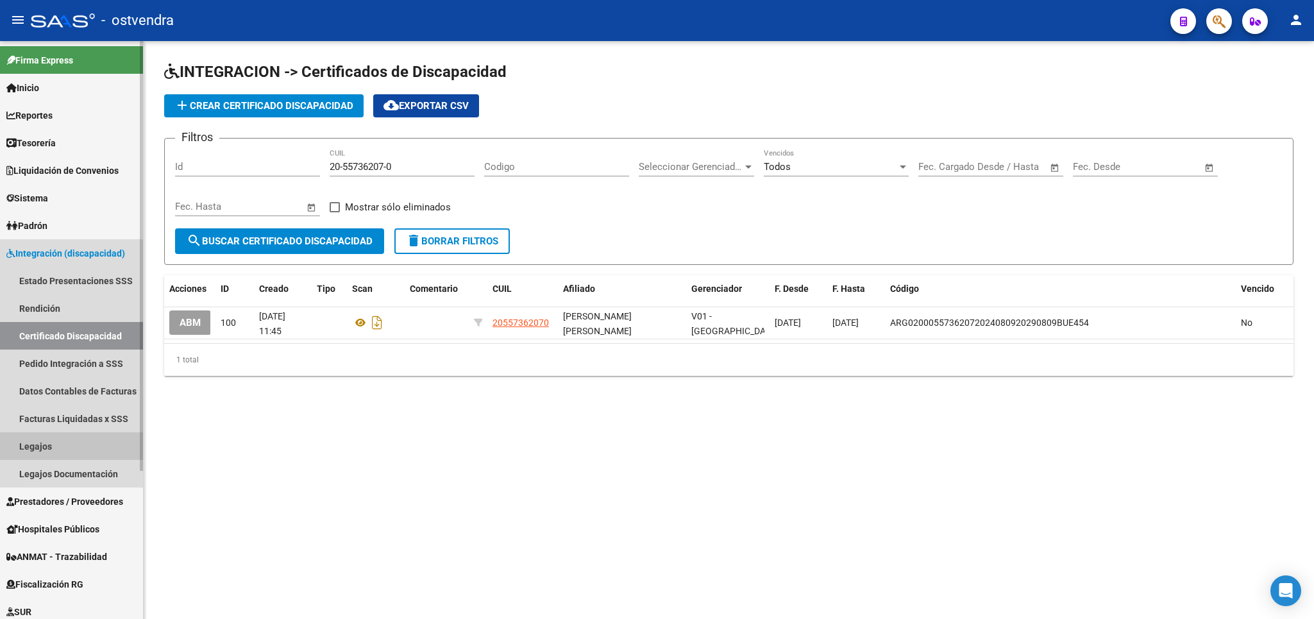
click at [46, 448] on link "Legajos" at bounding box center [71, 446] width 143 height 28
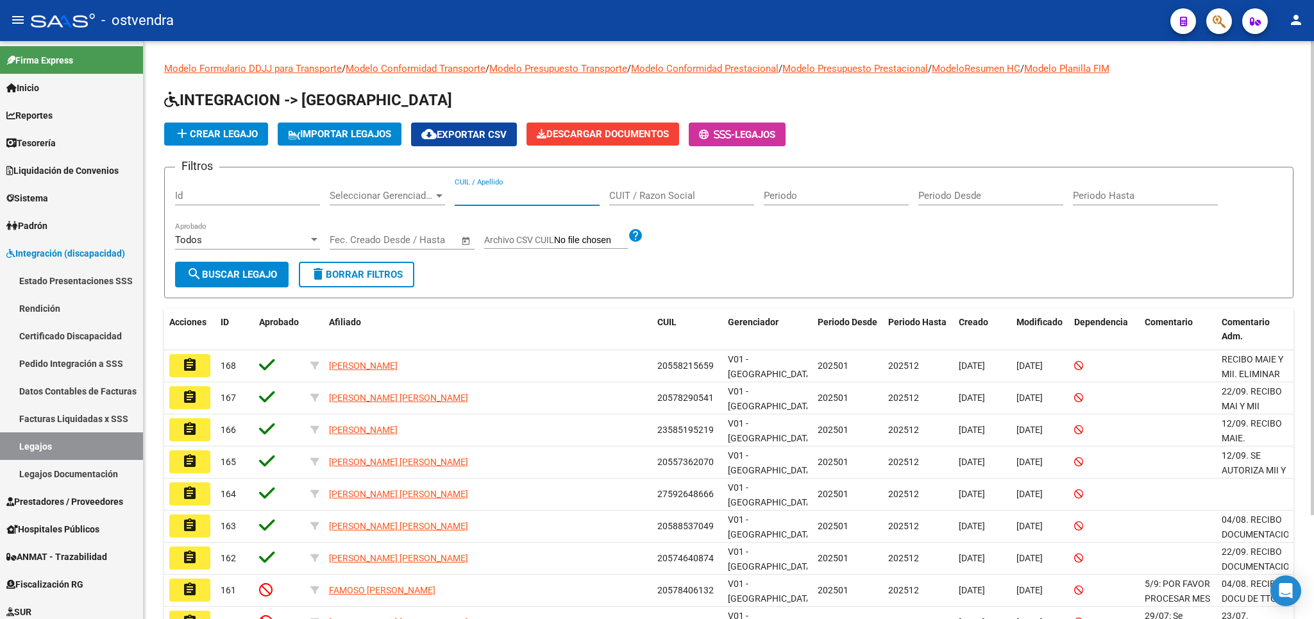
click at [475, 194] on input "CUIL / Apellido" at bounding box center [527, 196] width 145 height 12
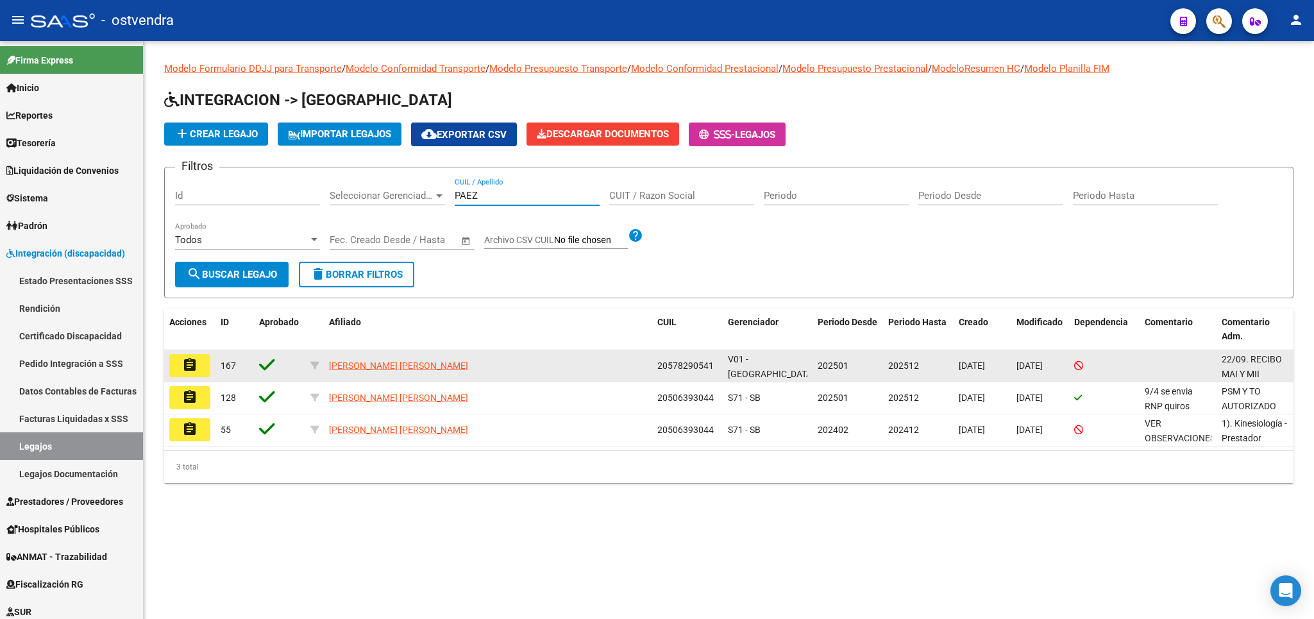
type input "PAEZ"
drag, startPoint x: 659, startPoint y: 366, endPoint x: 711, endPoint y: 373, distance: 52.4
click at [711, 373] on div "20578290541" at bounding box center [687, 365] width 60 height 15
copy span "20578290541"
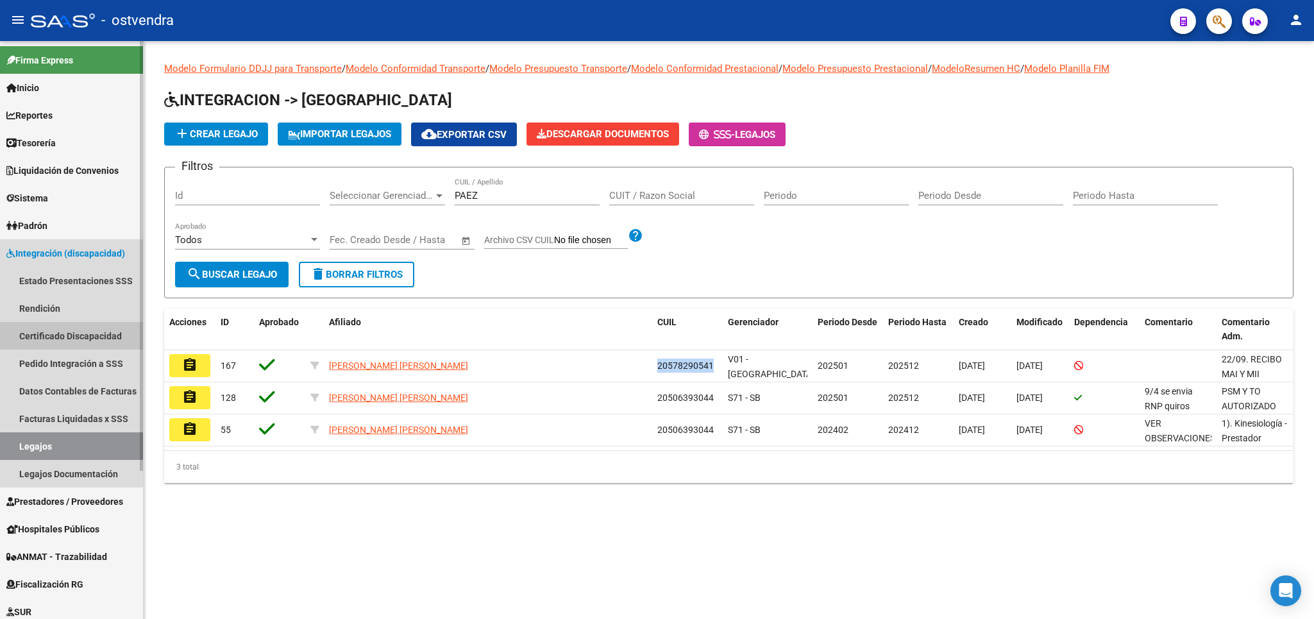
click at [61, 333] on link "Certificado Discapacidad" at bounding box center [71, 336] width 143 height 28
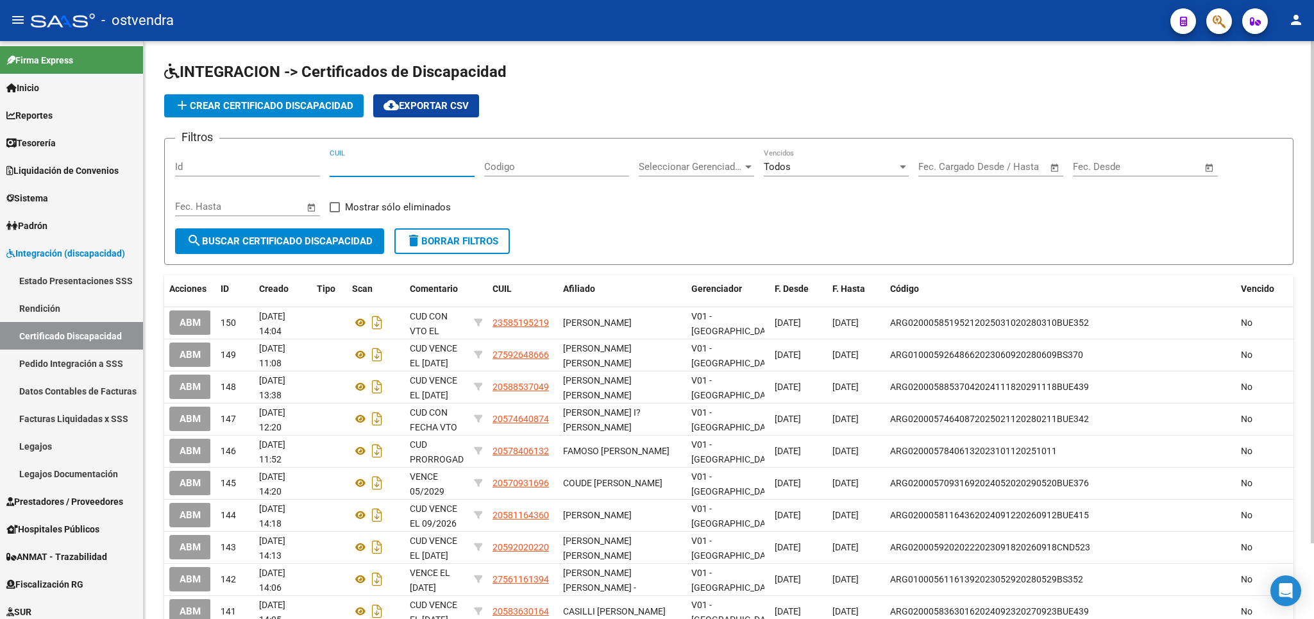
paste input "20-57829054-1"
type input "20-57829054-1"
click at [351, 244] on span "search Buscar Certificado Discapacidad" at bounding box center [280, 241] width 186 height 12
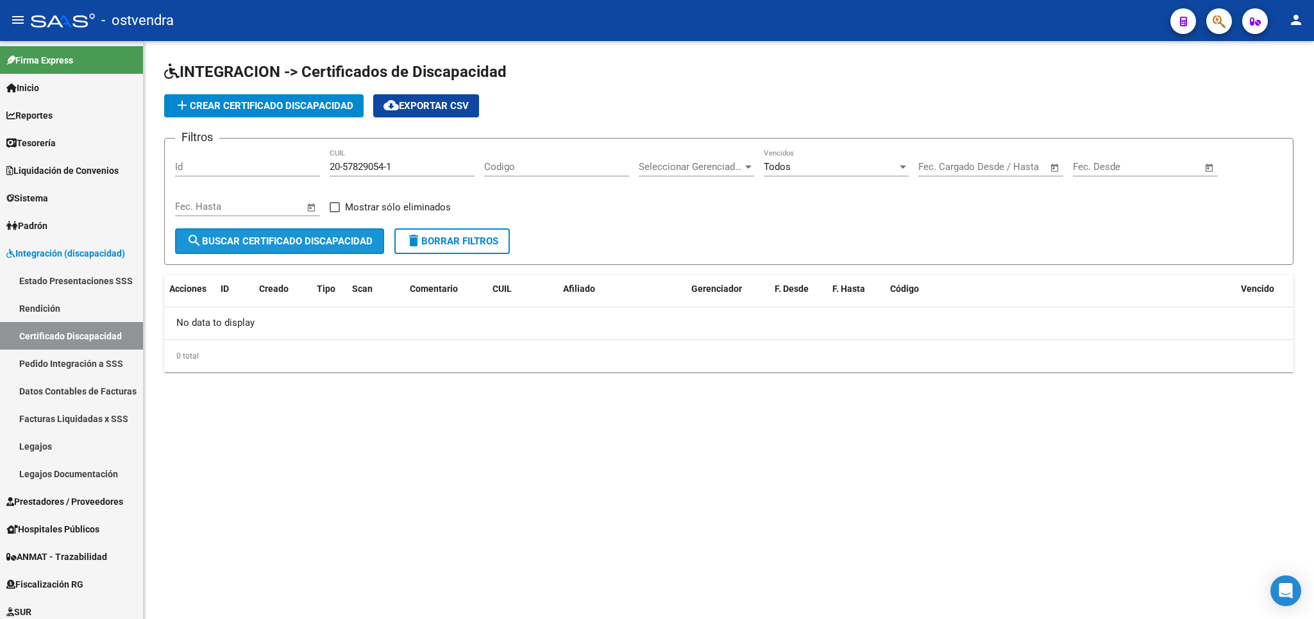
click at [215, 244] on span "search Buscar Certificado Discapacidad" at bounding box center [280, 241] width 186 height 12
click at [267, 107] on span "add Crear Certificado Discapacidad" at bounding box center [263, 106] width 179 height 12
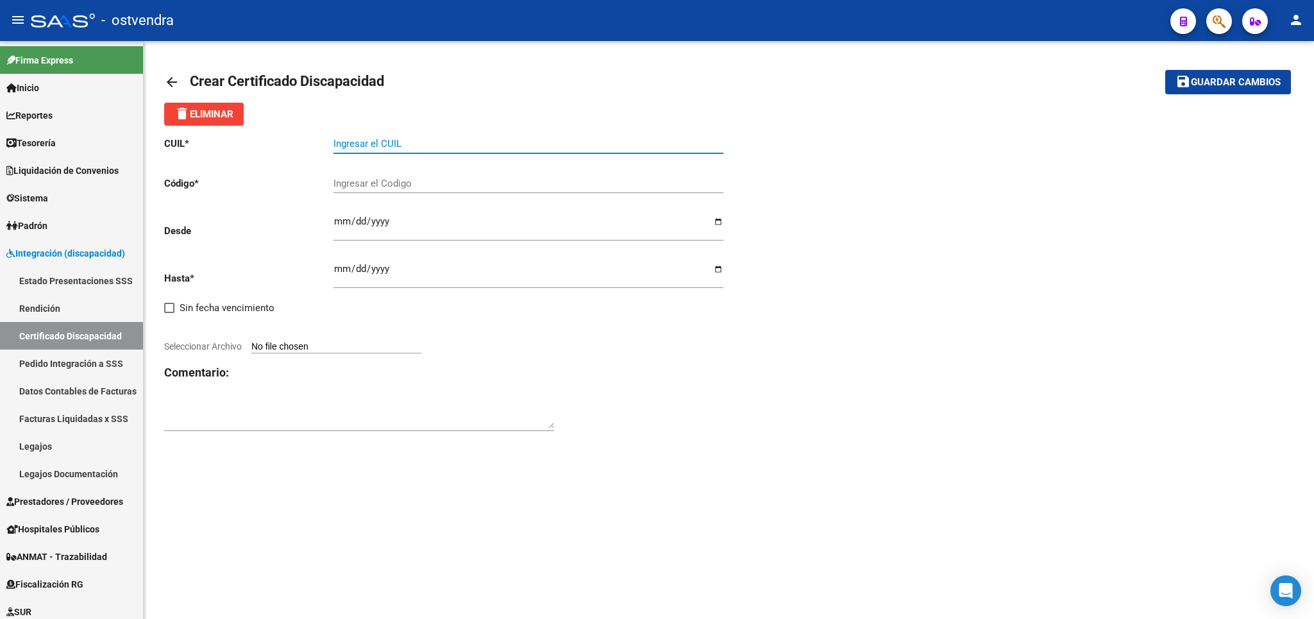
paste input "20-57829054-1"
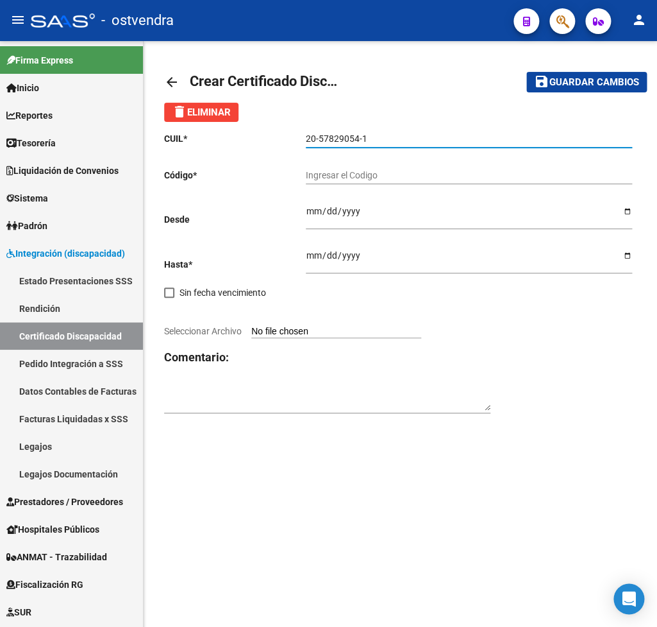
type input "20-57829054-1"
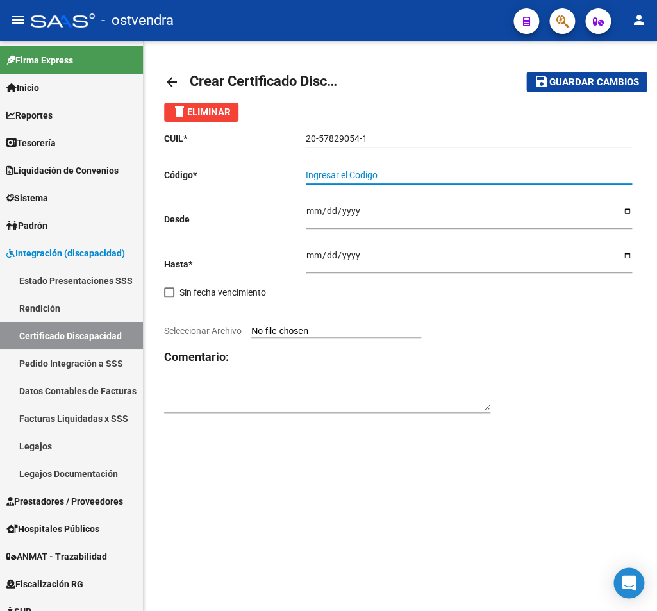
click at [351, 177] on input "Ingresar el Codigo" at bounding box center [469, 175] width 326 height 11
type input "ARG02000578290542025030620270306BUE265"
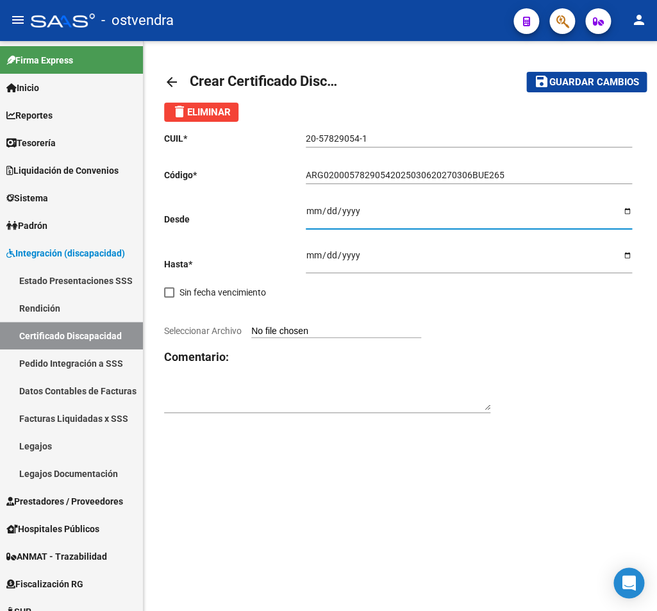
click at [317, 209] on input "Ingresar fec. Desde" at bounding box center [469, 215] width 326 height 19
type input "2025-03-06"
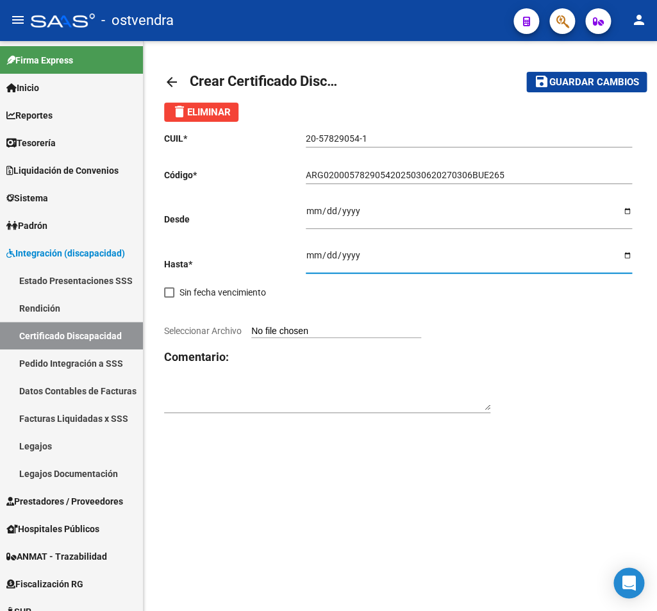
type input "2027-03-06"
click at [298, 326] on input "Seleccionar Archivo" at bounding box center [336, 332] width 170 height 12
type input "C:\fakepath\PAEZ VILLALBA ENZO INFORME CUD.pdf"
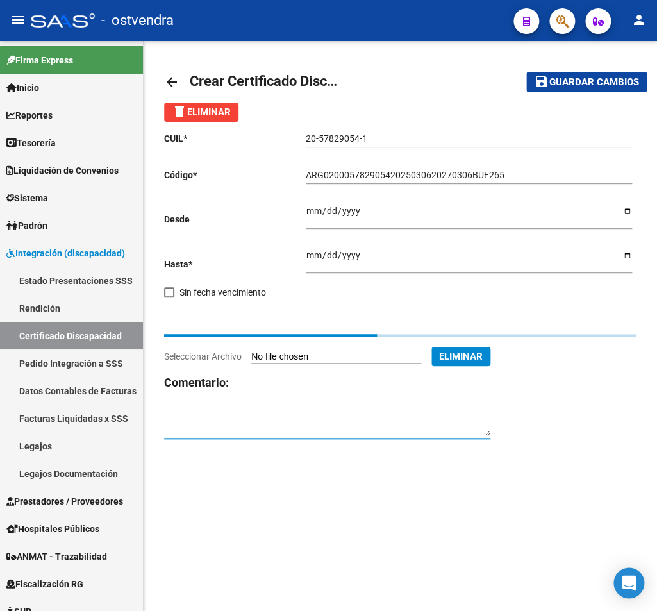
click at [240, 419] on div "arrow_back Crear Certificado Discapacidad save Guardar cambios delete Eliminar …" at bounding box center [401, 260] width 514 height 439
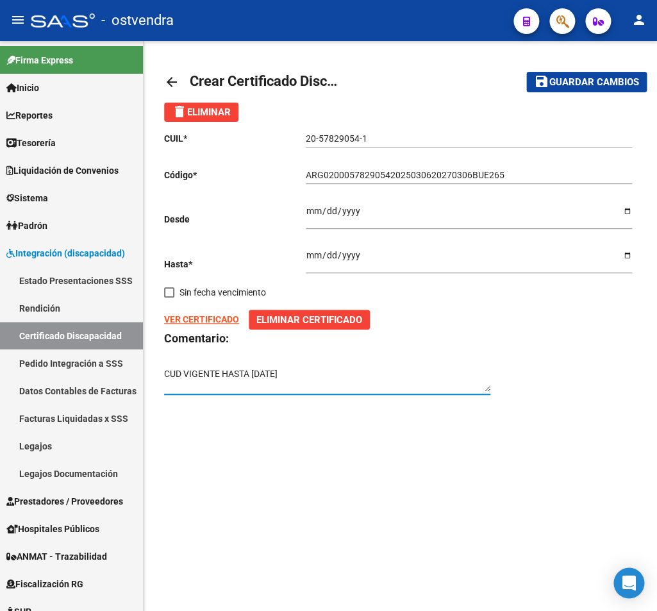
type textarea "CUD VIGENTE HASTA 06/03/2027"
click at [594, 76] on span "save Guardar cambios" at bounding box center [586, 82] width 105 height 12
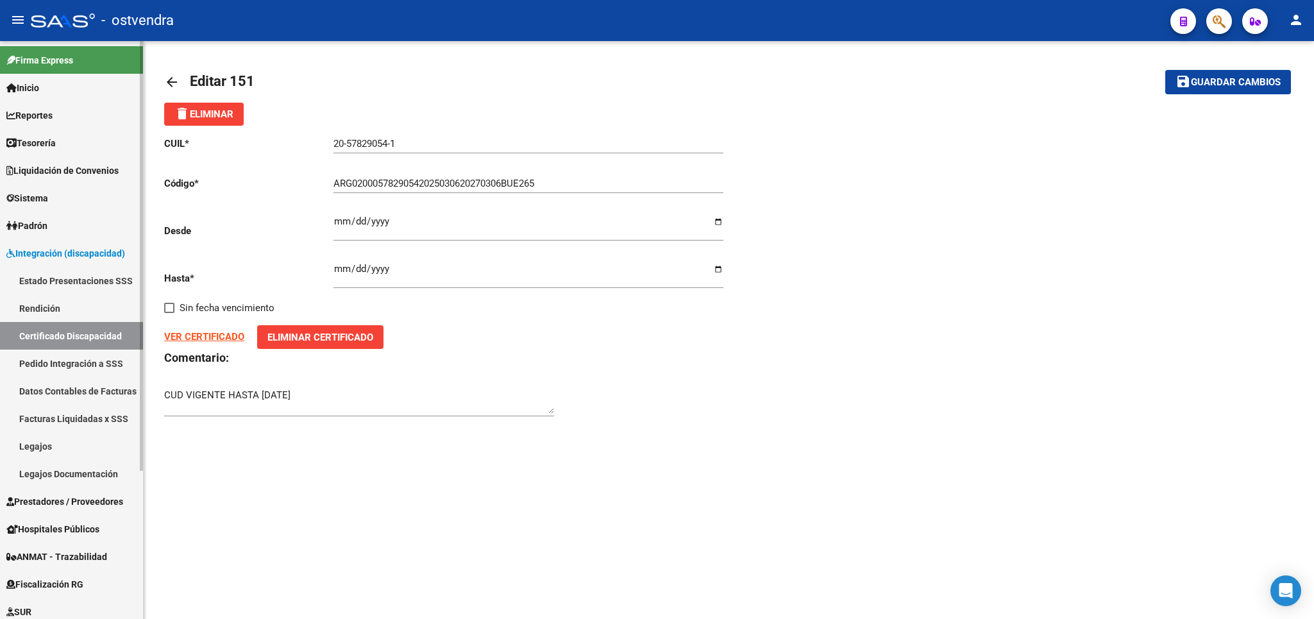
click at [53, 336] on link "Certificado Discapacidad" at bounding box center [71, 336] width 143 height 28
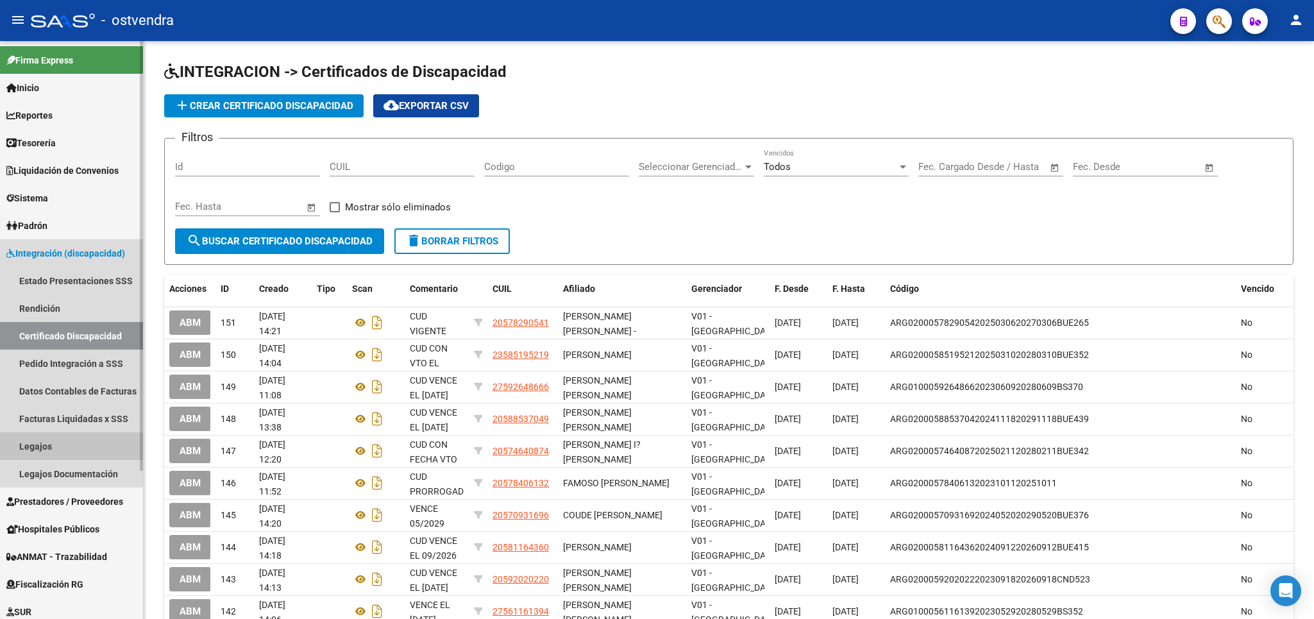
click at [53, 444] on link "Legajos" at bounding box center [71, 446] width 143 height 28
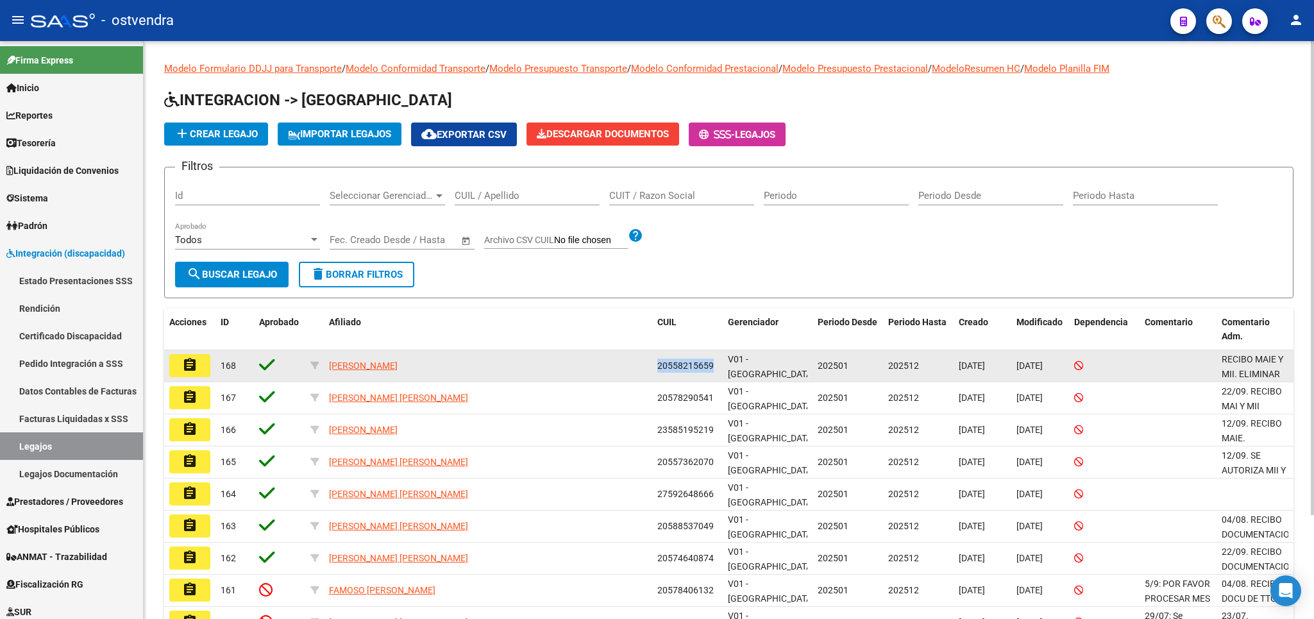
drag, startPoint x: 659, startPoint y: 369, endPoint x: 712, endPoint y: 371, distance: 52.6
click at [712, 371] on span "20558215659" at bounding box center [685, 365] width 56 height 10
copy span "20558215659"
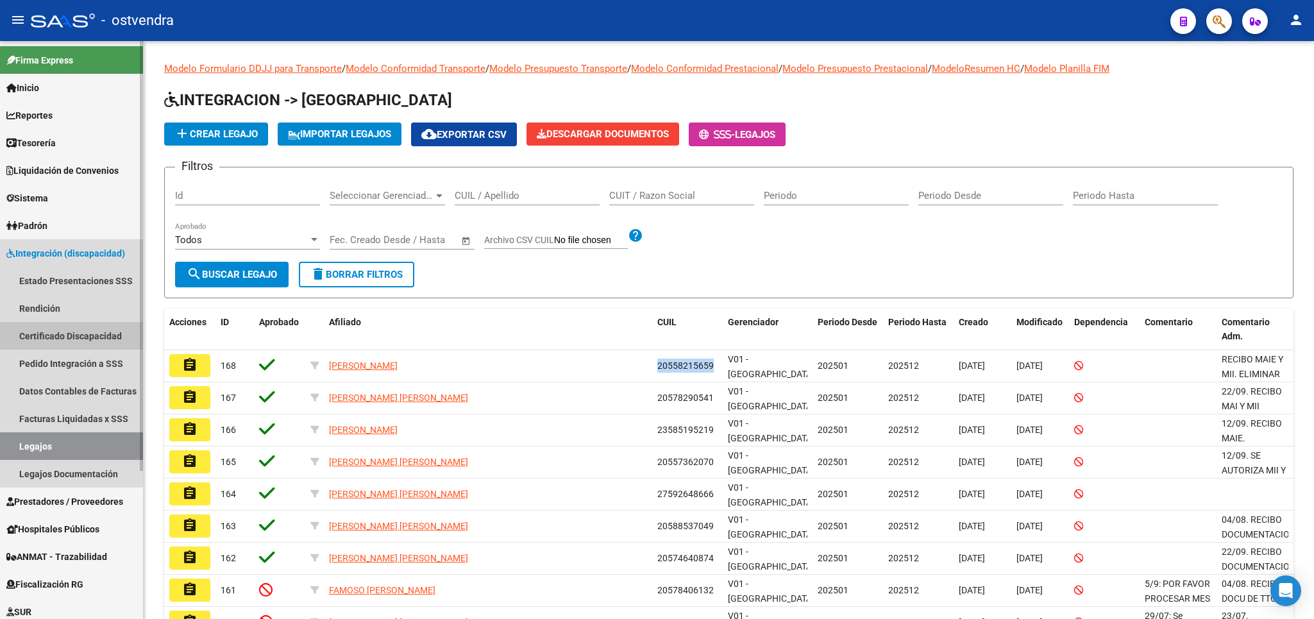
drag, startPoint x: 49, startPoint y: 328, endPoint x: 60, endPoint y: 325, distance: 10.7
click at [56, 327] on link "Certificado Discapacidad" at bounding box center [71, 336] width 143 height 28
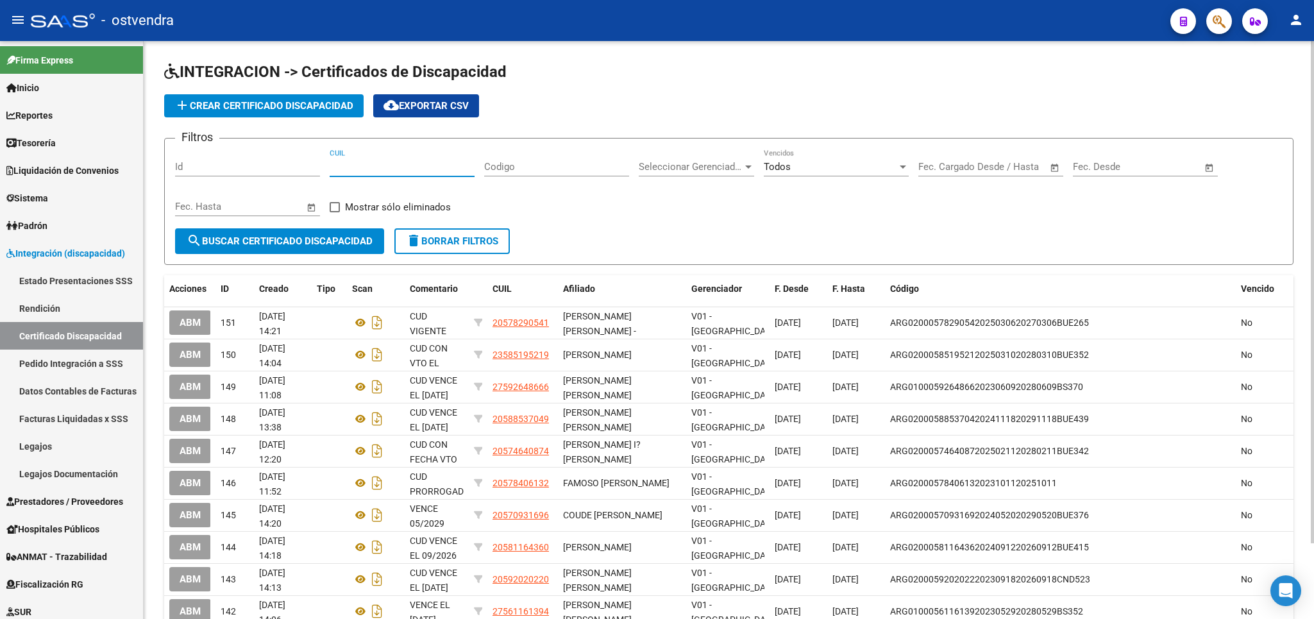
paste input "20-55821565-9"
type input "20-55821565-9"
click at [274, 236] on span "search Buscar Certificado Discapacidad" at bounding box center [280, 241] width 186 height 12
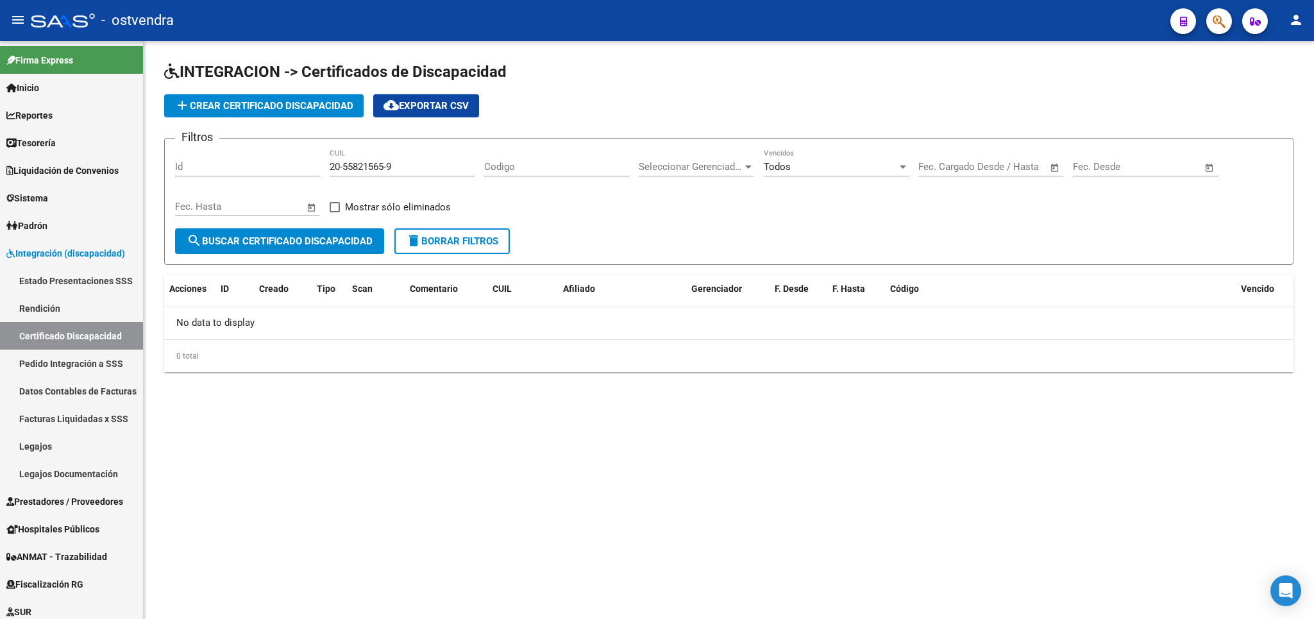
click at [299, 106] on span "add Crear Certificado Discapacidad" at bounding box center [263, 106] width 179 height 12
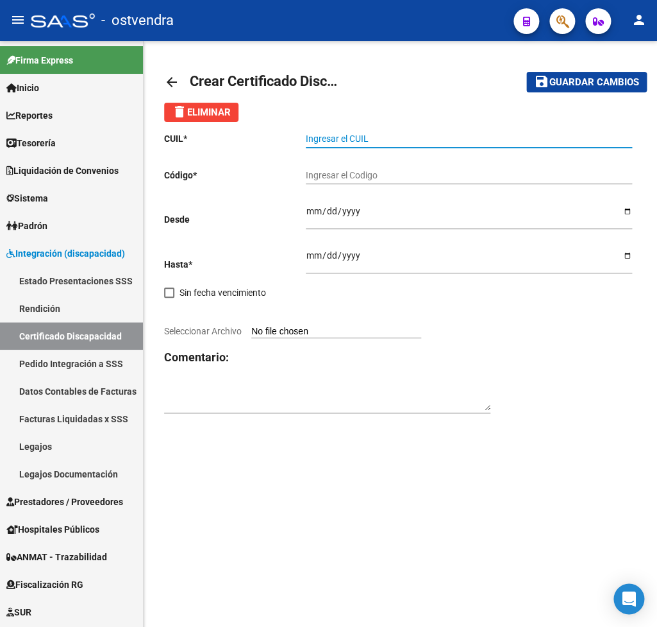
paste input "20-55821565-9"
type input "20-55821565-9"
drag, startPoint x: 352, startPoint y: 161, endPoint x: 352, endPoint y: 173, distance: 12.2
click at [352, 163] on div "Ingresar el Codigo" at bounding box center [469, 171] width 326 height 26
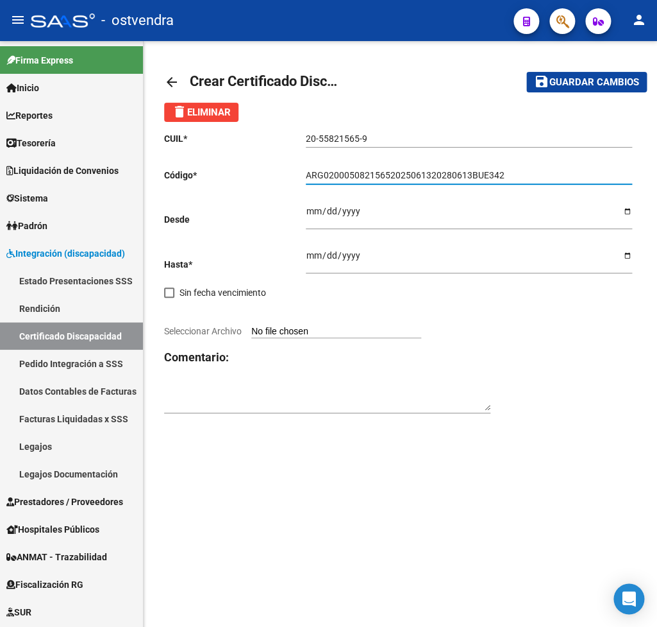
type input "ARG02000508215652025061320280613BUE342"
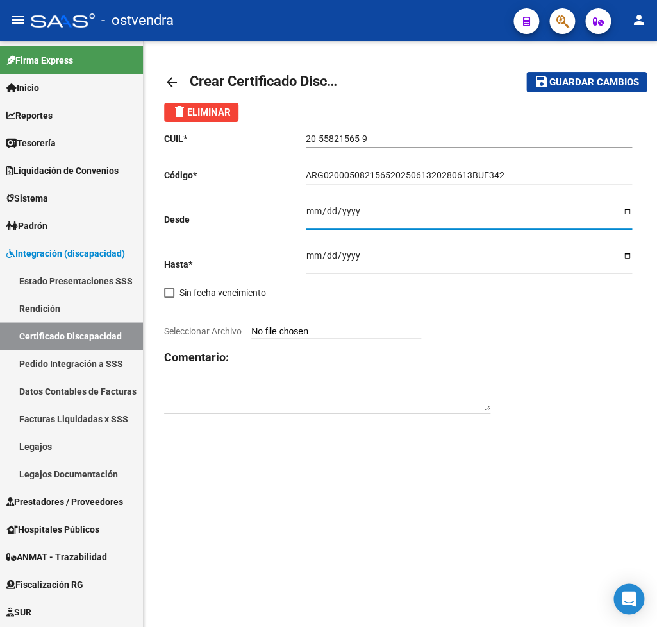
click at [311, 214] on input "Ingresar fec. Desde" at bounding box center [469, 215] width 326 height 19
type input "2025-06-13"
click at [317, 240] on div "Ingresar fec. Hasta" at bounding box center [469, 256] width 326 height 33
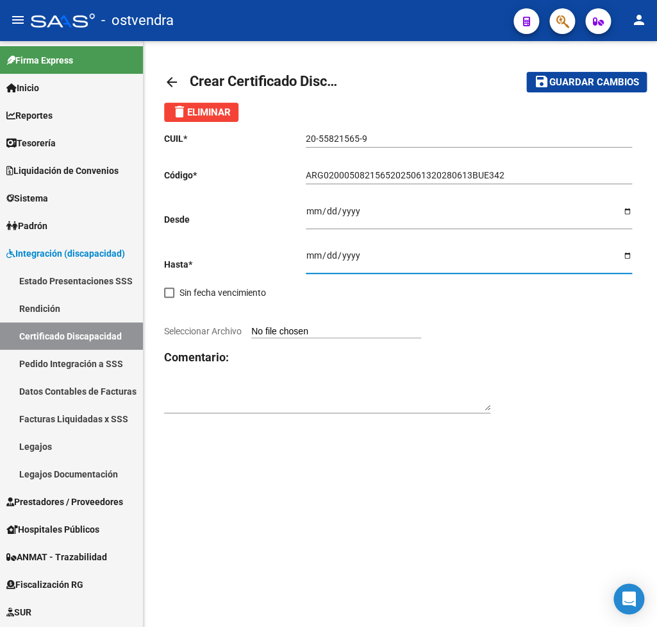
type input "2028-06-13"
click at [202, 388] on textarea at bounding box center [327, 398] width 326 height 24
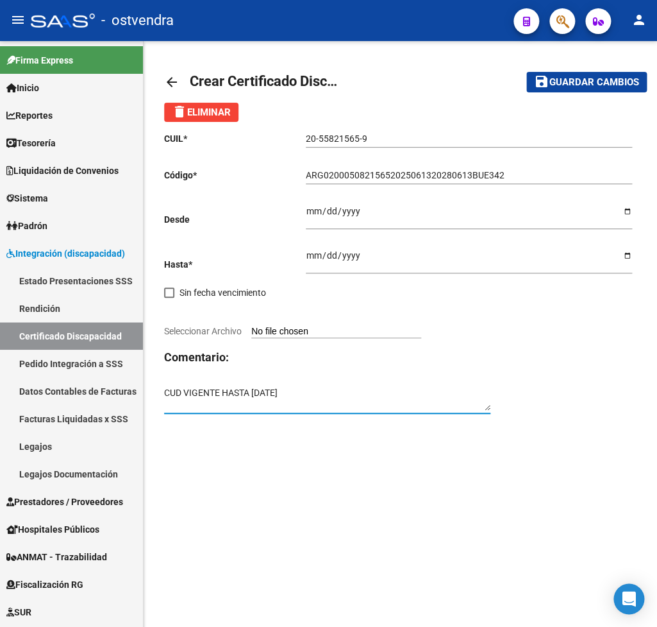
type textarea "CUD VIGENTE HASTA 13/06/2028"
click at [594, 77] on span "Guardar cambios" at bounding box center [595, 83] width 90 height 12
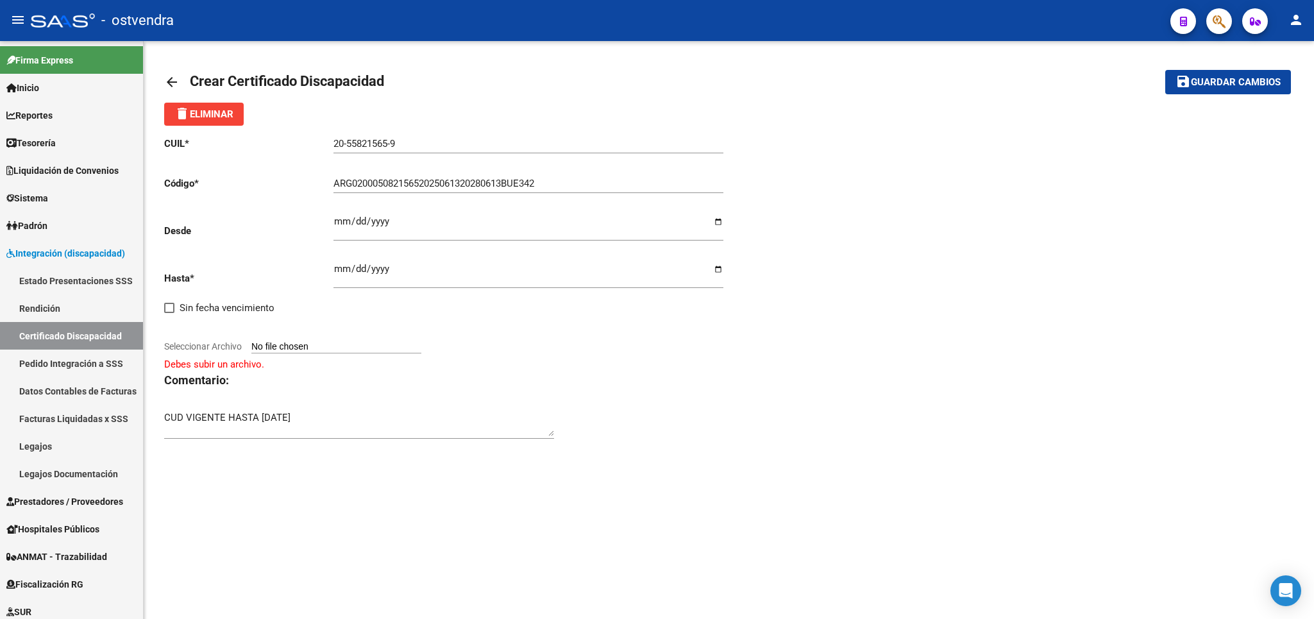
click at [290, 341] on input "Seleccionar Archivo" at bounding box center [336, 347] width 170 height 12
type input "C:\fakepath\PEDERNERA RAMIRO MIZAEL CUD.pdf"
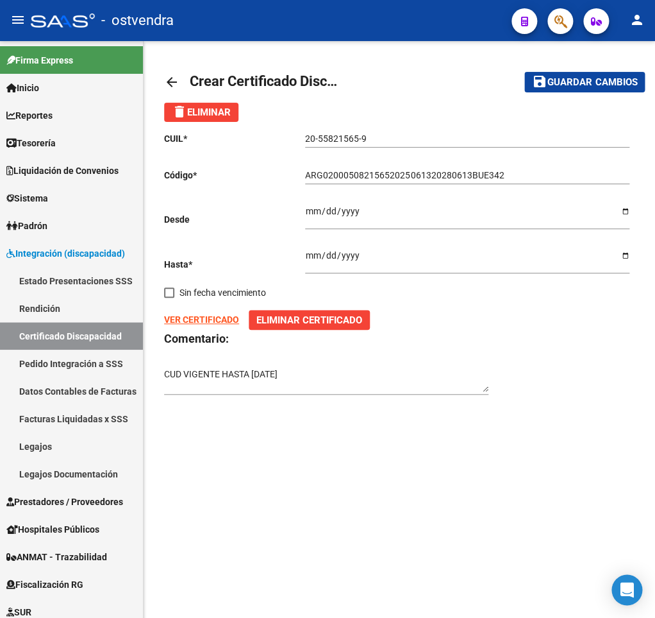
click at [594, 84] on span "Guardar cambios" at bounding box center [593, 83] width 90 height 12
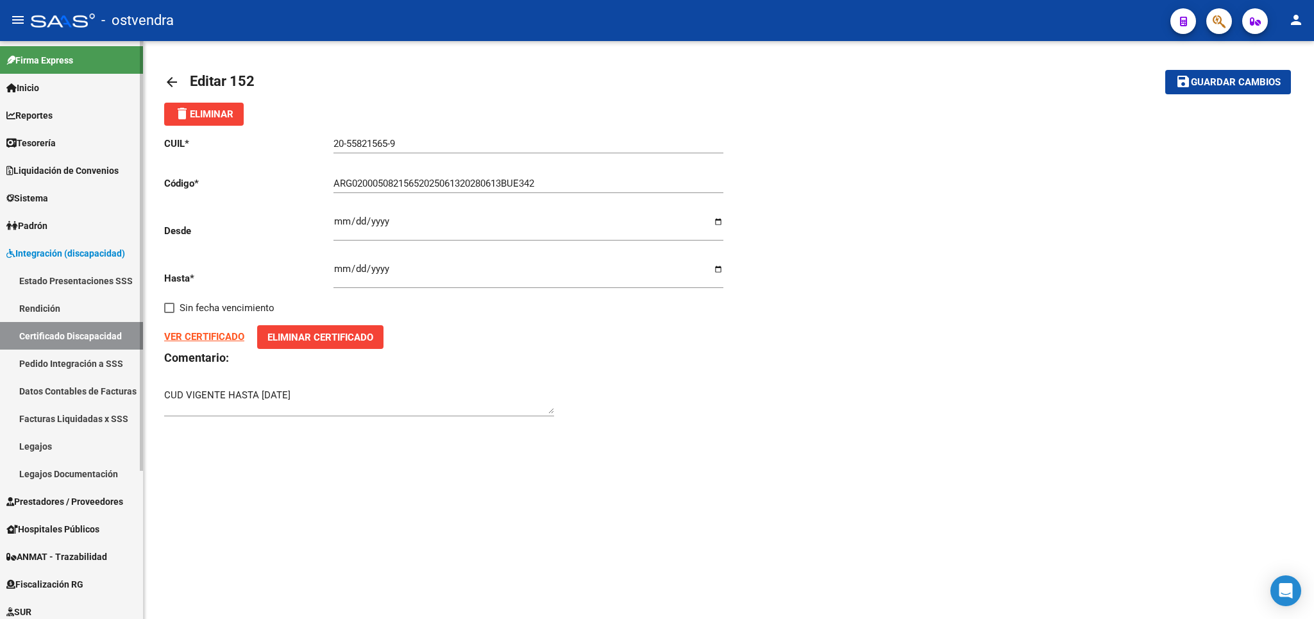
click at [46, 332] on link "Certificado Discapacidad" at bounding box center [71, 336] width 143 height 28
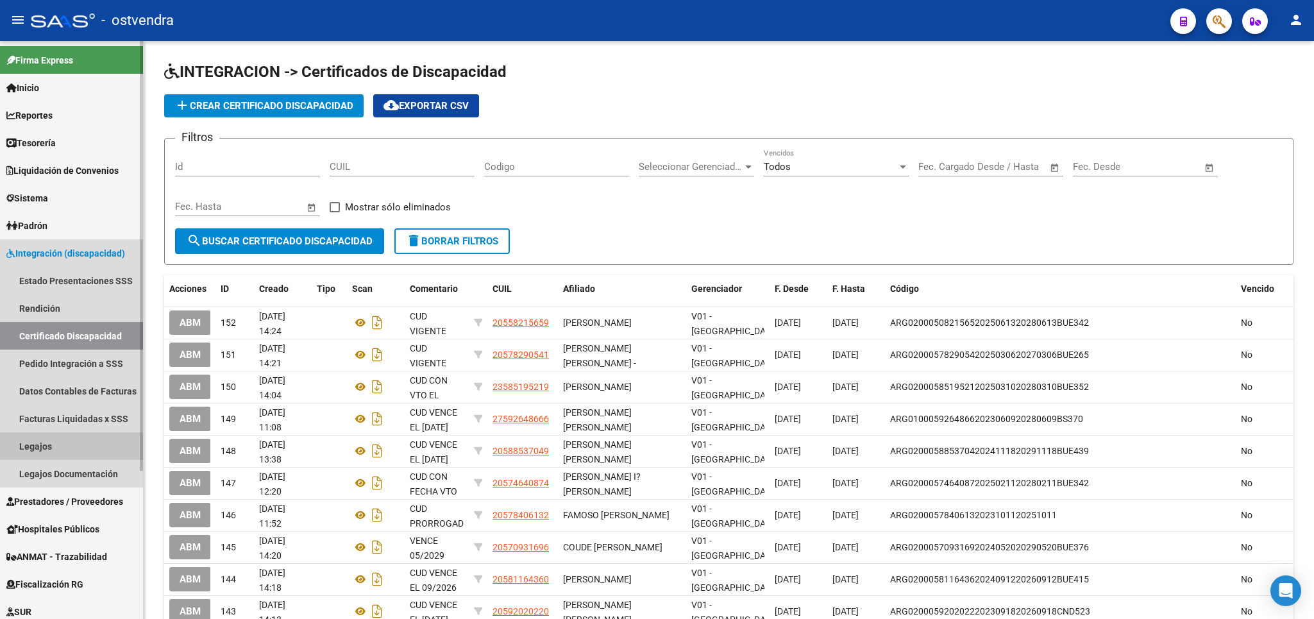
click at [38, 450] on link "Legajos" at bounding box center [71, 446] width 143 height 28
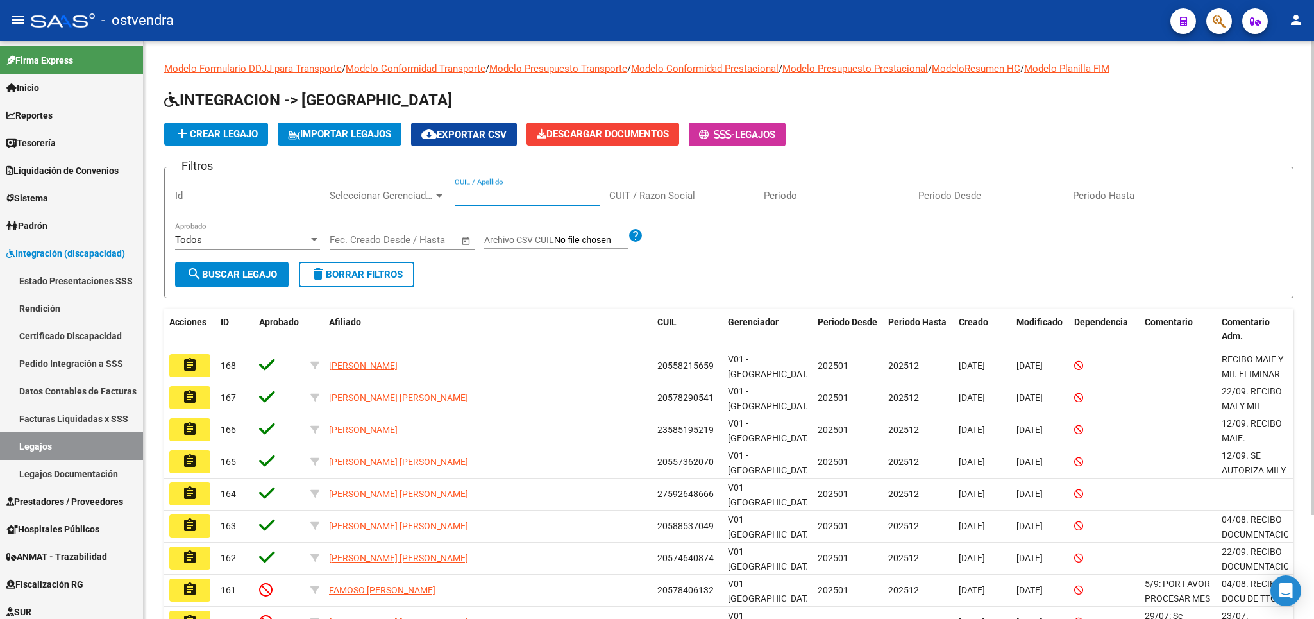
click at [494, 194] on input "CUIL / Apellido" at bounding box center [527, 196] width 145 height 12
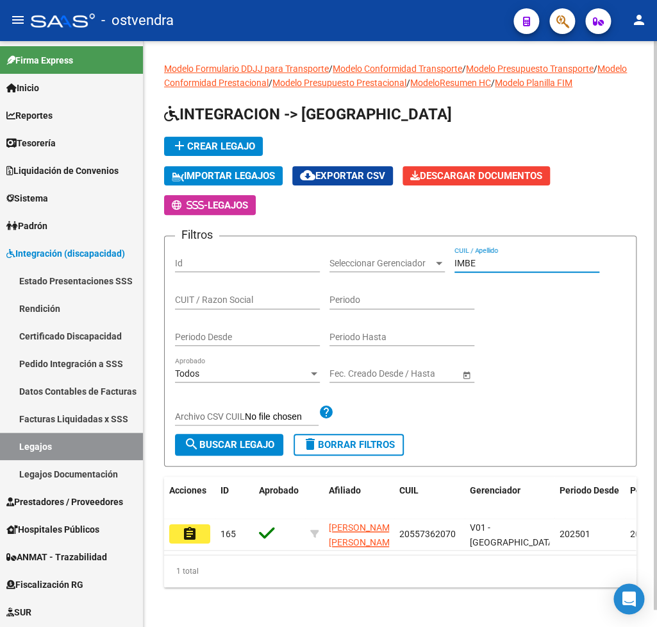
drag, startPoint x: 487, startPoint y: 267, endPoint x: 441, endPoint y: 267, distance: 46.2
click at [455, 265] on input "IMBE" at bounding box center [527, 263] width 145 height 11
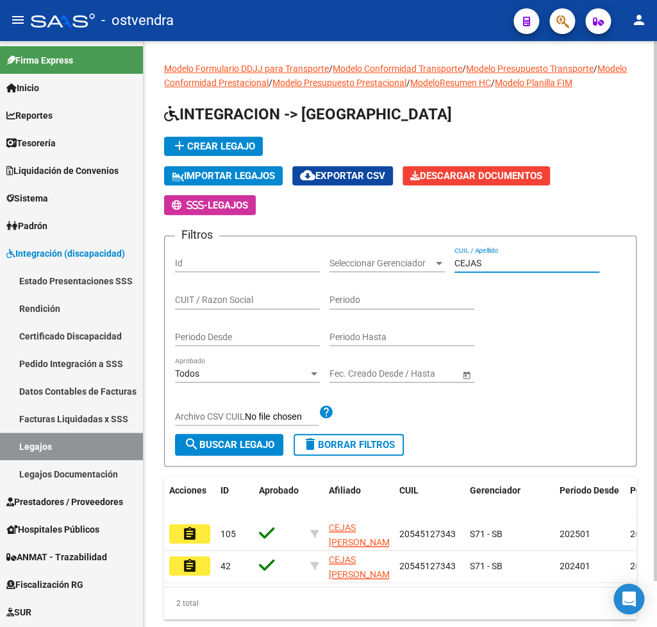
type input "CEJAS"
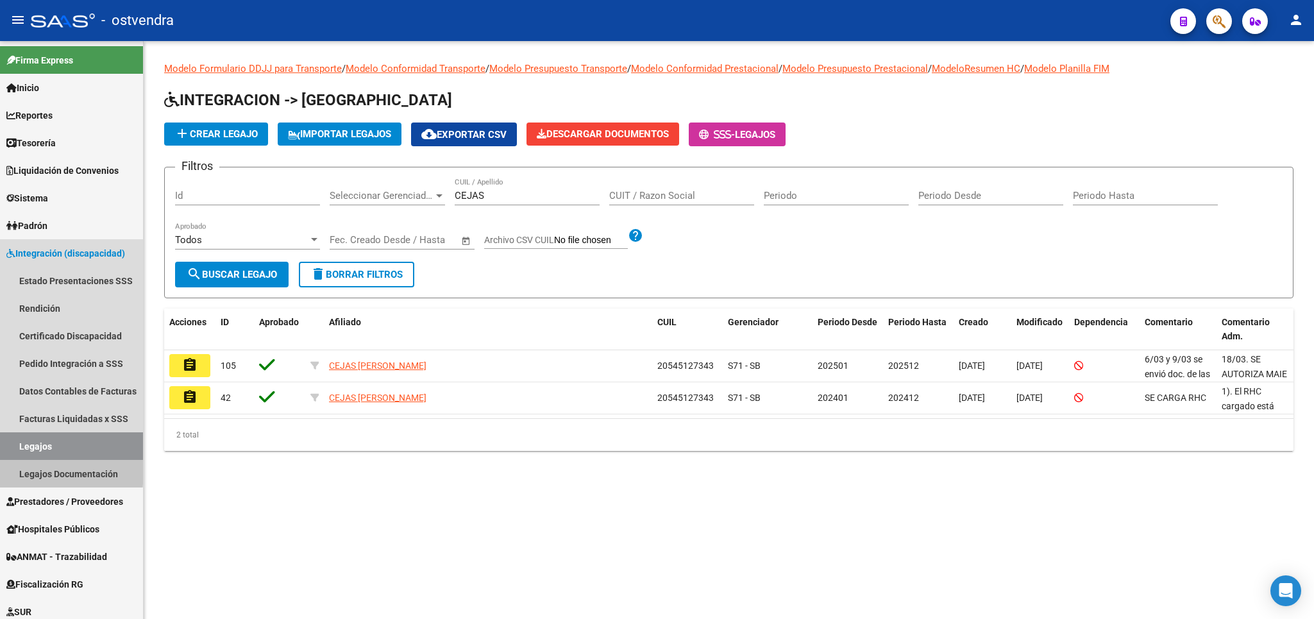
drag, startPoint x: 44, startPoint y: 469, endPoint x: 296, endPoint y: 336, distance: 284.8
click at [46, 469] on link "Legajos Documentación" at bounding box center [71, 474] width 143 height 28
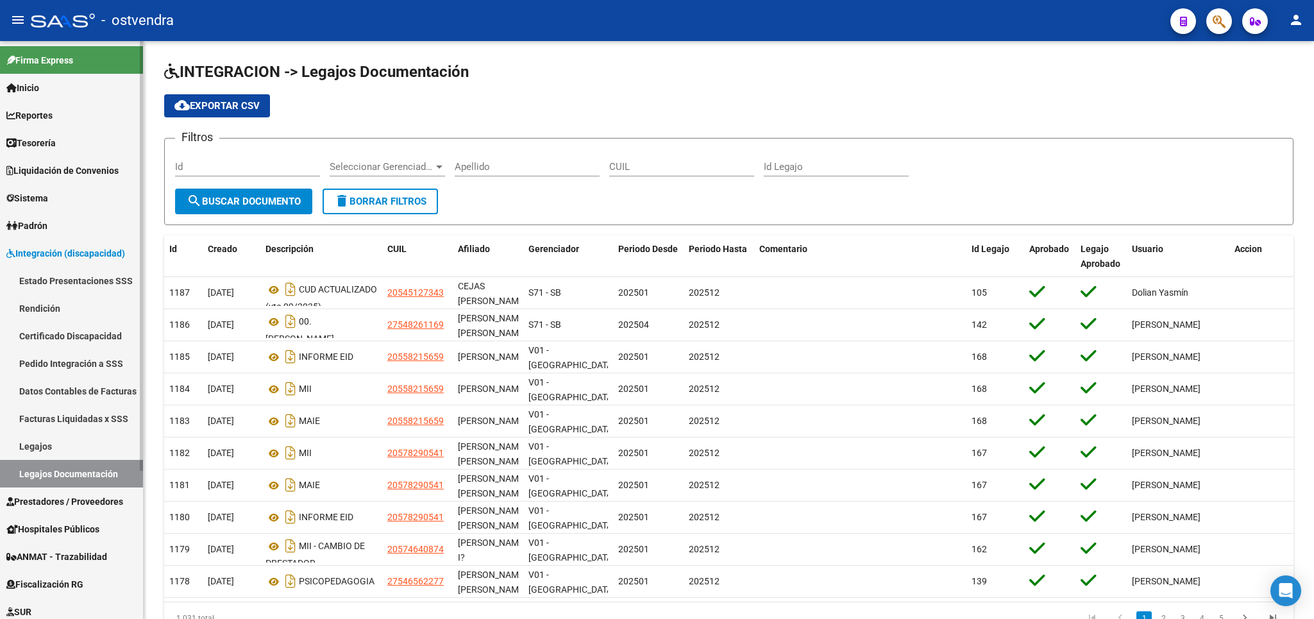
click at [60, 337] on link "Certificado Discapacidad" at bounding box center [71, 336] width 143 height 28
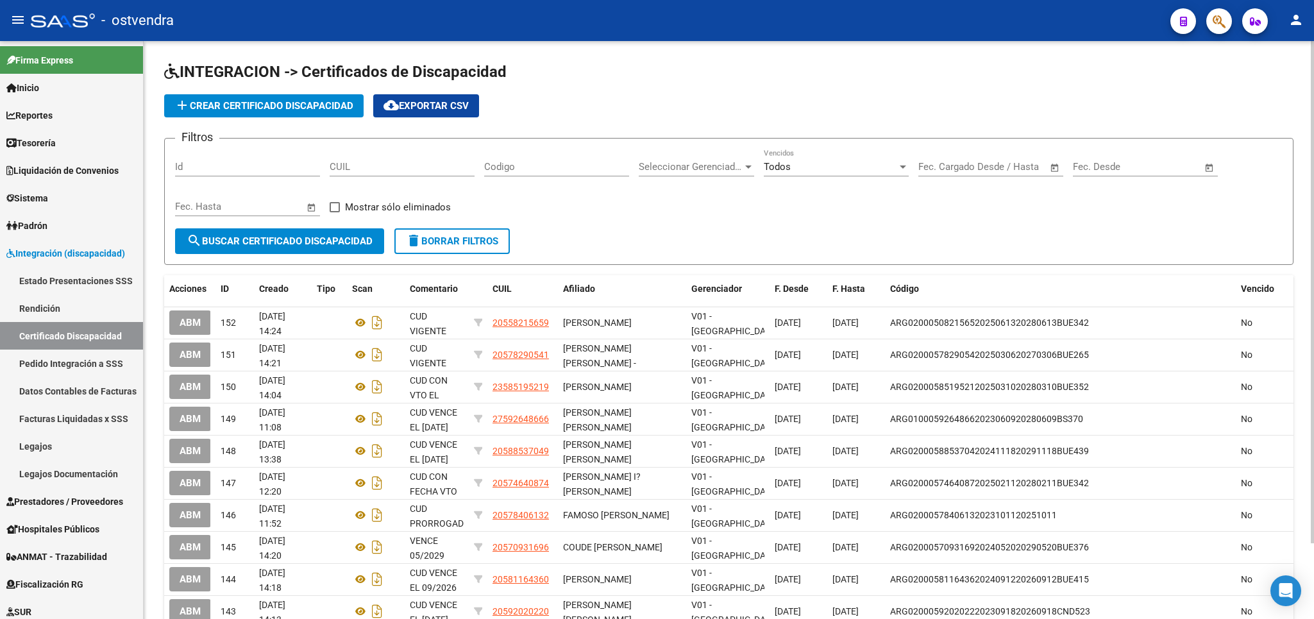
click at [786, 169] on span "Todos" at bounding box center [777, 167] width 27 height 12
drag, startPoint x: 794, startPoint y: 196, endPoint x: 706, endPoint y: 201, distance: 88.0
click at [779, 198] on span "Si" at bounding box center [836, 196] width 145 height 29
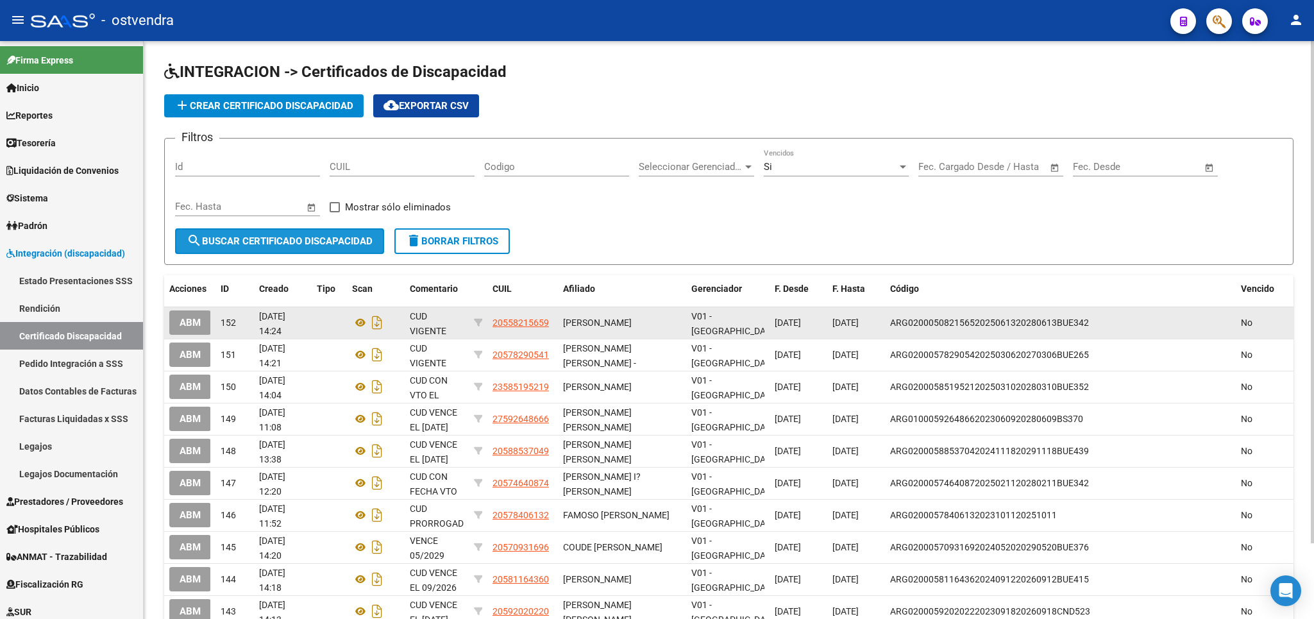
drag, startPoint x: 317, startPoint y: 237, endPoint x: 746, endPoint y: 324, distance: 437.3
click at [323, 238] on span "search Buscar Certificado Discapacidad" at bounding box center [280, 241] width 186 height 12
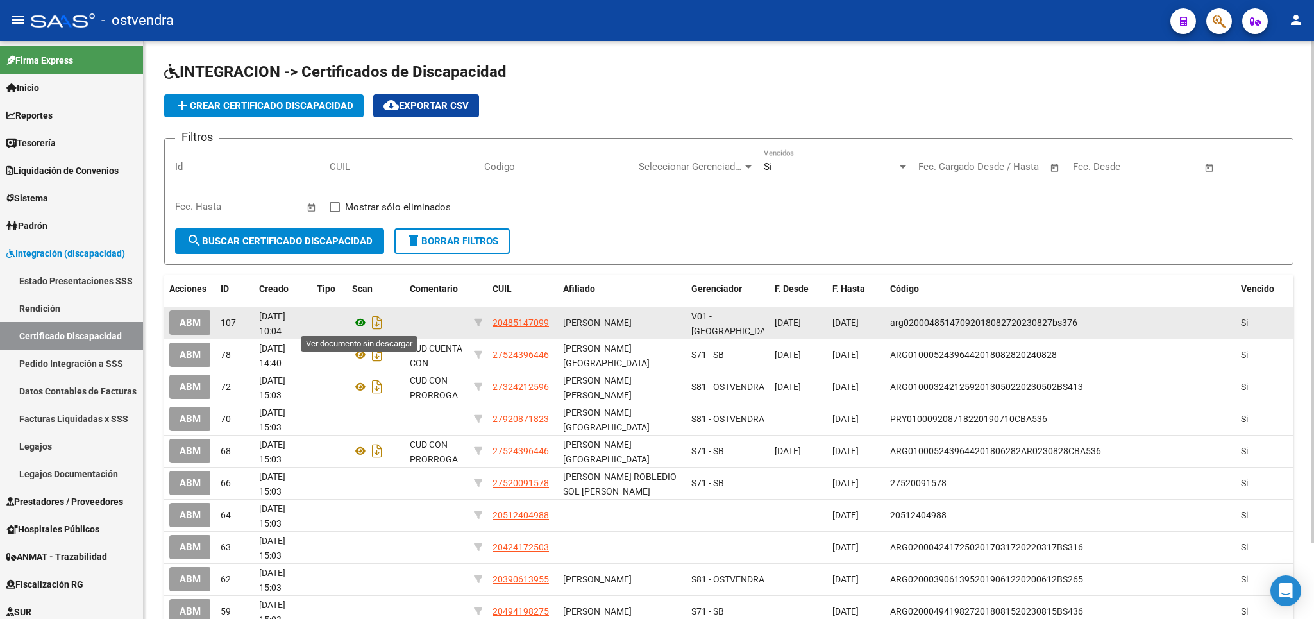
click at [358, 323] on icon at bounding box center [360, 322] width 17 height 15
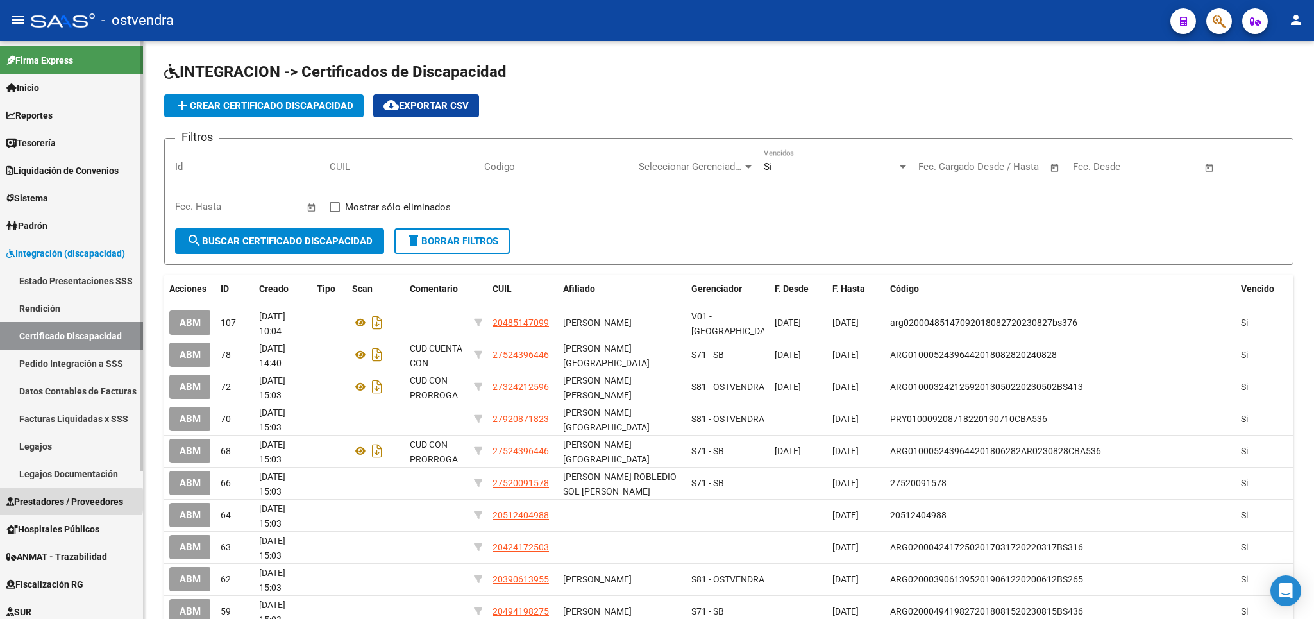
click at [58, 500] on span "Prestadores / Proveedores" at bounding box center [64, 501] width 117 height 14
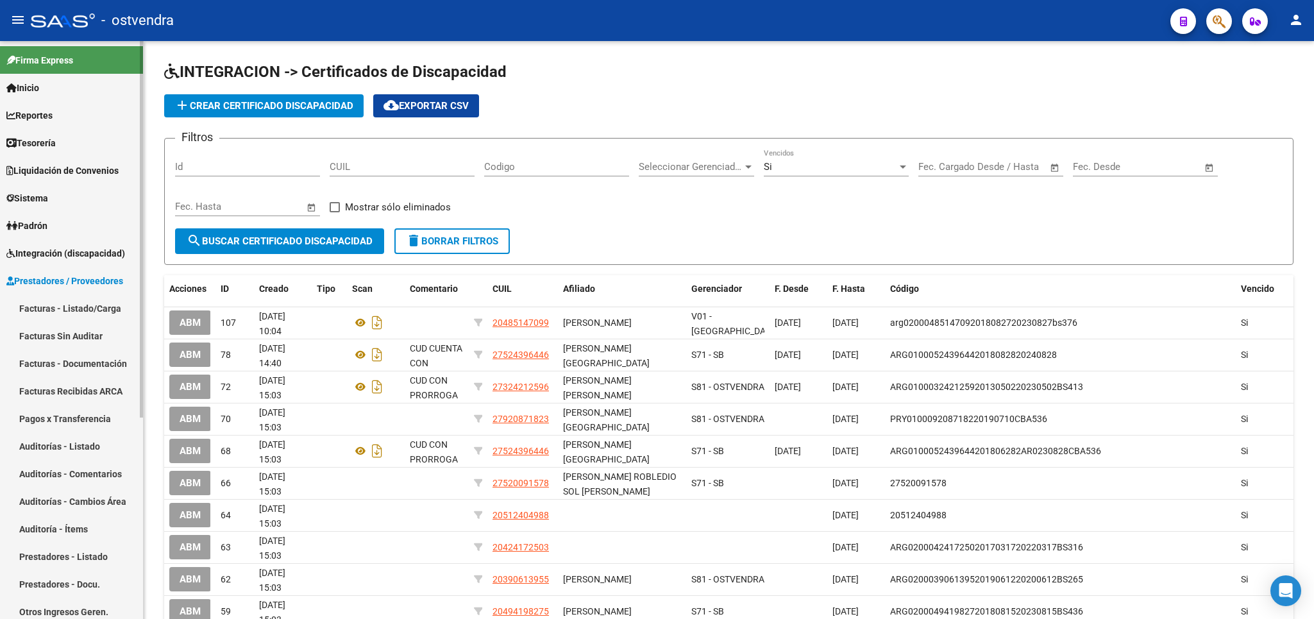
click at [47, 299] on link "Facturas - Listado/Carga" at bounding box center [71, 308] width 143 height 28
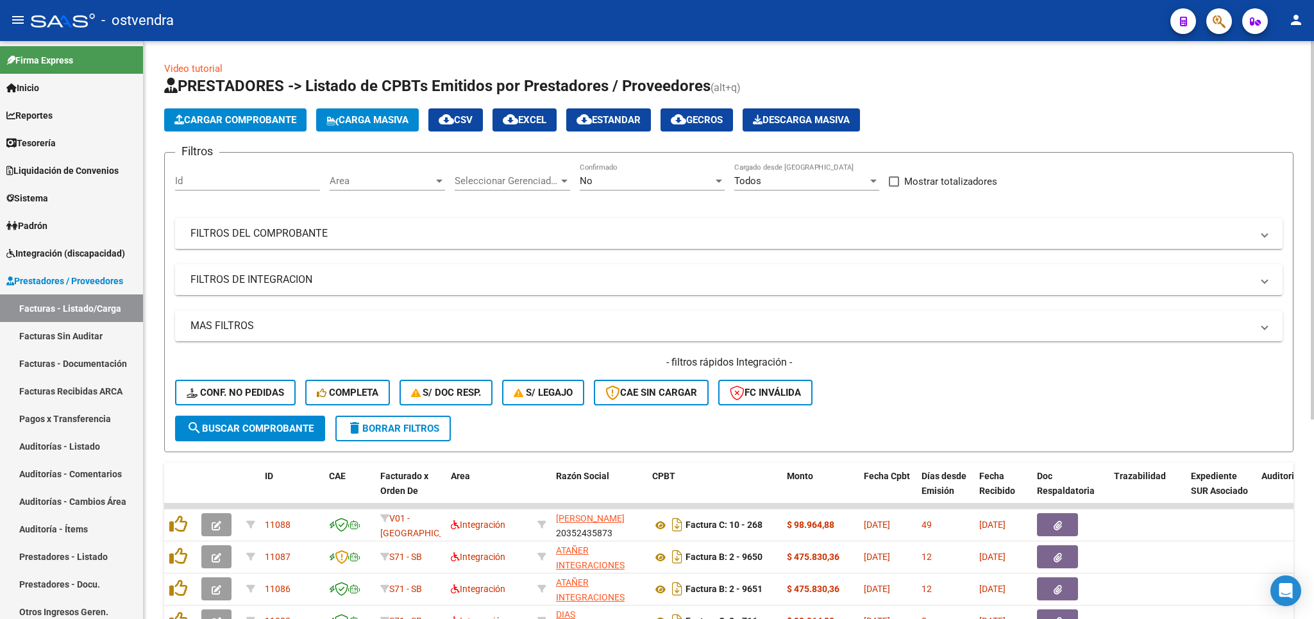
click at [421, 429] on span "delete Borrar Filtros" at bounding box center [393, 429] width 92 height 12
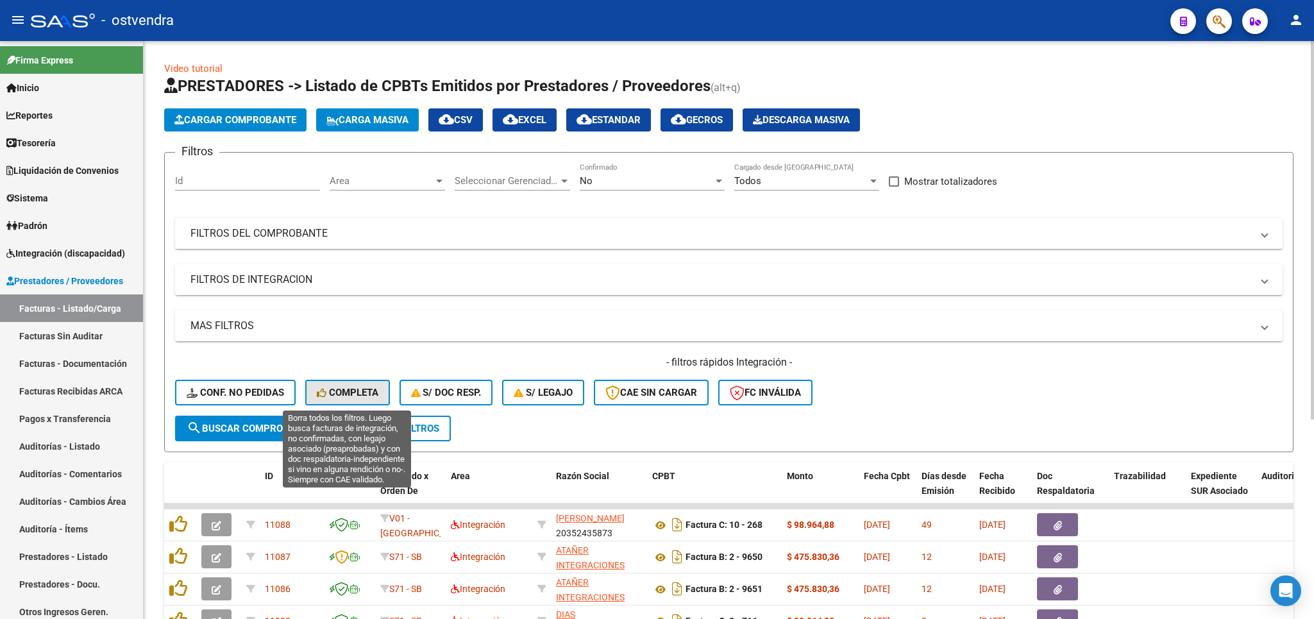
click at [354, 389] on span "Completa" at bounding box center [348, 393] width 62 height 12
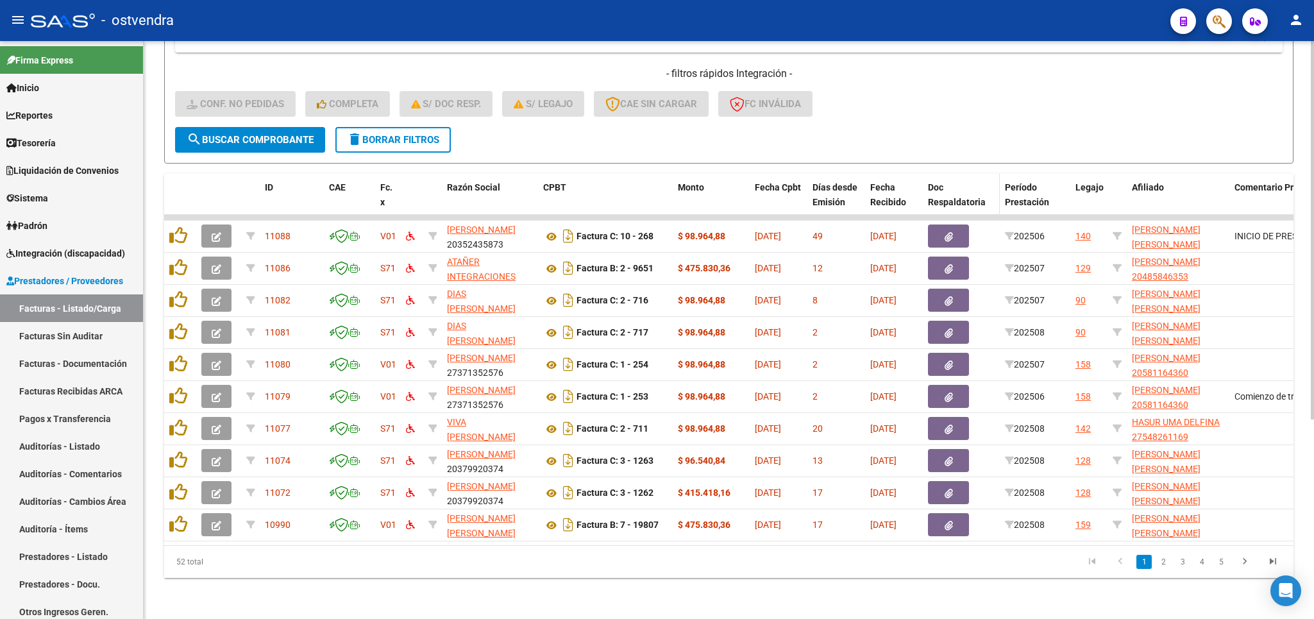
scroll to position [305, 0]
click at [369, 134] on span "delete Borrar Filtros" at bounding box center [393, 140] width 92 height 12
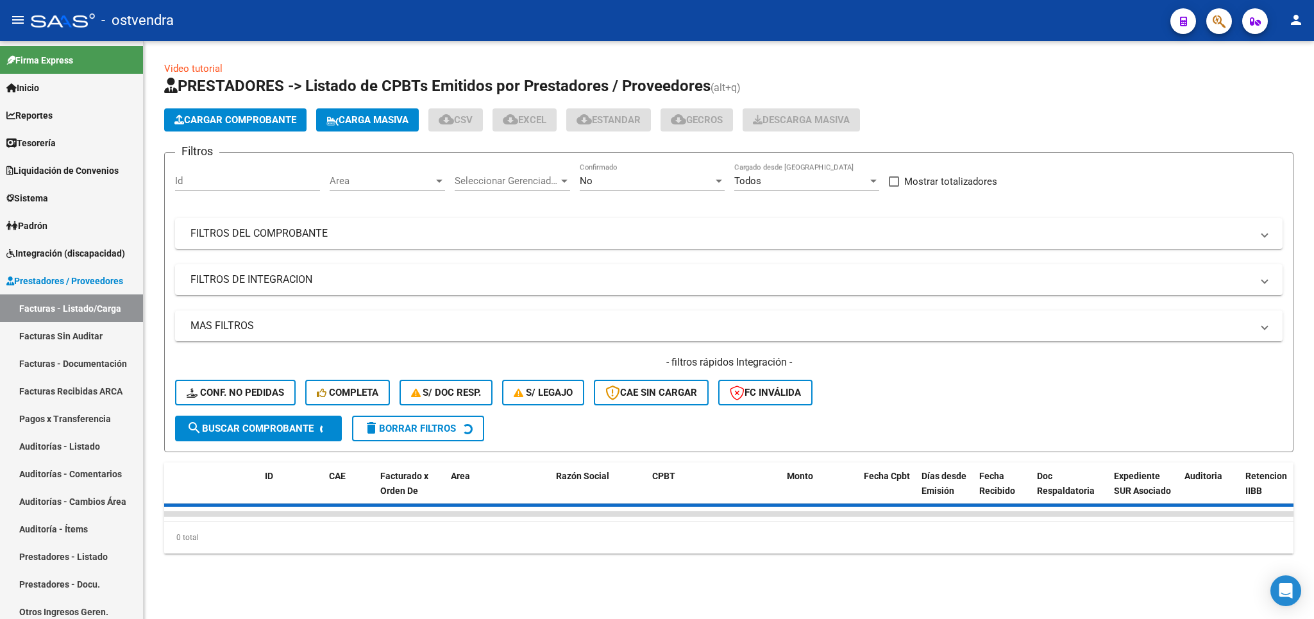
scroll to position [0, 0]
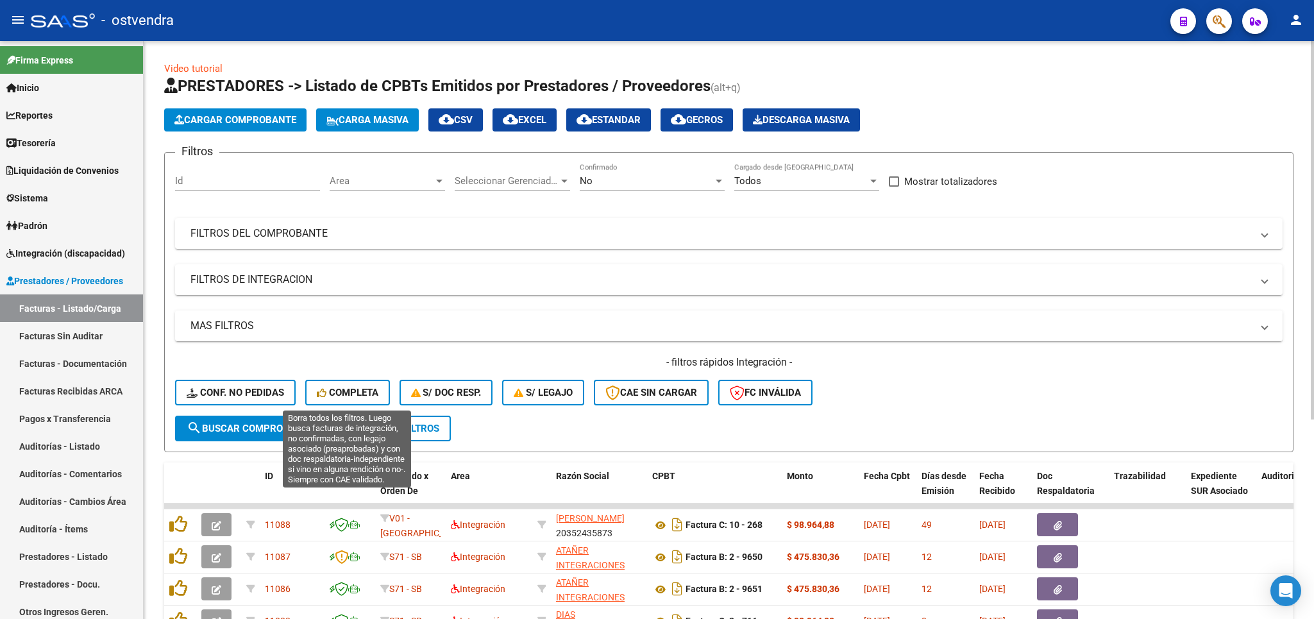
click at [341, 392] on span "Completa" at bounding box center [348, 393] width 62 height 12
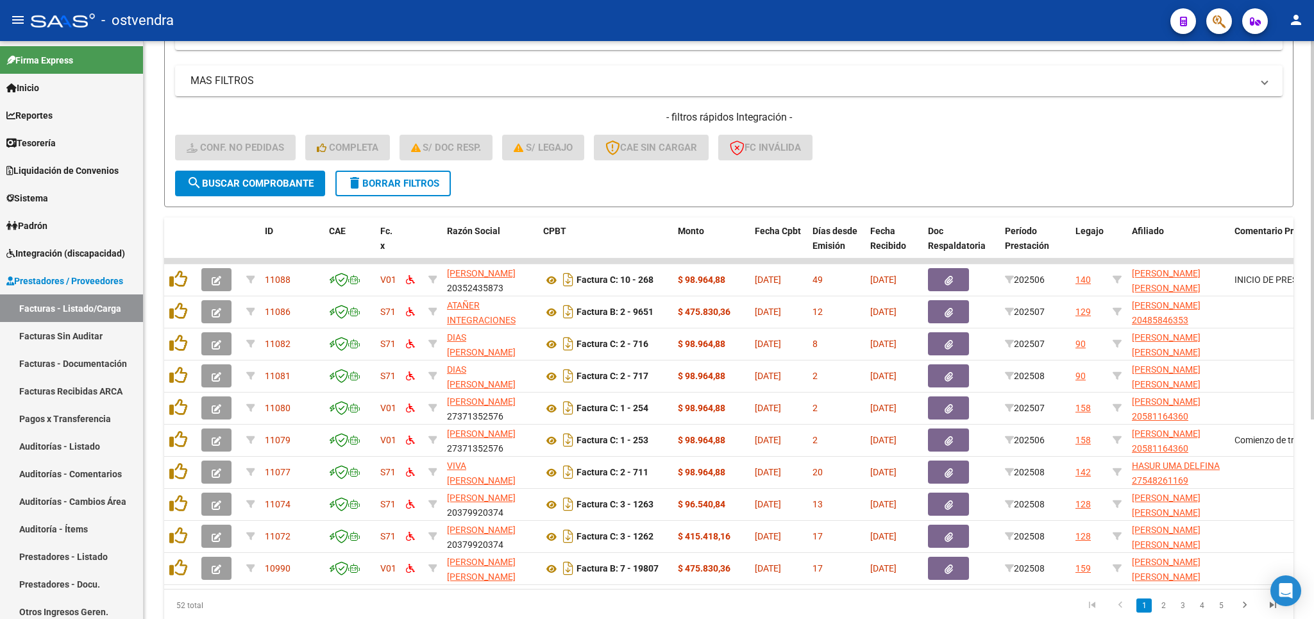
scroll to position [300, 0]
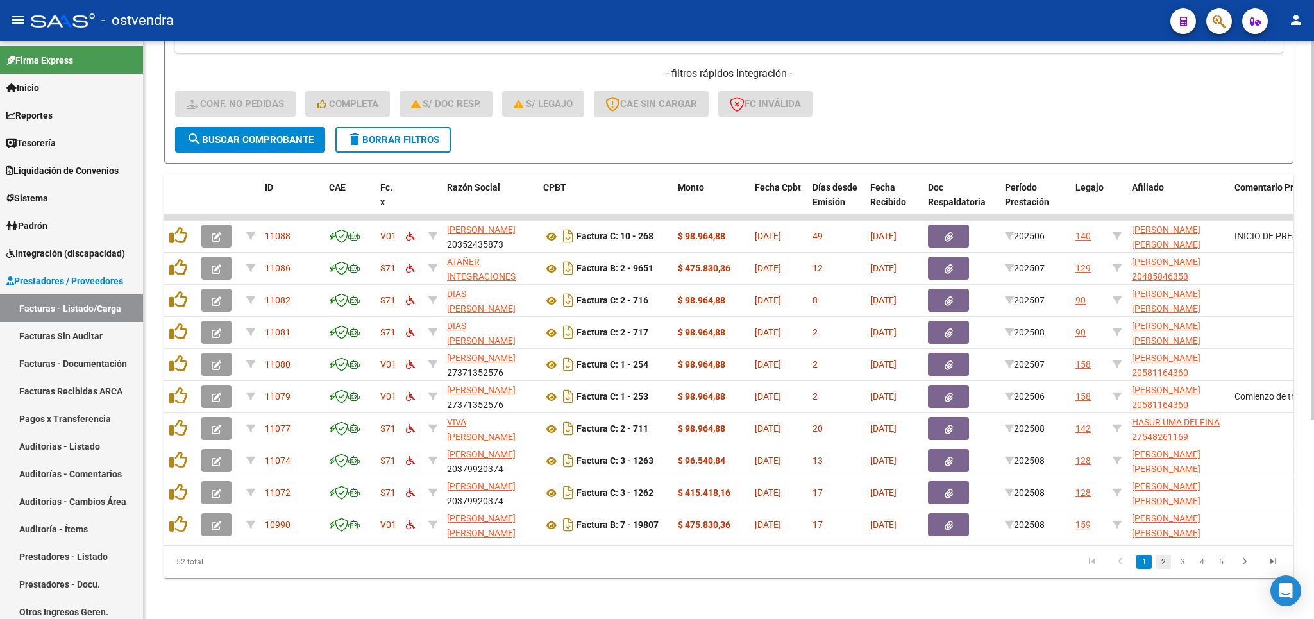
click at [1162, 569] on link "2" at bounding box center [1163, 562] width 15 height 14
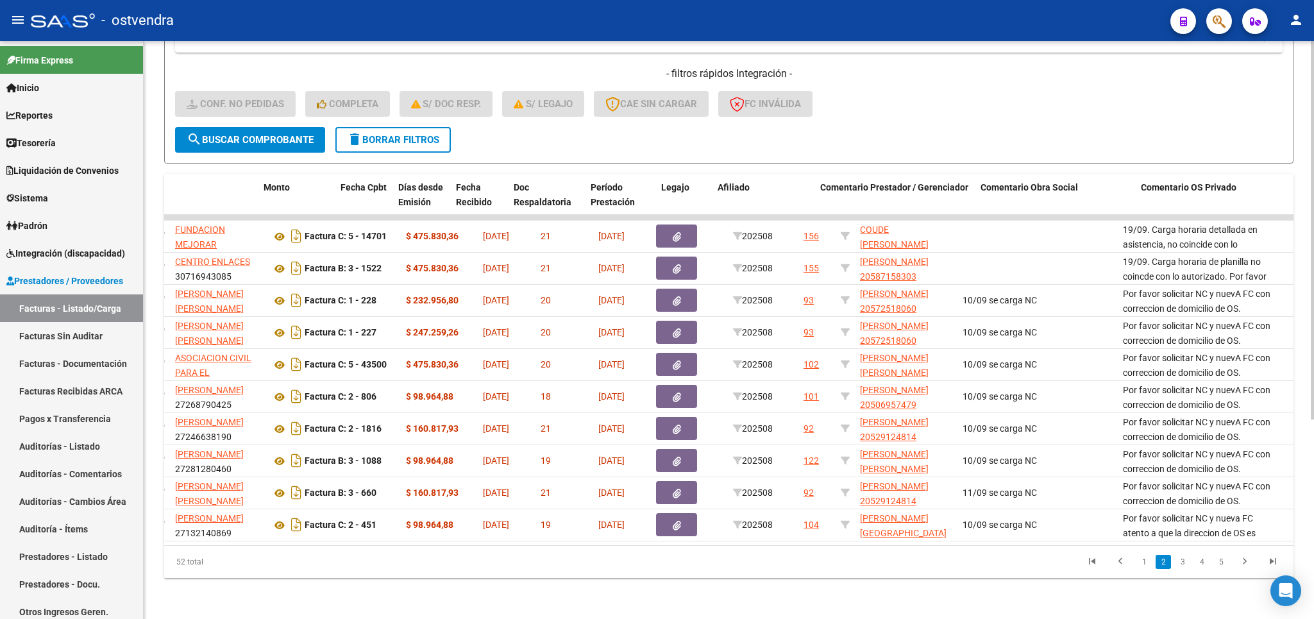
scroll to position [0, 0]
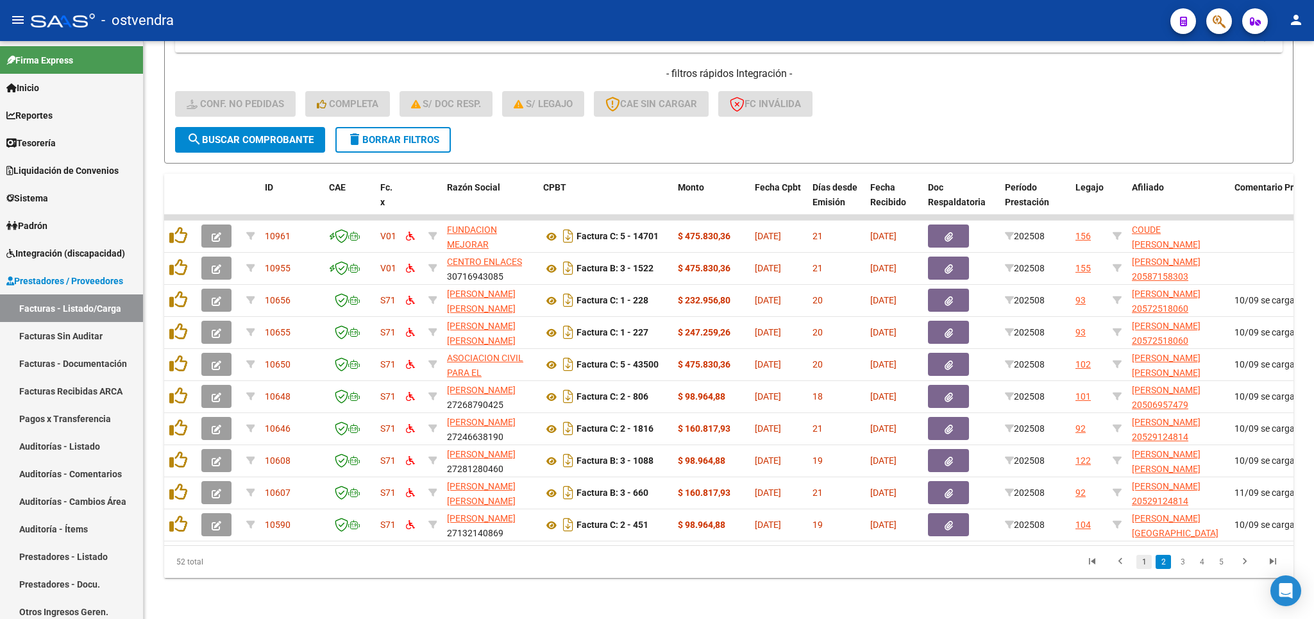
click at [1146, 569] on link "1" at bounding box center [1143, 562] width 15 height 14
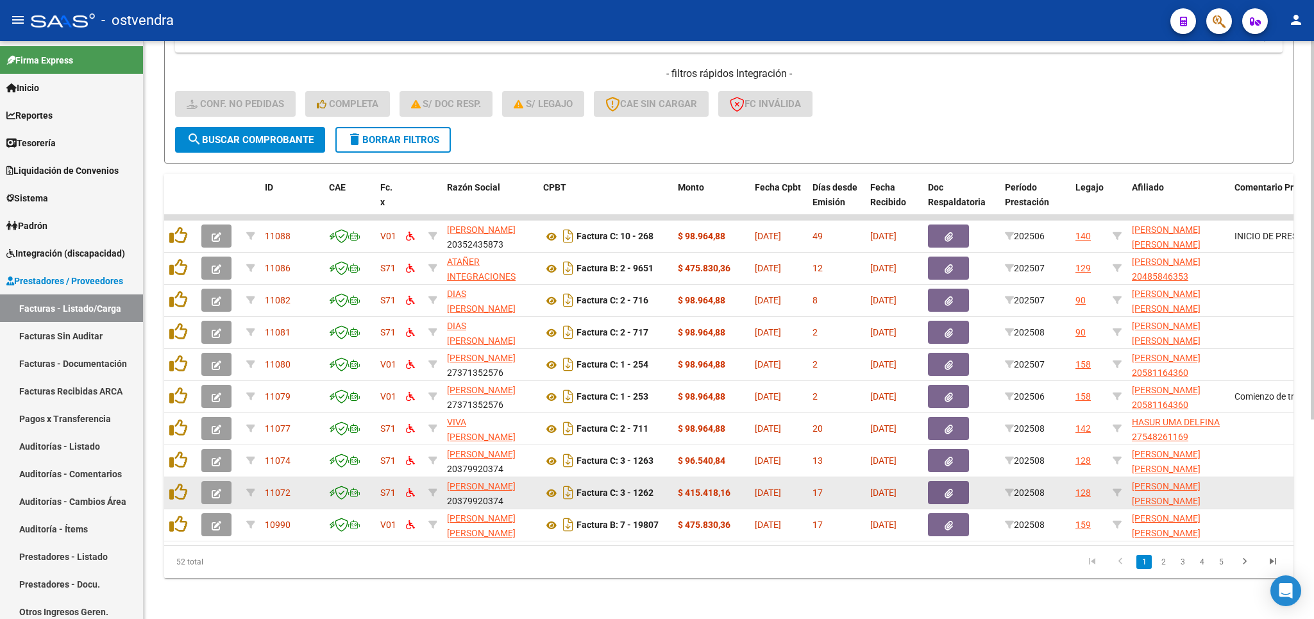
click at [201, 482] on datatable-body-cell at bounding box center [218, 492] width 45 height 31
click at [223, 481] on button "button" at bounding box center [216, 492] width 30 height 23
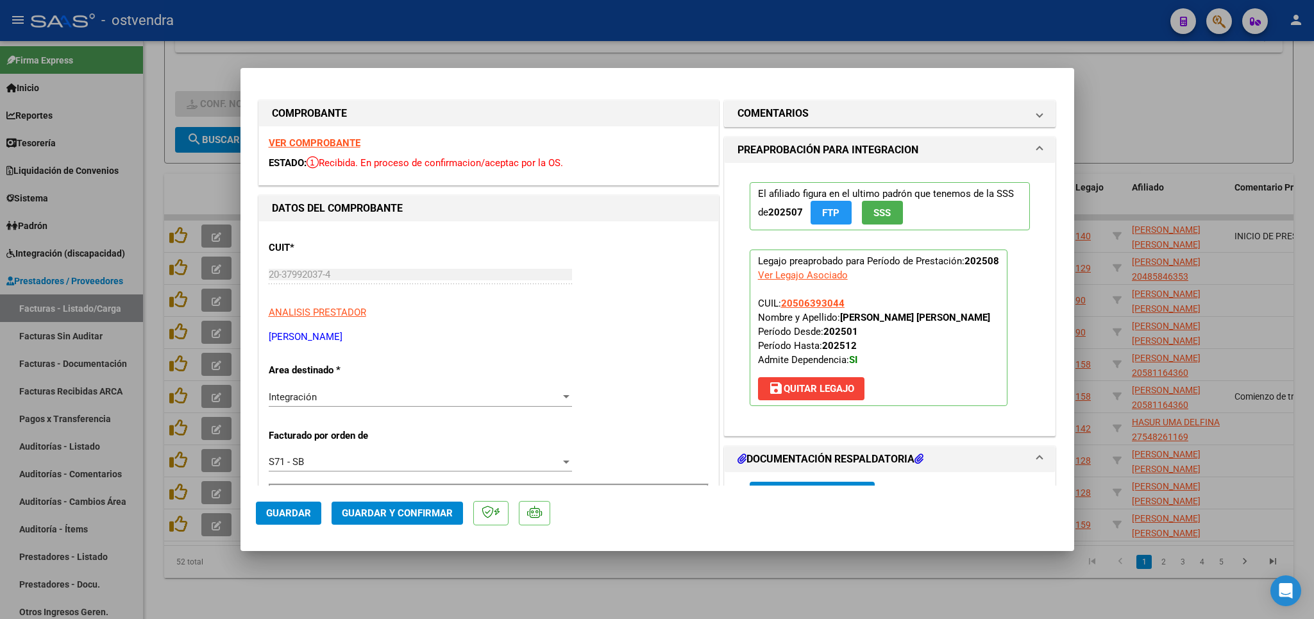
click at [313, 144] on strong "VER COMPROBANTE" at bounding box center [315, 143] width 92 height 12
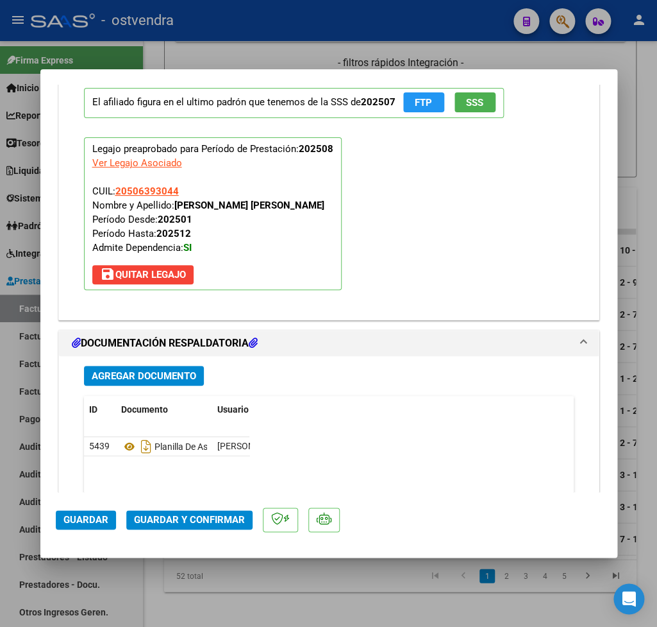
scroll to position [1351, 0]
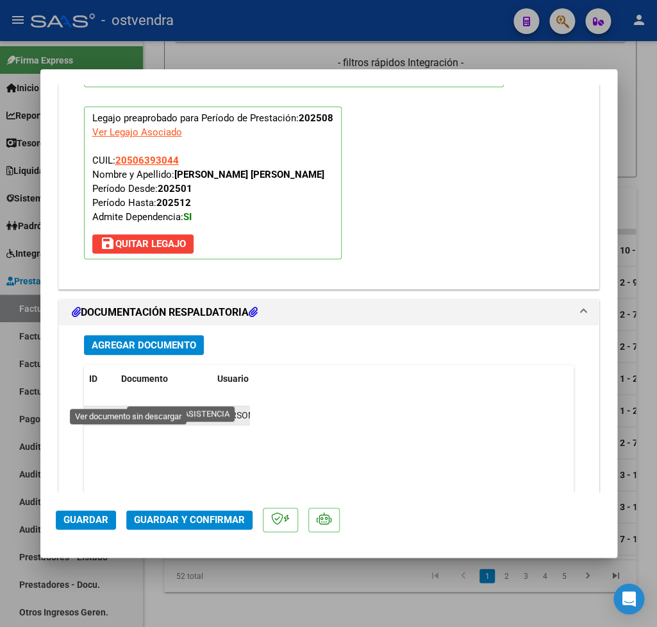
click at [125, 408] on icon at bounding box center [129, 415] width 17 height 15
click at [179, 525] on span "Guardar y Confirmar" at bounding box center [189, 520] width 111 height 12
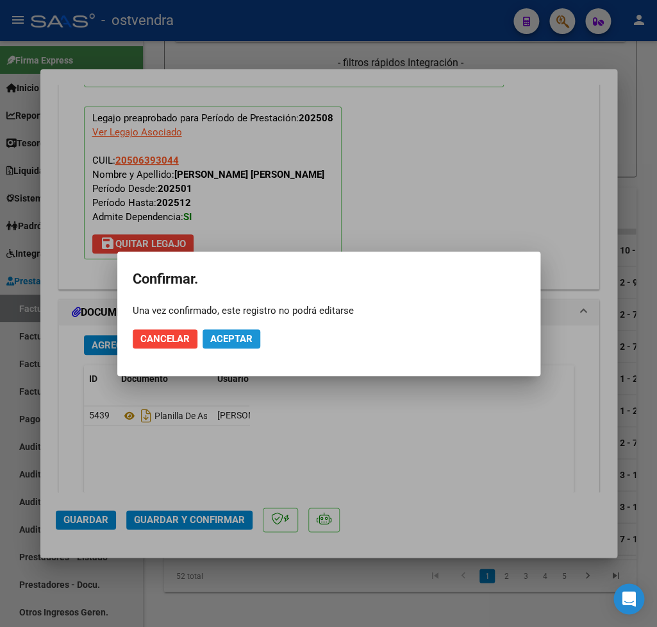
click at [242, 334] on span "Aceptar" at bounding box center [231, 339] width 42 height 12
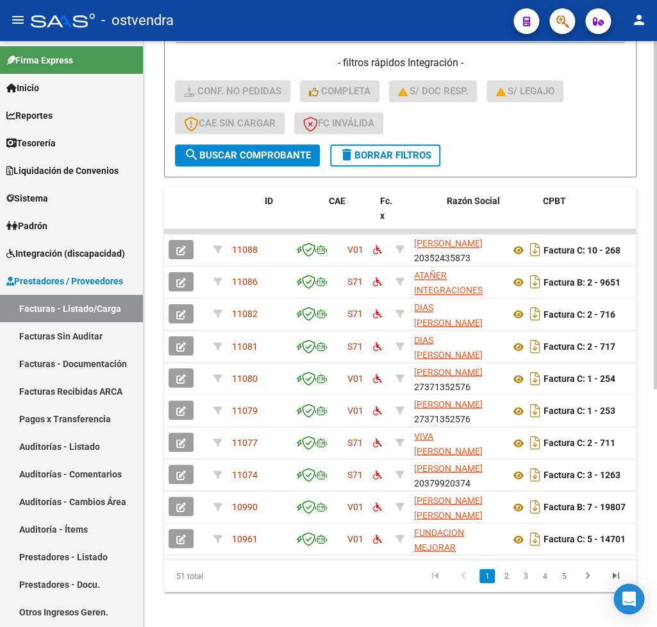
scroll to position [0, 0]
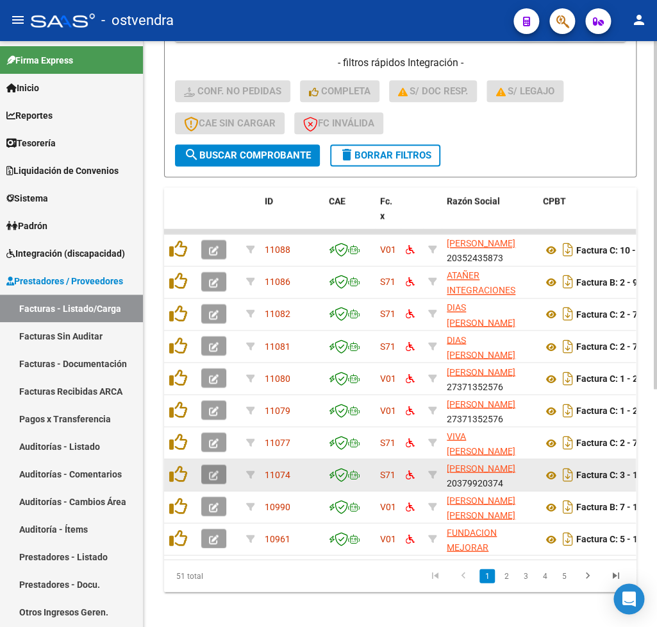
click at [213, 471] on icon "button" at bounding box center [214, 475] width 10 height 10
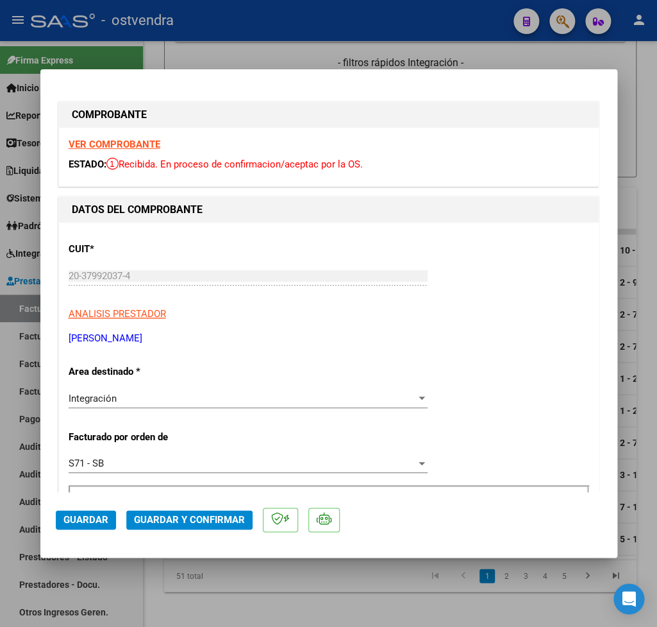
click at [128, 148] on strong "VER COMPROBANTE" at bounding box center [115, 145] width 92 height 12
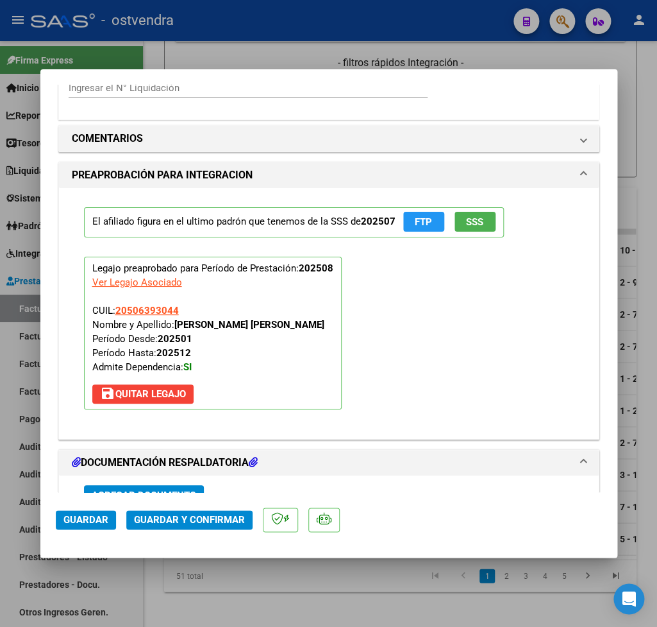
scroll to position [1426, 0]
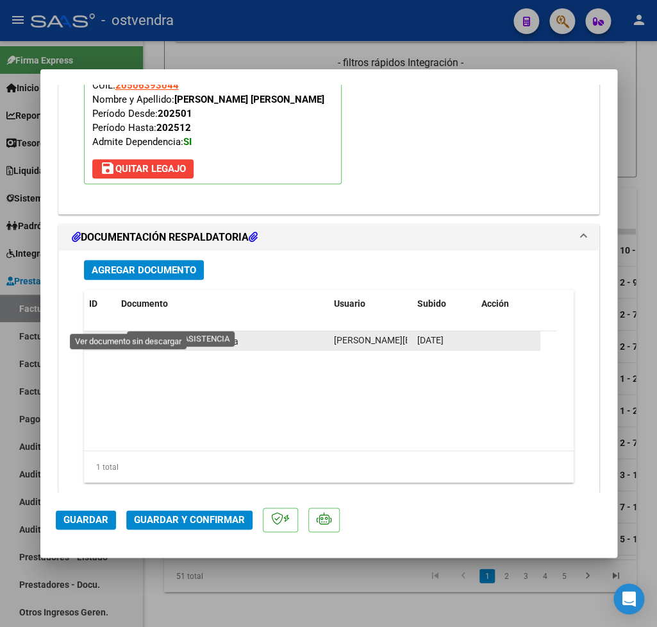
click at [127, 333] on icon at bounding box center [129, 340] width 17 height 15
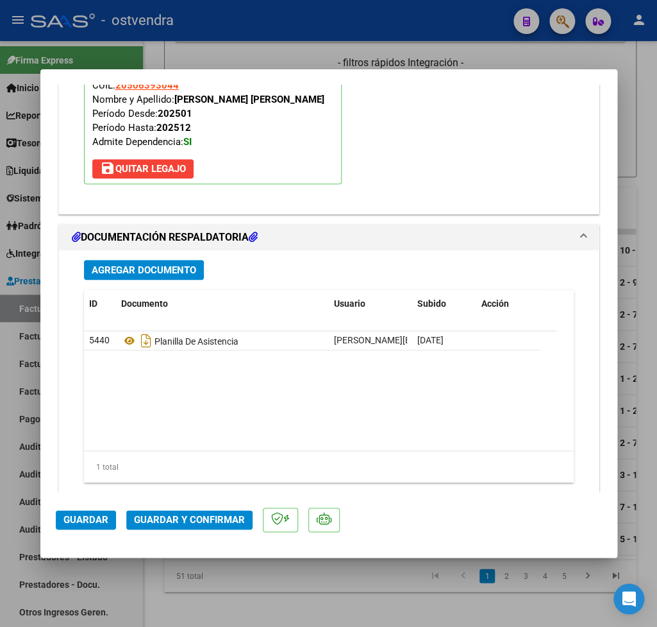
click at [174, 521] on span "Guardar y Confirmar" at bounding box center [189, 520] width 111 height 12
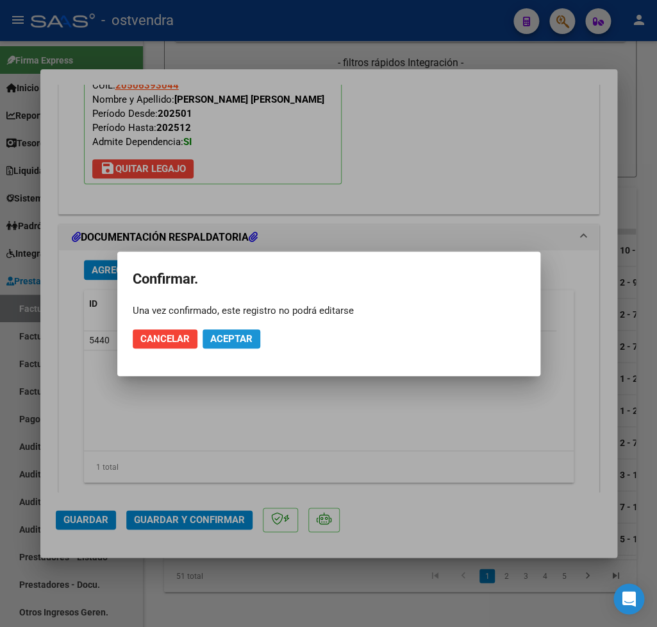
click at [252, 346] on button "Aceptar" at bounding box center [232, 338] width 58 height 19
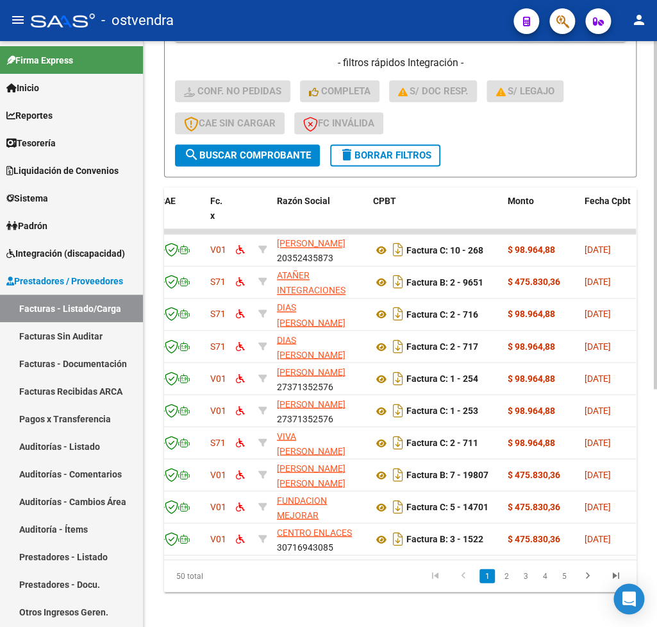
scroll to position [0, 0]
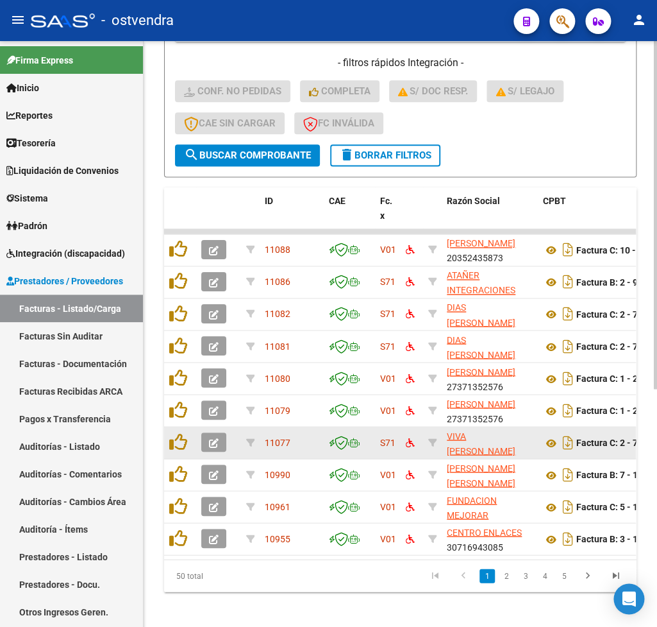
click at [210, 444] on icon "button" at bounding box center [214, 443] width 10 height 10
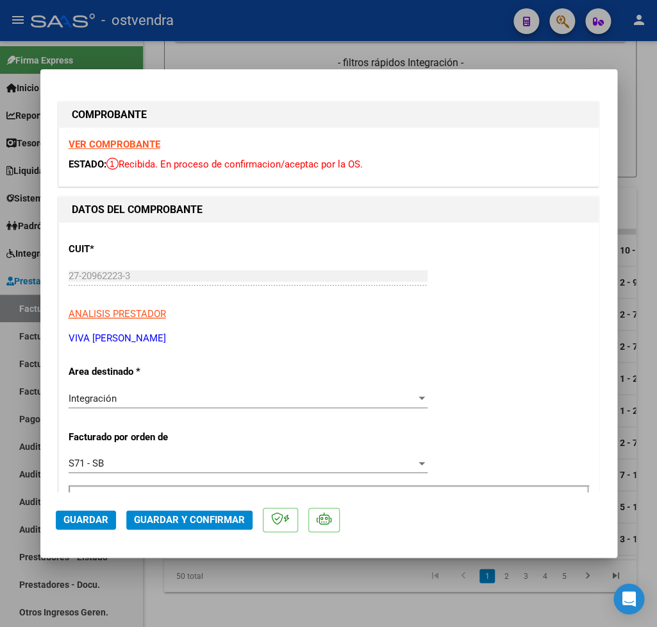
click at [144, 144] on strong "VER COMPROBANTE" at bounding box center [115, 145] width 92 height 12
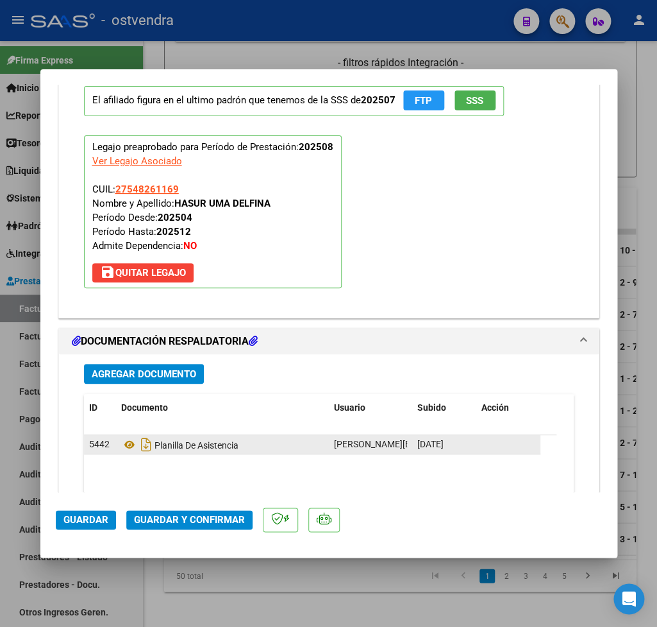
scroll to position [1351, 0]
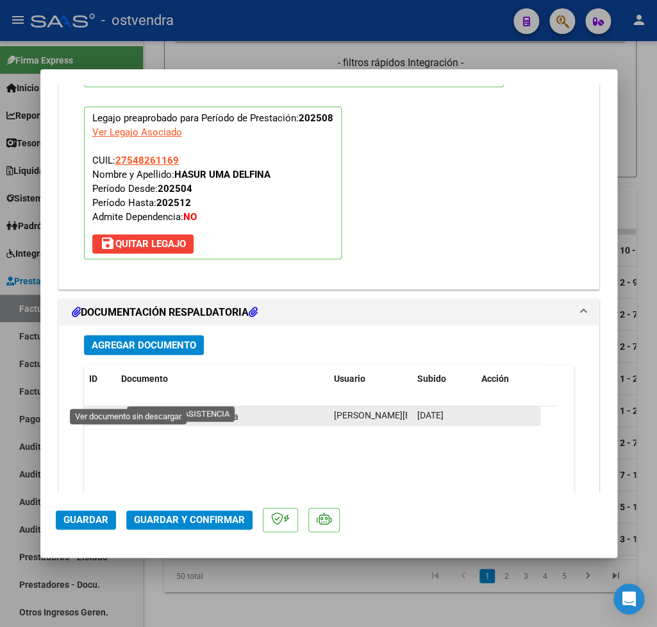
click at [127, 408] on icon at bounding box center [129, 415] width 17 height 15
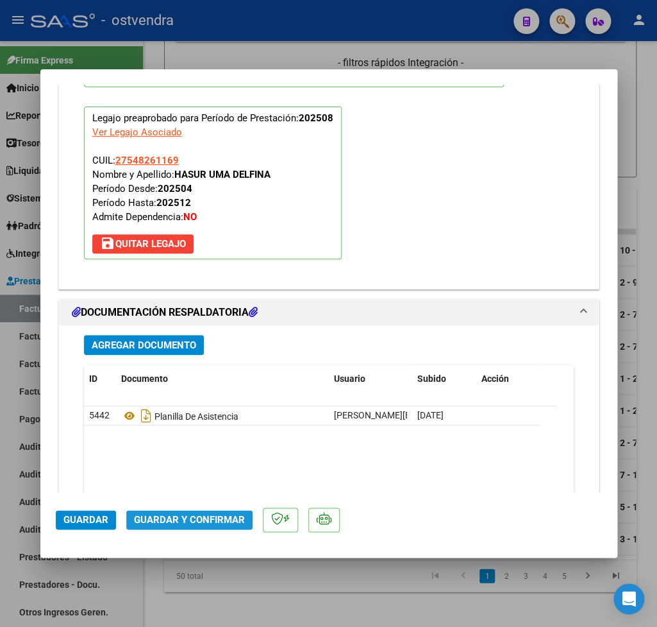
click at [194, 521] on span "Guardar y Confirmar" at bounding box center [189, 520] width 111 height 12
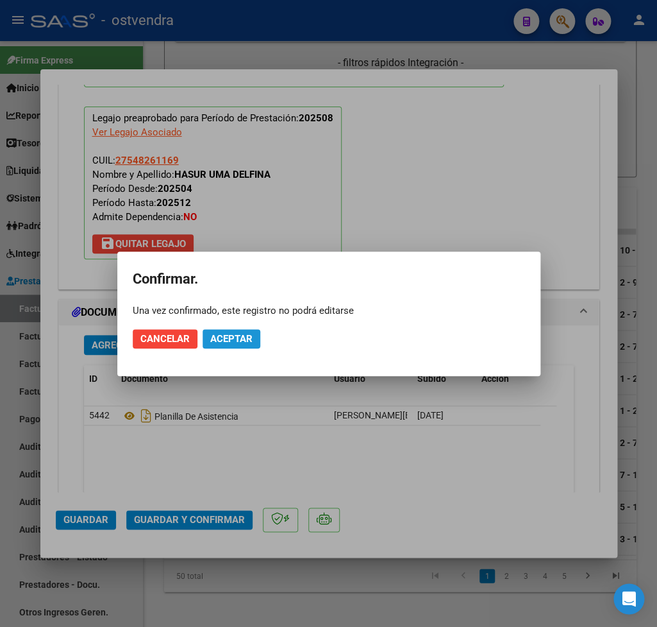
click at [237, 334] on span "Aceptar" at bounding box center [231, 339] width 42 height 12
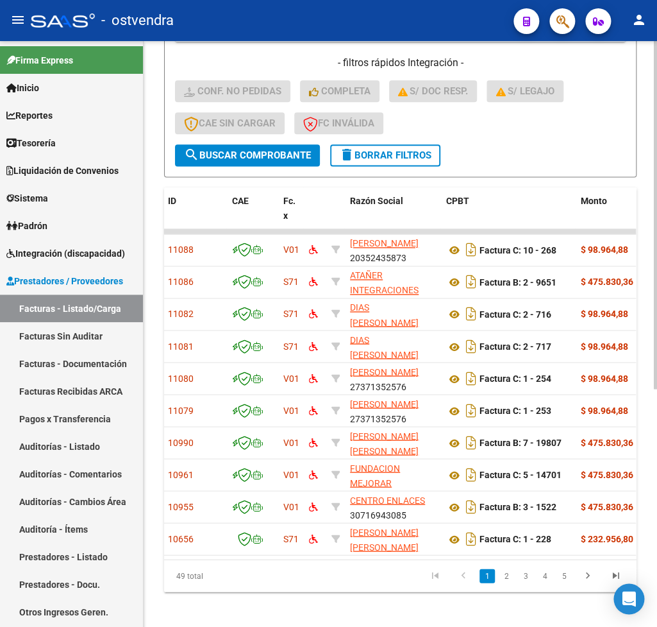
scroll to position [0, 0]
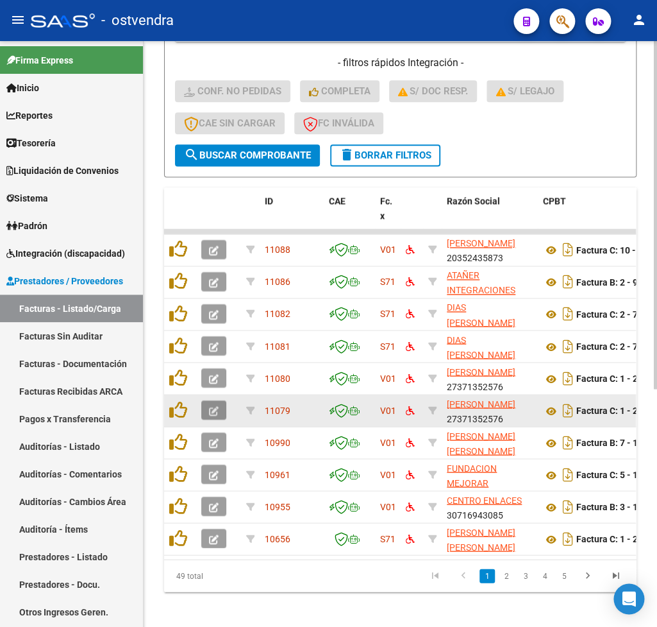
click at [209, 410] on button "button" at bounding box center [213, 409] width 25 height 19
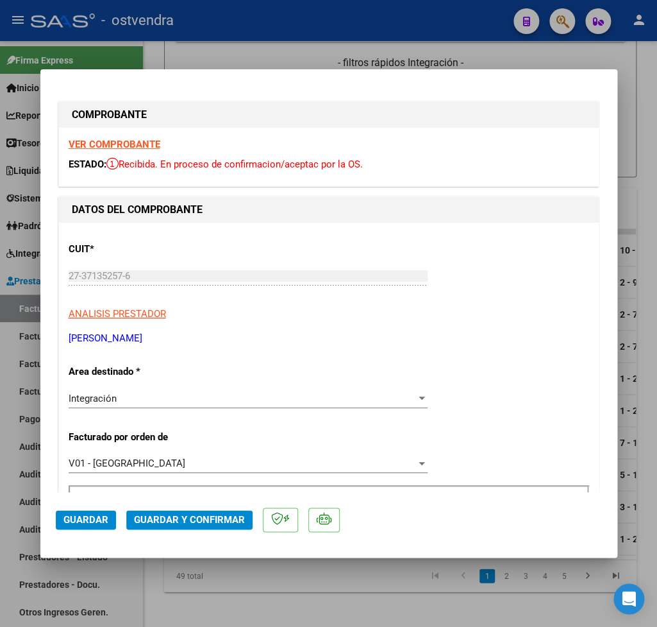
click at [115, 146] on strong "VER COMPROBANTE" at bounding box center [115, 145] width 92 height 12
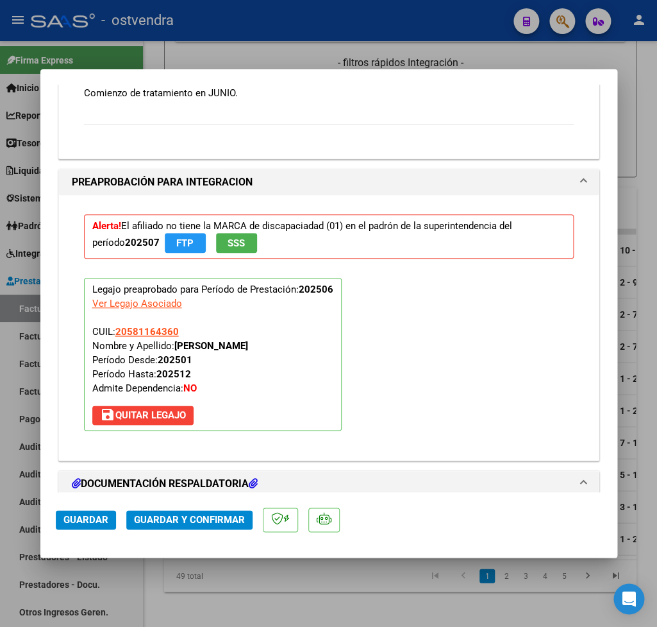
scroll to position [1759, 0]
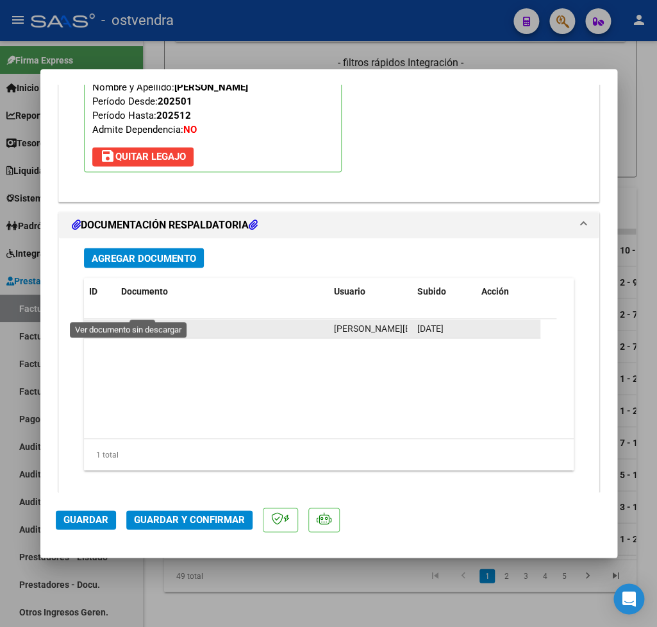
click at [123, 321] on icon at bounding box center [129, 328] width 17 height 15
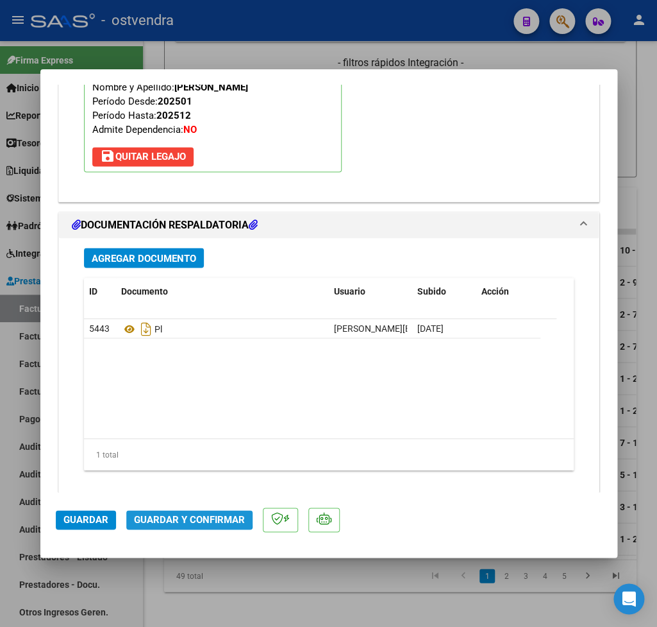
click at [187, 514] on span "Guardar y Confirmar" at bounding box center [189, 520] width 111 height 12
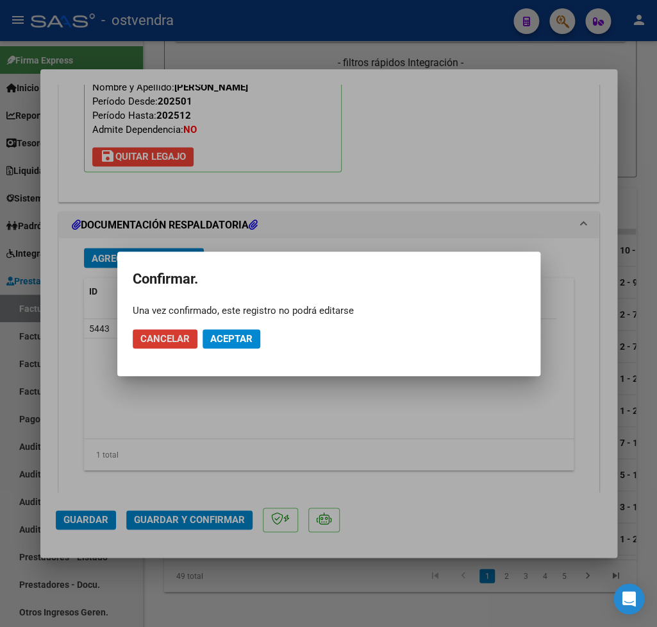
click at [232, 342] on span "Aceptar" at bounding box center [231, 339] width 42 height 12
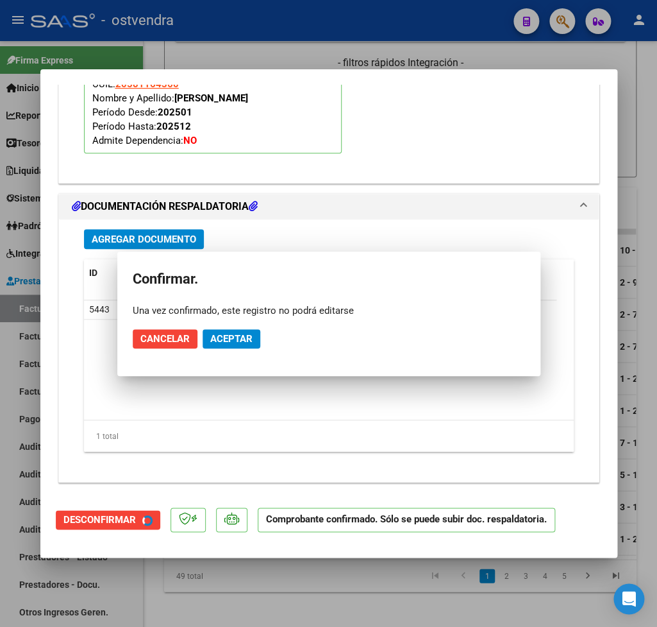
scroll to position [1461, 0]
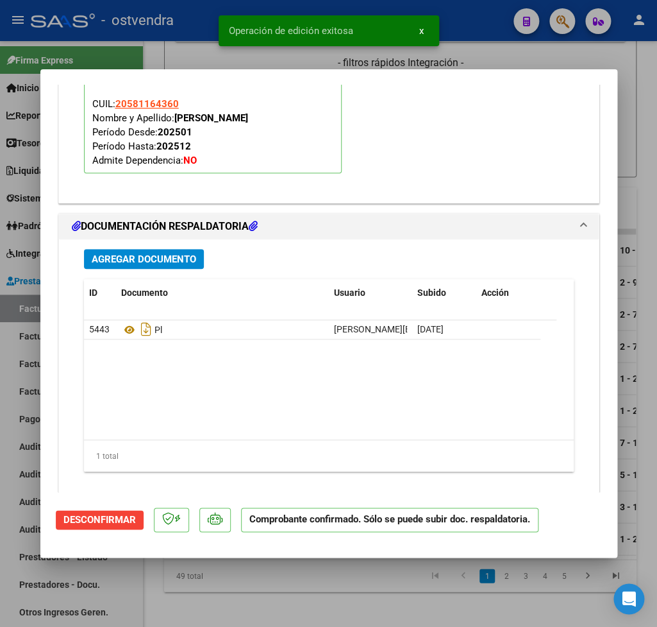
type input "$ 0,00"
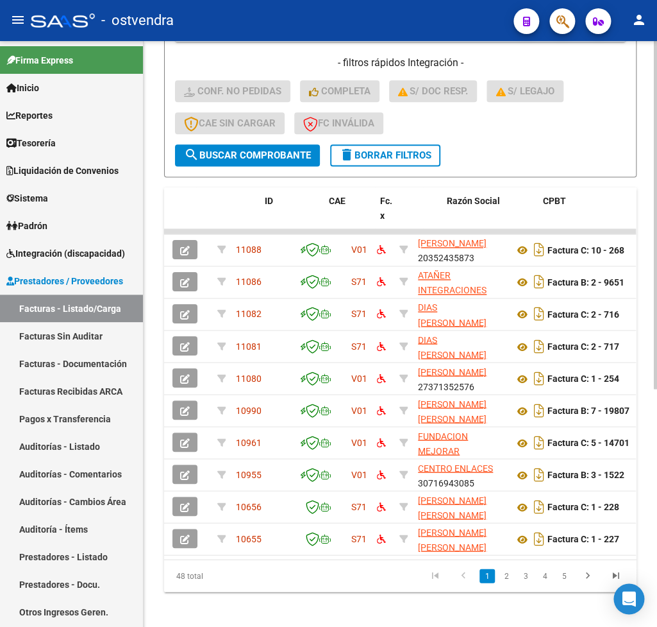
scroll to position [0, 0]
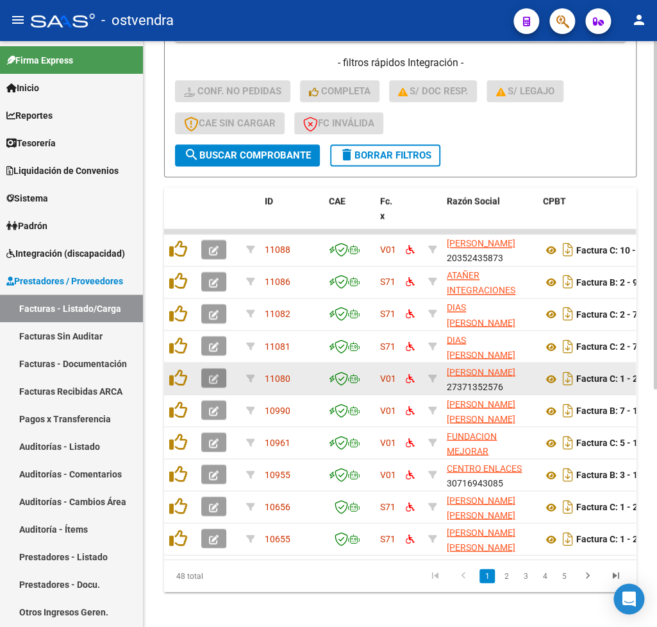
click at [211, 371] on button "button" at bounding box center [213, 377] width 25 height 19
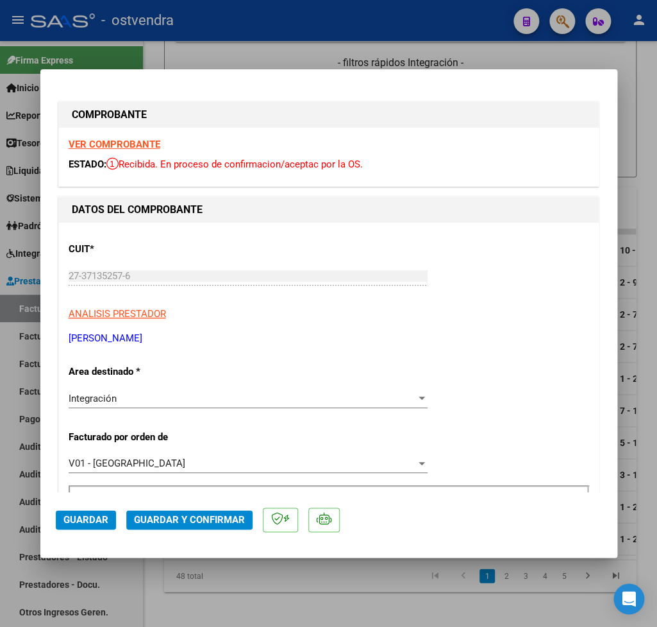
click at [134, 142] on strong "VER COMPROBANTE" at bounding box center [115, 145] width 92 height 12
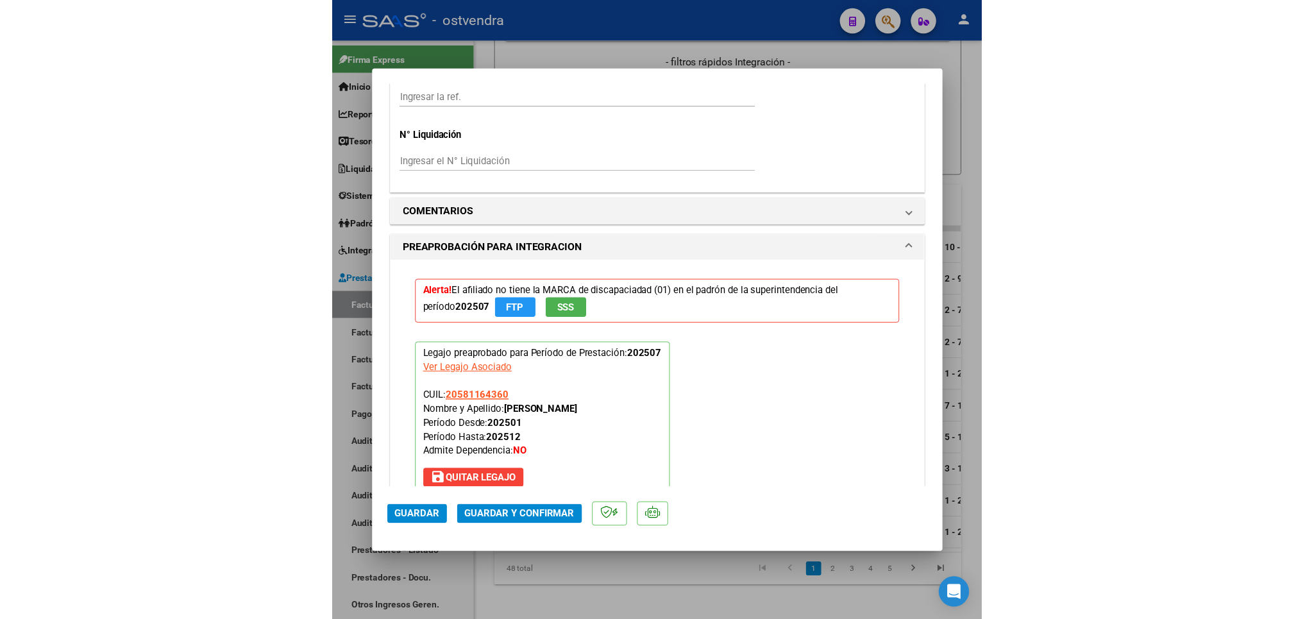
scroll to position [1351, 0]
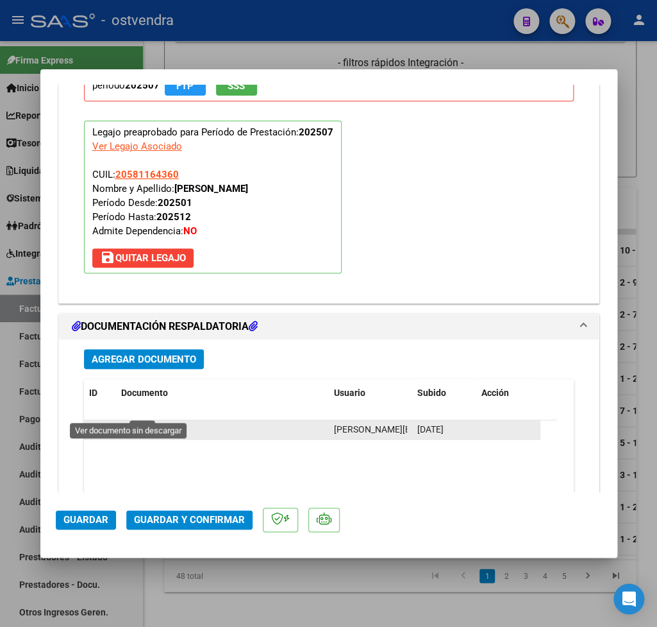
click at [131, 422] on icon at bounding box center [129, 429] width 17 height 15
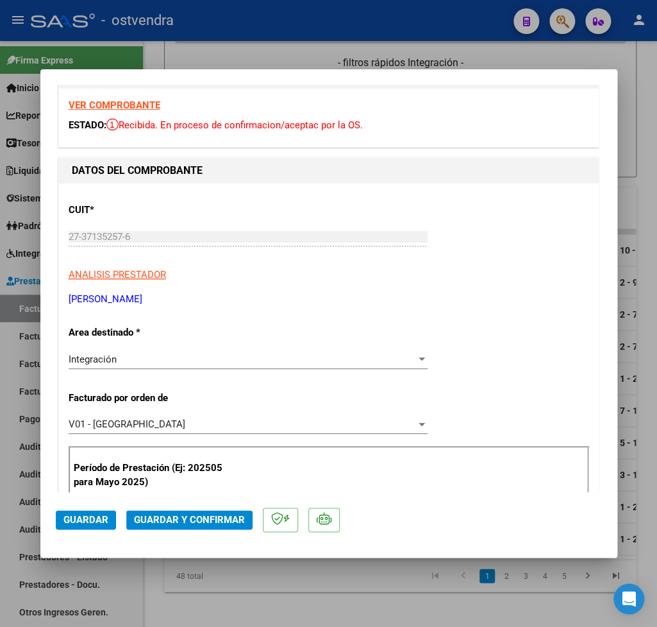
scroll to position [0, 0]
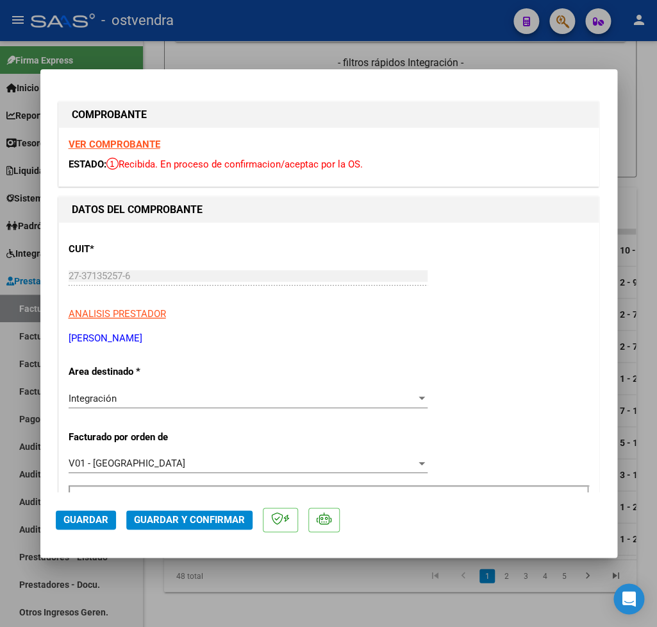
click at [124, 147] on strong "VER COMPROBANTE" at bounding box center [115, 145] width 92 height 12
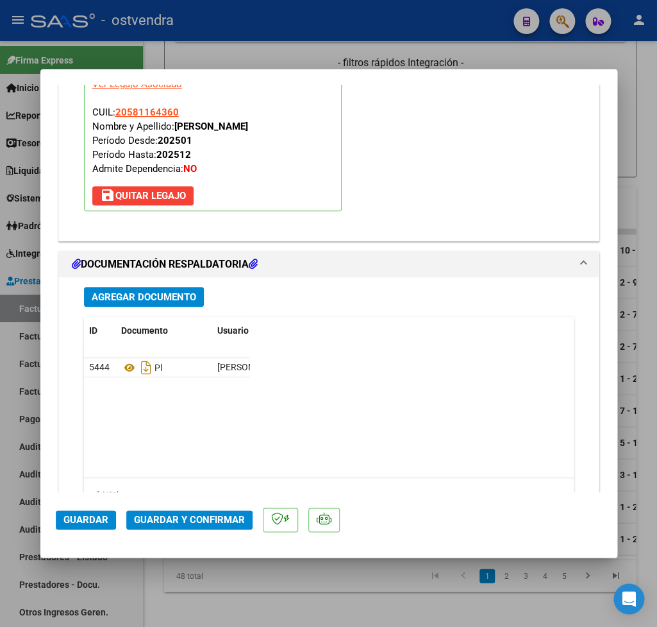
scroll to position [1426, 0]
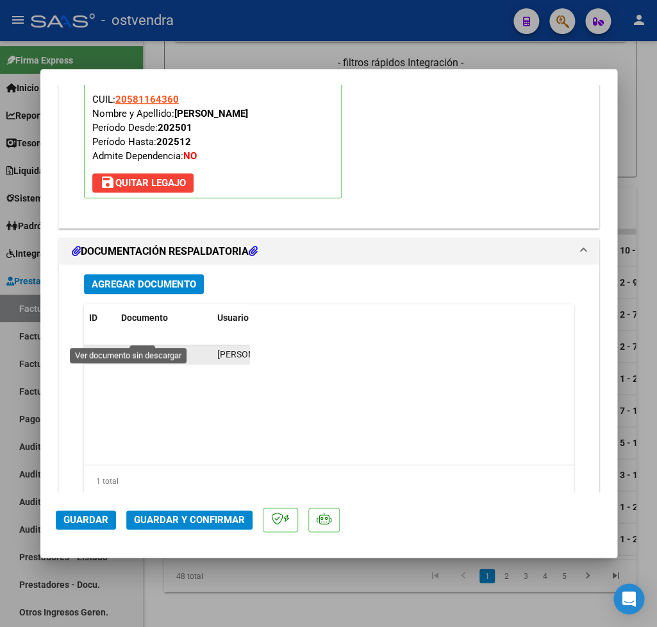
click at [130, 347] on icon at bounding box center [129, 354] width 17 height 15
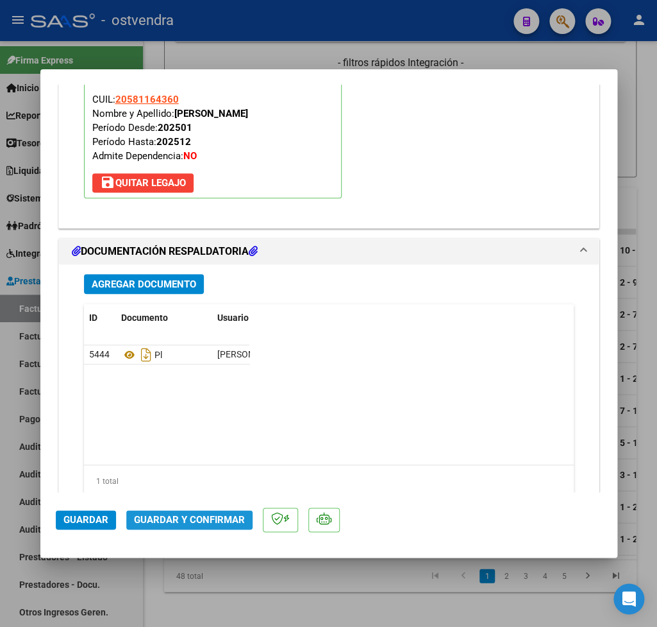
click at [196, 512] on button "Guardar y Confirmar" at bounding box center [189, 519] width 126 height 19
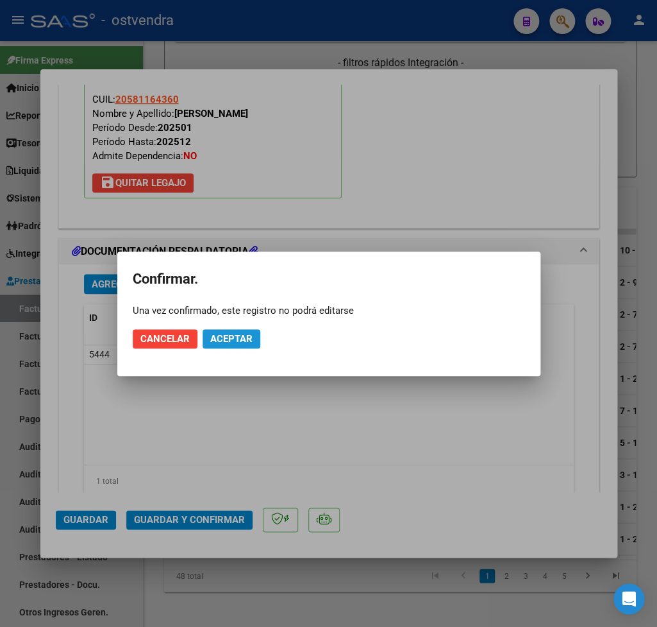
click at [238, 339] on span "Aceptar" at bounding box center [231, 339] width 42 height 12
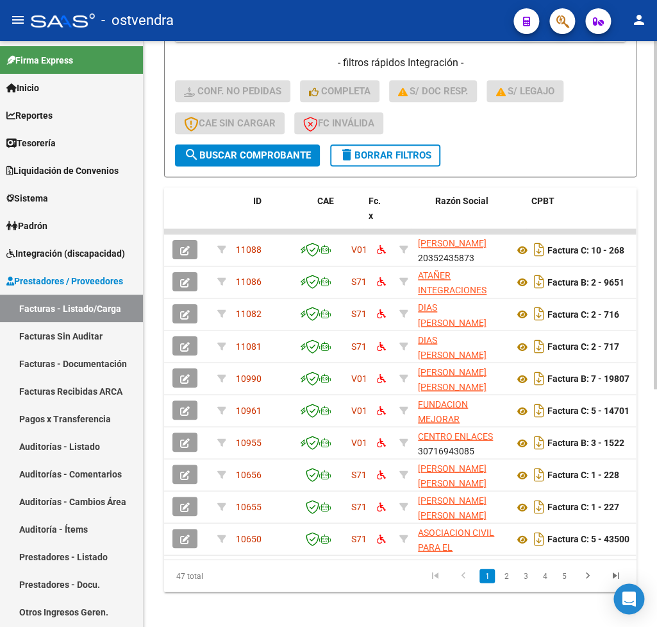
scroll to position [0, 0]
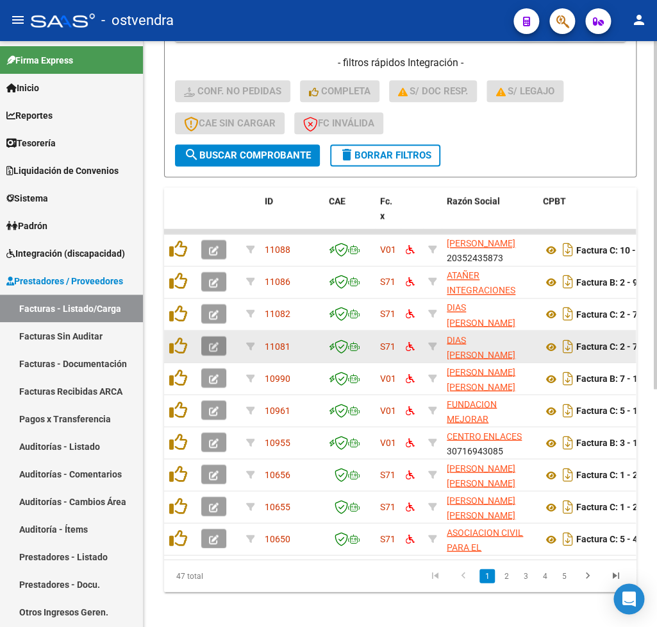
click at [215, 342] on icon "button" at bounding box center [214, 347] width 10 height 10
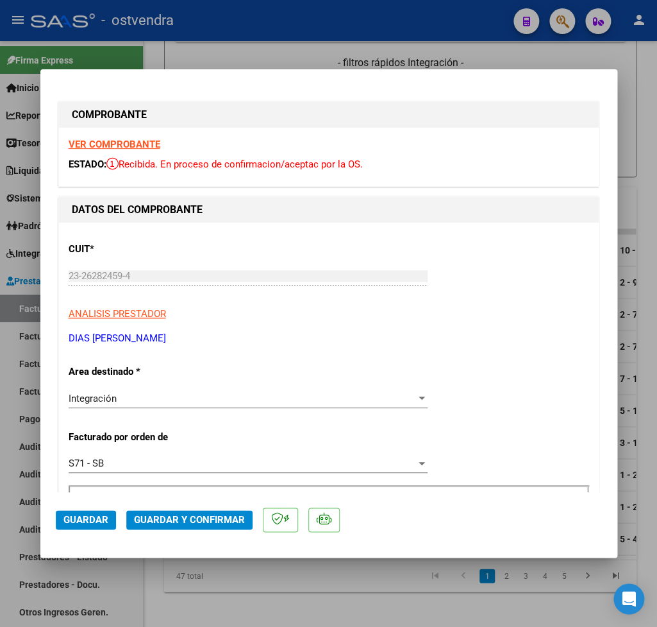
click at [137, 144] on strong "VER COMPROBANTE" at bounding box center [115, 145] width 92 height 12
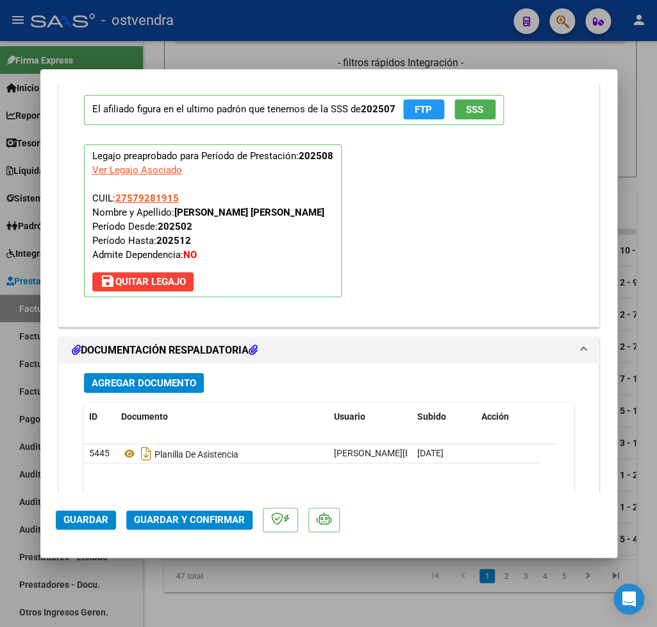
scroll to position [1426, 0]
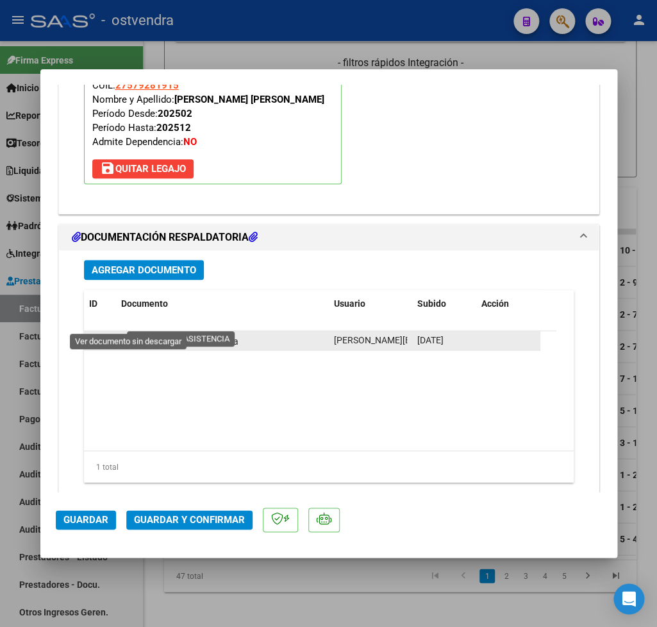
click at [123, 333] on icon at bounding box center [129, 340] width 17 height 15
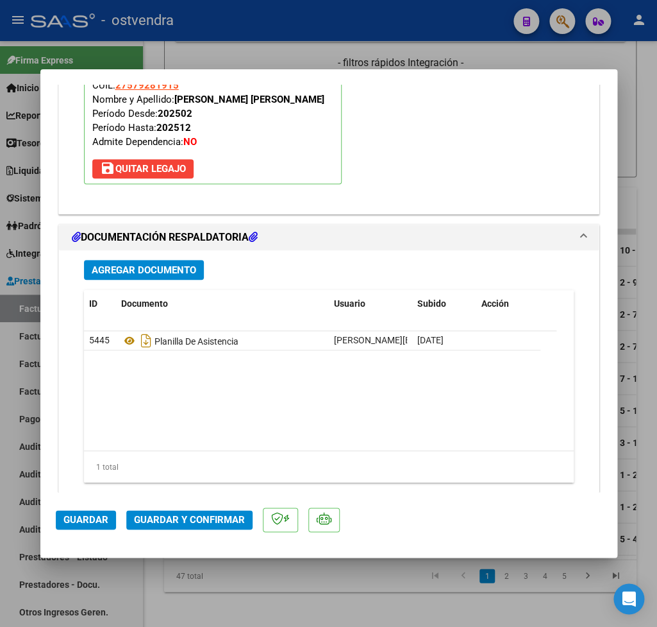
click at [208, 517] on span "Guardar y Confirmar" at bounding box center [189, 520] width 111 height 12
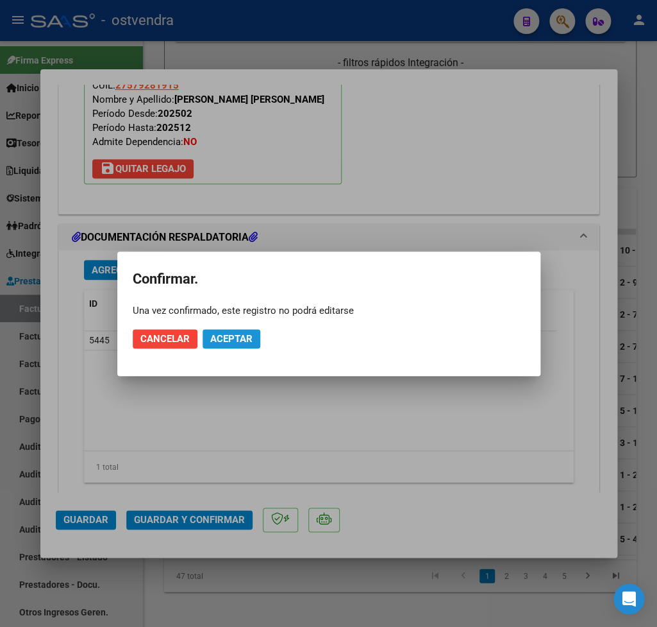
click at [230, 339] on span "Aceptar" at bounding box center [231, 339] width 42 height 12
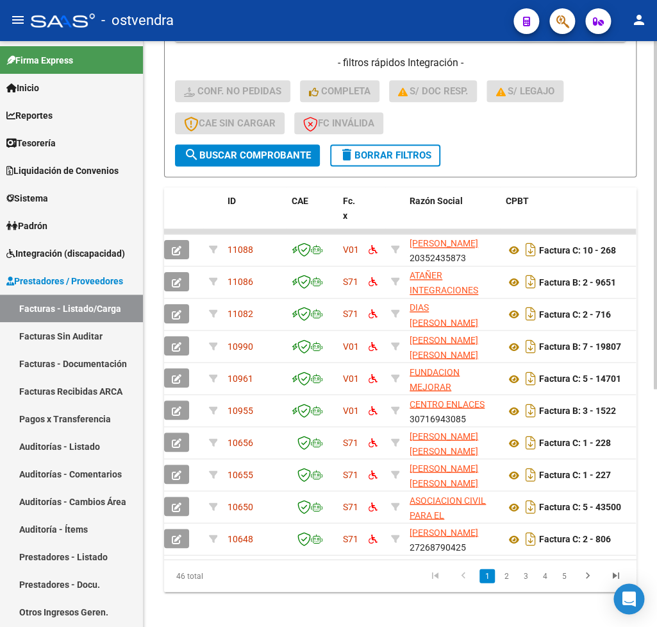
scroll to position [0, 0]
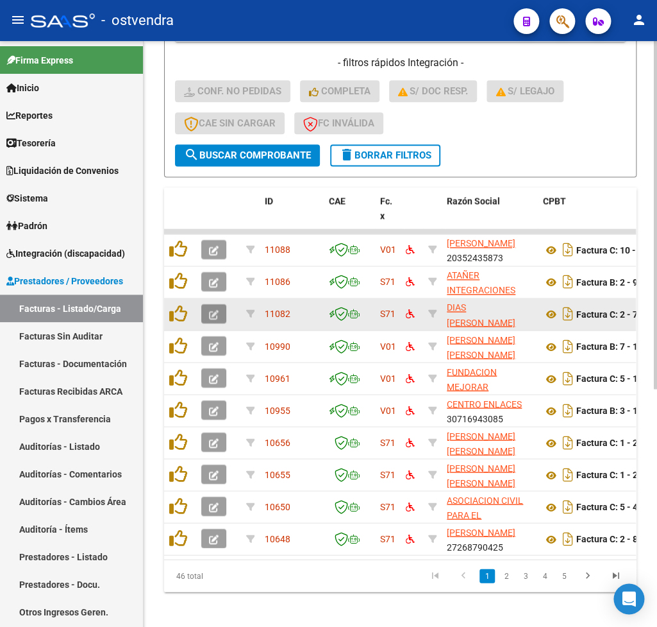
click at [210, 310] on icon "button" at bounding box center [214, 315] width 10 height 10
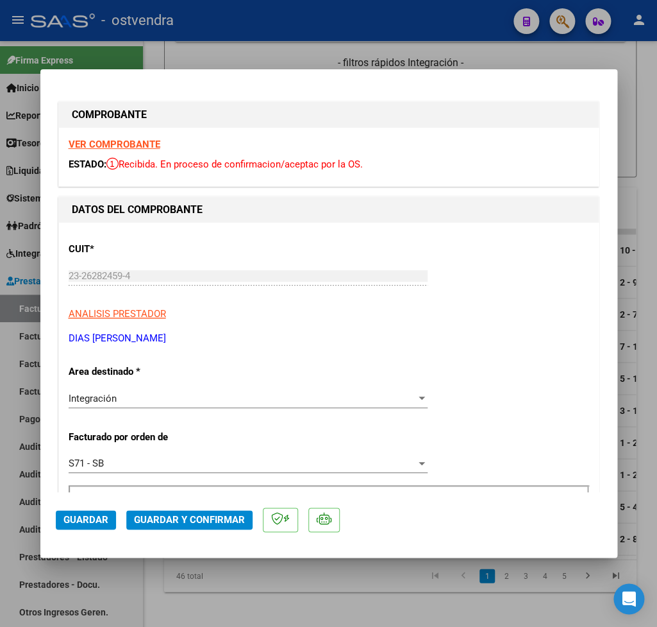
click at [97, 142] on strong "VER COMPROBANTE" at bounding box center [115, 145] width 92 height 12
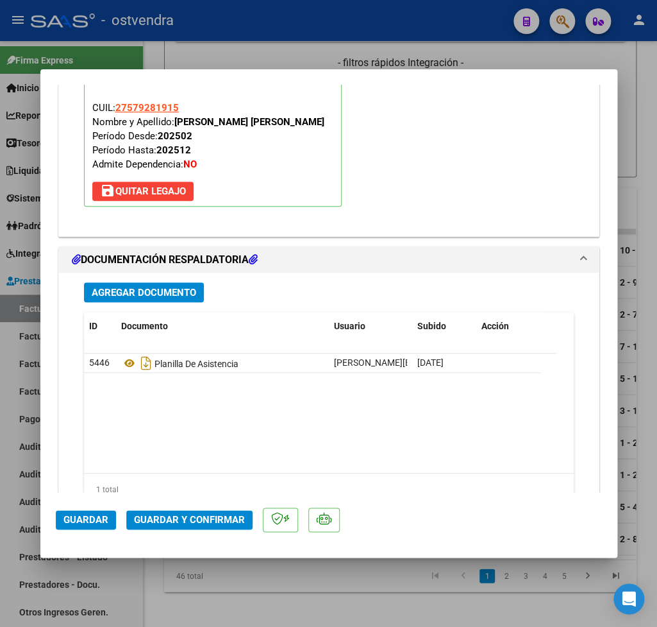
scroll to position [1426, 0]
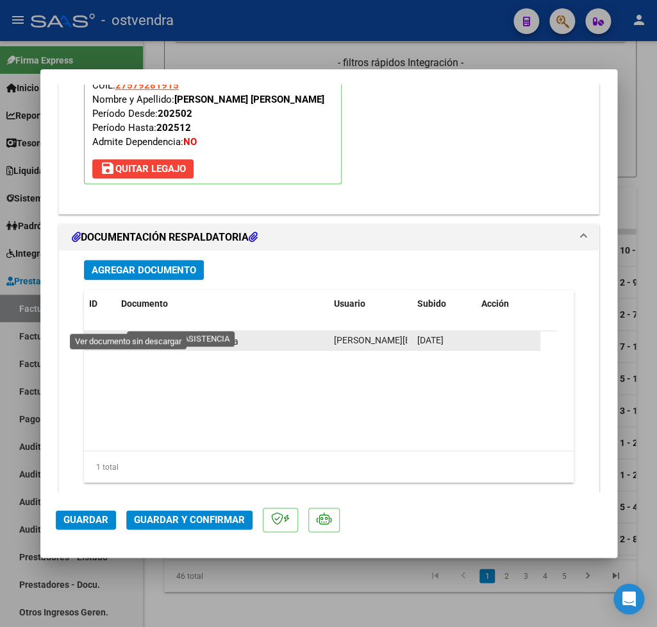
click at [128, 333] on icon at bounding box center [129, 340] width 17 height 15
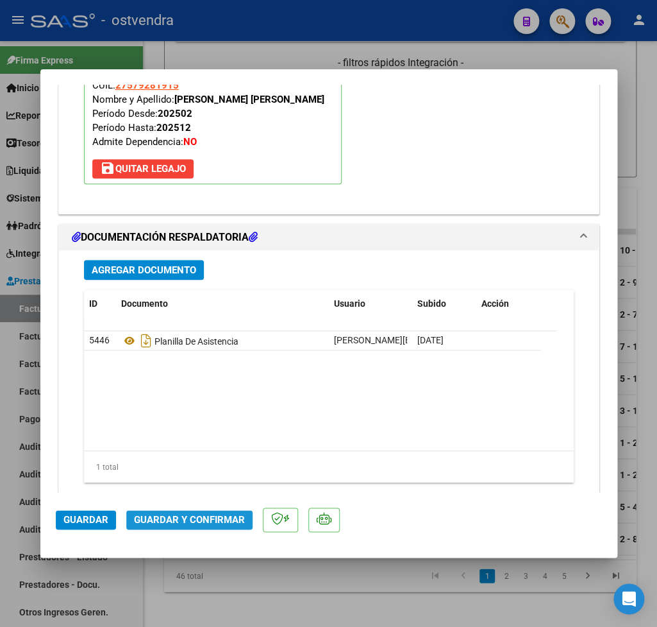
click at [190, 511] on button "Guardar y Confirmar" at bounding box center [189, 519] width 126 height 19
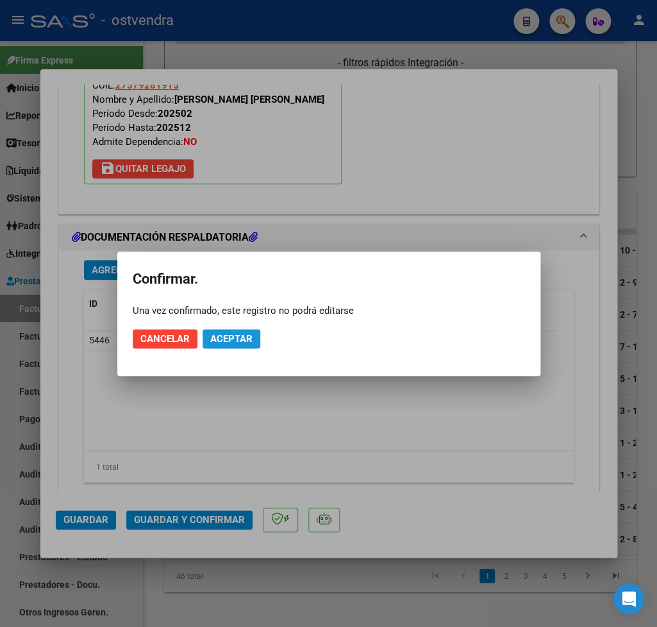
click at [242, 340] on span "Aceptar" at bounding box center [231, 339] width 42 height 12
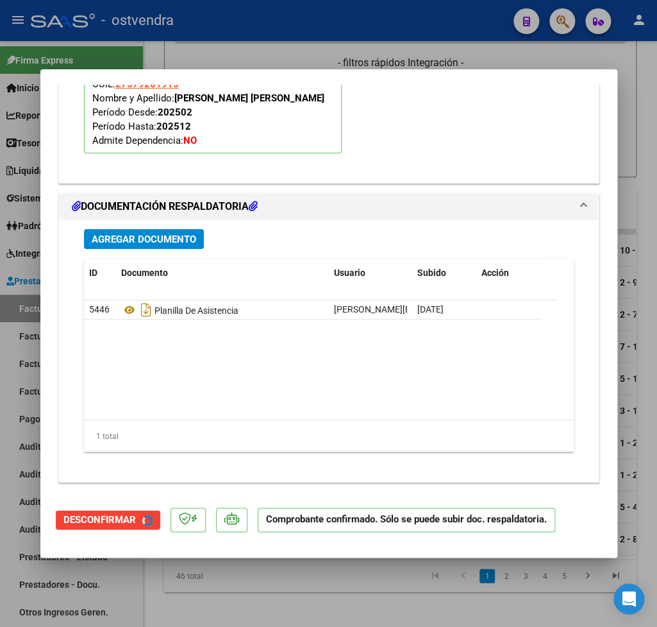
scroll to position [1291, 0]
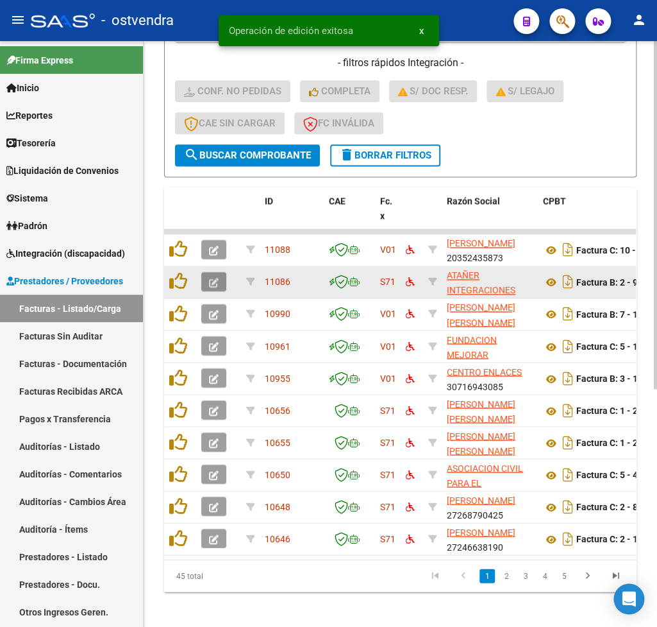
click at [211, 285] on icon "button" at bounding box center [214, 283] width 10 height 10
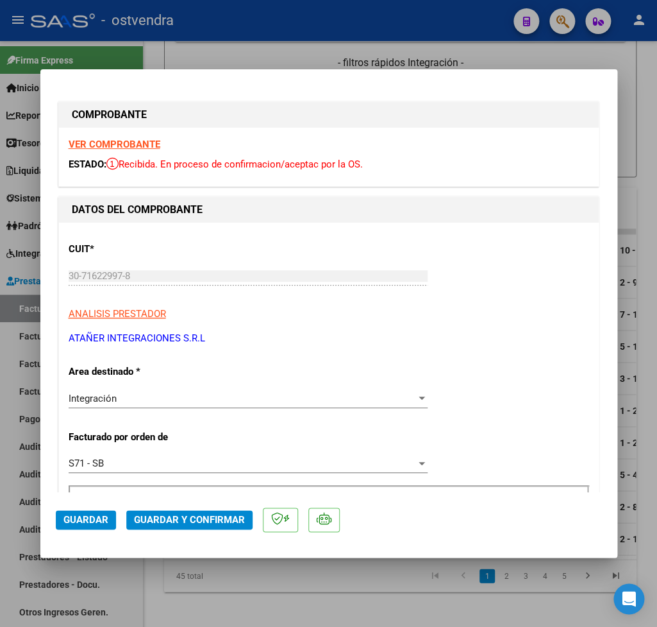
click at [117, 146] on strong "VER COMPROBANTE" at bounding box center [115, 145] width 92 height 12
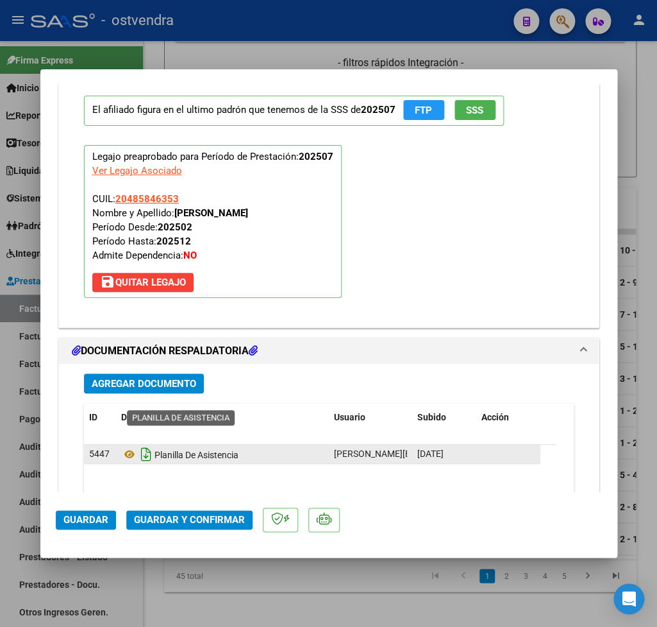
scroll to position [1351, 0]
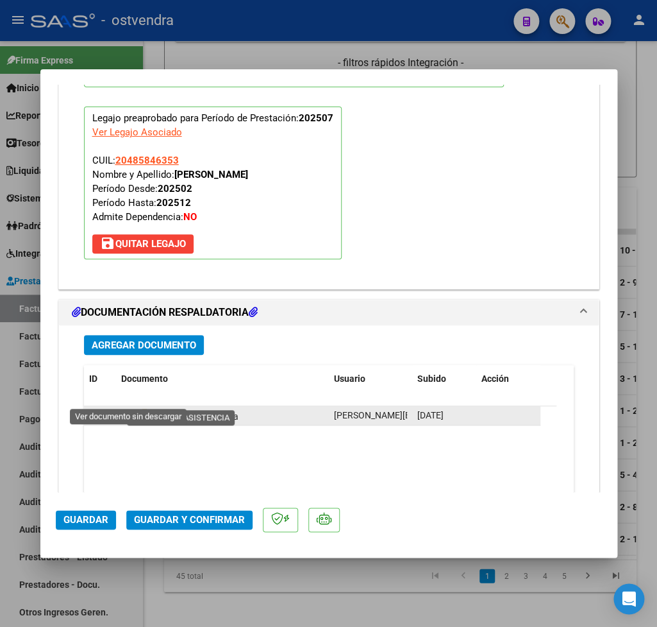
click at [125, 408] on icon at bounding box center [129, 415] width 17 height 15
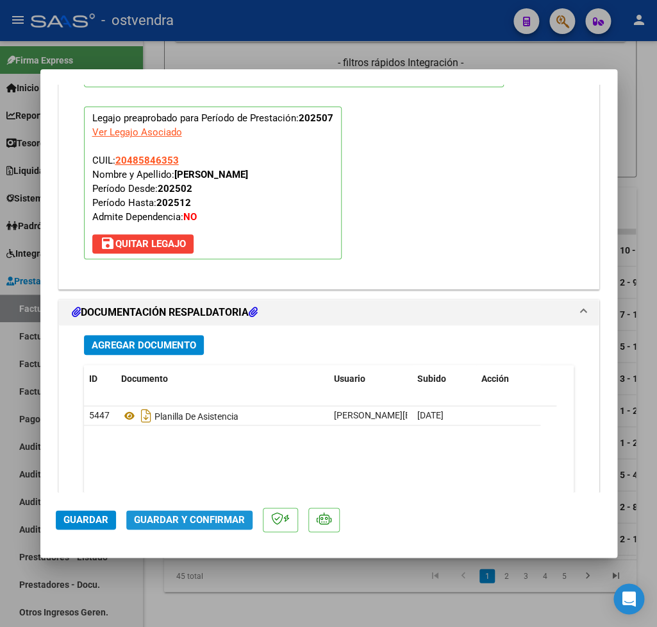
click at [192, 523] on span "Guardar y Confirmar" at bounding box center [189, 520] width 111 height 12
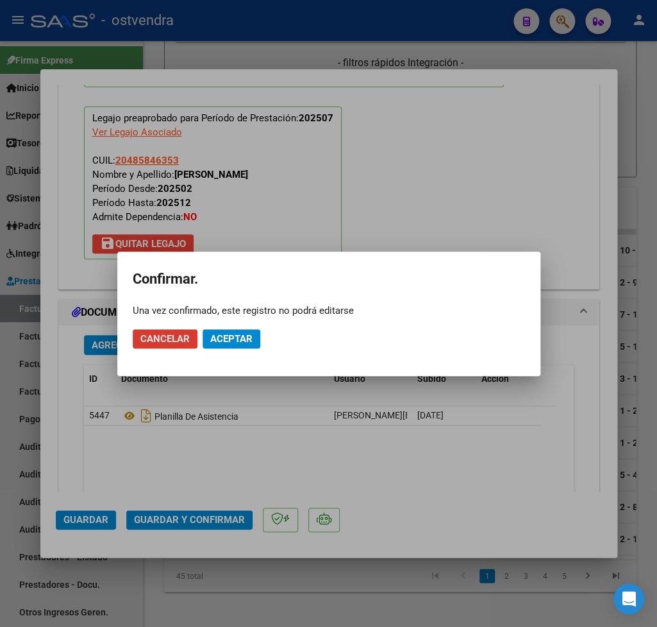
click at [237, 341] on span "Aceptar" at bounding box center [231, 339] width 42 height 12
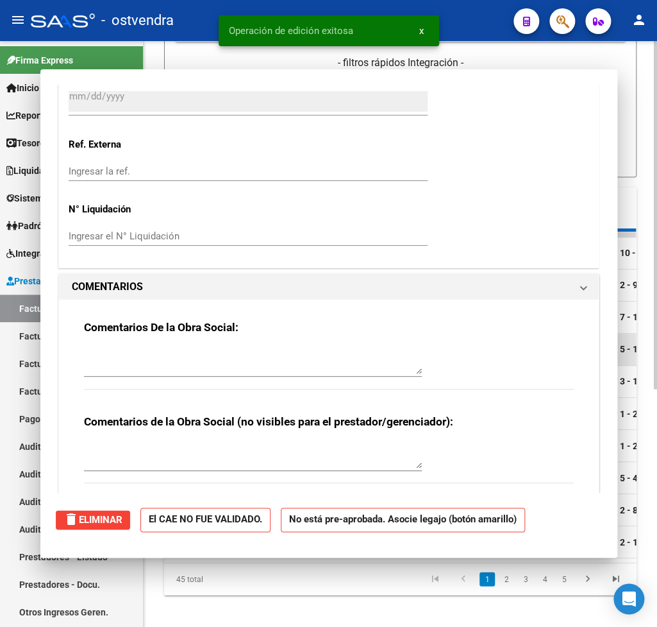
scroll to position [0, 0]
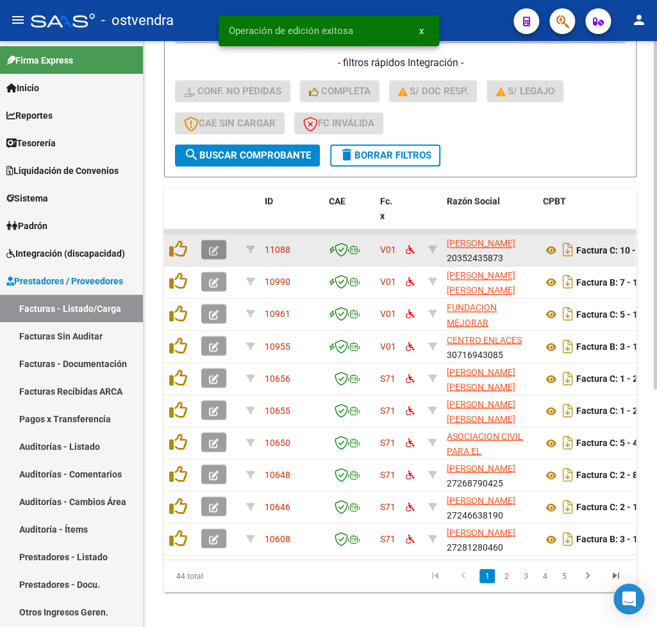
click at [212, 254] on span "button" at bounding box center [214, 250] width 10 height 12
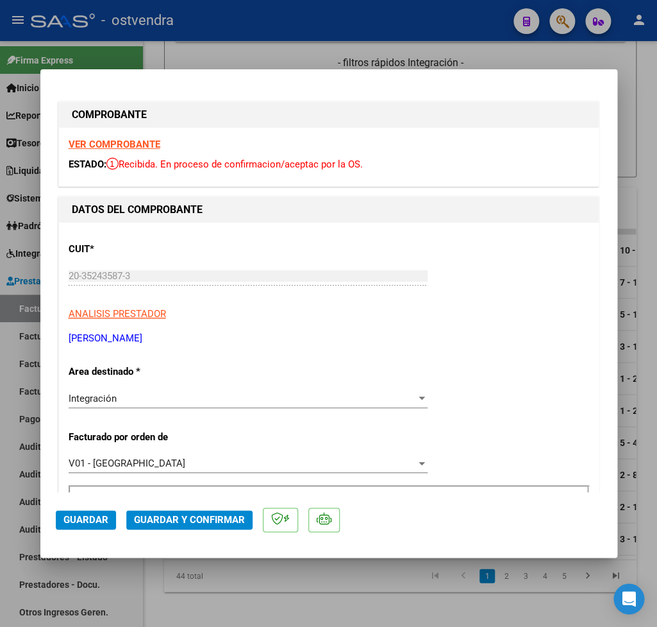
click at [140, 144] on strong "VER COMPROBANTE" at bounding box center [115, 145] width 92 height 12
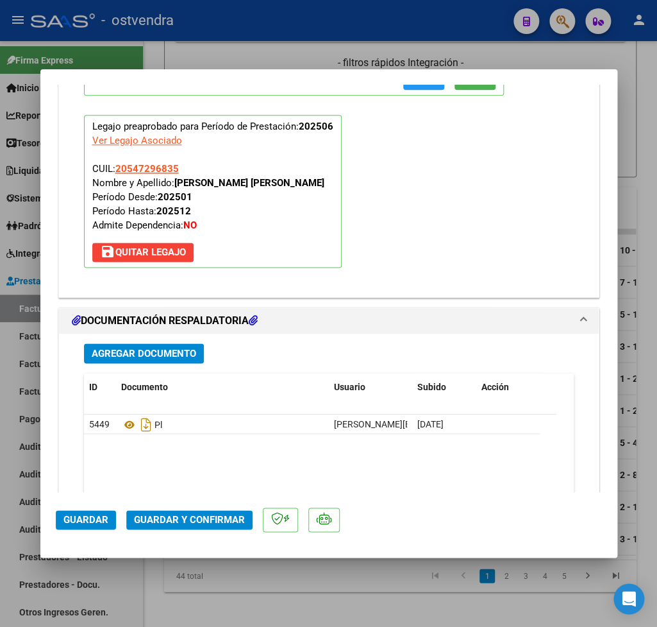
scroll to position [1651, 0]
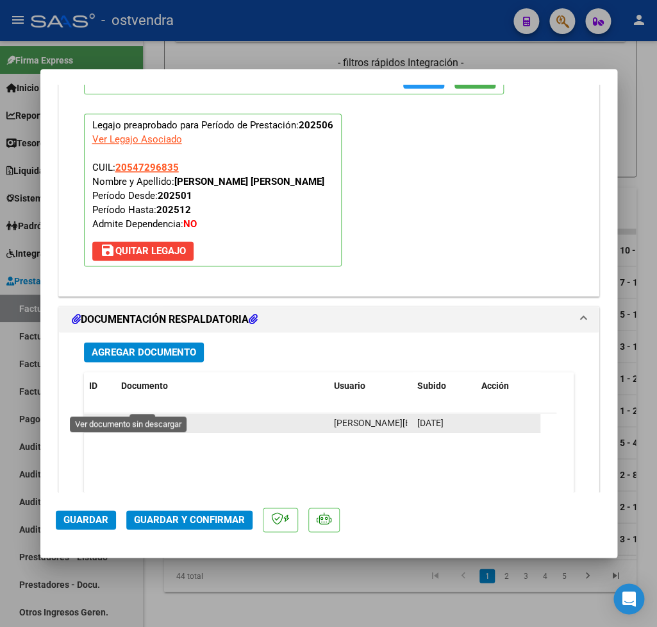
click at [127, 415] on icon at bounding box center [129, 422] width 17 height 15
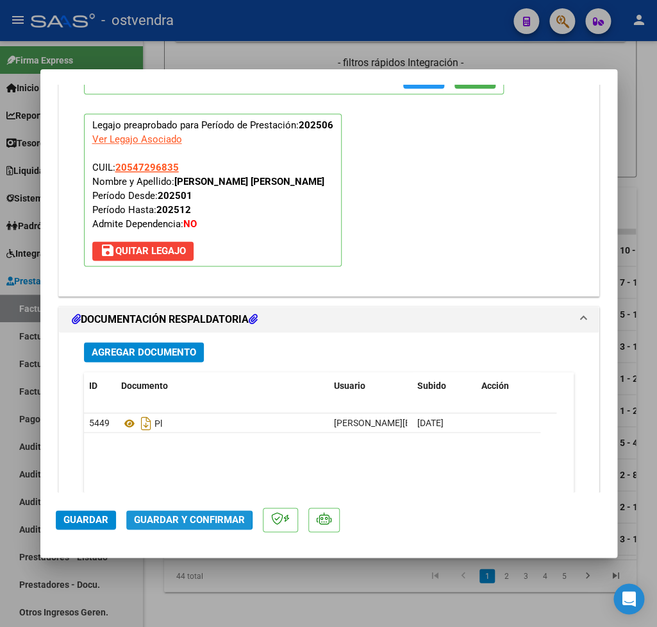
click at [169, 518] on span "Guardar y Confirmar" at bounding box center [189, 520] width 111 height 12
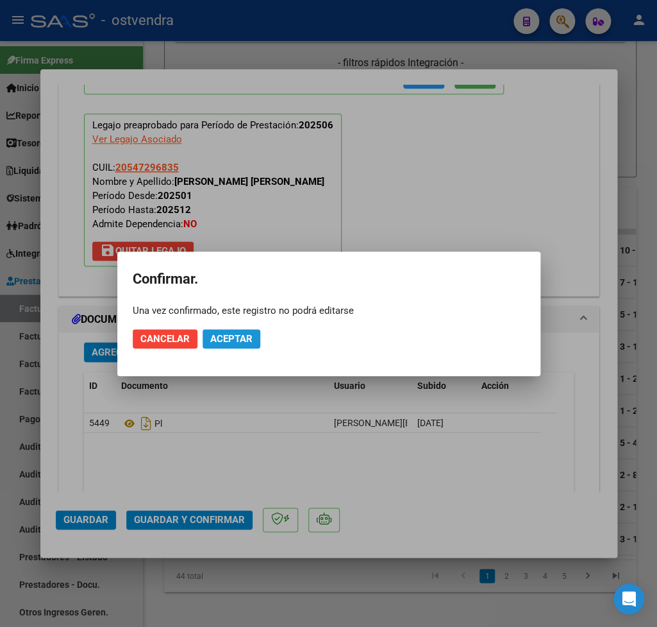
click at [232, 348] on button "Aceptar" at bounding box center [232, 338] width 58 height 19
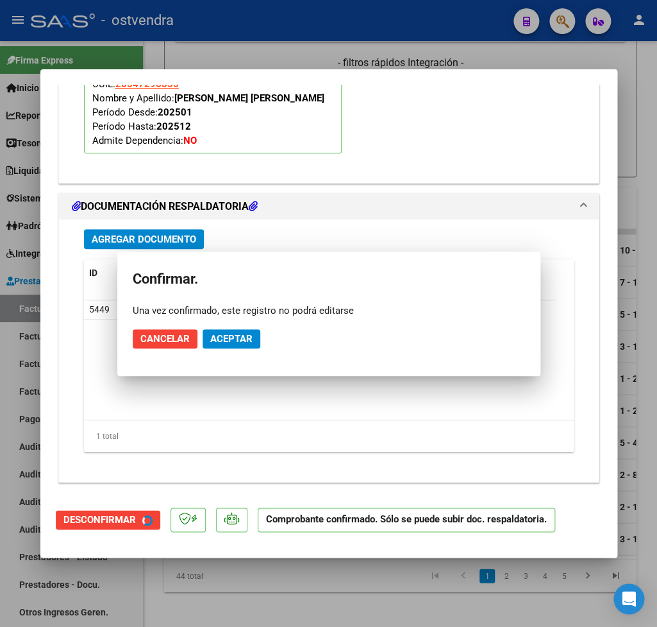
scroll to position [1382, 0]
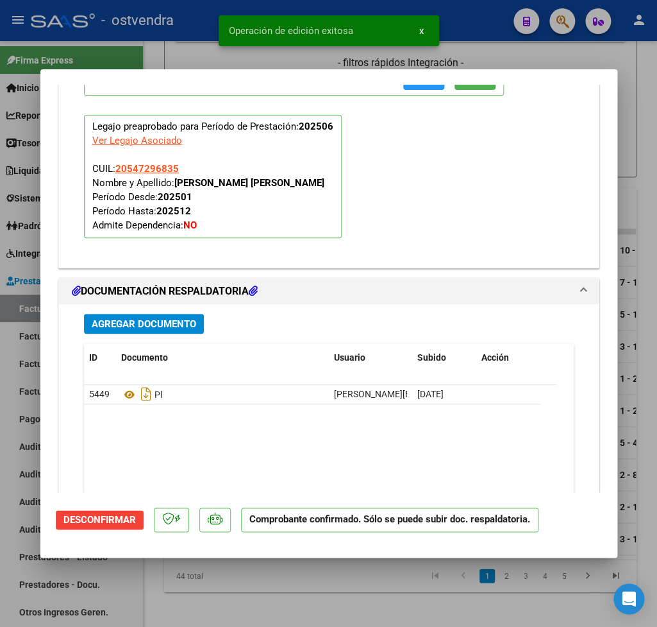
type input "$ 0,00"
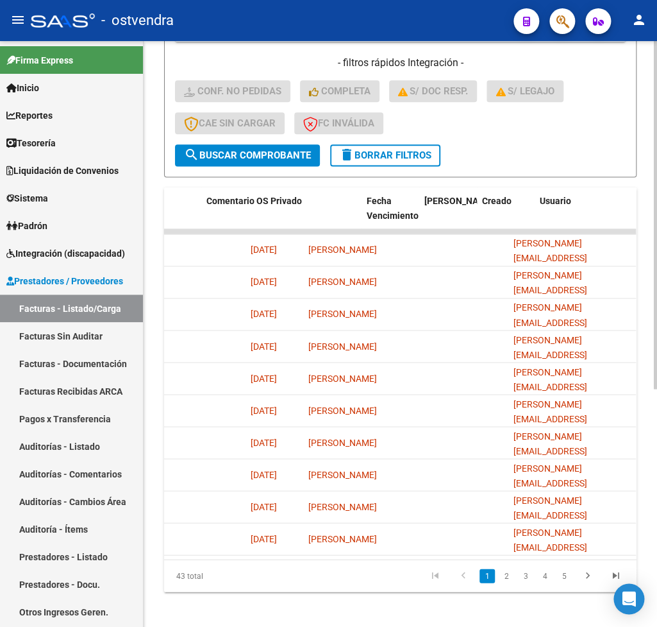
scroll to position [0, 997]
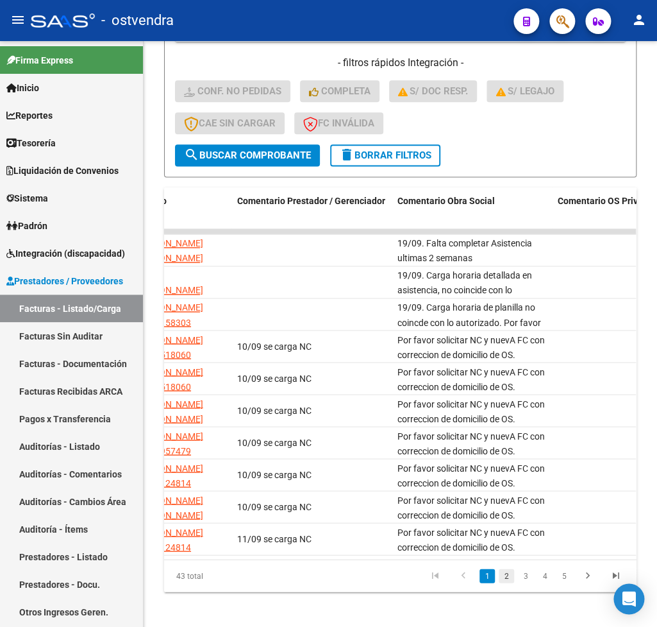
click at [508, 582] on link "2" at bounding box center [506, 575] width 15 height 14
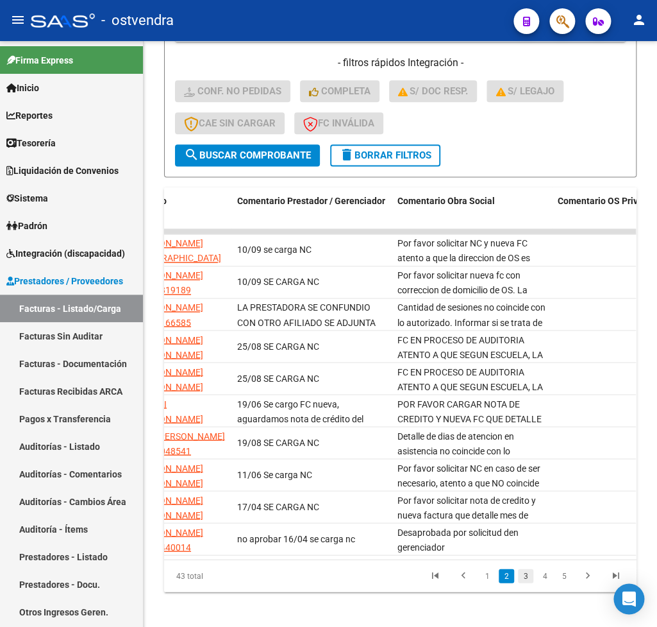
click at [525, 582] on link "3" at bounding box center [525, 575] width 15 height 14
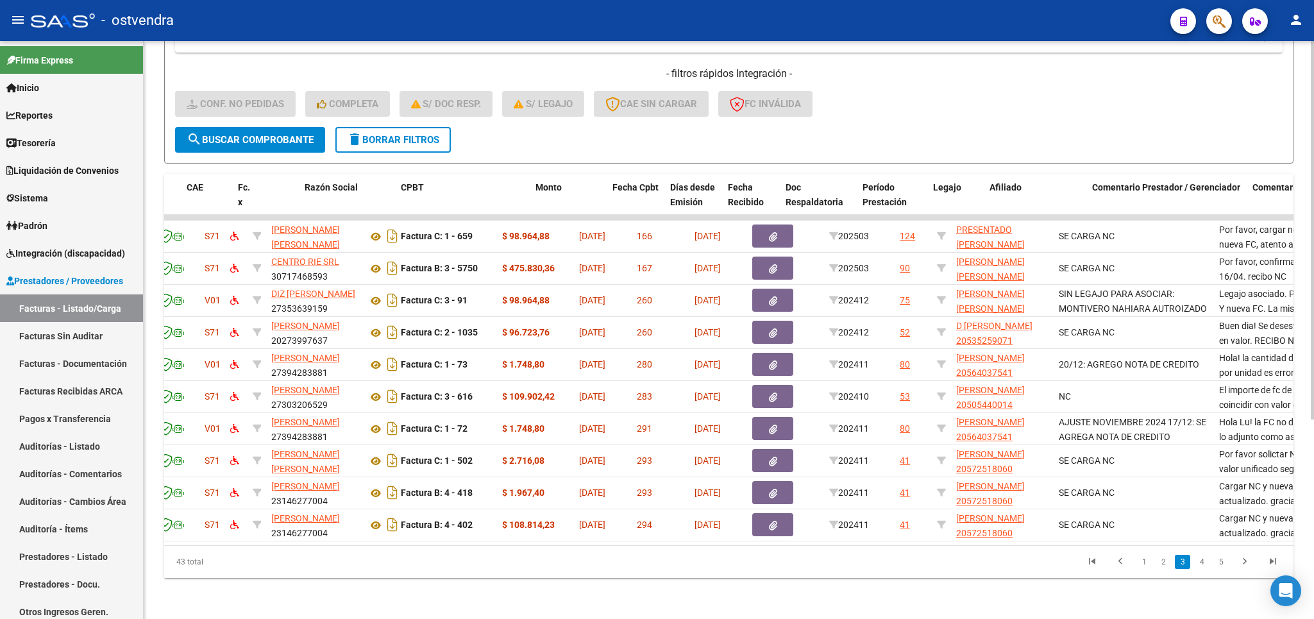
scroll to position [0, 142]
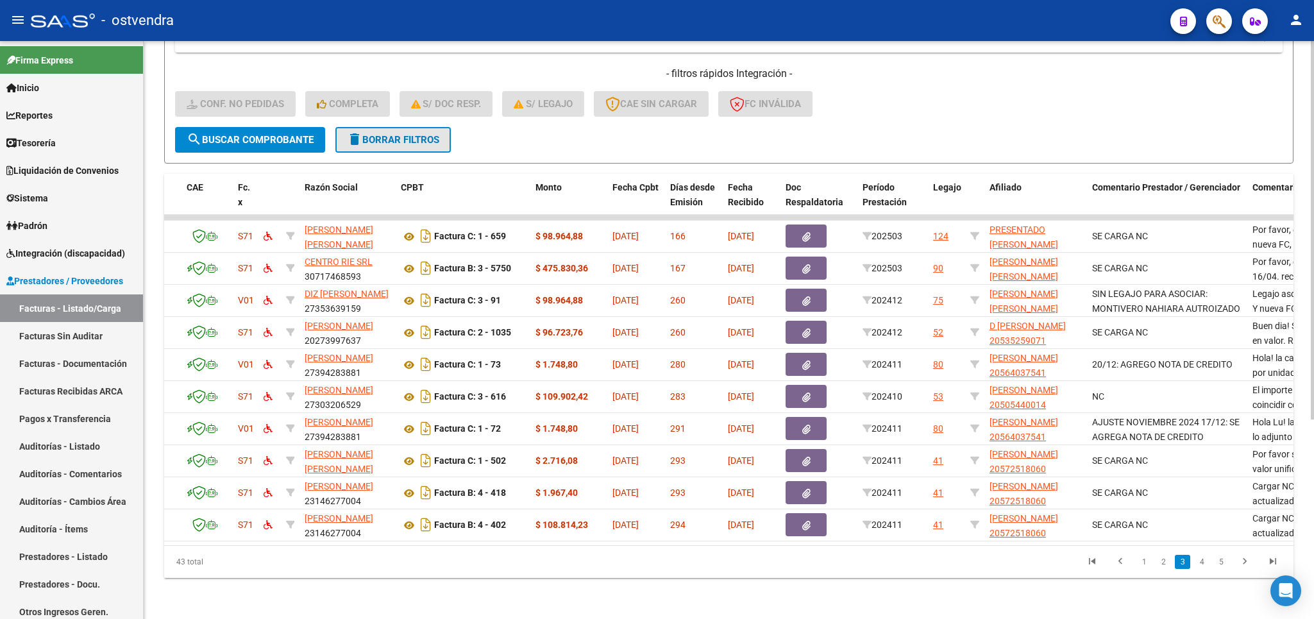
click at [416, 134] on span "delete Borrar Filtros" at bounding box center [393, 140] width 92 height 12
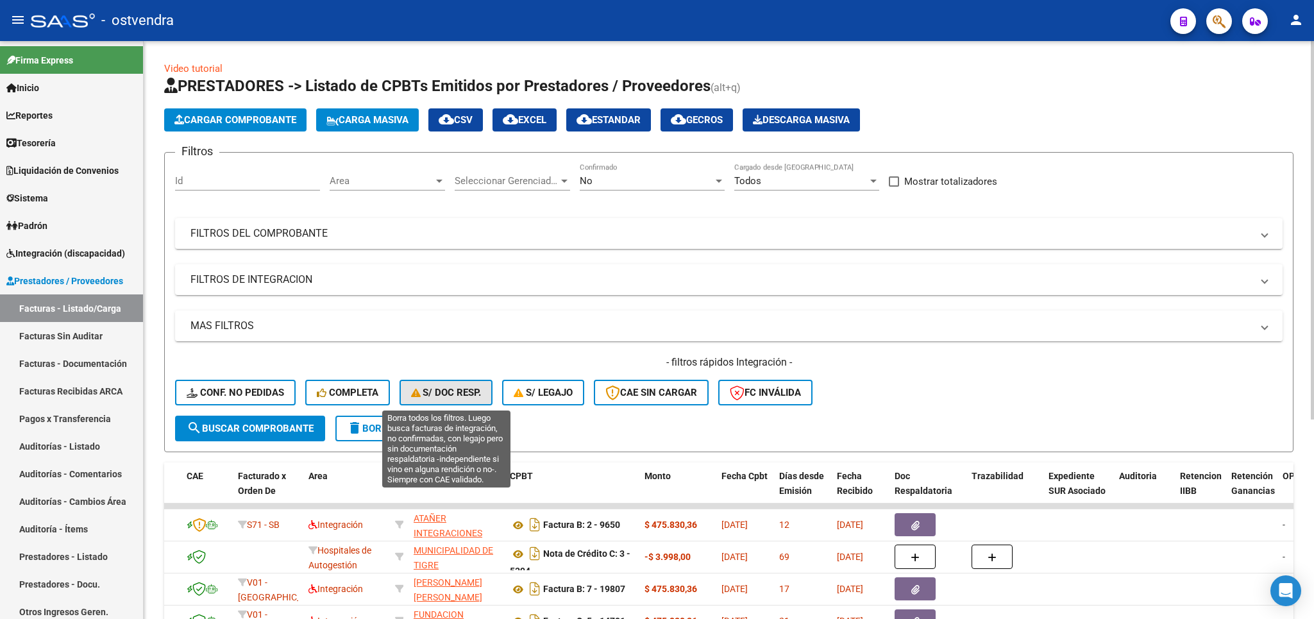
click at [448, 383] on button "S/ Doc Resp." at bounding box center [447, 393] width 94 height 26
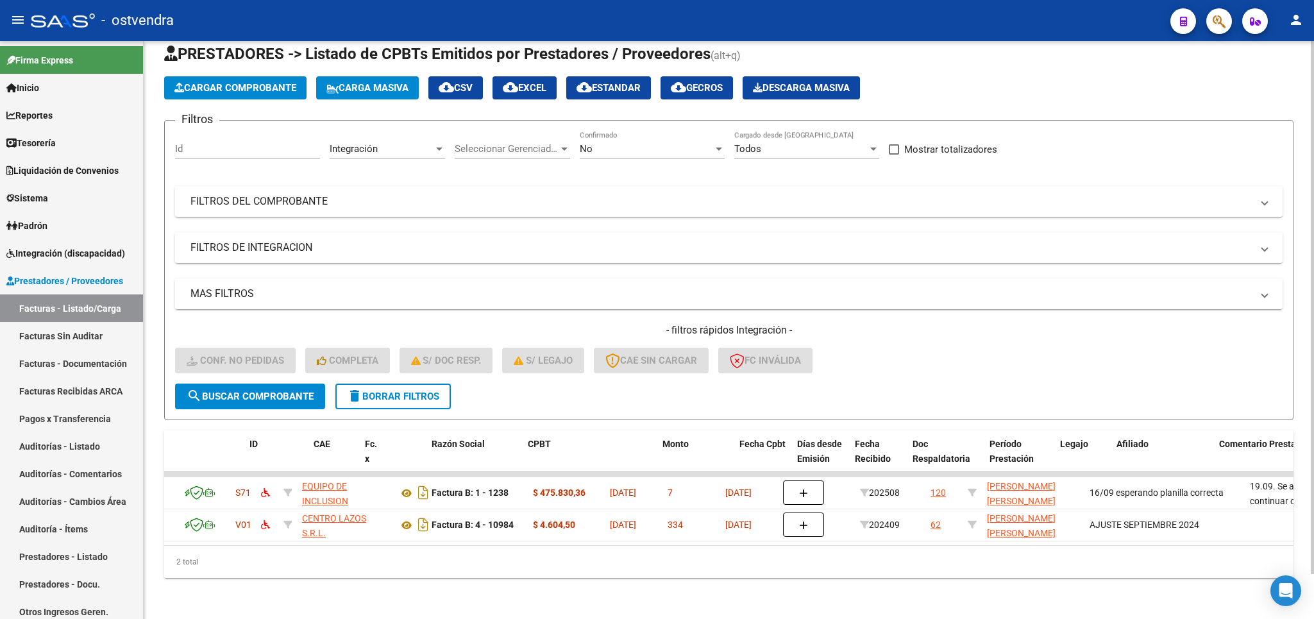
scroll to position [0, 0]
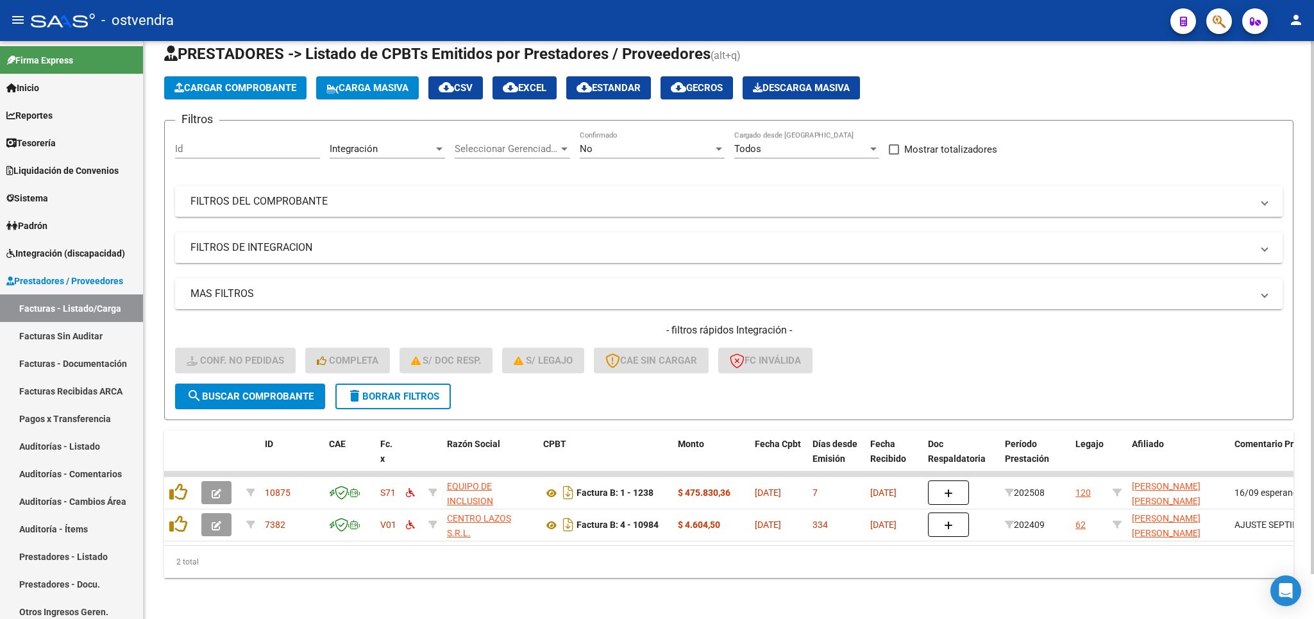
drag, startPoint x: 391, startPoint y: 392, endPoint x: 388, endPoint y: 384, distance: 8.1
click at [391, 391] on form "Filtros Id Integración Area Seleccionar Gerenciador Seleccionar Gerenciador No …" at bounding box center [728, 270] width 1129 height 300
drag, startPoint x: 386, startPoint y: 381, endPoint x: 533, endPoint y: 346, distance: 151.0
click at [386, 391] on span "delete Borrar Filtros" at bounding box center [393, 397] width 92 height 12
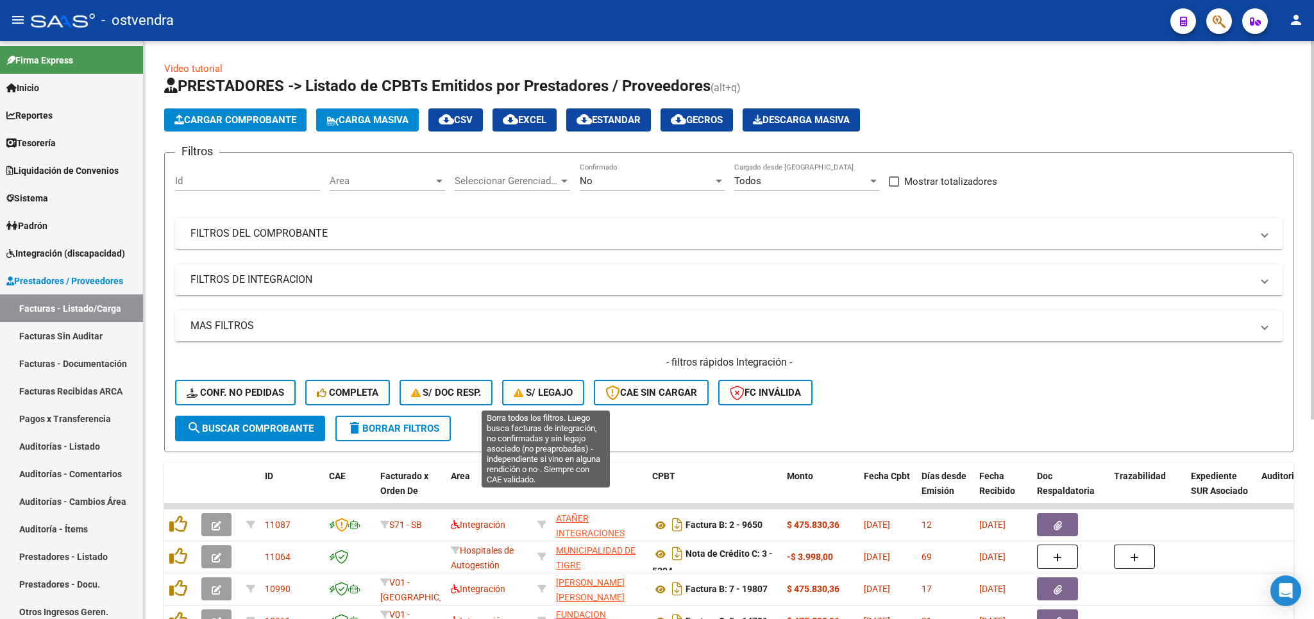
click at [527, 389] on span "S/ legajo" at bounding box center [543, 393] width 59 height 12
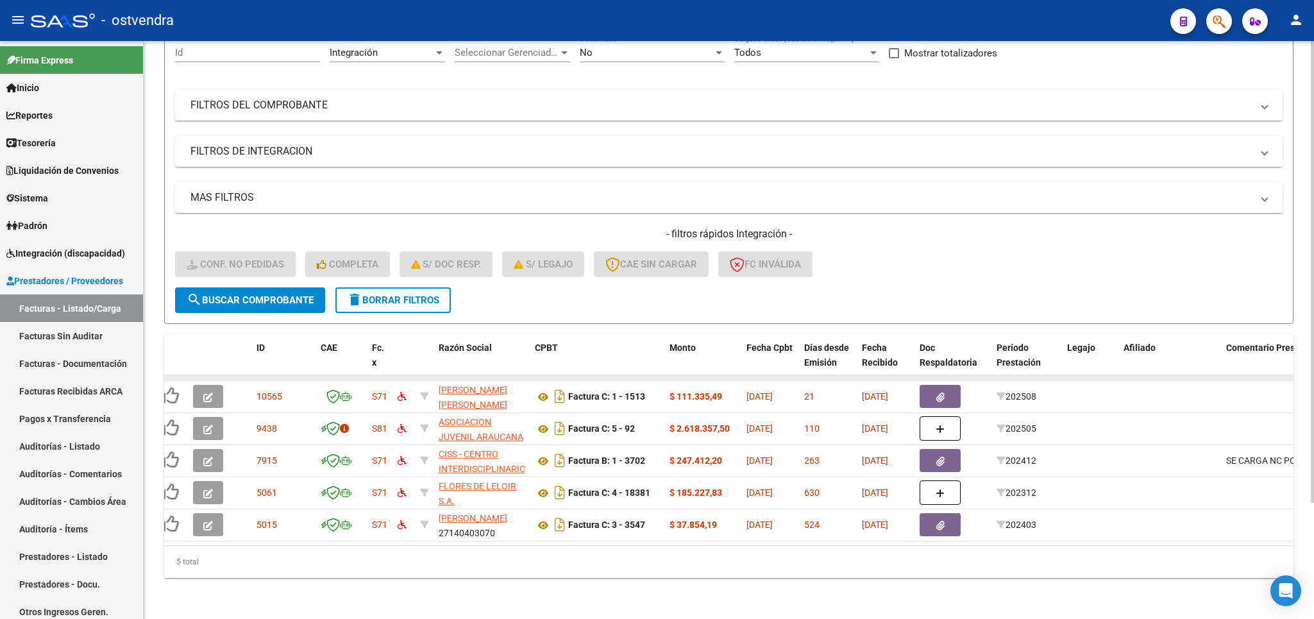
scroll to position [0, 8]
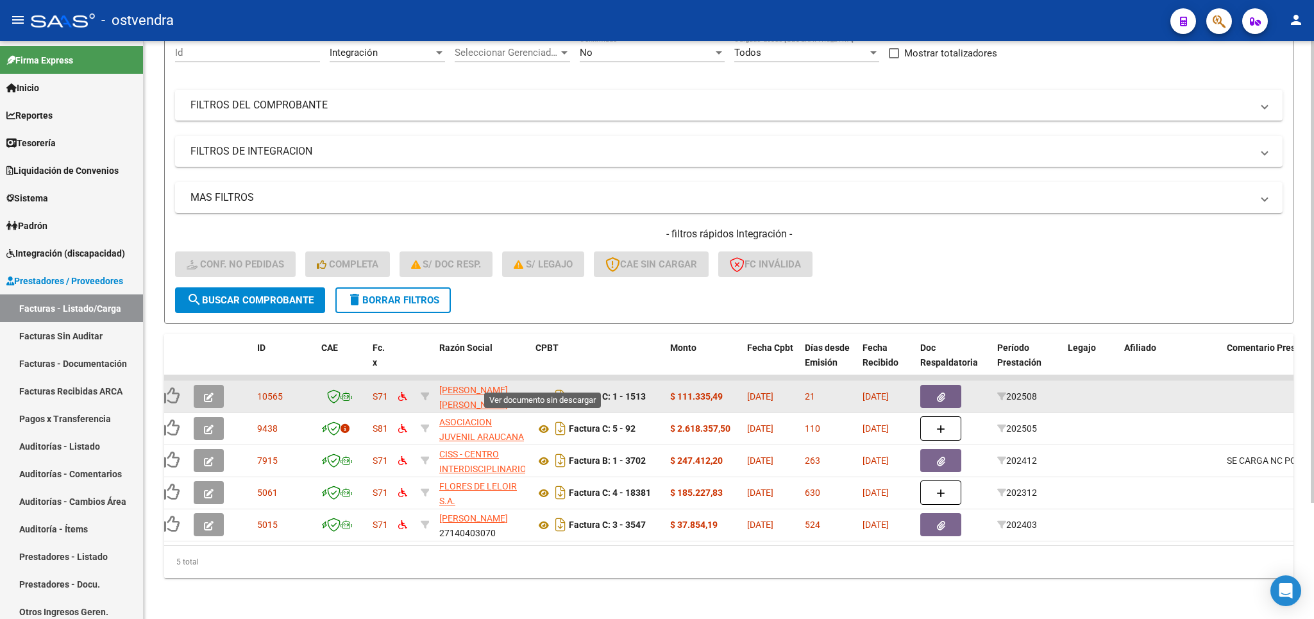
click at [541, 389] on icon at bounding box center [543, 396] width 17 height 15
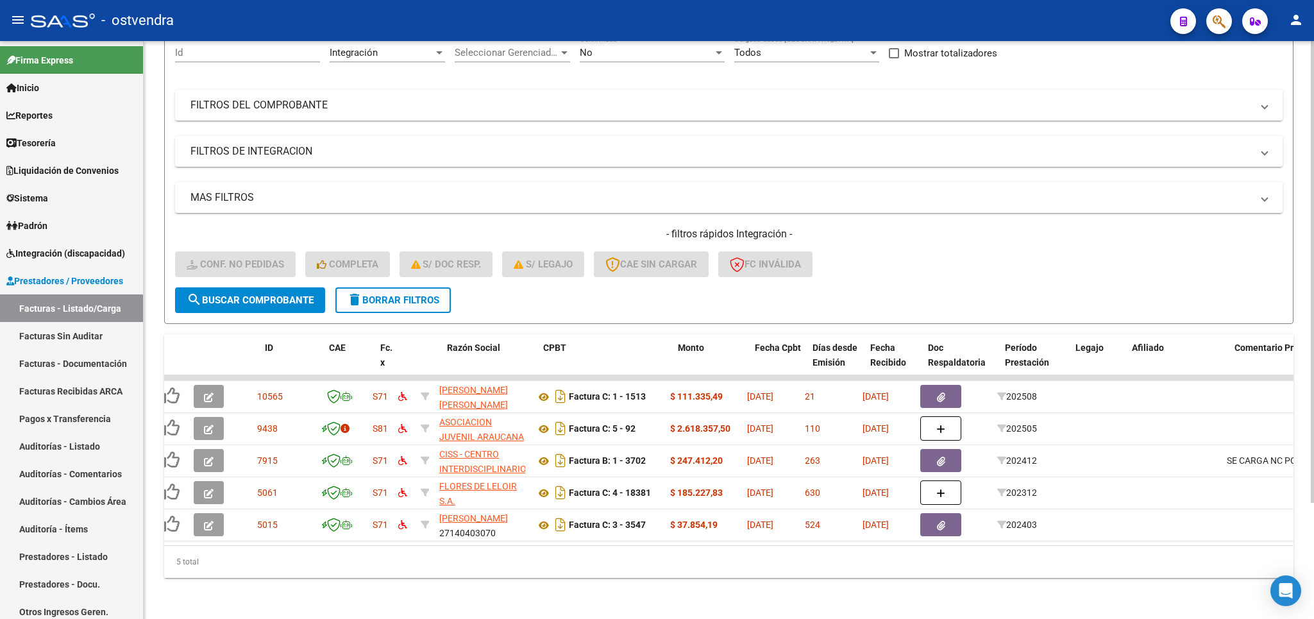
scroll to position [0, 0]
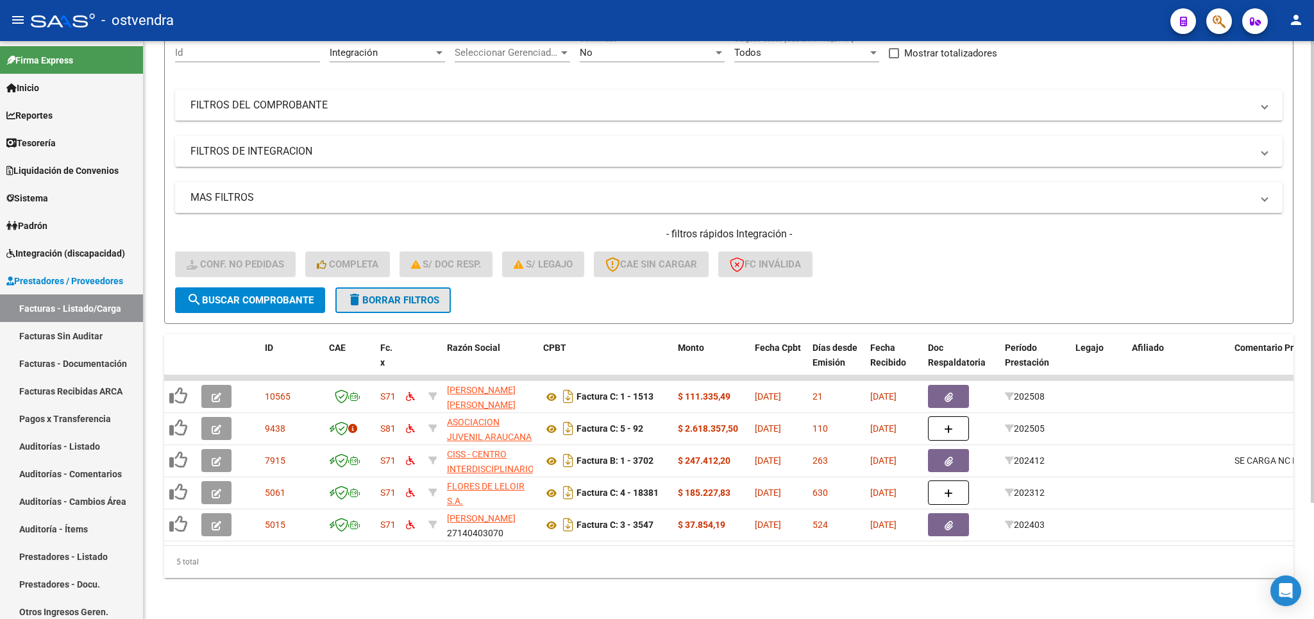
click at [413, 294] on span "delete Borrar Filtros" at bounding box center [393, 300] width 92 height 12
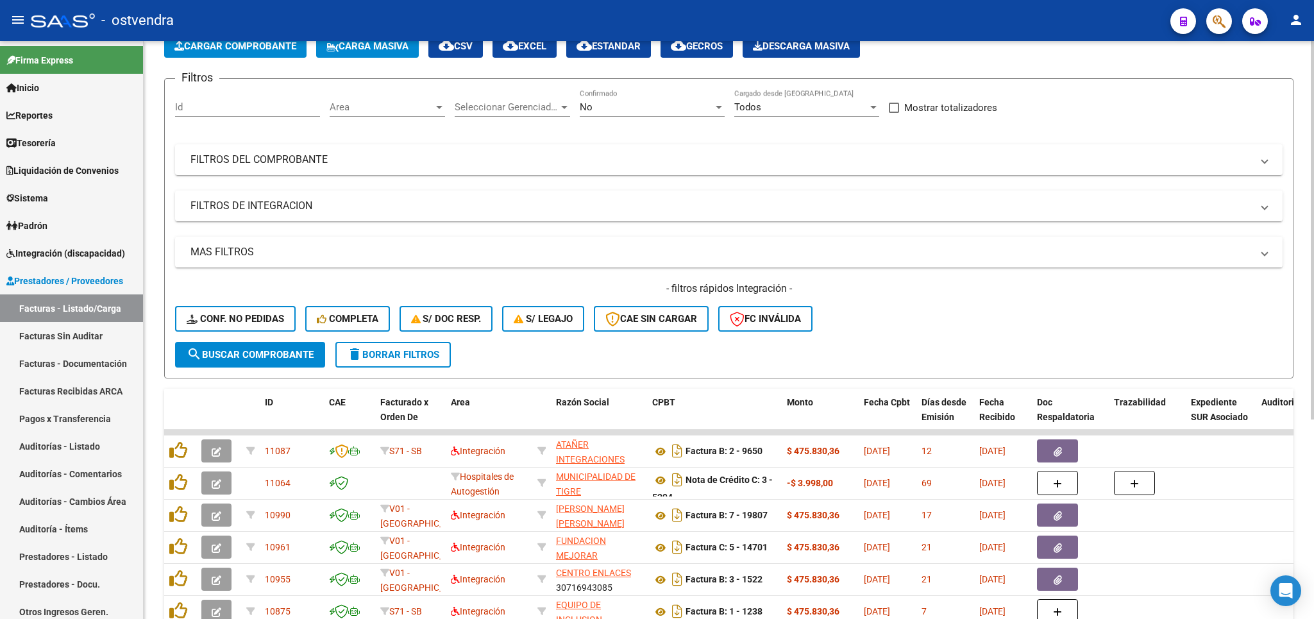
scroll to position [150, 0]
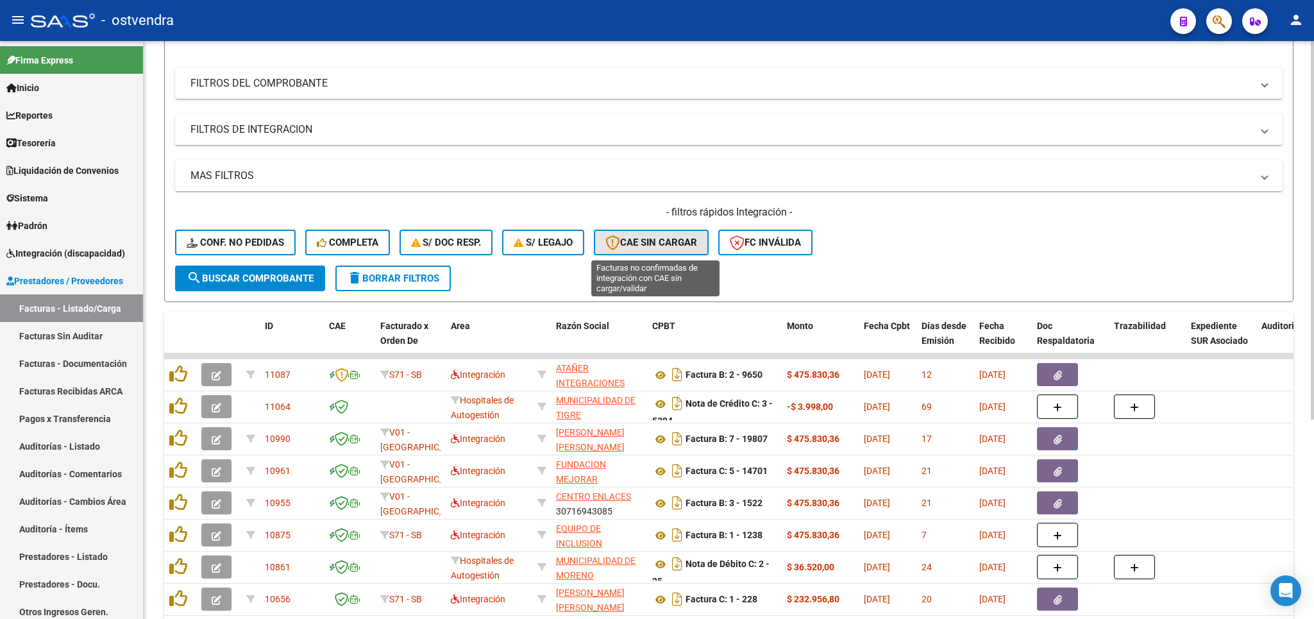
click at [620, 246] on icon "button" at bounding box center [612, 242] width 15 height 15
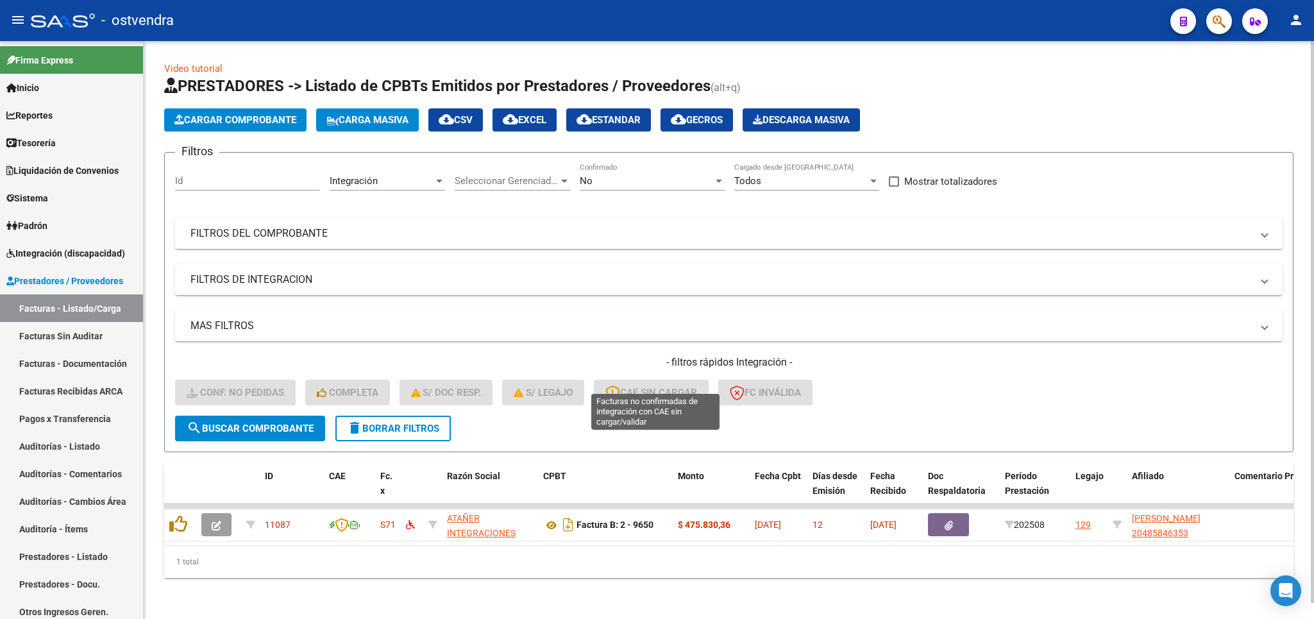
scroll to position [16, 0]
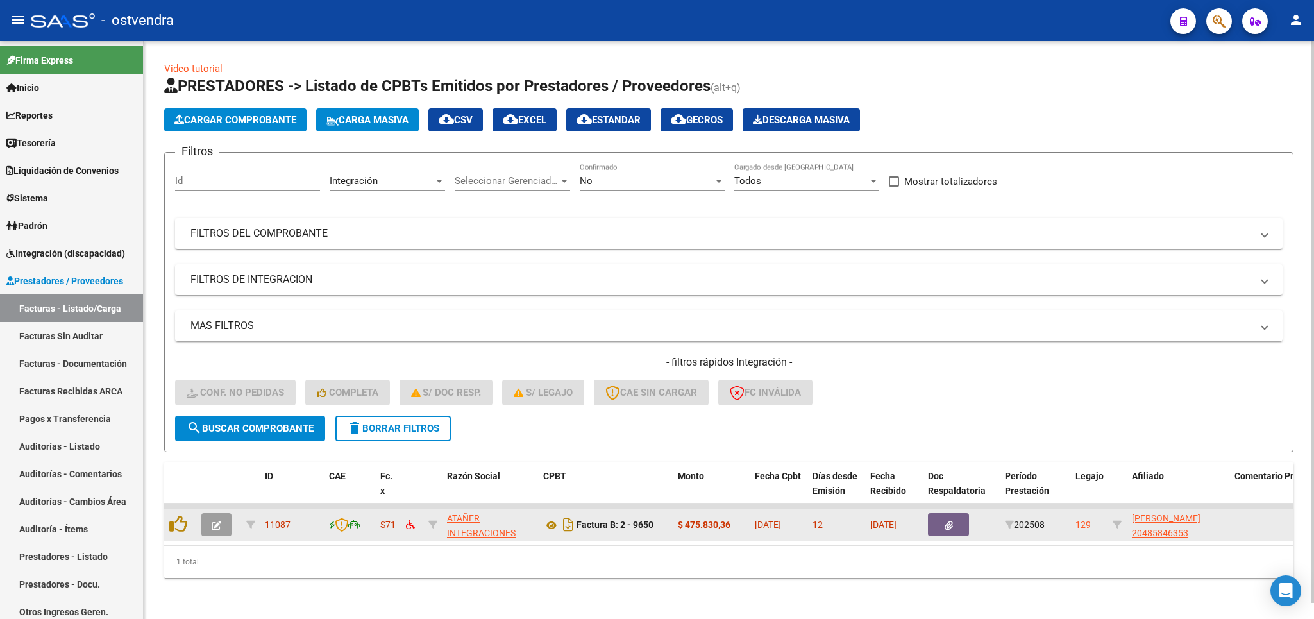
click at [214, 521] on icon "button" at bounding box center [217, 526] width 10 height 10
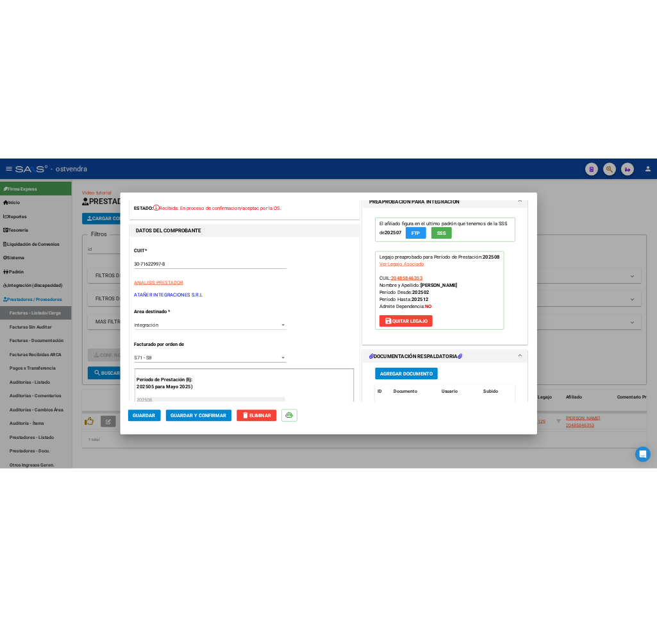
scroll to position [0, 0]
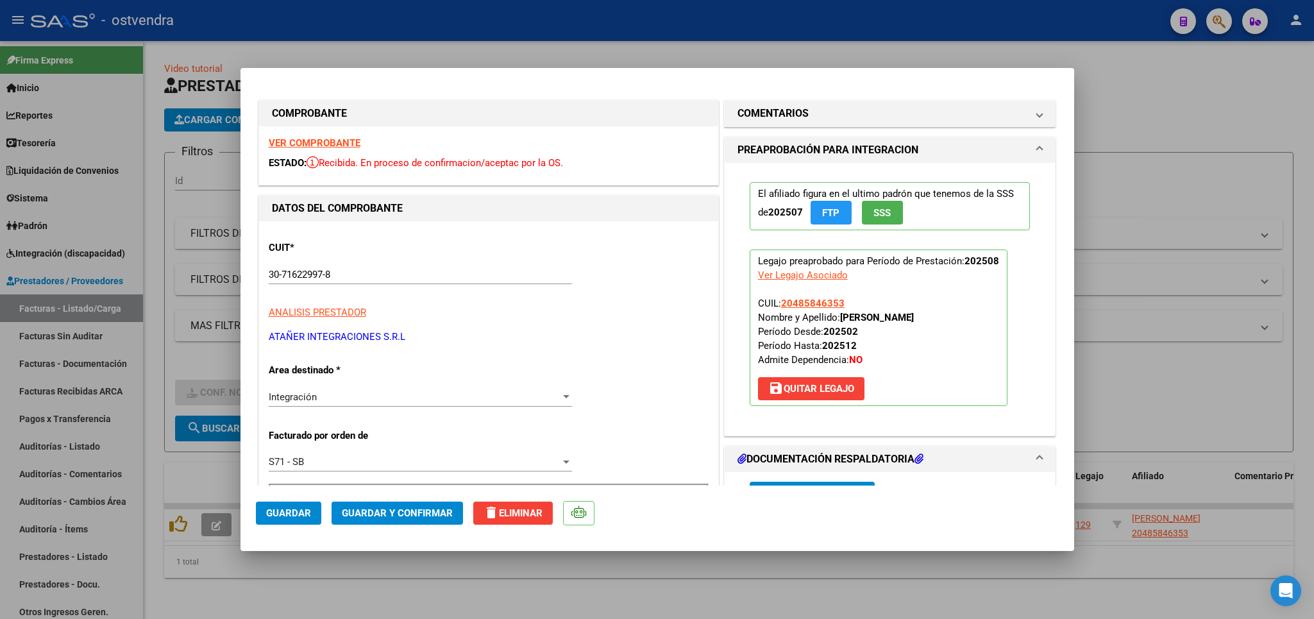
click at [316, 140] on strong "VER COMPROBANTE" at bounding box center [315, 143] width 92 height 12
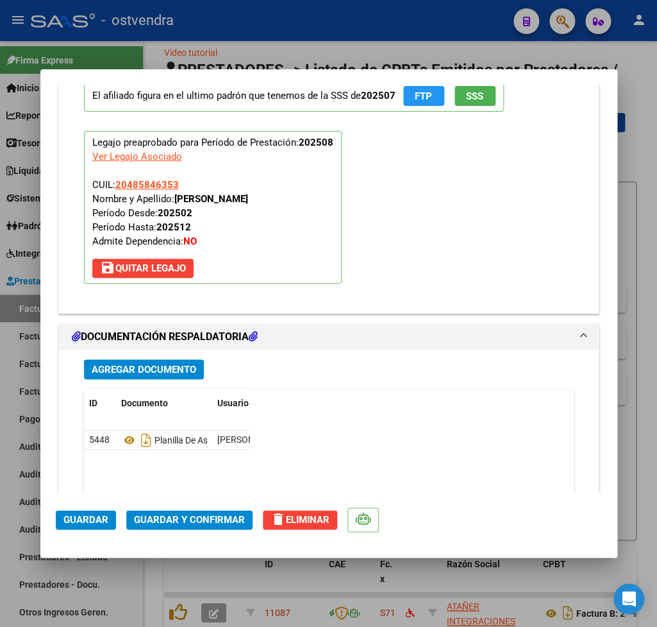
scroll to position [1426, 0]
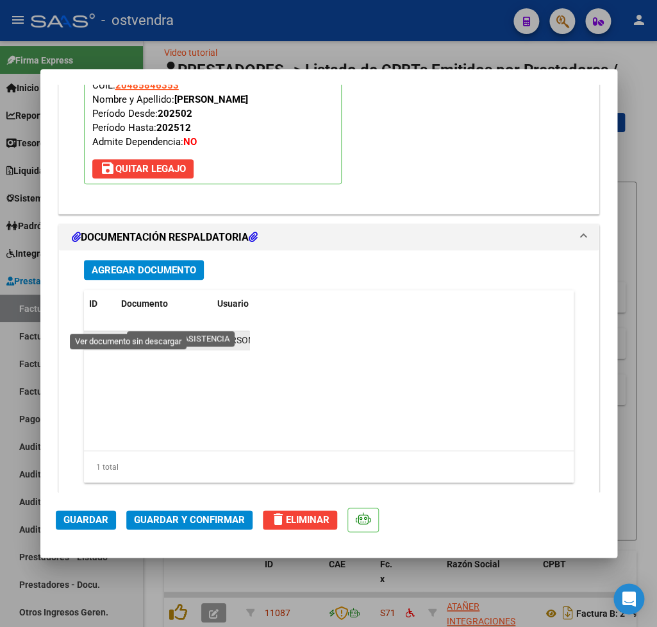
click at [129, 333] on icon at bounding box center [129, 340] width 17 height 15
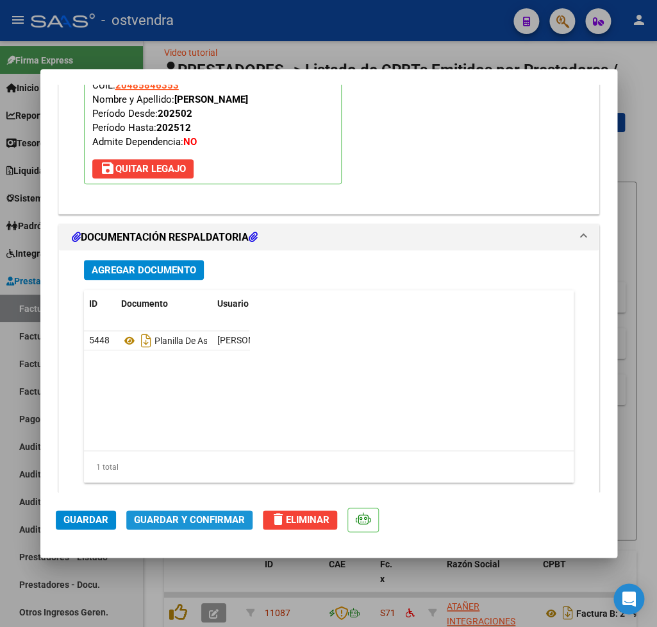
click at [199, 523] on span "Guardar y Confirmar" at bounding box center [189, 520] width 111 height 12
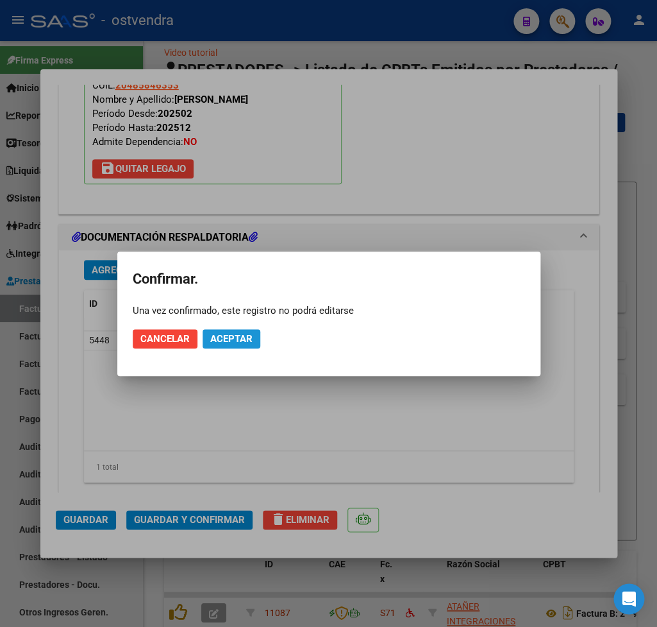
click at [256, 338] on button "Aceptar" at bounding box center [232, 338] width 58 height 19
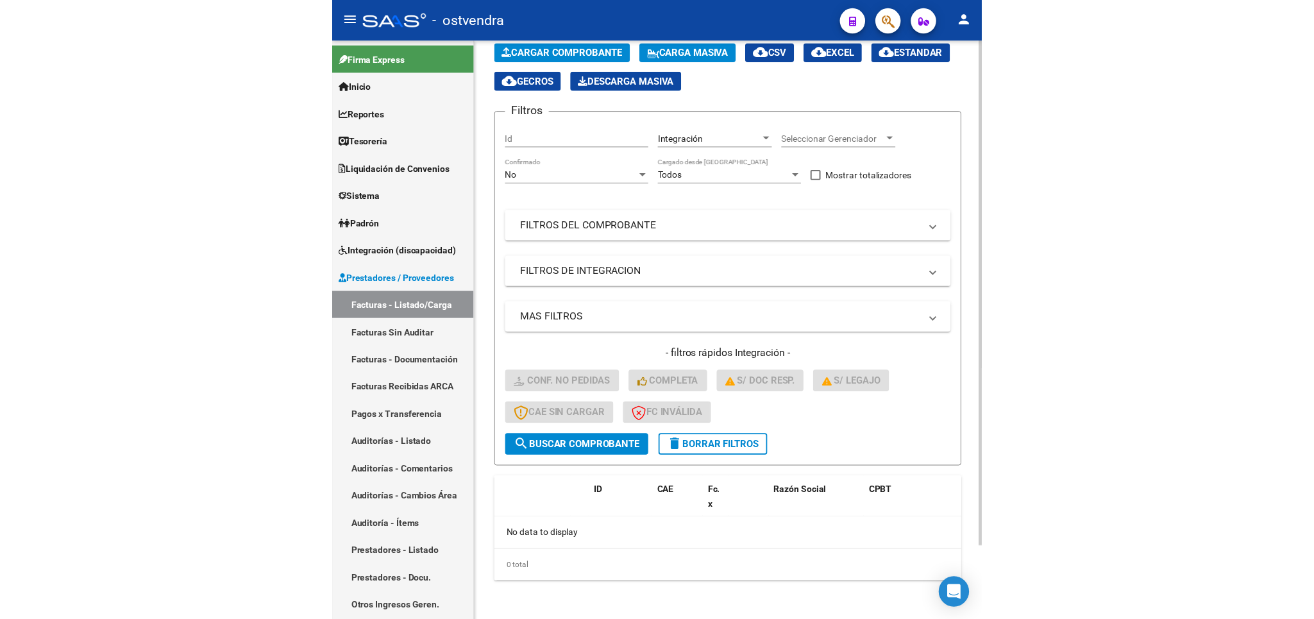
scroll to position [0, 0]
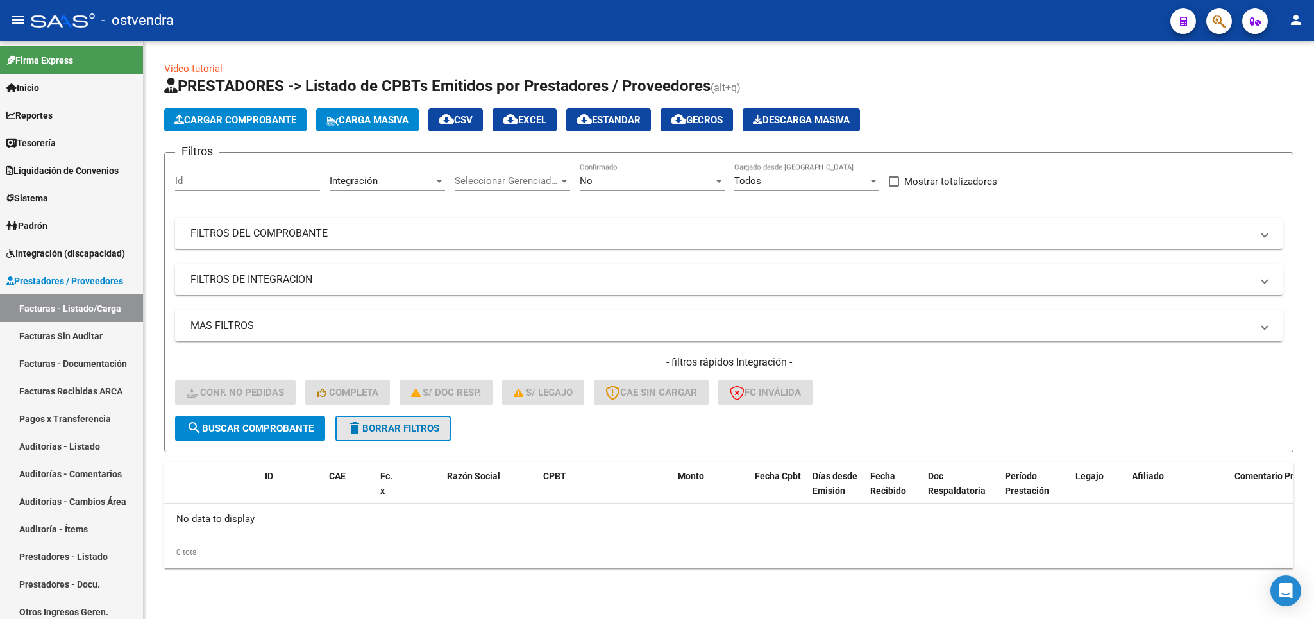
drag, startPoint x: 383, startPoint y: 421, endPoint x: 785, endPoint y: 388, distance: 403.5
click at [389, 423] on button "delete Borrar Filtros" at bounding box center [392, 429] width 115 height 26
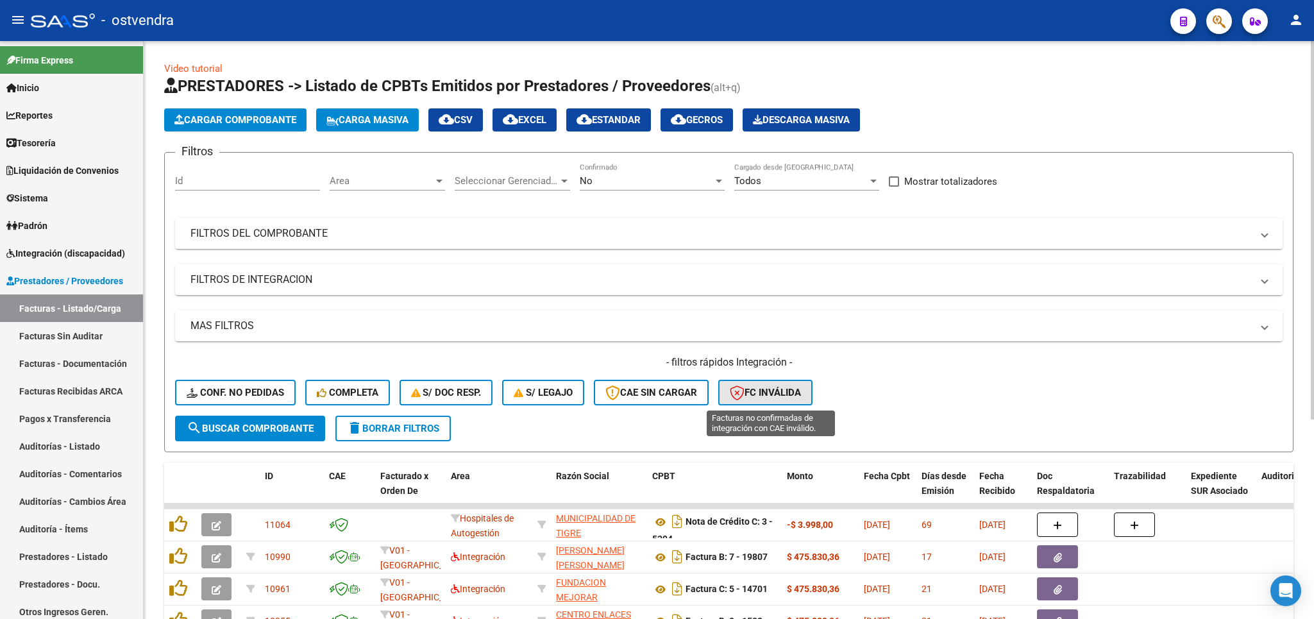
click at [777, 392] on span "FC Inválida" at bounding box center [765, 393] width 71 height 12
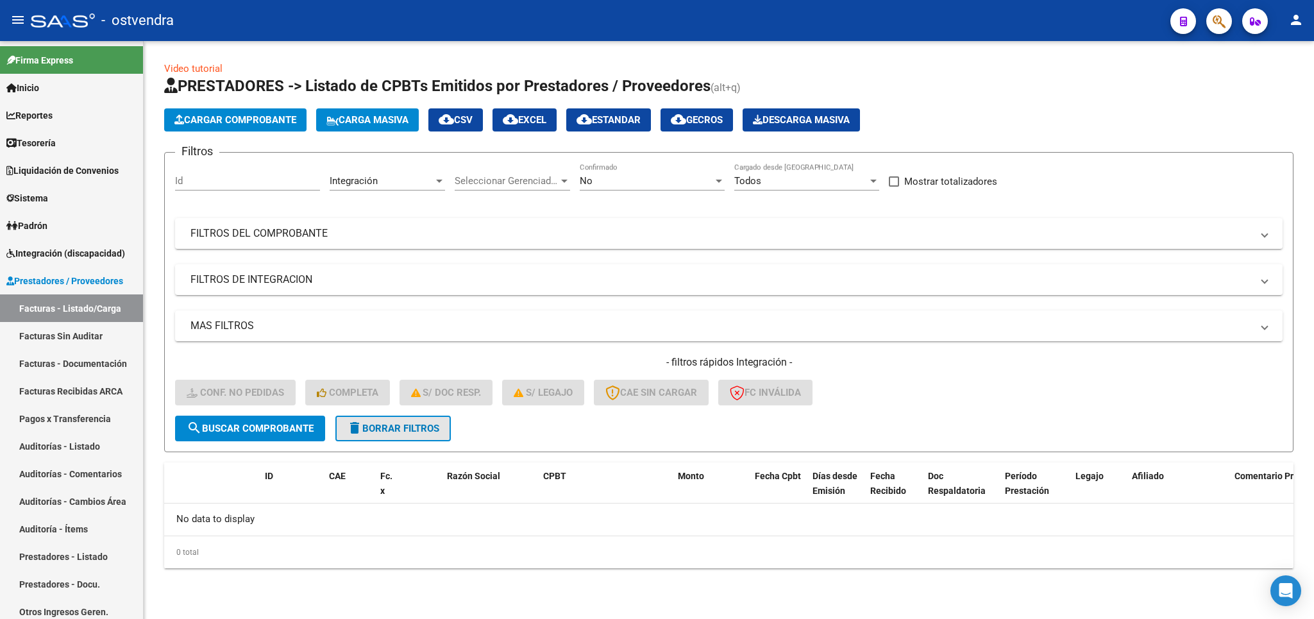
click at [427, 433] on span "delete Borrar Filtros" at bounding box center [393, 429] width 92 height 12
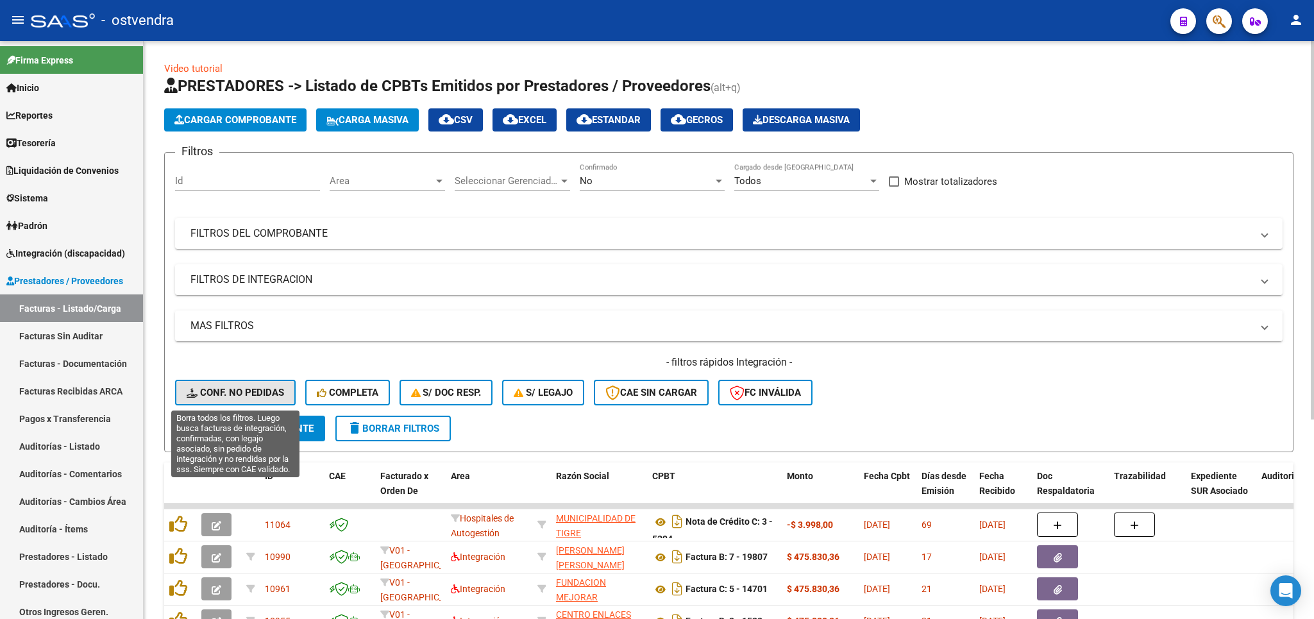
click at [244, 391] on span "Conf. no pedidas" at bounding box center [235, 393] width 97 height 12
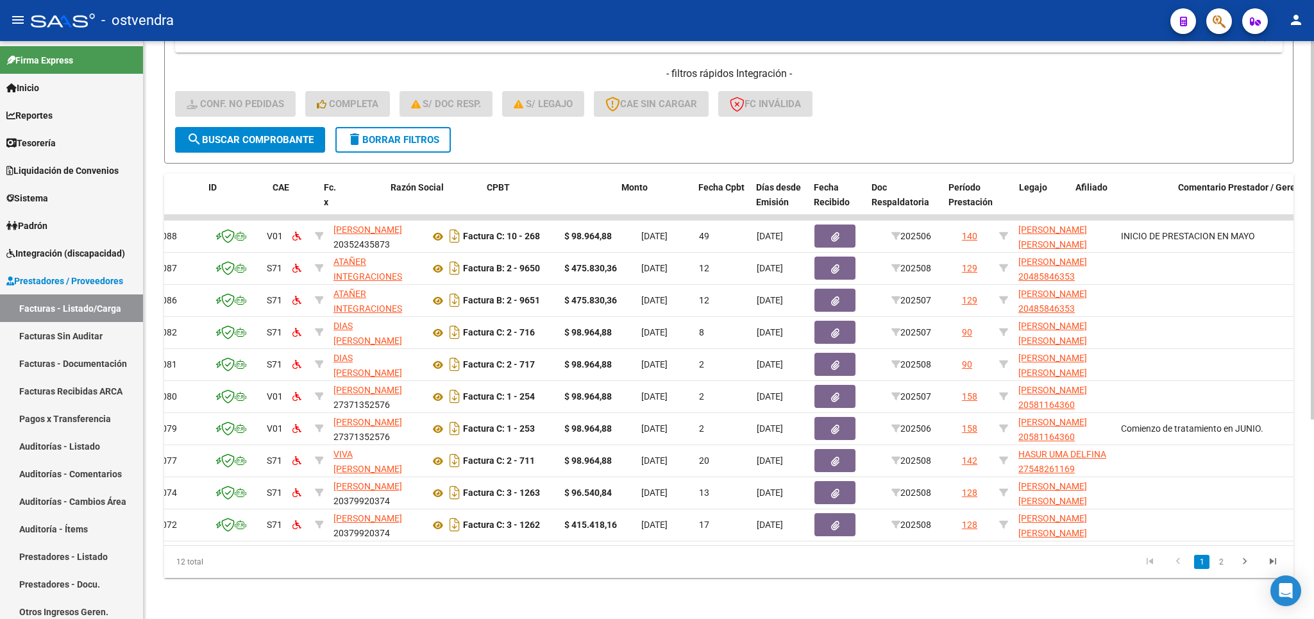
scroll to position [0, 39]
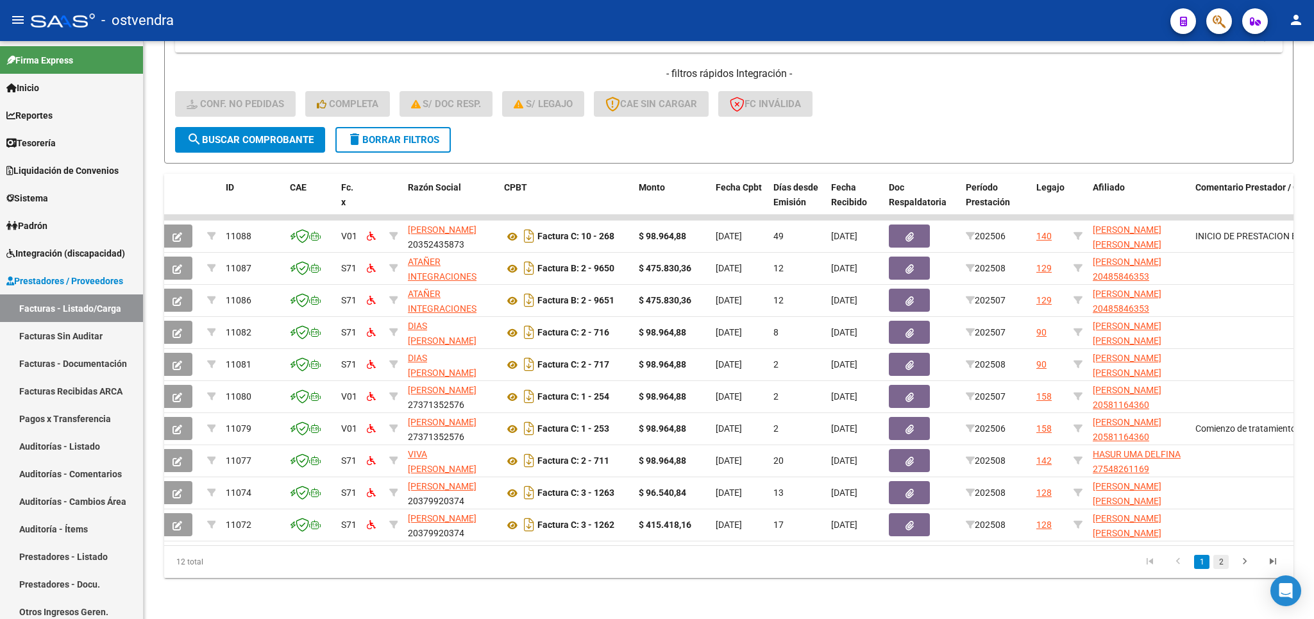
click at [1223, 560] on link "2" at bounding box center [1220, 562] width 15 height 14
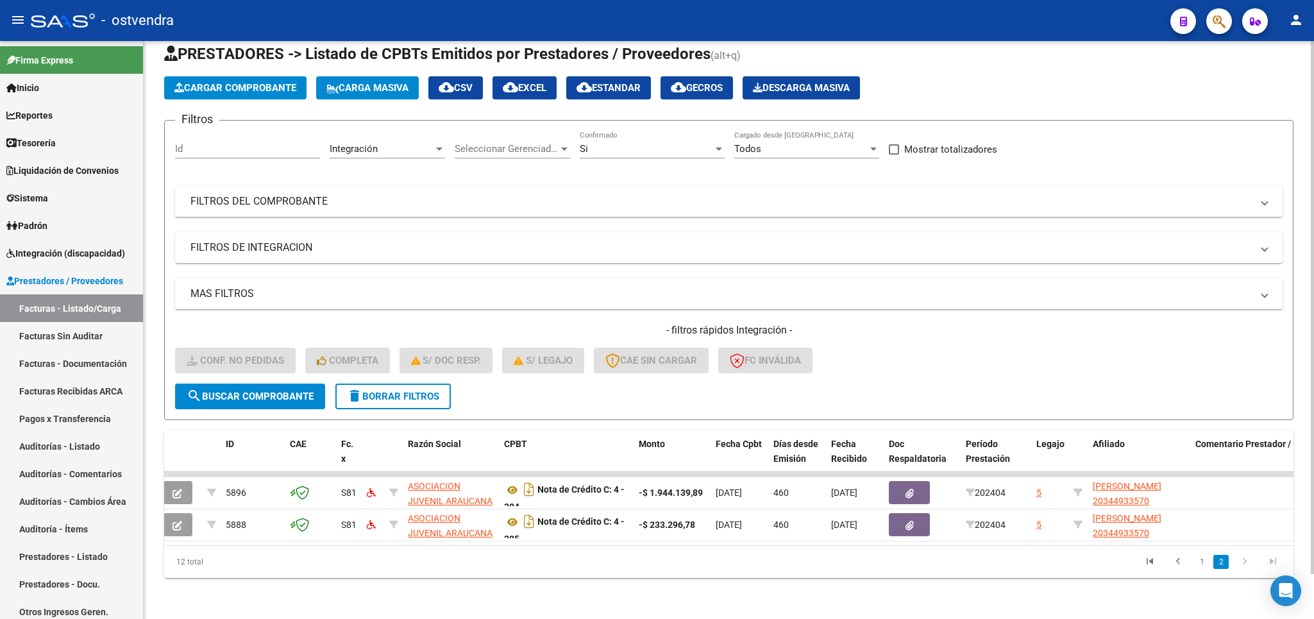
scroll to position [0, 0]
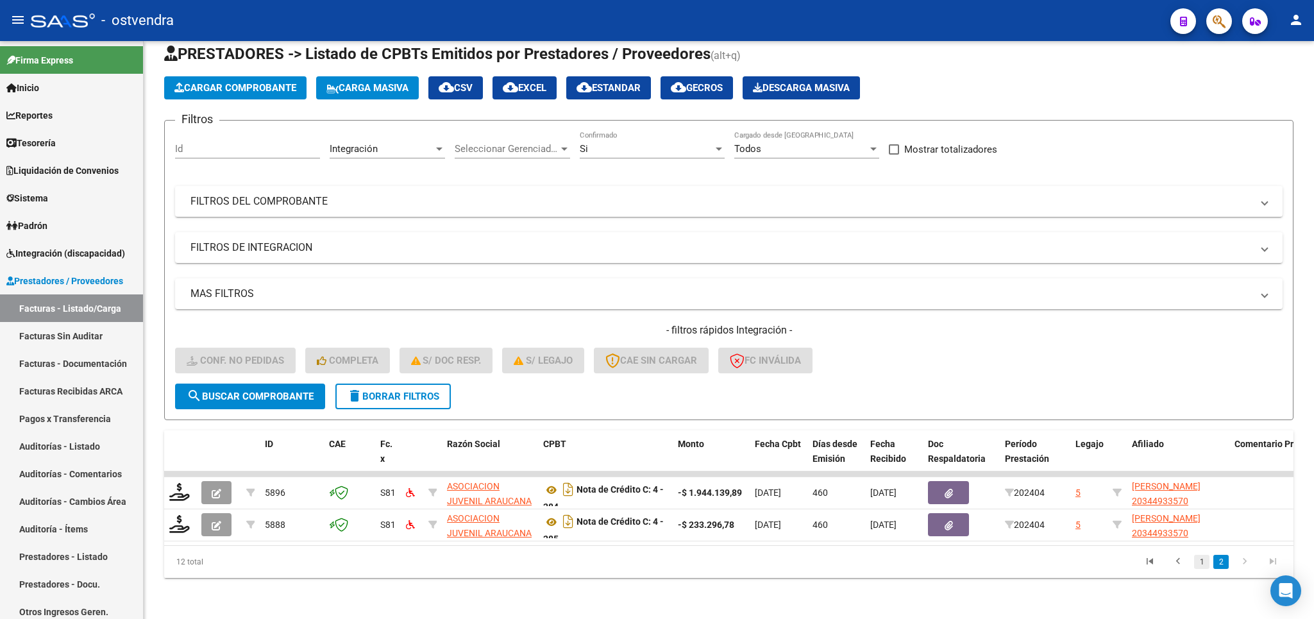
click at [1202, 558] on link "1" at bounding box center [1201, 562] width 15 height 14
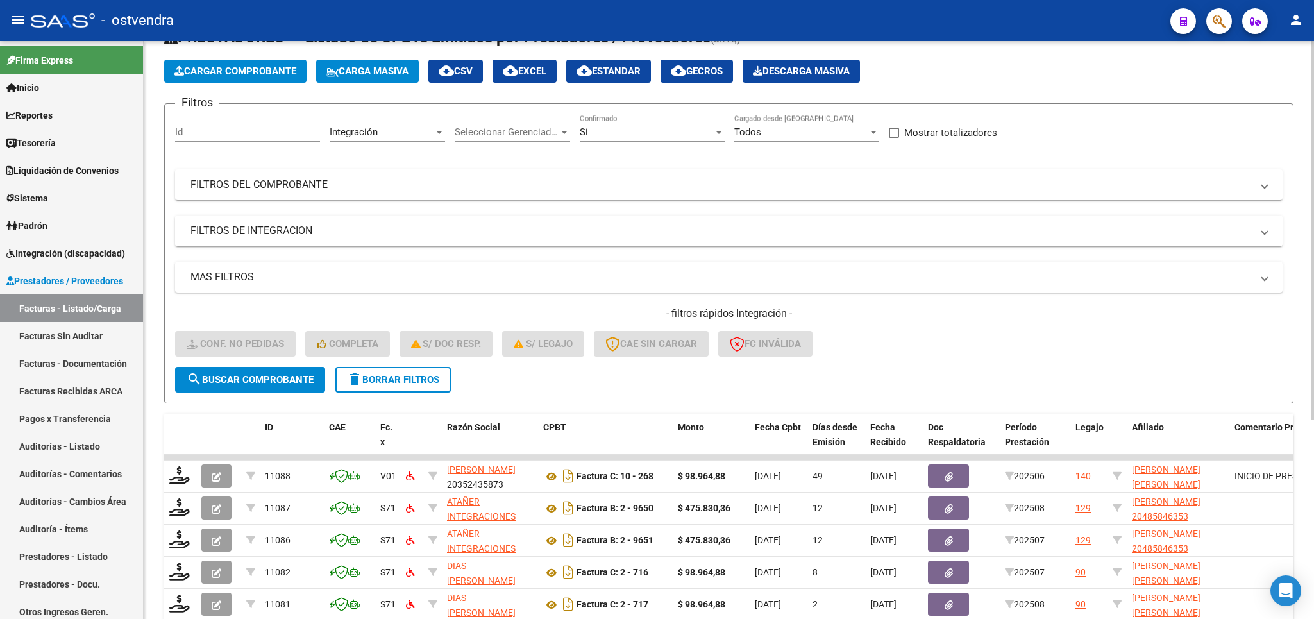
click at [225, 232] on mat-panel-title "FILTROS DE INTEGRACION" at bounding box center [720, 231] width 1061 height 14
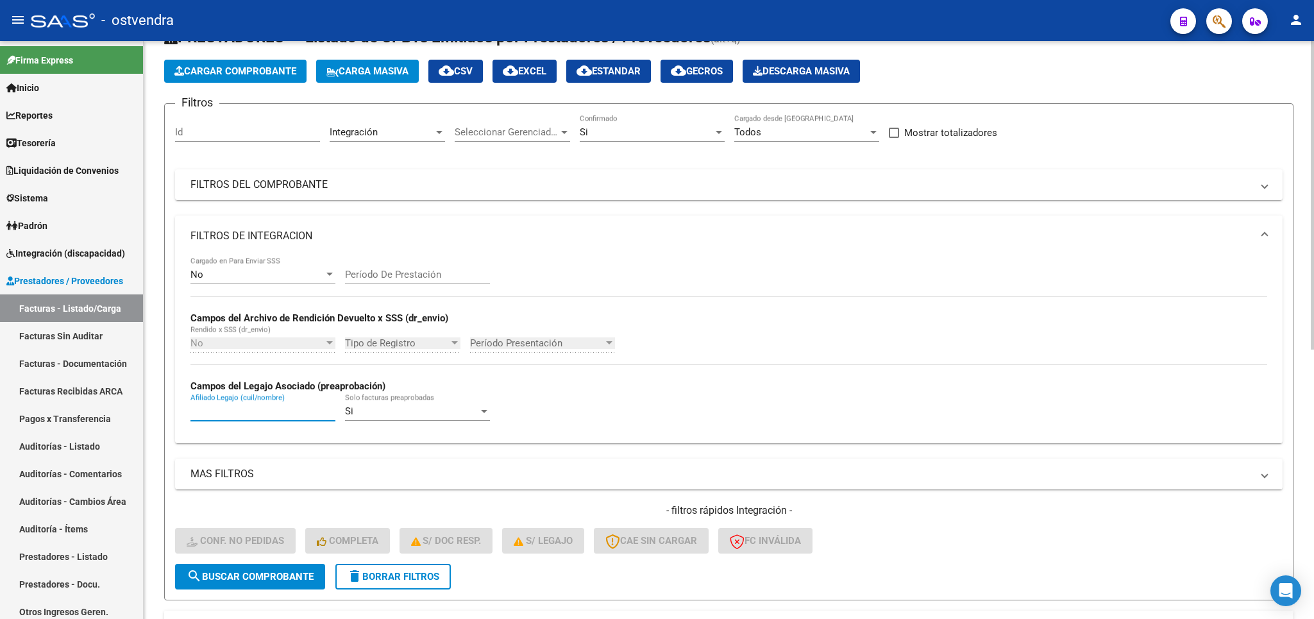
click at [208, 411] on input "Afiliado Legajo (cuil/nombre)" at bounding box center [262, 411] width 145 height 12
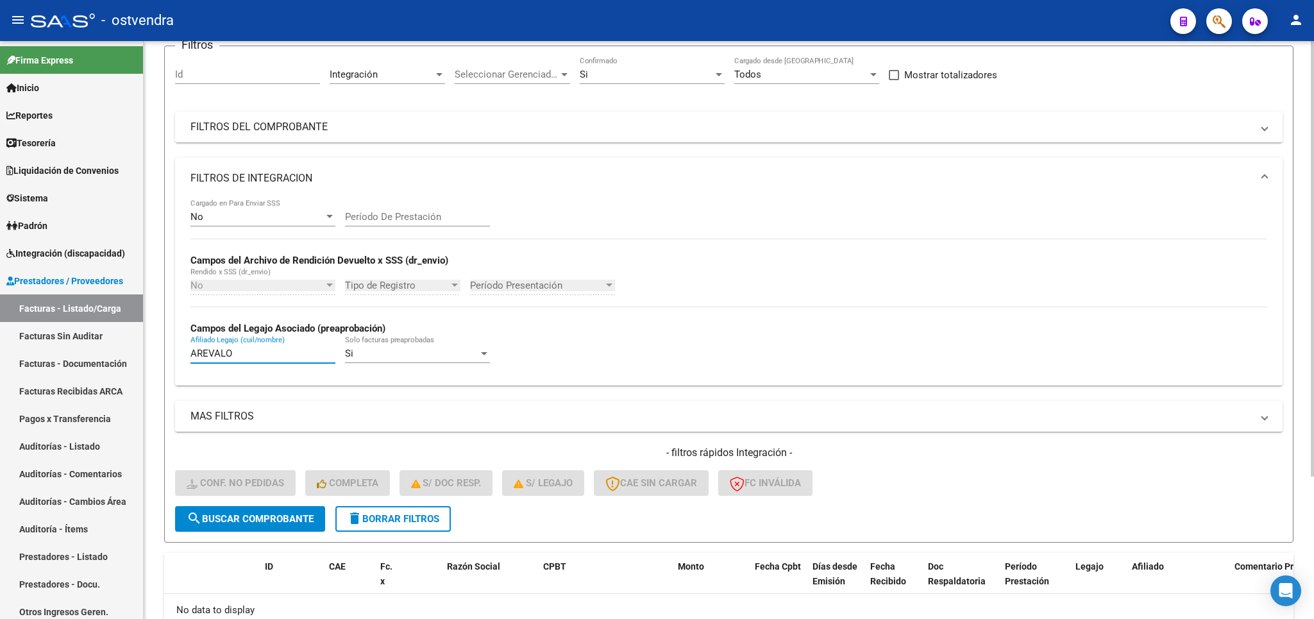
scroll to position [189, 0]
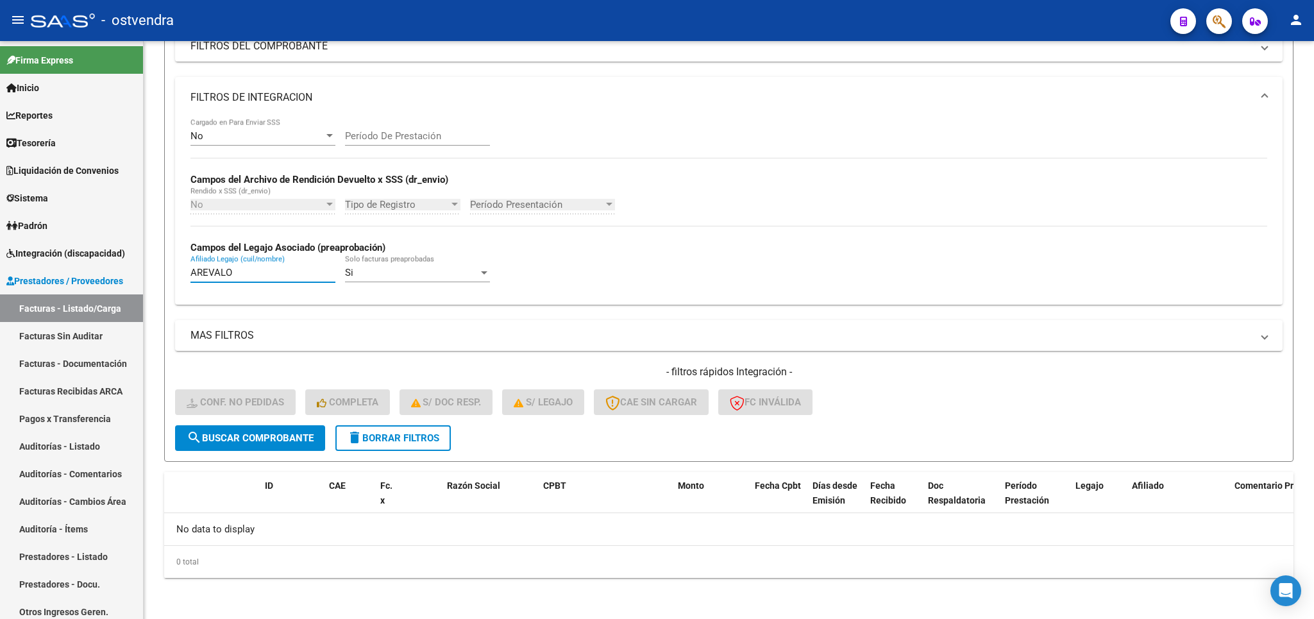
type input "AREVALO"
click at [44, 261] on link "Integración (discapacidad)" at bounding box center [71, 253] width 143 height 28
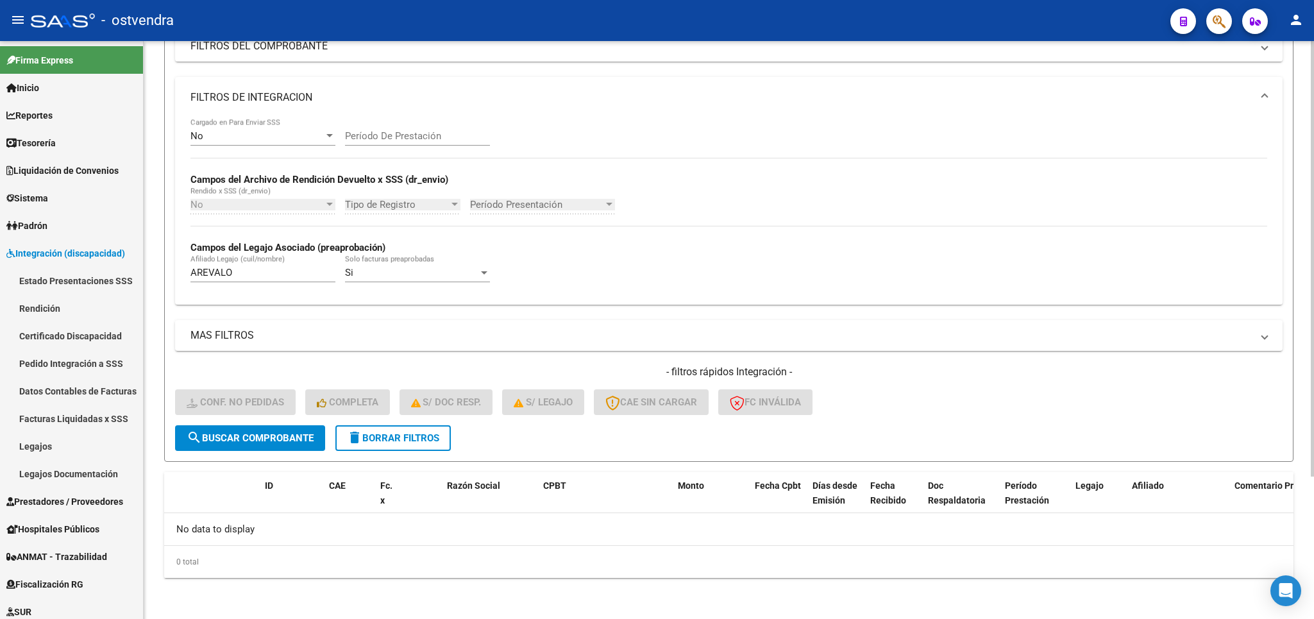
click at [276, 262] on div "AREVALO Afiliado Legajo (cuil/nombre)" at bounding box center [262, 269] width 145 height 28
drag, startPoint x: 281, startPoint y: 271, endPoint x: 81, endPoint y: 276, distance: 200.1
click at [190, 276] on input "AREVALO" at bounding box center [262, 273] width 145 height 12
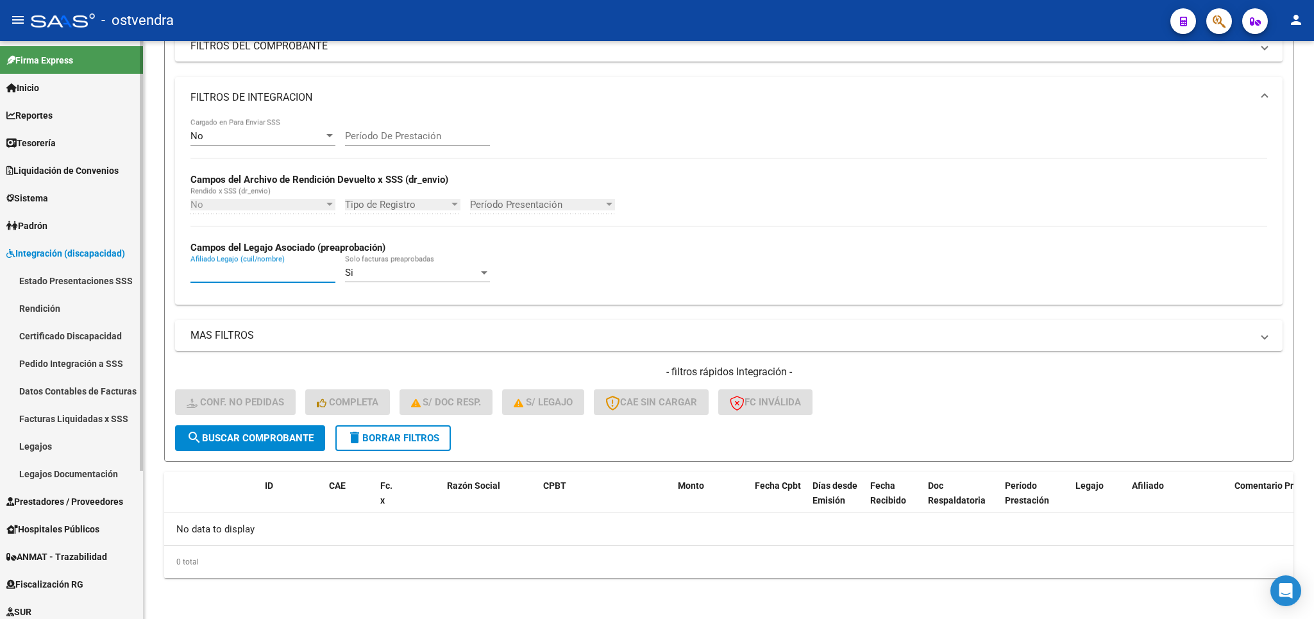
click at [44, 505] on span "Prestadores / Proveedores" at bounding box center [64, 501] width 117 height 14
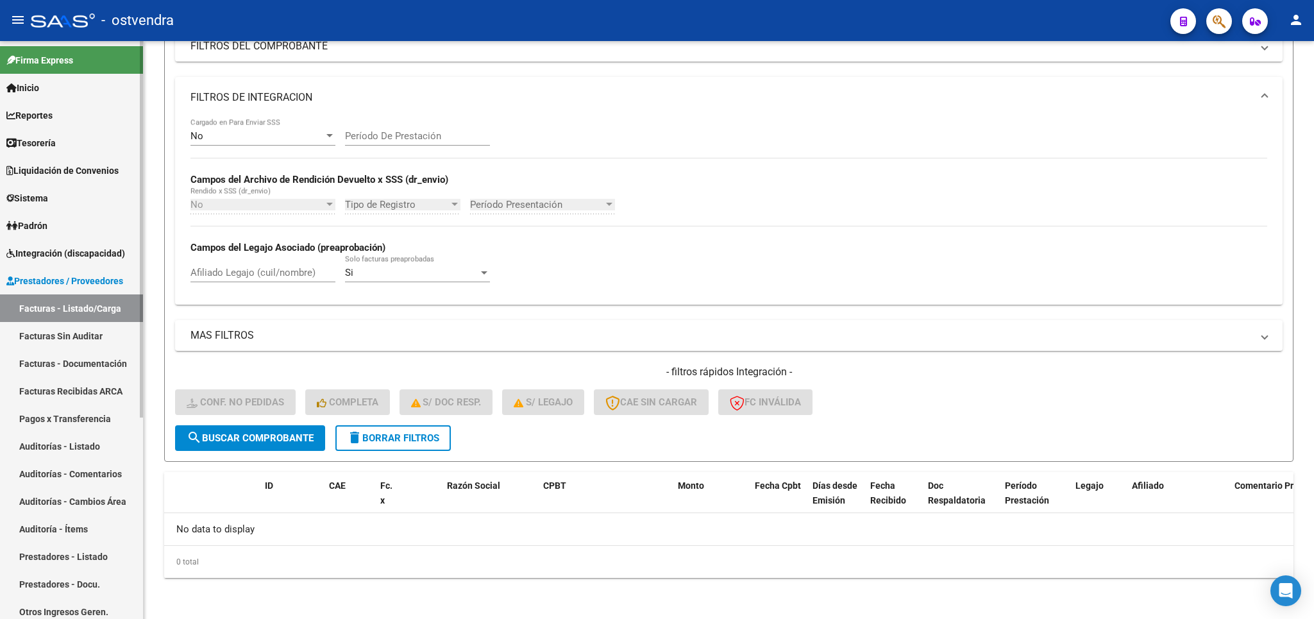
click at [38, 246] on span "Integración (discapacidad)" at bounding box center [65, 253] width 119 height 14
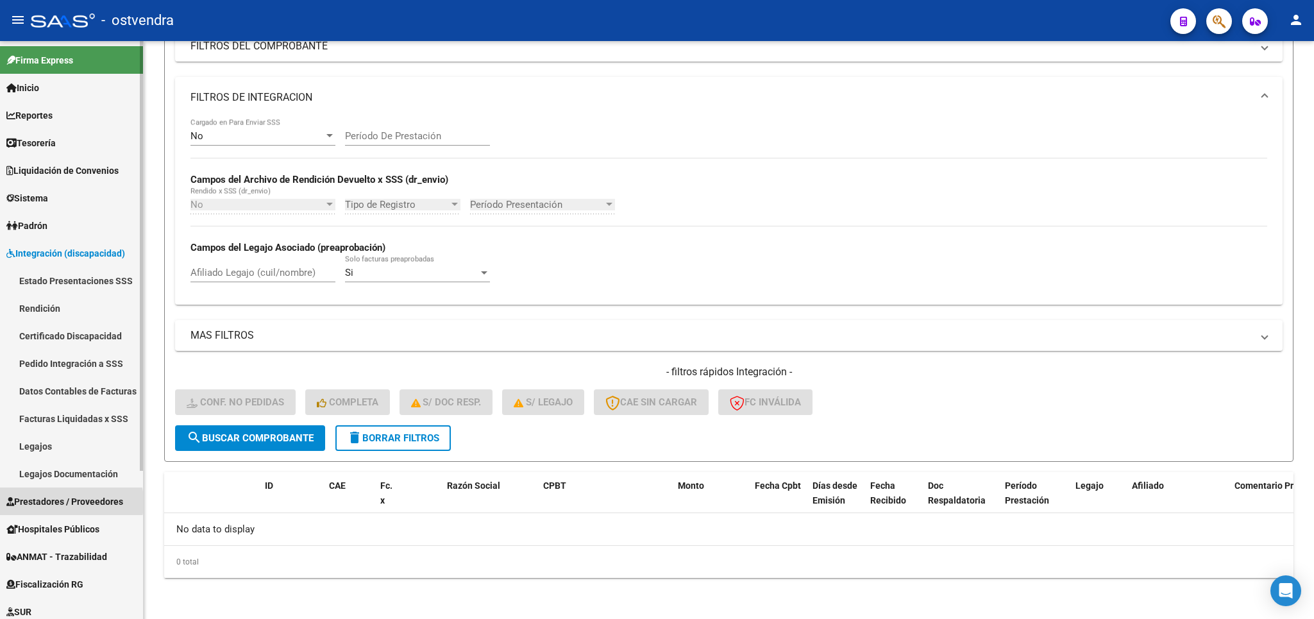
click at [52, 502] on span "Prestadores / Proveedores" at bounding box center [64, 501] width 117 height 14
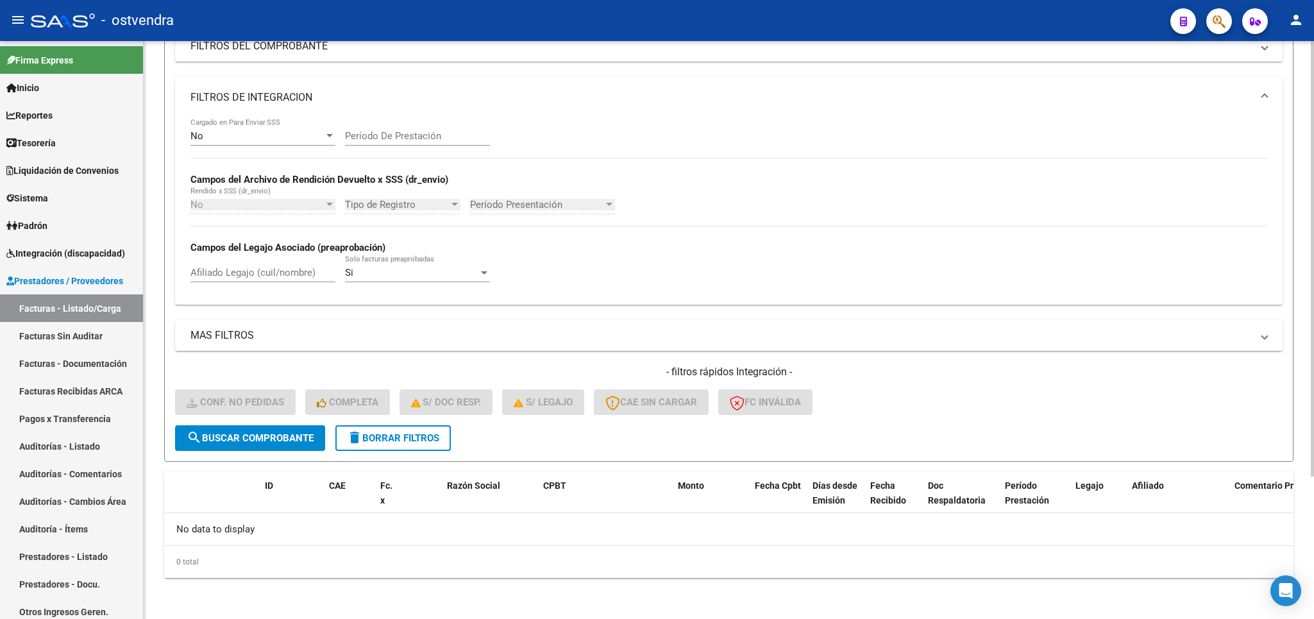
click at [380, 441] on span "delete Borrar Filtros" at bounding box center [393, 438] width 92 height 12
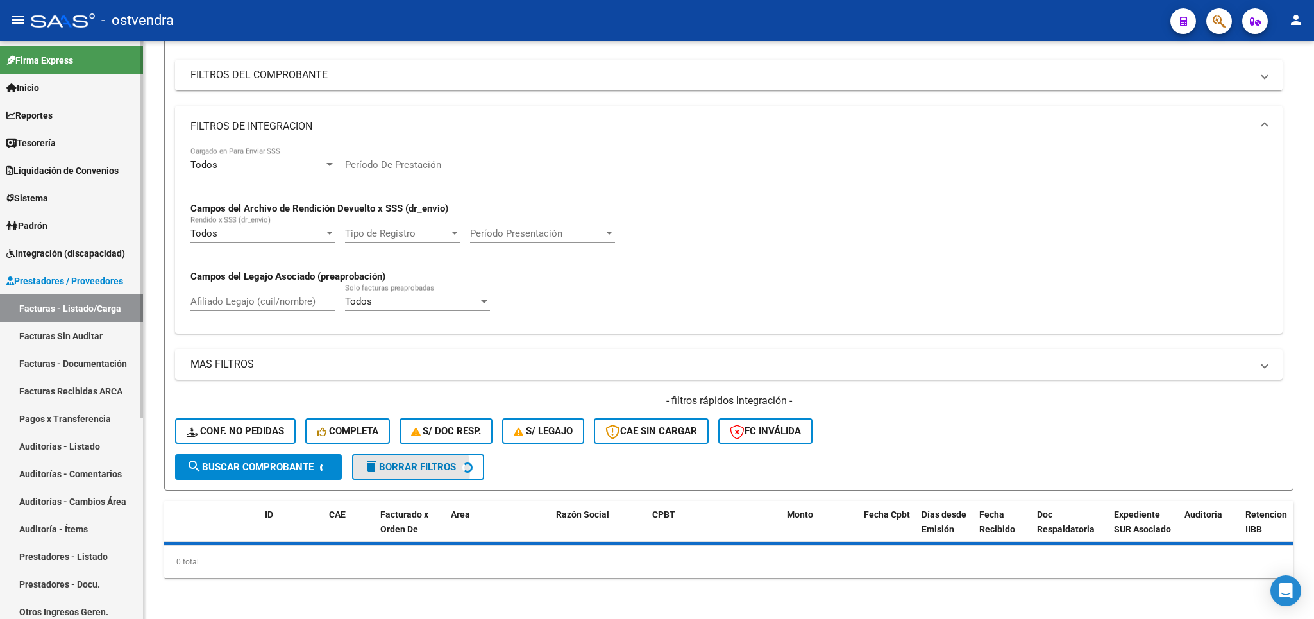
scroll to position [160, 0]
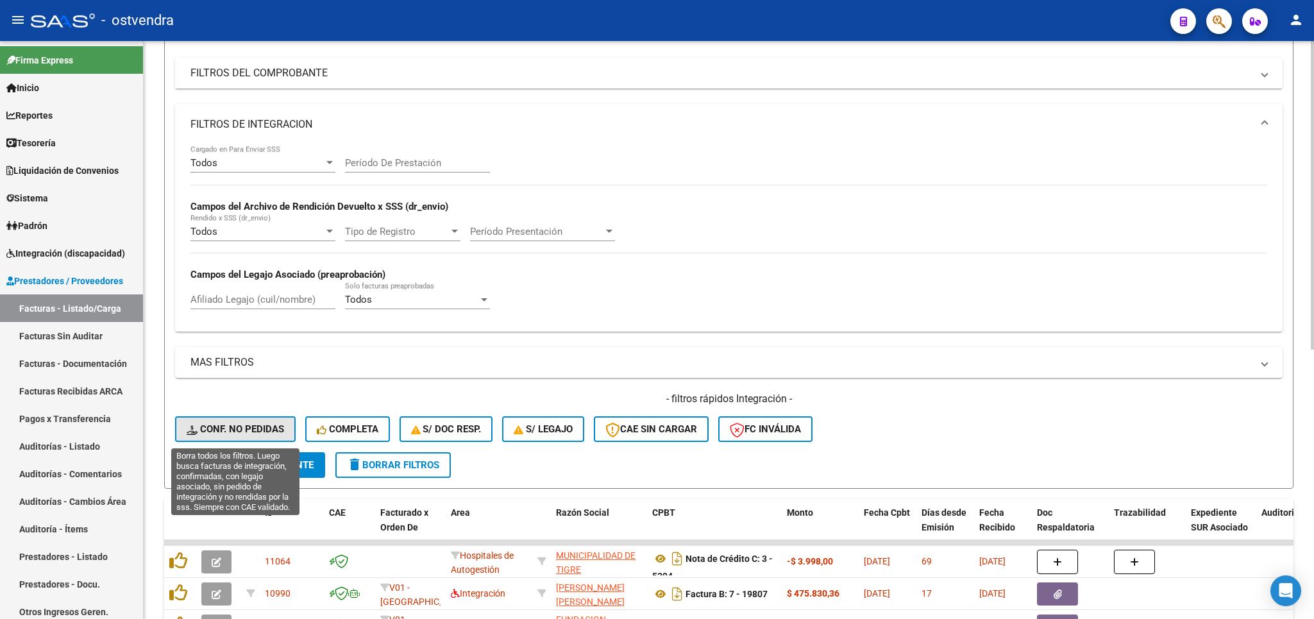
click at [273, 428] on span "Conf. no pedidas" at bounding box center [235, 429] width 97 height 12
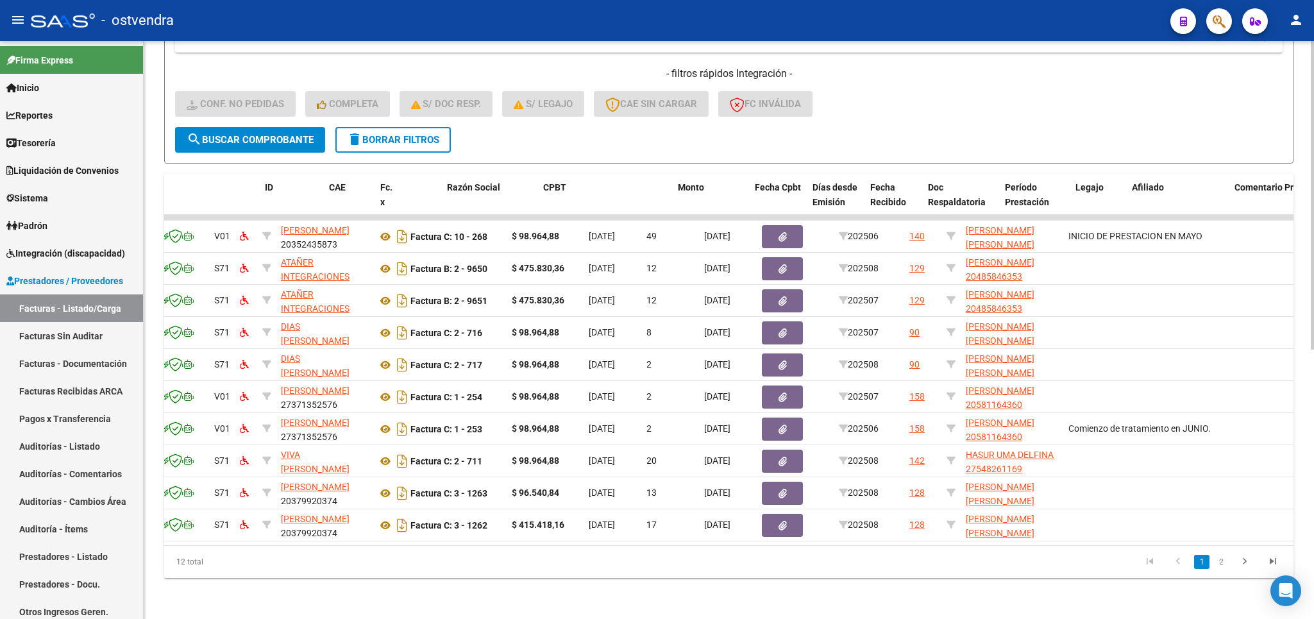
scroll to position [0, 0]
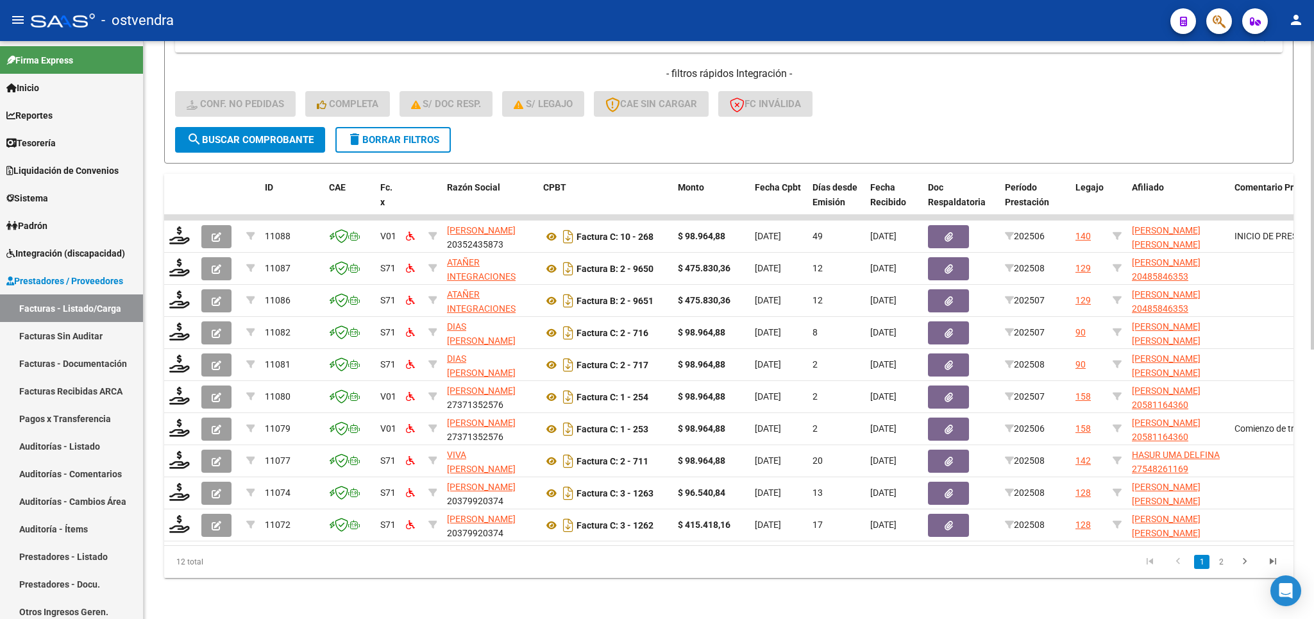
click at [394, 134] on span "delete Borrar Filtros" at bounding box center [393, 140] width 92 height 12
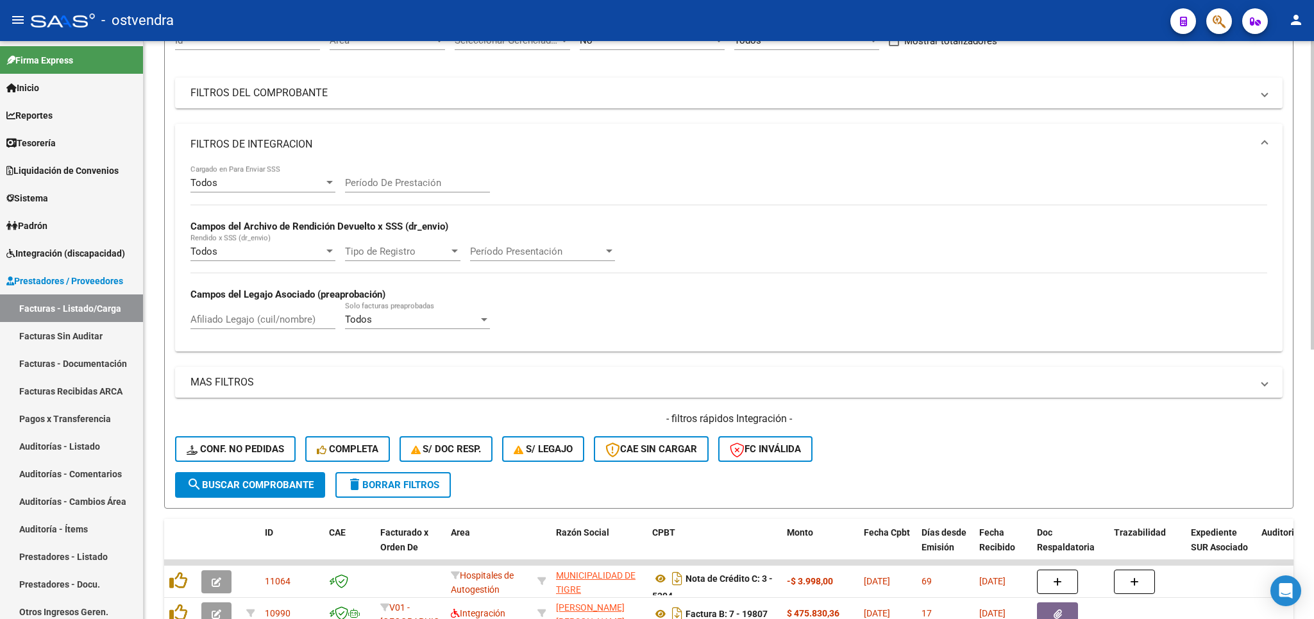
scroll to position [115, 0]
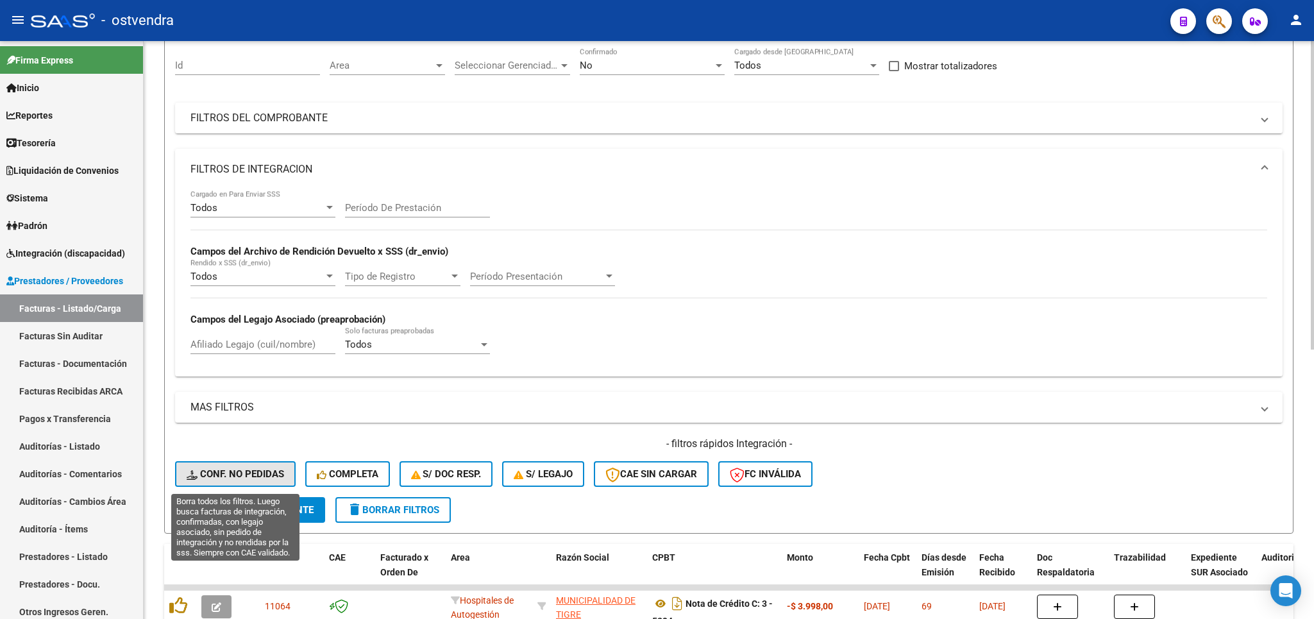
click at [239, 469] on button "Conf. no pedidas" at bounding box center [235, 474] width 121 height 26
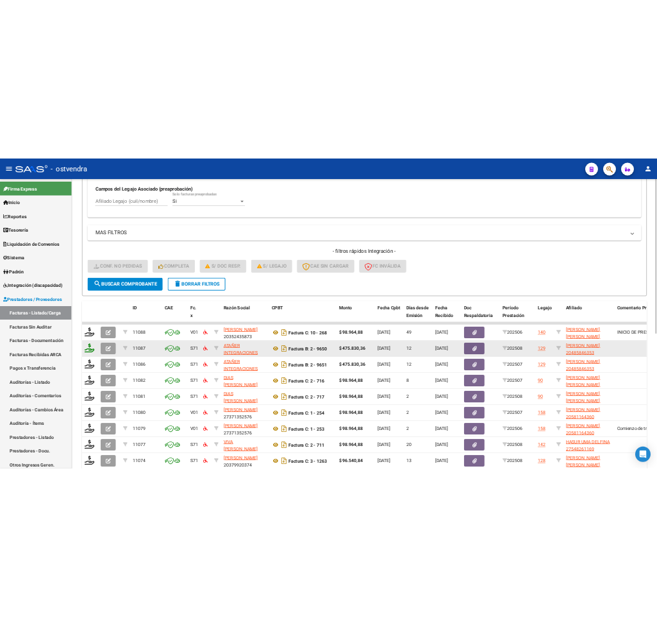
scroll to position [416, 0]
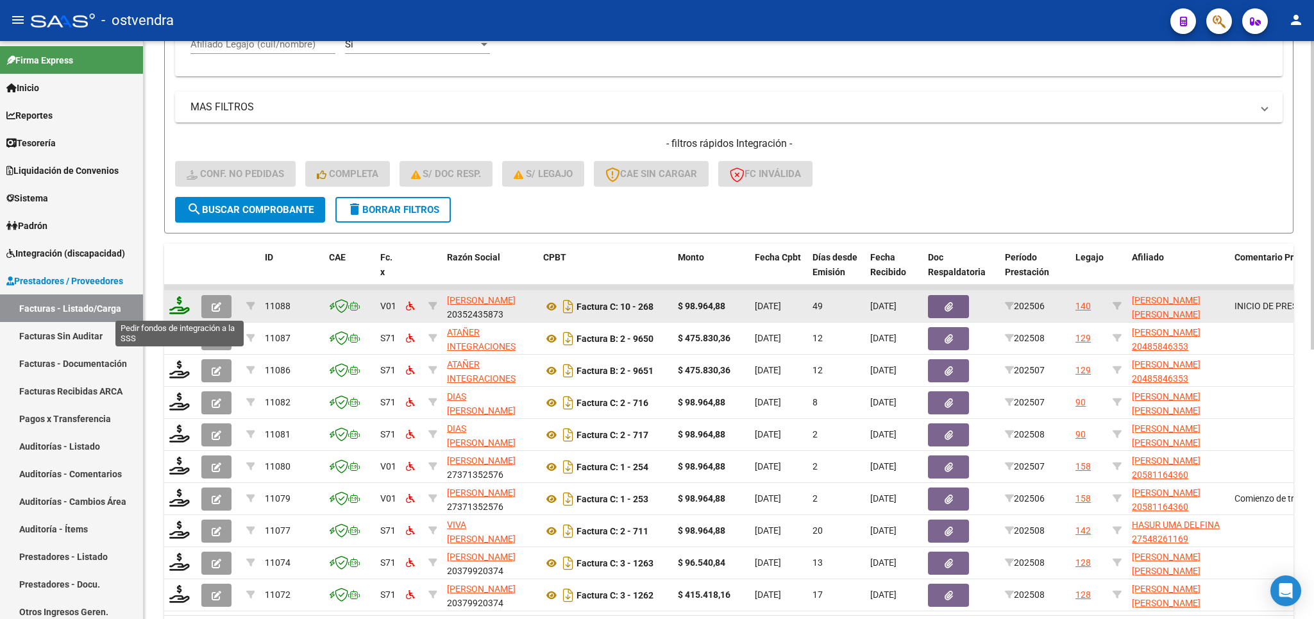
click at [176, 306] on icon at bounding box center [179, 305] width 21 height 18
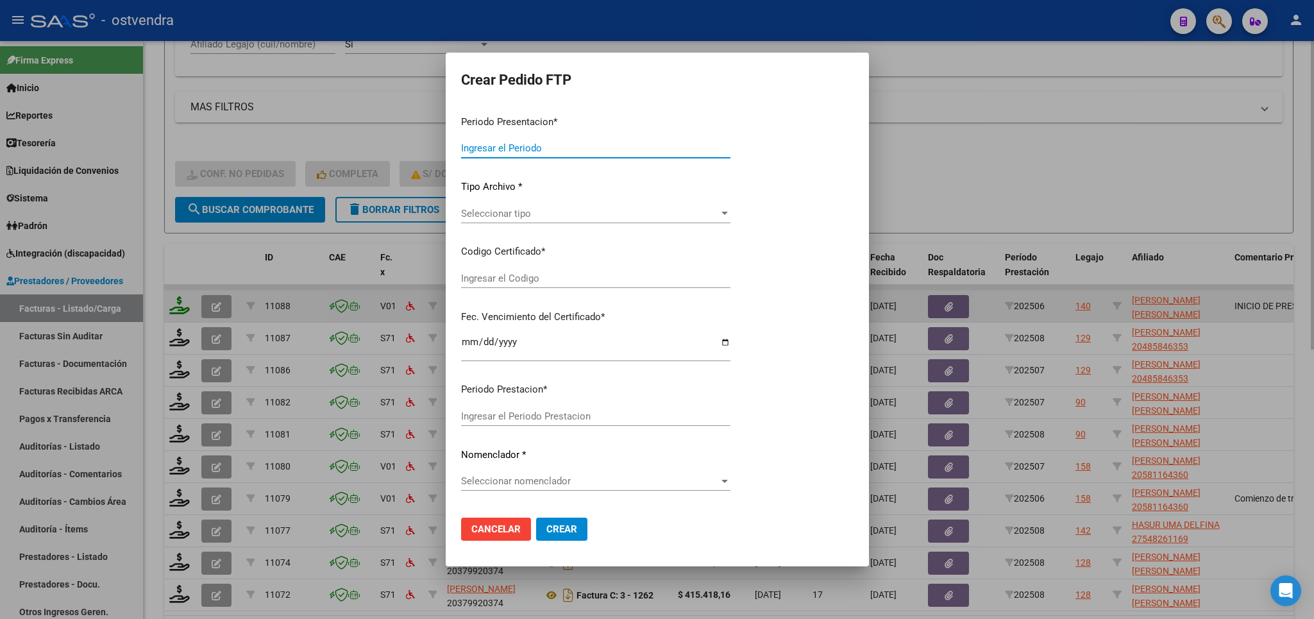
type input "202508"
type input "202506"
type input "$ 98.964,88"
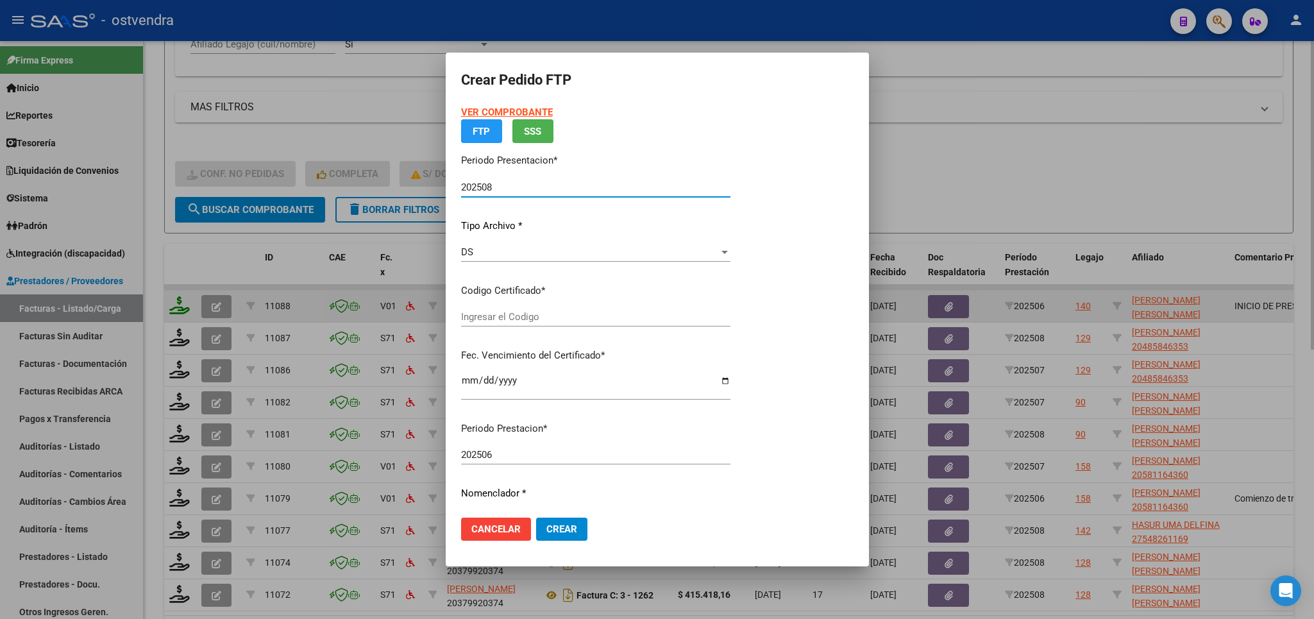
type input "ARG02000547296832025010620270106BUE415"
type input "2027-01-06"
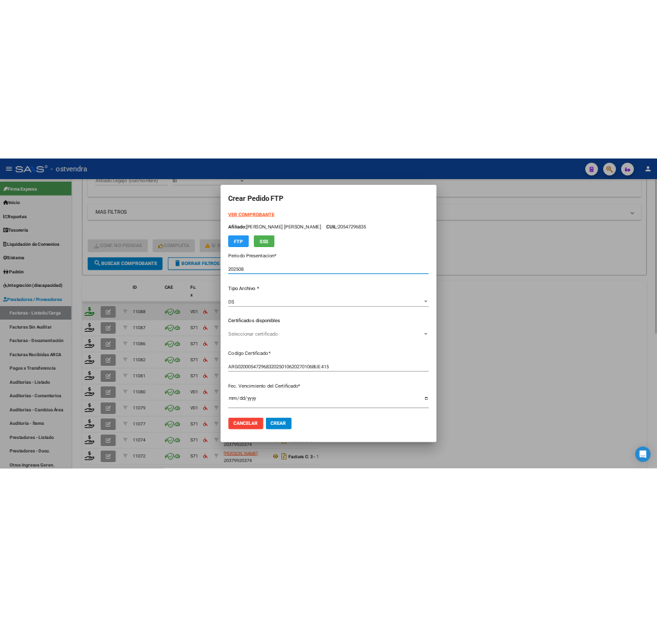
scroll to position [535, 0]
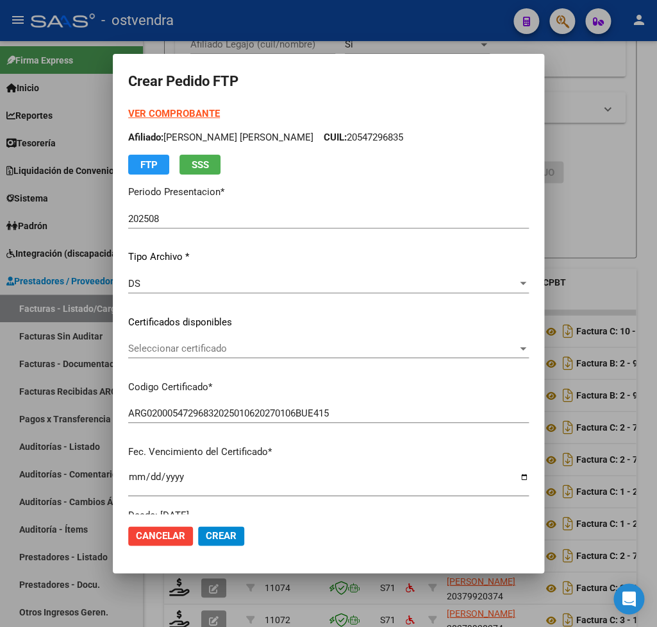
click at [140, 115] on strong "VER COMPROBANTE" at bounding box center [174, 114] width 92 height 12
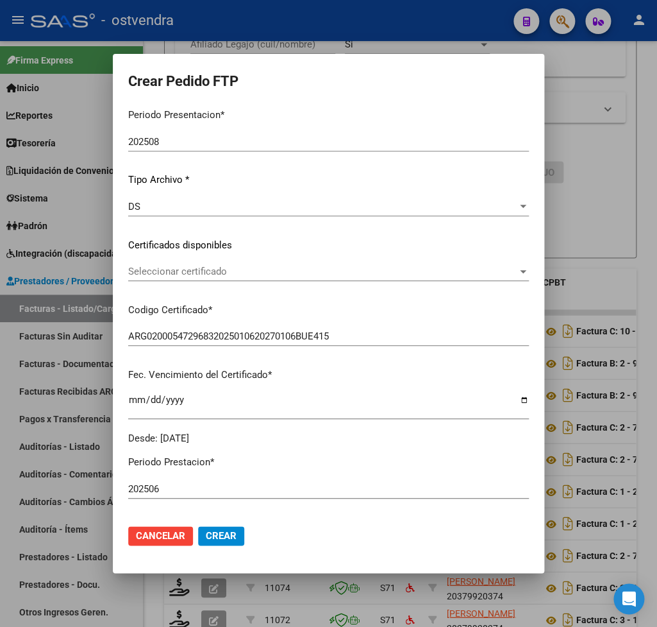
scroll to position [0, 0]
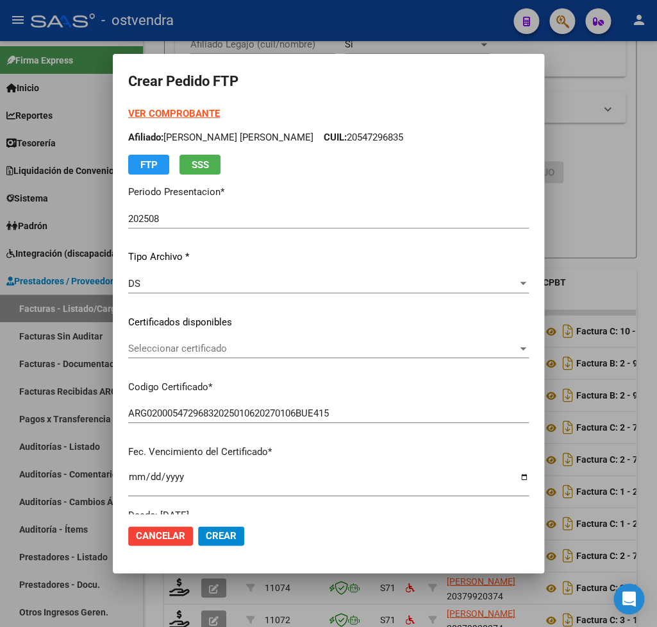
click at [199, 348] on span "Seleccionar certificado" at bounding box center [322, 348] width 389 height 12
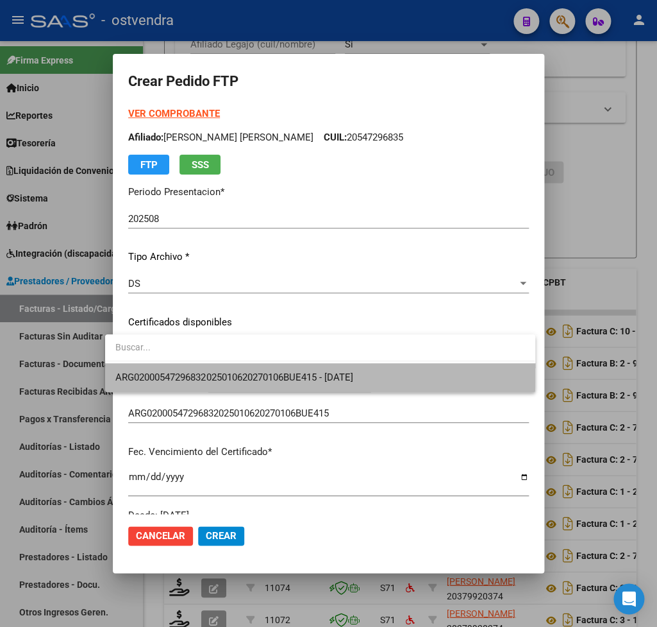
click at [209, 369] on span "ARG02000547296832025010620270106BUE415 - 2027-01-06" at bounding box center [319, 377] width 409 height 29
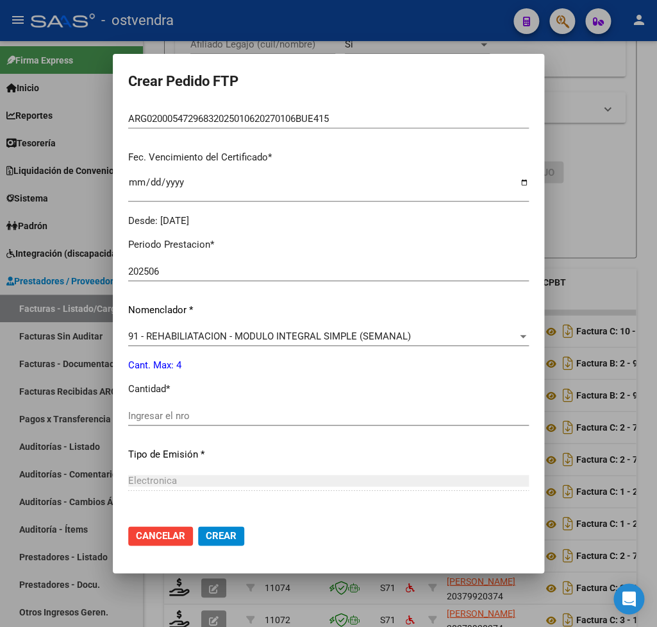
scroll to position [300, 0]
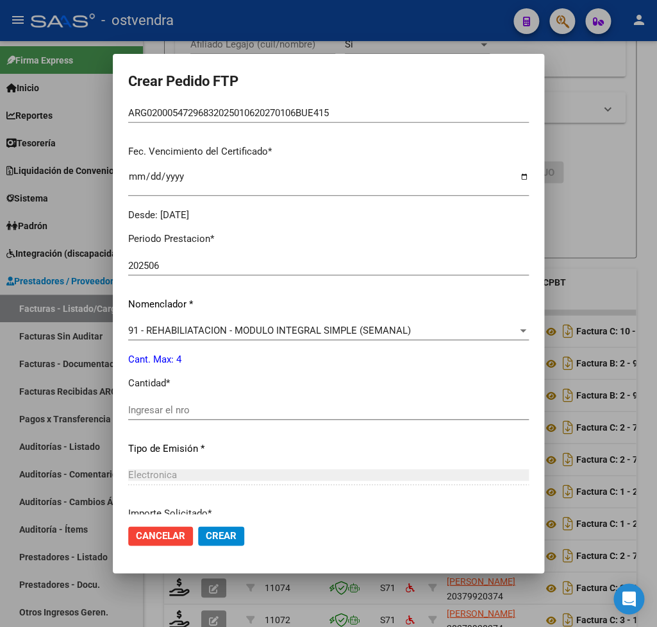
click at [187, 404] on input "Ingresar el nro" at bounding box center [328, 410] width 401 height 12
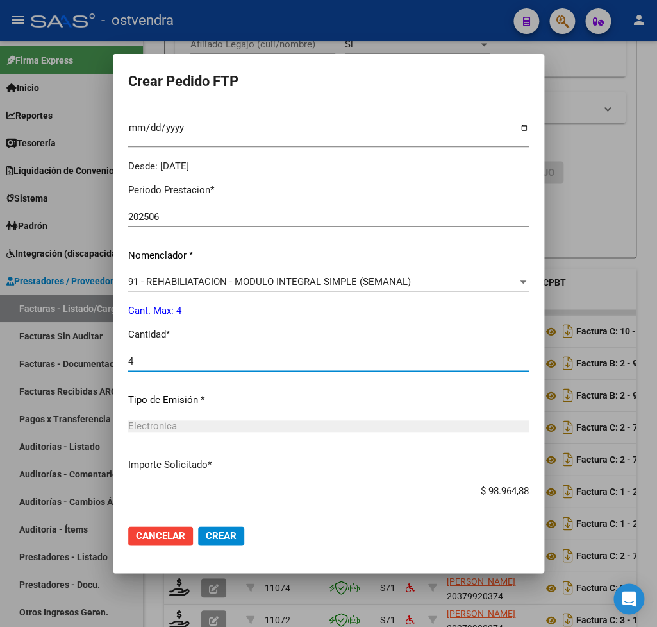
scroll to position [405, 0]
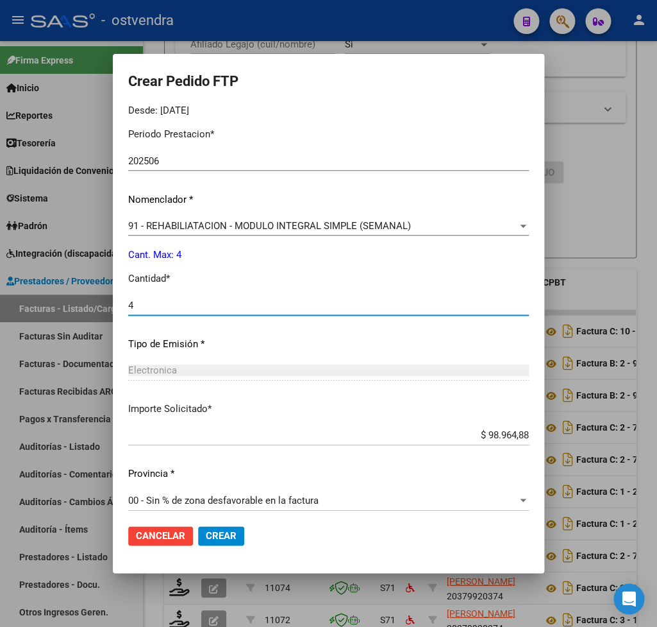
type input "4"
click at [215, 536] on span "Crear" at bounding box center [221, 536] width 31 height 12
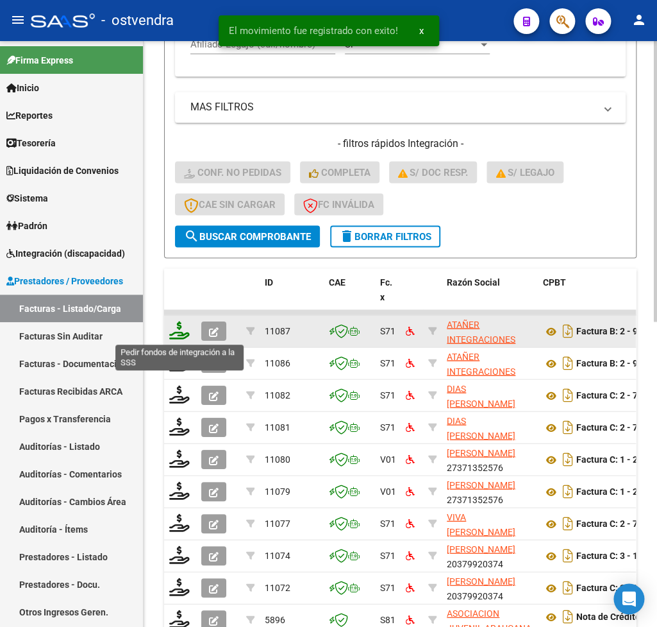
click at [179, 339] on icon at bounding box center [179, 330] width 21 height 18
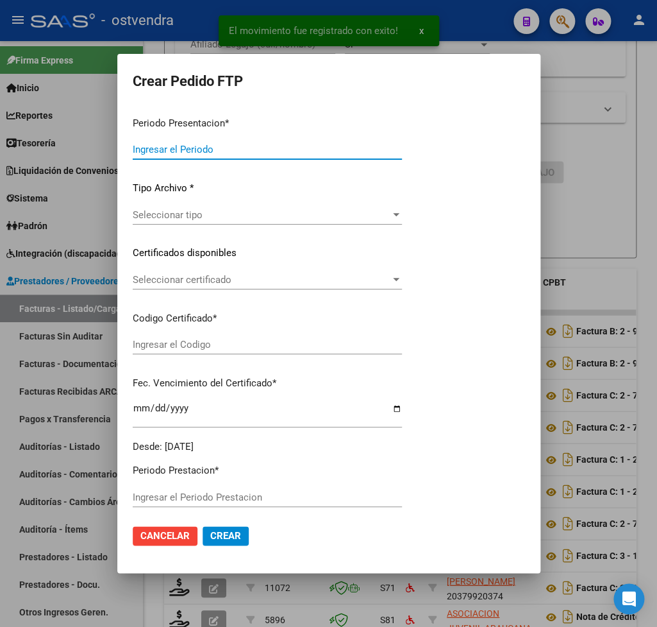
type input "202508"
type input "$ 475.830,36"
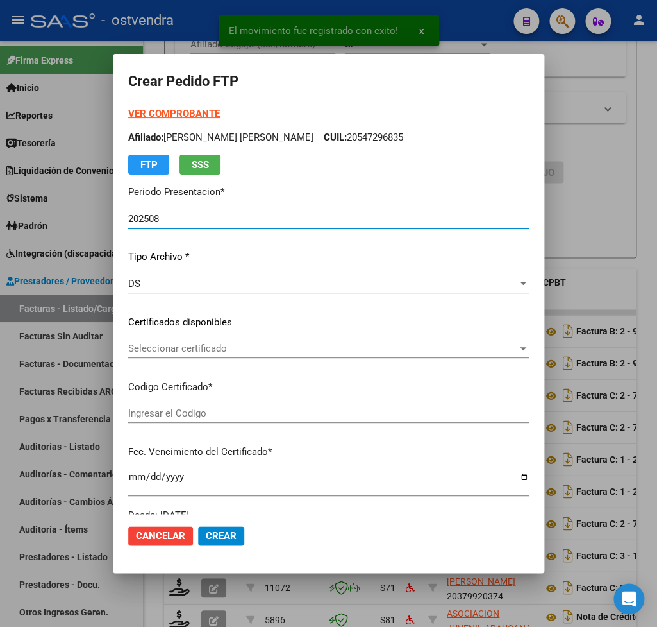
type input "ARG02000485846352018061520230615BS440"
type input "2028-08-02"
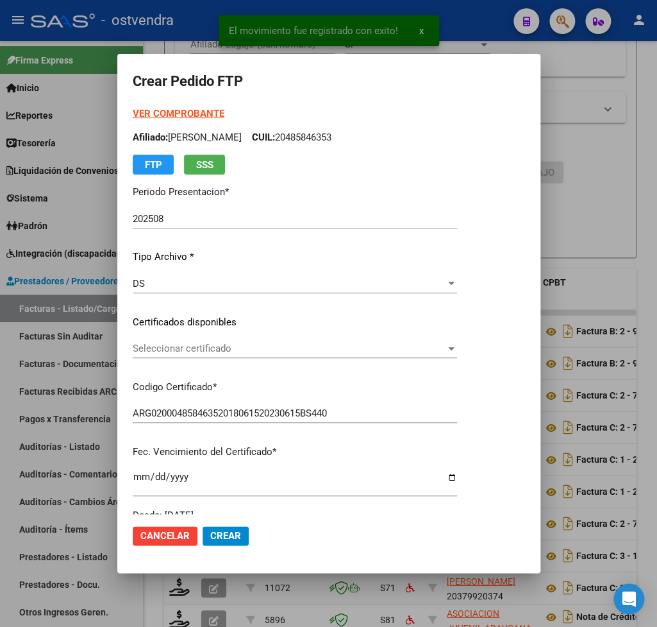
click at [169, 114] on strong "VER COMPROBANTE" at bounding box center [179, 114] width 92 height 12
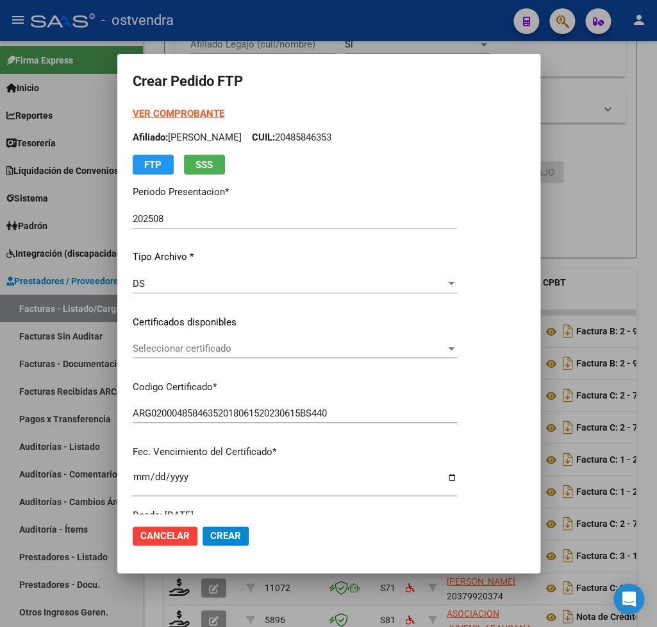
click at [209, 351] on span "Seleccionar certificado" at bounding box center [289, 348] width 313 height 12
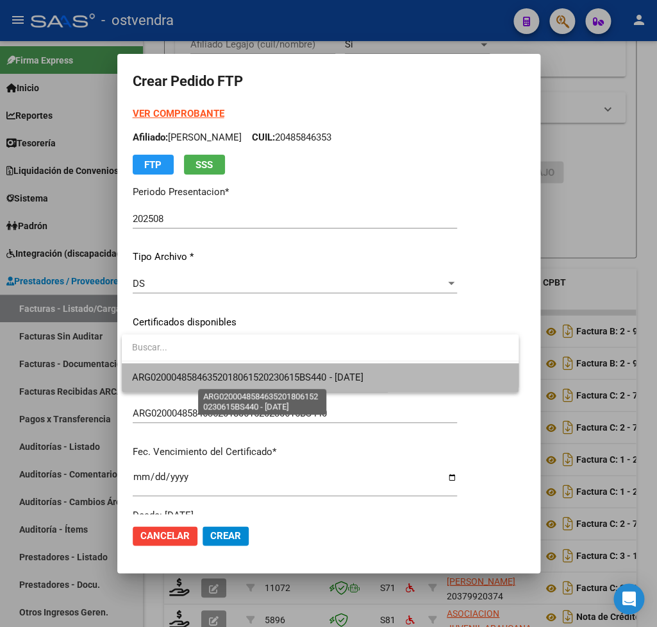
click at [209, 371] on span "ARG02000485846352018061520230615BS440 - 2028-08-02" at bounding box center [247, 377] width 231 height 12
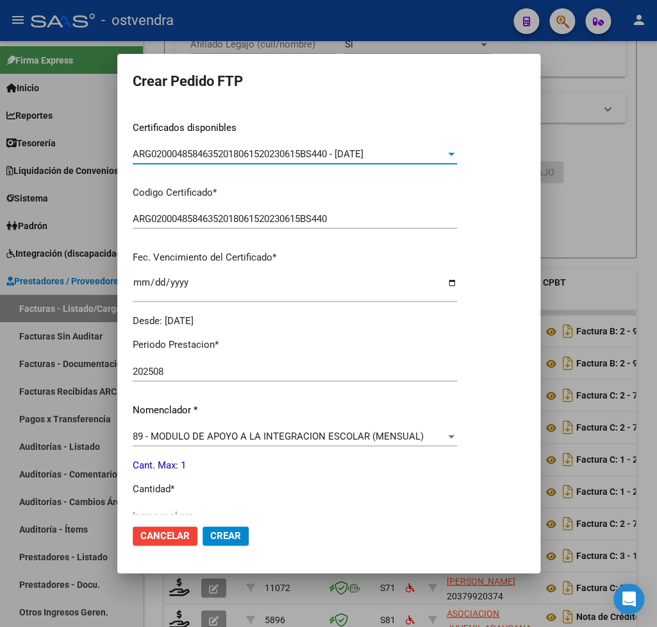
scroll to position [225, 0]
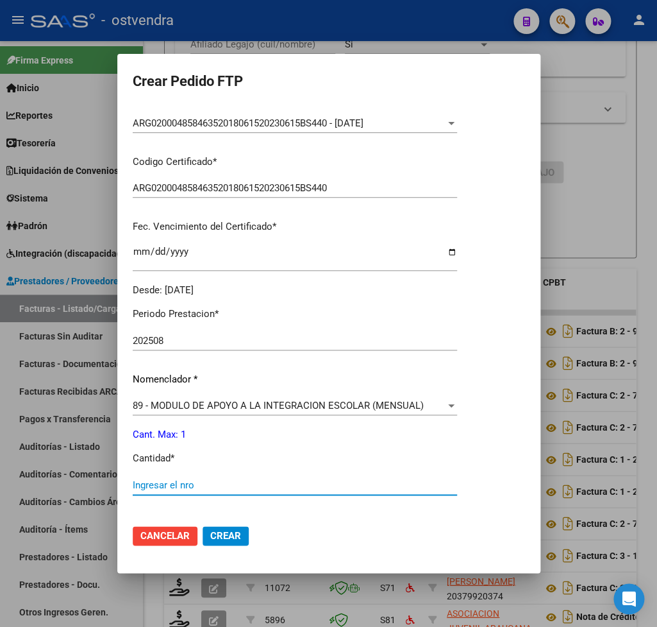
click at [173, 479] on input "Ingresar el nro" at bounding box center [295, 485] width 324 height 12
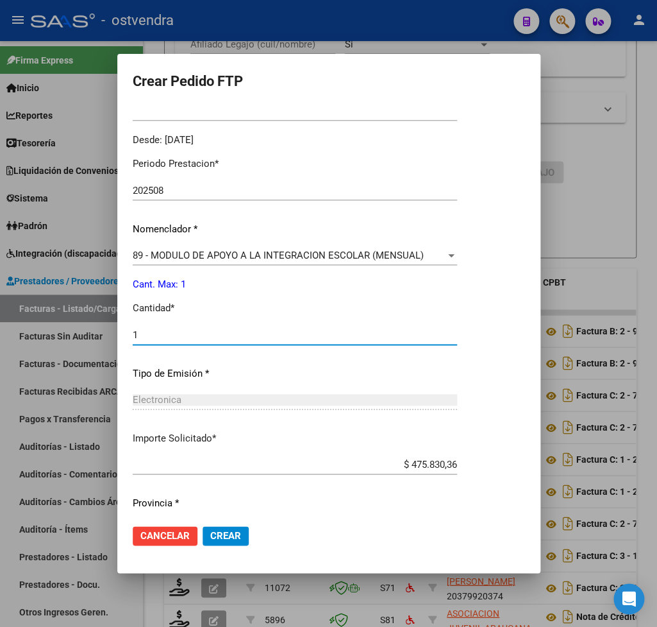
scroll to position [405, 0]
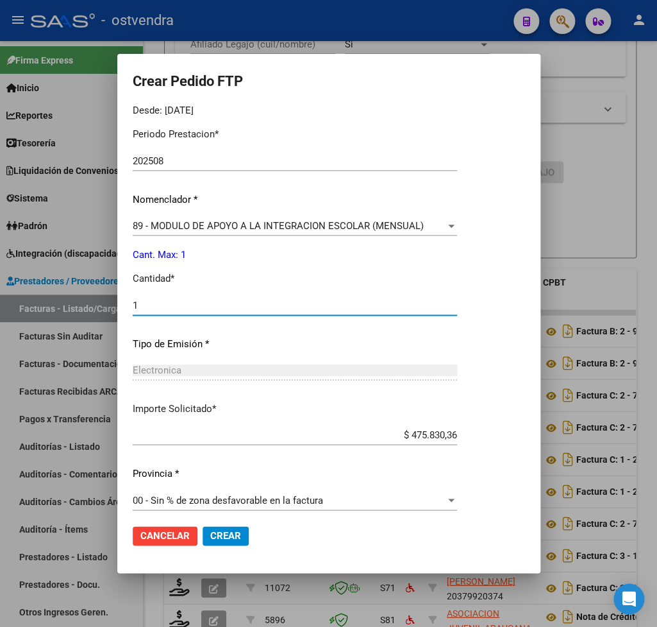
type input "1"
click at [226, 532] on span "Crear" at bounding box center [225, 536] width 31 height 12
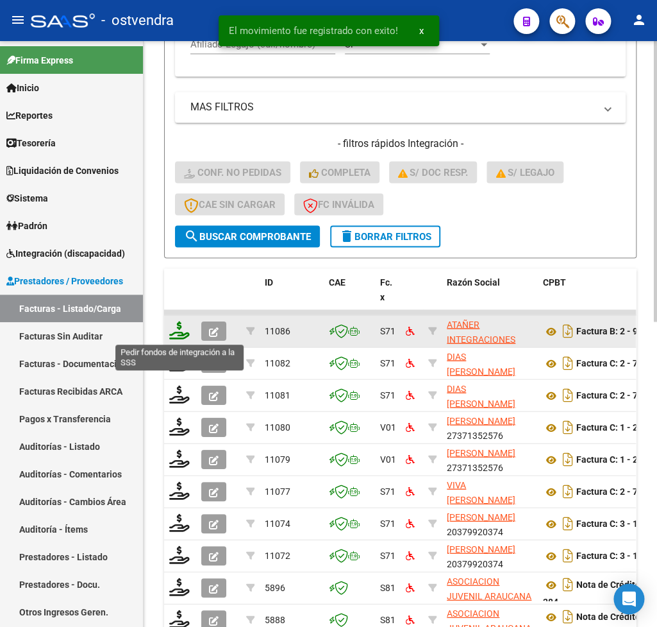
click at [179, 329] on icon at bounding box center [179, 330] width 21 height 18
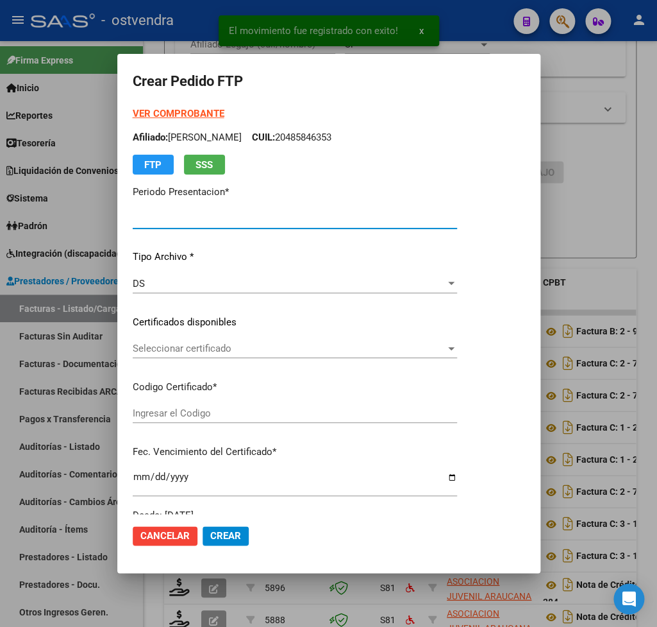
type input "202508"
type input "202507"
type input "$ 475.830,36"
type input "ARG02000485846352018061520230615BS440"
type input "2028-08-02"
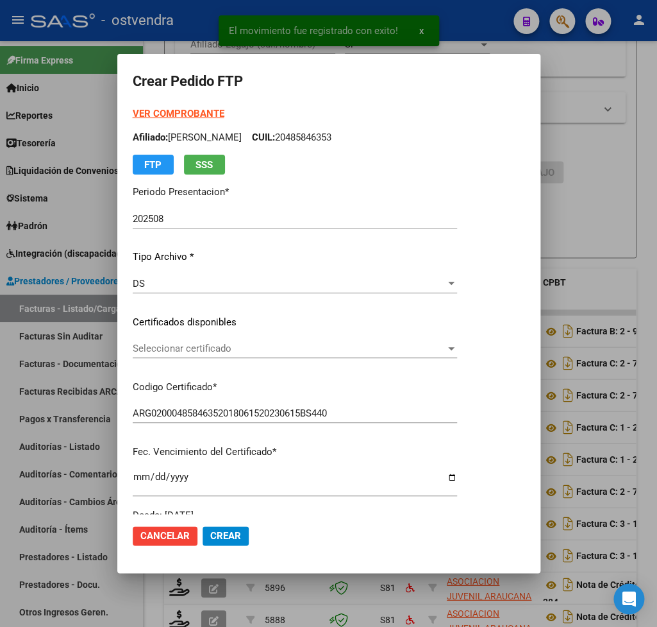
click at [173, 115] on strong "VER COMPROBANTE" at bounding box center [179, 114] width 92 height 12
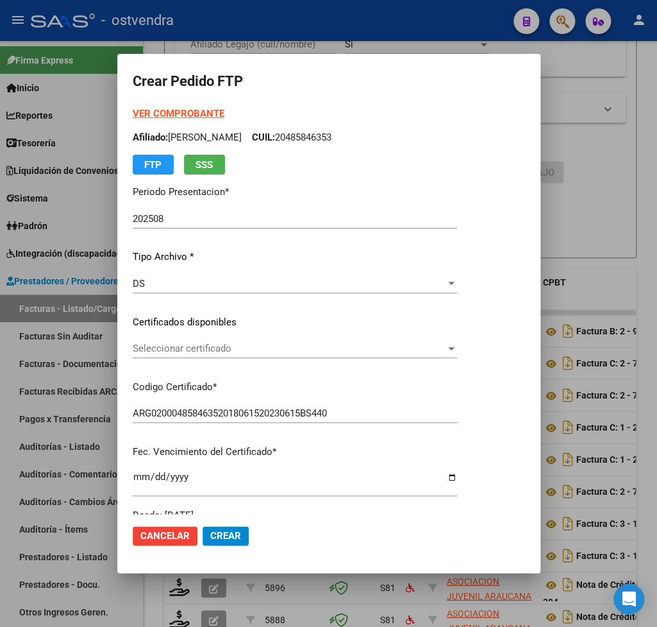
click at [206, 346] on span "Seleccionar certificado" at bounding box center [289, 348] width 313 height 12
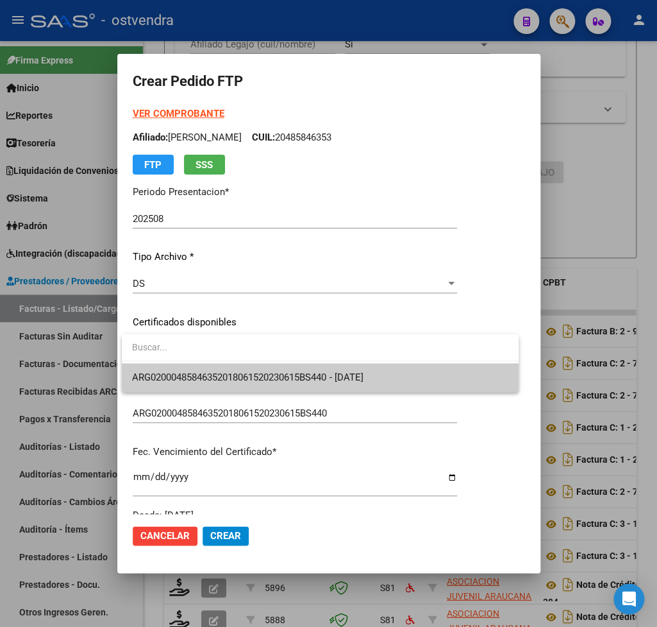
click at [219, 369] on span "ARG02000485846352018061520230615BS440 - 2028-08-02" at bounding box center [320, 377] width 376 height 29
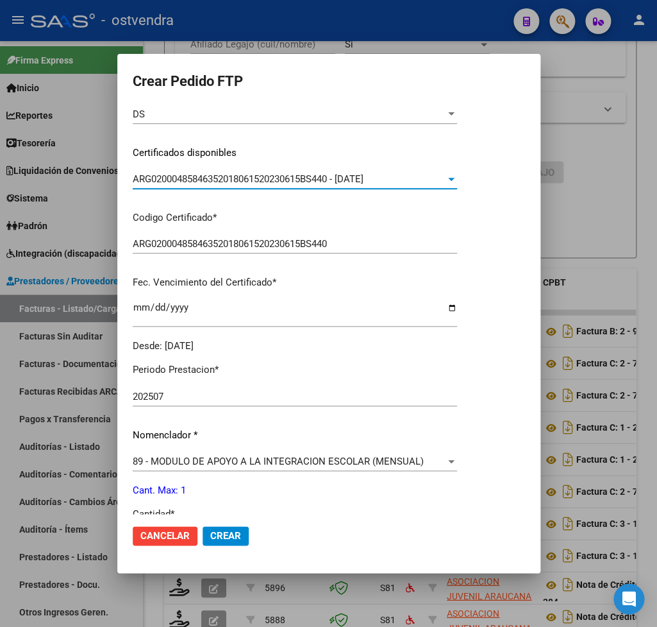
scroll to position [225, 0]
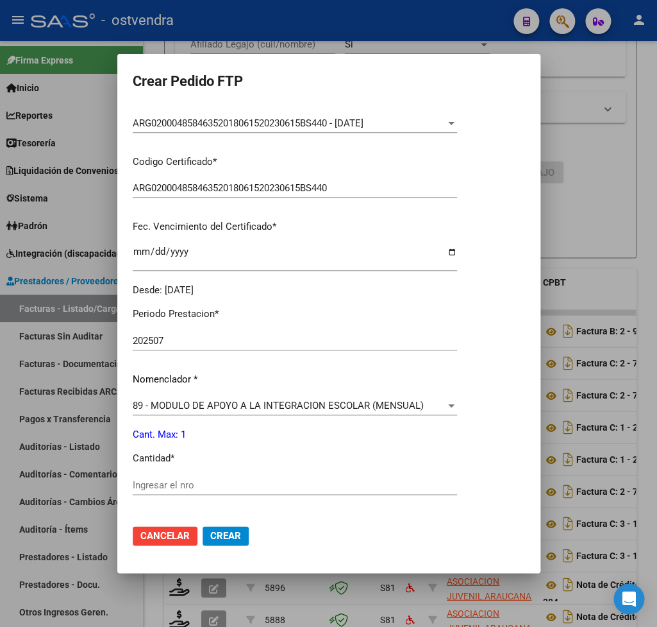
click at [187, 475] on div "Ingresar el nro" at bounding box center [295, 484] width 324 height 19
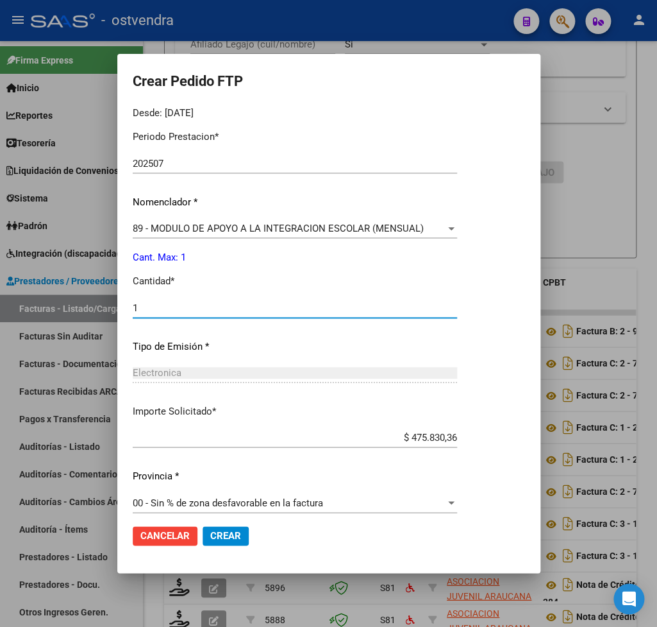
scroll to position [405, 0]
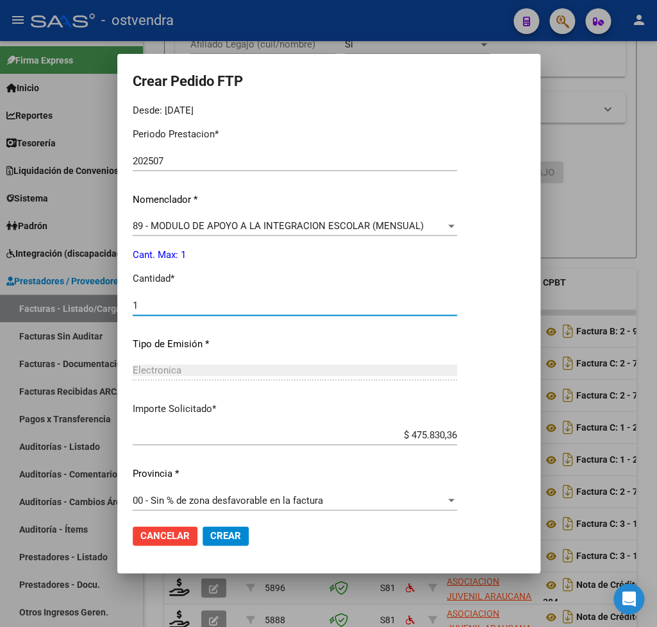
type input "1"
click at [238, 534] on span "Crear" at bounding box center [225, 536] width 31 height 12
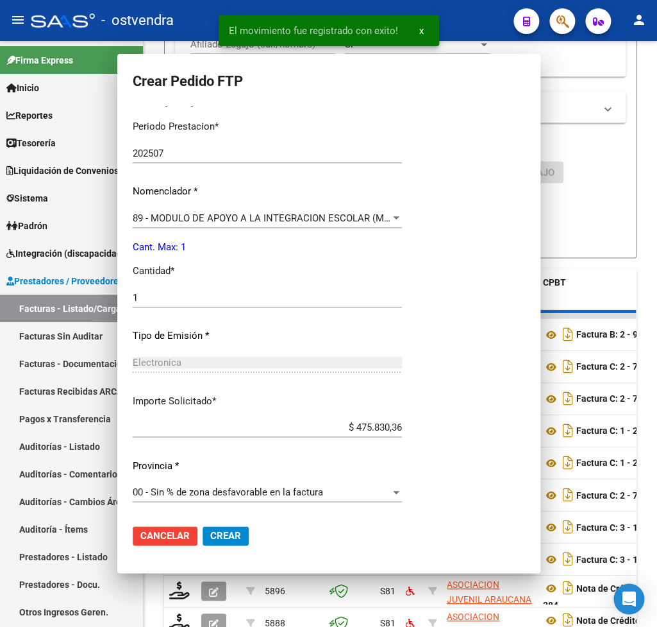
scroll to position [0, 0]
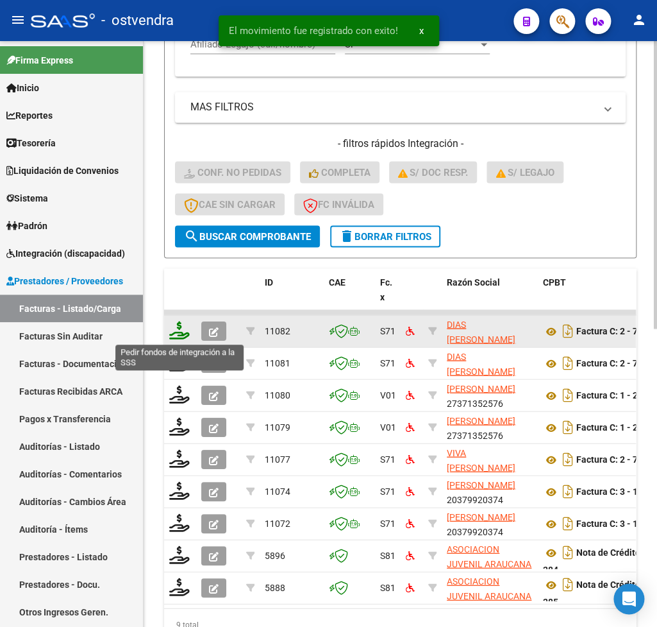
click at [182, 332] on icon at bounding box center [179, 330] width 21 height 18
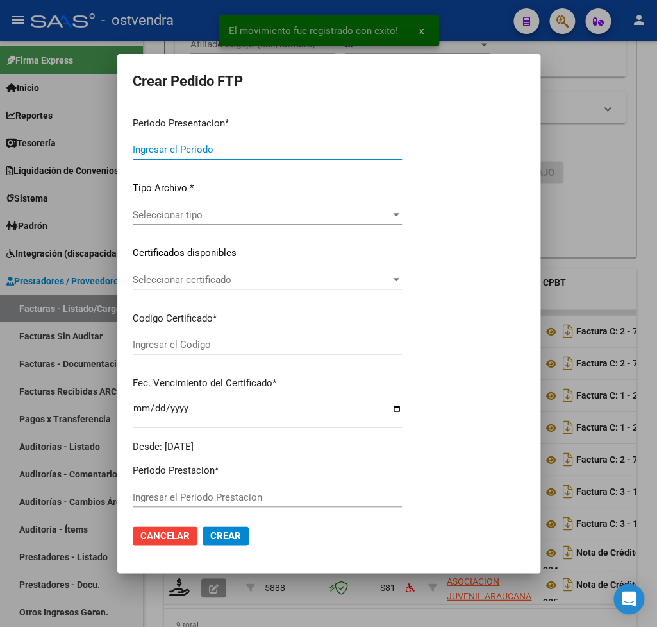
type input "202508"
type input "202507"
type input "$ 98.964,88"
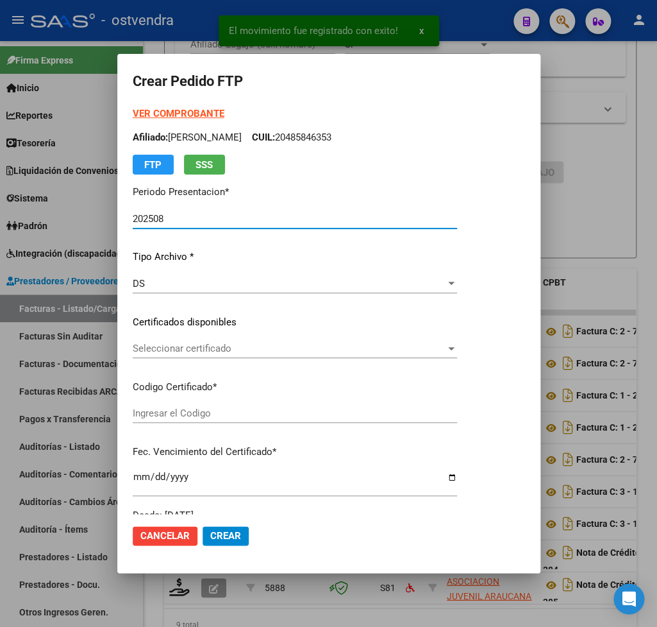
type input "ARG01000579281912023051720260517CBA536"
type input "2026-05-17"
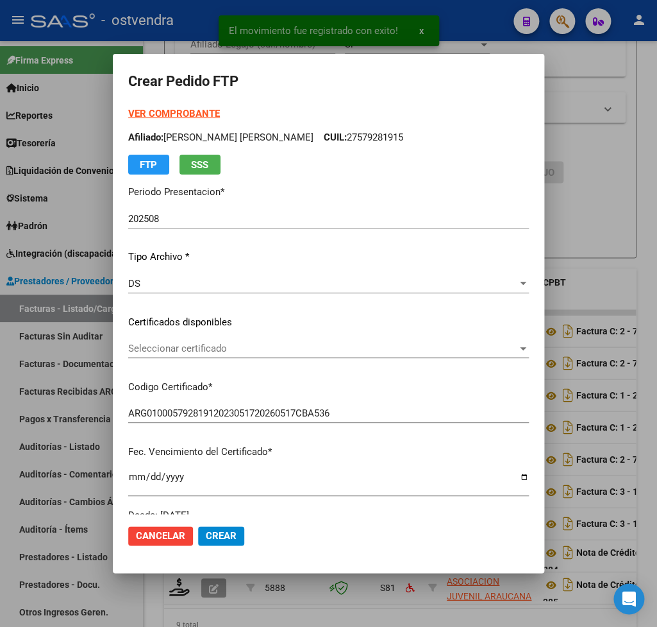
click at [171, 111] on strong "VER COMPROBANTE" at bounding box center [174, 114] width 92 height 12
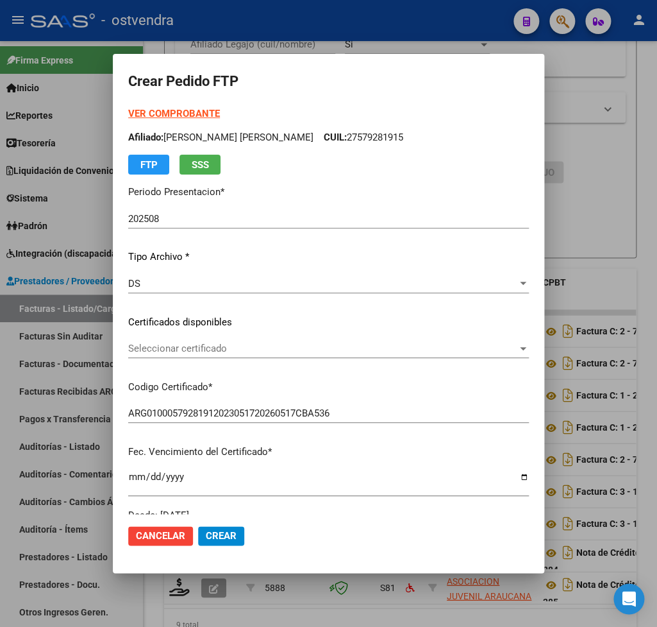
click at [213, 350] on span "Seleccionar certificado" at bounding box center [322, 348] width 389 height 12
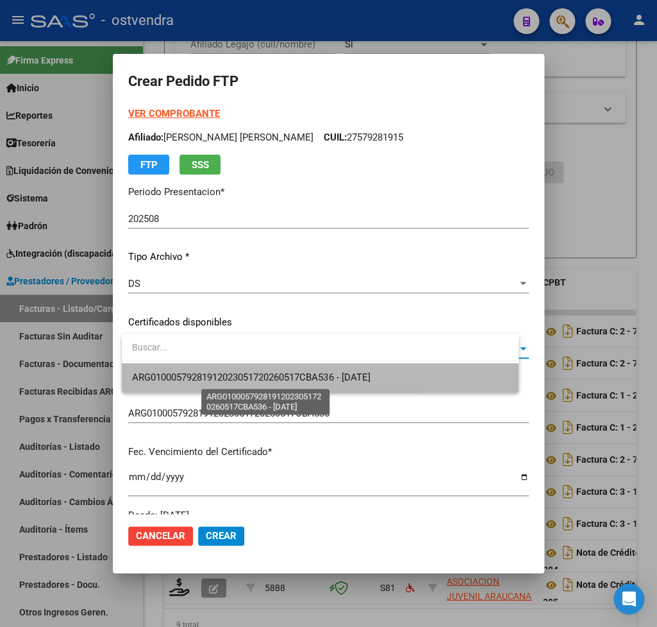
click at [226, 377] on span "ARG01000579281912023051720260517CBA536 - 2026-05-17" at bounding box center [251, 377] width 238 height 12
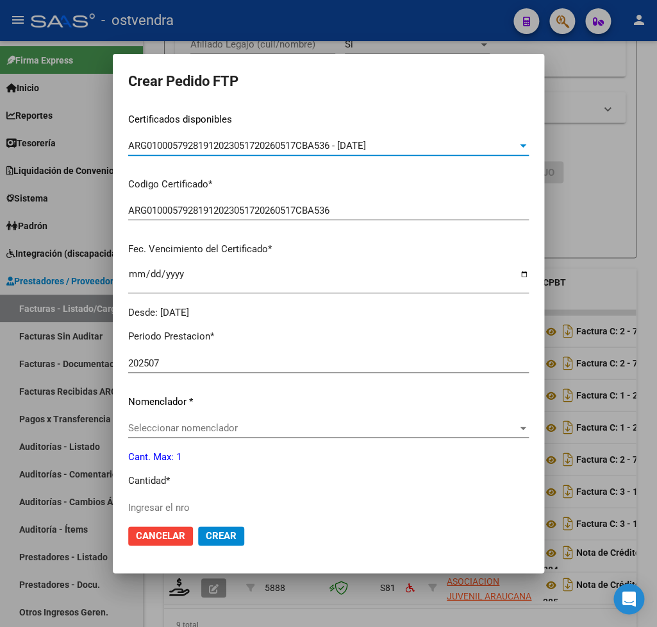
scroll to position [225, 0]
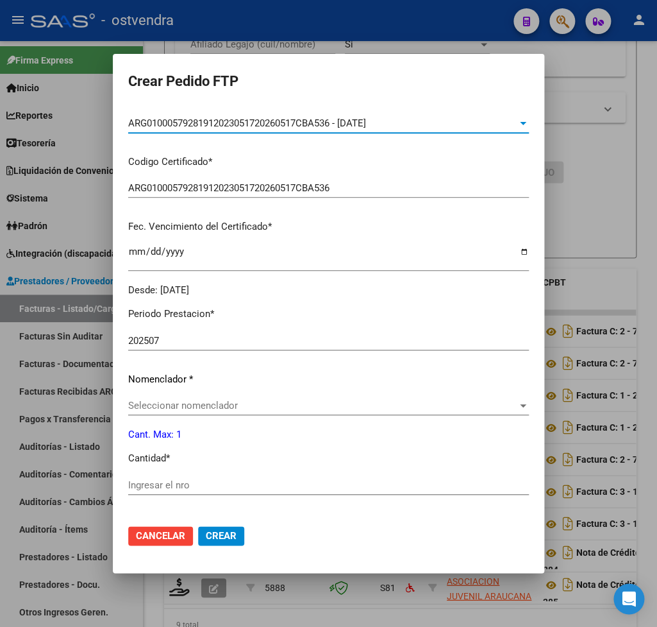
click at [223, 400] on span "Seleccionar nomenclador" at bounding box center [322, 406] width 389 height 12
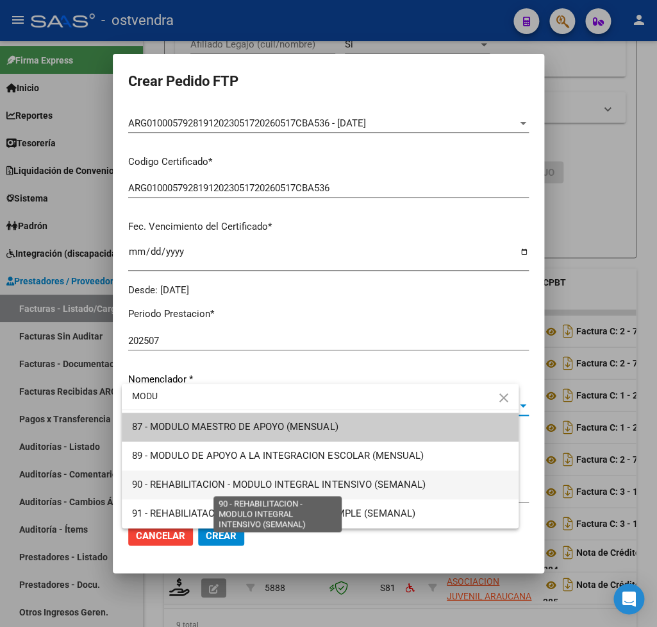
type input "MODU"
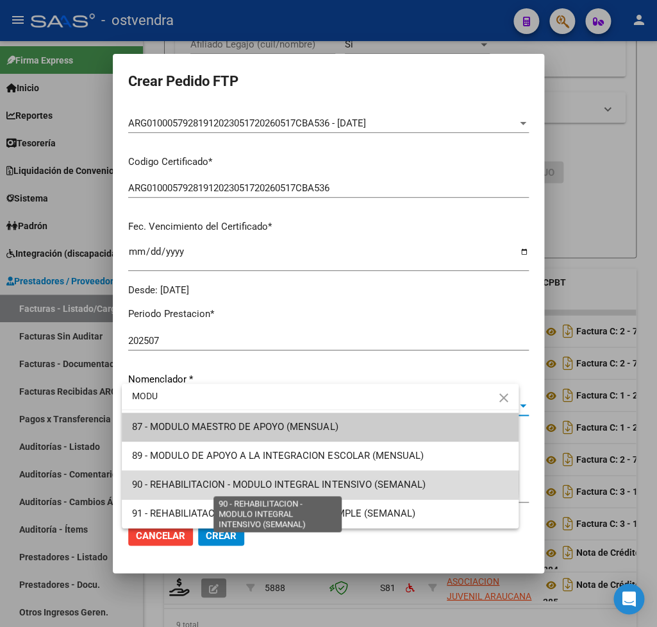
click at [296, 482] on span "90 - REHABILITACION - MODULO INTEGRAL INTENSIVO (SEMANAL)" at bounding box center [278, 484] width 293 height 12
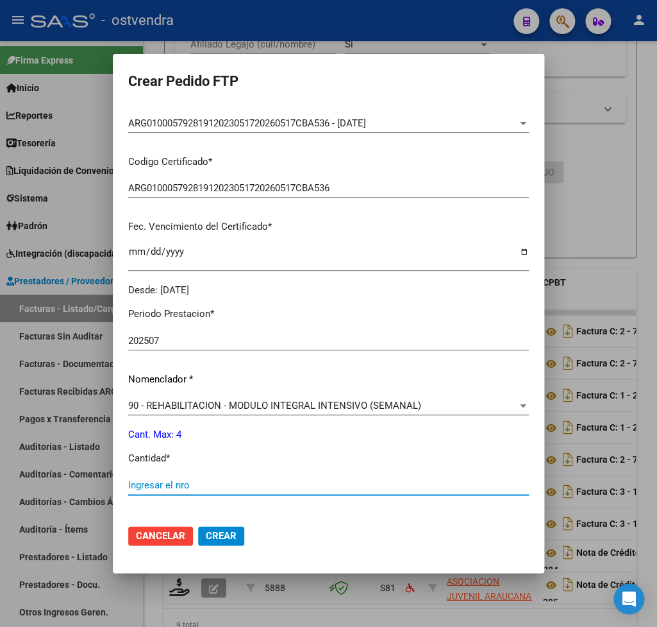
click at [171, 479] on input "Ingresar el nro" at bounding box center [328, 485] width 401 height 12
type input "4"
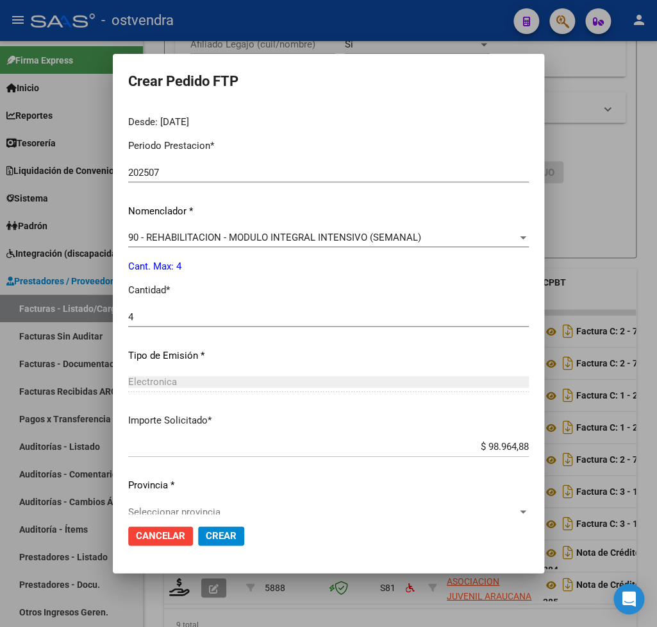
scroll to position [405, 0]
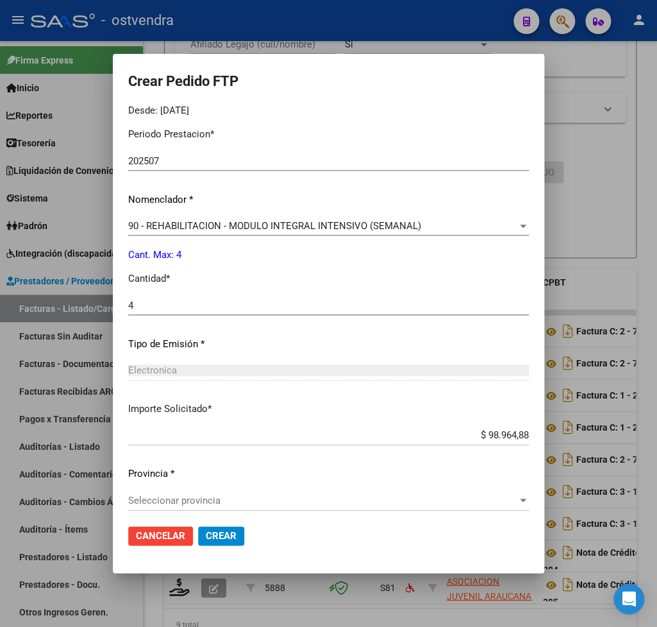
click at [205, 491] on div "Seleccionar provincia Seleccionar provincia" at bounding box center [328, 500] width 401 height 19
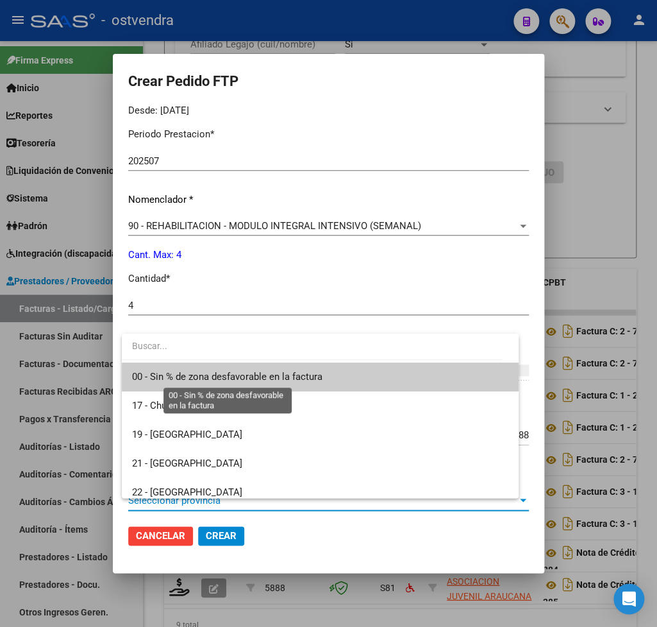
click at [176, 373] on span "00 - Sin % de zona desfavorable en la factura" at bounding box center [227, 377] width 190 height 12
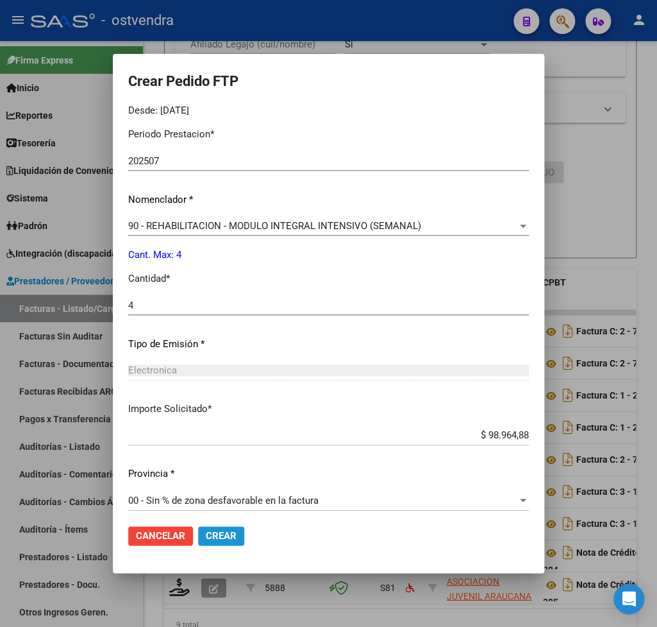
click at [219, 539] on span "Crear" at bounding box center [221, 536] width 31 height 12
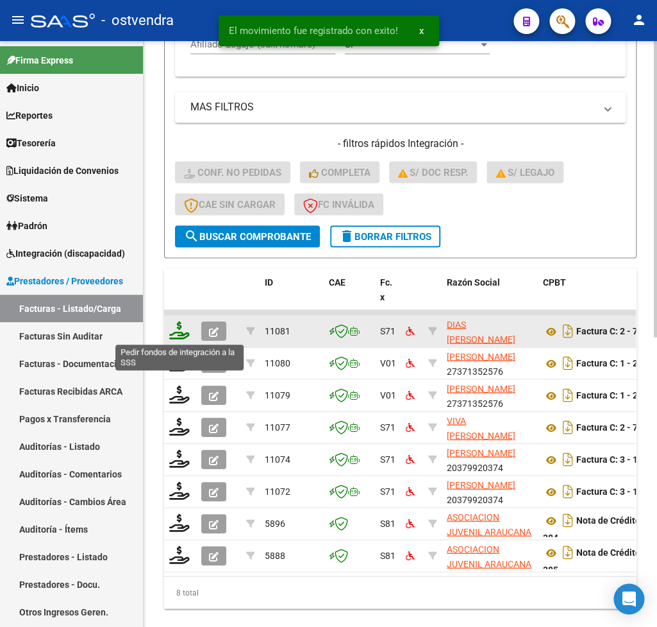
click at [180, 335] on icon at bounding box center [179, 330] width 21 height 18
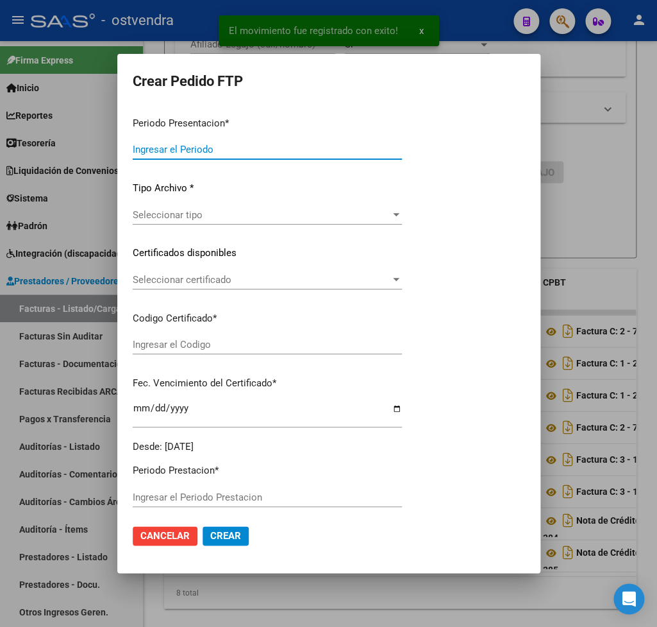
type input "202508"
type input "$ 98.964,88"
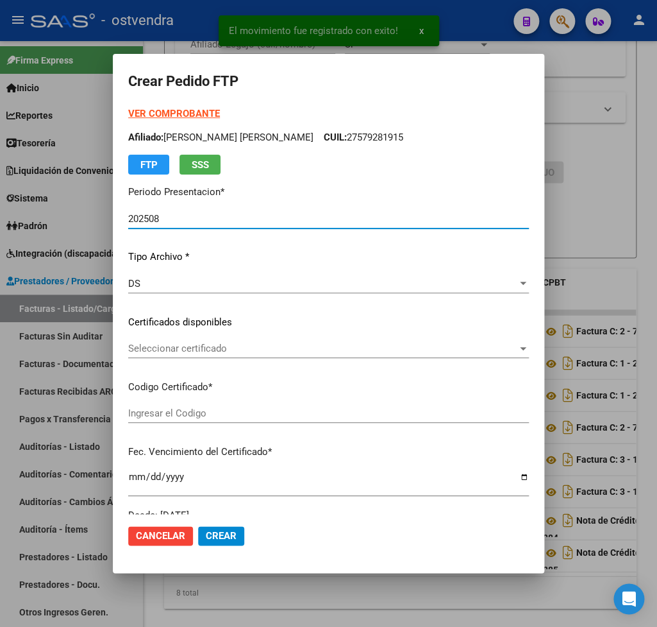
type input "ARG01000579281912023051720260517CBA536"
type input "2026-05-17"
click at [174, 111] on strong "VER COMPROBANTE" at bounding box center [174, 114] width 92 height 12
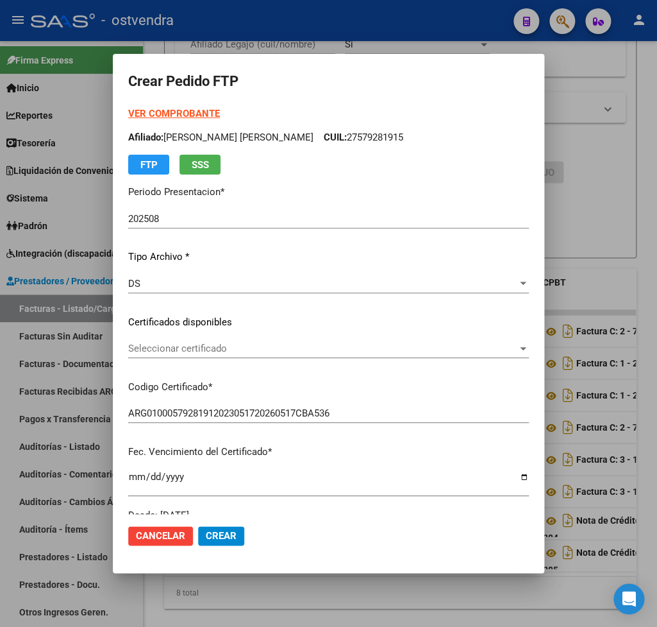
click at [231, 346] on span "Seleccionar certificado" at bounding box center [322, 348] width 389 height 12
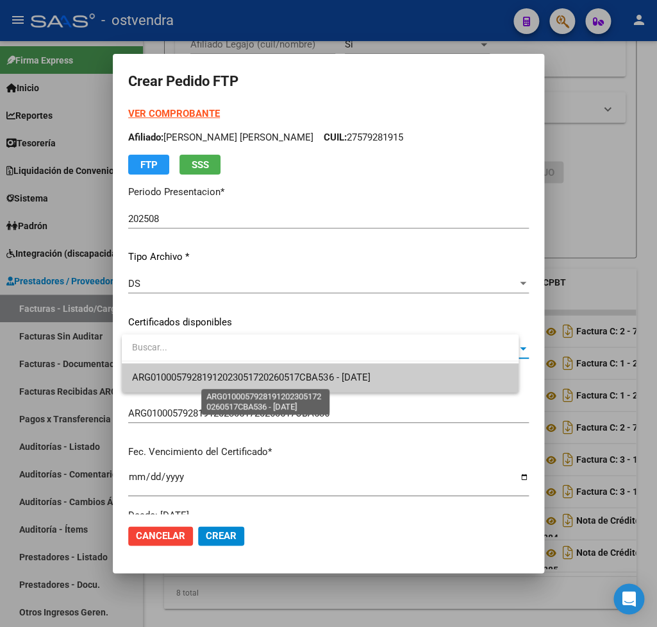
click at [231, 373] on span "ARG01000579281912023051720260517CBA536 - 2026-05-17" at bounding box center [251, 377] width 238 height 12
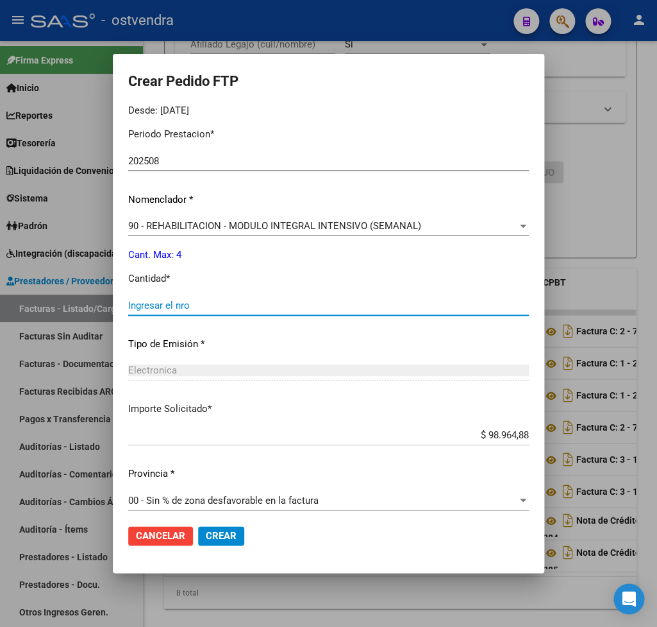
click at [181, 299] on input "Ingresar el nro" at bounding box center [328, 305] width 401 height 12
click at [194, 299] on input "Ingresar el nro" at bounding box center [328, 305] width 401 height 12
type input "4"
click at [237, 539] on span "Crear" at bounding box center [221, 536] width 31 height 12
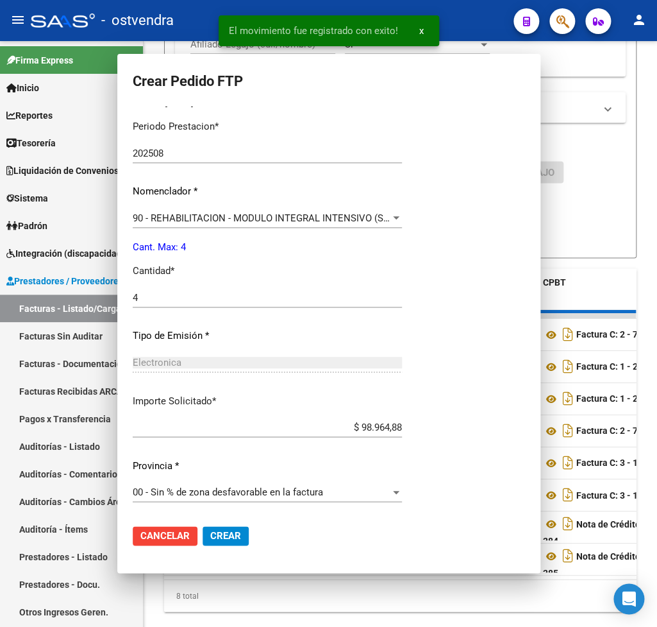
scroll to position [0, 0]
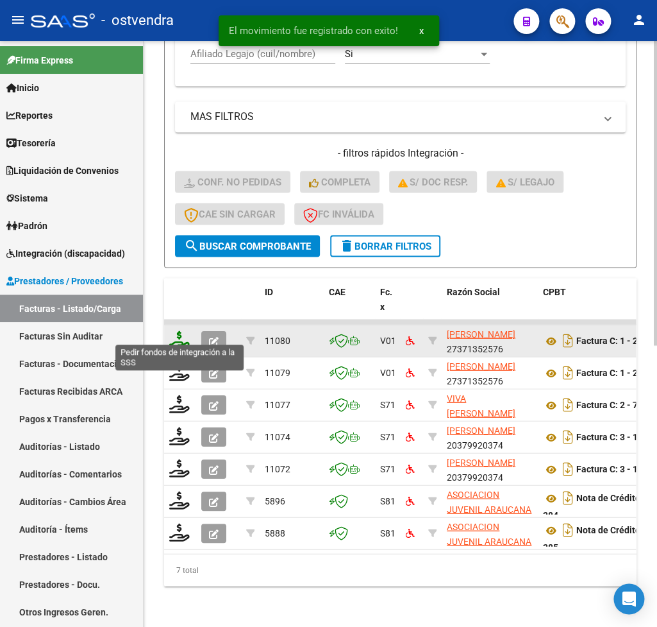
click at [183, 335] on icon at bounding box center [179, 339] width 21 height 18
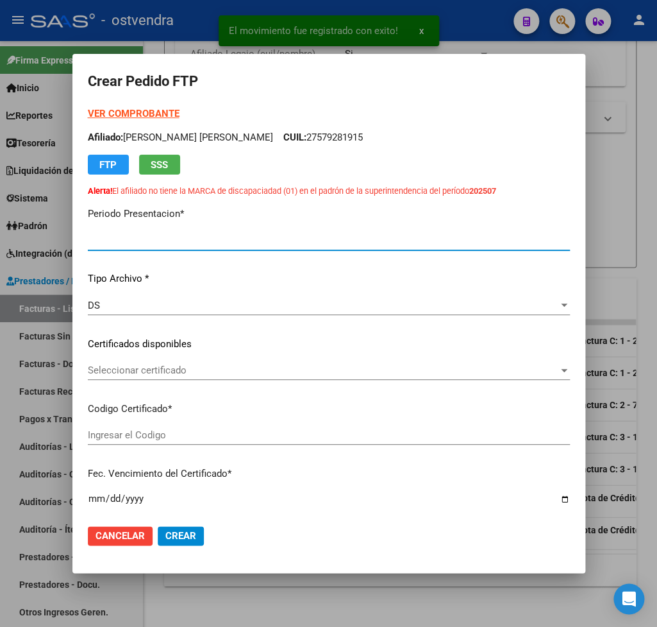
type input "202508"
type input "202507"
type input "$ 98.964,88"
type input "ARG02000581164362024091220260912BUE415"
type input "2026-09-12"
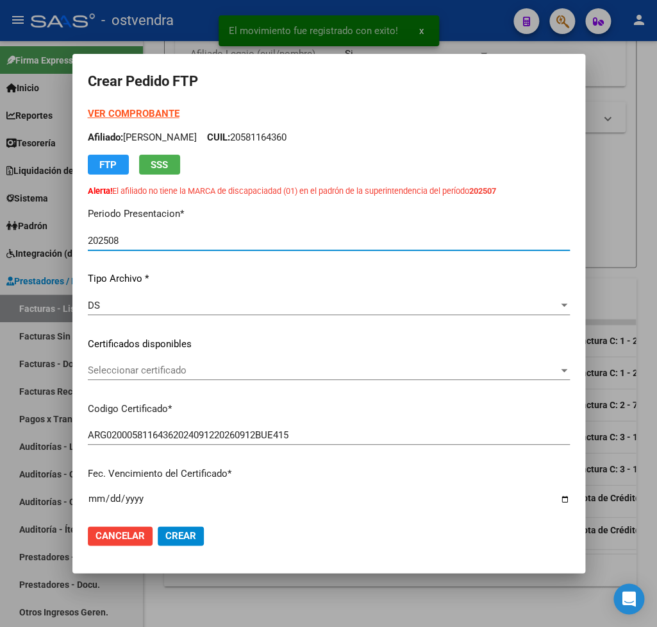
click at [129, 112] on strong "VER COMPROBANTE" at bounding box center [134, 114] width 92 height 12
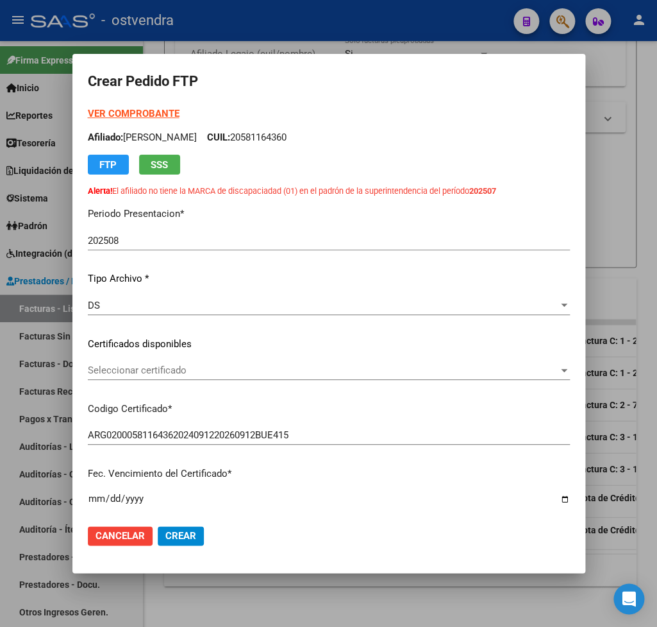
click at [162, 373] on span "Seleccionar certificado" at bounding box center [323, 370] width 471 height 12
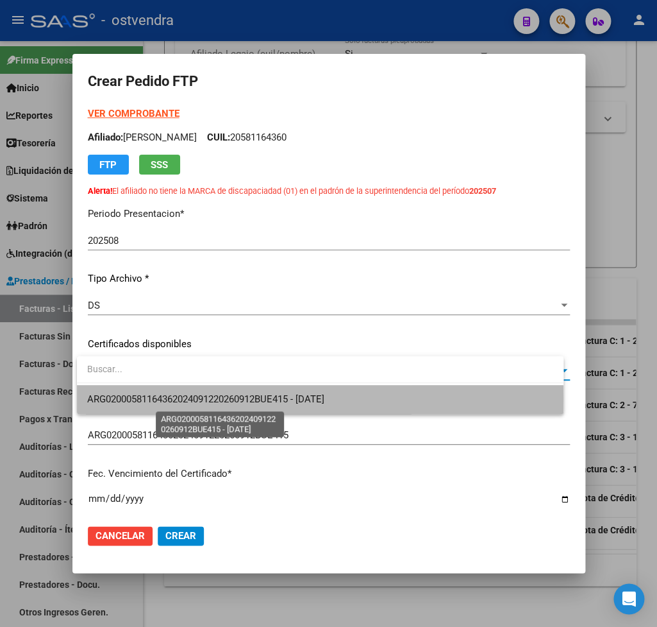
click at [162, 398] on span "ARG02000581164362024091220260912BUE415 - 2026-09-12" at bounding box center [205, 399] width 237 height 12
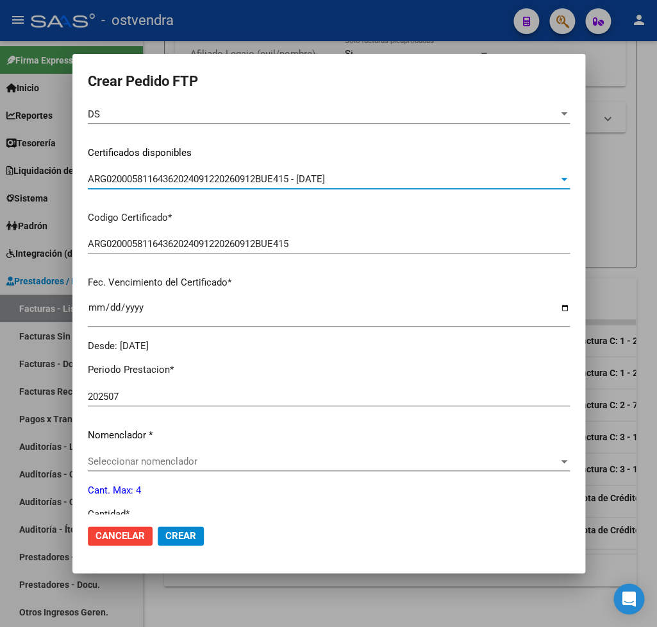
scroll to position [225, 0]
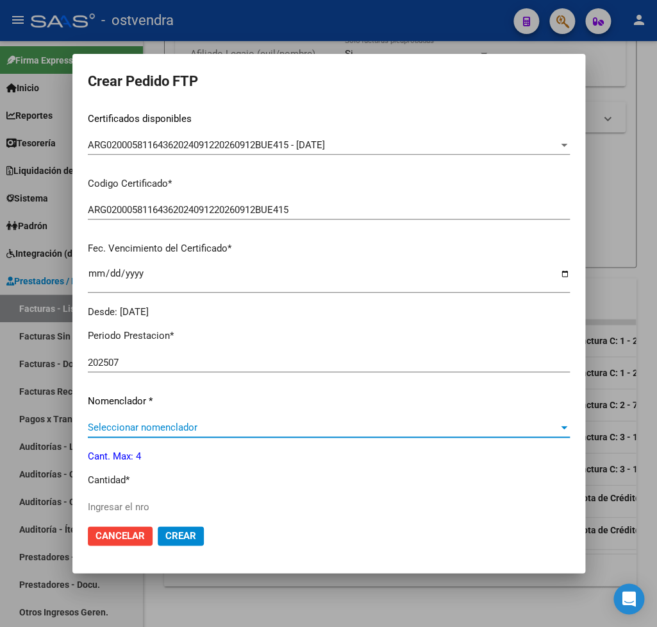
click at [161, 421] on span "Seleccionar nomenclador" at bounding box center [323, 427] width 471 height 12
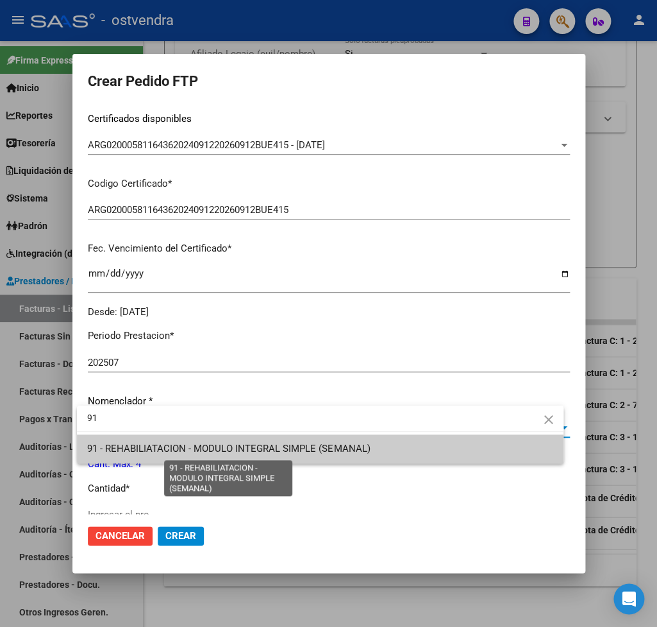
type input "91"
click at [219, 451] on span "91 - REHABILIATACION - MODULO INTEGRAL SIMPLE (SEMANAL)" at bounding box center [228, 448] width 283 height 12
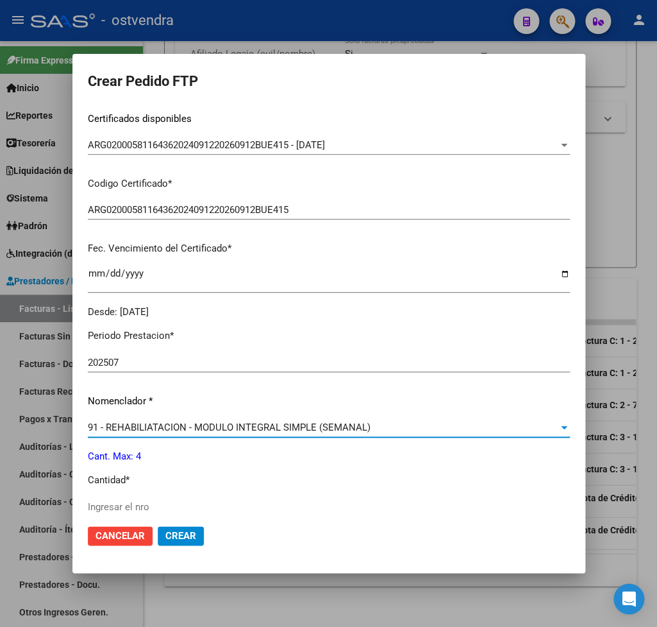
click at [151, 501] on input "Ingresar el nro" at bounding box center [329, 507] width 482 height 12
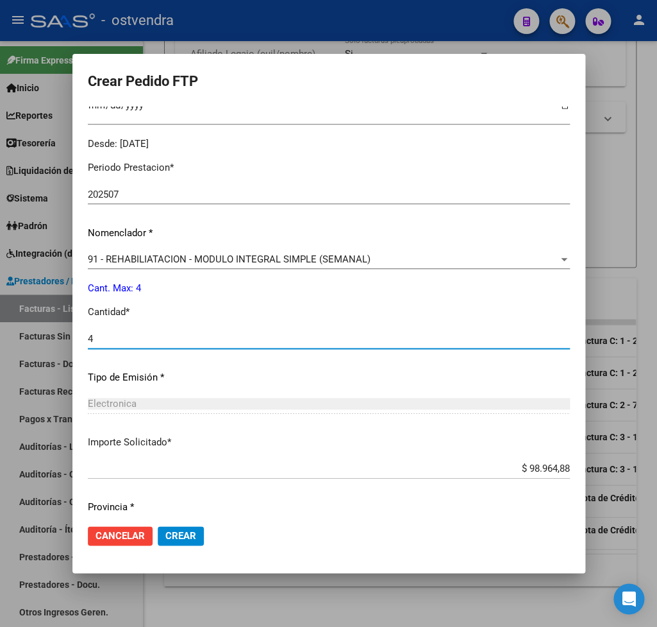
scroll to position [426, 0]
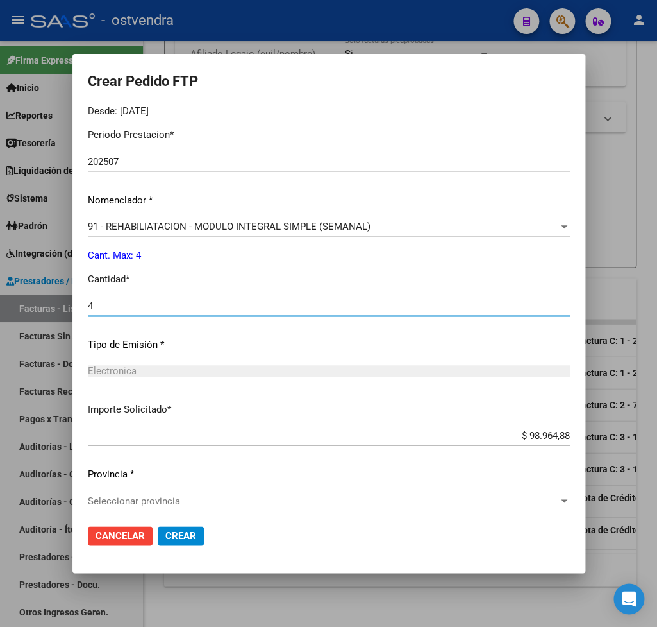
type input "4"
click at [174, 495] on span "Seleccionar provincia" at bounding box center [323, 501] width 471 height 12
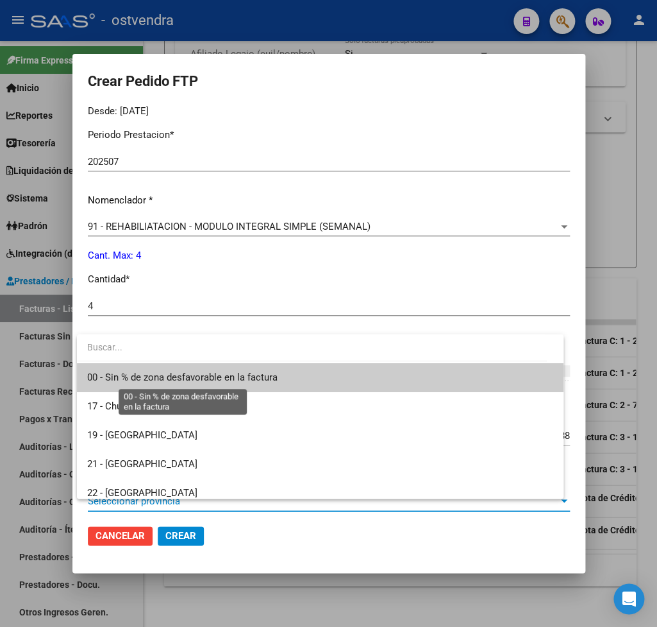
click at [144, 375] on span "00 - Sin % de zona desfavorable en la factura" at bounding box center [182, 377] width 190 height 12
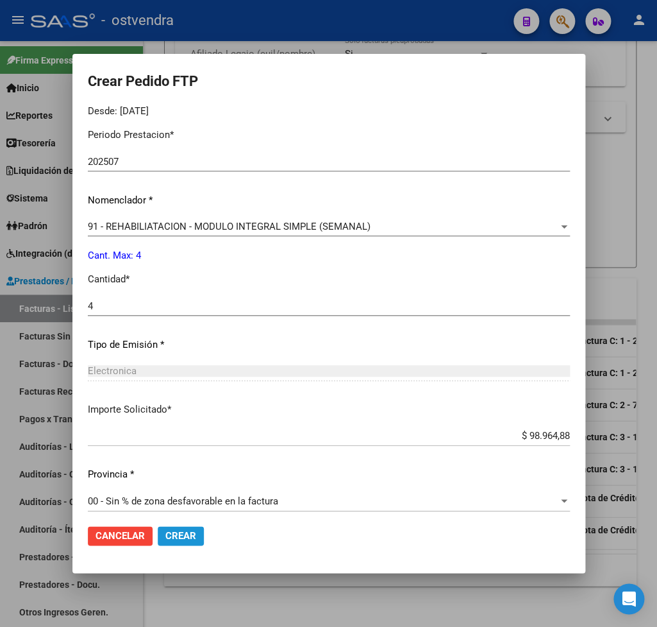
click at [176, 530] on span "Crear" at bounding box center [180, 536] width 31 height 12
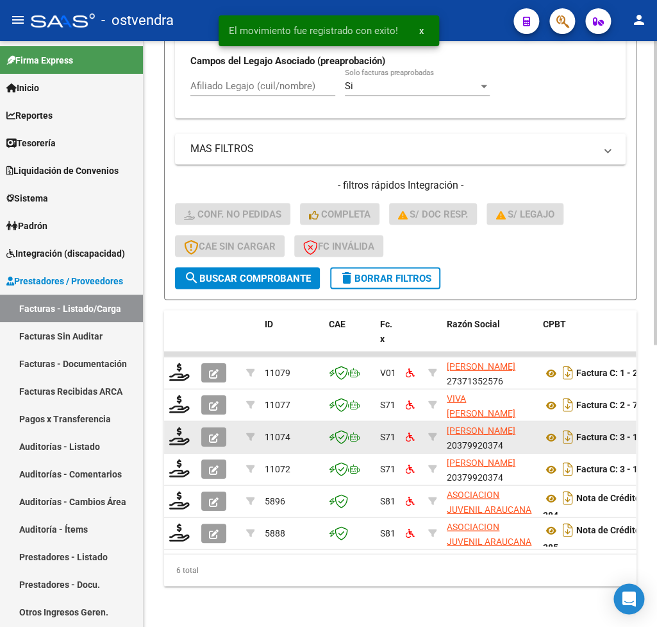
scroll to position [510, 0]
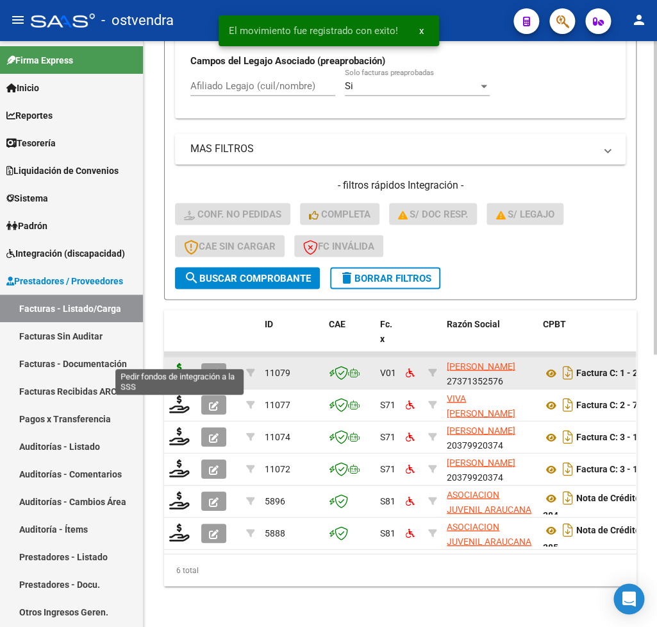
click at [178, 362] on icon at bounding box center [179, 371] width 21 height 18
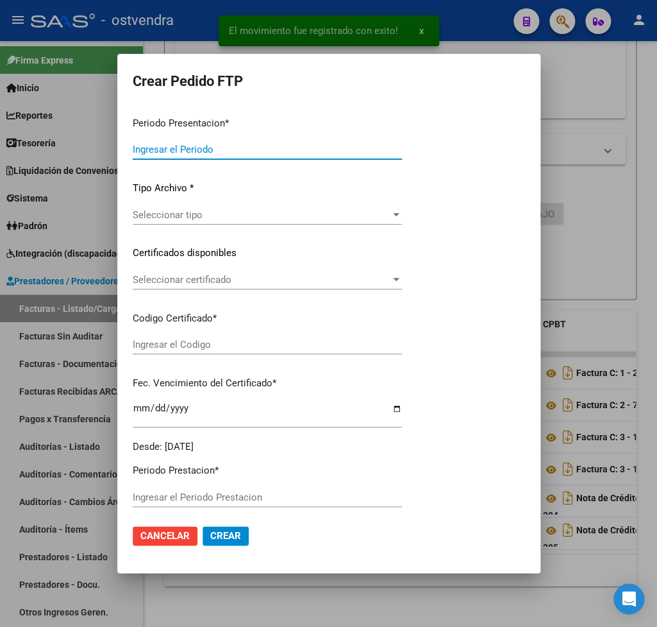
type input "202508"
type input "202506"
type input "$ 98.964,88"
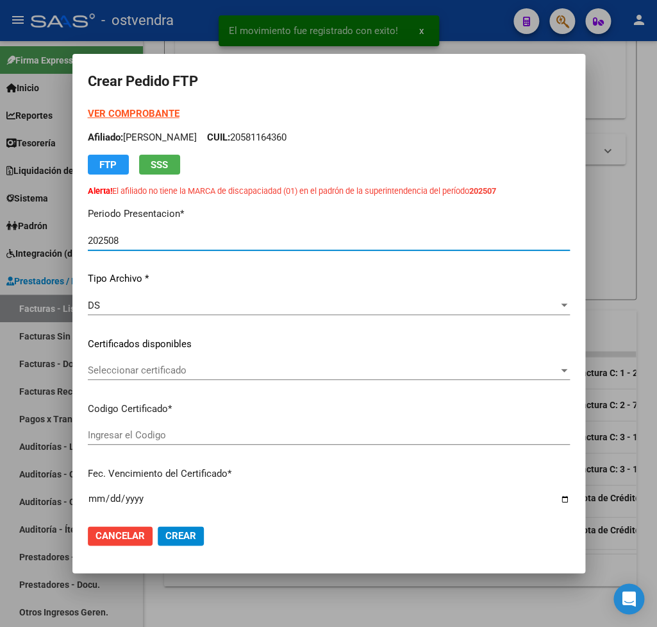
type input "ARG02000581164362024091220260912BUE415"
type input "2026-09-12"
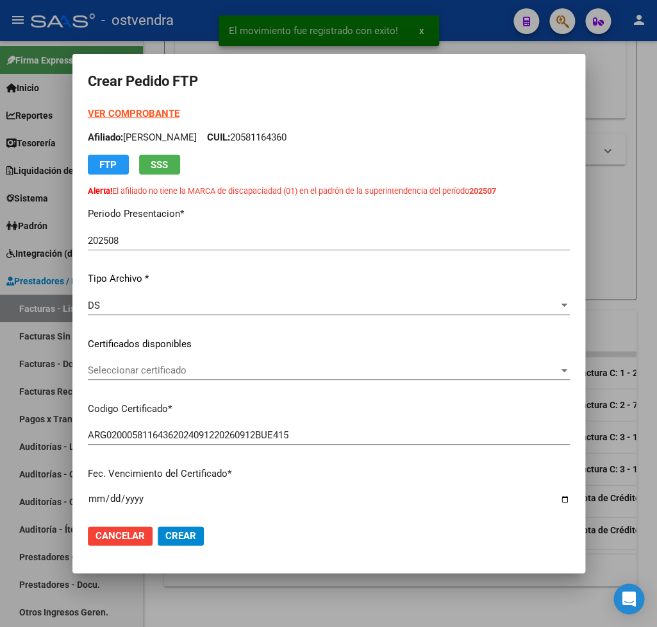
click at [127, 115] on strong "VER COMPROBANTE" at bounding box center [134, 114] width 92 height 12
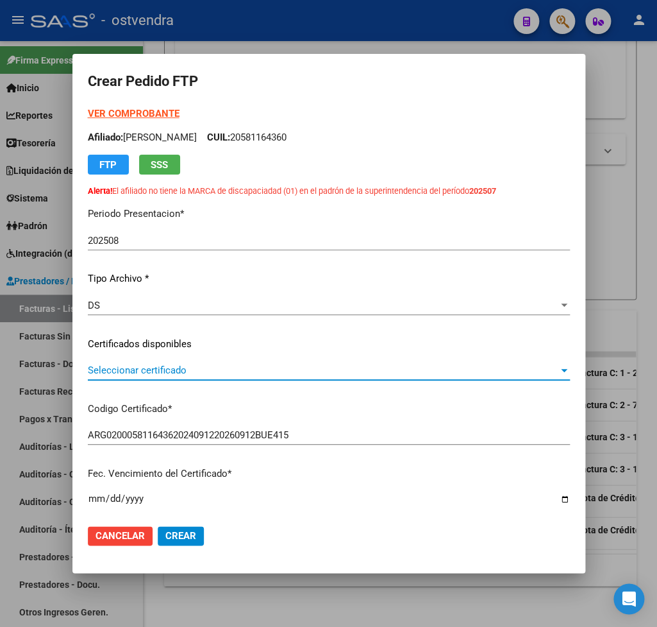
click at [167, 371] on span "Seleccionar certificado" at bounding box center [323, 370] width 471 height 12
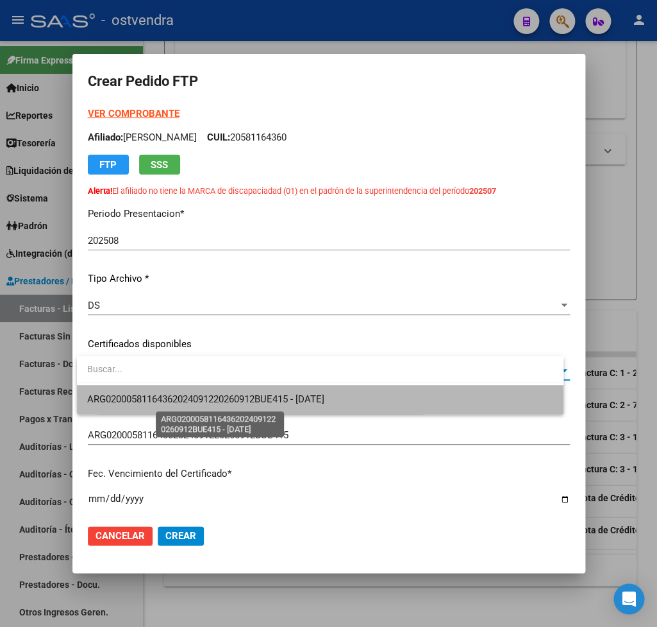
click at [167, 400] on span "ARG02000581164362024091220260912BUE415 - 2026-09-12" at bounding box center [205, 399] width 237 height 12
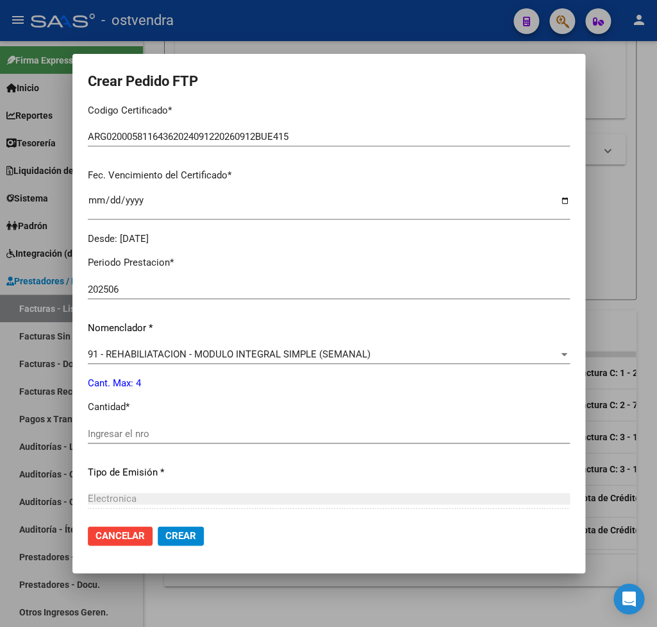
scroll to position [300, 0]
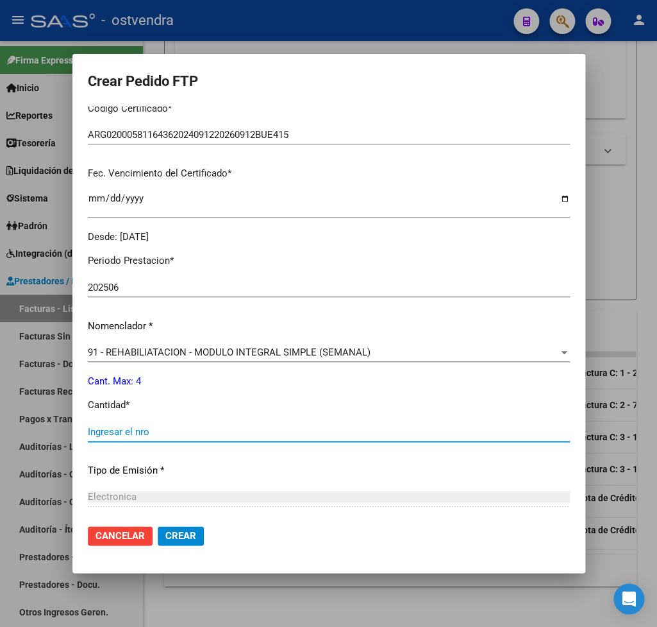
click at [127, 426] on input "Ingresar el nro" at bounding box center [329, 432] width 482 height 12
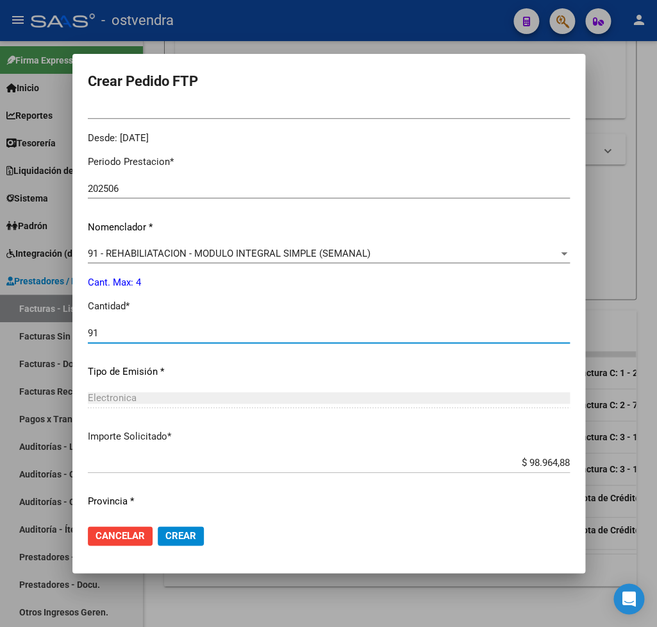
scroll to position [426, 0]
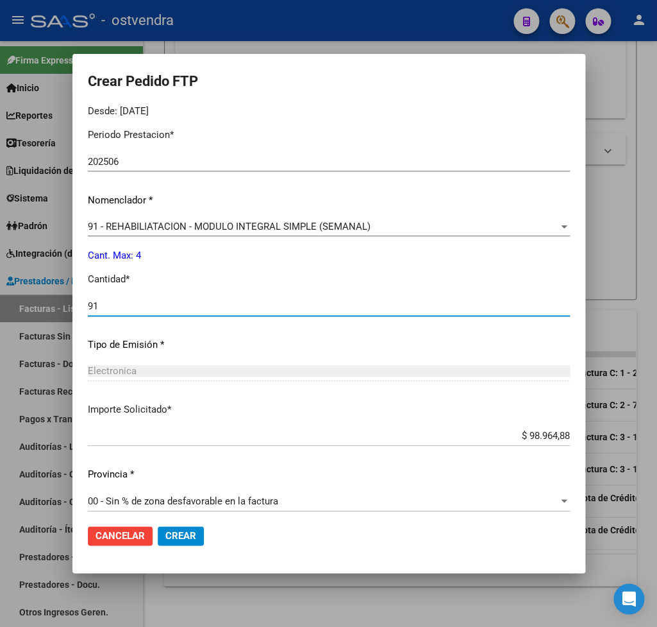
type input "91"
click at [182, 534] on span "Crear" at bounding box center [180, 536] width 31 height 12
click at [185, 533] on span "Crear" at bounding box center [180, 536] width 31 height 12
click at [175, 534] on span "Crear" at bounding box center [180, 536] width 31 height 12
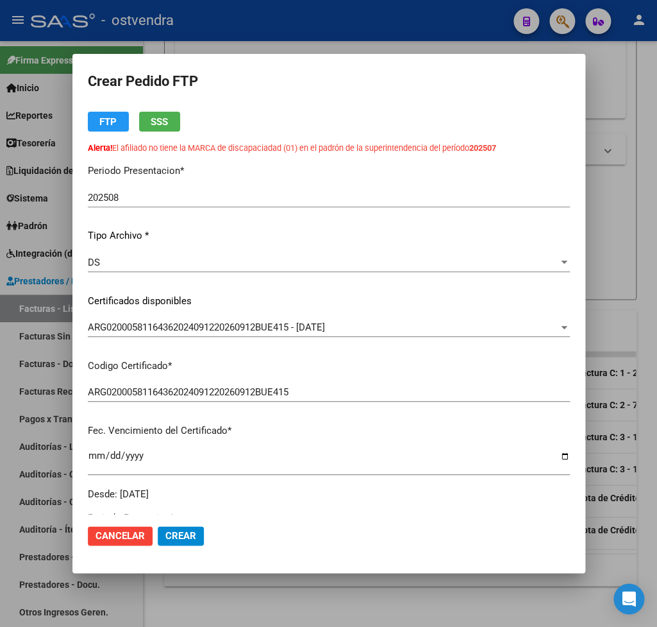
scroll to position [0, 0]
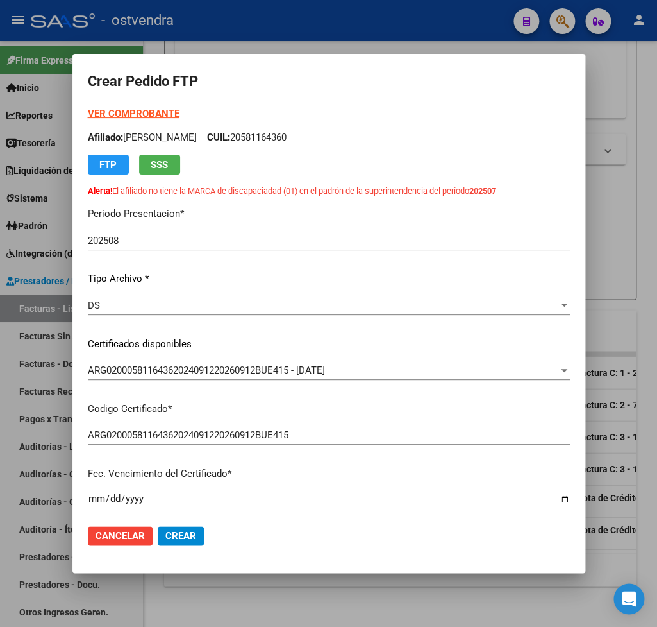
click at [136, 534] on span "Cancelar" at bounding box center [120, 536] width 49 height 12
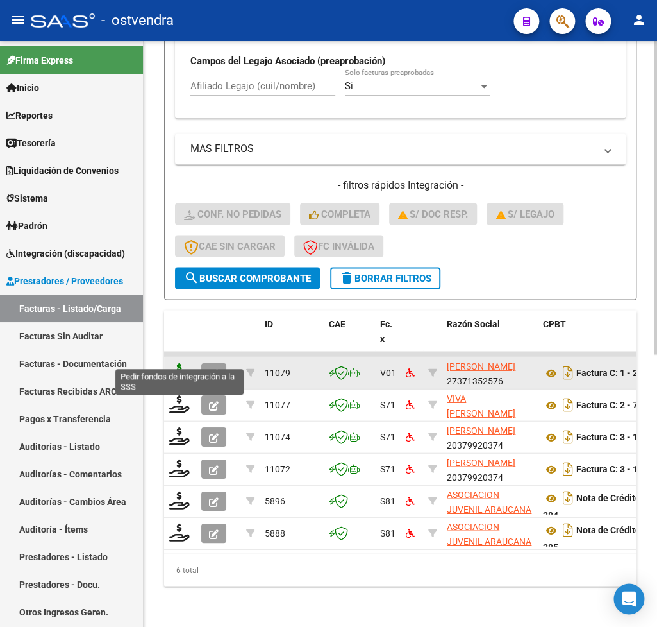
click at [180, 362] on icon at bounding box center [179, 371] width 21 height 18
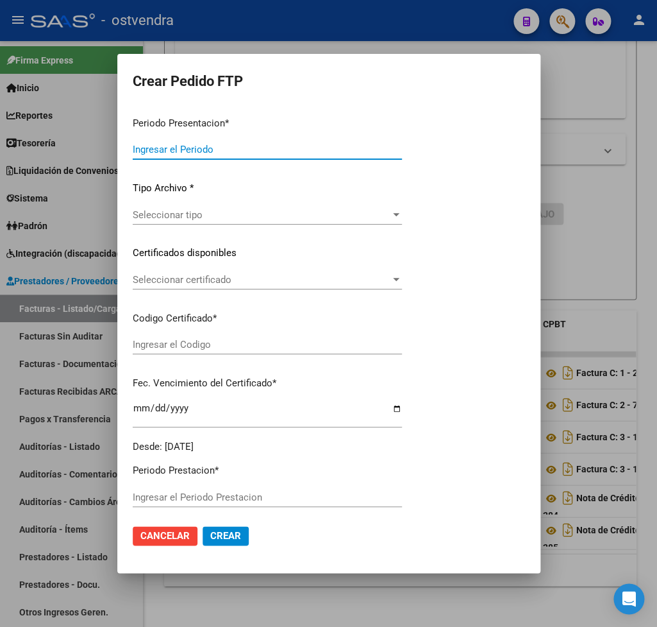
type input "202508"
type input "202506"
type input "$ 98.964,88"
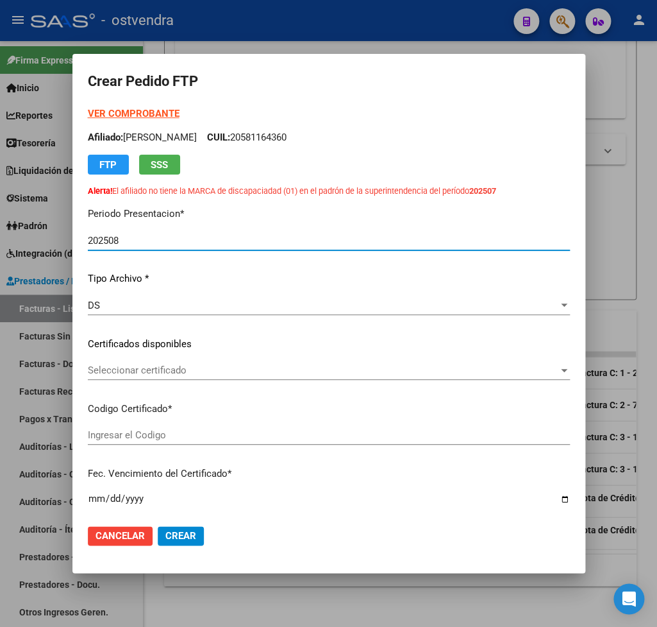
type input "ARG02000581164362024091220260912BUE415"
type input "2026-09-12"
click at [125, 367] on span "Seleccionar certificado" at bounding box center [323, 370] width 471 height 12
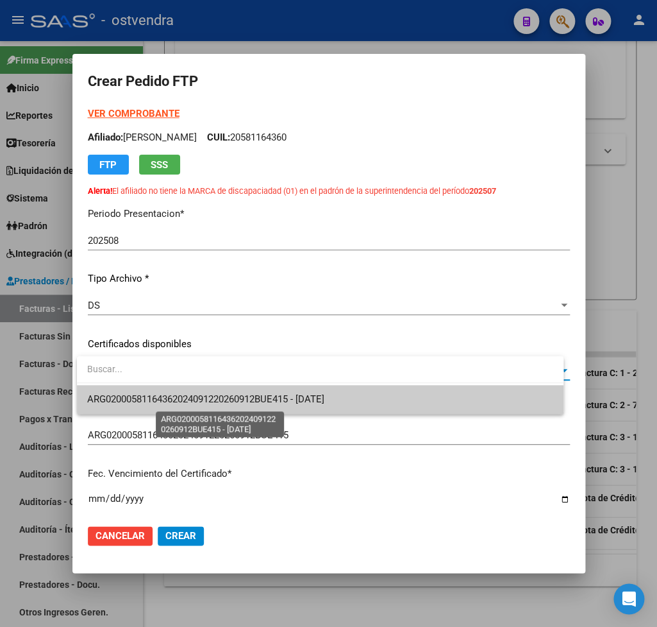
drag, startPoint x: 146, startPoint y: 398, endPoint x: 144, endPoint y: 358, distance: 39.8
click at [146, 398] on span "ARG02000581164362024091220260912BUE415 - 2026-09-12" at bounding box center [205, 399] width 237 height 12
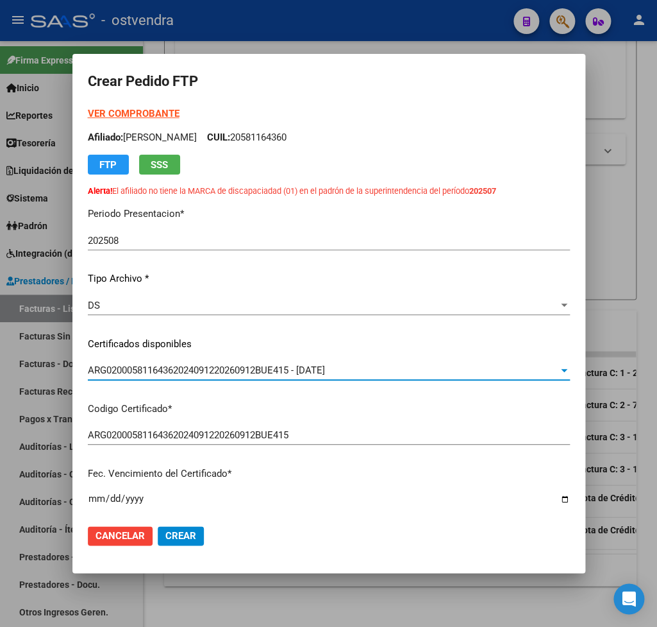
click at [124, 115] on strong "VER COMPROBANTE" at bounding box center [134, 114] width 92 height 12
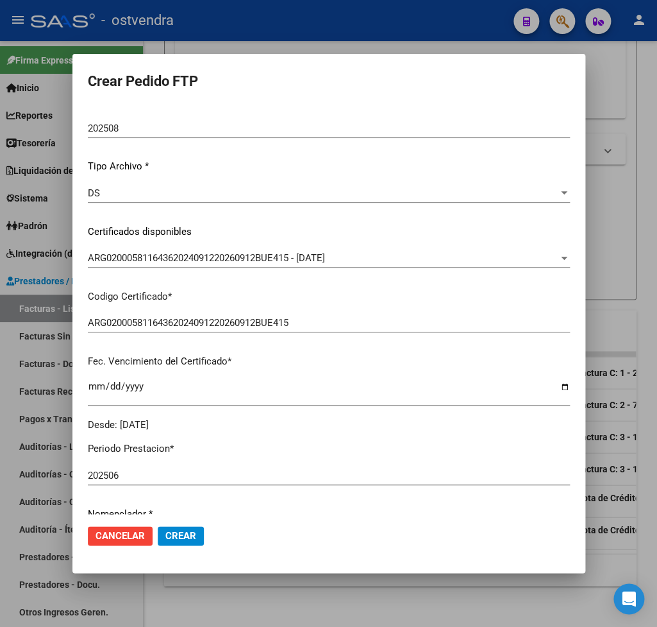
scroll to position [300, 0]
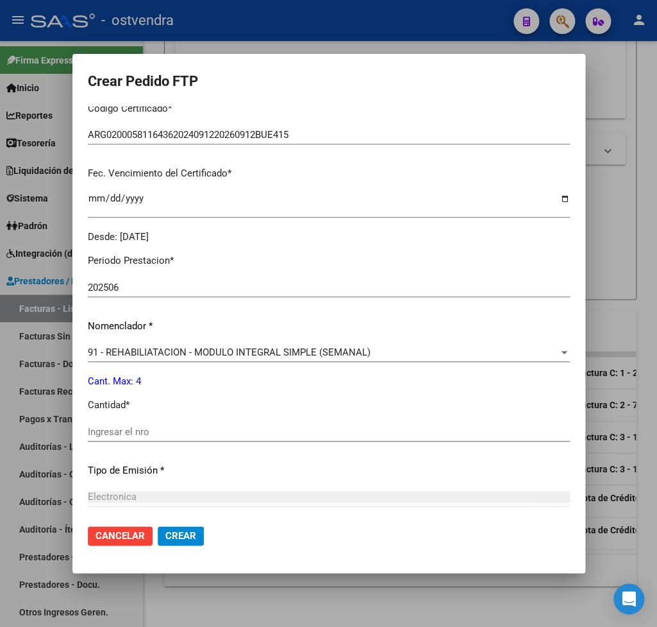
click at [165, 422] on div "Ingresar el nro" at bounding box center [329, 431] width 482 height 19
type input "4"
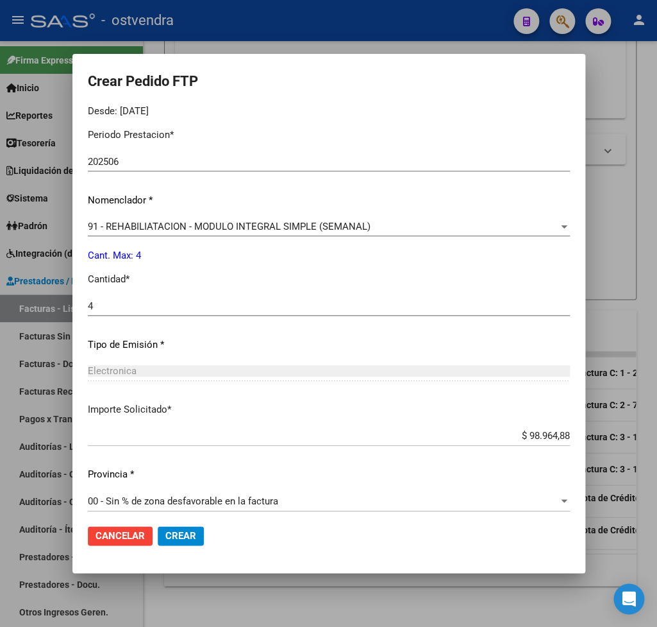
click at [190, 532] on span "Crear" at bounding box center [180, 536] width 31 height 12
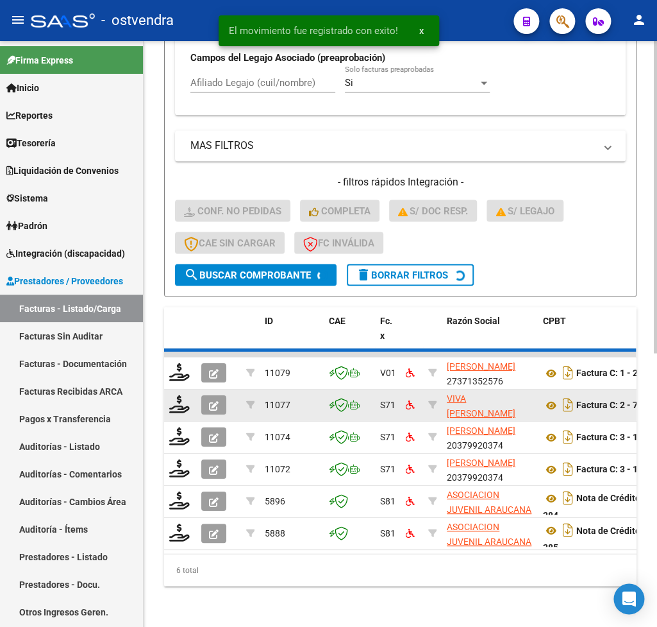
scroll to position [479, 0]
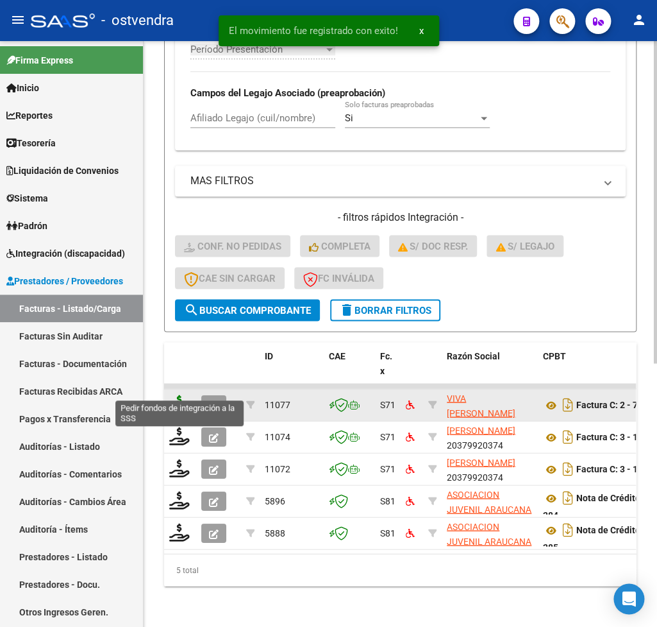
click at [179, 394] on icon at bounding box center [179, 403] width 21 height 18
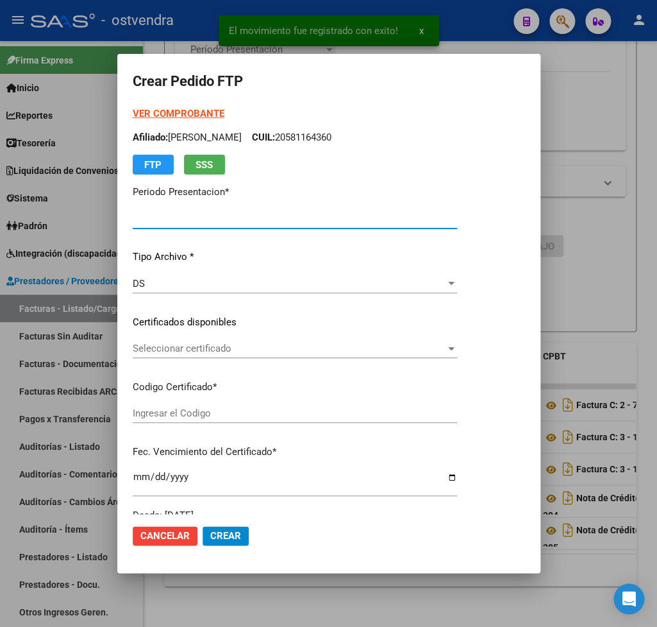
type input "202508"
type input "$ 98.964,88"
type input "ARG01000548261162023111320281113BUE311"
type input "2028-11-24"
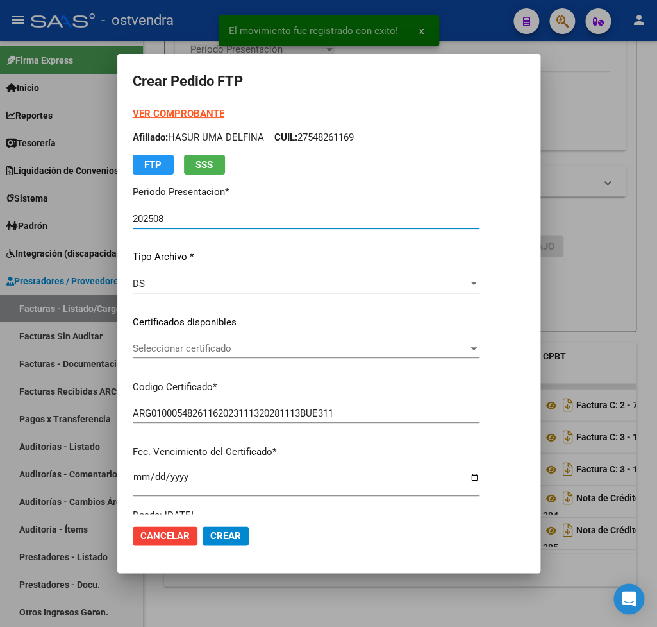
click at [171, 117] on strong "VER COMPROBANTE" at bounding box center [179, 114] width 92 height 12
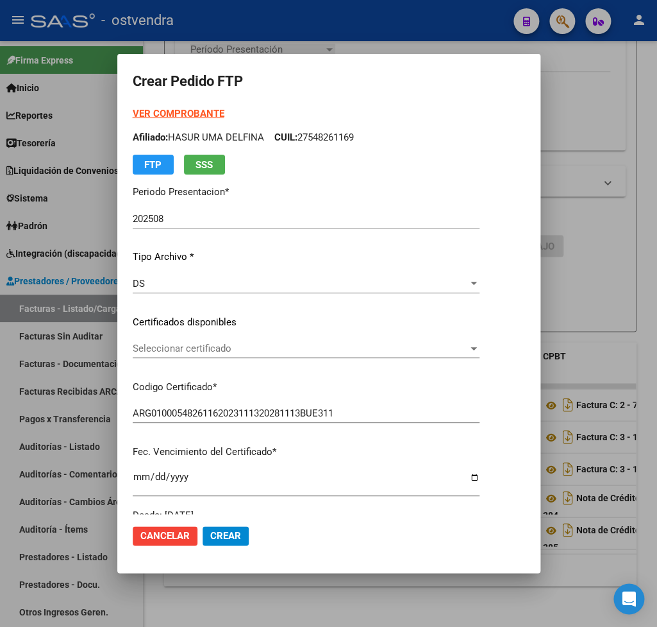
click at [233, 348] on span "Seleccionar certificado" at bounding box center [300, 348] width 335 height 12
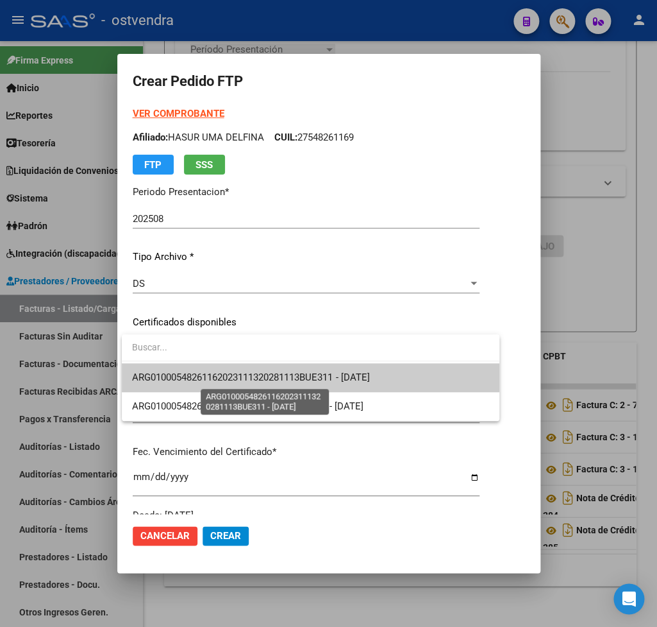
click at [232, 371] on span "ARG01000548261162023111320281113BUE311 - 2028-11-24" at bounding box center [250, 377] width 237 height 12
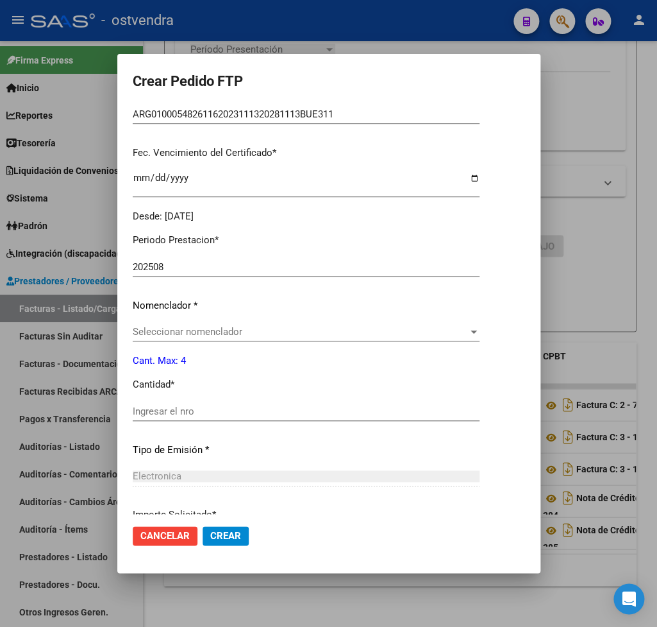
scroll to position [300, 0]
click at [224, 324] on span "Seleccionar nomenclador" at bounding box center [300, 330] width 335 height 12
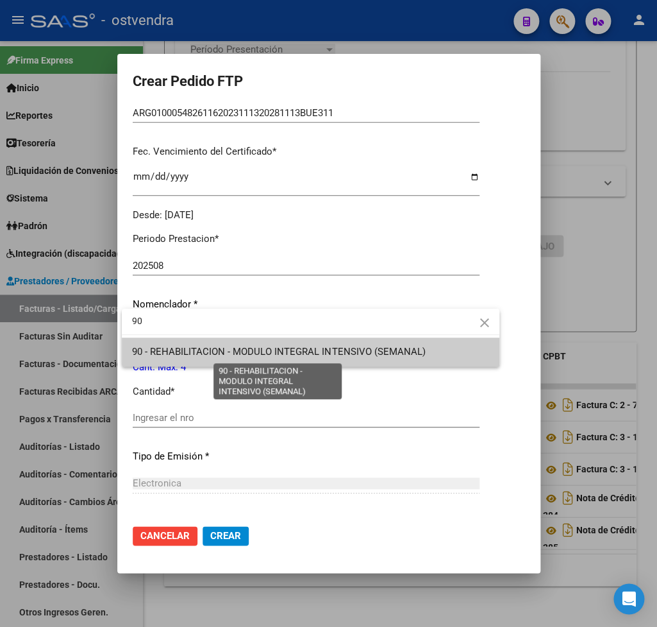
type input "90"
click at [253, 352] on span "90 - REHABILITACION - MODULO INTEGRAL INTENSIVO (SEMANAL)" at bounding box center [278, 352] width 293 height 12
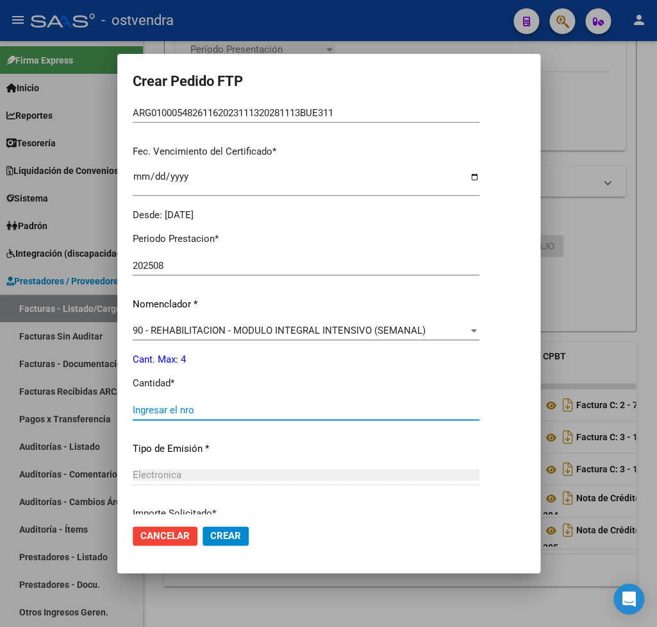
click at [183, 404] on input "Ingresar el nro" at bounding box center [306, 410] width 347 height 12
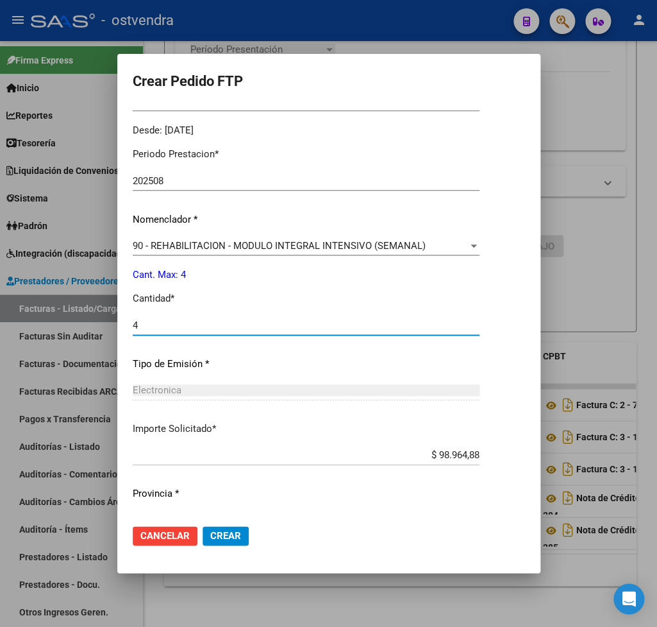
scroll to position [405, 0]
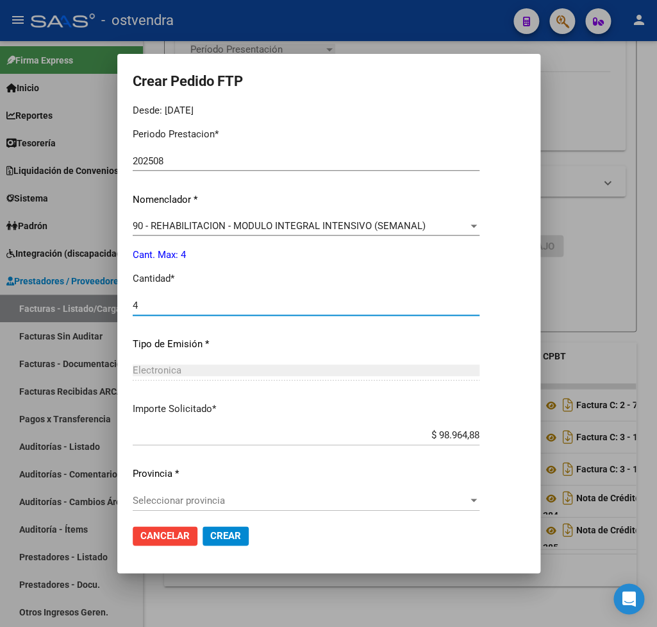
type input "4"
click at [232, 494] on span "Seleccionar provincia" at bounding box center [300, 500] width 335 height 12
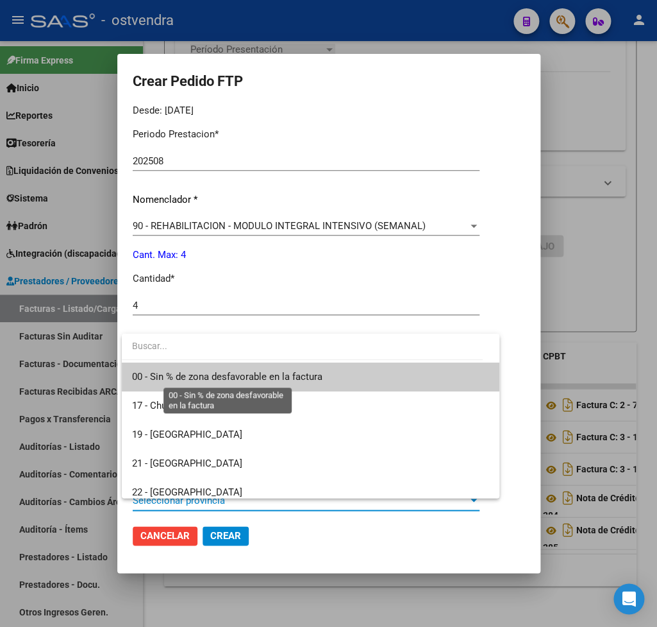
click at [189, 376] on span "00 - Sin % de zona desfavorable en la factura" at bounding box center [227, 377] width 190 height 12
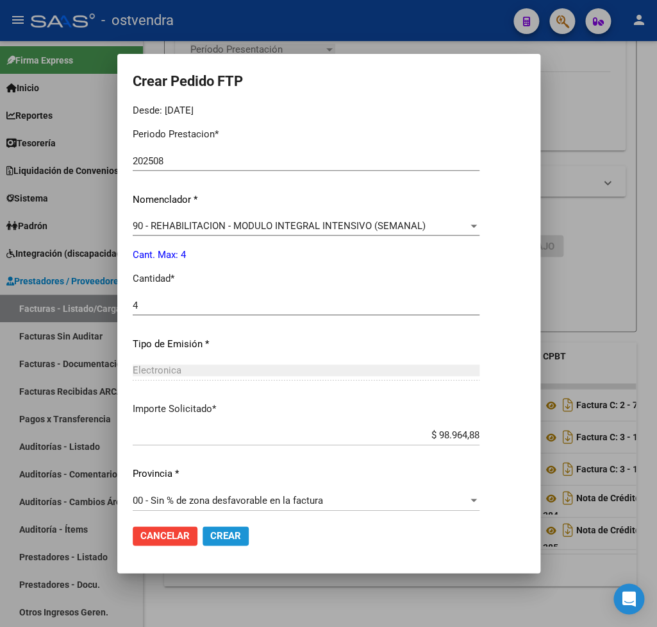
click at [231, 530] on span "Crear" at bounding box center [225, 536] width 31 height 12
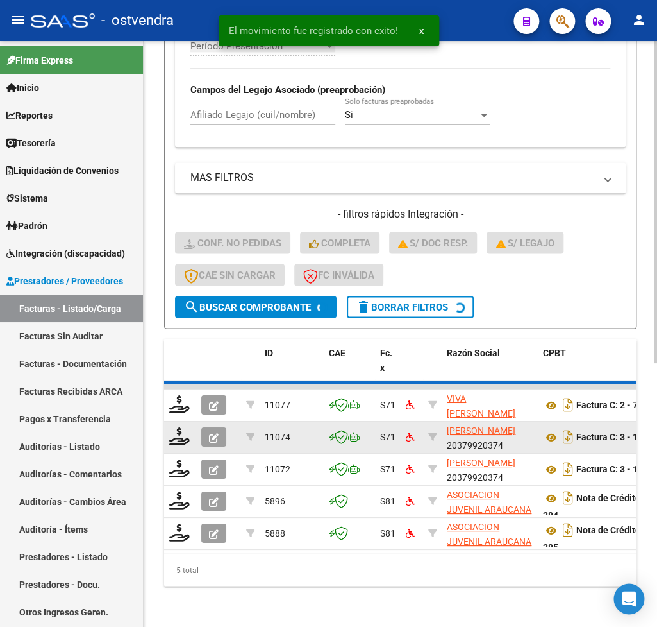
scroll to position [447, 0]
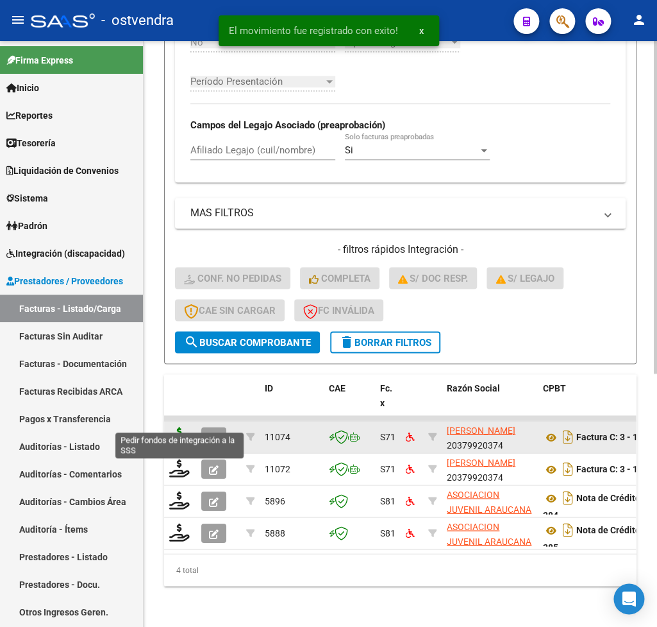
click at [181, 426] on icon at bounding box center [179, 435] width 21 height 18
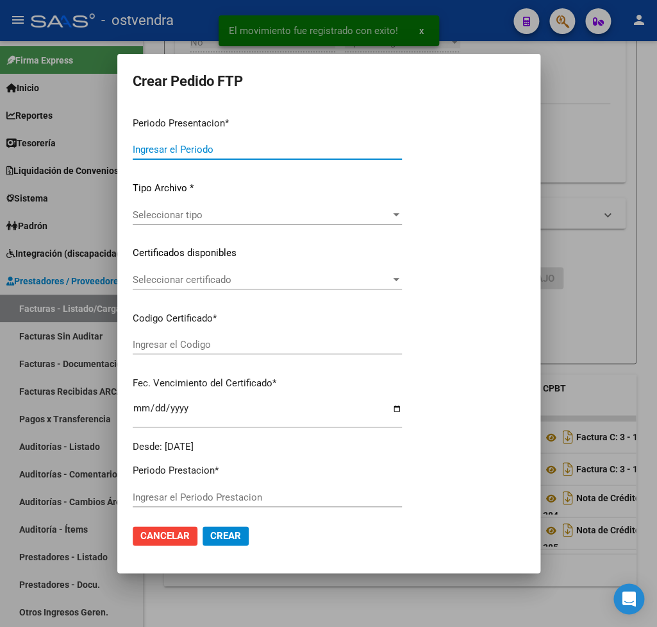
type input "202508"
type input "$ 96.540,84"
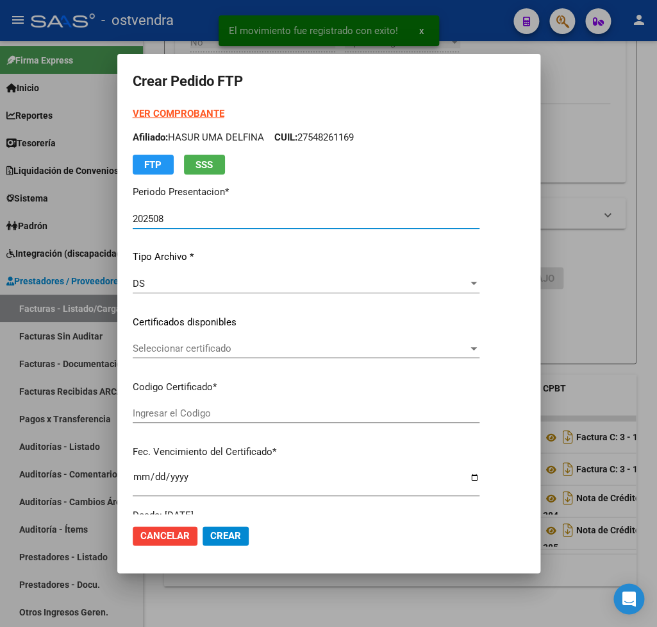
type input "ARG02000506393042022091620320916BS309"
type input "2032-09-16"
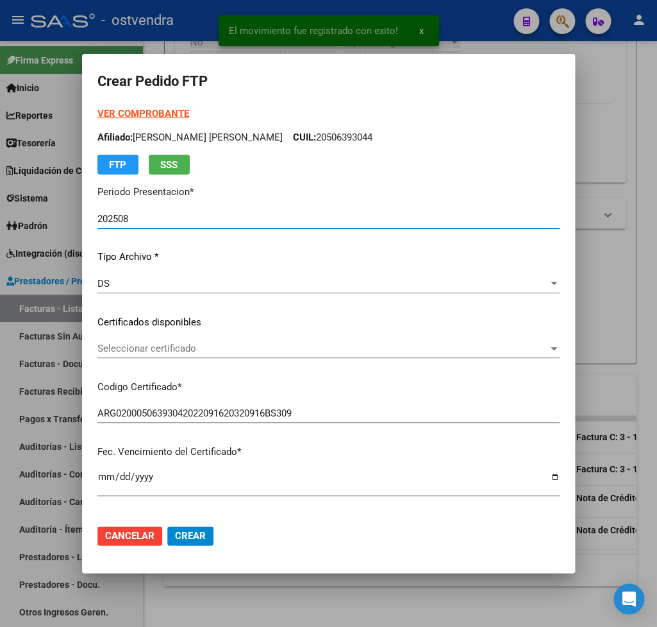
click at [161, 114] on strong "VER COMPROBANTE" at bounding box center [143, 114] width 92 height 12
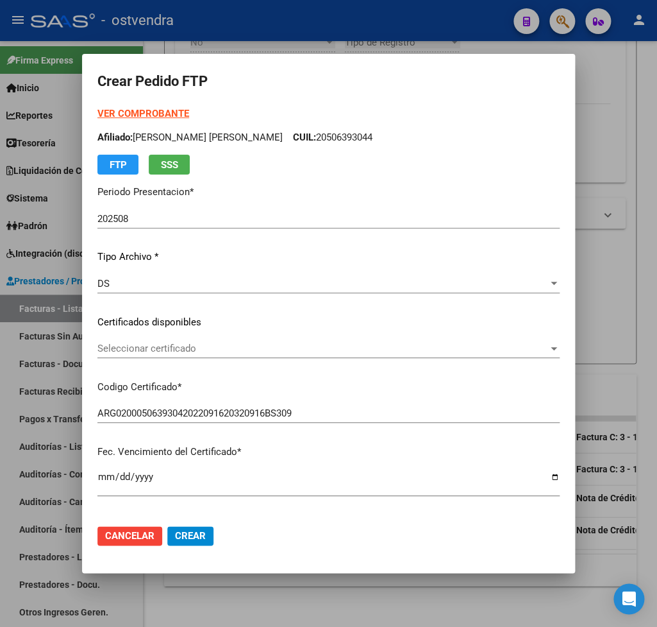
click at [149, 346] on span "Seleccionar certificado" at bounding box center [322, 348] width 451 height 12
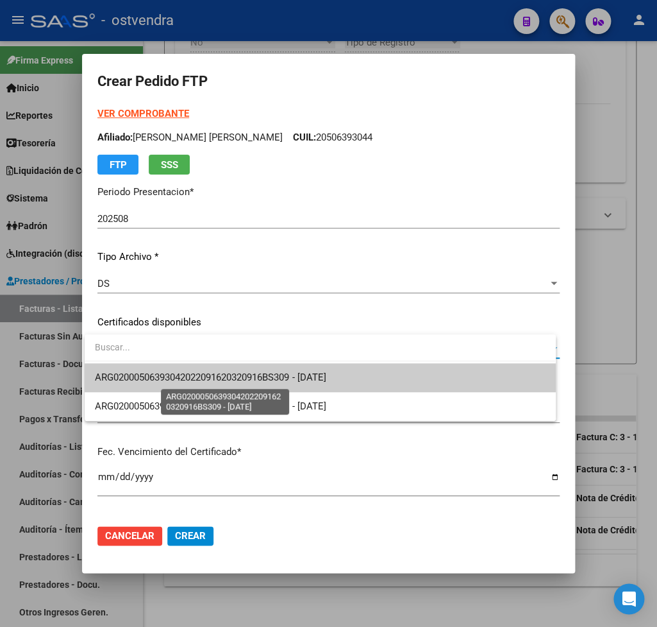
click at [169, 375] on span "ARG02000506393042022091620320916BS309 - 2032-09-16" at bounding box center [210, 377] width 231 height 12
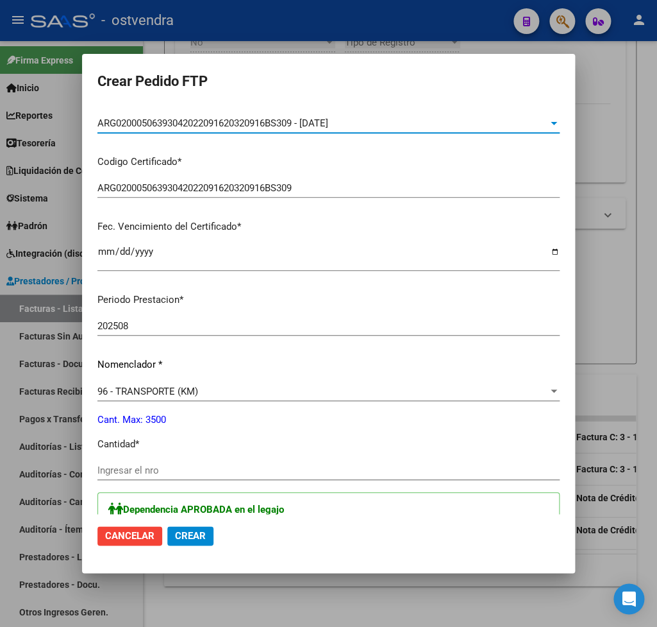
scroll to position [300, 0]
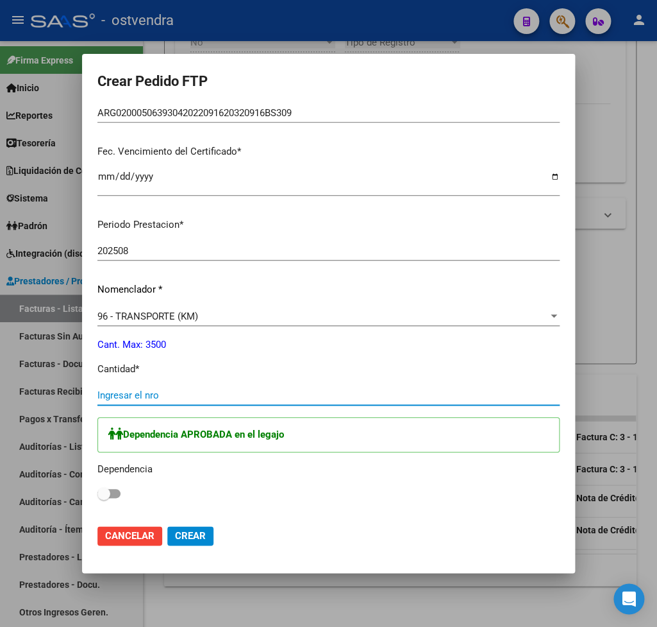
click at [159, 389] on input "Ingresar el nro" at bounding box center [328, 395] width 462 height 12
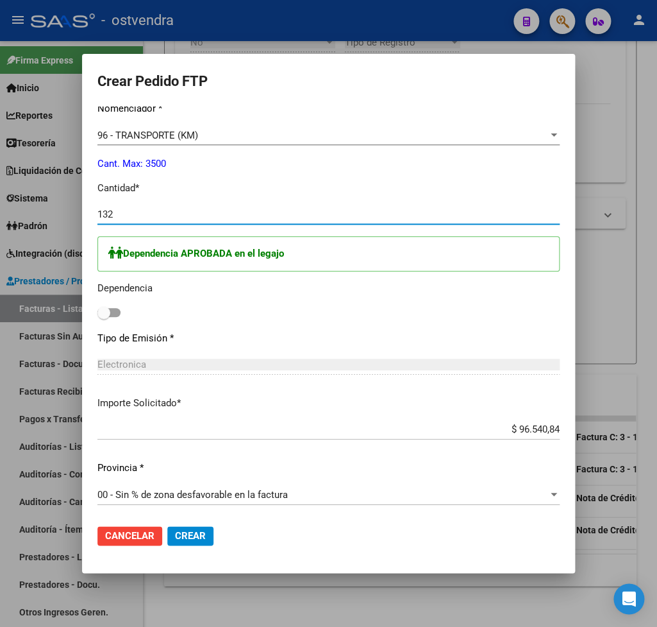
scroll to position [525, 0]
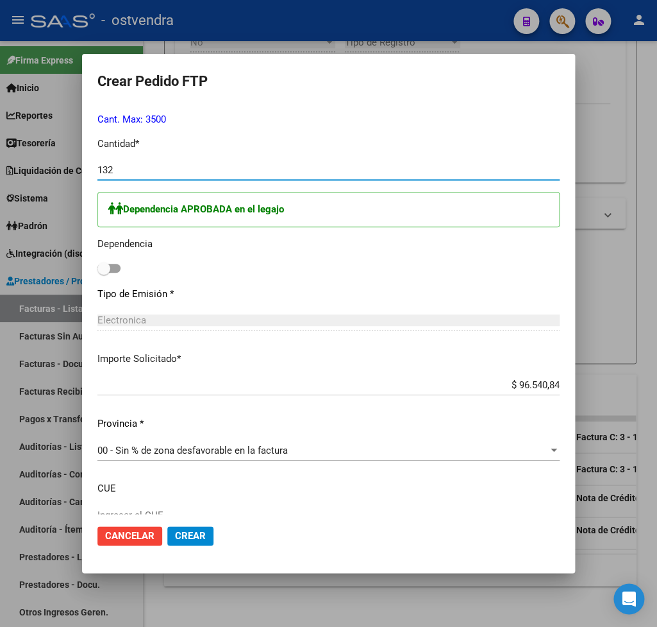
type input "132"
click at [104, 262] on span at bounding box center [103, 268] width 13 height 13
click at [104, 273] on input "checkbox" at bounding box center [103, 273] width 1 height 1
checkbox input "true"
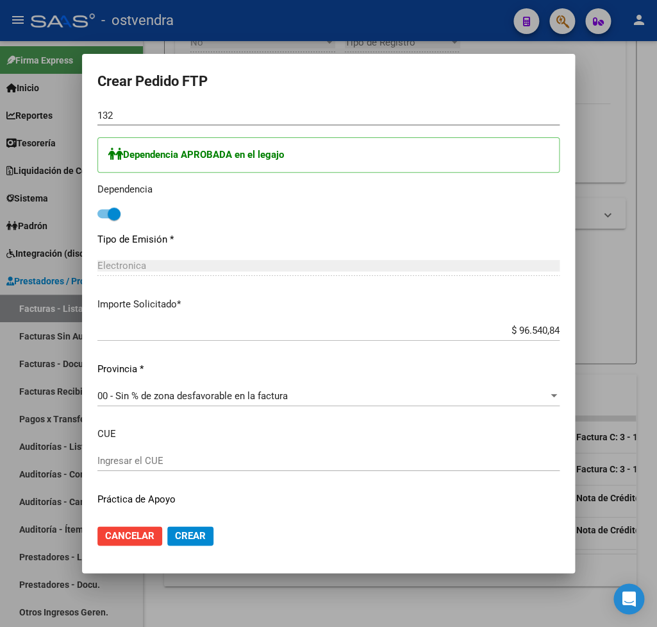
scroll to position [605, 0]
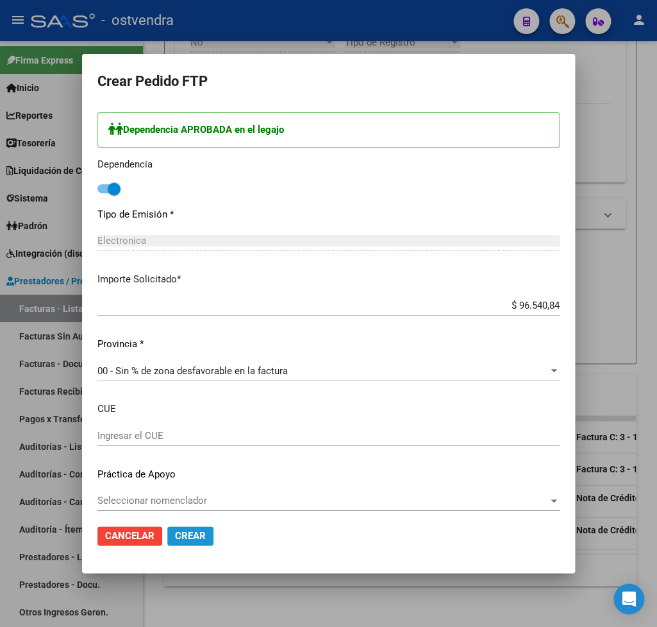
click at [194, 534] on span "Crear" at bounding box center [190, 536] width 31 height 12
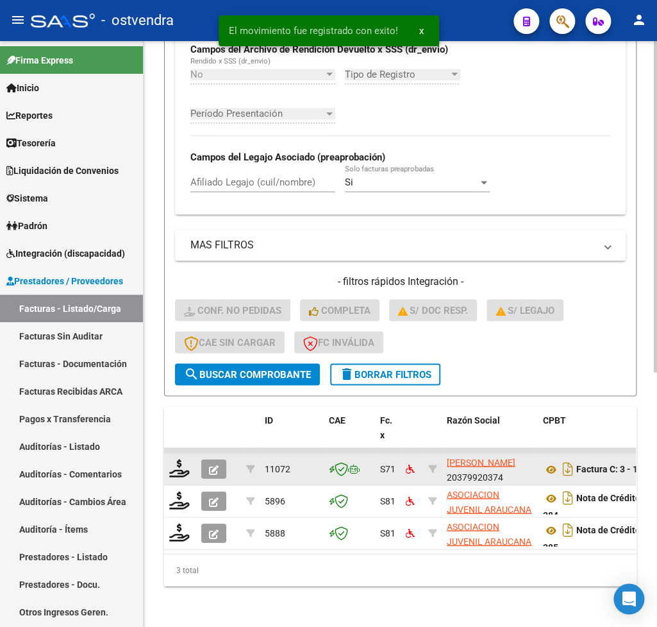
scroll to position [414, 0]
click at [189, 459] on icon at bounding box center [179, 468] width 21 height 18
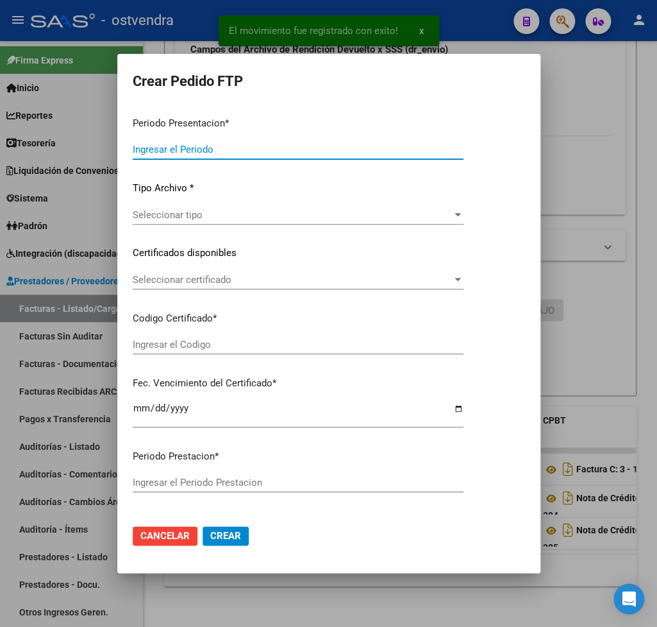
type input "202508"
type input "$ 415.418,16"
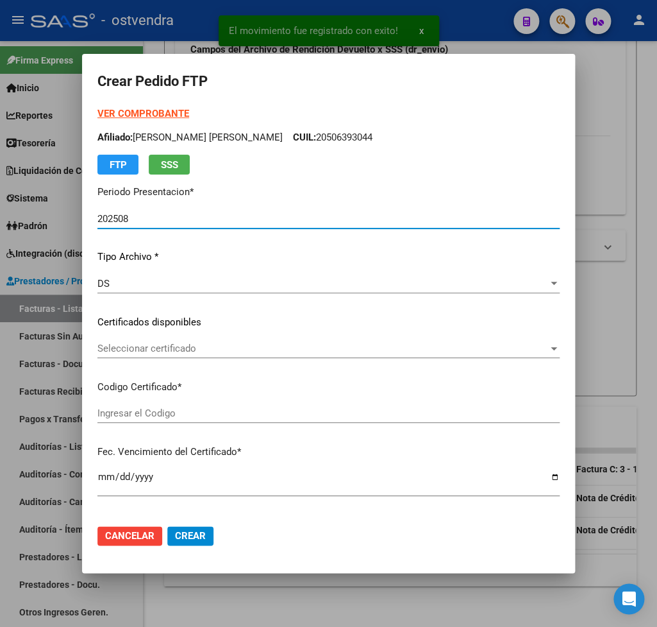
type input "ARG02000506393042022091620320916BS309"
type input "2032-09-16"
click at [151, 114] on strong "VER COMPROBANTE" at bounding box center [143, 114] width 92 height 12
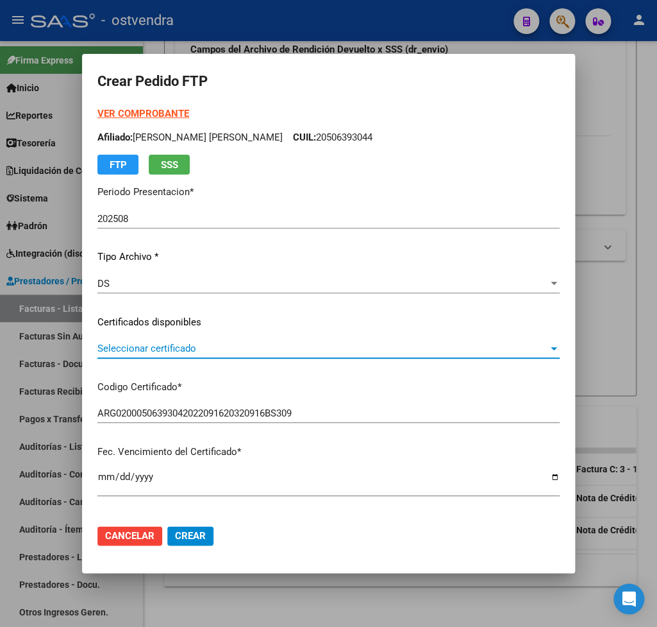
click at [174, 350] on span "Seleccionar certificado" at bounding box center [322, 348] width 451 height 12
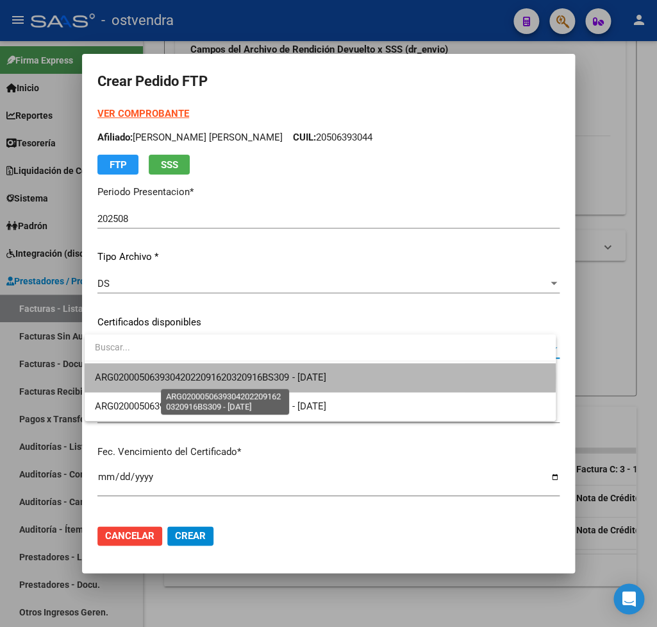
click at [185, 375] on span "ARG02000506393042022091620320916BS309 - 2032-09-16" at bounding box center [210, 377] width 231 height 12
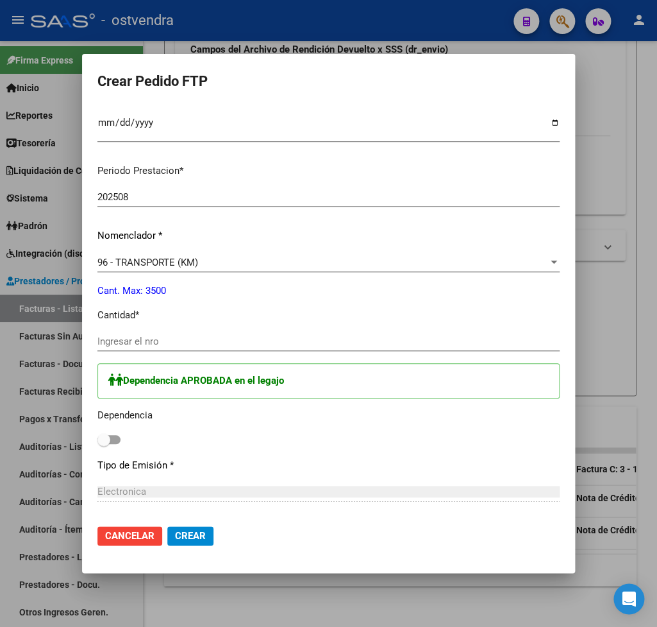
scroll to position [375, 0]
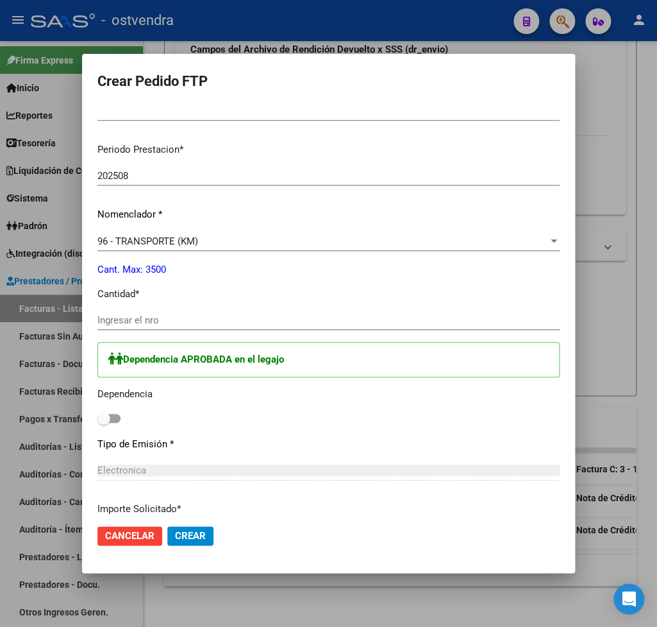
click at [104, 412] on span at bounding box center [103, 418] width 13 height 13
click at [104, 423] on input "checkbox" at bounding box center [103, 423] width 1 height 1
checkbox input "true"
click at [162, 314] on input "Ingresar el nro" at bounding box center [328, 320] width 462 height 12
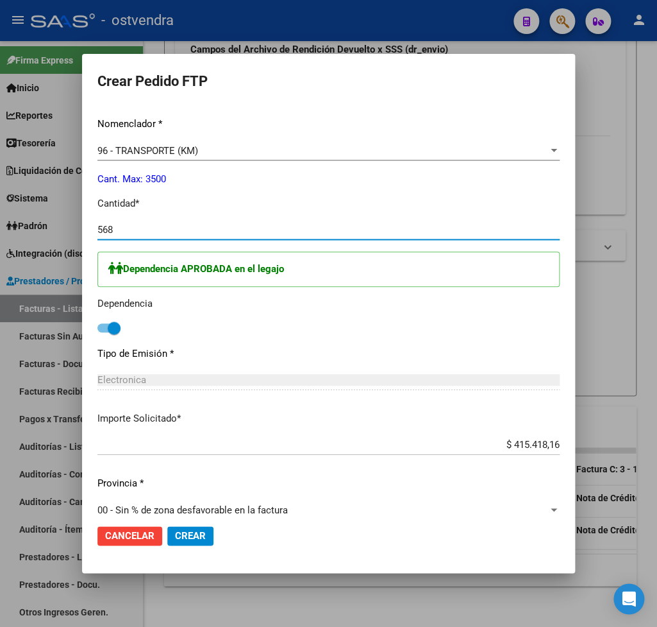
scroll to position [605, 0]
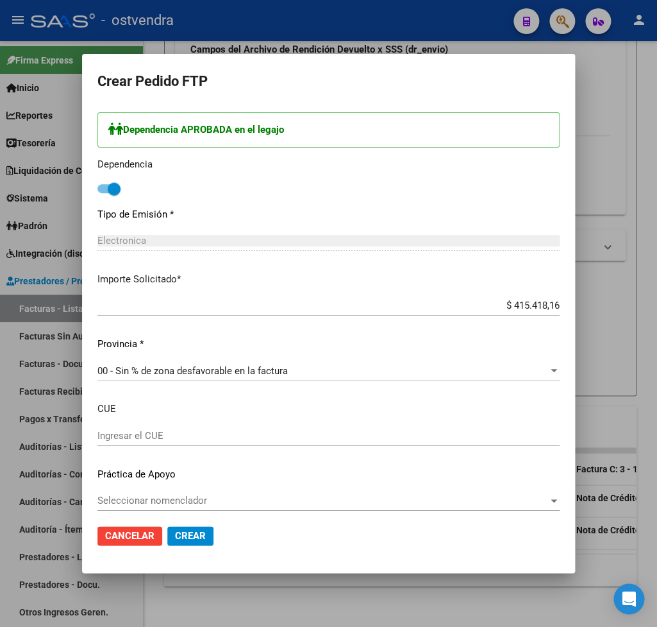
type input "568"
click at [192, 534] on span "Crear" at bounding box center [190, 536] width 31 height 12
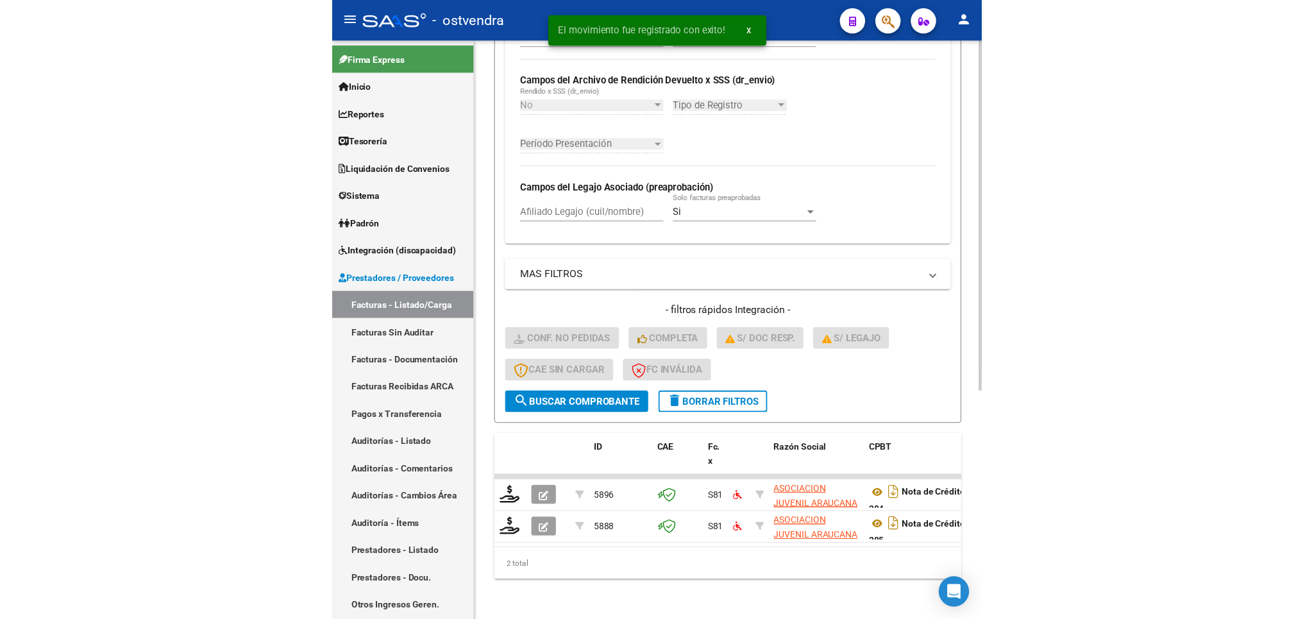
scroll to position [247, 0]
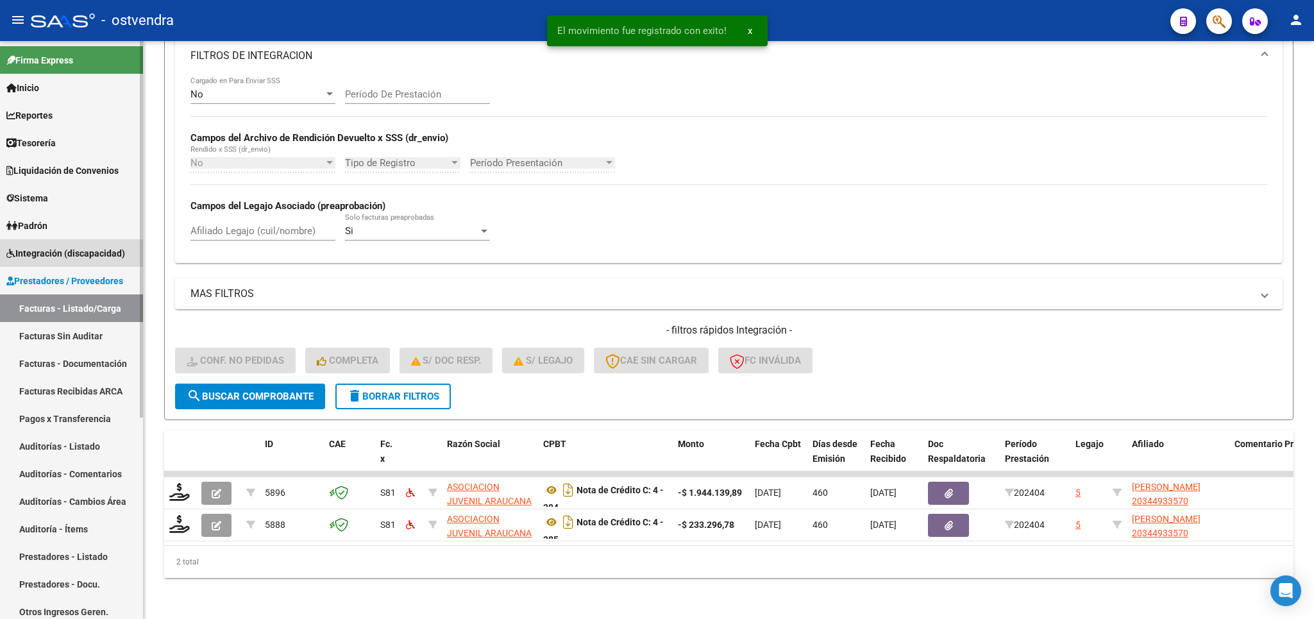
click at [46, 255] on span "Integración (discapacidad)" at bounding box center [65, 253] width 119 height 14
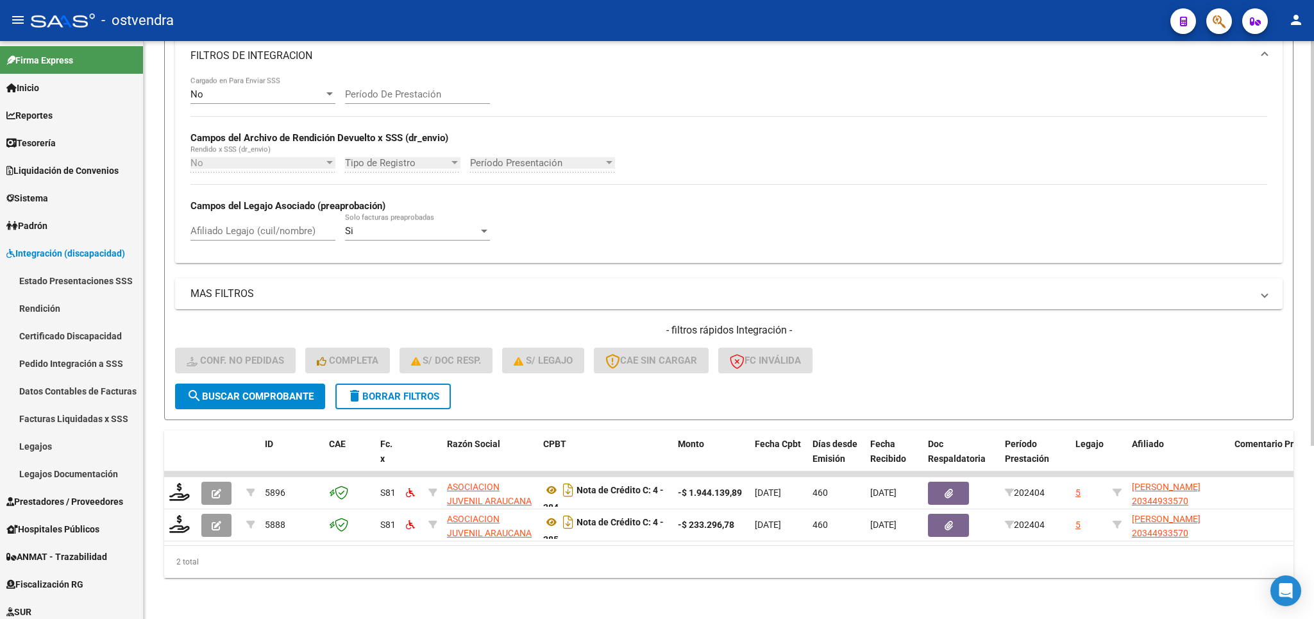
drag, startPoint x: 67, startPoint y: 358, endPoint x: 146, endPoint y: 353, distance: 79.0
click at [67, 358] on link "Pedido Integración a SSS" at bounding box center [71, 364] width 143 height 28
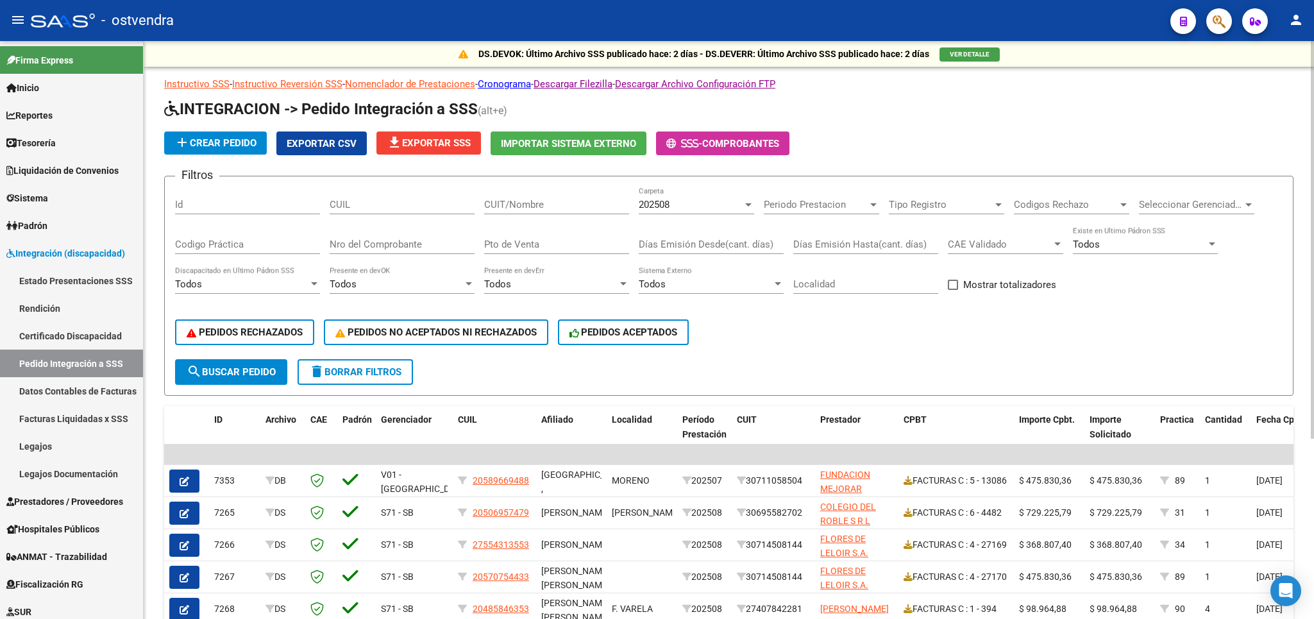
click at [377, 375] on span "delete Borrar Filtros" at bounding box center [355, 372] width 92 height 12
click at [423, 146] on span "file_download Exportar SSS" at bounding box center [429, 143] width 84 height 12
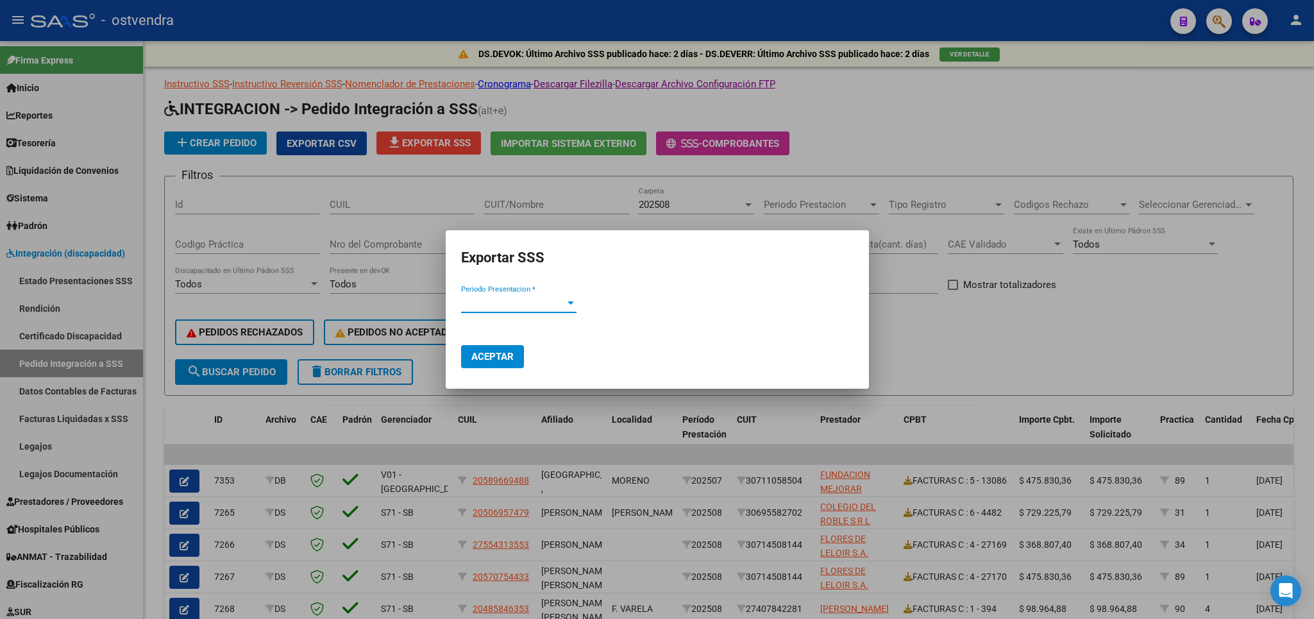
click at [566, 298] on div "Periodo Presentacion *" at bounding box center [518, 303] width 115 height 12
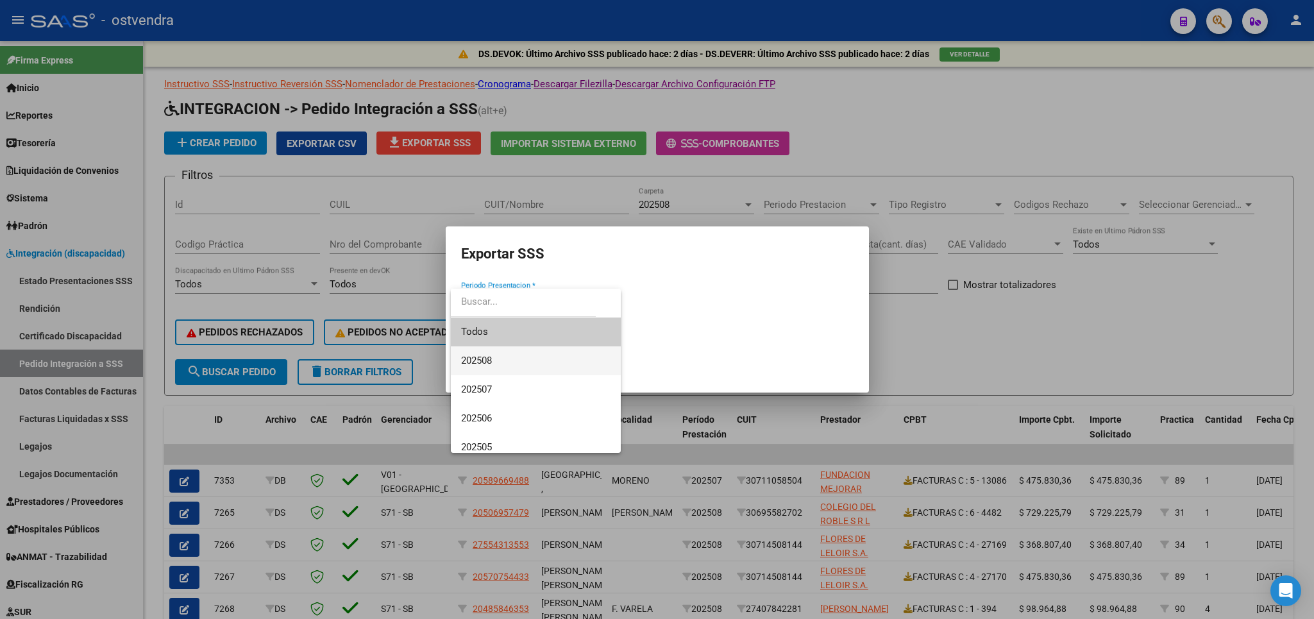
click at [496, 356] on span "202508" at bounding box center [535, 360] width 149 height 29
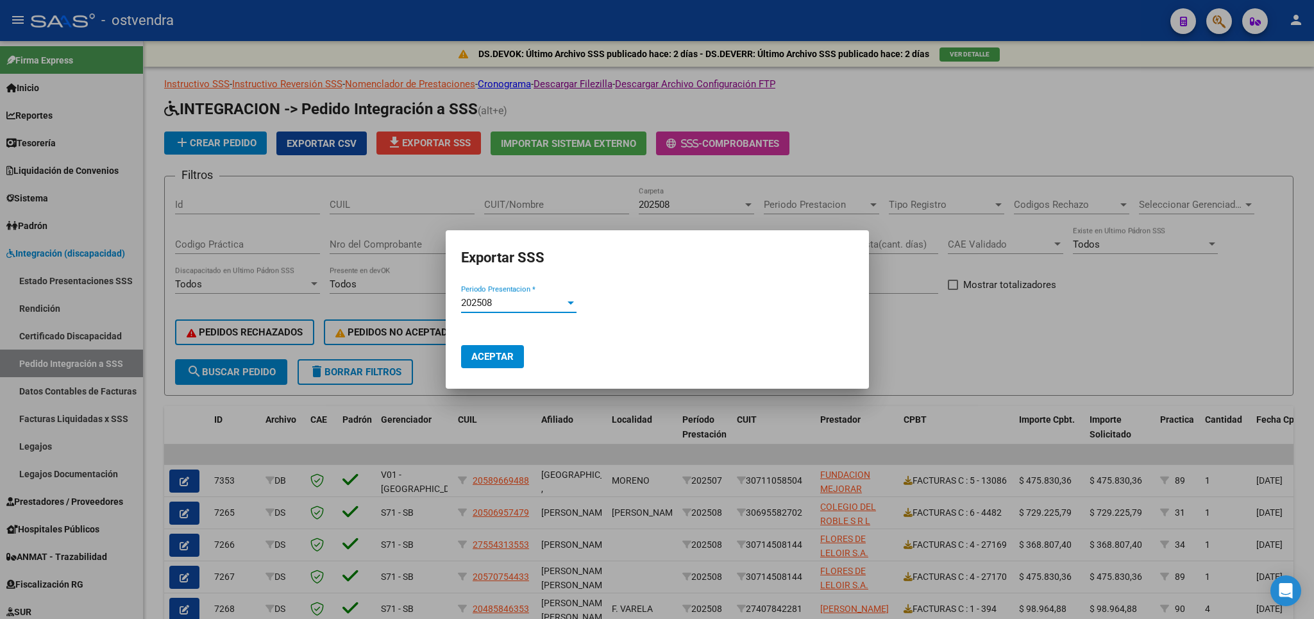
click at [494, 351] on span "Aceptar" at bounding box center [492, 357] width 42 height 12
click at [1008, 365] on div at bounding box center [657, 309] width 1314 height 619
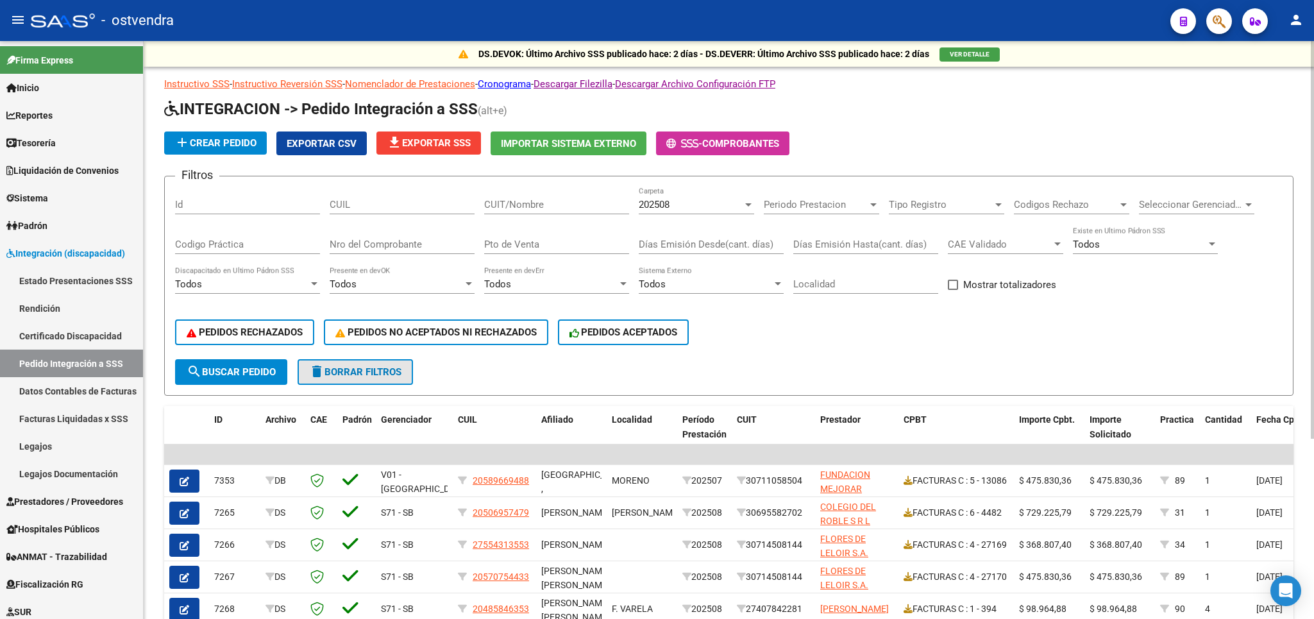
click at [344, 371] on span "delete Borrar Filtros" at bounding box center [355, 372] width 92 height 12
click at [339, 146] on span "Exportar CSV" at bounding box center [322, 144] width 70 height 12
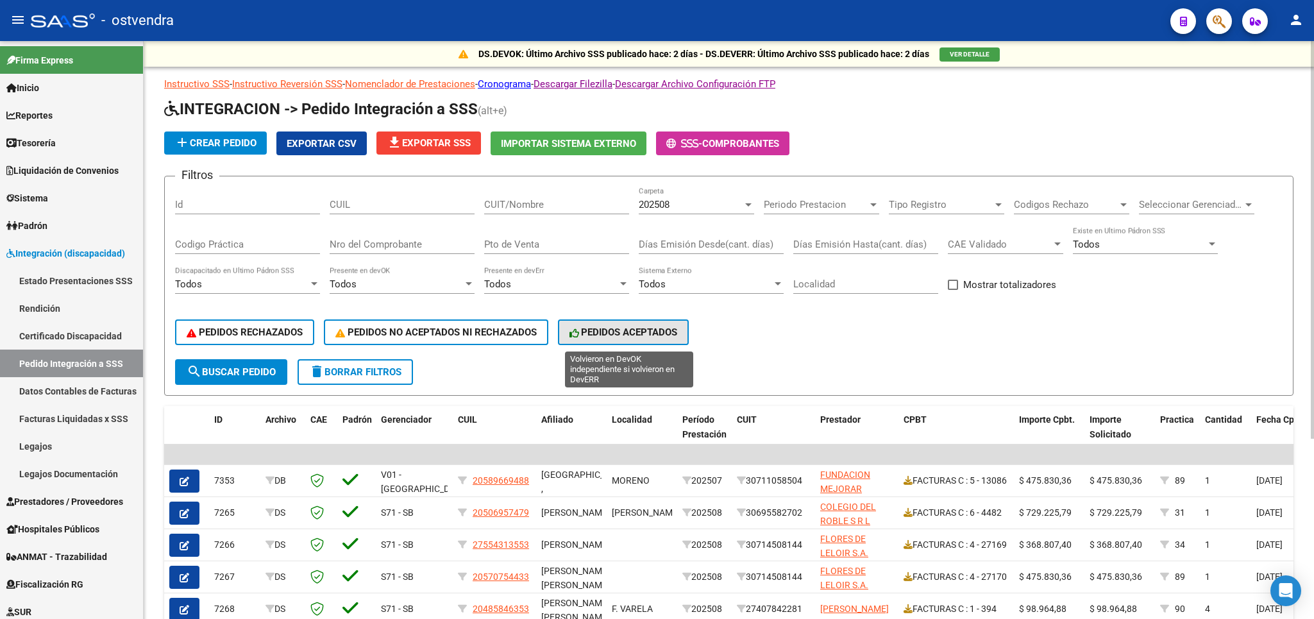
click at [610, 332] on span "PEDIDOS ACEPTADOS" at bounding box center [623, 332] width 108 height 12
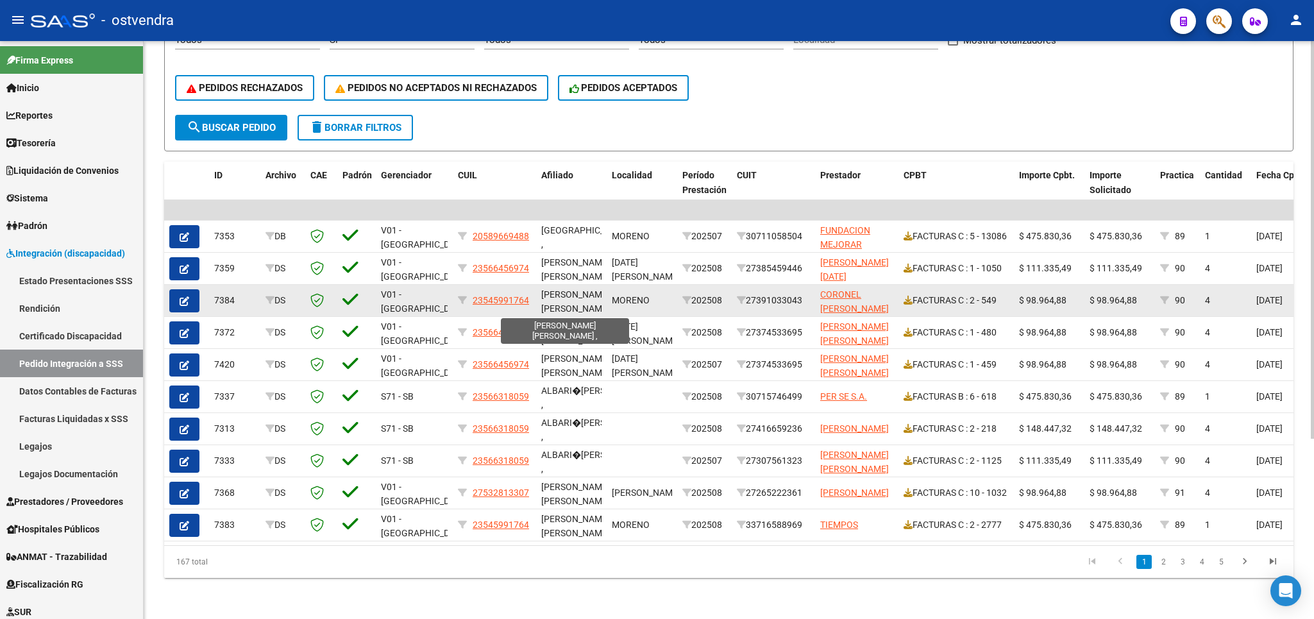
scroll to position [262, 0]
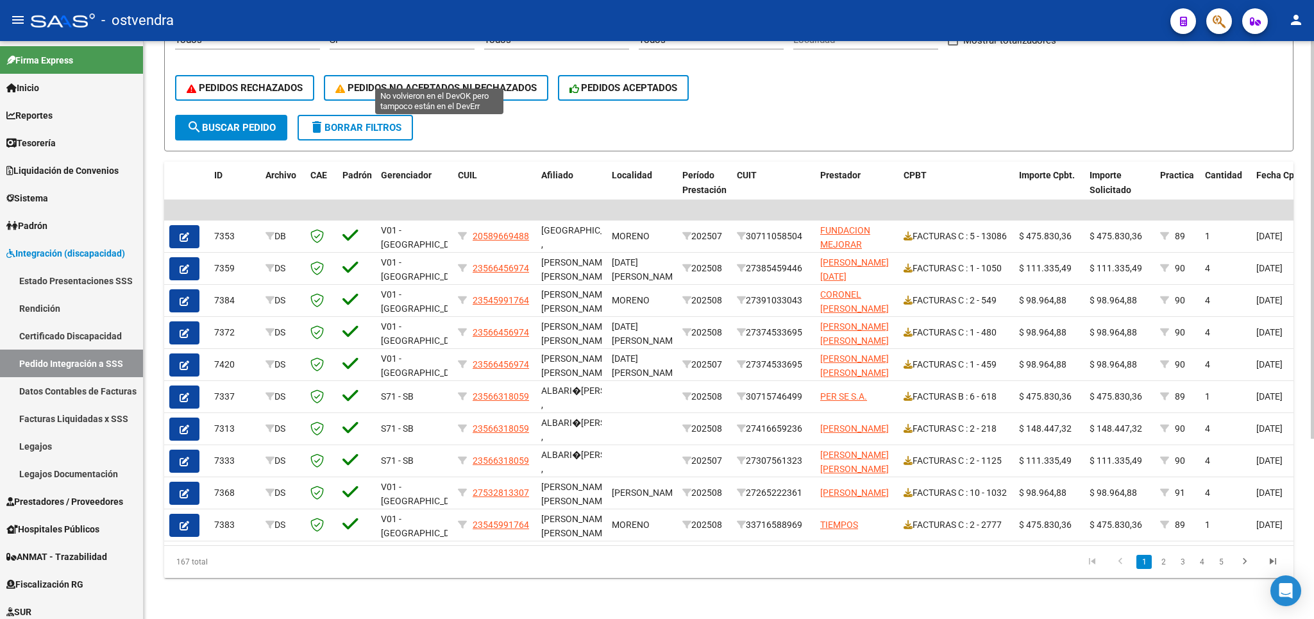
click at [431, 82] on span "PEDIDOS NO ACEPTADOS NI RECHAZADOS" at bounding box center [435, 88] width 201 height 12
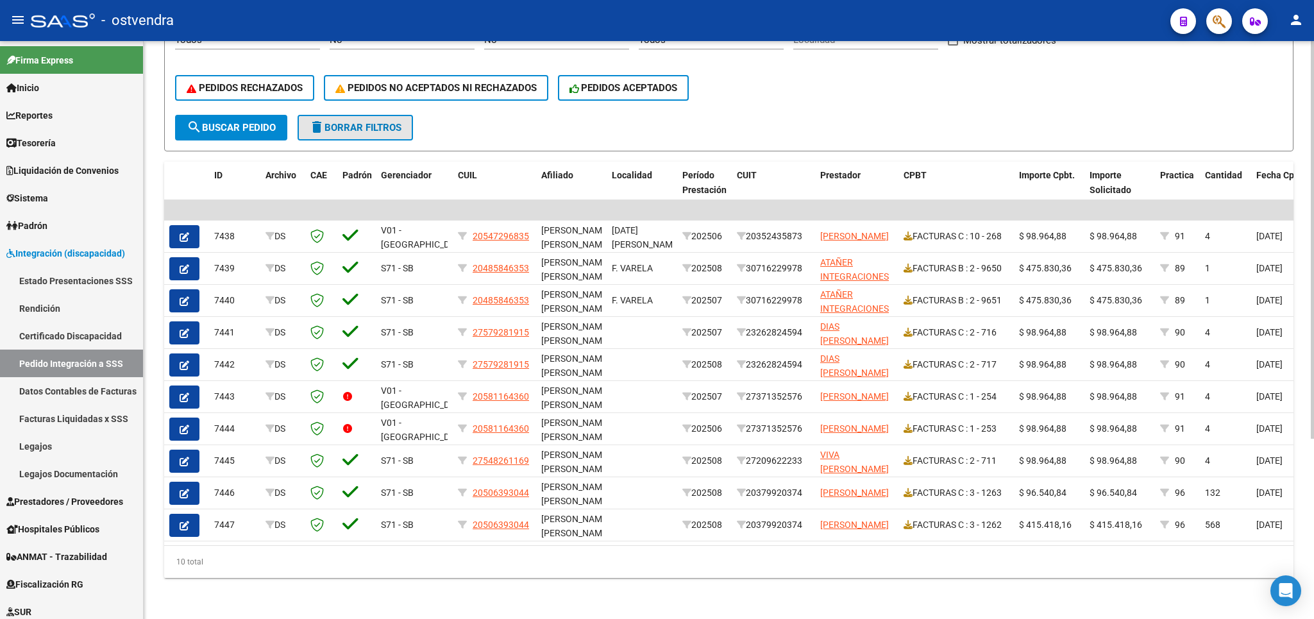
click at [386, 122] on span "delete Borrar Filtros" at bounding box center [355, 128] width 92 height 12
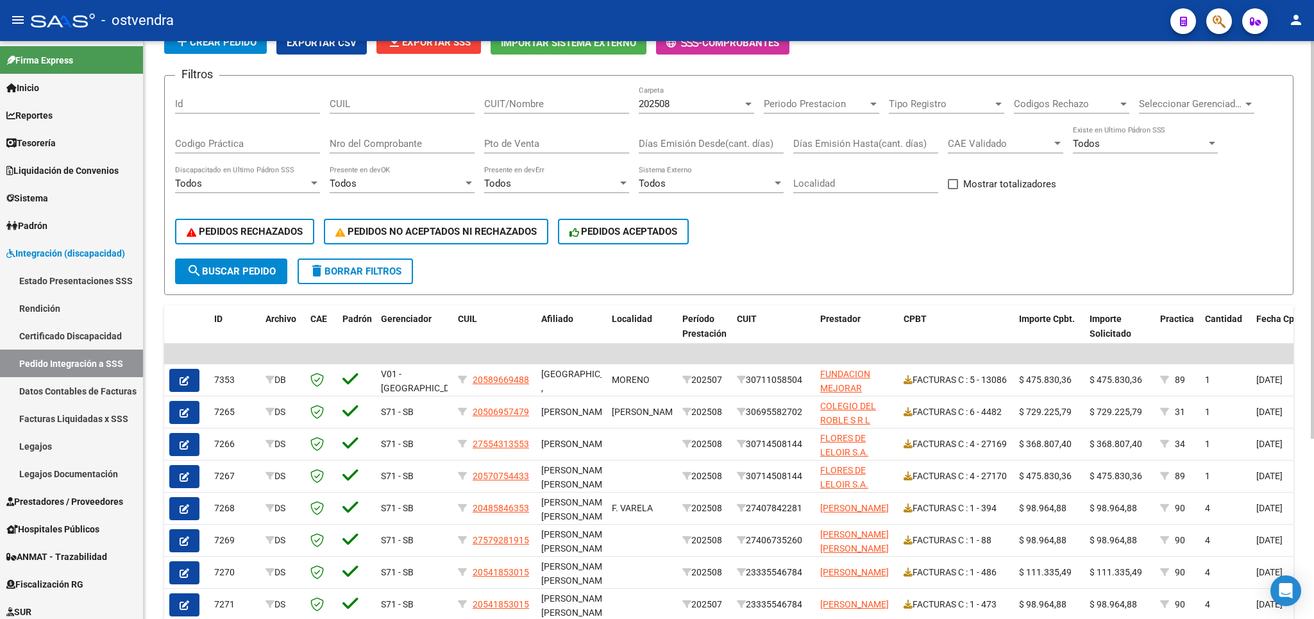
scroll to position [0, 0]
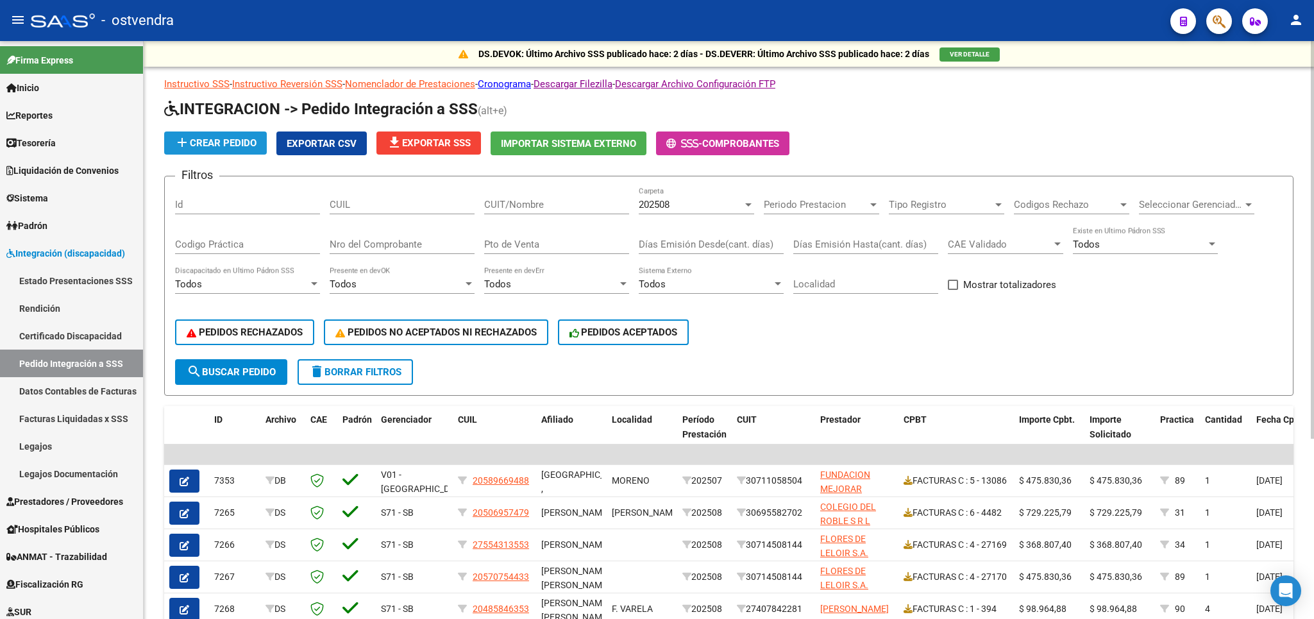
click at [206, 140] on span "add Crear Pedido" at bounding box center [215, 143] width 82 height 12
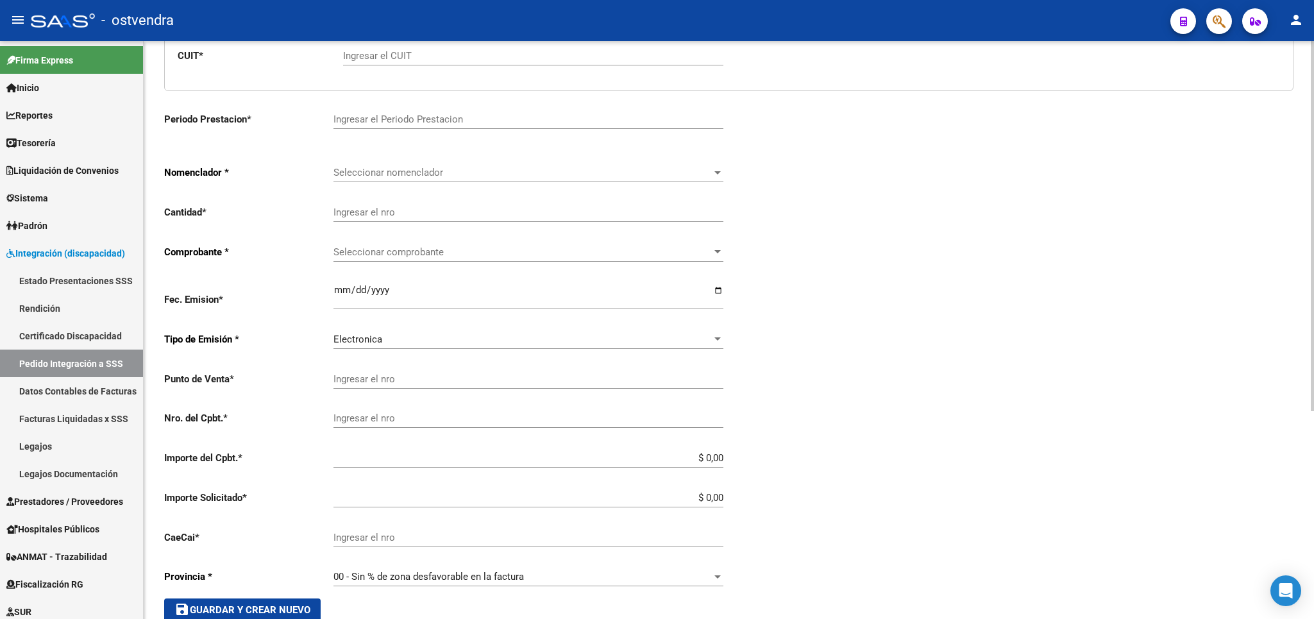
scroll to position [324, 0]
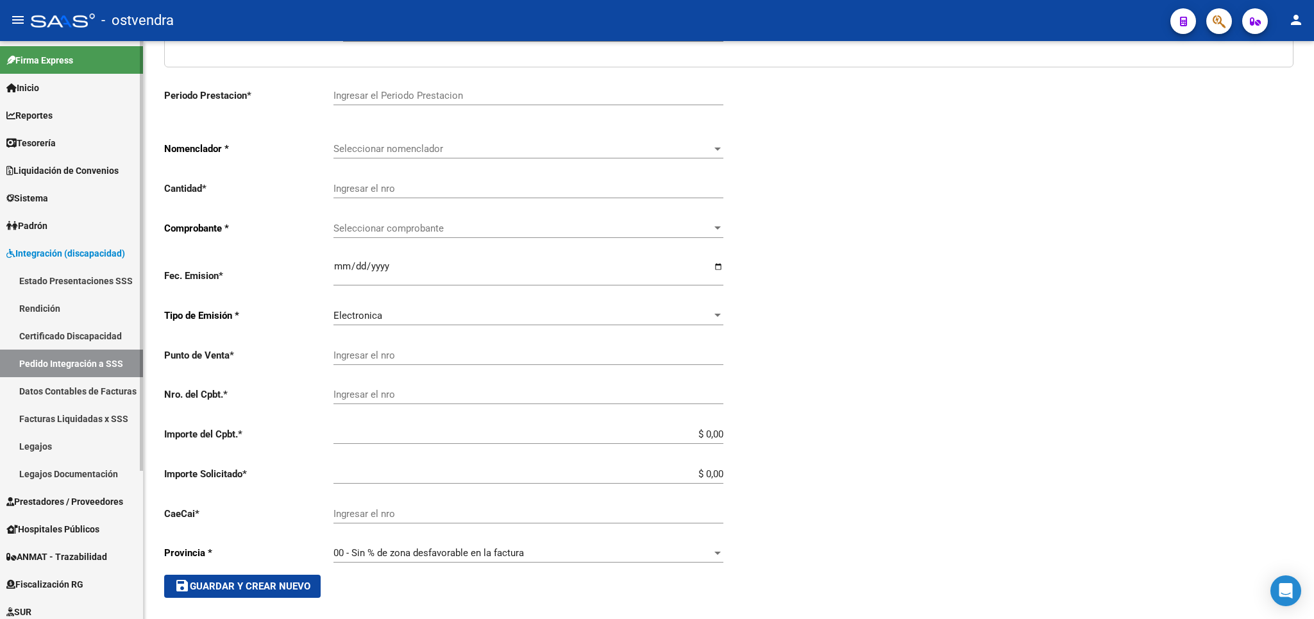
click at [55, 496] on span "Prestadores / Proveedores" at bounding box center [64, 501] width 117 height 14
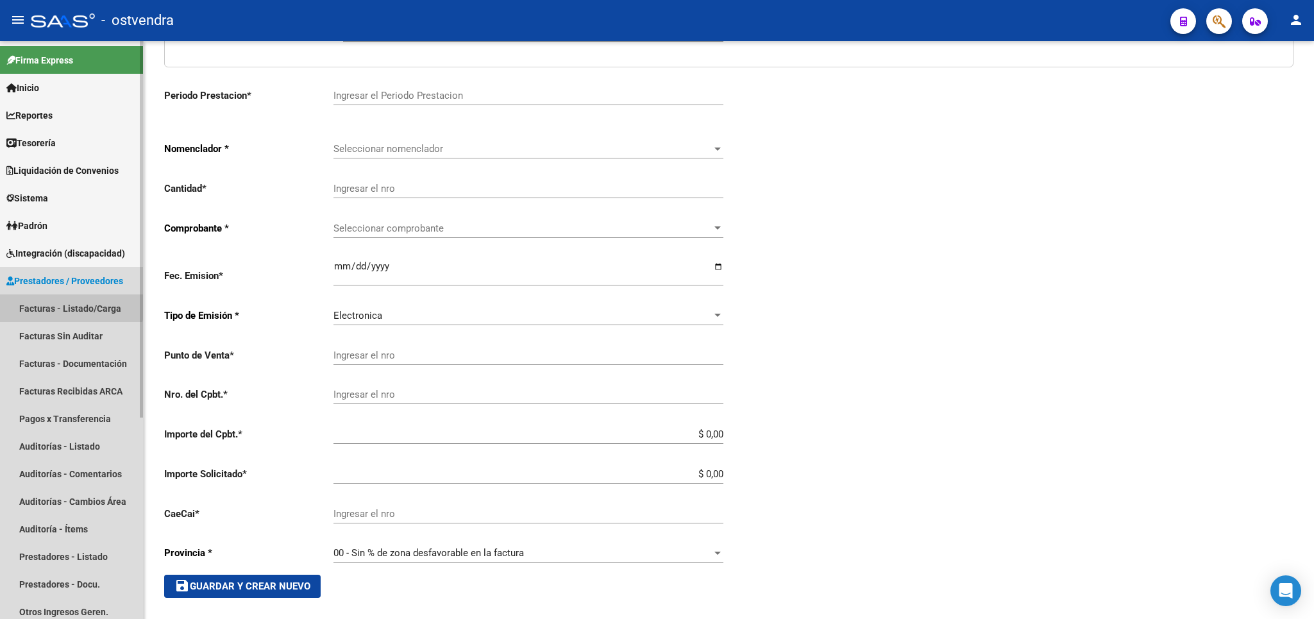
click at [67, 305] on link "Facturas - Listado/Carga" at bounding box center [71, 308] width 143 height 28
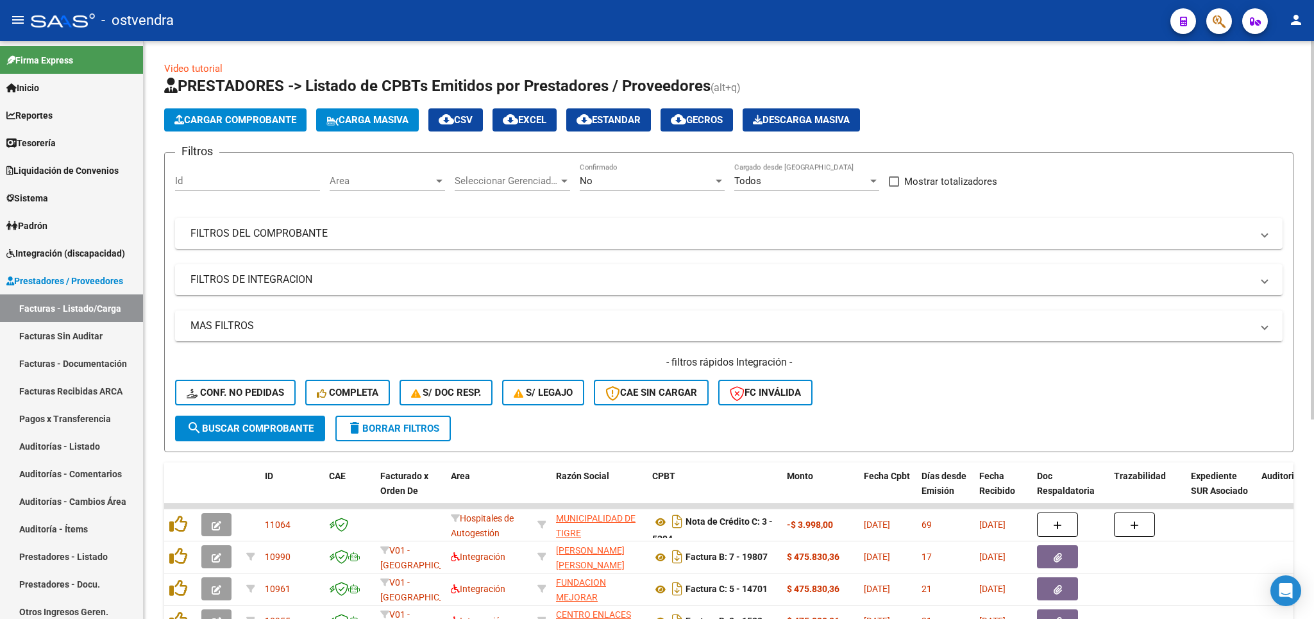
click at [227, 119] on span "Cargar Comprobante" at bounding box center [235, 120] width 122 height 12
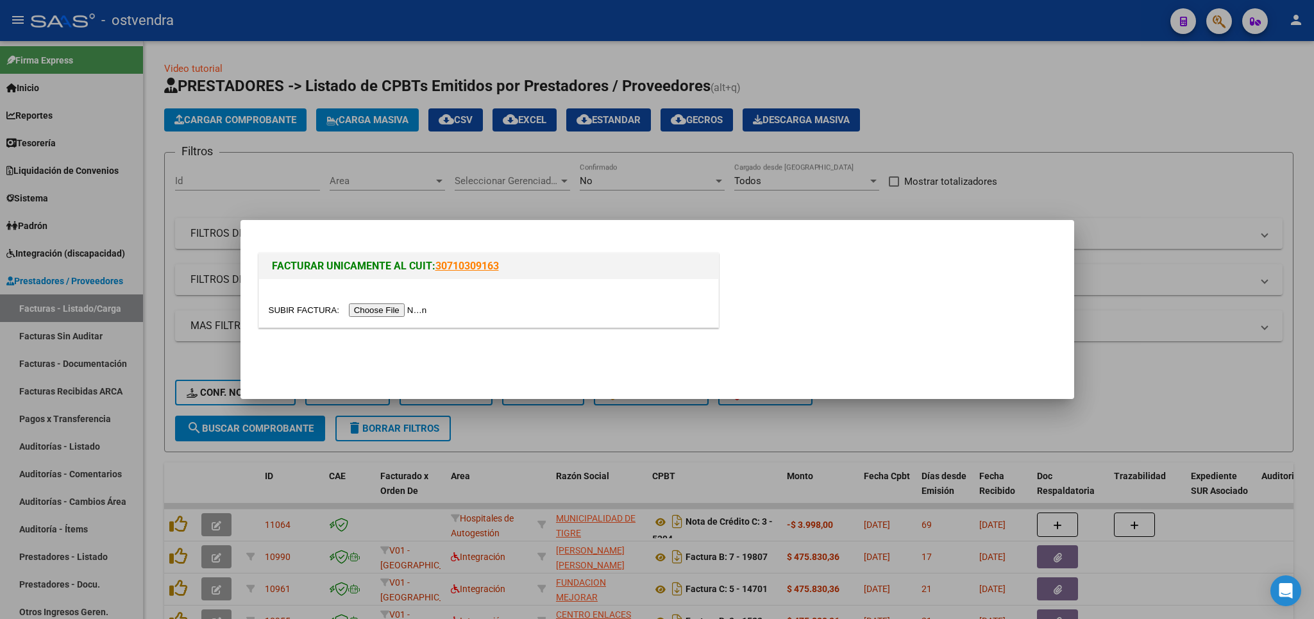
click at [288, 308] on input "file" at bounding box center [350, 309] width 162 height 13
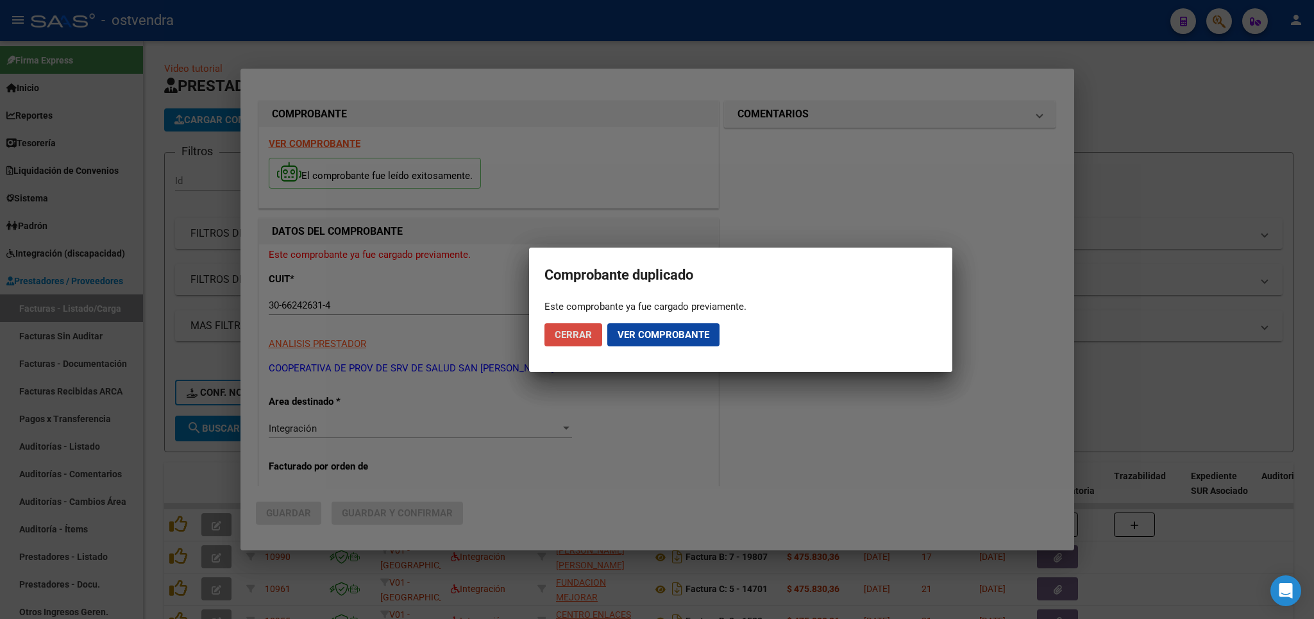
click at [583, 337] on span "Cerrar" at bounding box center [573, 335] width 37 height 12
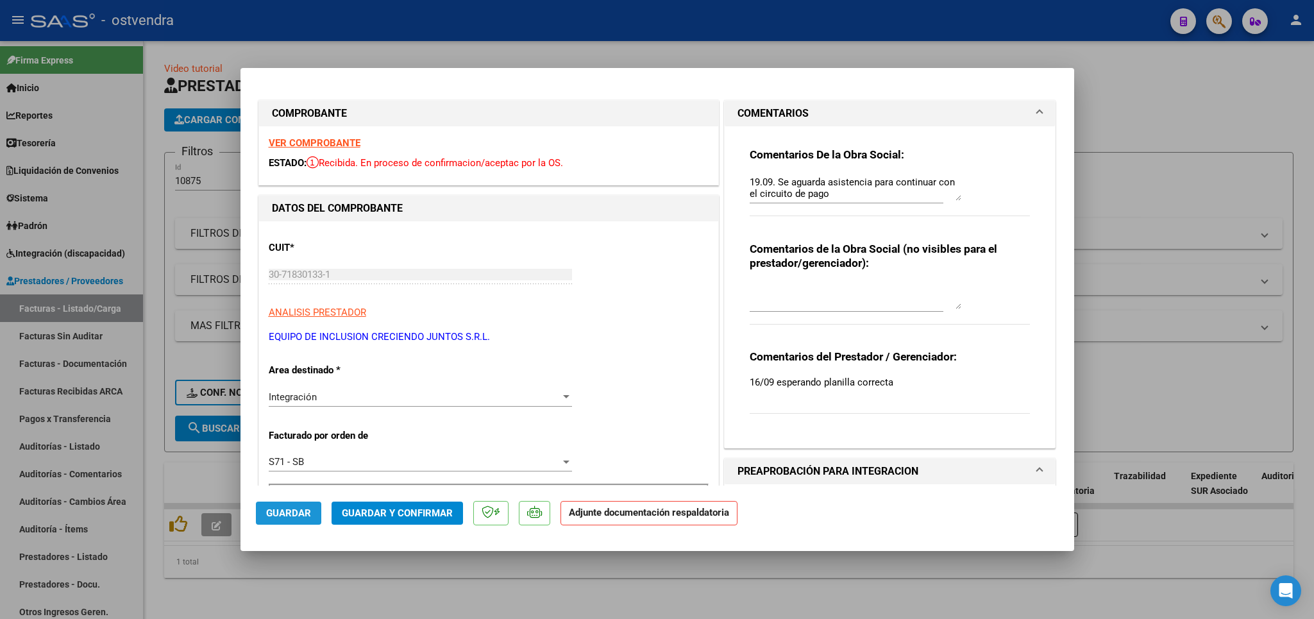
click at [289, 512] on span "Guardar" at bounding box center [288, 513] width 45 height 12
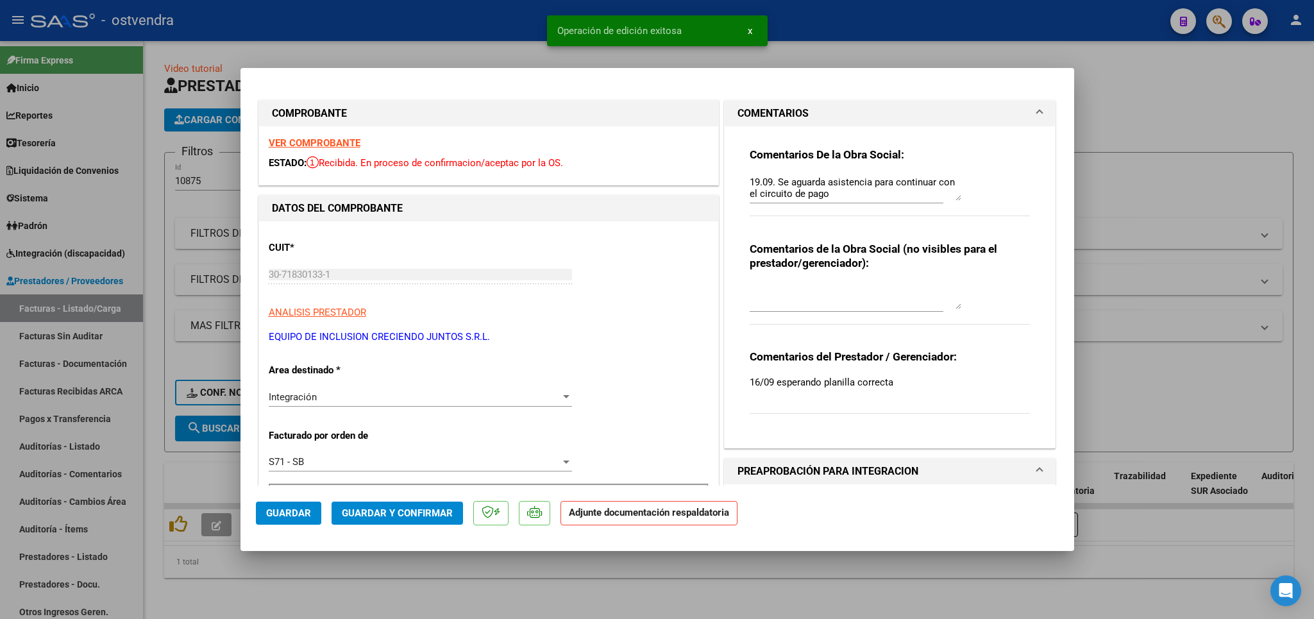
type input "$ 0,00"
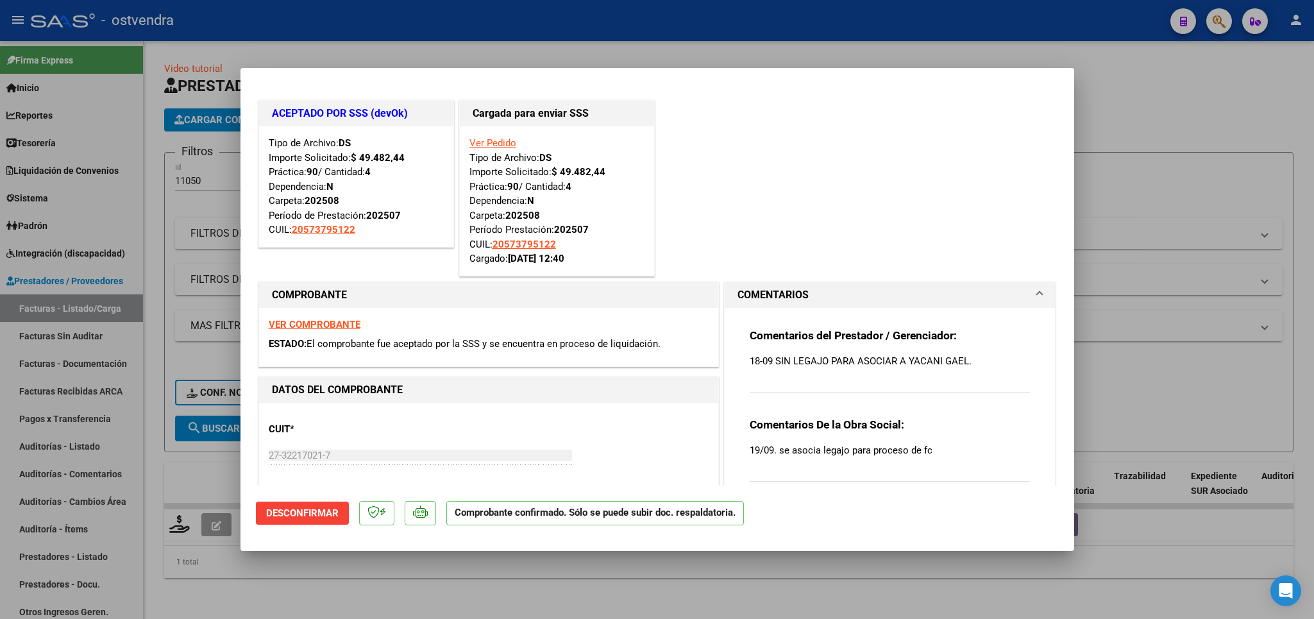
click at [1177, 132] on div at bounding box center [657, 309] width 1314 height 619
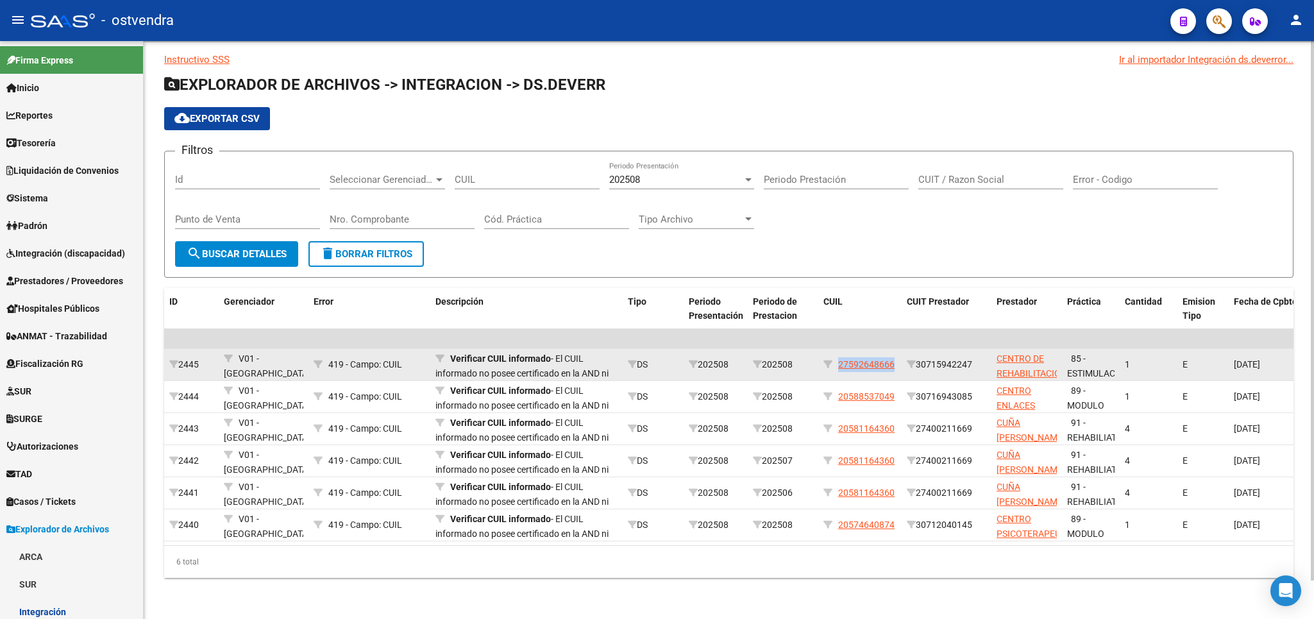
drag, startPoint x: 840, startPoint y: 350, endPoint x: 883, endPoint y: 348, distance: 43.0
click at [897, 357] on div "27592648666" at bounding box center [859, 364] width 73 height 15
copy span "27592648666"
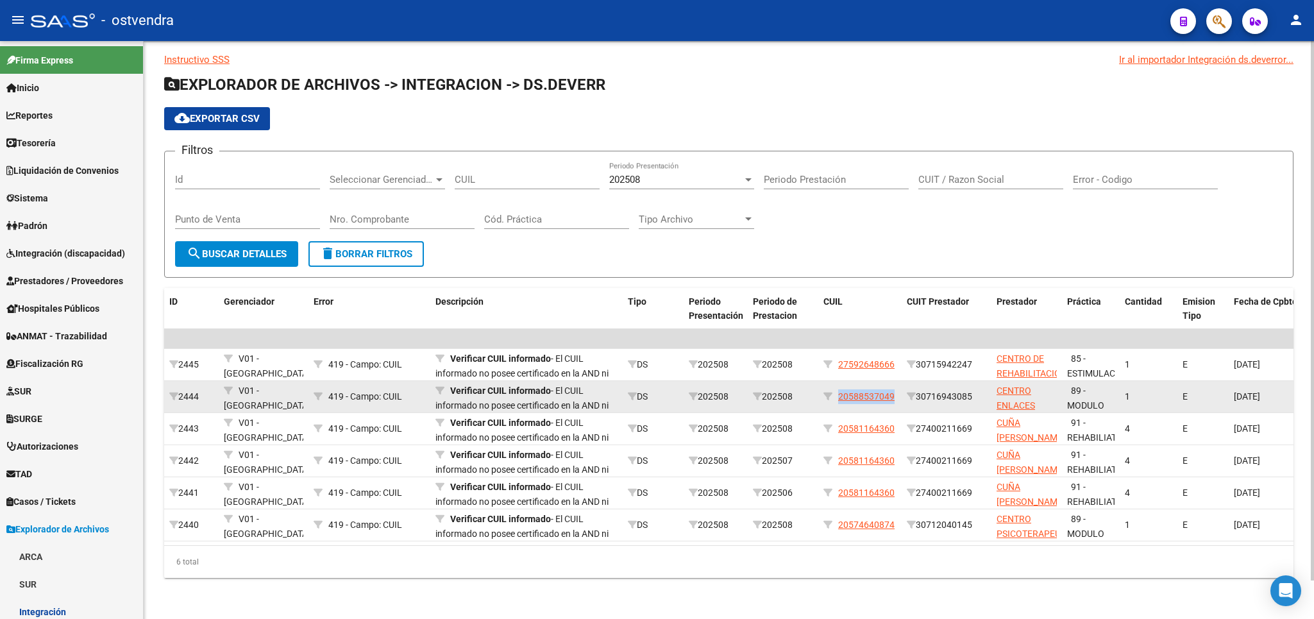
drag, startPoint x: 840, startPoint y: 382, endPoint x: 905, endPoint y: 385, distance: 65.5
click at [897, 389] on div "20588537049" at bounding box center [859, 396] width 73 height 15
copy span "20588537049"
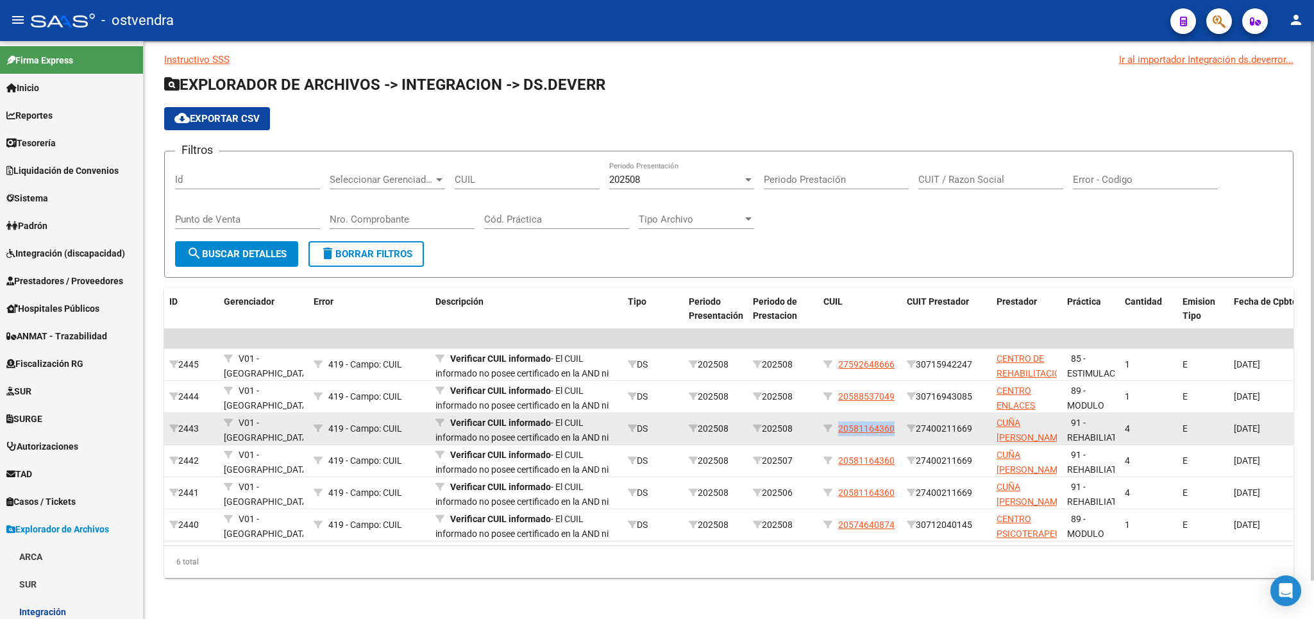
drag, startPoint x: 840, startPoint y: 415, endPoint x: 896, endPoint y: 413, distance: 55.8
click at [896, 421] on div "20581164360" at bounding box center [859, 428] width 73 height 15
copy span "20581164360"
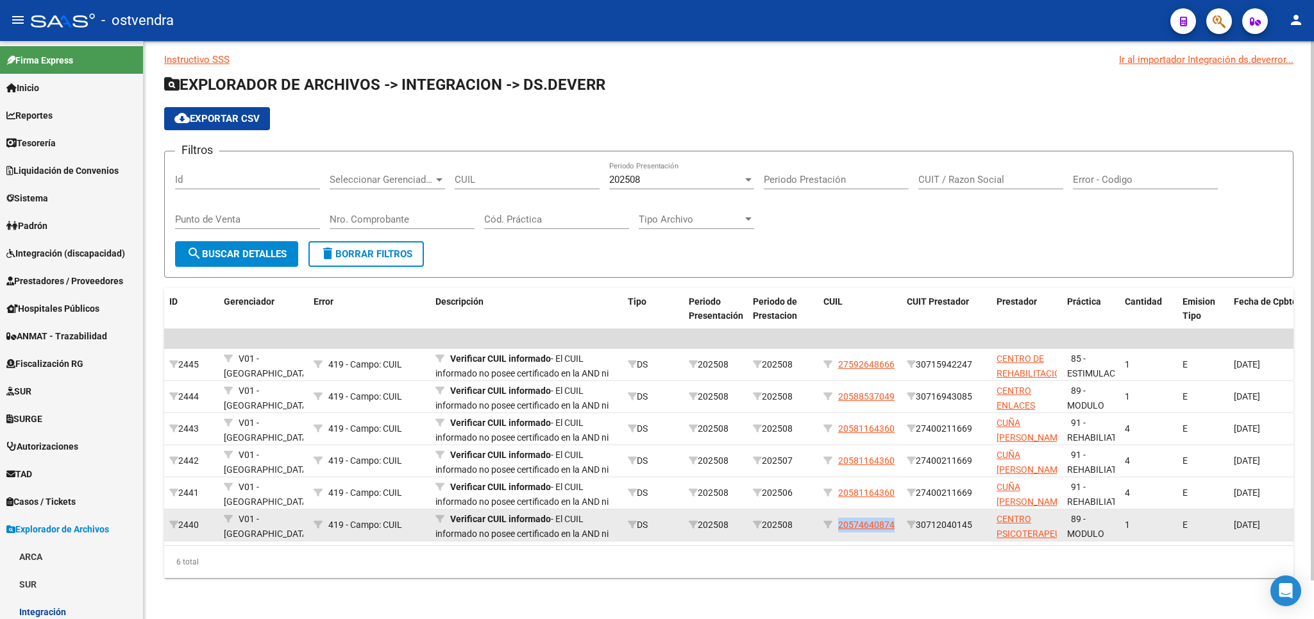
drag, startPoint x: 840, startPoint y: 509, endPoint x: 882, endPoint y: 508, distance: 42.3
click at [897, 518] on div "20574640874" at bounding box center [859, 525] width 73 height 15
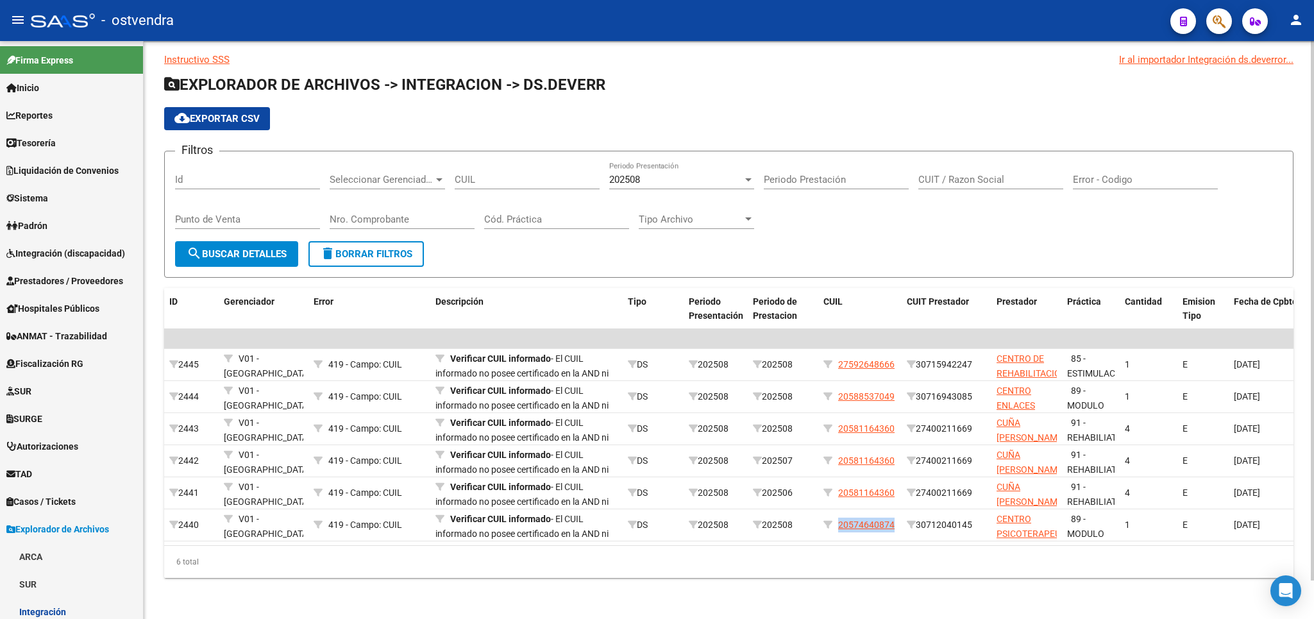
copy span "20574640874"
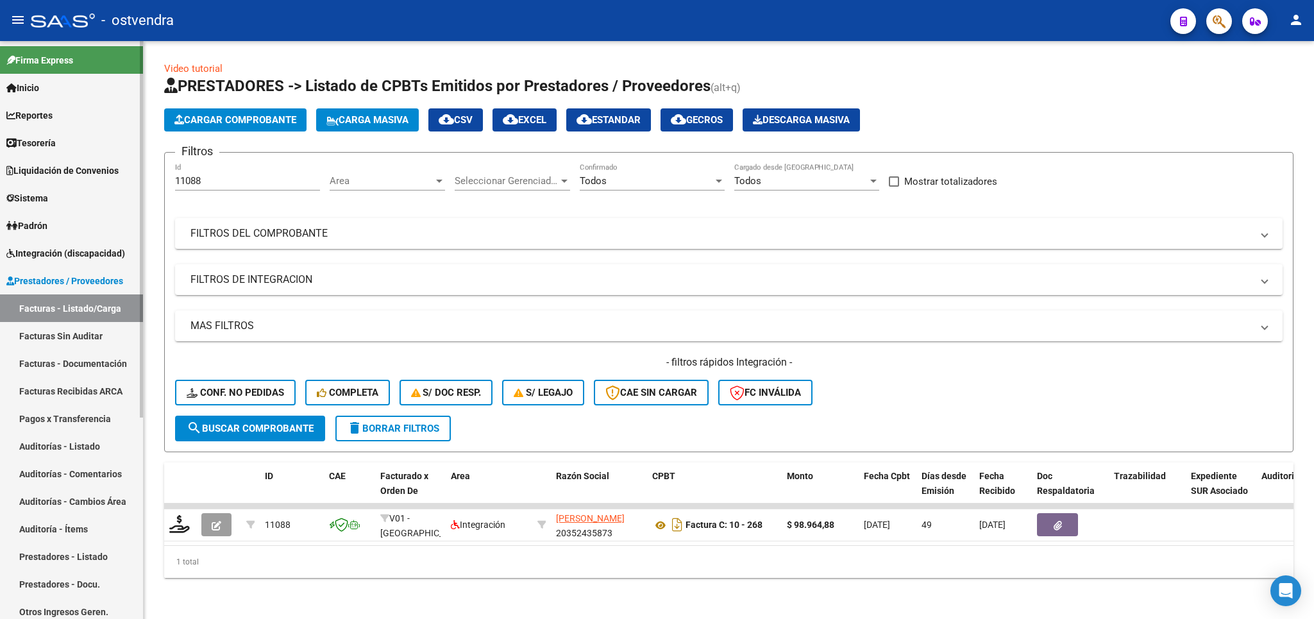
click at [65, 255] on span "Integración (discapacidad)" at bounding box center [65, 253] width 119 height 14
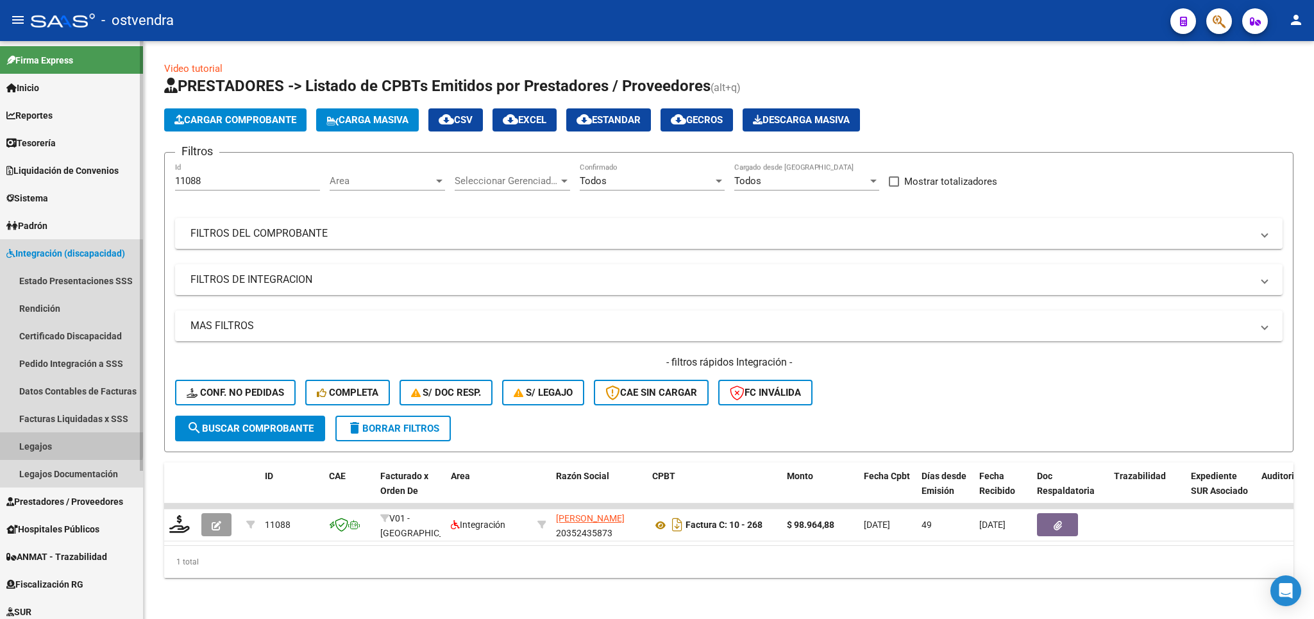
click at [42, 441] on link "Legajos" at bounding box center [71, 446] width 143 height 28
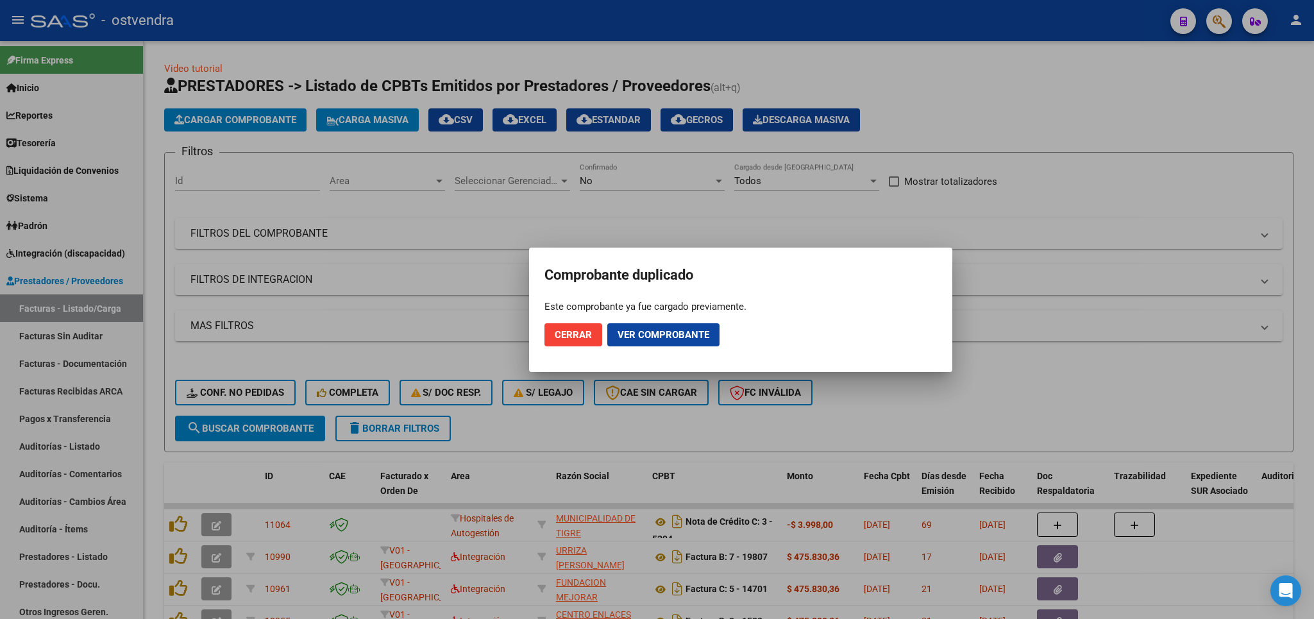
click at [558, 339] on span "Cerrar" at bounding box center [573, 335] width 37 height 12
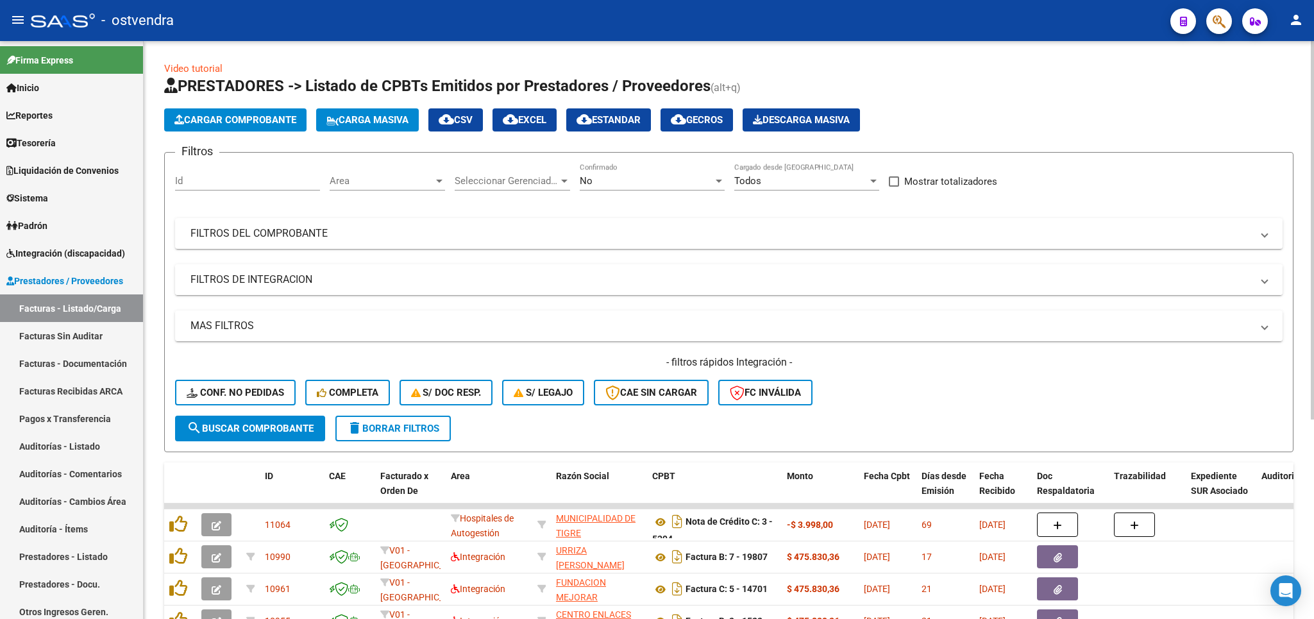
click at [271, 271] on mat-expansion-panel-header "FILTROS DE INTEGRACION" at bounding box center [729, 279] width 1108 height 31
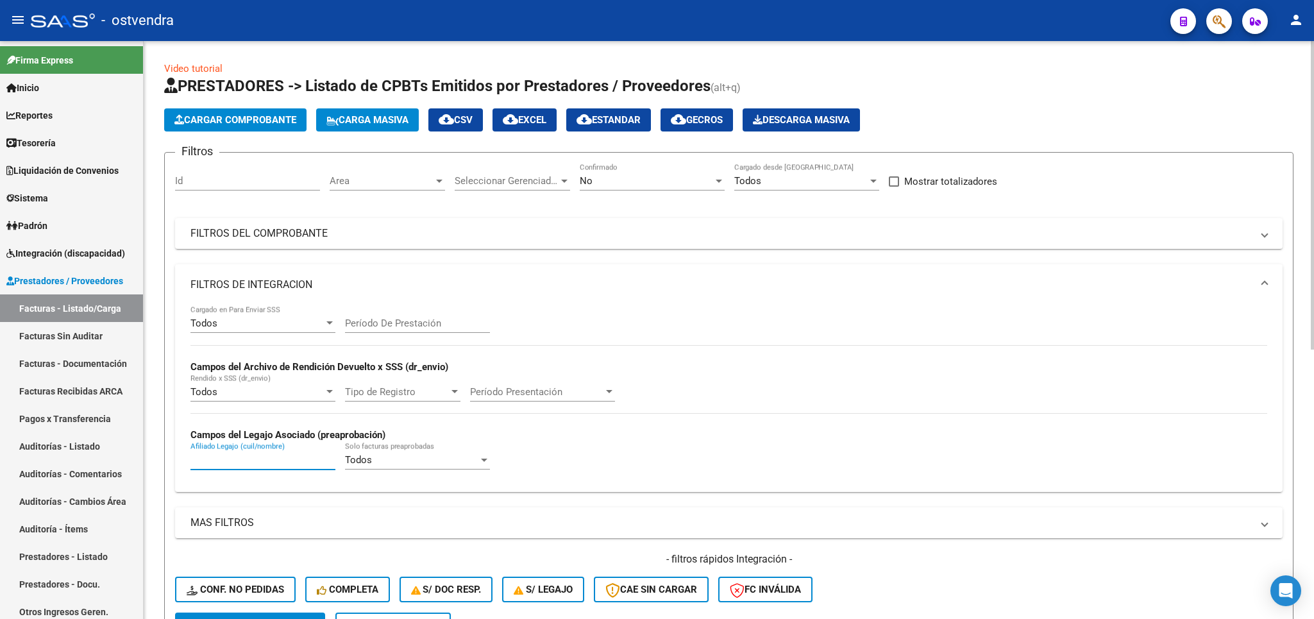
click at [215, 466] on input "Afiliado Legajo (cuil/nombre)" at bounding box center [262, 460] width 145 height 12
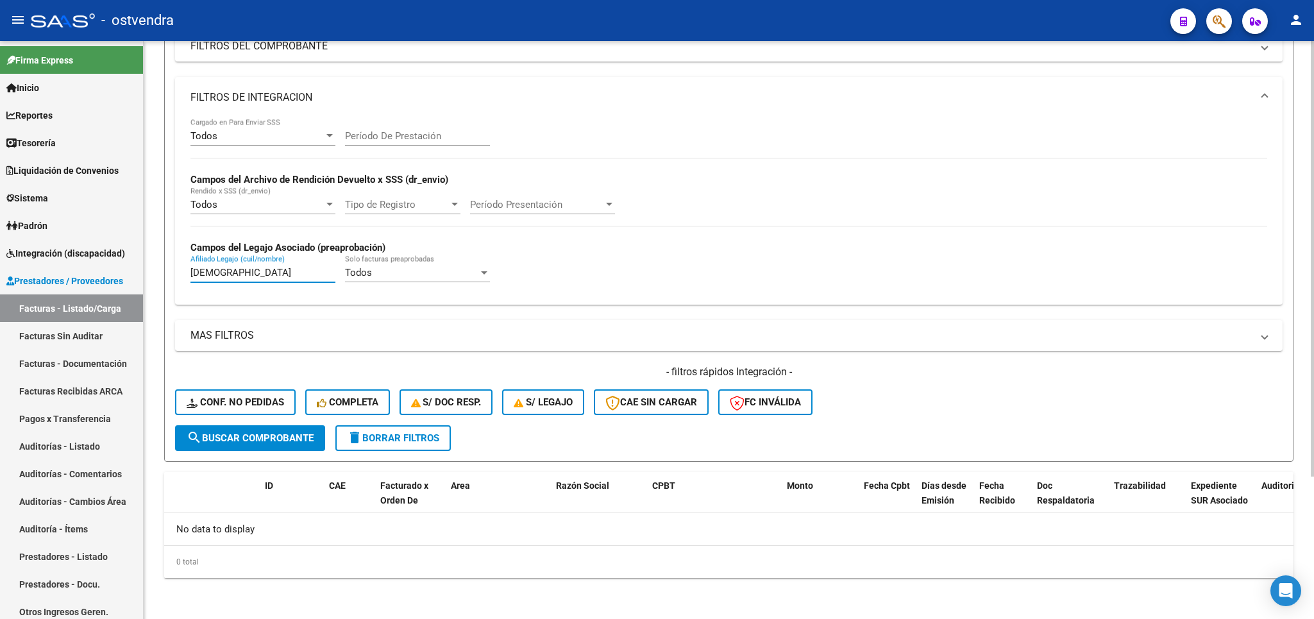
type input "[DEMOGRAPHIC_DATA]"
click at [244, 432] on span "search Buscar Comprobante" at bounding box center [250, 438] width 127 height 12
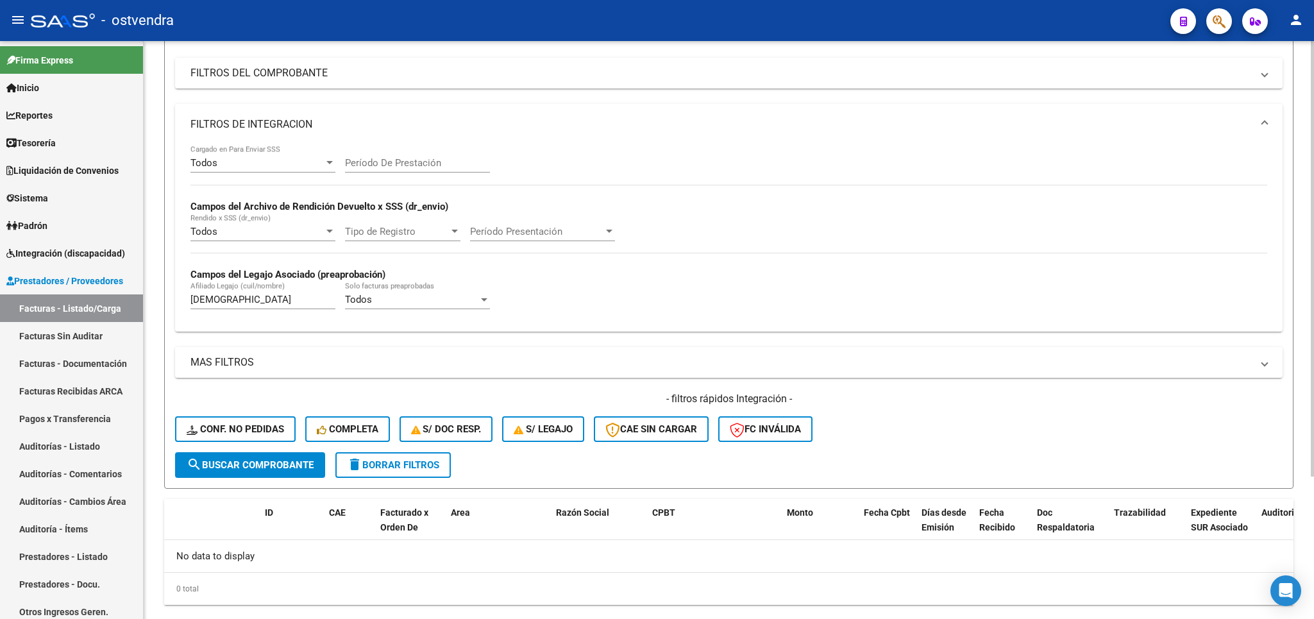
scroll to position [0, 0]
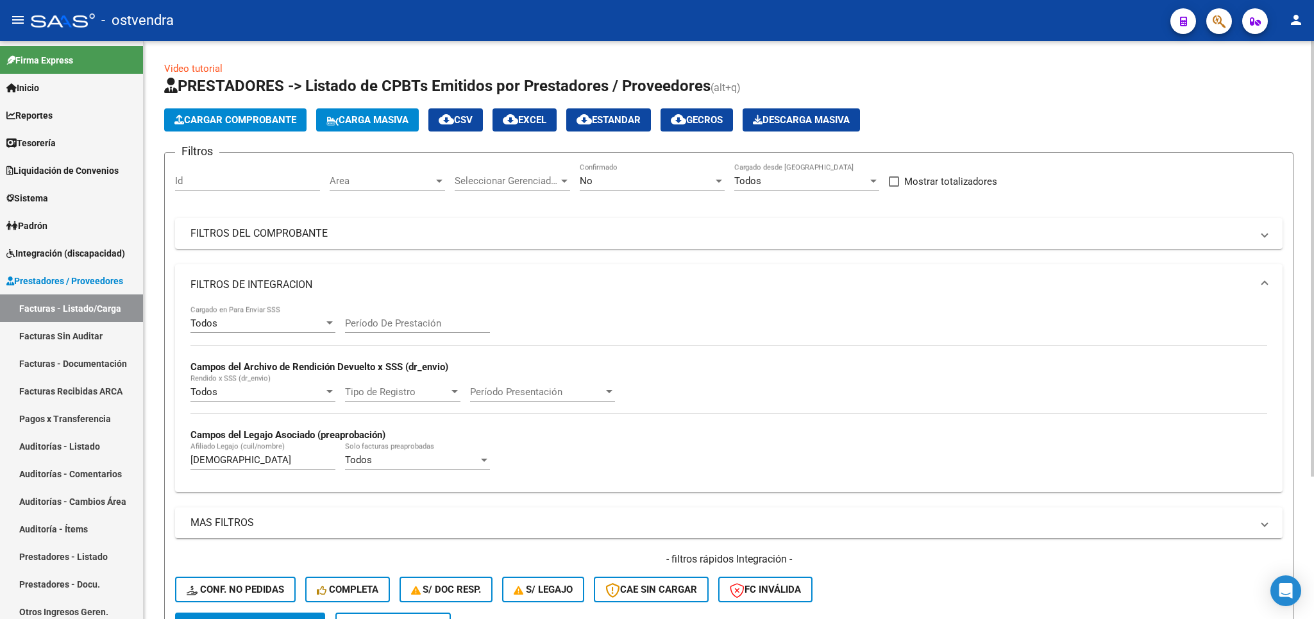
click at [625, 177] on div "No" at bounding box center [646, 181] width 133 height 12
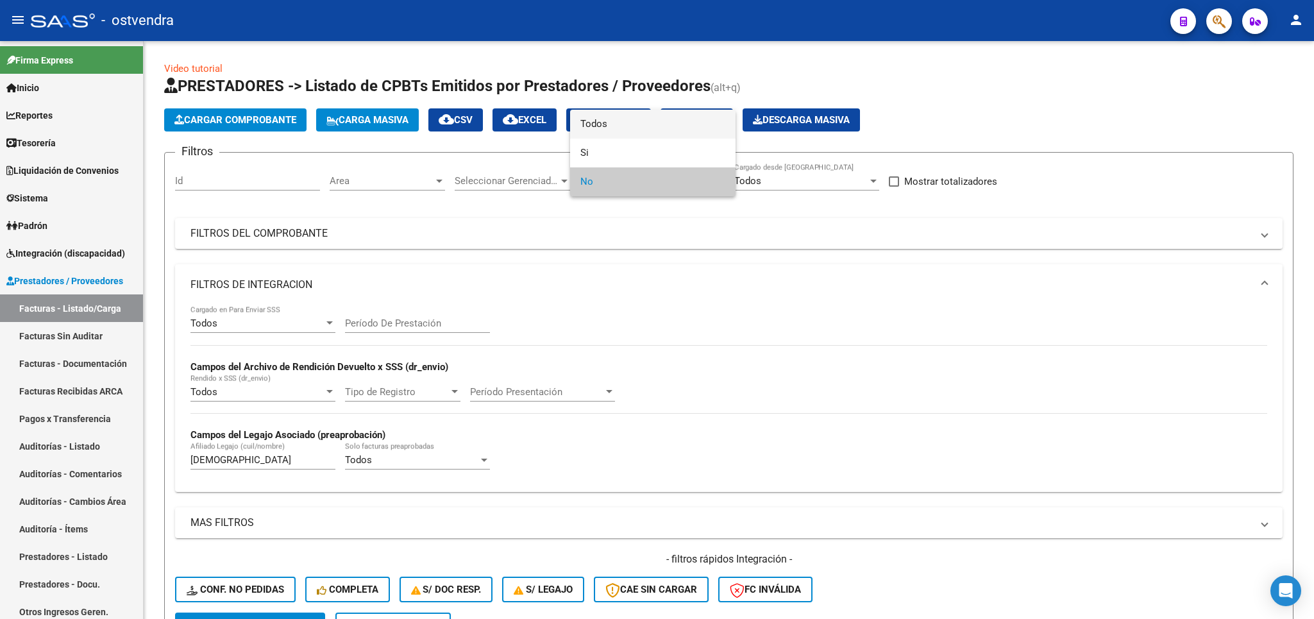
click at [608, 126] on span "Todos" at bounding box center [652, 124] width 145 height 29
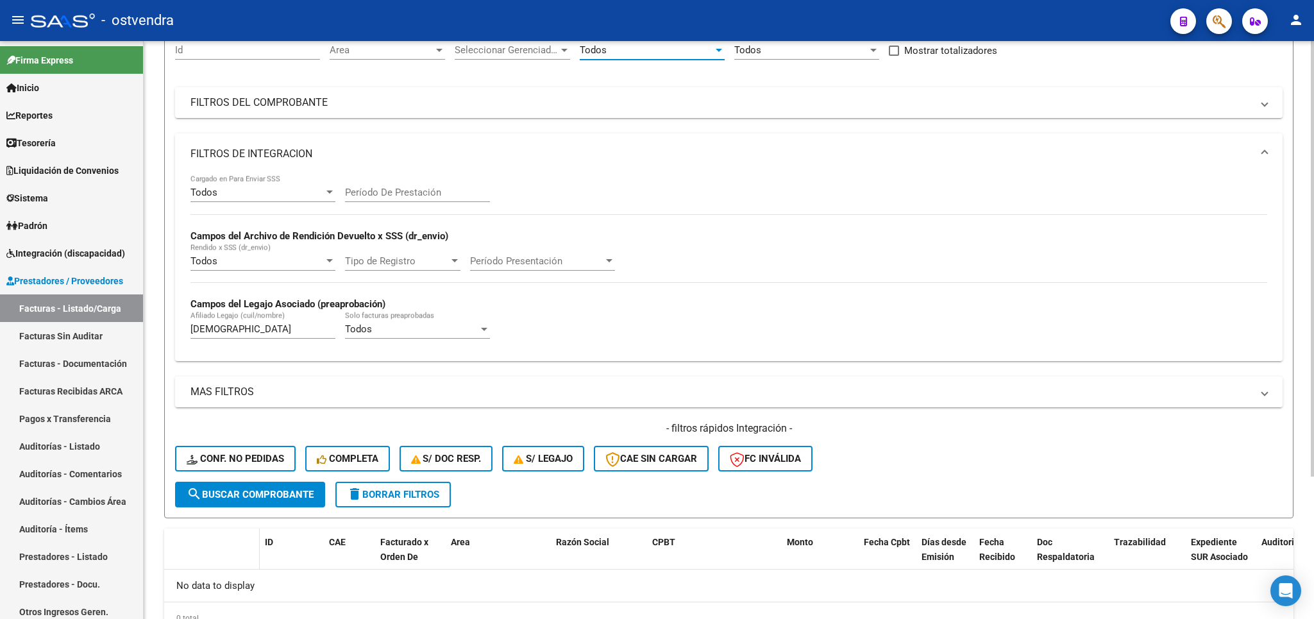
scroll to position [150, 0]
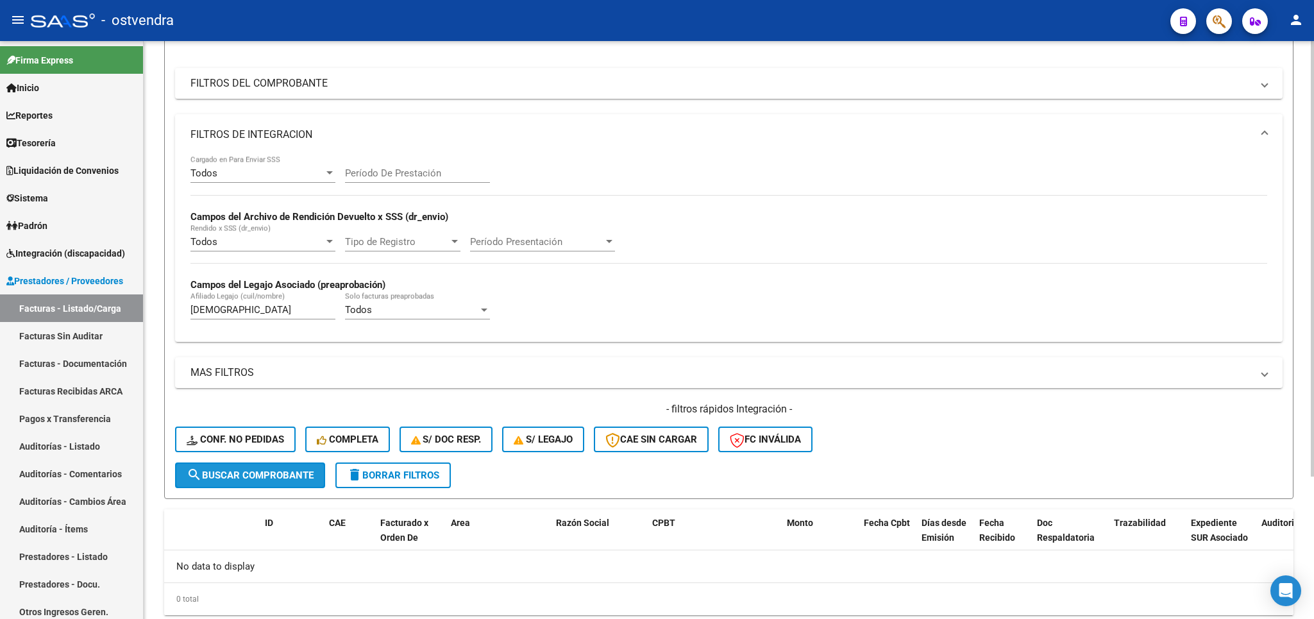
click at [244, 471] on span "search Buscar Comprobante" at bounding box center [250, 475] width 127 height 12
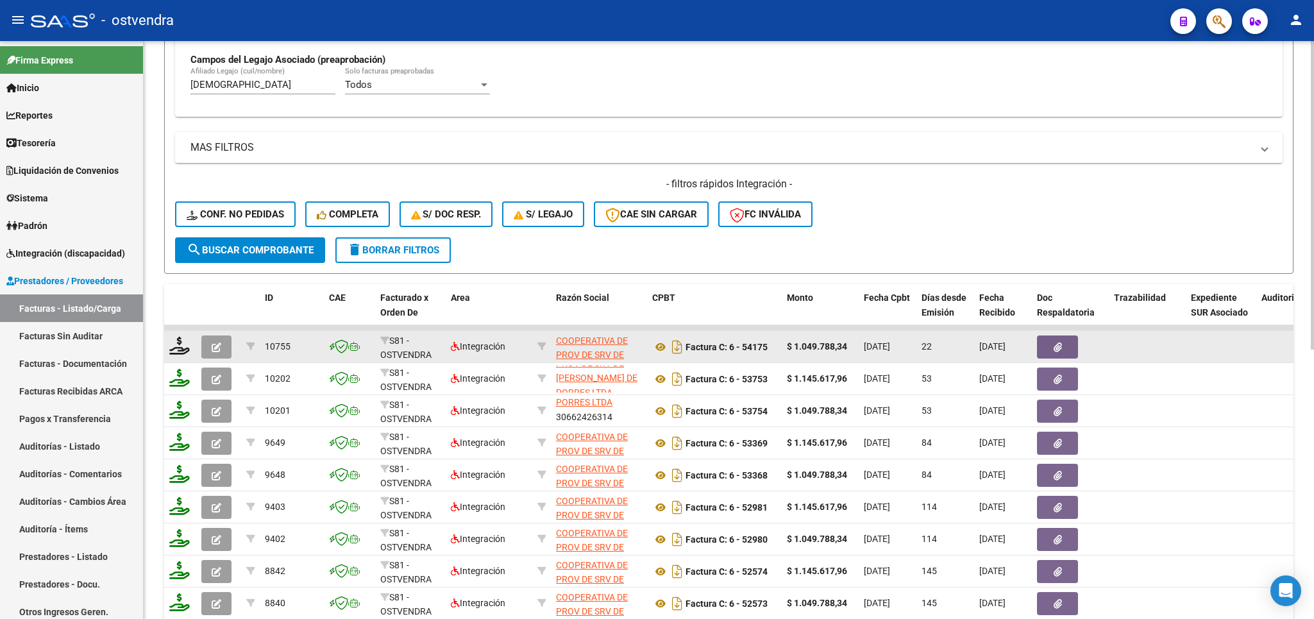
scroll to position [1, 0]
click at [658, 348] on icon at bounding box center [660, 346] width 17 height 15
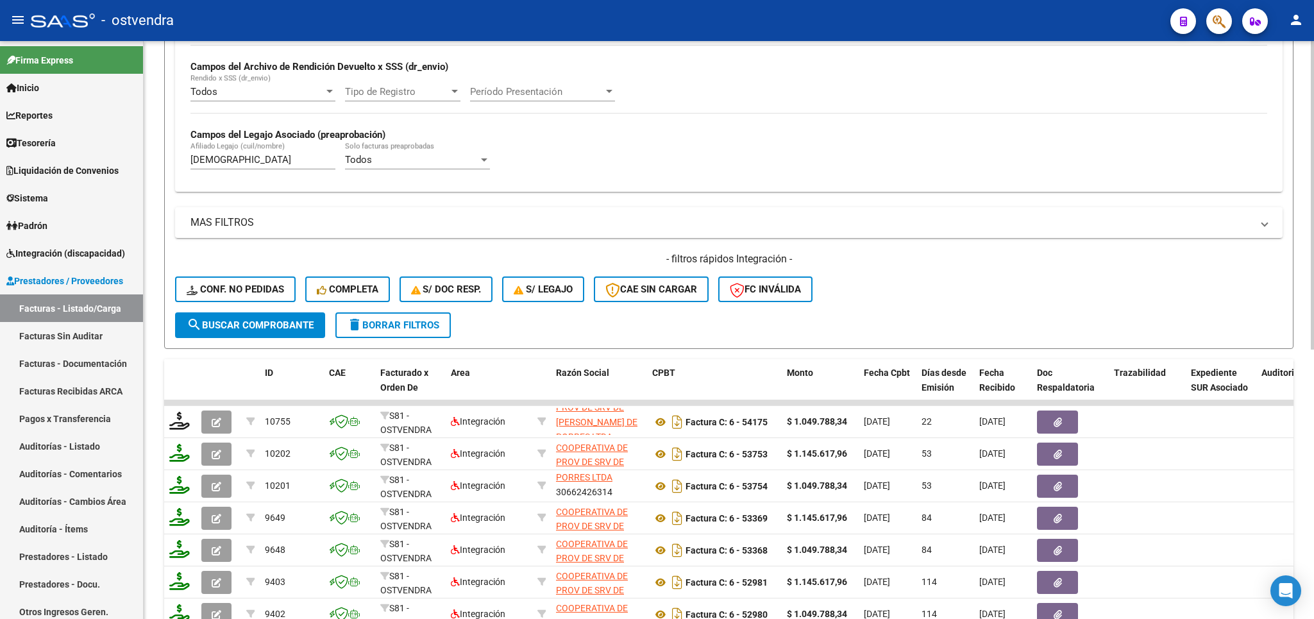
scroll to position [0, 0]
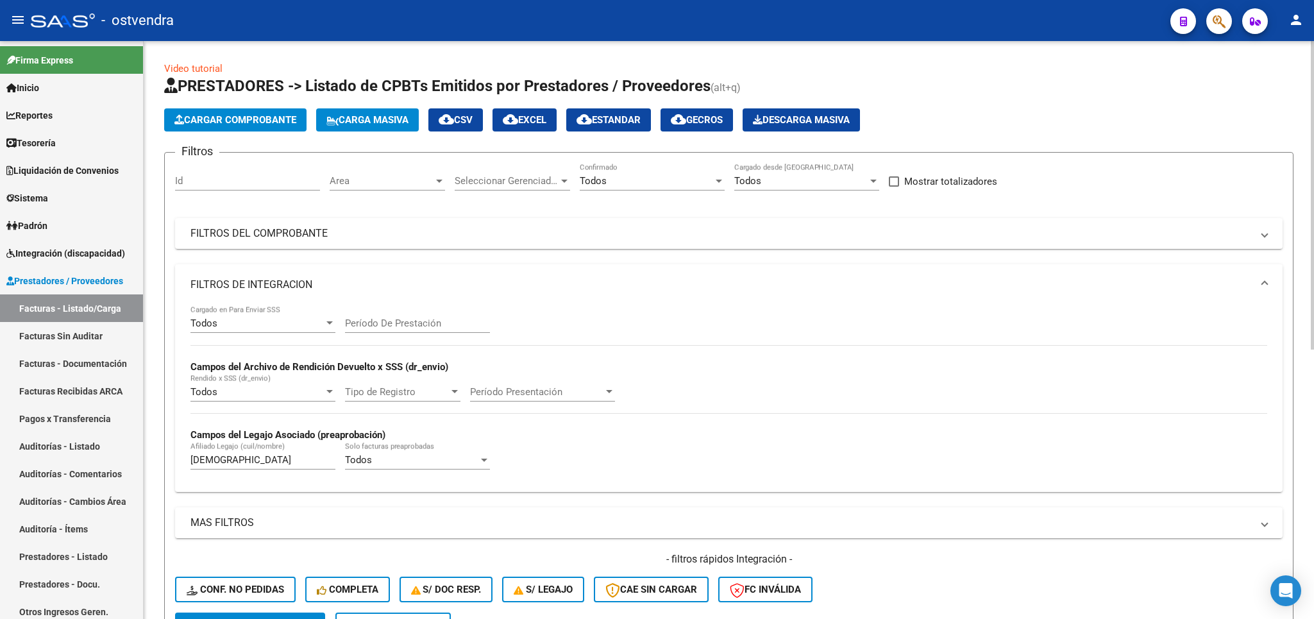
click at [490, 392] on span "Período Presentación" at bounding box center [536, 392] width 133 height 12
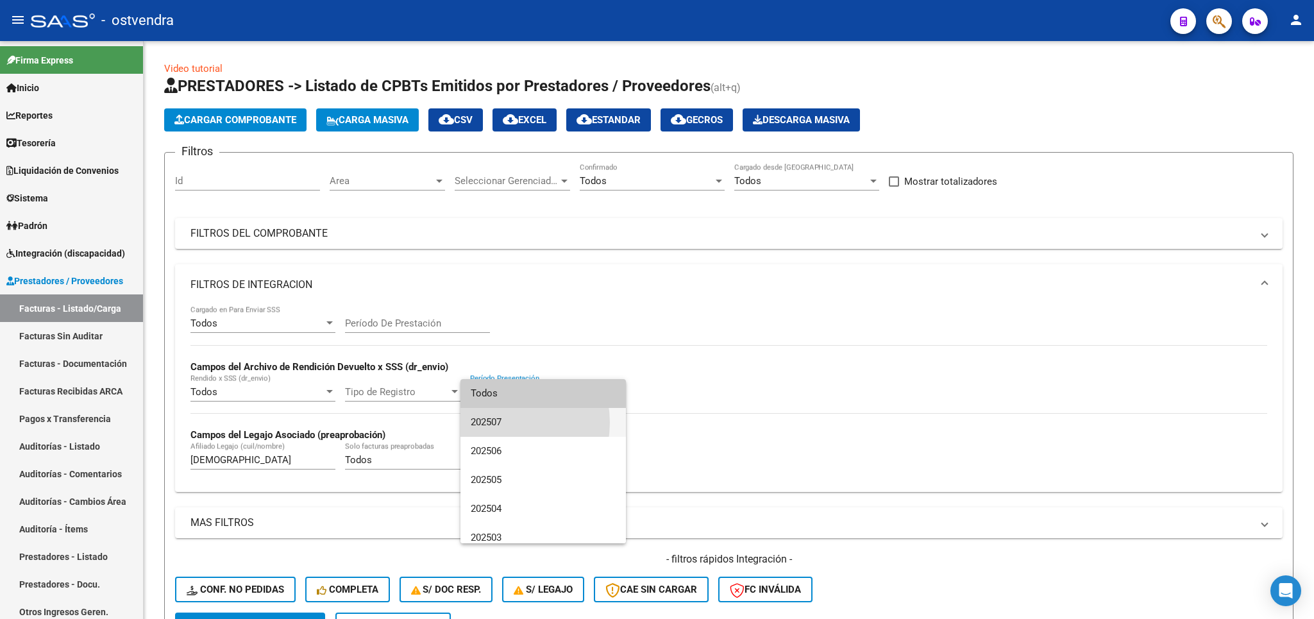
click at [496, 423] on span "202507" at bounding box center [543, 422] width 145 height 29
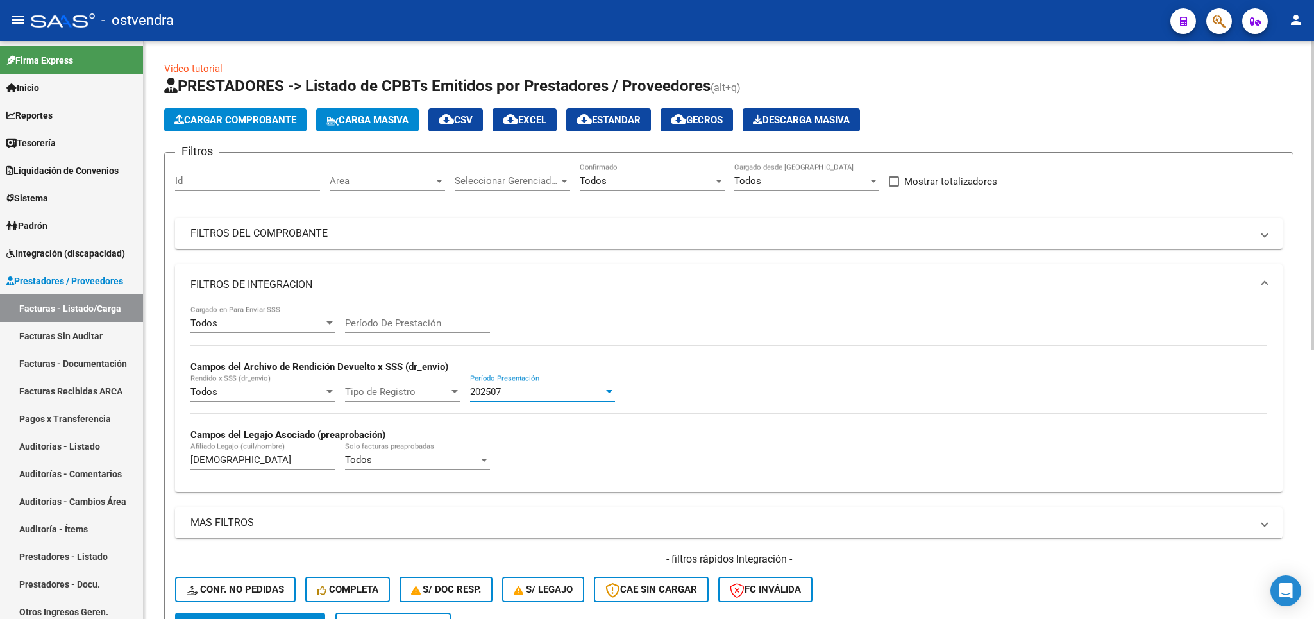
drag, startPoint x: 554, startPoint y: 391, endPoint x: 436, endPoint y: 392, distance: 118.0
click at [470, 392] on div "202507" at bounding box center [536, 392] width 133 height 12
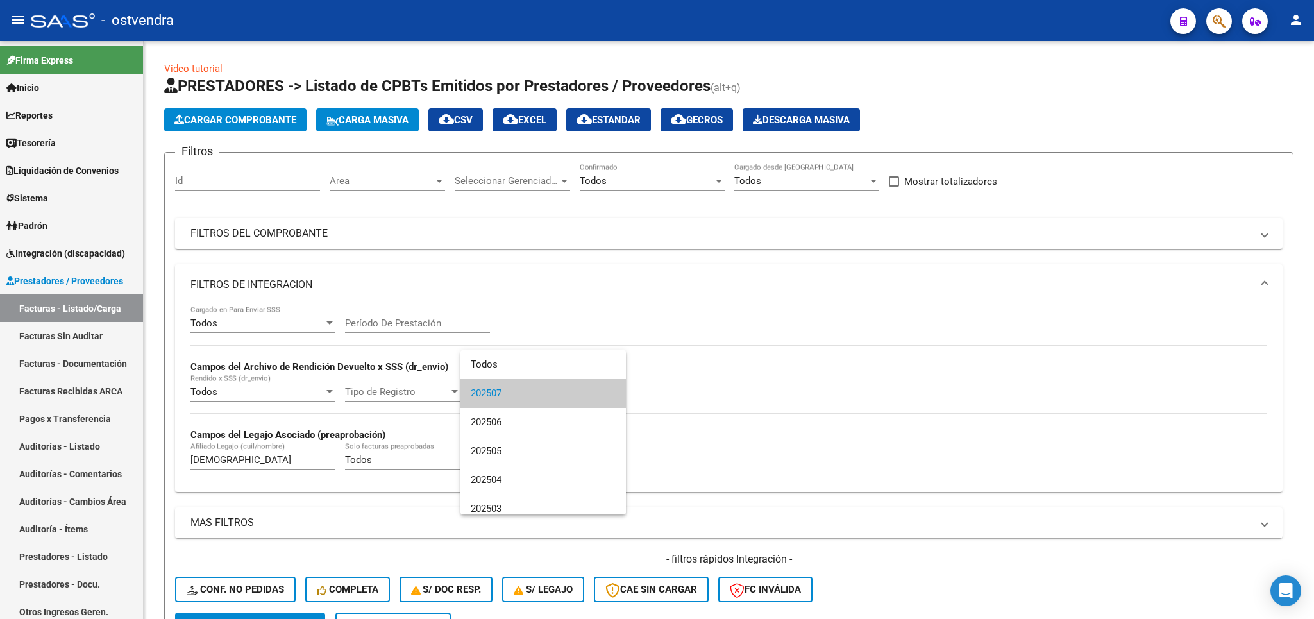
click at [1040, 544] on div at bounding box center [657, 309] width 1314 height 619
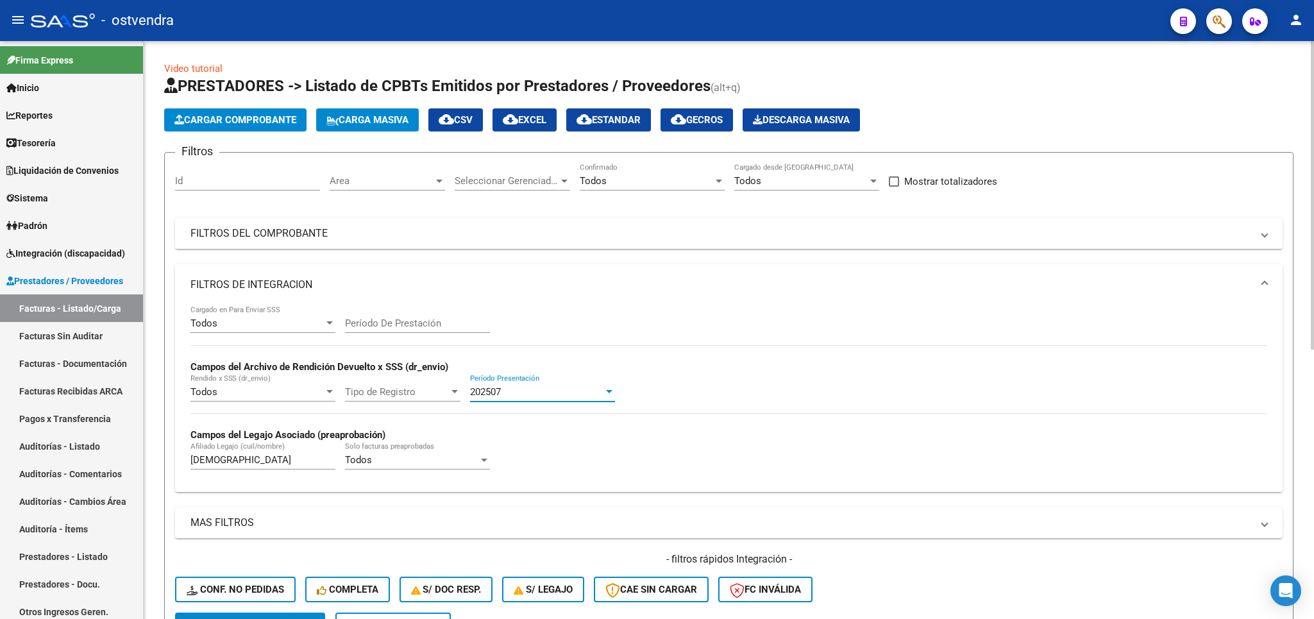
drag, startPoint x: 526, startPoint y: 394, endPoint x: 467, endPoint y: 392, distance: 59.0
click at [470, 392] on div "202507" at bounding box center [536, 392] width 133 height 12
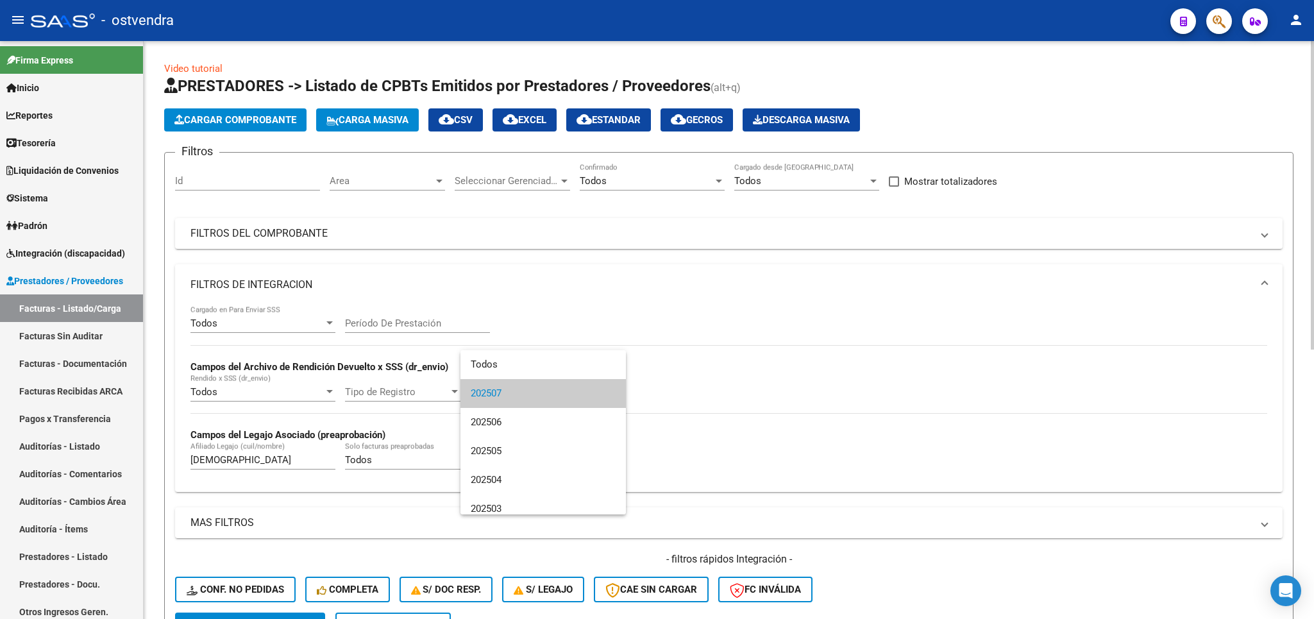
drag, startPoint x: 759, startPoint y: 415, endPoint x: 479, endPoint y: 373, distance: 283.4
click at [755, 415] on div at bounding box center [657, 309] width 1314 height 619
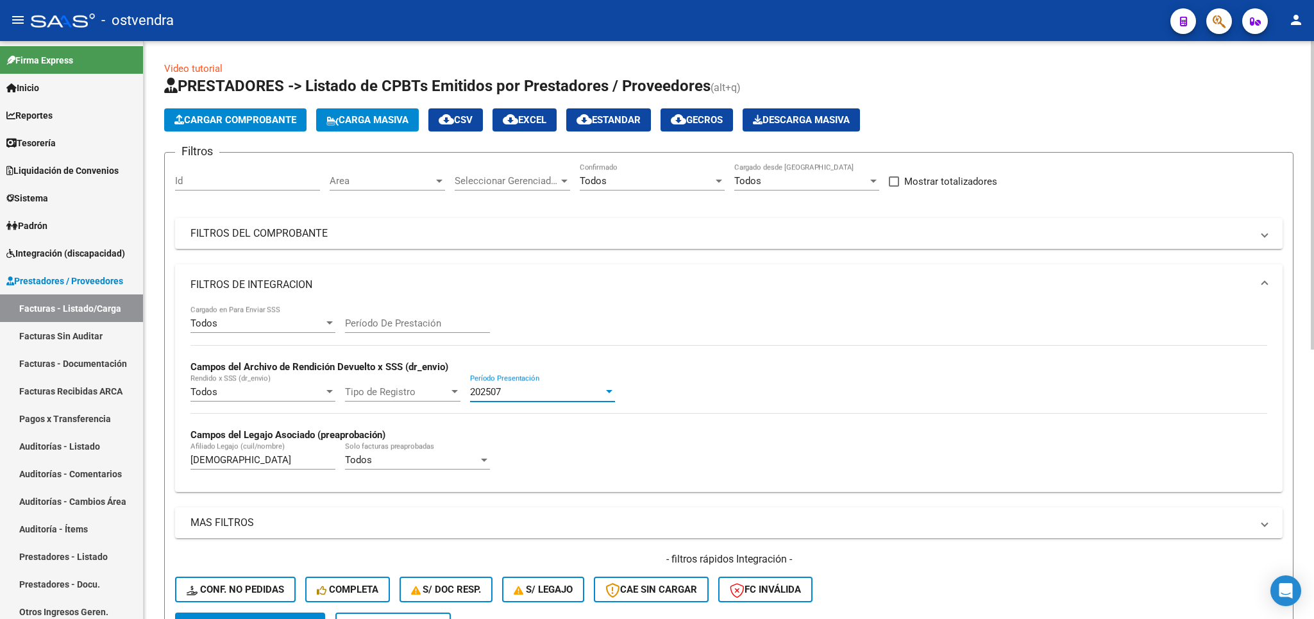
drag, startPoint x: 542, startPoint y: 394, endPoint x: 479, endPoint y: 391, distance: 63.0
click at [479, 391] on div "202507" at bounding box center [536, 392] width 133 height 12
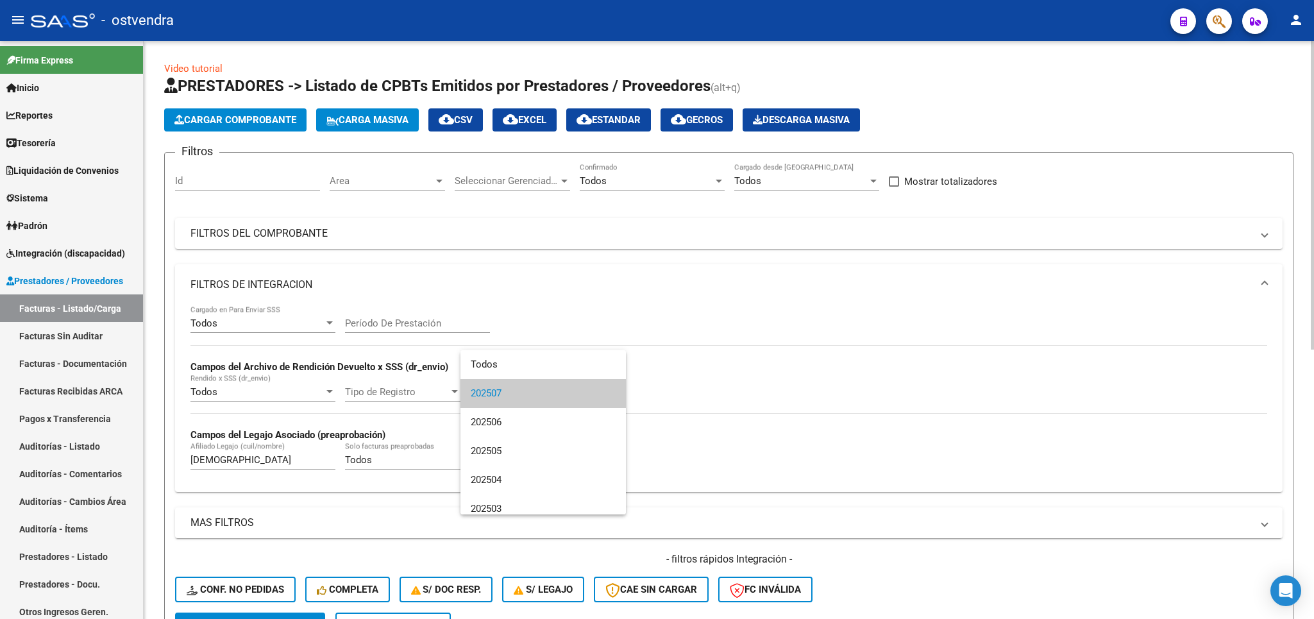
click at [264, 123] on div at bounding box center [657, 309] width 1314 height 619
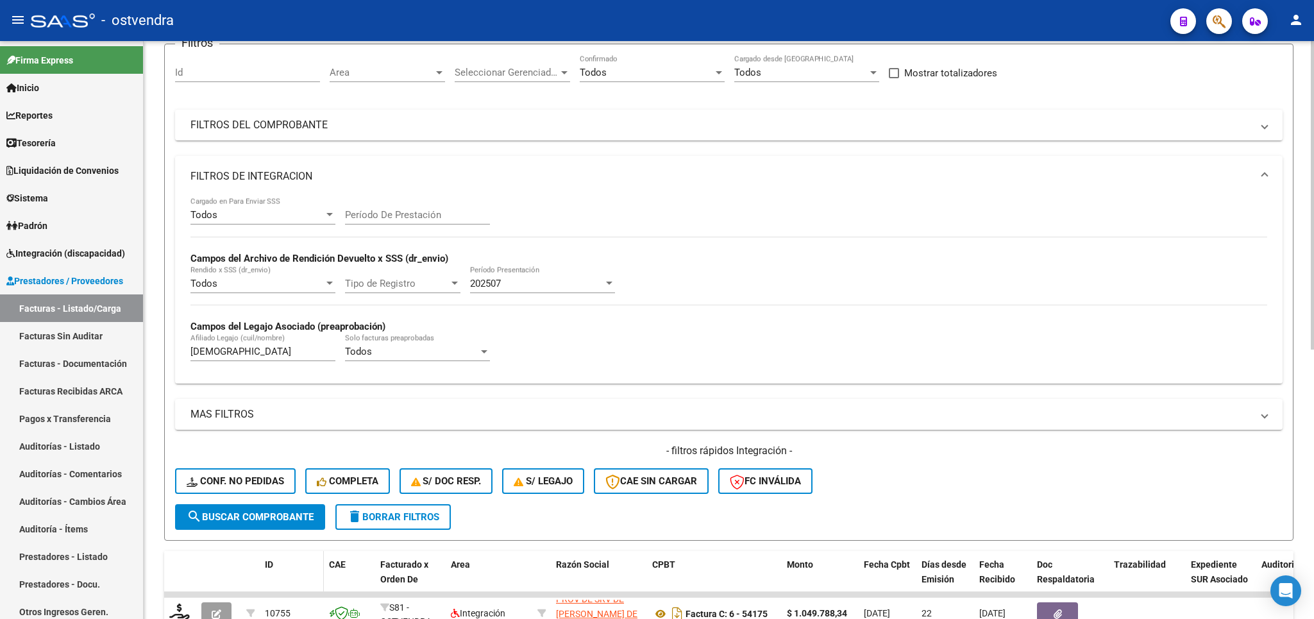
scroll to position [150, 0]
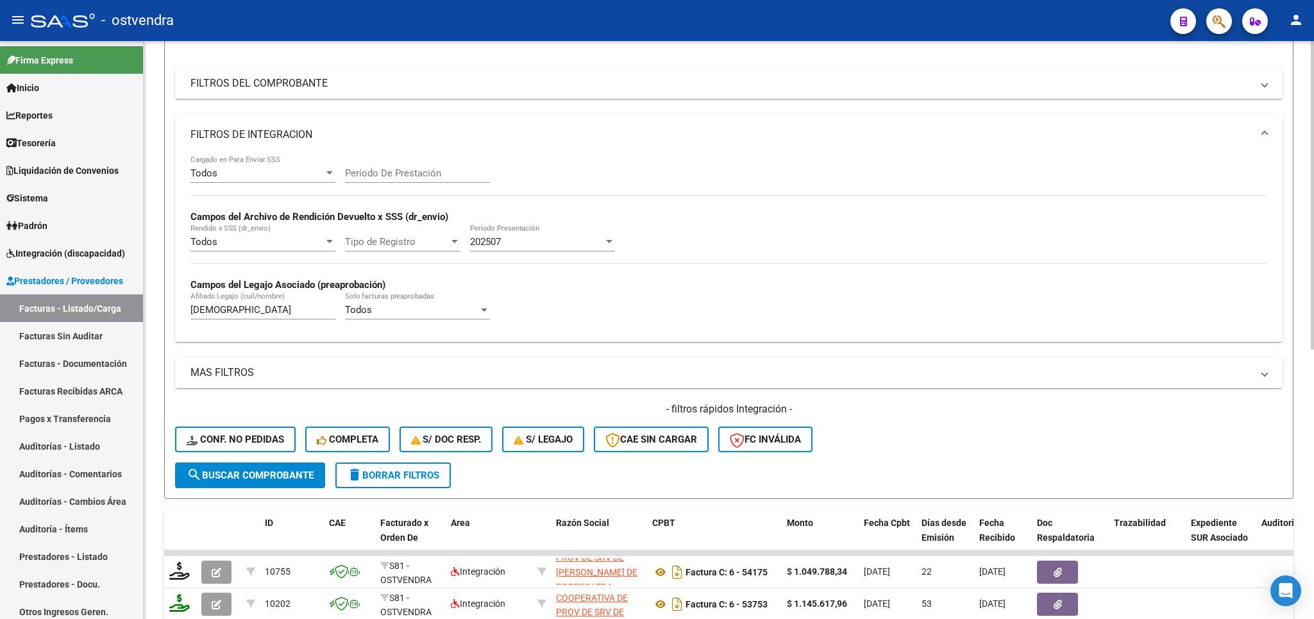
click at [384, 480] on span "delete Borrar Filtros" at bounding box center [393, 475] width 92 height 12
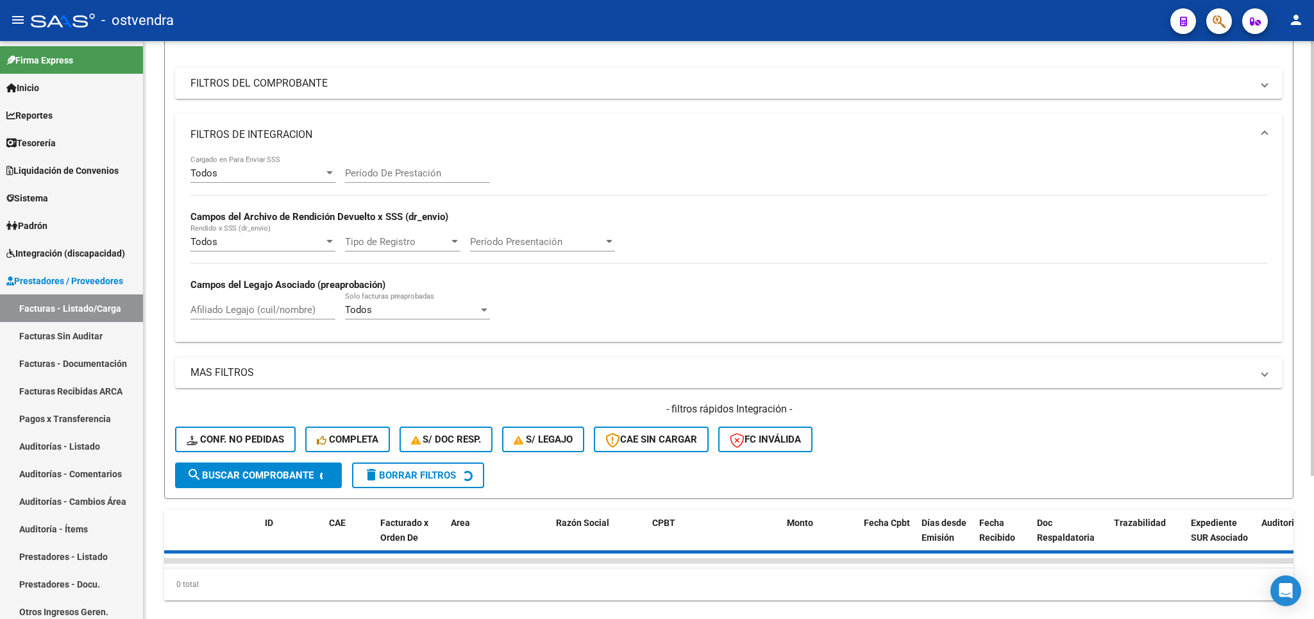
scroll to position [0, 0]
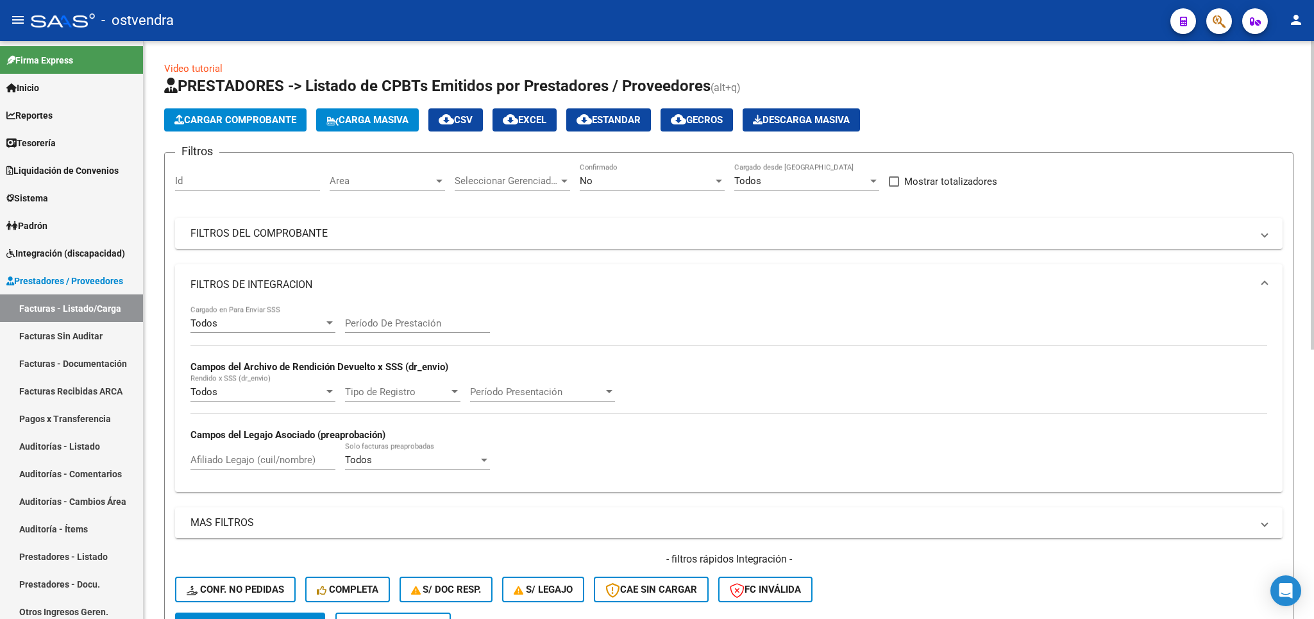
click at [221, 122] on span "Cargar Comprobante" at bounding box center [235, 120] width 122 height 12
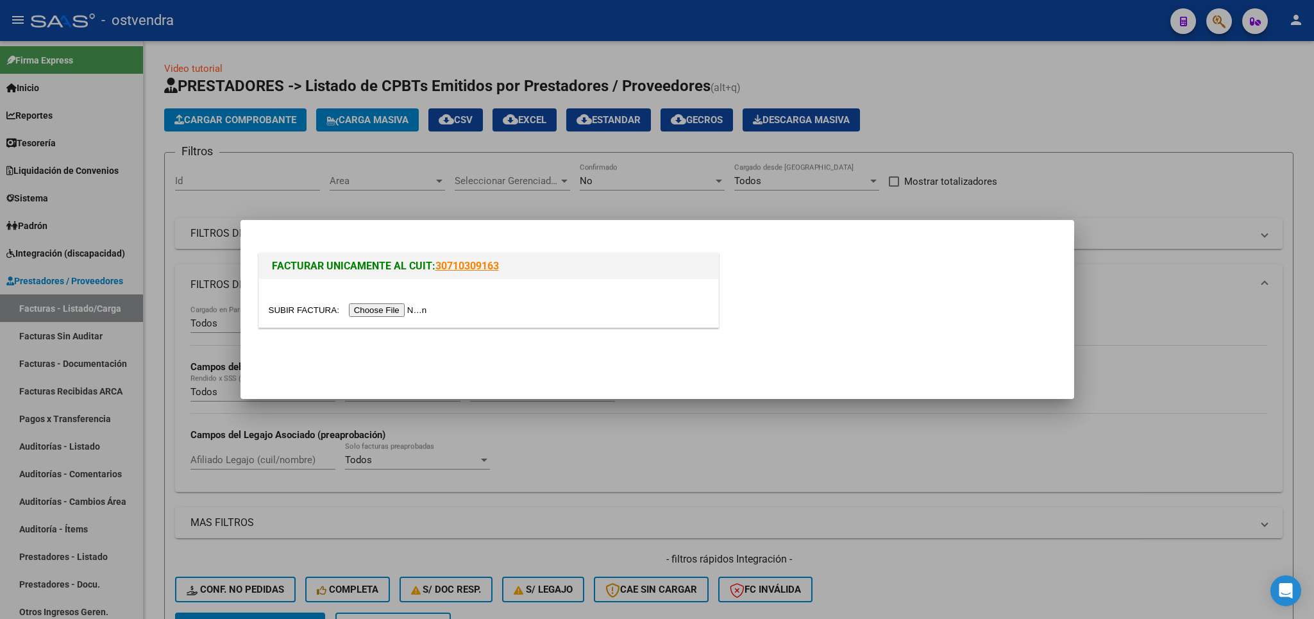
click at [301, 309] on input "file" at bounding box center [350, 309] width 162 height 13
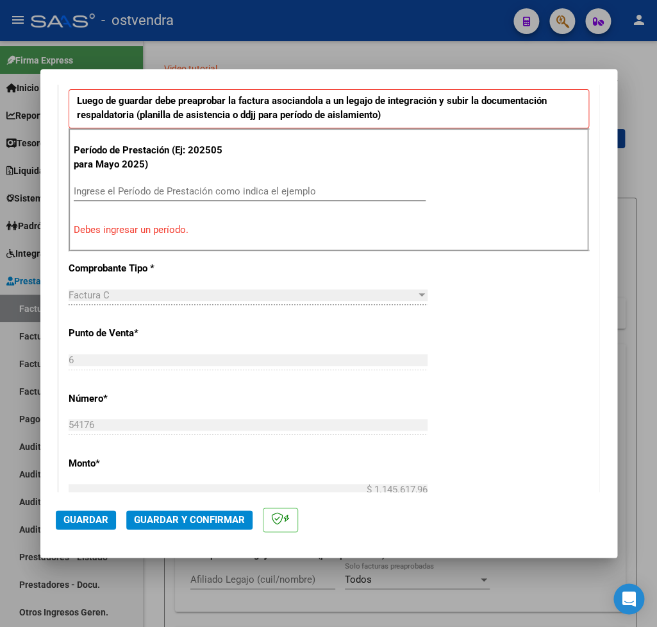
scroll to position [300, 0]
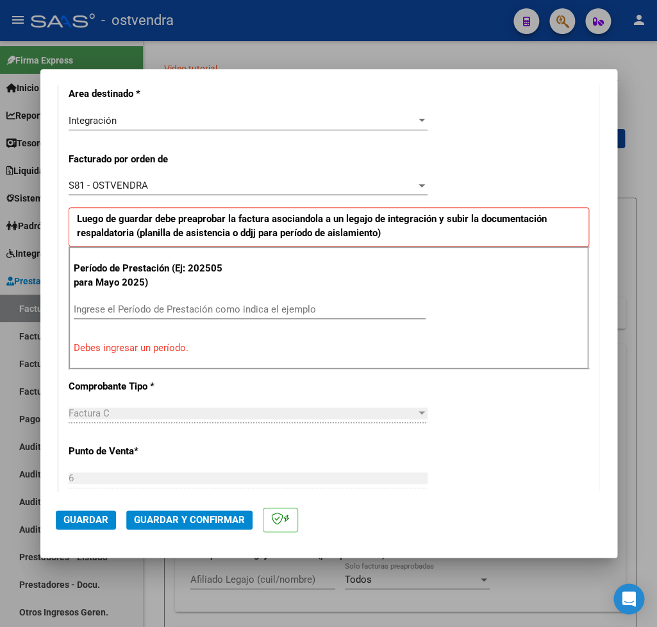
click at [169, 313] on input "Ingrese el Período de Prestación como indica el ejemplo" at bounding box center [250, 309] width 352 height 12
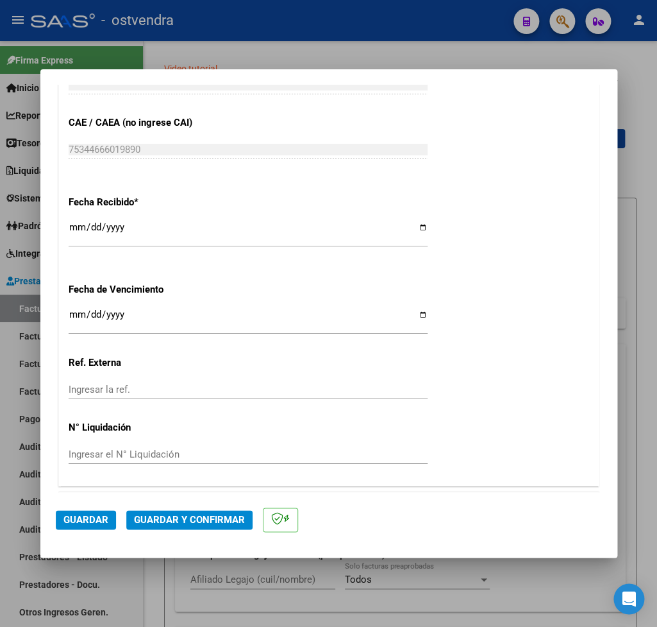
scroll to position [877, 0]
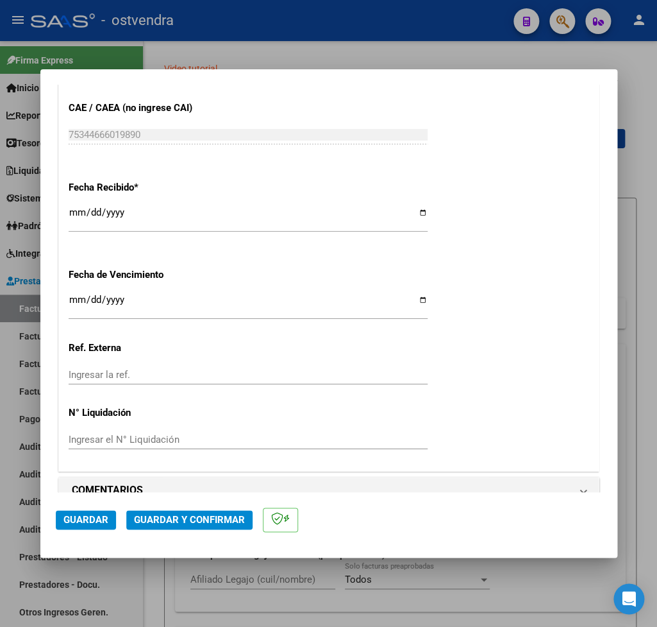
type input "202508"
click at [84, 521] on span "Guardar" at bounding box center [85, 520] width 45 height 12
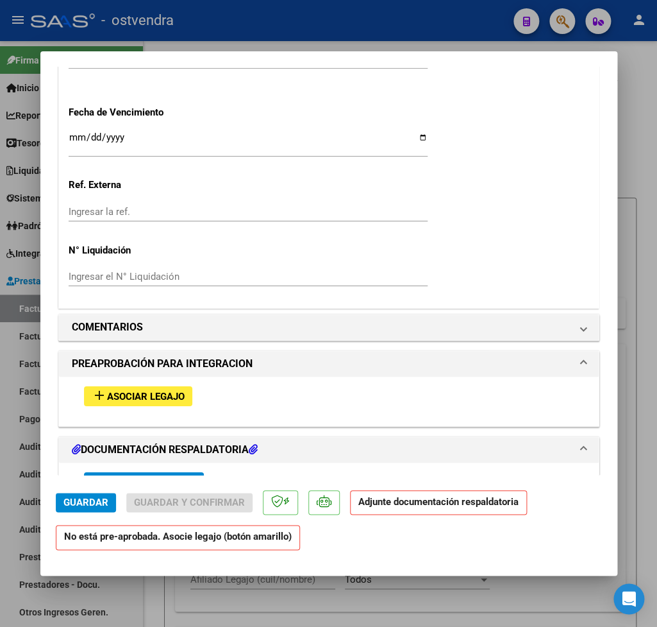
scroll to position [1050, 0]
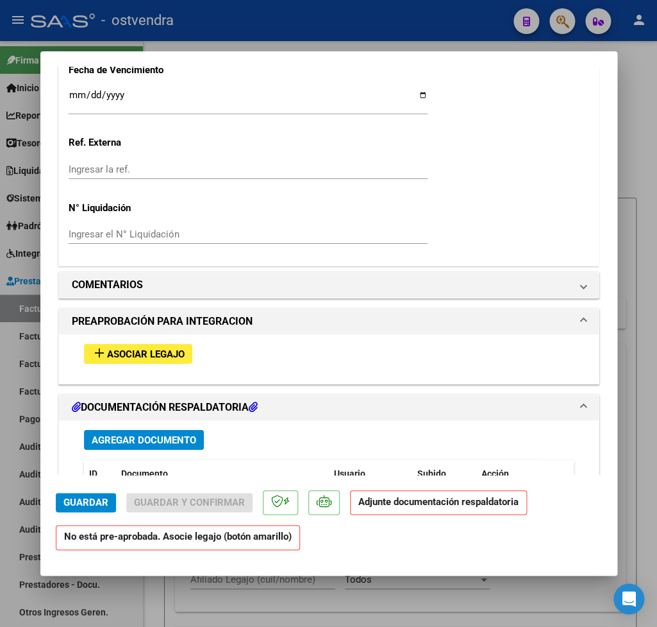
click at [123, 348] on span "Asociar Legajo" at bounding box center [146, 354] width 78 height 12
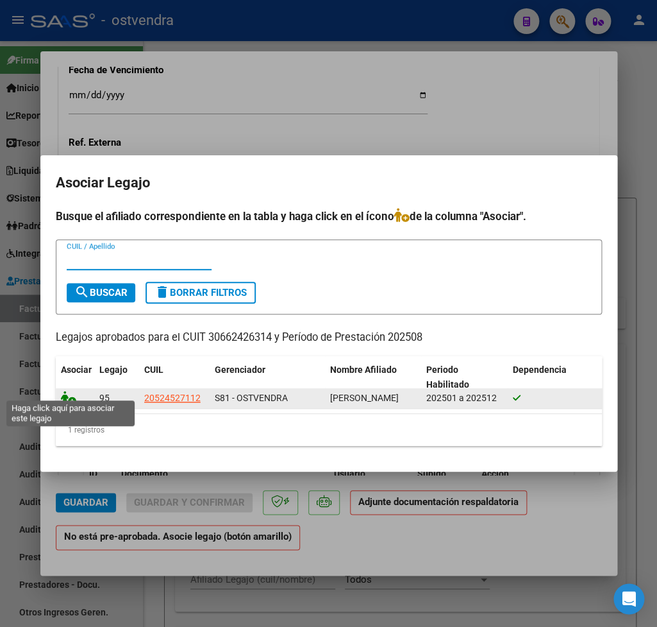
click at [67, 391] on icon at bounding box center [68, 398] width 15 height 14
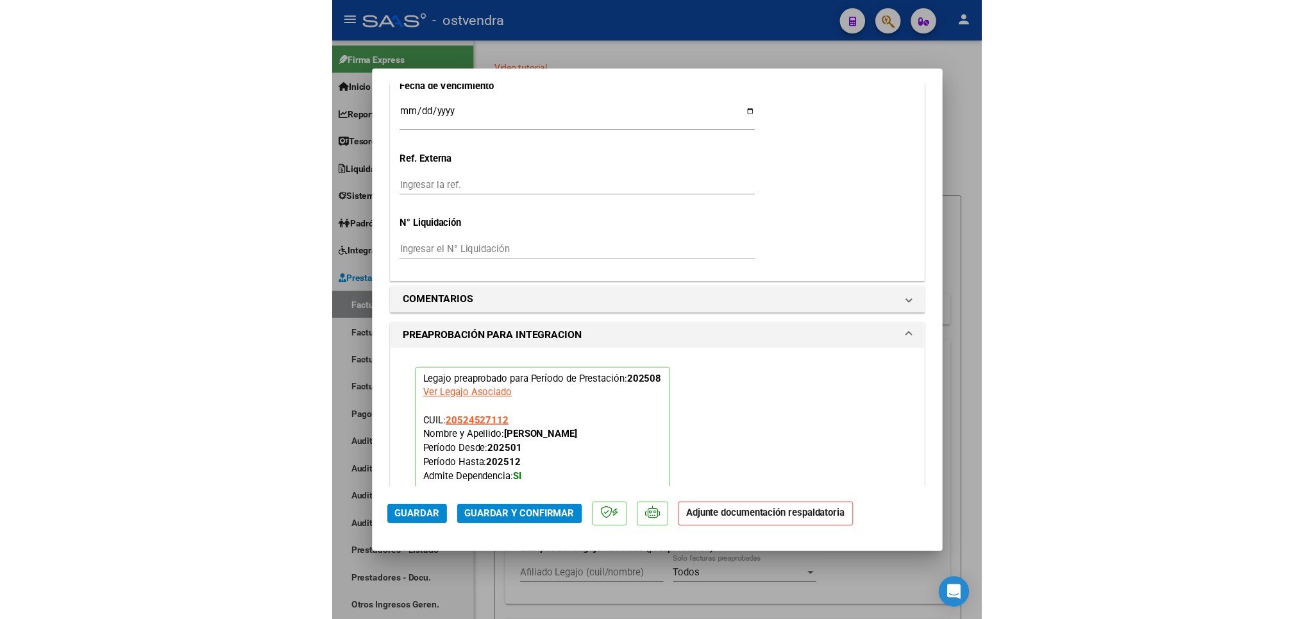
scroll to position [1384, 0]
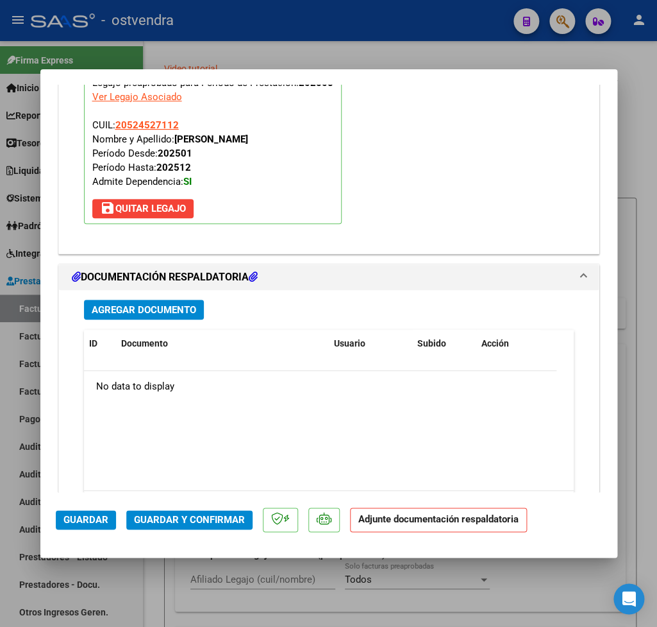
click at [121, 304] on span "Agregar Documento" at bounding box center [144, 310] width 105 height 12
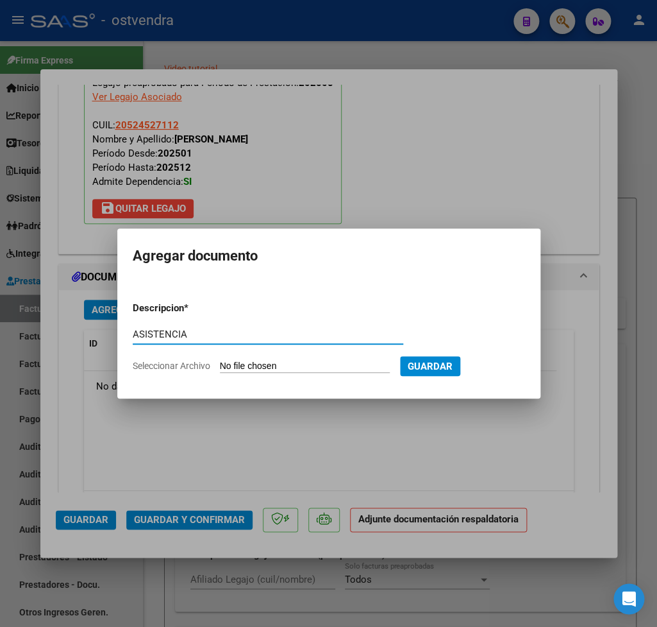
type input "ASISTENCIA"
click at [255, 361] on input "Seleccionar Archivo" at bounding box center [305, 366] width 170 height 12
type input "C:\fakepath\ASISTENCIA-KM-[PERSON_NAME]-2025-Agosto.pdf"
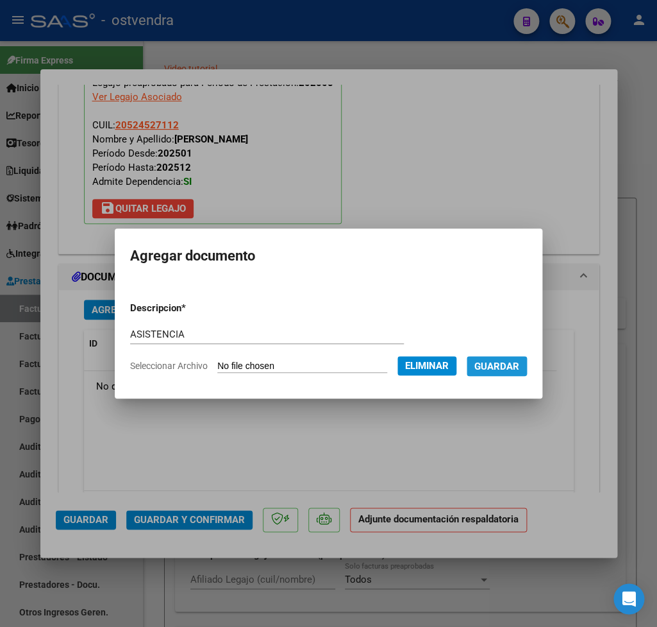
click at [467, 376] on button "Guardar" at bounding box center [497, 366] width 60 height 20
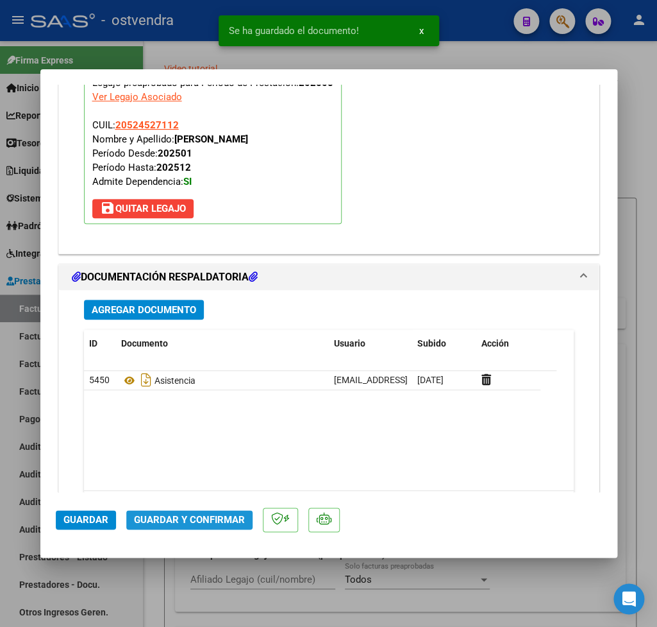
click at [205, 519] on span "Guardar y Confirmar" at bounding box center [189, 520] width 111 height 12
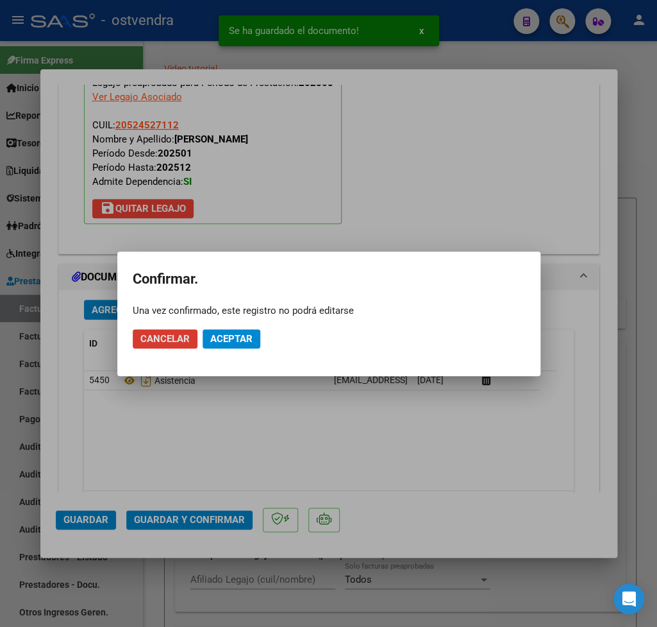
click at [153, 339] on span "Cancelar" at bounding box center [164, 339] width 49 height 12
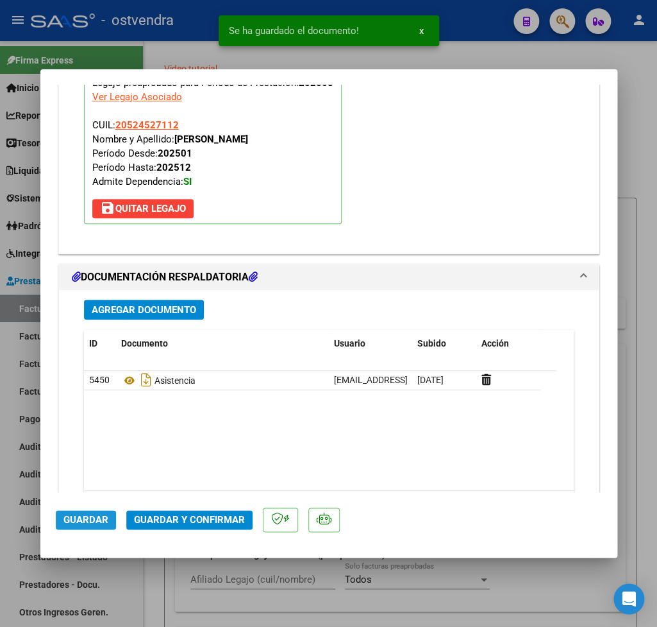
click at [94, 519] on span "Guardar" at bounding box center [85, 520] width 45 height 12
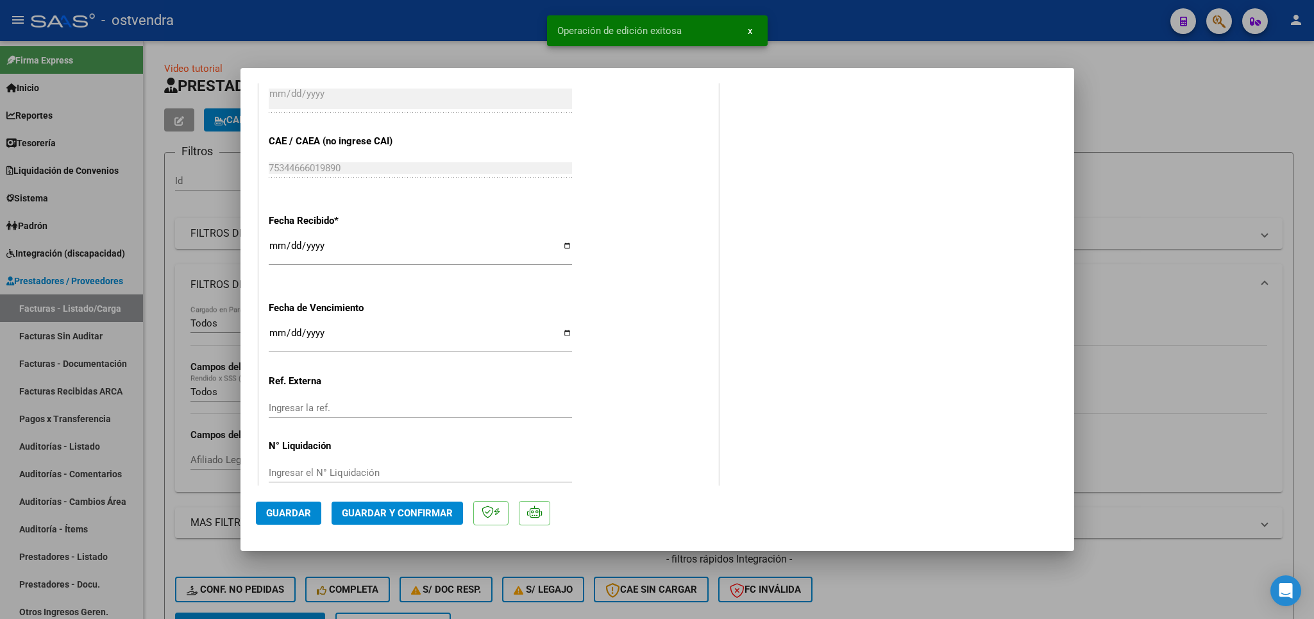
scroll to position [337, 0]
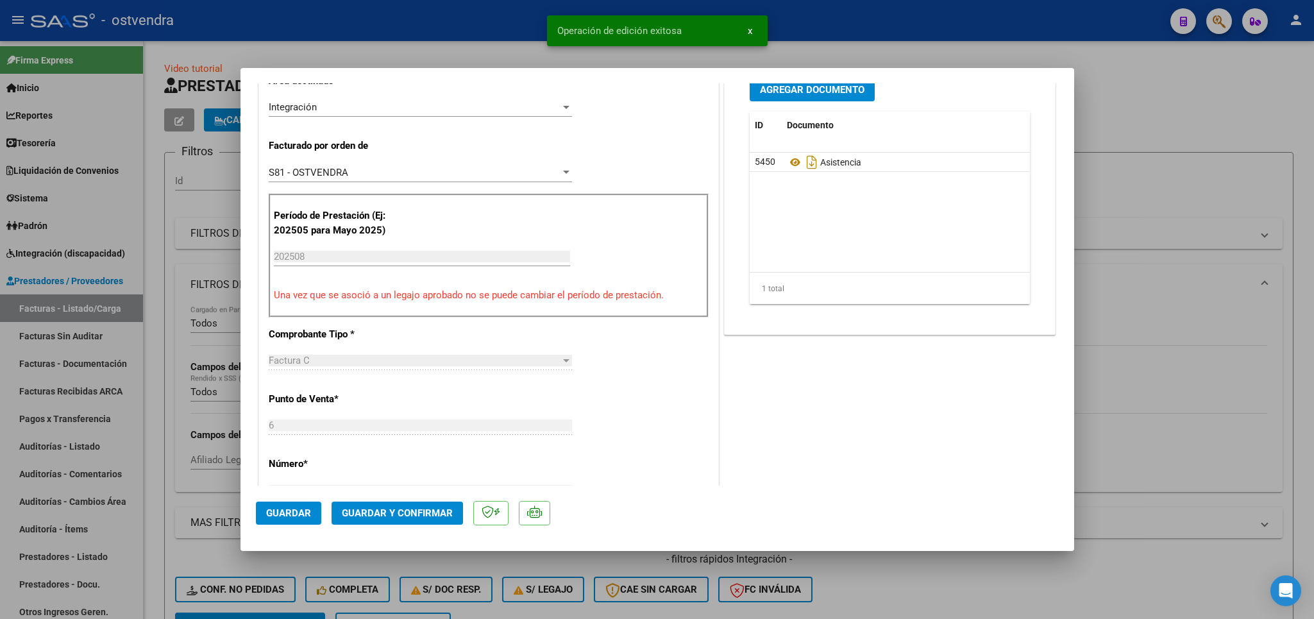
click at [1209, 107] on div at bounding box center [657, 309] width 1314 height 619
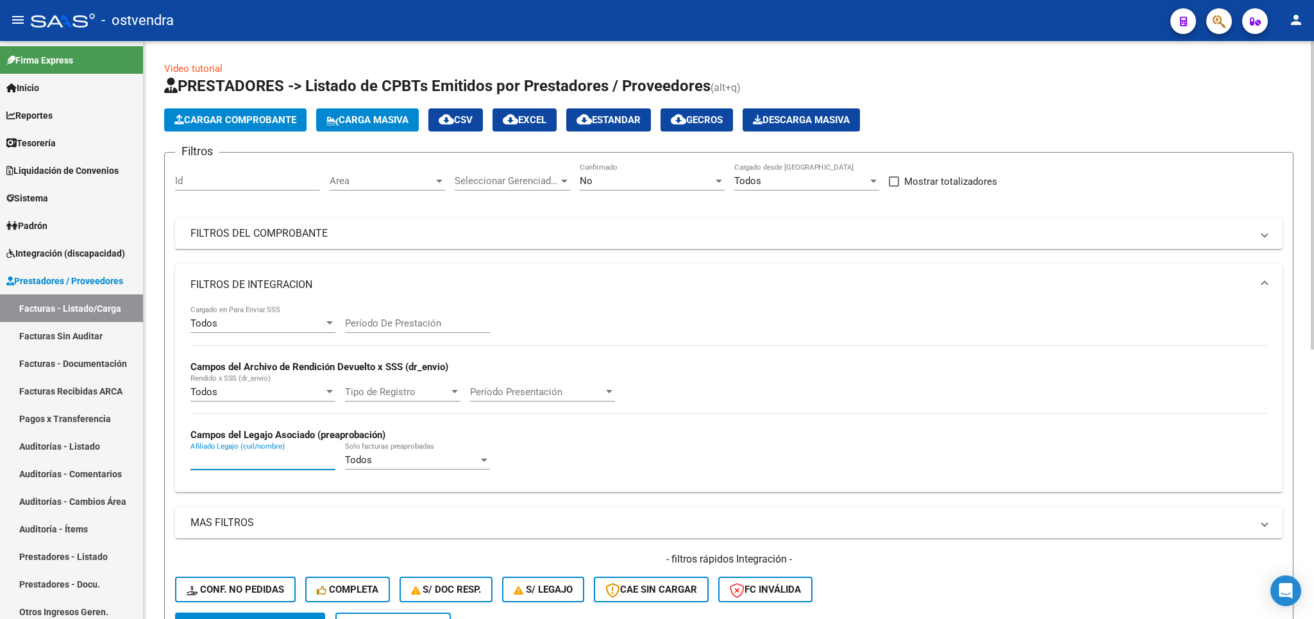
click at [236, 463] on input "Afiliado Legajo (cuil/nombre)" at bounding box center [262, 460] width 145 height 12
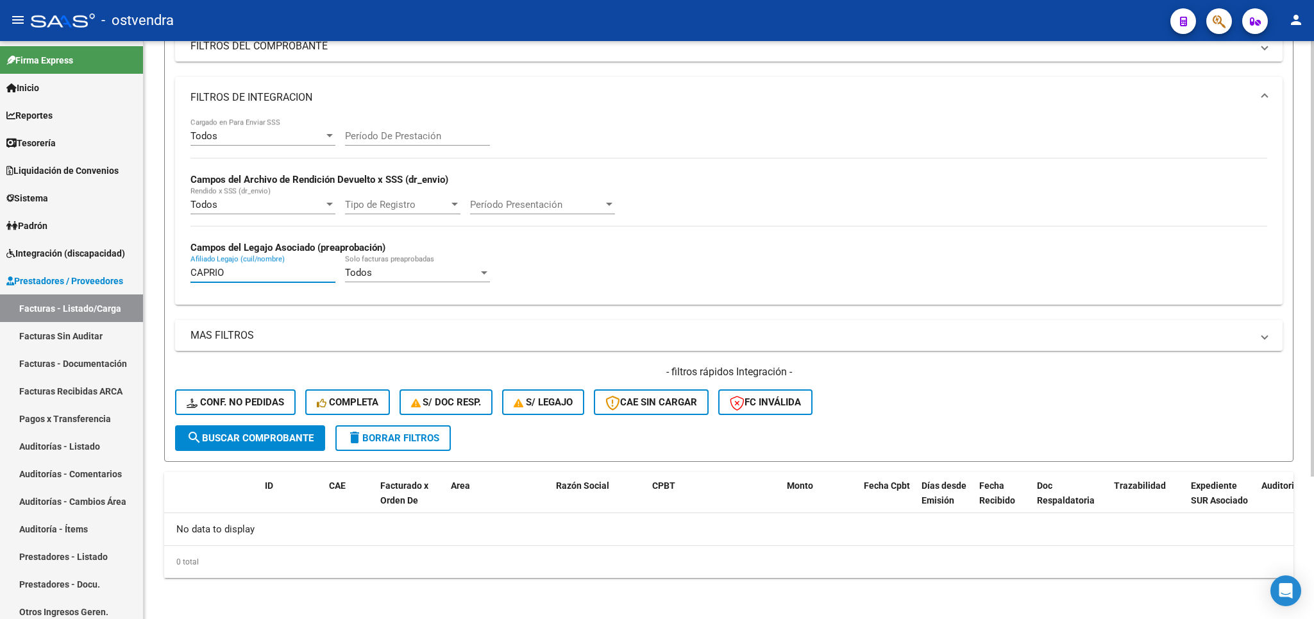
scroll to position [0, 0]
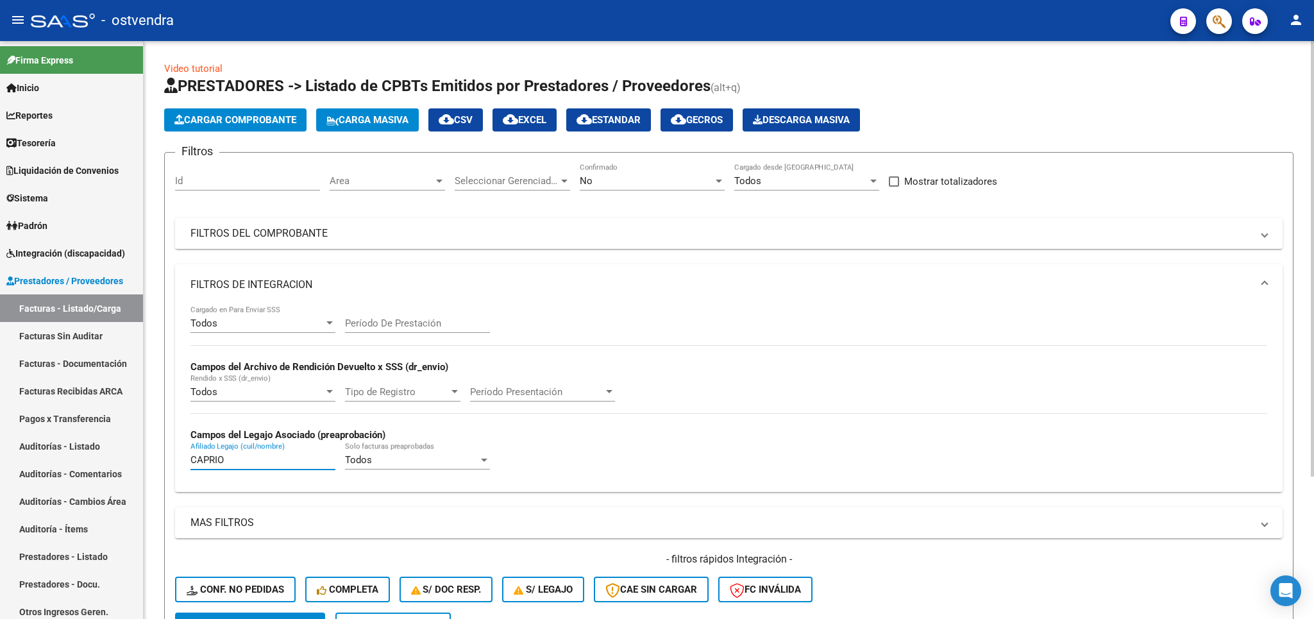
type input "CAPRIO"
click at [650, 184] on div "No" at bounding box center [646, 181] width 133 height 12
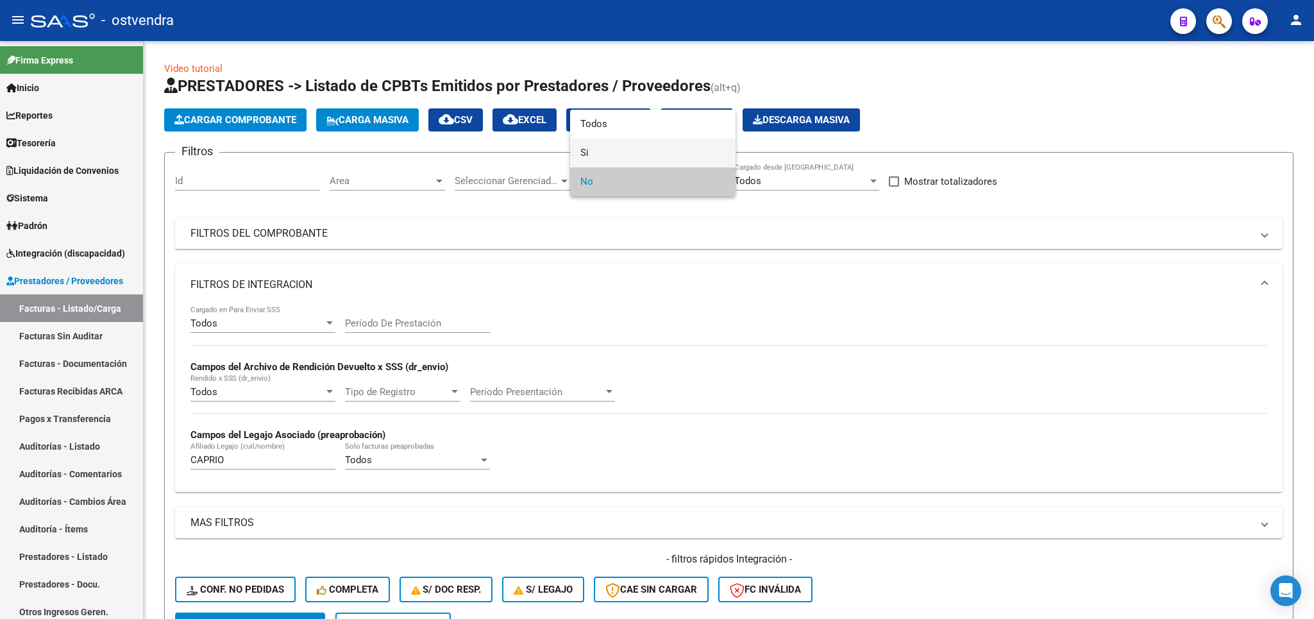
click at [604, 147] on span "Si" at bounding box center [652, 153] width 145 height 29
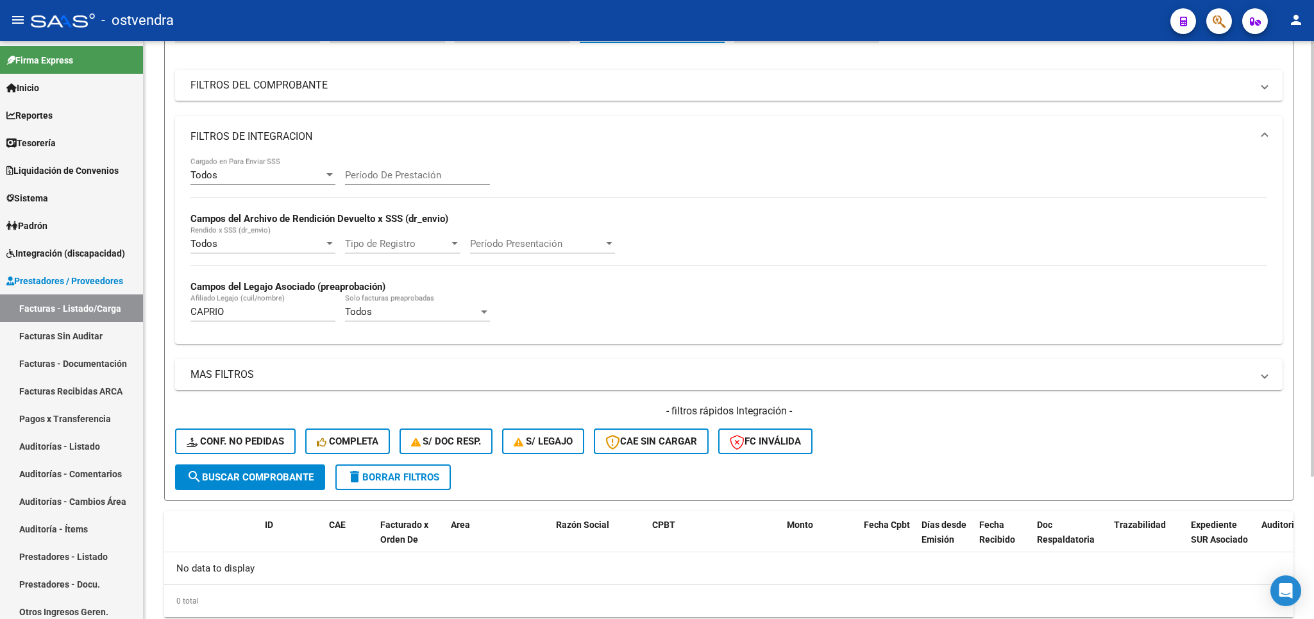
scroll to position [150, 0]
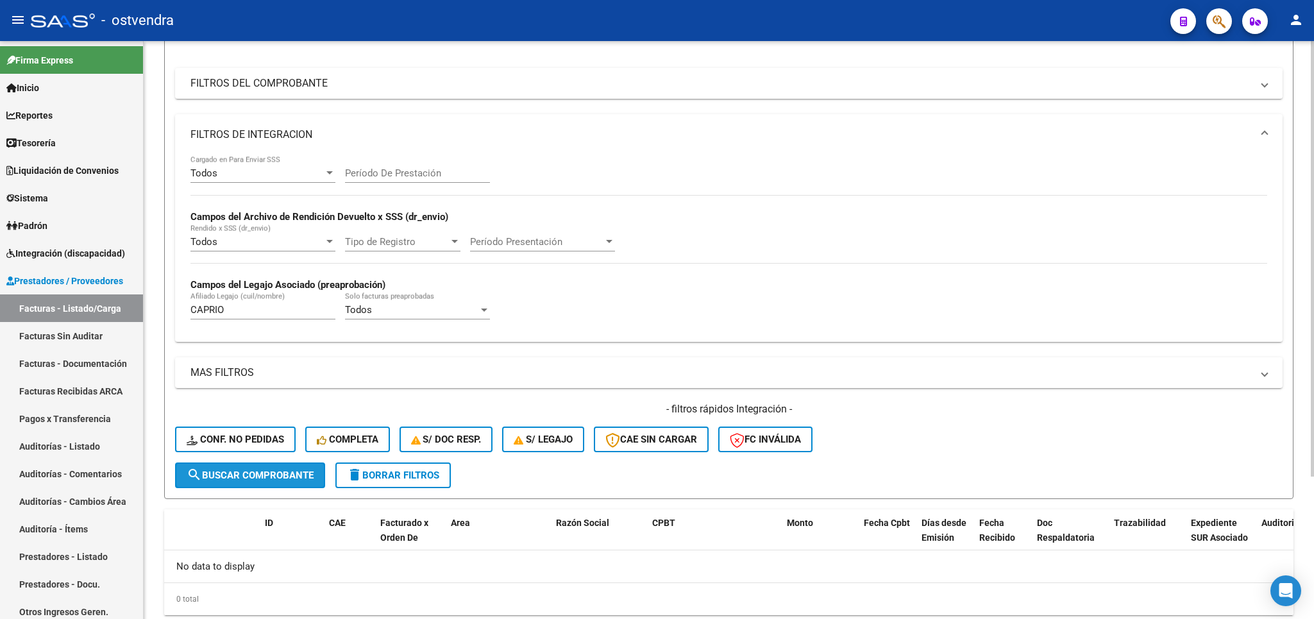
click at [282, 478] on span "search Buscar Comprobante" at bounding box center [250, 475] width 127 height 12
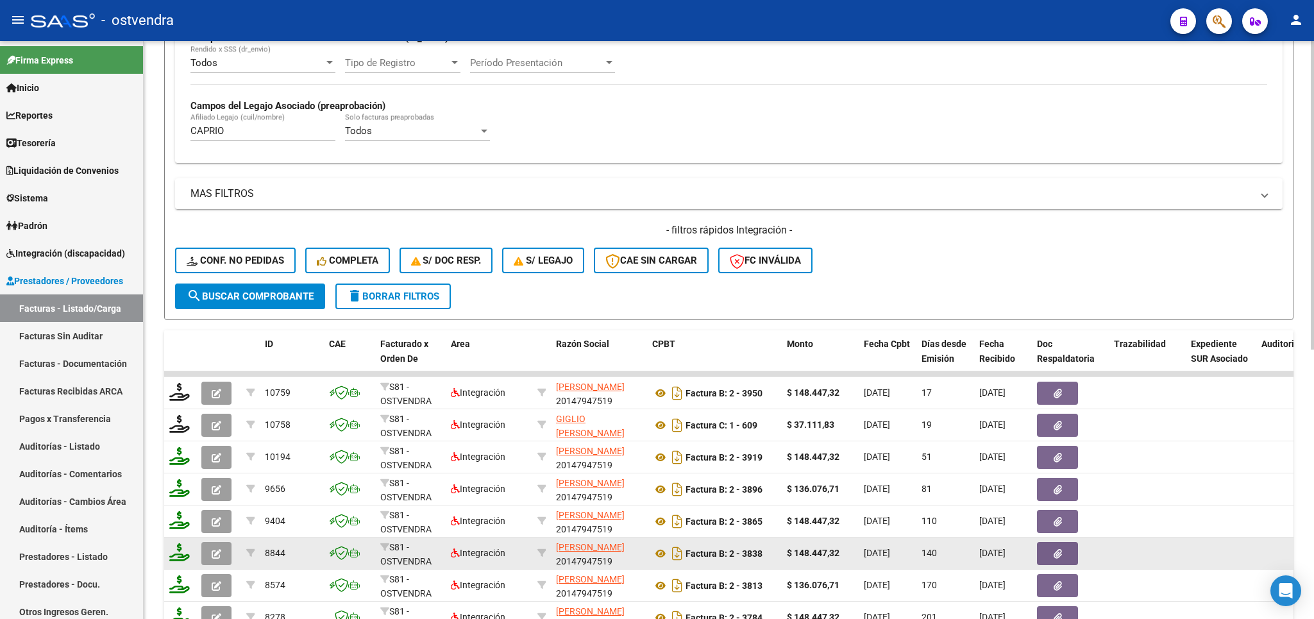
scroll to position [385, 0]
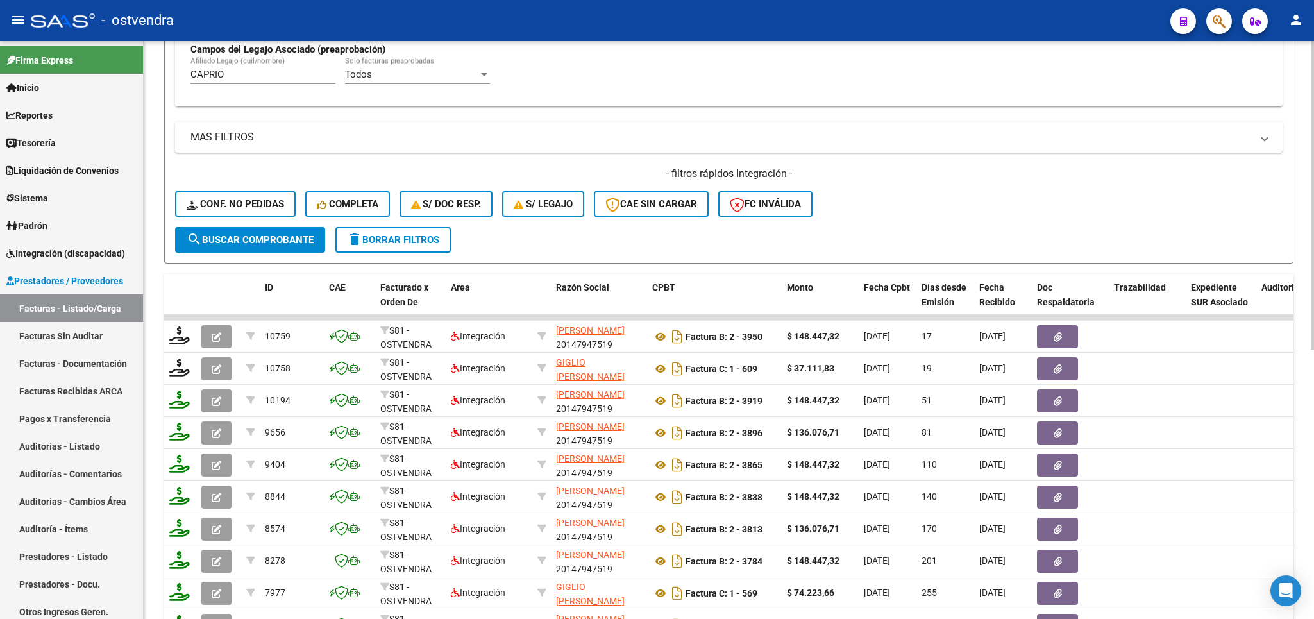
click at [425, 238] on span "delete Borrar Filtros" at bounding box center [393, 240] width 92 height 12
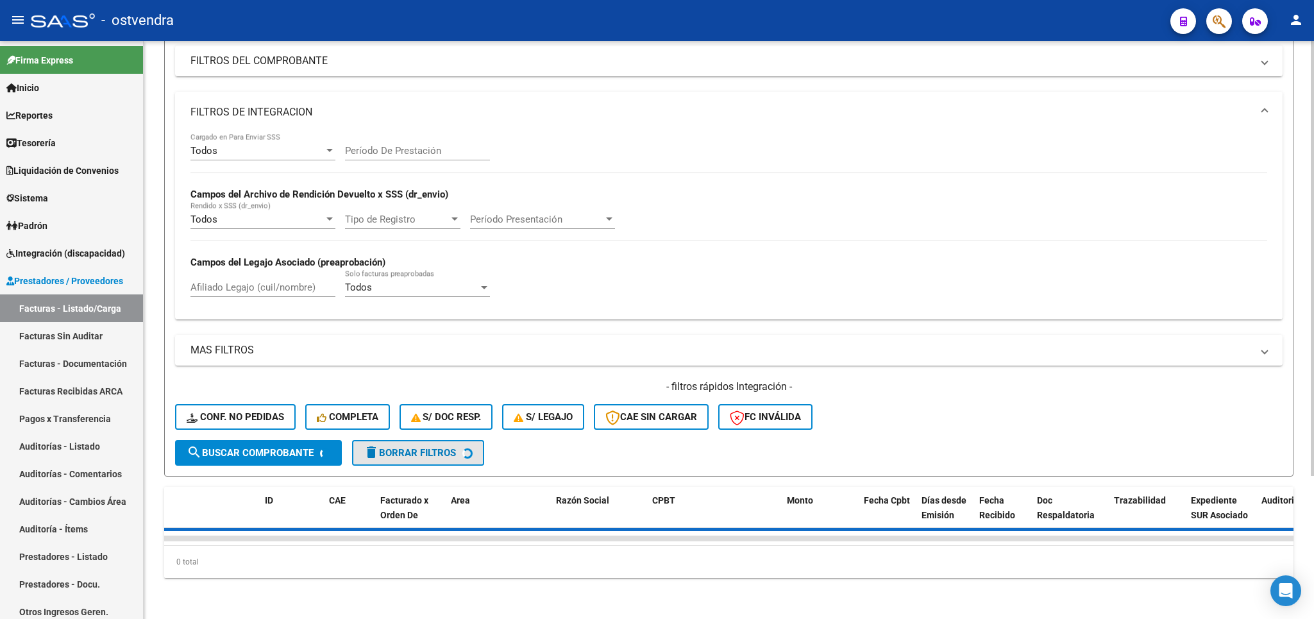
scroll to position [190, 0]
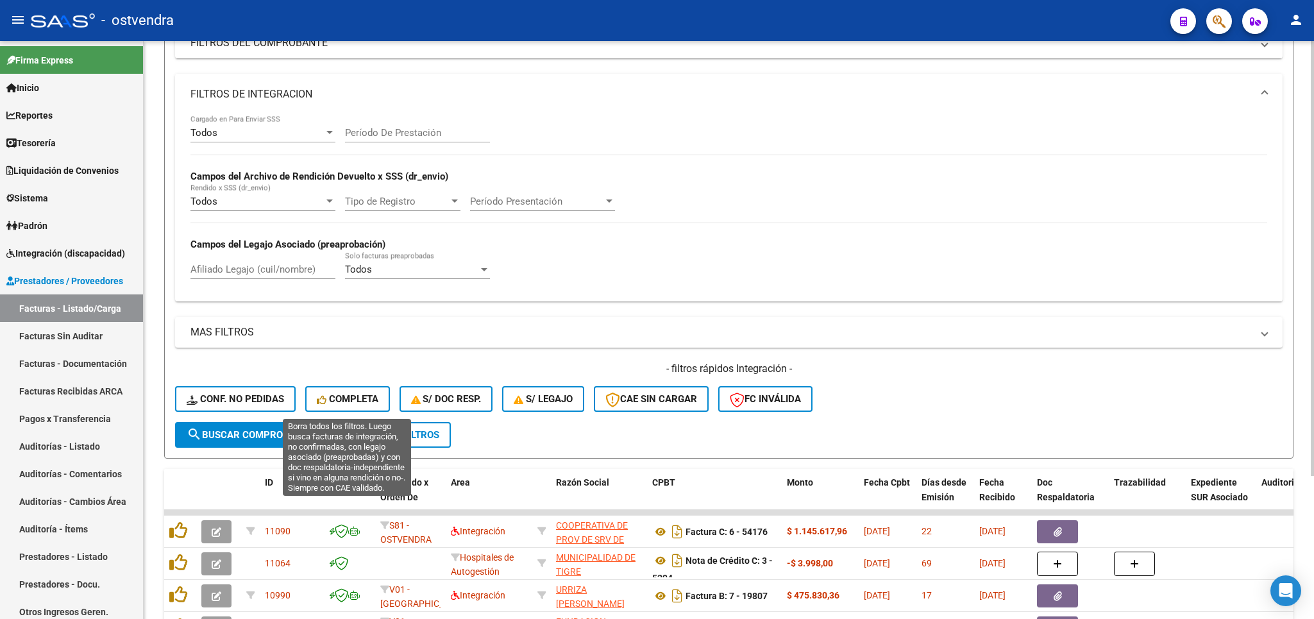
click at [359, 400] on span "Completa" at bounding box center [348, 399] width 62 height 12
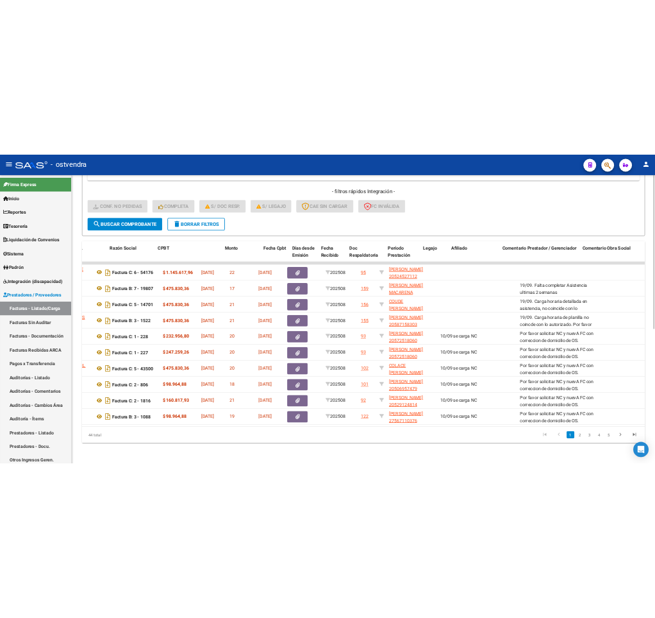
scroll to position [0, 0]
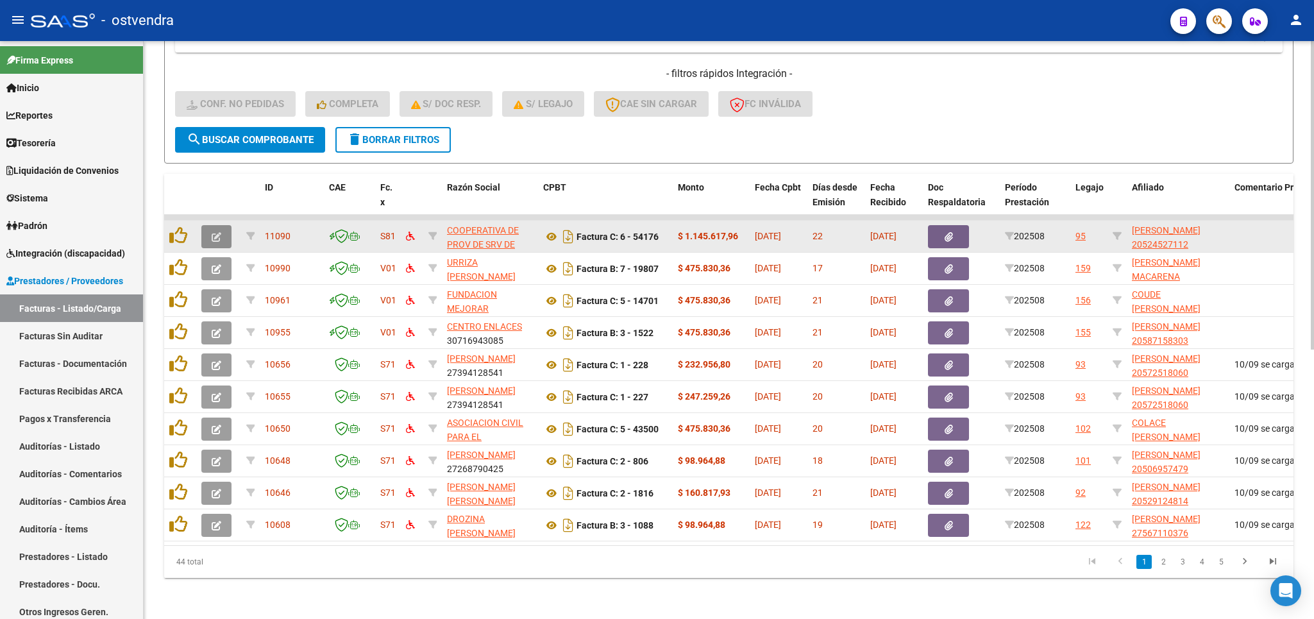
click at [221, 233] on icon "button" at bounding box center [217, 237] width 10 height 10
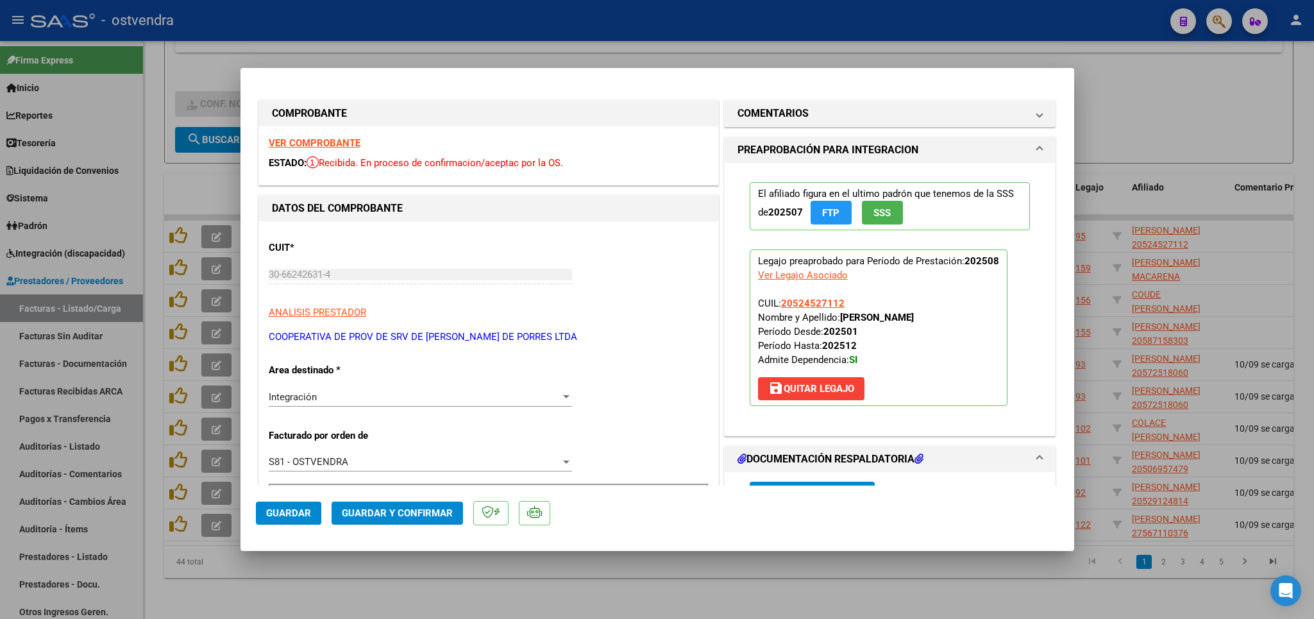
click at [310, 144] on strong "VER COMPROBANTE" at bounding box center [315, 143] width 92 height 12
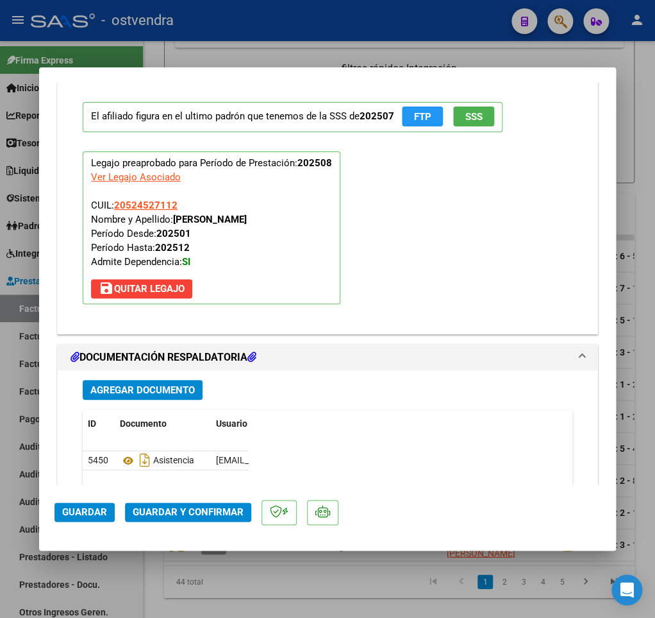
scroll to position [1351, 0]
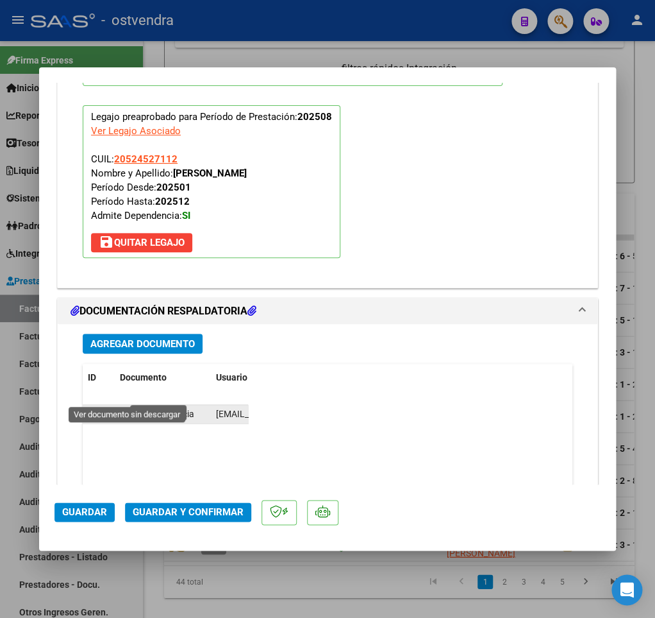
click at [128, 407] on icon at bounding box center [128, 414] width 17 height 15
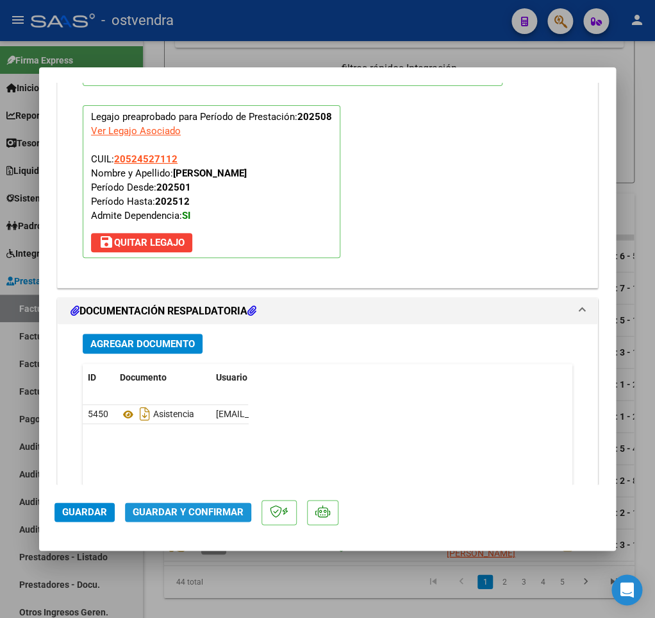
click at [148, 510] on span "Guardar y Confirmar" at bounding box center [188, 512] width 111 height 12
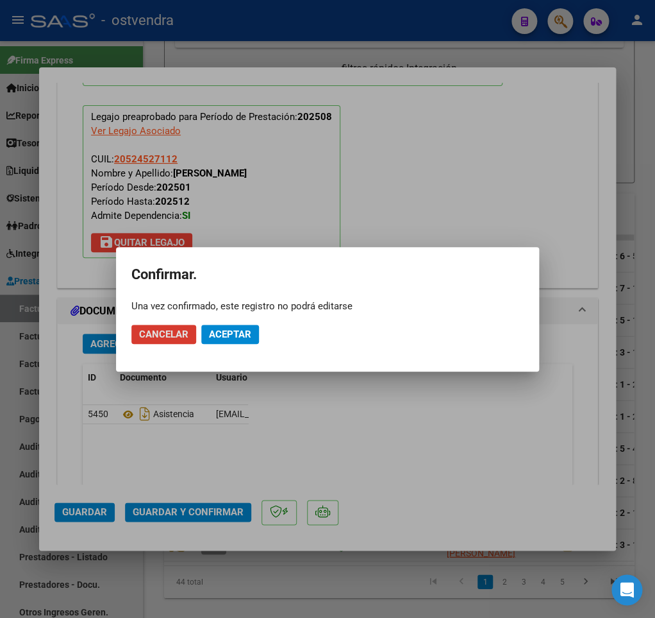
click at [232, 335] on span "Aceptar" at bounding box center [230, 334] width 42 height 12
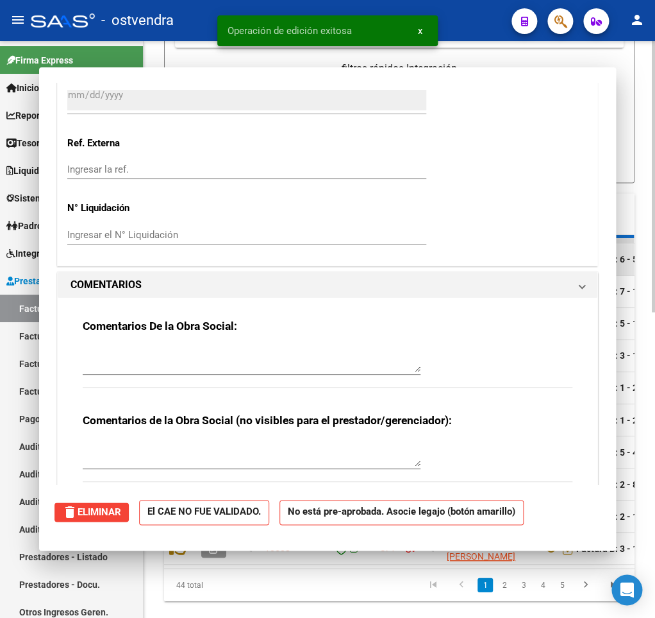
scroll to position [0, 0]
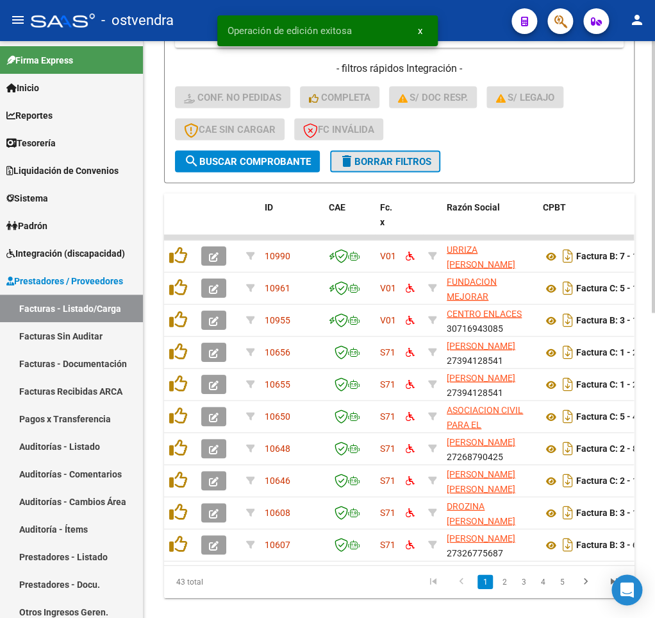
click at [363, 167] on span "delete Borrar Filtros" at bounding box center [385, 161] width 92 height 12
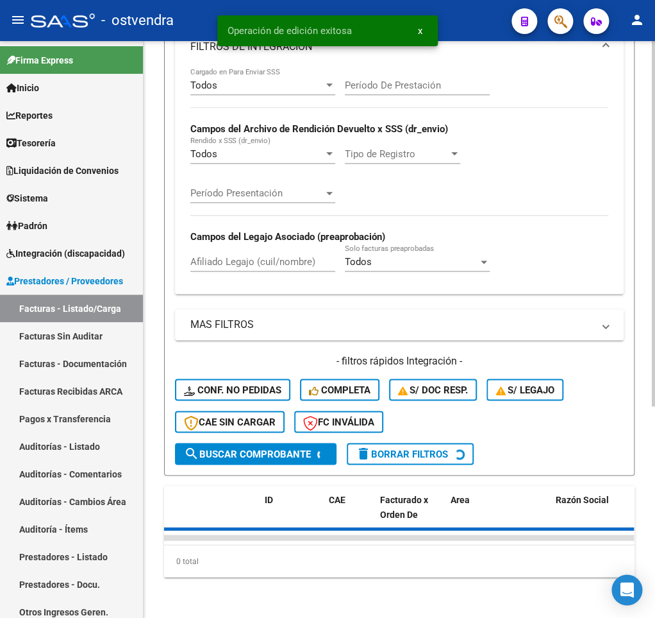
scroll to position [335, 0]
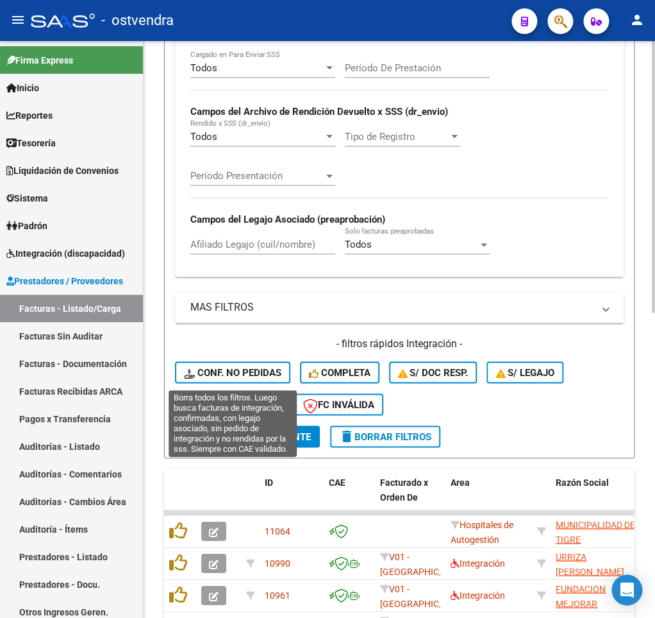
click at [208, 369] on span "Conf. no pedidas" at bounding box center [232, 372] width 97 height 12
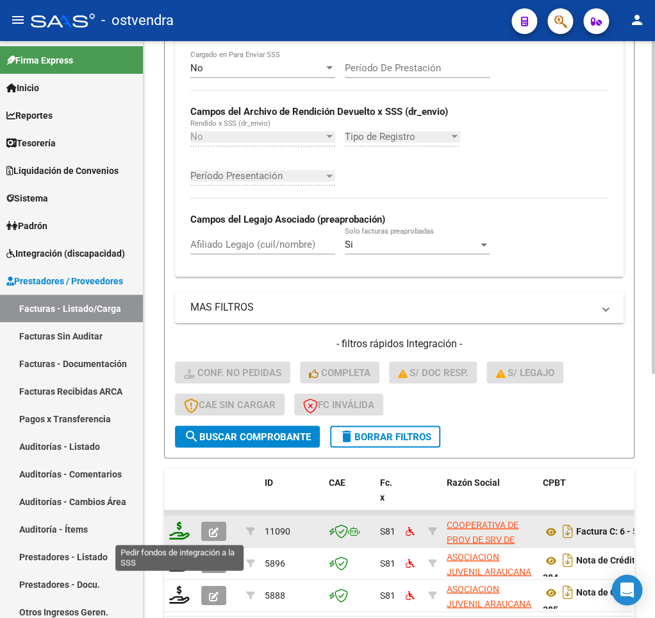
click at [181, 531] on icon at bounding box center [179, 530] width 21 height 18
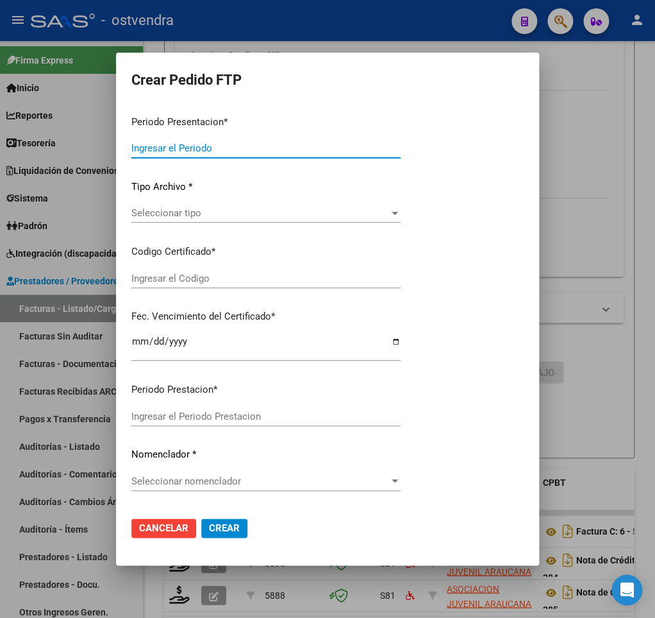
type input "202508"
type input "$ 1.145.617,96"
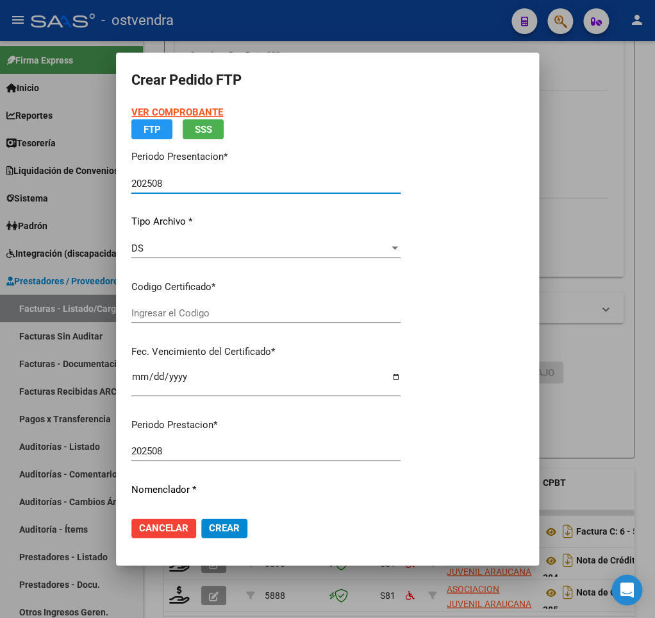
type input "ARG02000524527112016102620191026BS427"
type input "[DATE]"
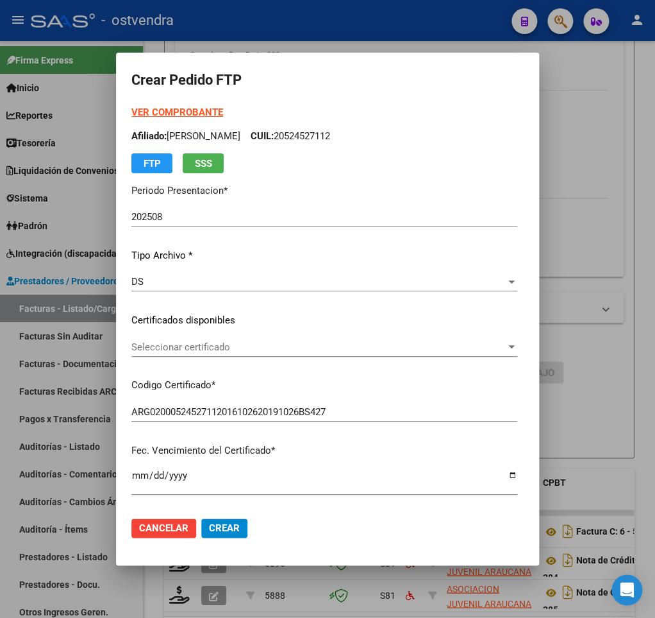
click at [167, 112] on strong "VER COMPROBANTE" at bounding box center [177, 112] width 92 height 12
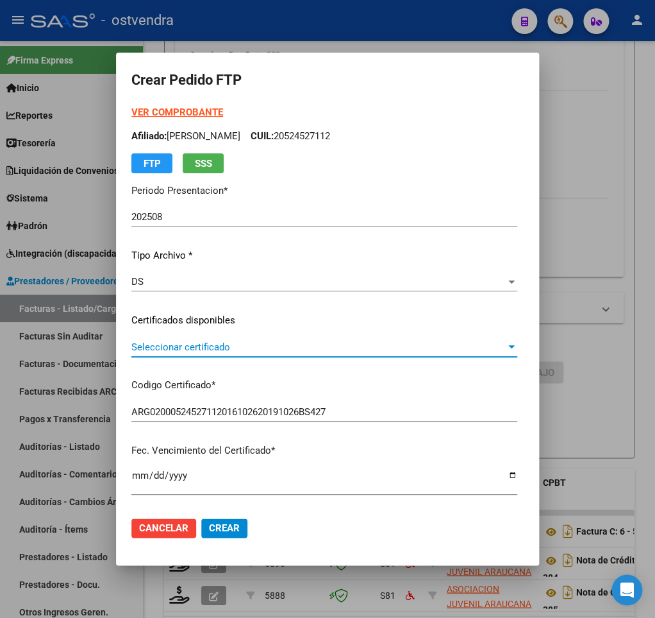
click at [226, 350] on span "Seleccionar certificado" at bounding box center [318, 347] width 375 height 12
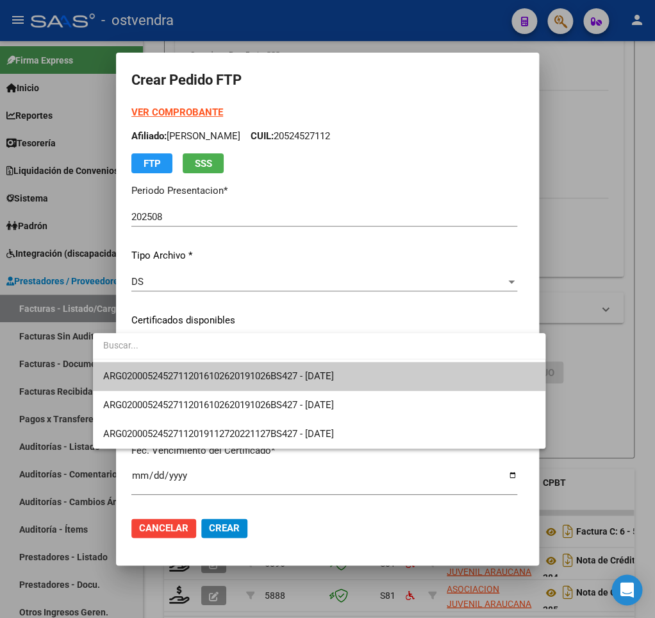
click at [234, 369] on span "ARG02000524527112016102620191026BS427 - [DATE]" at bounding box center [319, 376] width 432 height 29
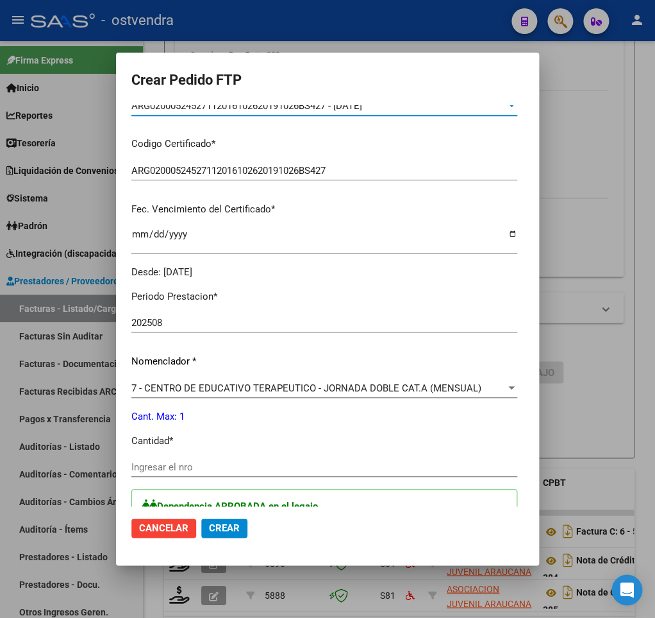
scroll to position [300, 0]
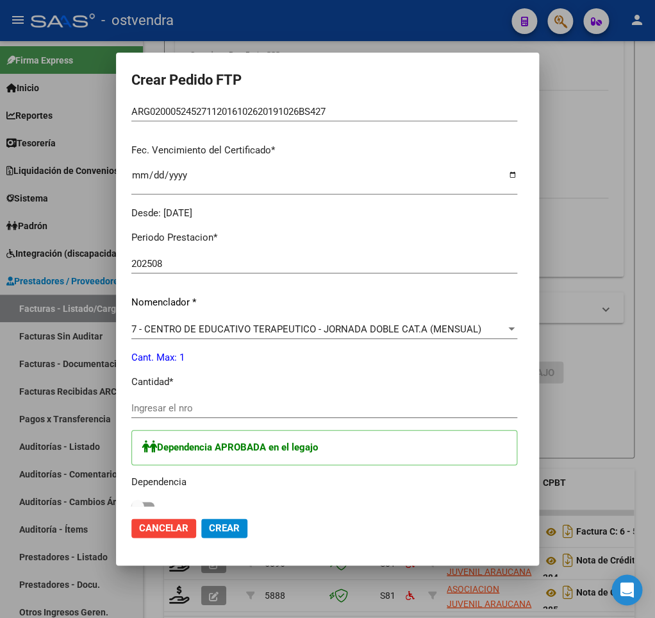
click at [285, 323] on span "7 - CENTRO DE EDUCATIVO TERAPEUTICO - JORNADA DOBLE CAT.A (MENSUAL)" at bounding box center [306, 329] width 350 height 12
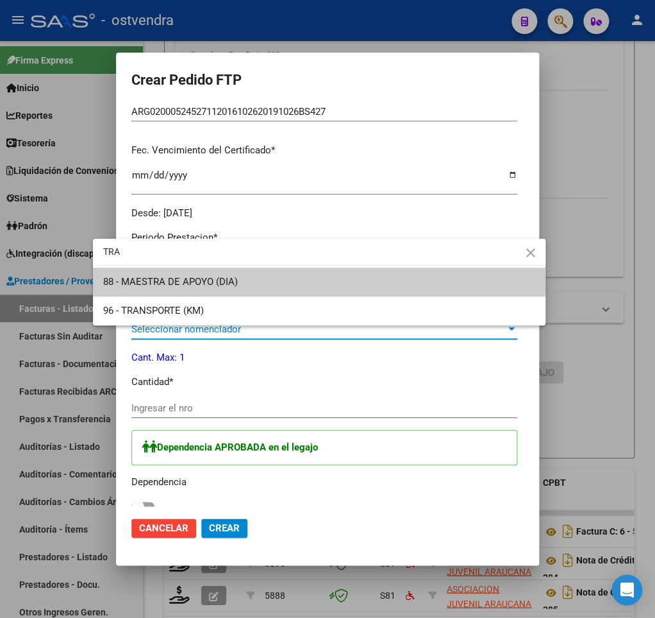
scroll to position [0, 0]
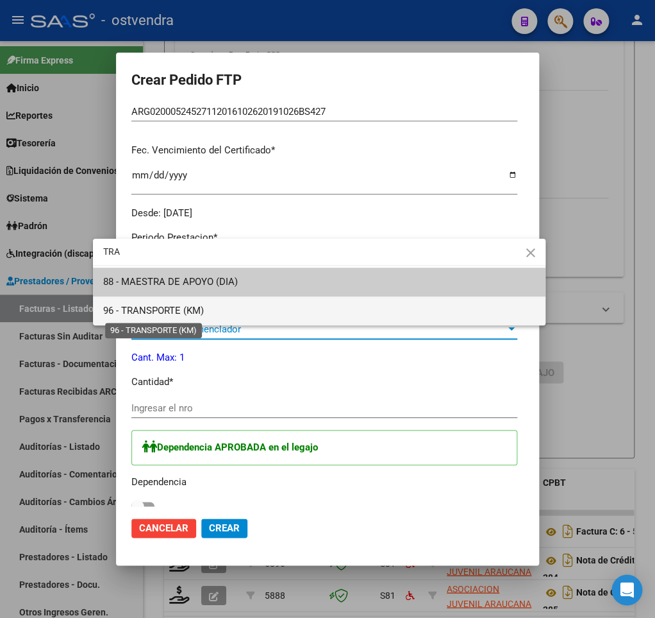
type input "TRA"
click at [149, 308] on span "96 - TRANSPORTE (KM)" at bounding box center [153, 311] width 101 height 12
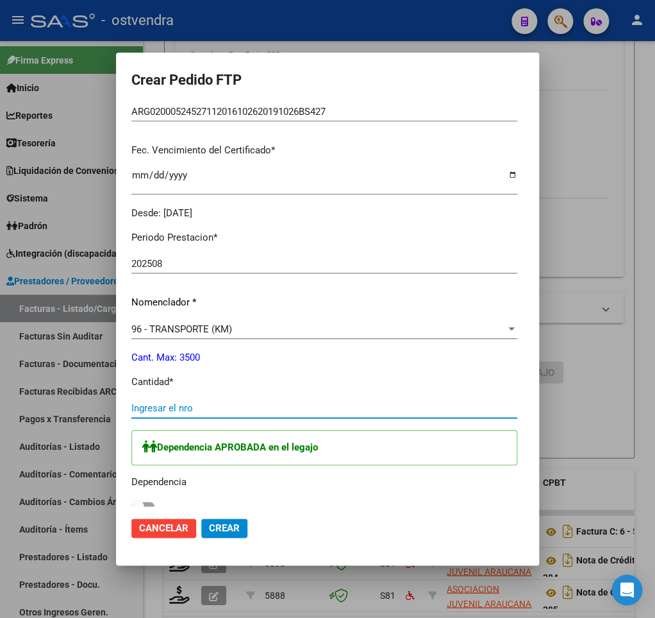
click at [139, 402] on input "Ingresar el nro" at bounding box center [324, 408] width 386 height 12
type input "1566"
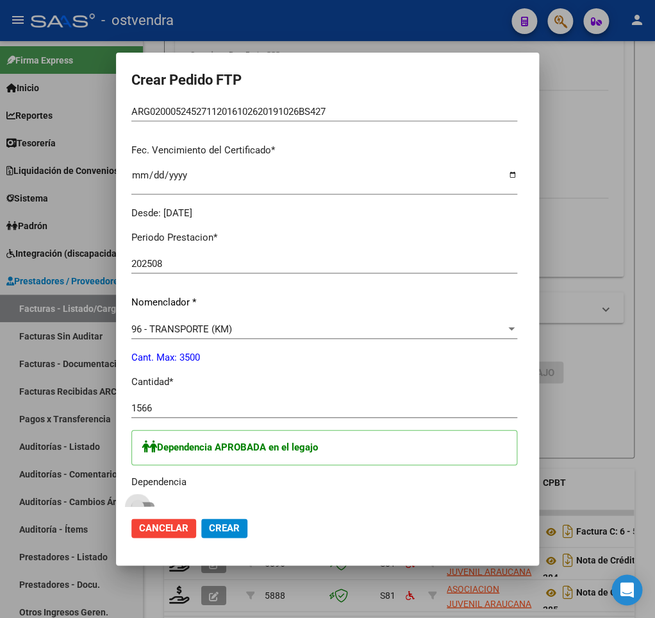
click at [131, 500] on span at bounding box center [137, 506] width 13 height 13
click at [137, 510] on input "checkbox" at bounding box center [137, 510] width 1 height 1
checkbox input "true"
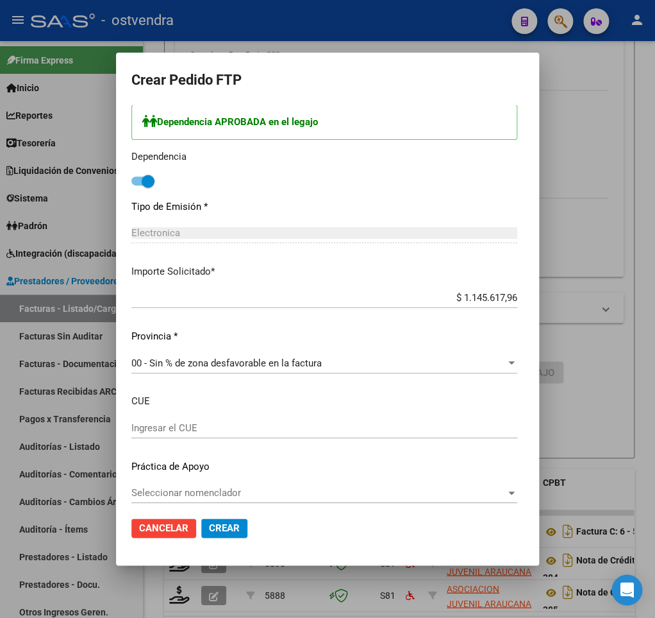
scroll to position [626, 0]
click at [209, 525] on span "Crear" at bounding box center [224, 528] width 31 height 12
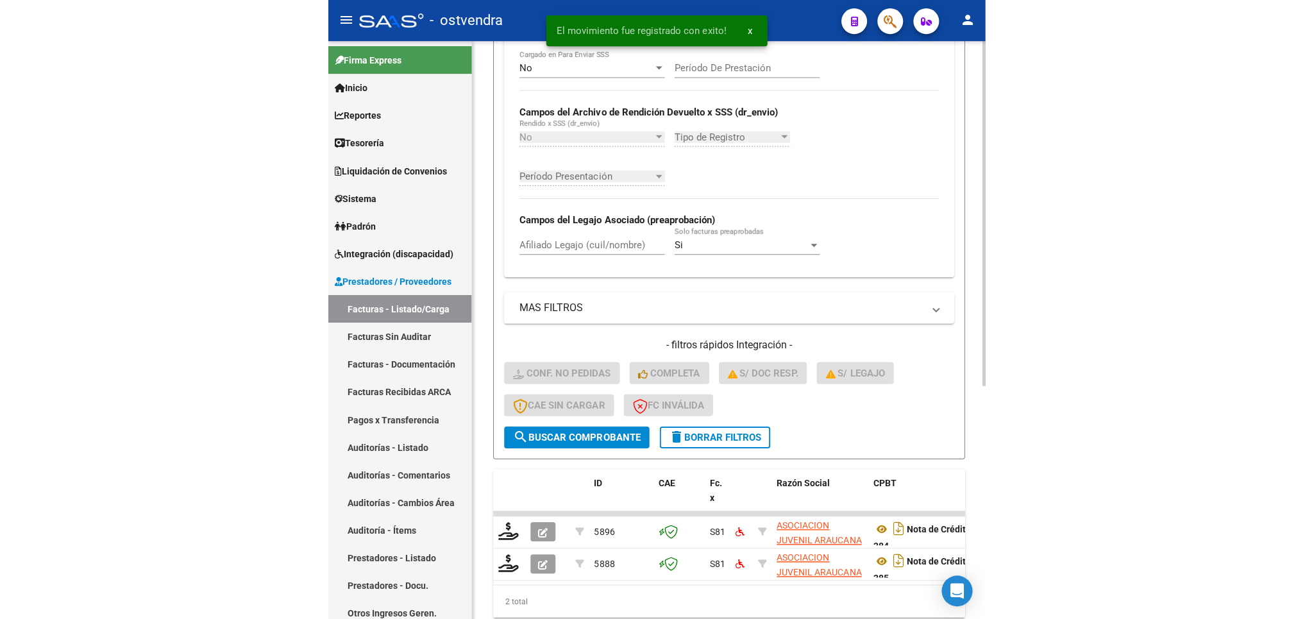
scroll to position [247, 0]
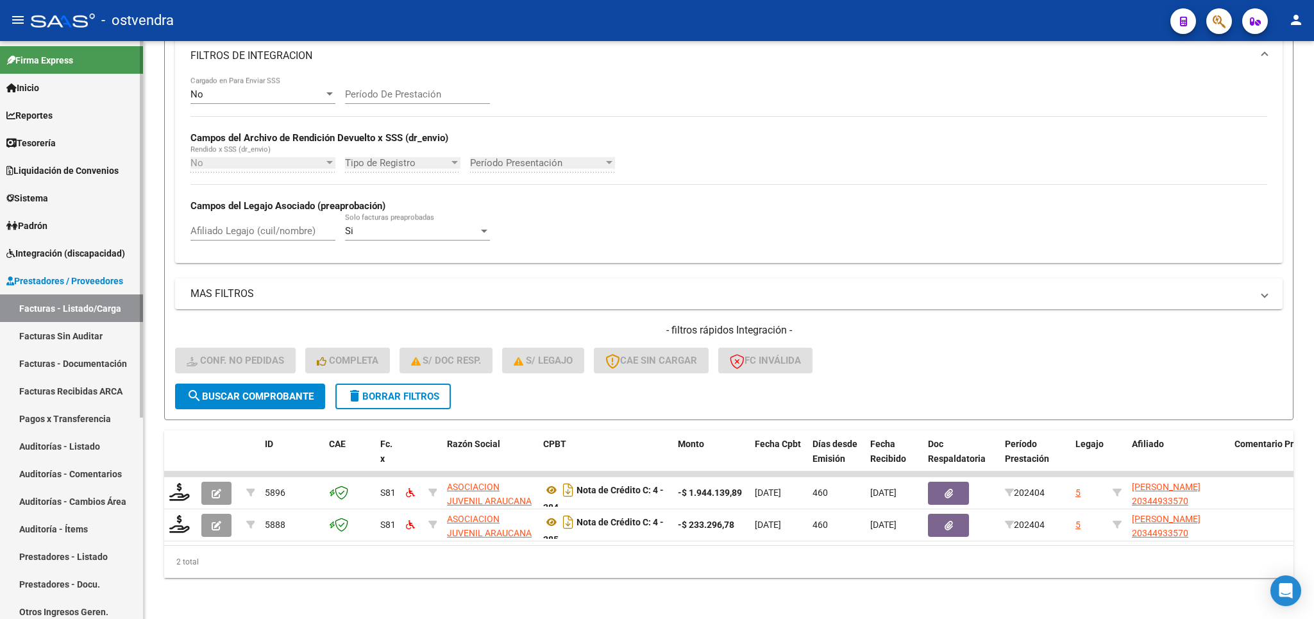
click at [60, 250] on span "Integración (discapacidad)" at bounding box center [65, 253] width 119 height 14
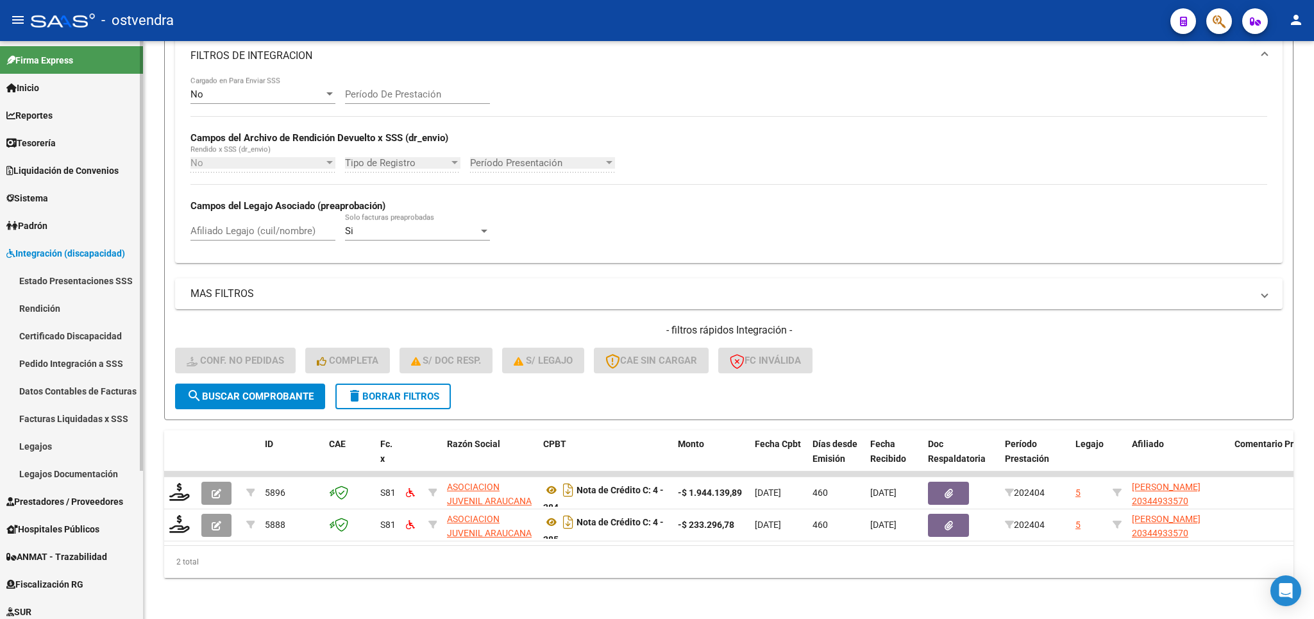
click at [71, 362] on link "Pedido Integración a SSS" at bounding box center [71, 364] width 143 height 28
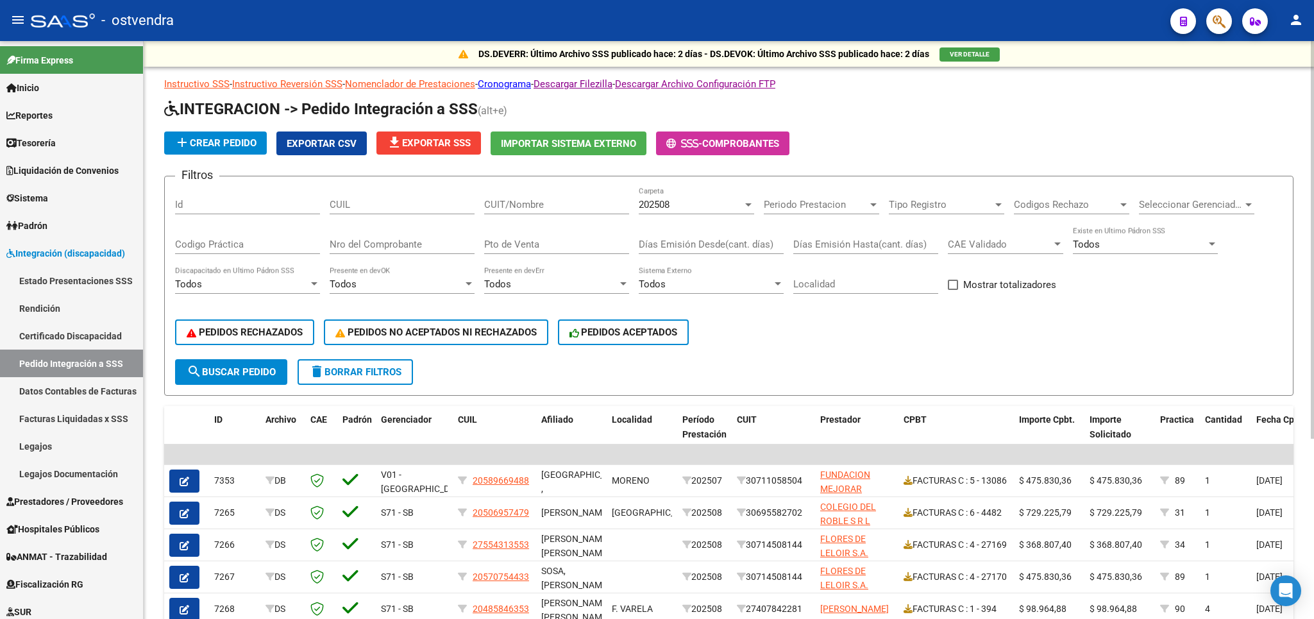
click at [413, 149] on span "file_download Exportar SSS" at bounding box center [429, 143] width 84 height 12
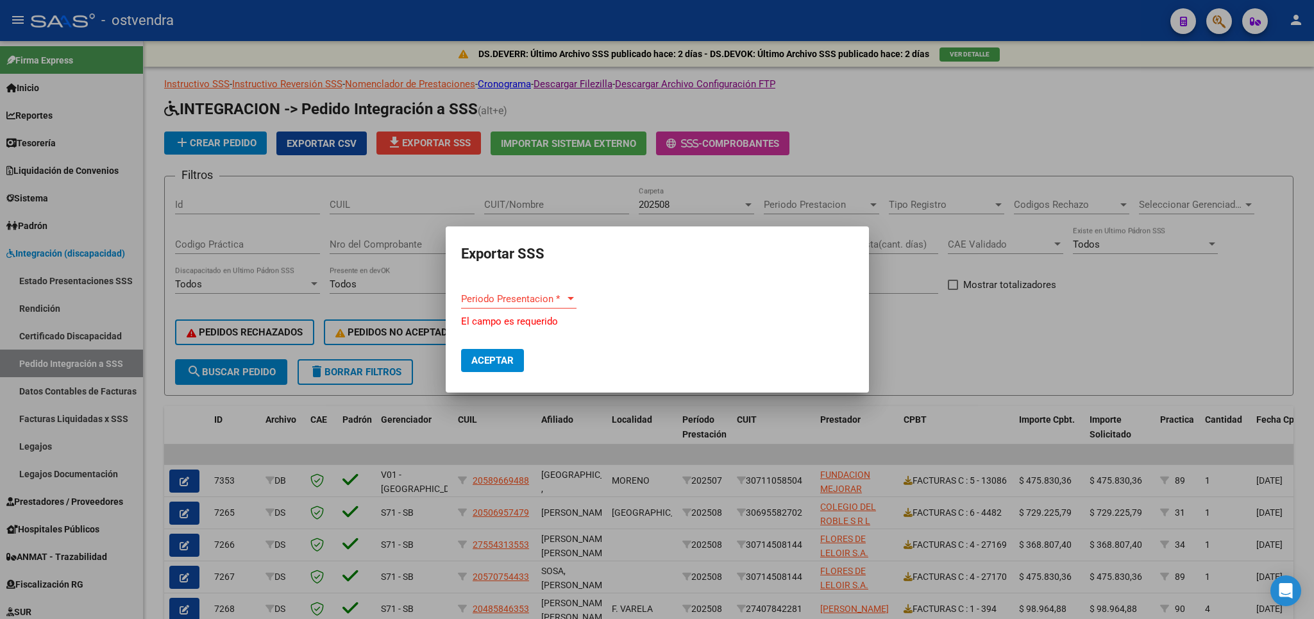
click at [528, 296] on div "Periodo Presentacion * Periodo Presentacion *" at bounding box center [518, 298] width 115 height 19
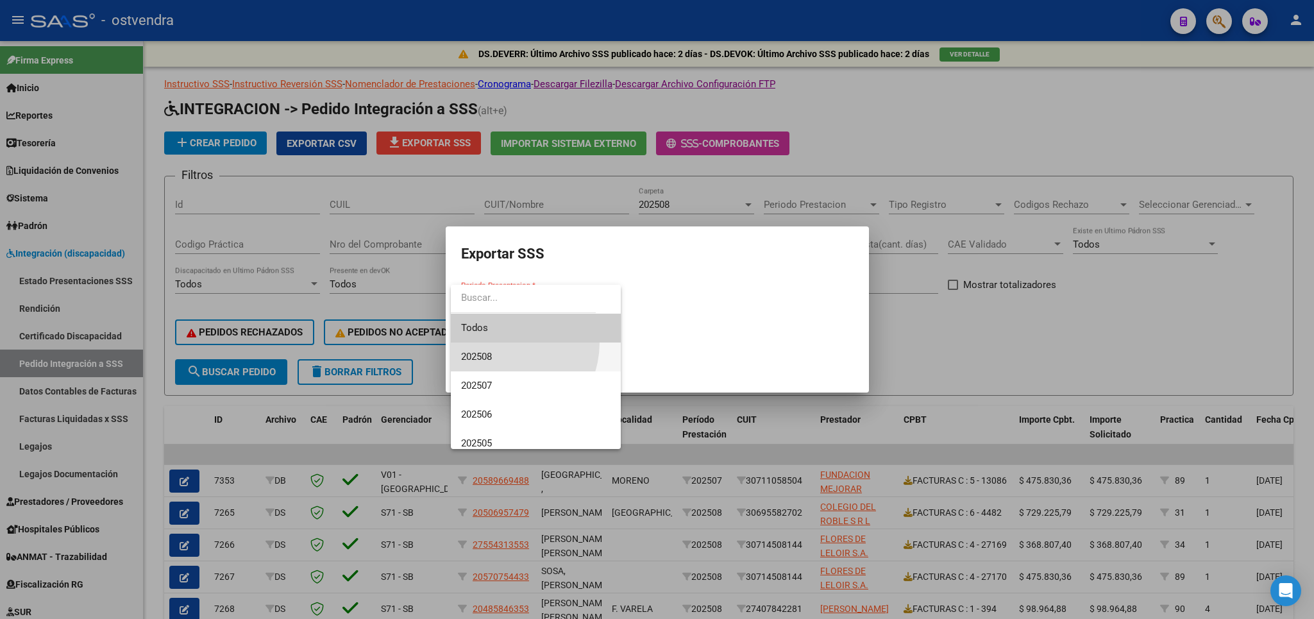
click at [500, 348] on span "202508" at bounding box center [535, 356] width 149 height 29
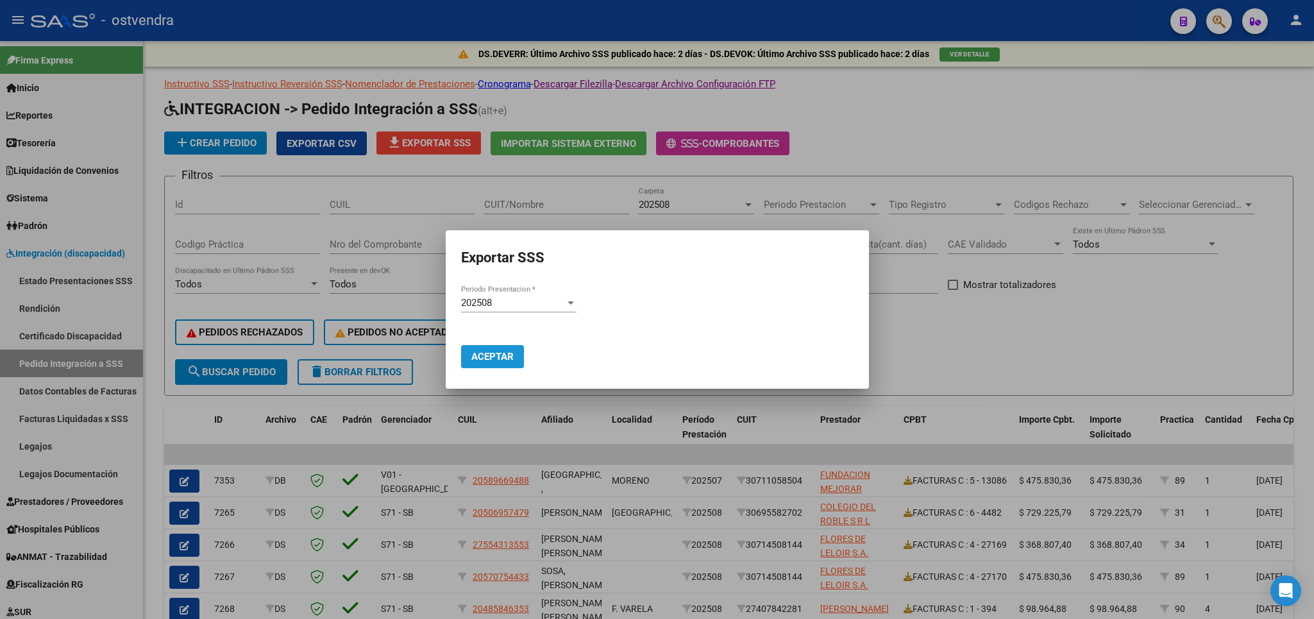
click at [483, 352] on span "Aceptar" at bounding box center [492, 357] width 42 height 12
click at [1056, 382] on div at bounding box center [657, 309] width 1314 height 619
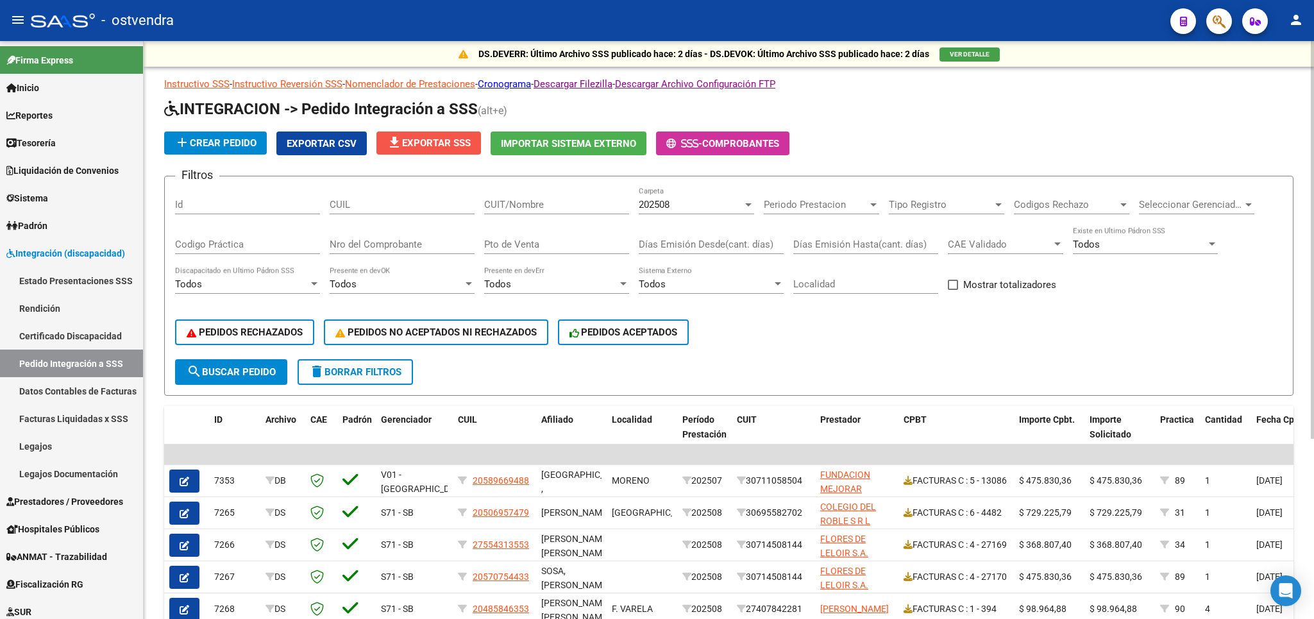
click at [425, 140] on span "file_download Exportar SSS" at bounding box center [429, 143] width 84 height 12
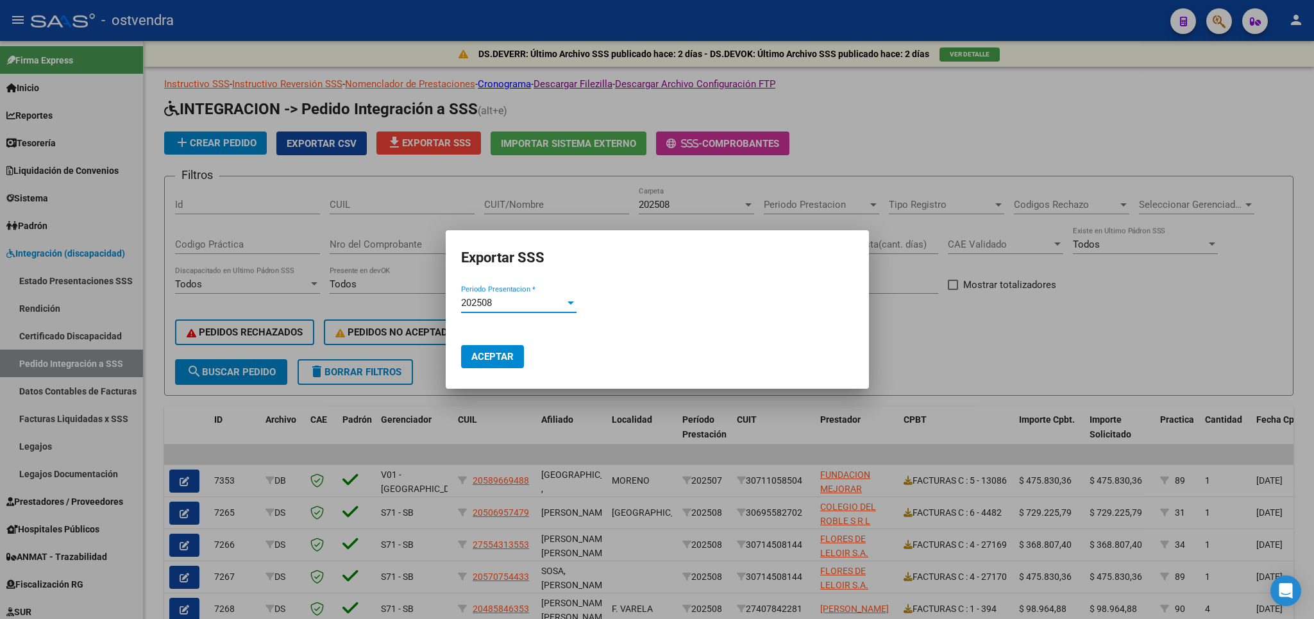
click at [504, 352] on span "Aceptar" at bounding box center [492, 357] width 42 height 12
click at [935, 375] on div at bounding box center [657, 309] width 1314 height 619
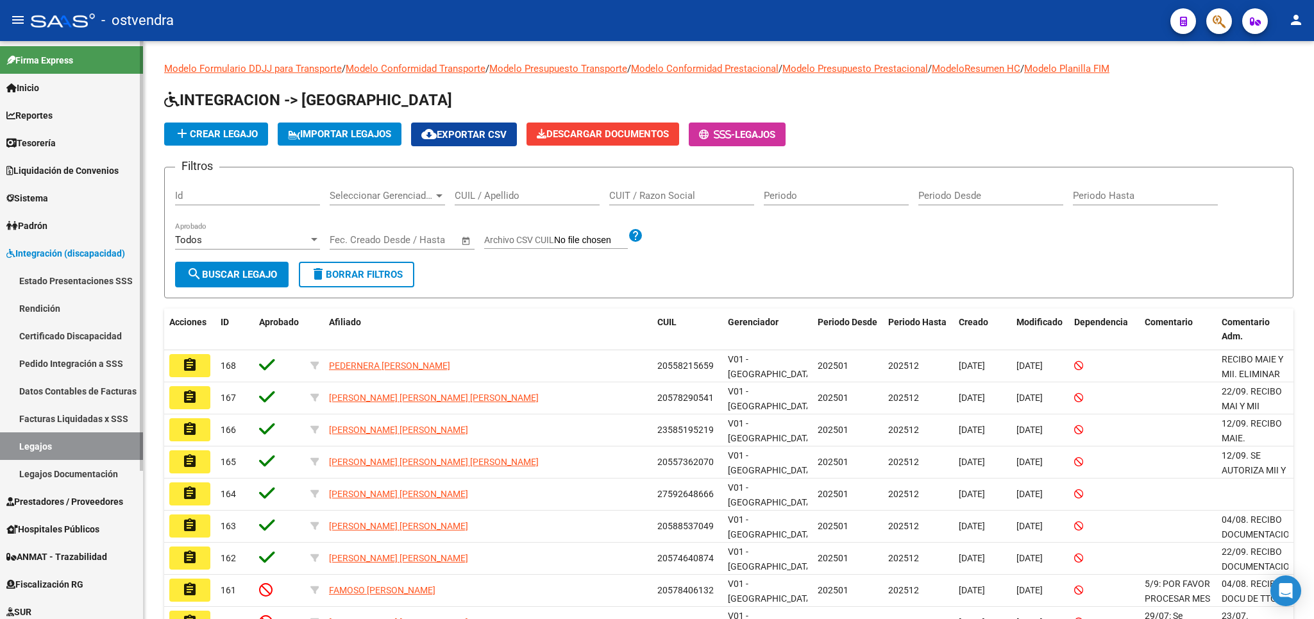
click at [63, 500] on span "Prestadores / Proveedores" at bounding box center [64, 501] width 117 height 14
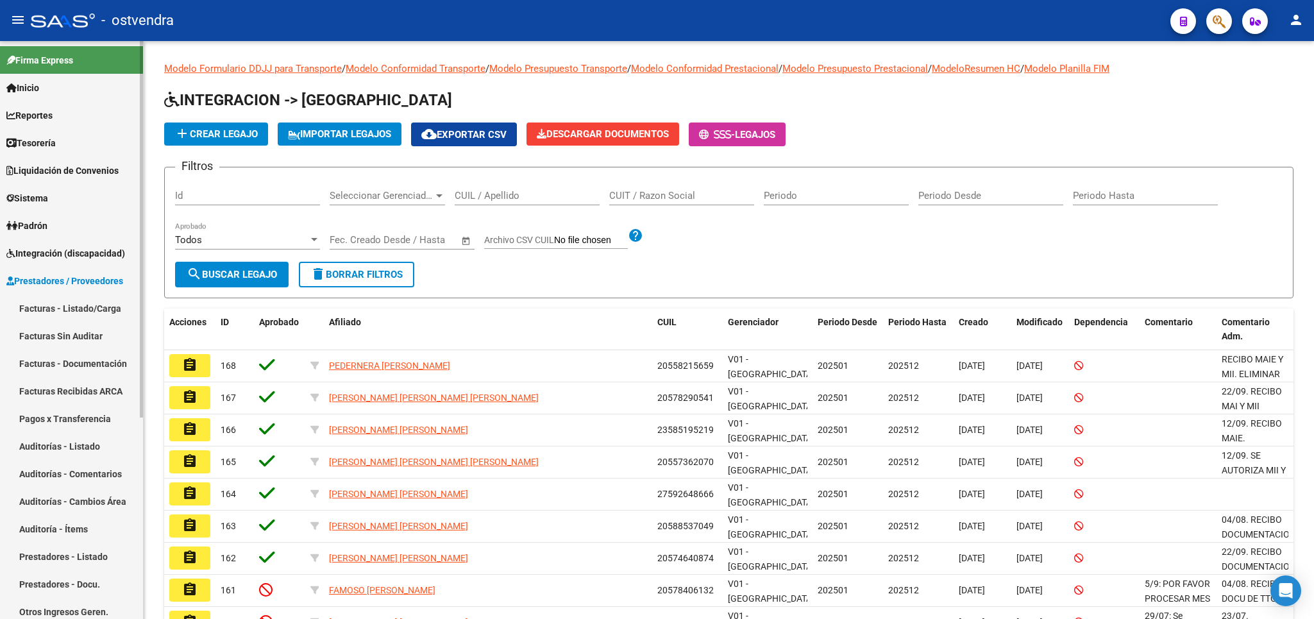
click at [47, 309] on link "Facturas - Listado/Carga" at bounding box center [71, 308] width 143 height 28
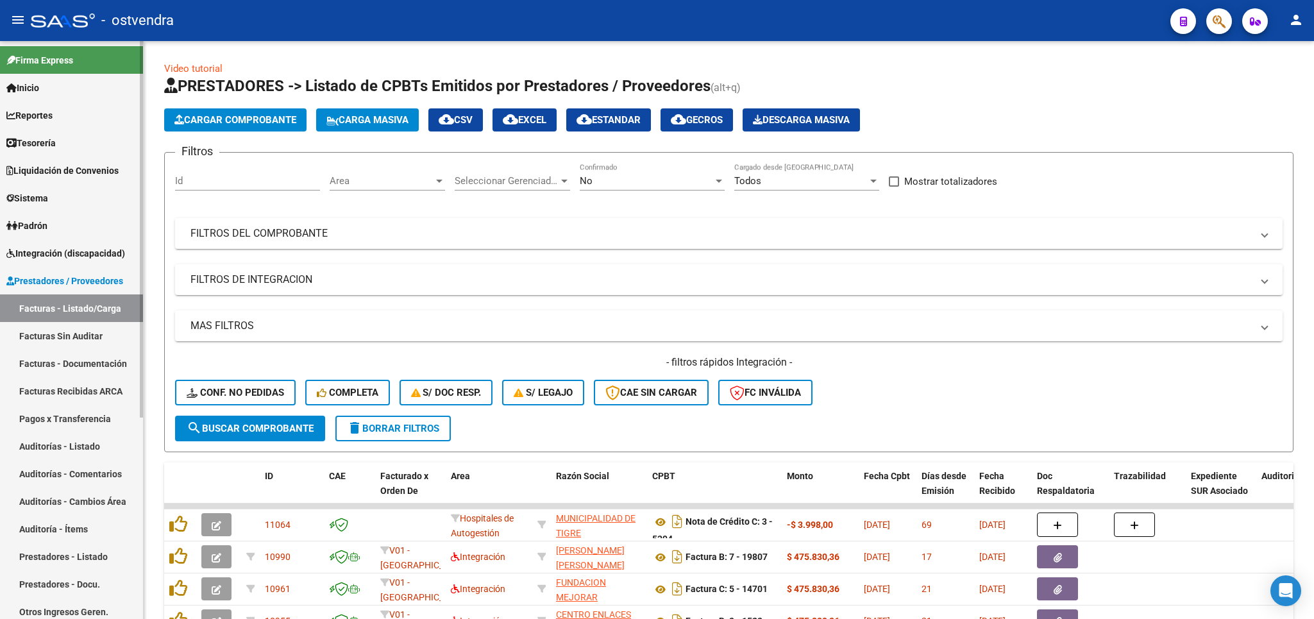
click at [46, 254] on span "Integración (discapacidad)" at bounding box center [65, 253] width 119 height 14
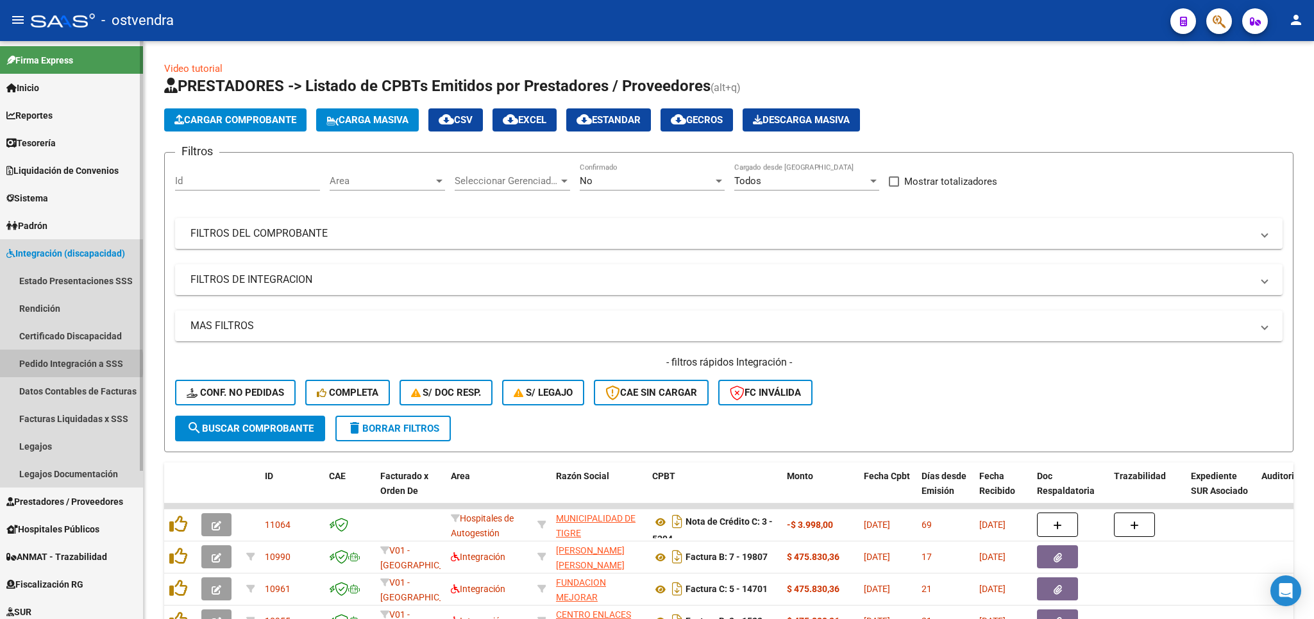
click at [62, 364] on link "Pedido Integración a SSS" at bounding box center [71, 364] width 143 height 28
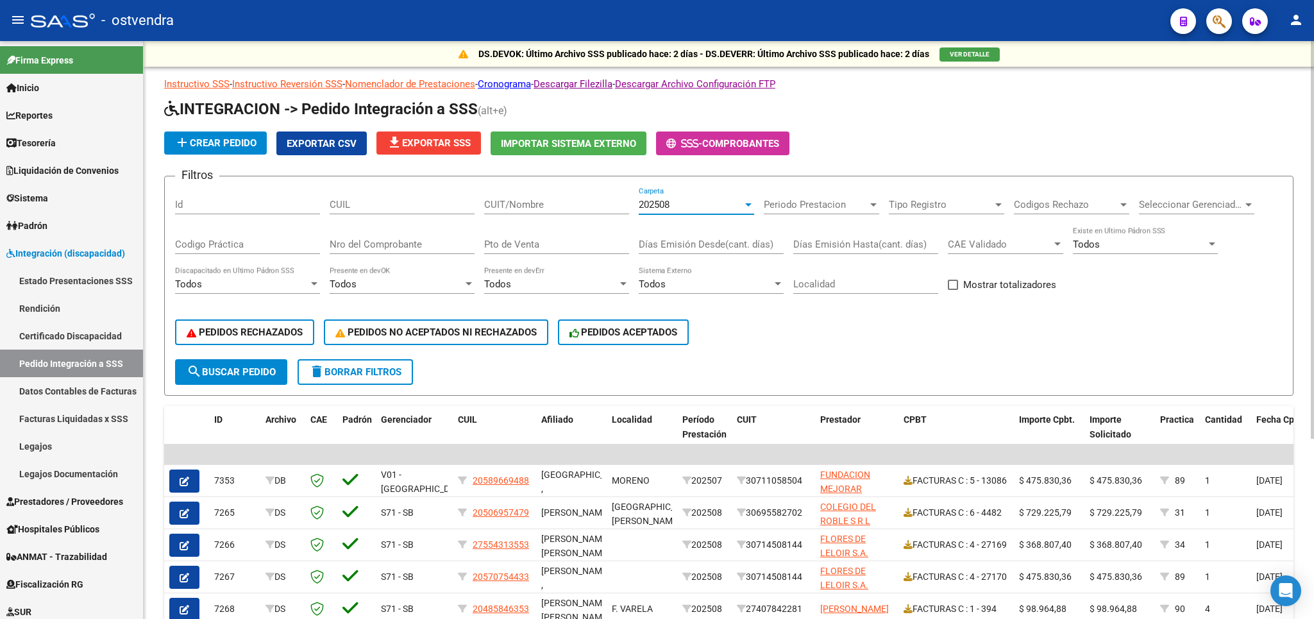
click at [677, 205] on div "202508" at bounding box center [691, 205] width 104 height 12
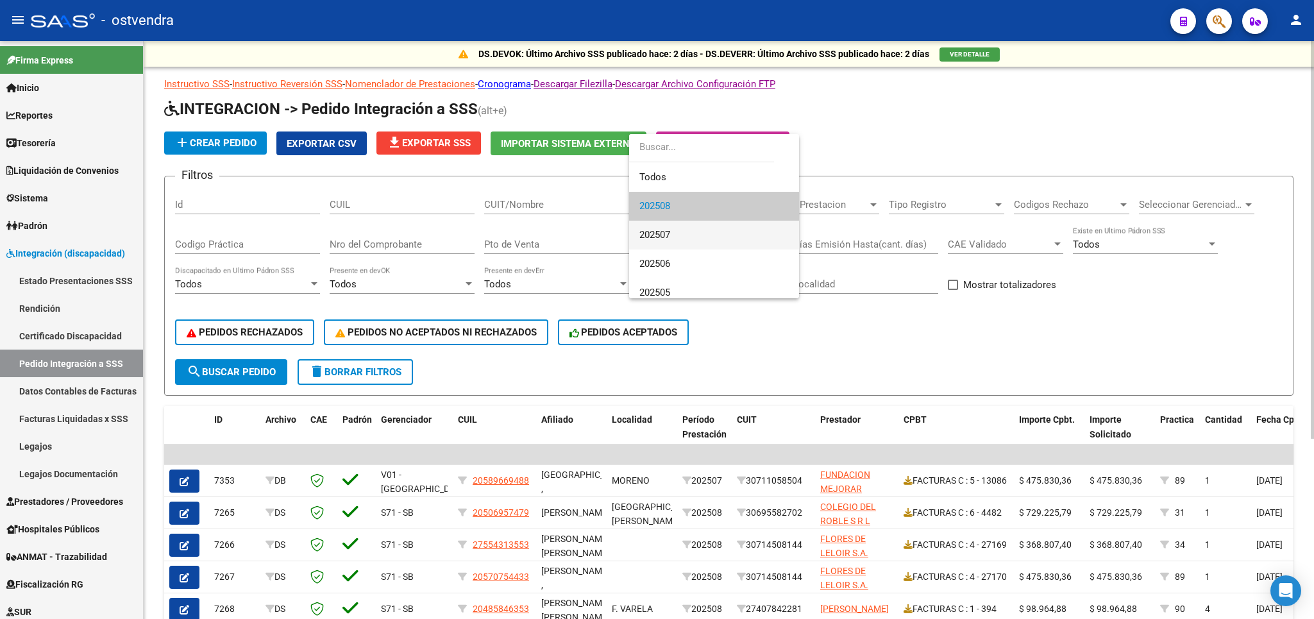
click at [687, 237] on span "202507" at bounding box center [713, 235] width 149 height 29
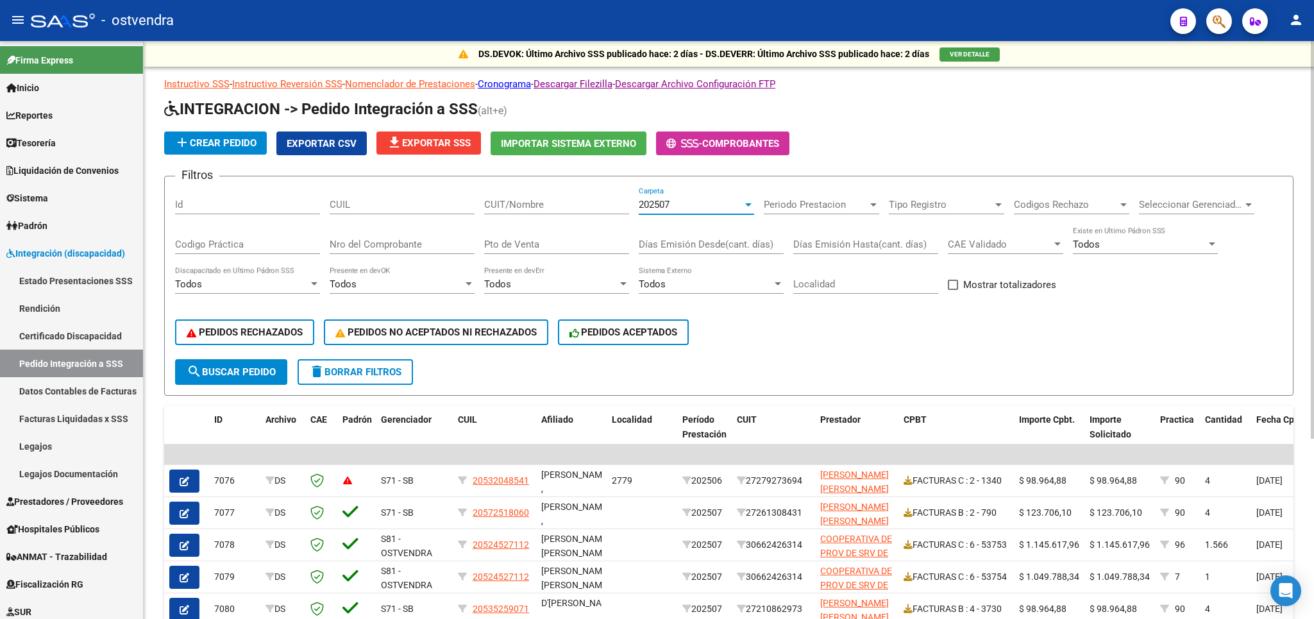
click at [1215, 202] on span "Seleccionar Gerenciador" at bounding box center [1191, 205] width 104 height 12
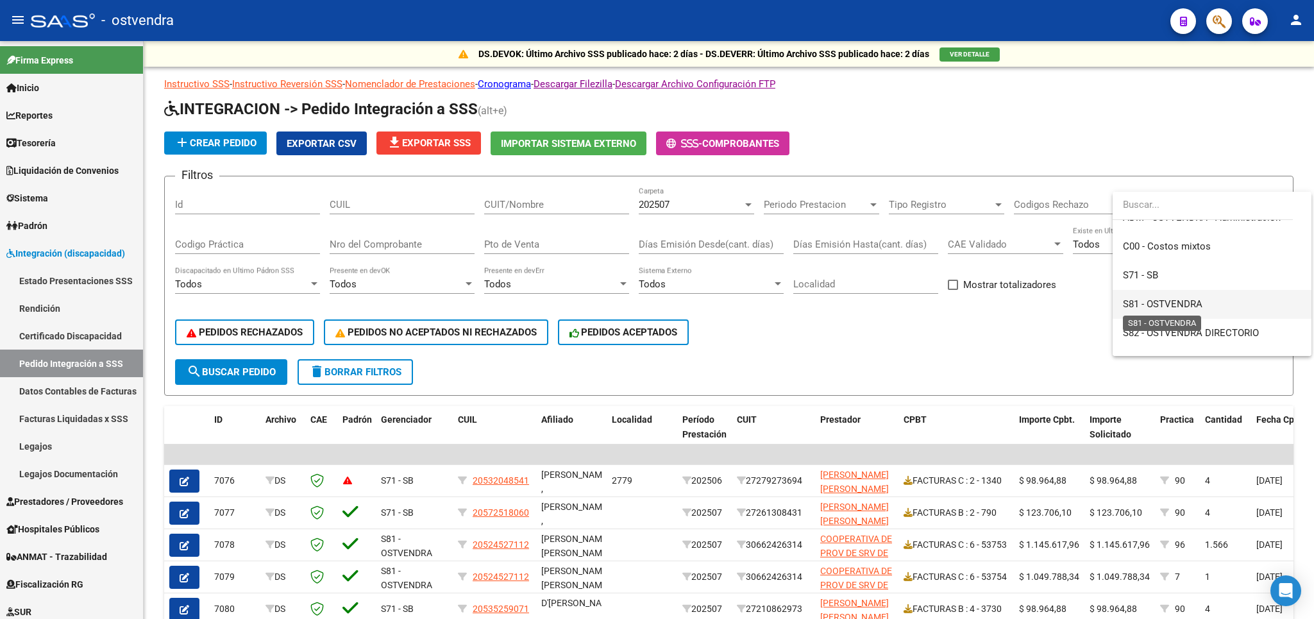
scroll to position [150, 0]
click at [1165, 310] on span "V01 - [GEOGRAPHIC_DATA]" at bounding box center [1181, 316] width 117 height 12
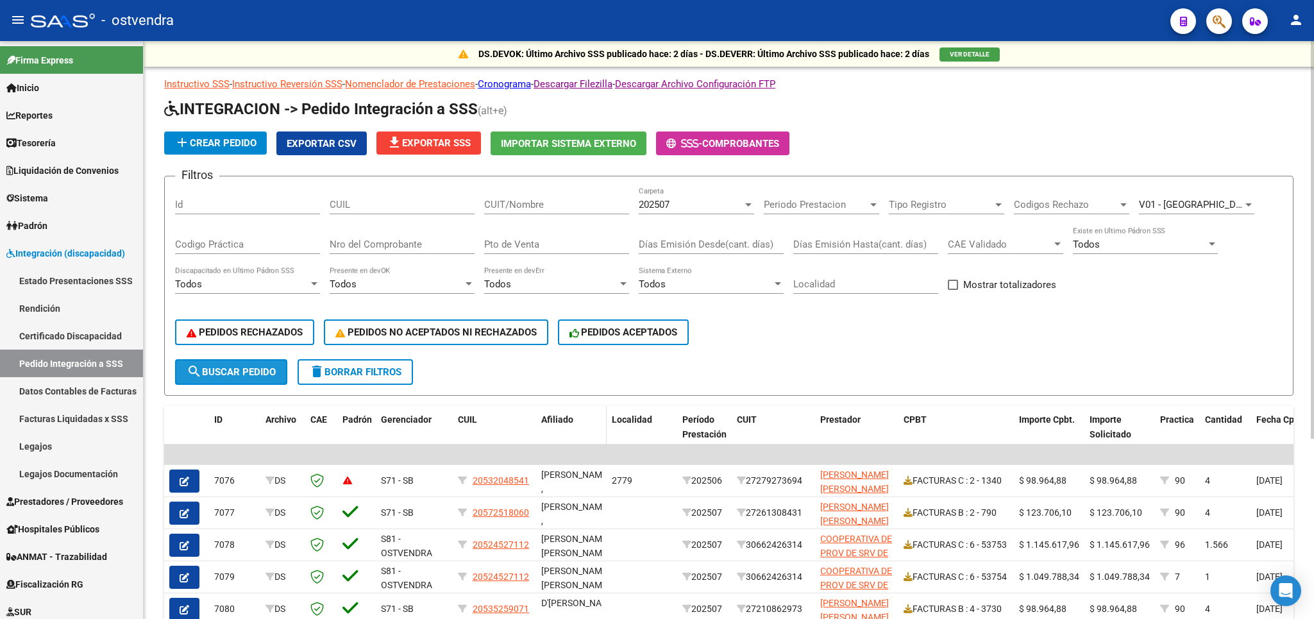
drag, startPoint x: 233, startPoint y: 366, endPoint x: 606, endPoint y: 421, distance: 377.3
click at [233, 367] on button "search Buscar Pedido" at bounding box center [231, 372] width 112 height 26
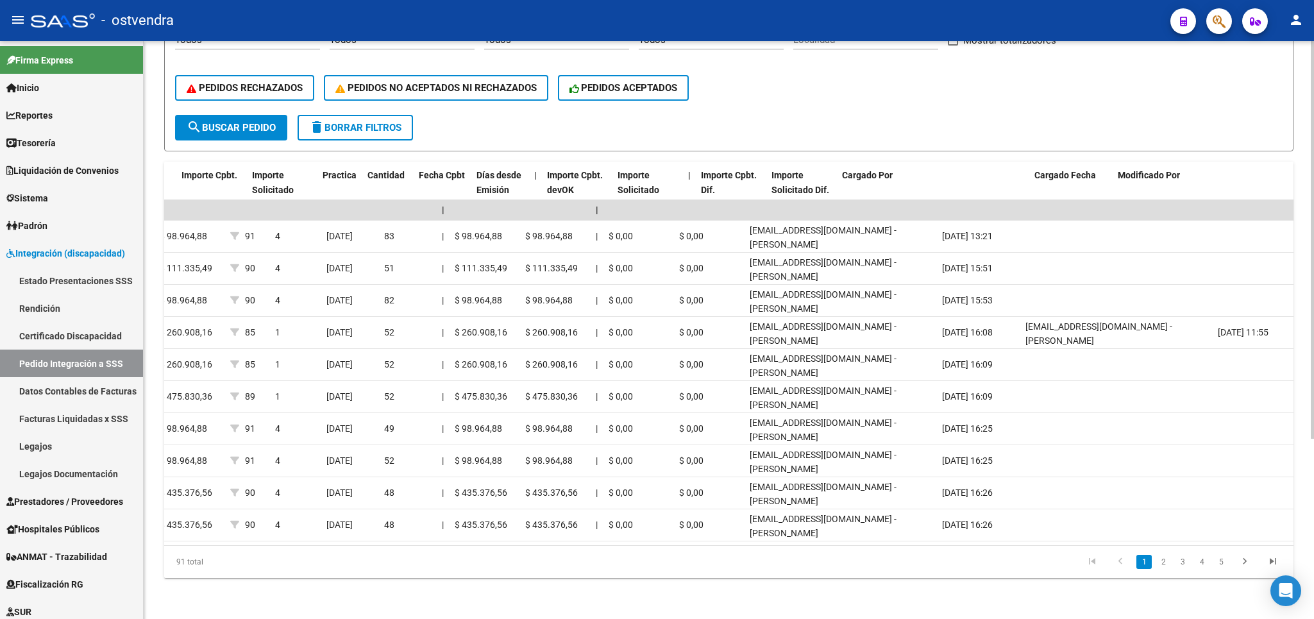
scroll to position [0, 932]
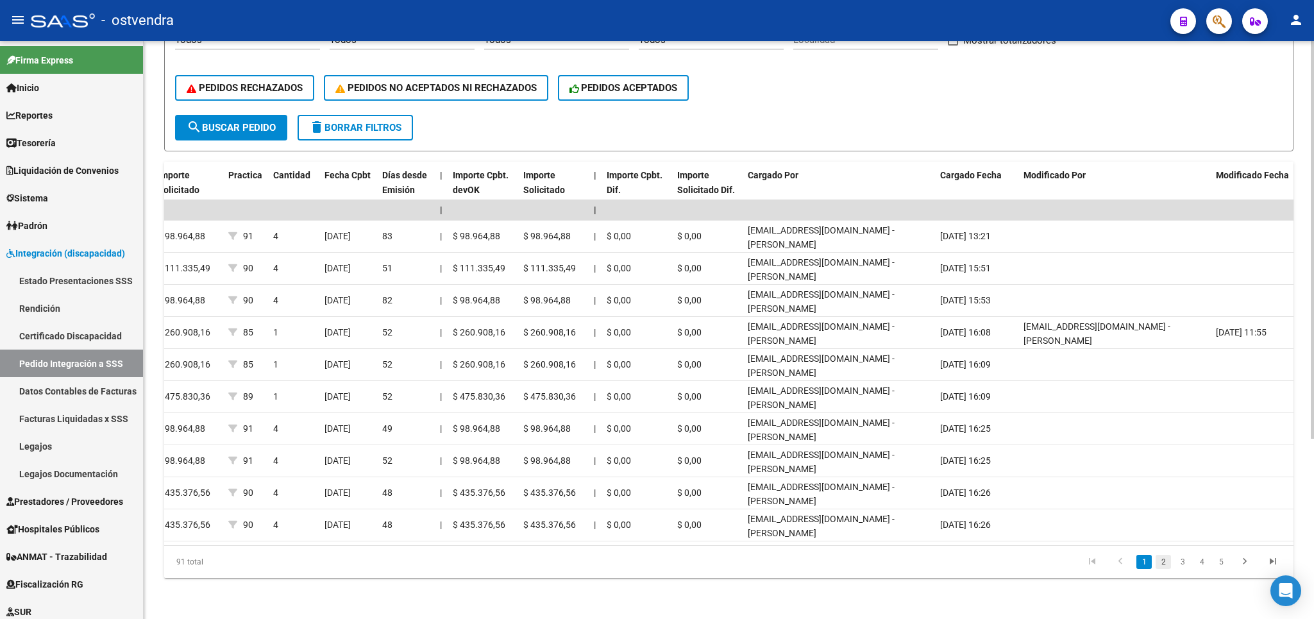
click at [1166, 562] on link "2" at bounding box center [1163, 562] width 15 height 14
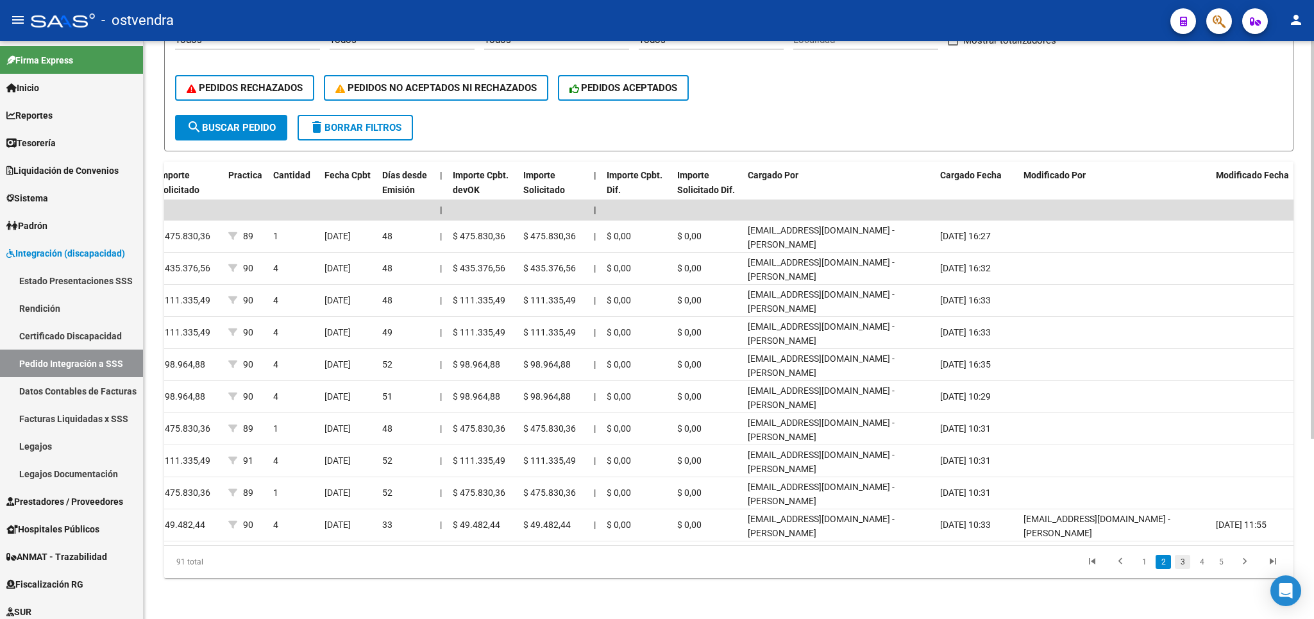
click at [1184, 562] on link "3" at bounding box center [1182, 562] width 15 height 14
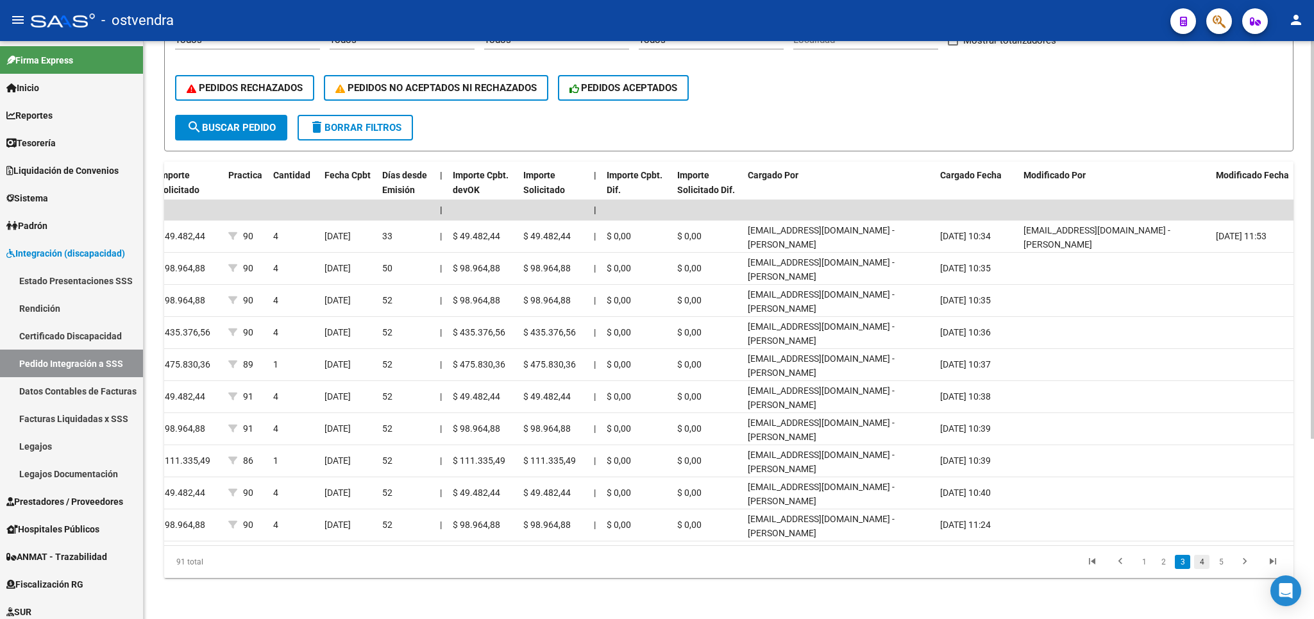
click at [1202, 562] on link "4" at bounding box center [1201, 562] width 15 height 14
click at [1204, 565] on link "5" at bounding box center [1201, 562] width 15 height 14
click at [1206, 563] on link "6" at bounding box center [1201, 562] width 15 height 14
click at [1206, 563] on link "7" at bounding box center [1201, 562] width 15 height 14
click at [1206, 564] on link "8" at bounding box center [1201, 562] width 15 height 14
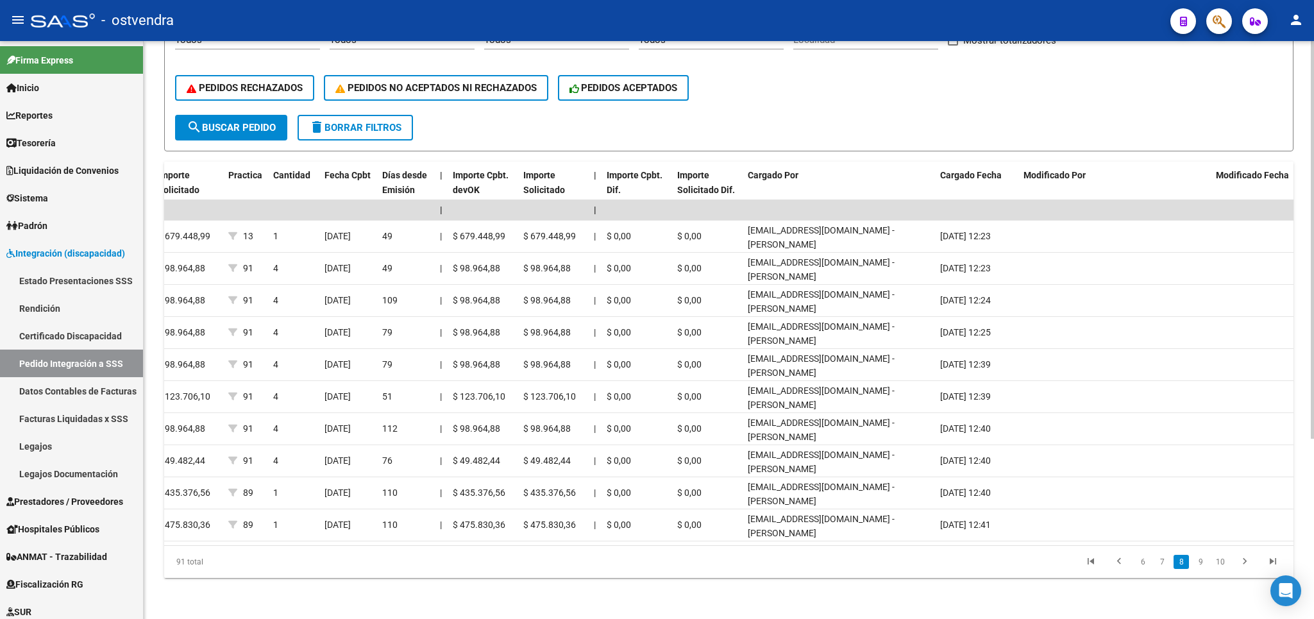
click at [1206, 564] on link "9" at bounding box center [1200, 562] width 15 height 14
click at [1222, 562] on link "10" at bounding box center [1220, 562] width 17 height 14
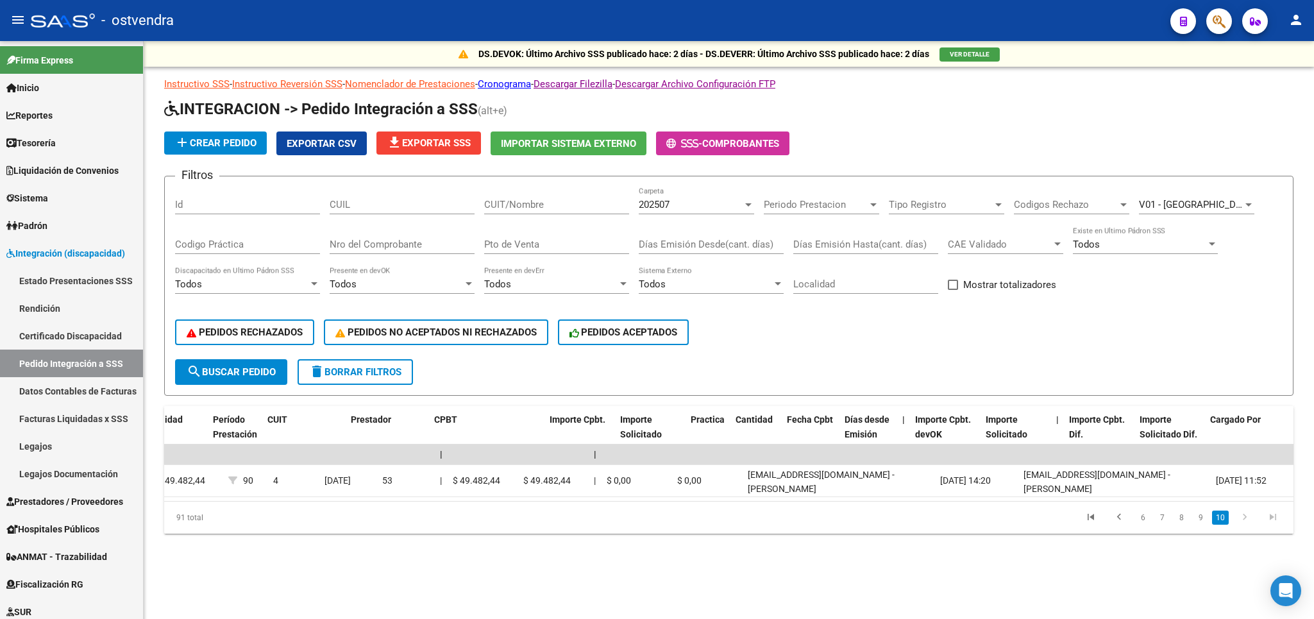
scroll to position [0, 0]
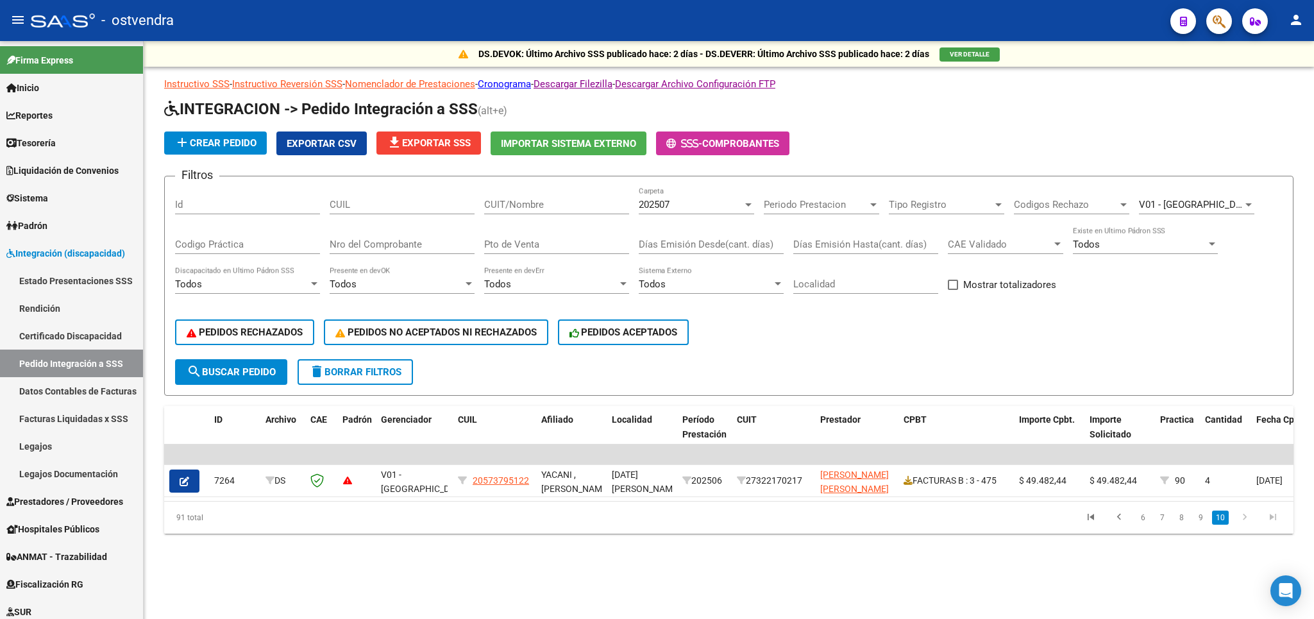
click at [392, 375] on span "delete Borrar Filtros" at bounding box center [355, 372] width 92 height 12
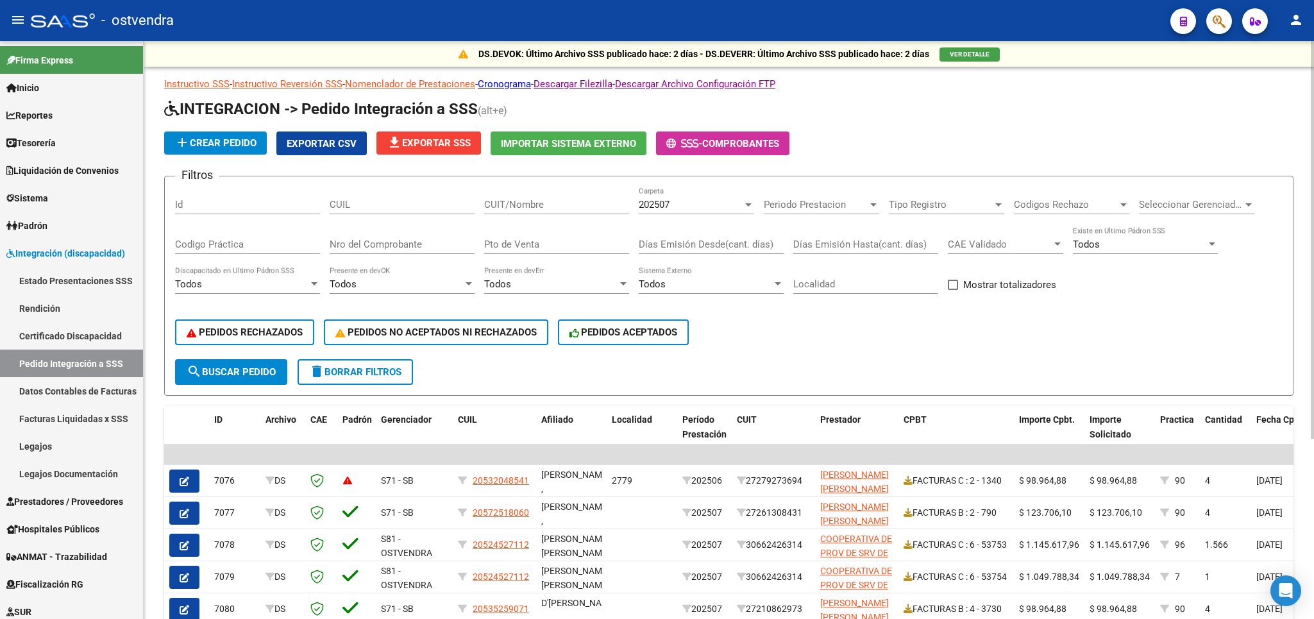
click at [328, 371] on span "delete Borrar Filtros" at bounding box center [355, 372] width 92 height 12
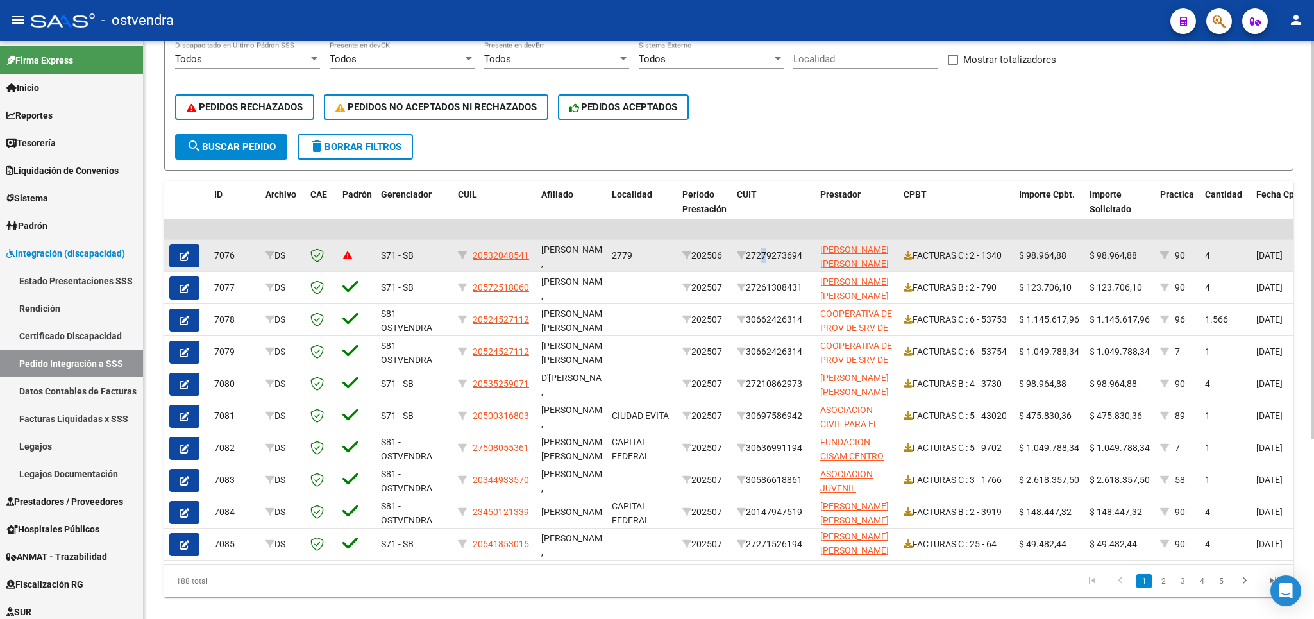
click at [755, 260] on div "27279273694" at bounding box center [773, 255] width 73 height 15
drag, startPoint x: 507, startPoint y: 259, endPoint x: 525, endPoint y: 259, distance: 17.3
click at [525, 259] on span "20532048541" at bounding box center [501, 255] width 56 height 10
copy span "053204854"
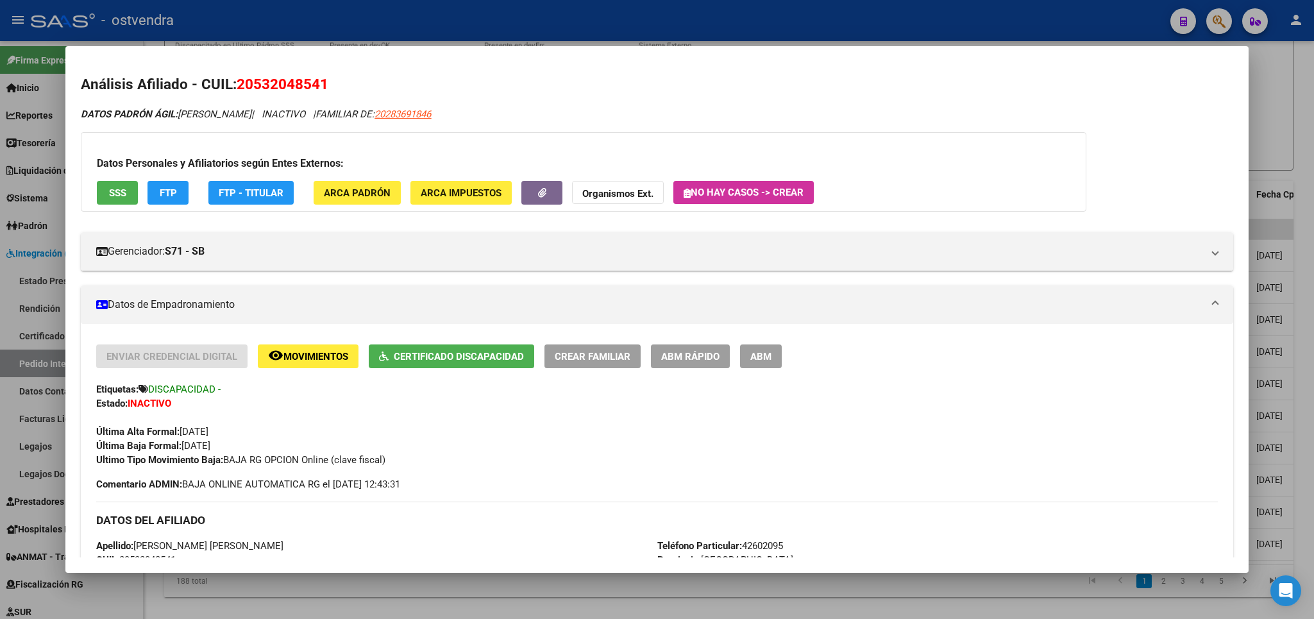
drag, startPoint x: 326, startPoint y: 84, endPoint x: 238, endPoint y: 92, distance: 88.9
click at [238, 92] on h2 "Análisis Afiliado - CUIL: 20532048541" at bounding box center [657, 85] width 1152 height 22
copy h2 "Análisis Afiliado - CUIL: 20532048541"
click at [1274, 88] on div at bounding box center [657, 309] width 1314 height 619
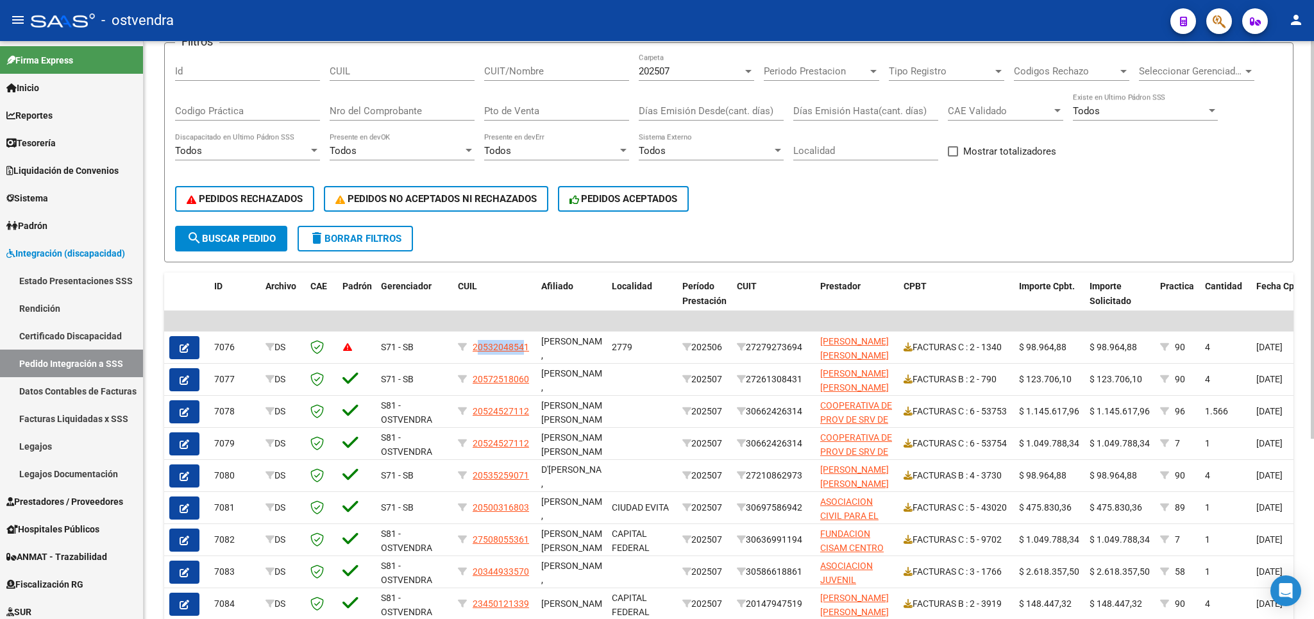
scroll to position [75, 0]
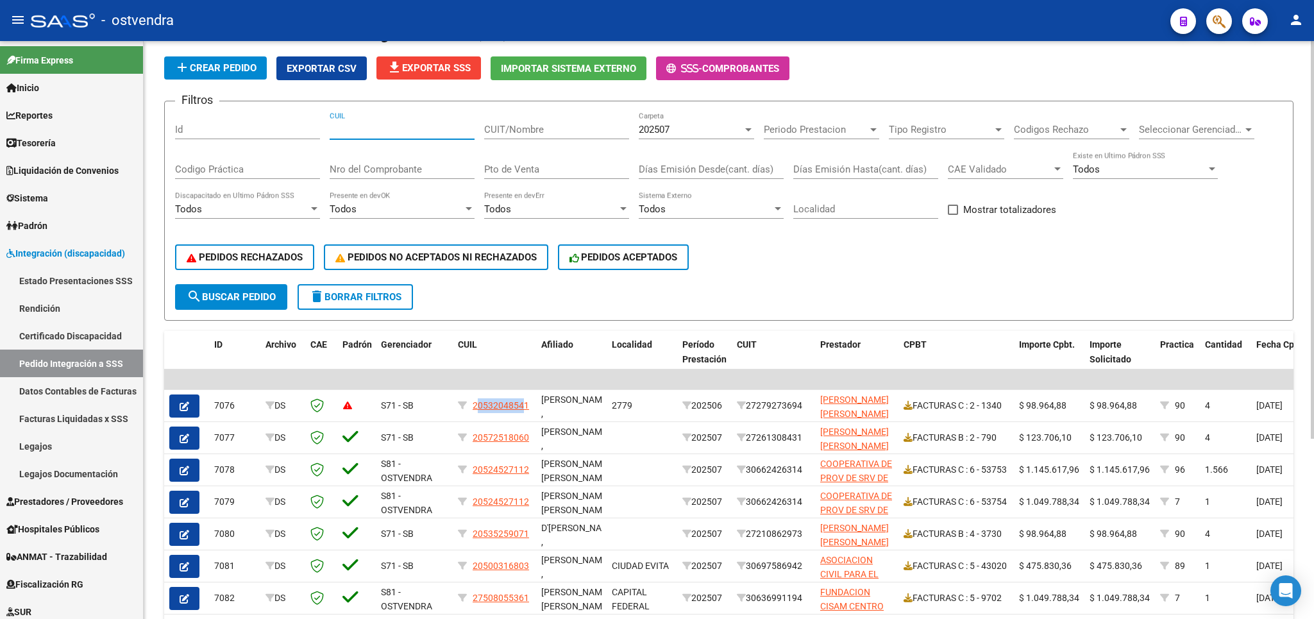
paste input "20532048541"
type input "20532048541"
click at [259, 286] on button "search Buscar Pedido" at bounding box center [231, 297] width 112 height 26
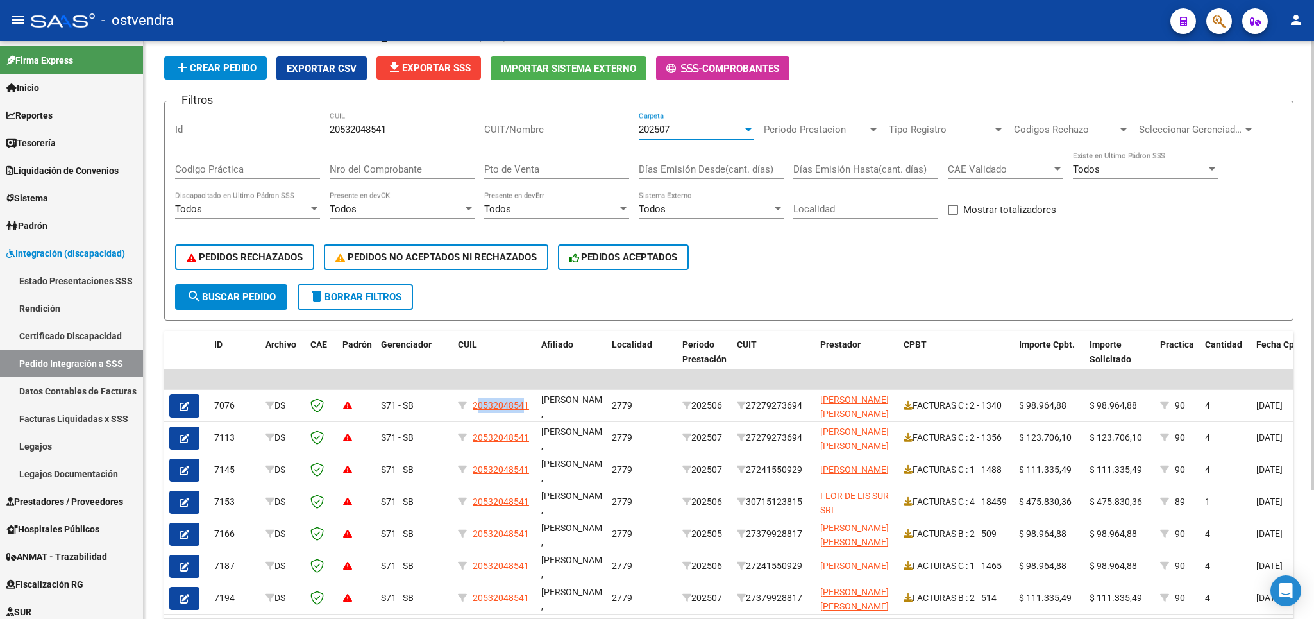
click at [702, 125] on div "202507" at bounding box center [691, 130] width 104 height 12
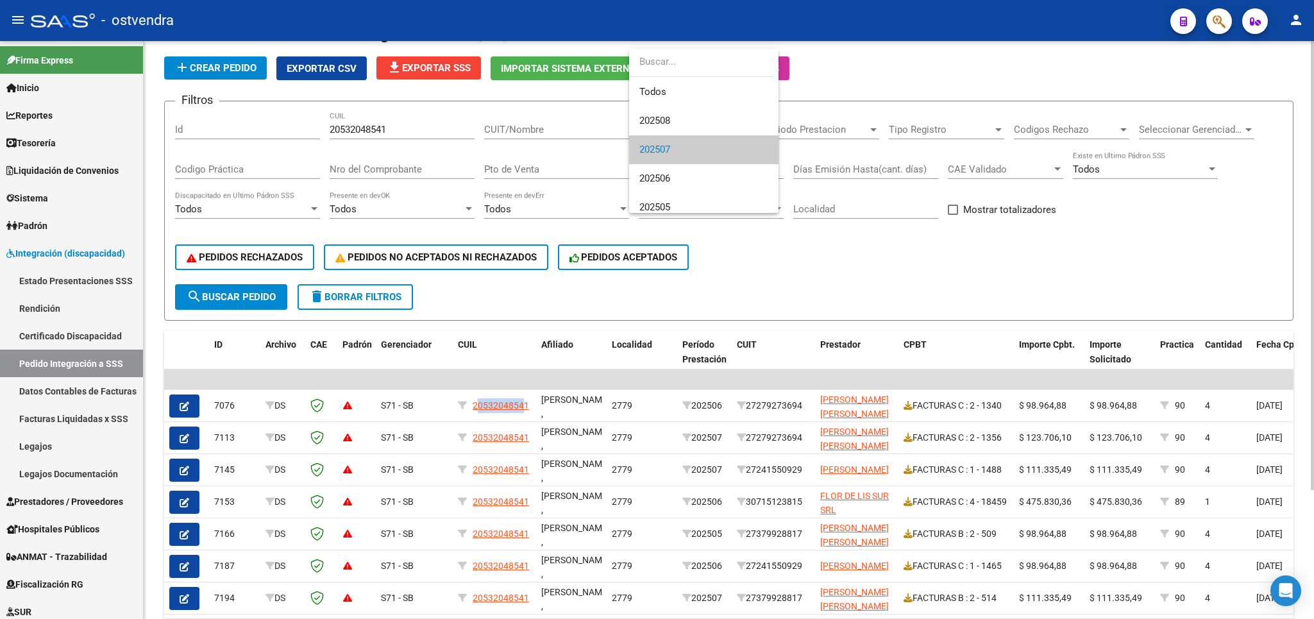
scroll to position [19, 0]
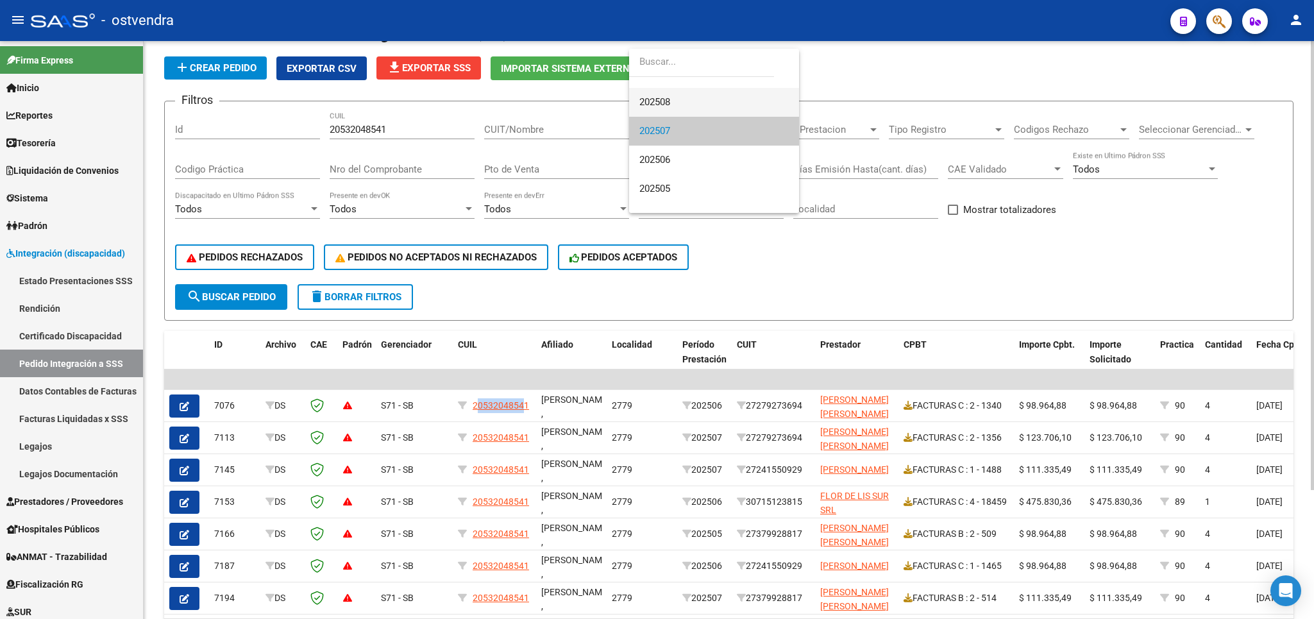
drag, startPoint x: 688, startPoint y: 102, endPoint x: 661, endPoint y: 113, distance: 29.1
click at [686, 102] on span "202508" at bounding box center [713, 102] width 149 height 29
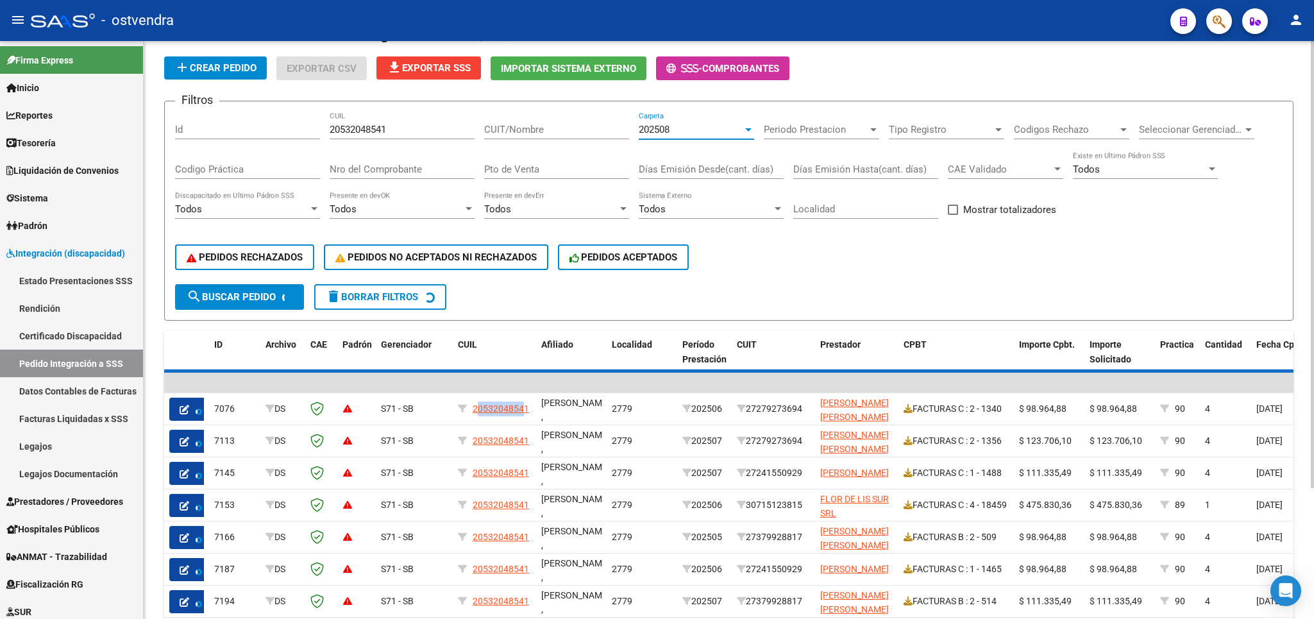
scroll to position [0, 0]
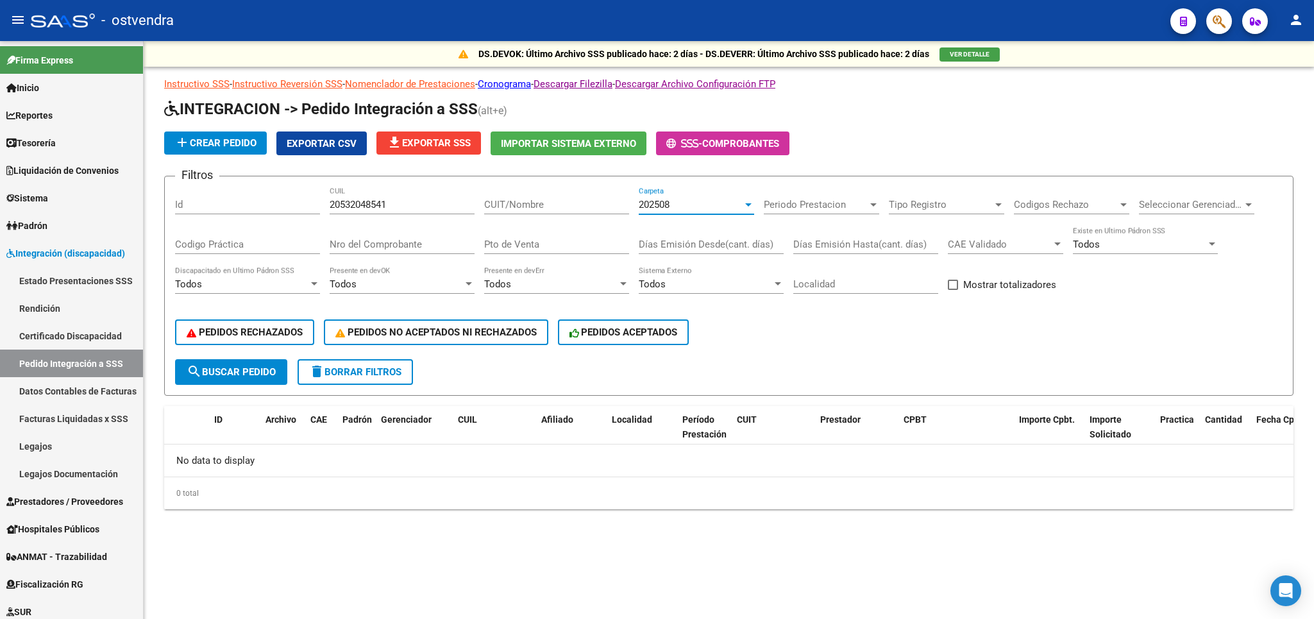
click at [686, 202] on div "202508" at bounding box center [691, 205] width 104 height 12
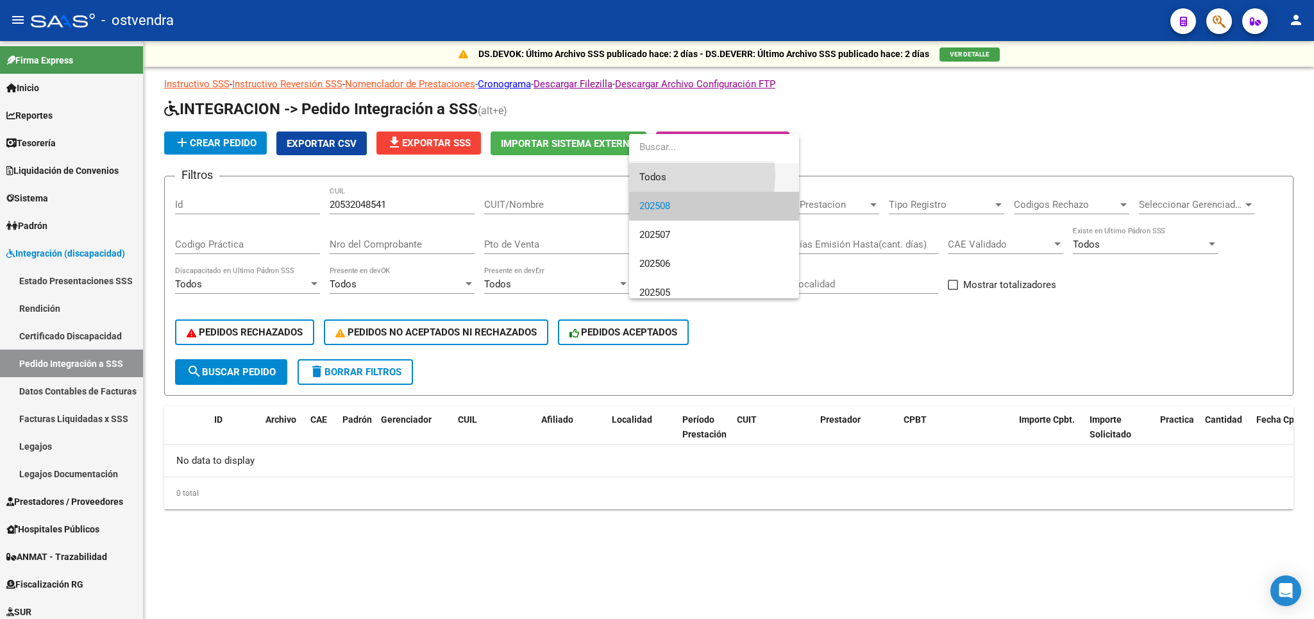
click at [664, 175] on span "Todos" at bounding box center [713, 177] width 149 height 29
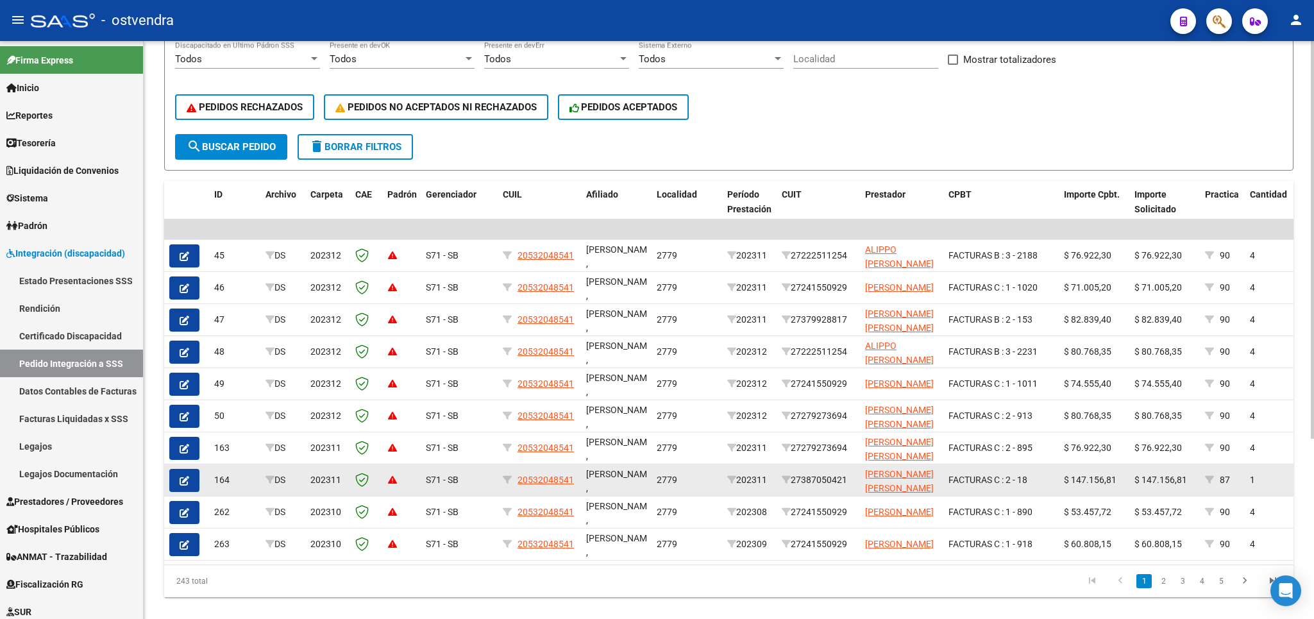
click at [189, 484] on icon "button" at bounding box center [185, 481] width 10 height 10
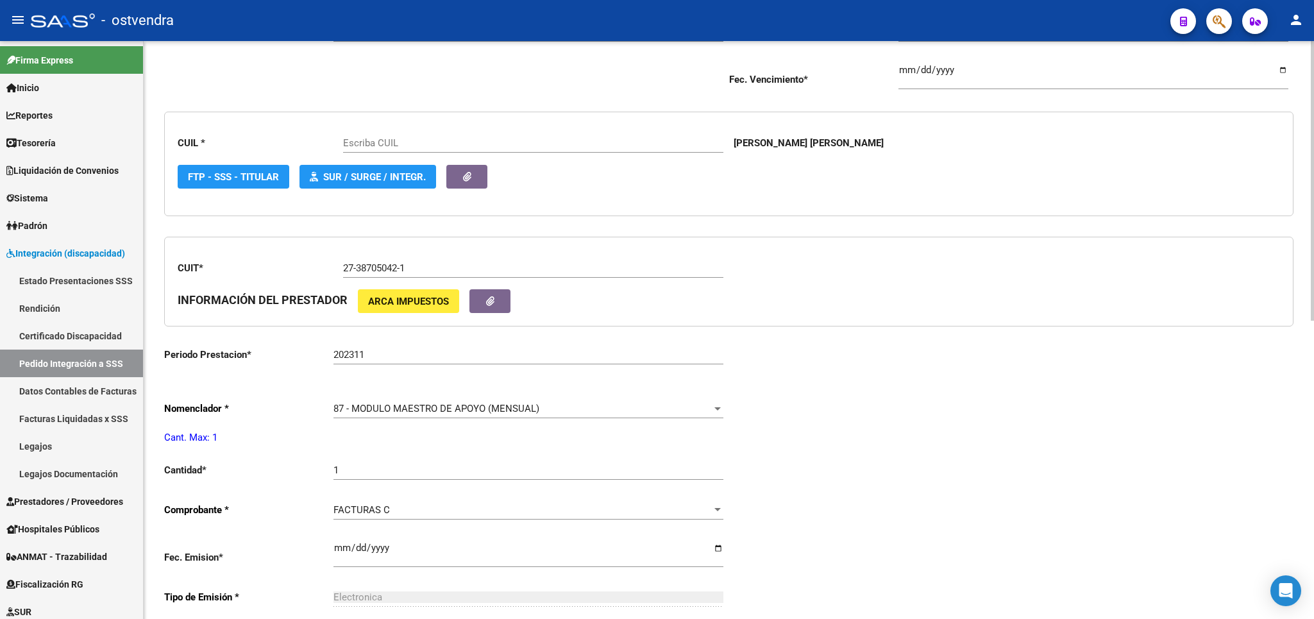
scroll to position [375, 0]
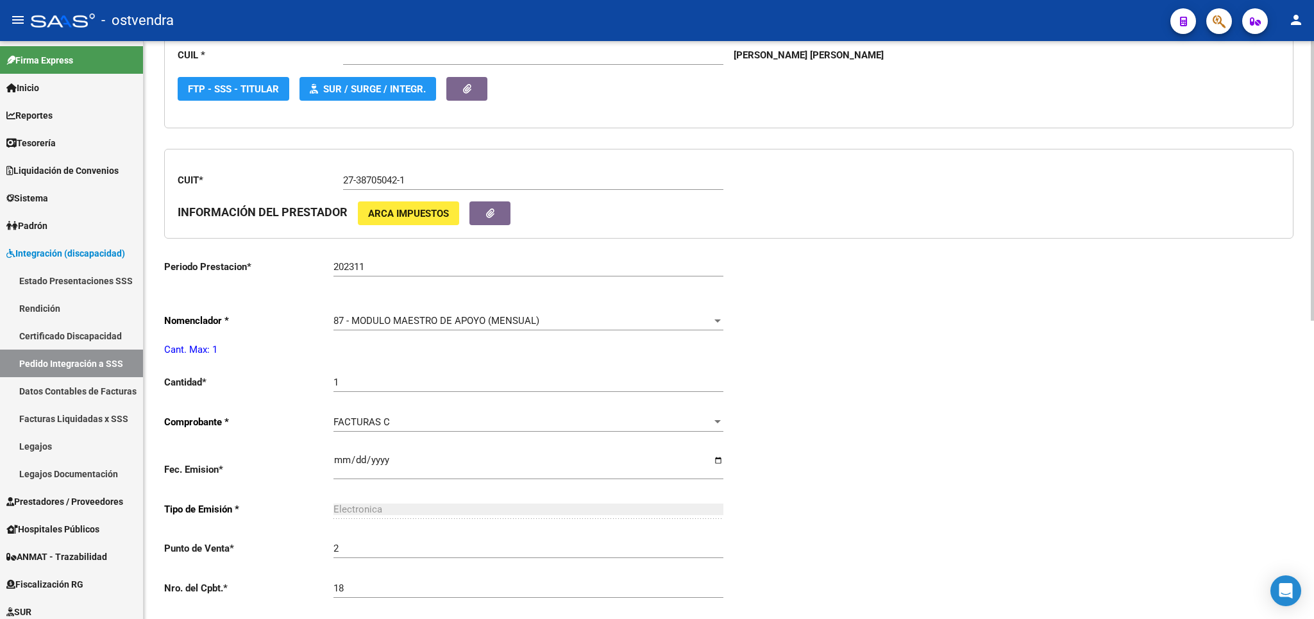
type input "20532048541"
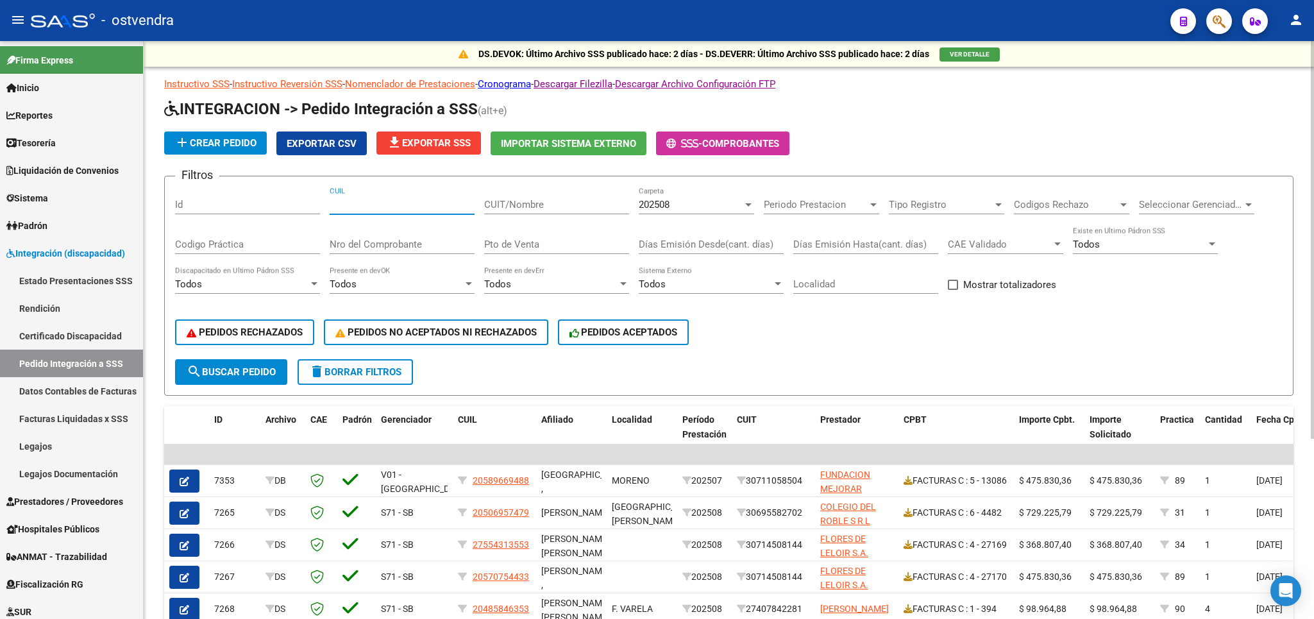
paste input "20532048541"
type input "20532048541"
click at [346, 373] on span "delete Borrar Filtros" at bounding box center [355, 372] width 92 height 12
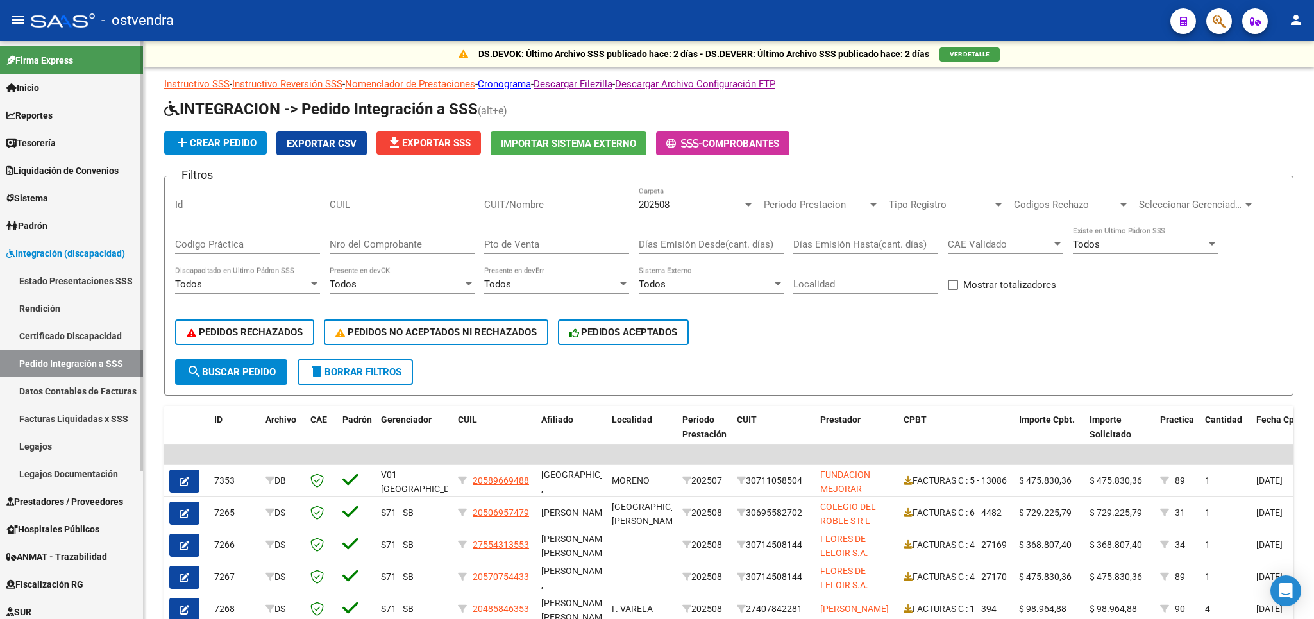
click at [85, 423] on link "Facturas Liquidadas x SSS" at bounding box center [71, 419] width 143 height 28
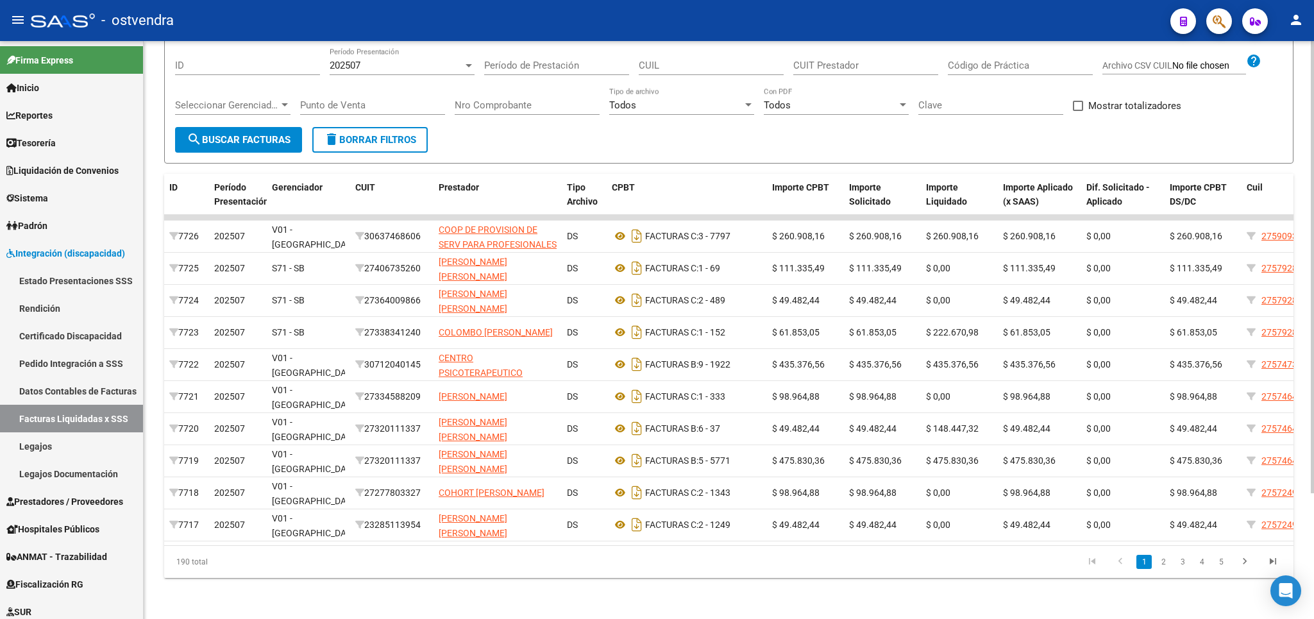
scroll to position [75, 0]
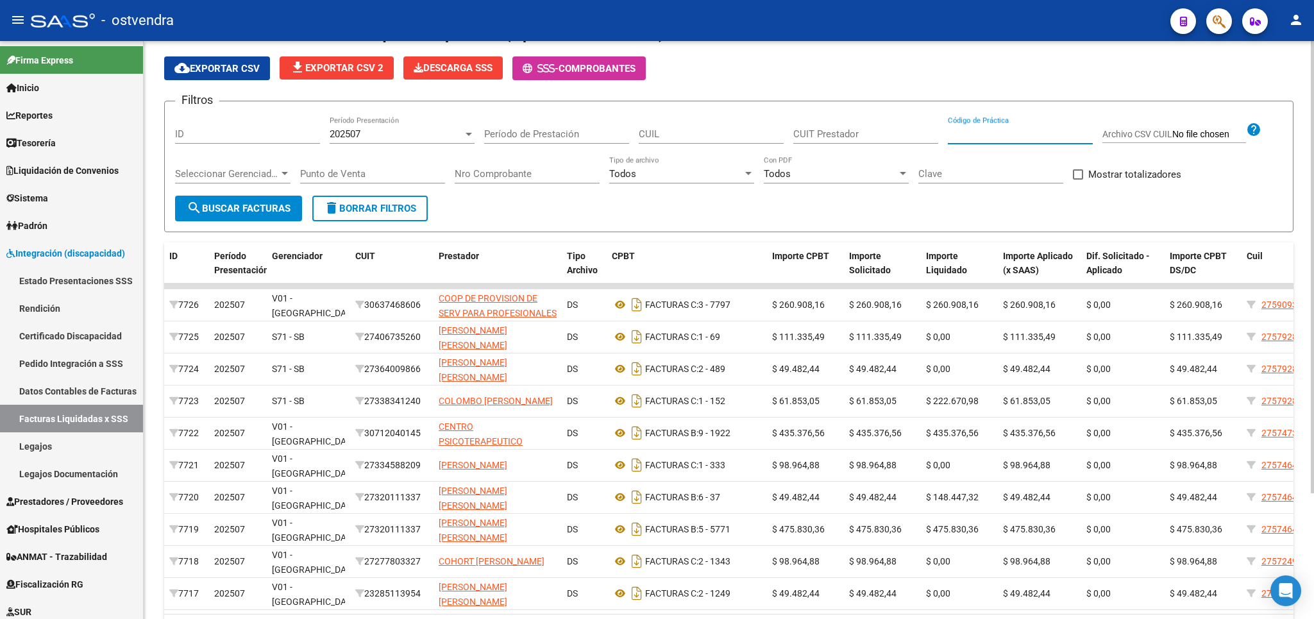
click at [991, 139] on input "Código de Práctica" at bounding box center [1020, 134] width 145 height 12
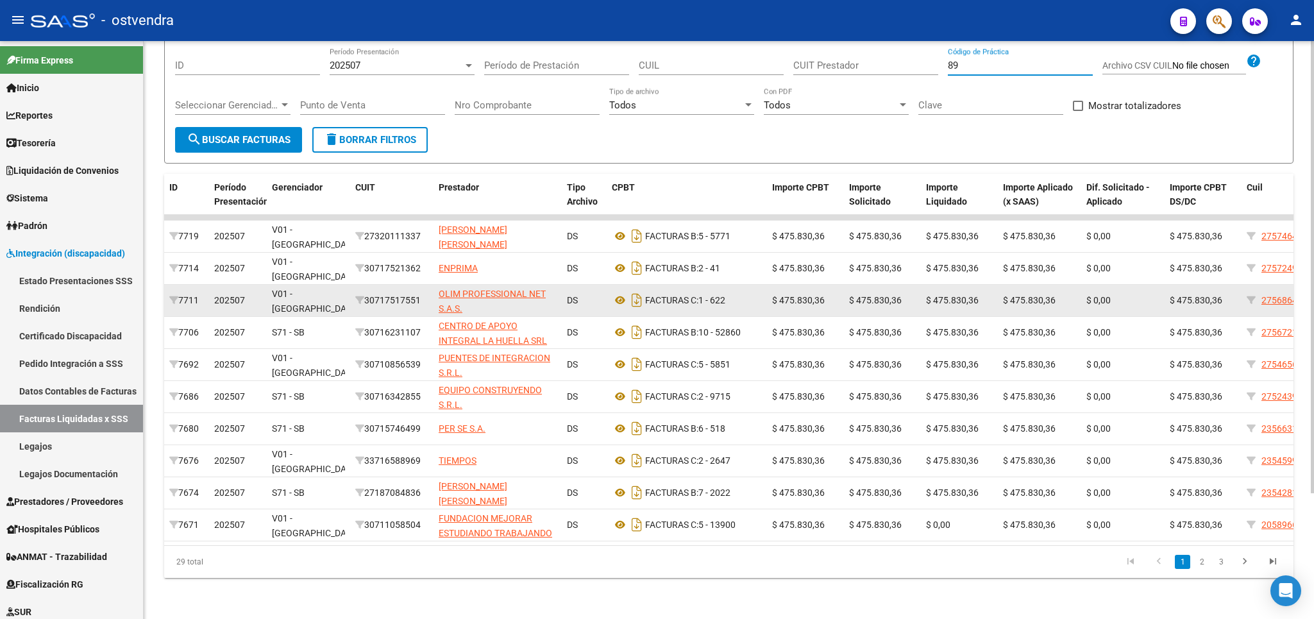
scroll to position [160, 0]
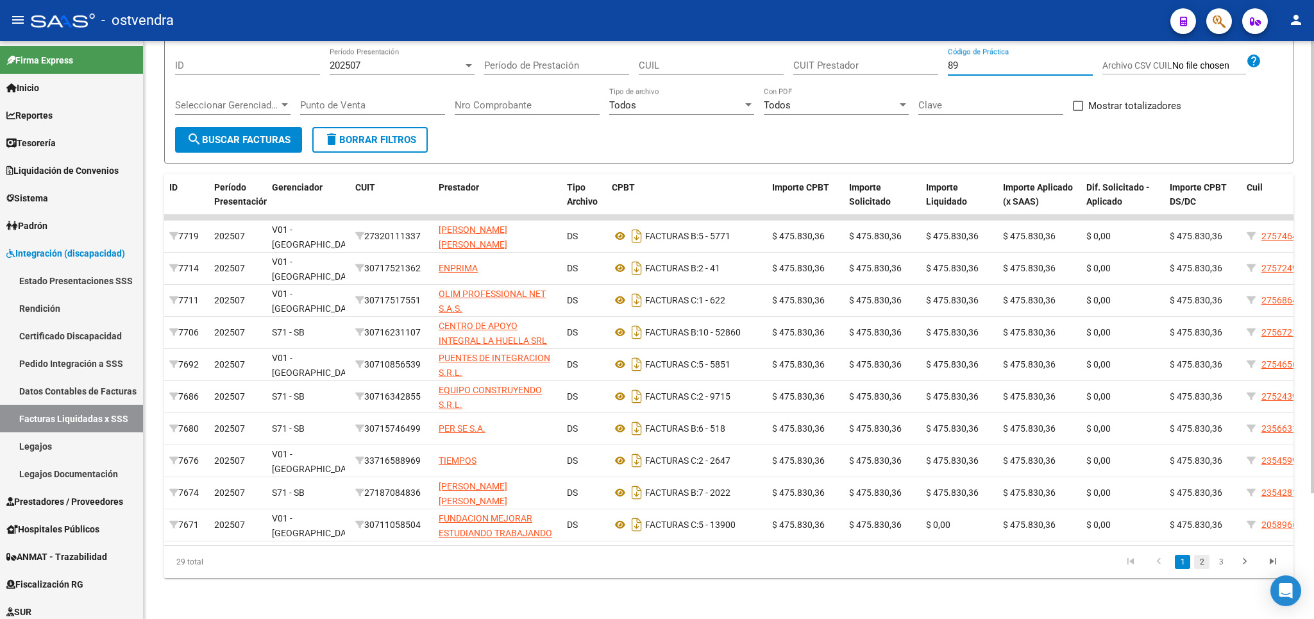
type input "89"
click at [1200, 562] on link "2" at bounding box center [1201, 562] width 15 height 14
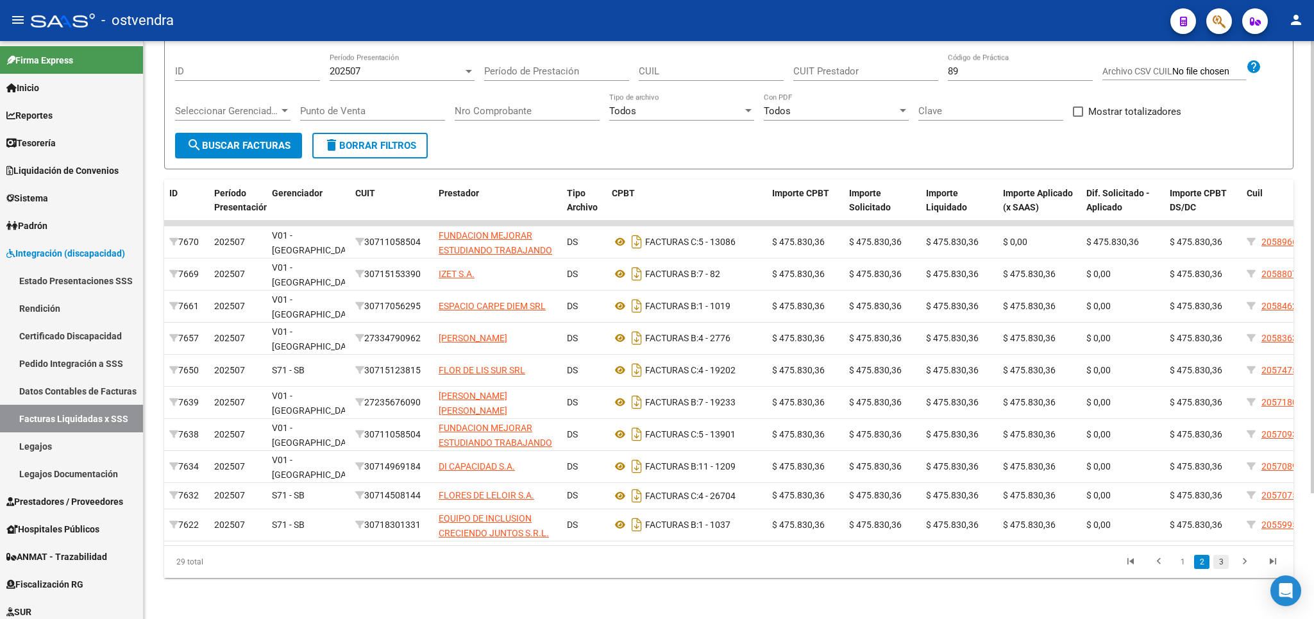
click at [1222, 566] on link "3" at bounding box center [1220, 562] width 15 height 14
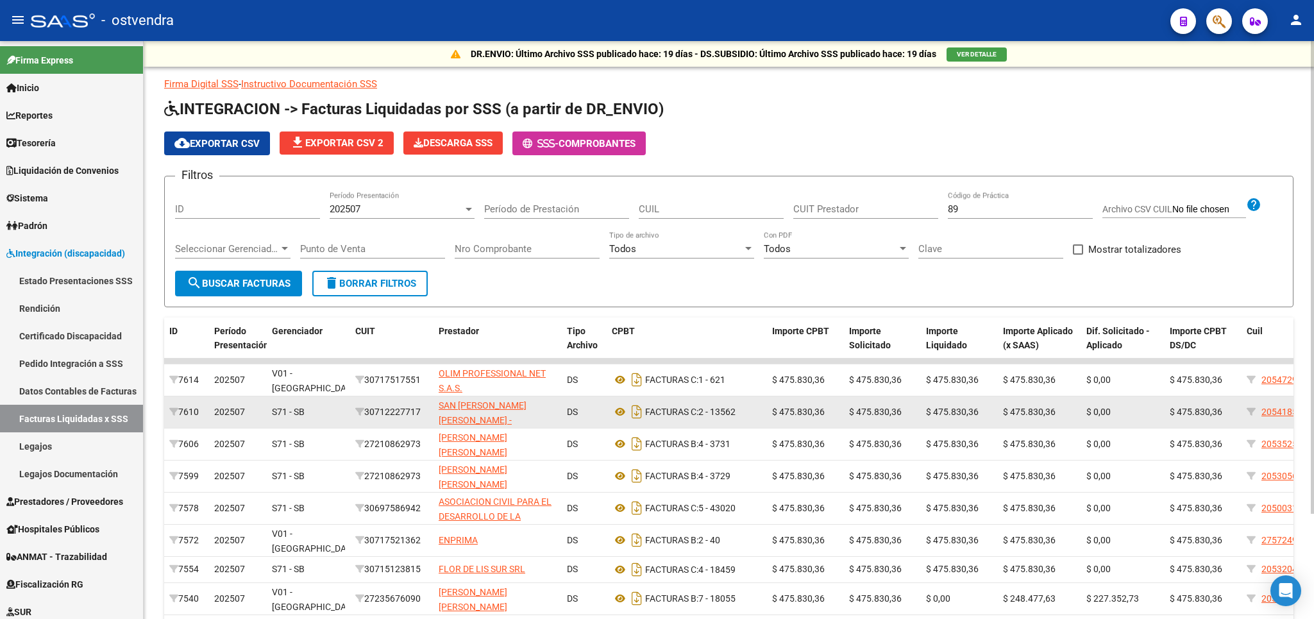
scroll to position [129, 0]
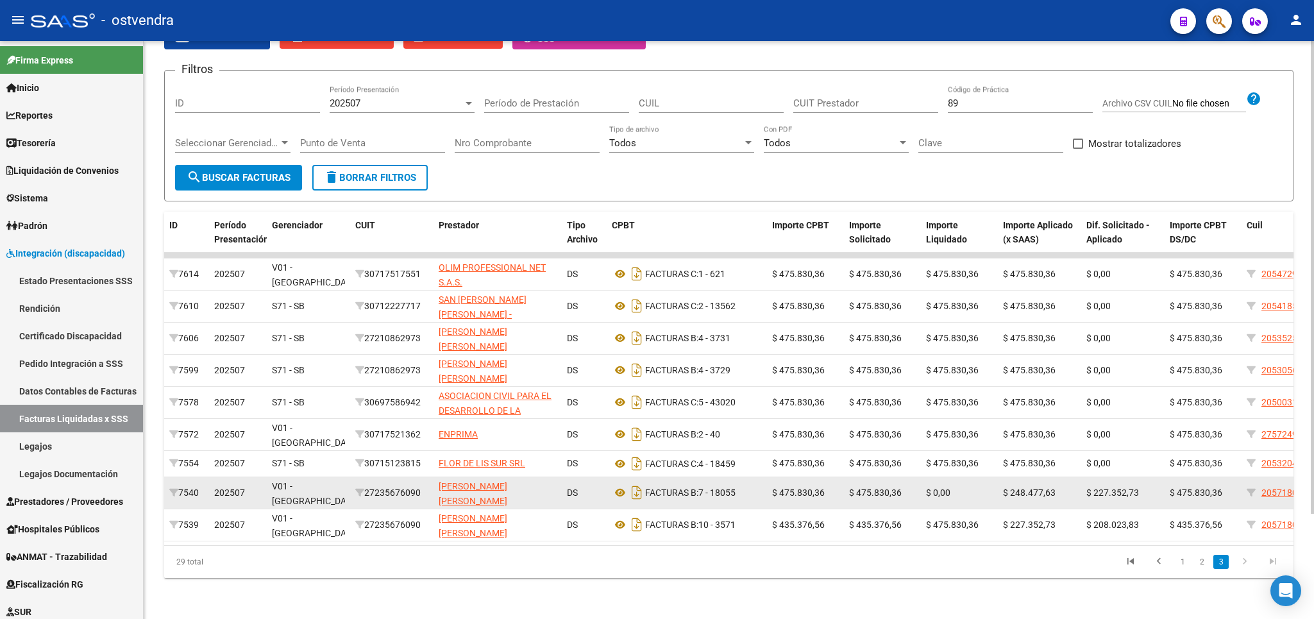
drag, startPoint x: 1093, startPoint y: 473, endPoint x: 1125, endPoint y: 505, distance: 45.8
click at [1125, 500] on div "$ 227.352,73" at bounding box center [1122, 492] width 73 height 15
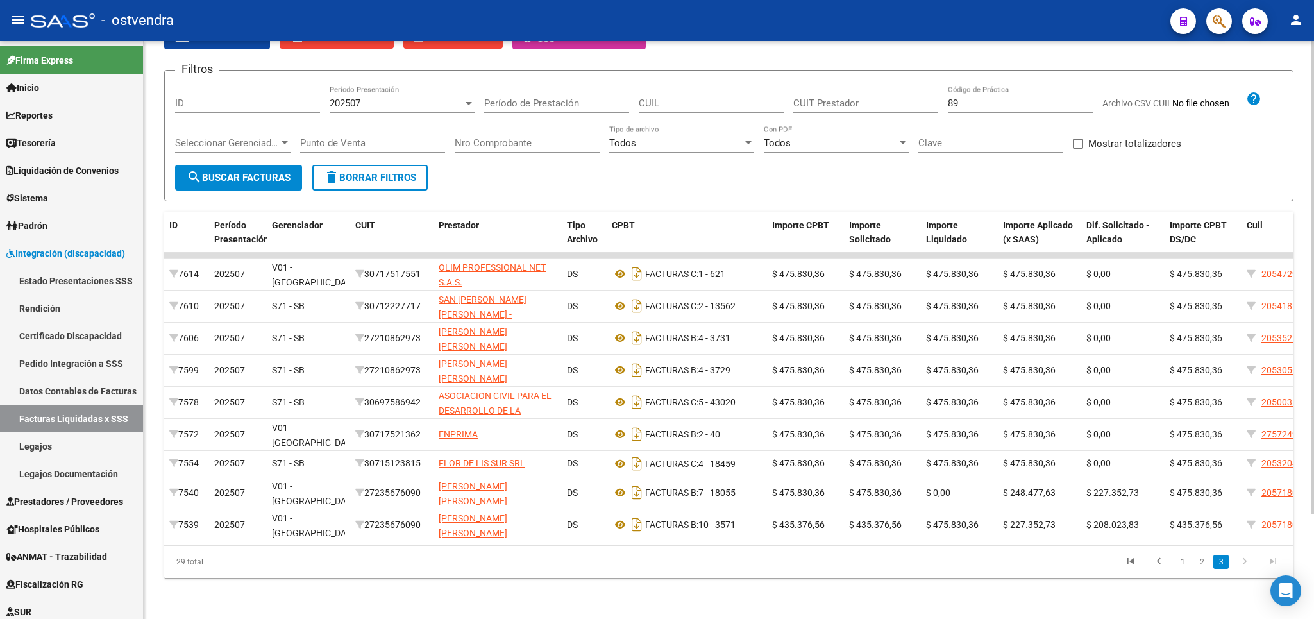
click at [800, 600] on div "DR.ENVIO: Último Archivo SSS publicado hace: 19 [PERSON_NAME] - DS.SUBSIDIO: Úl…" at bounding box center [729, 277] width 1170 height 684
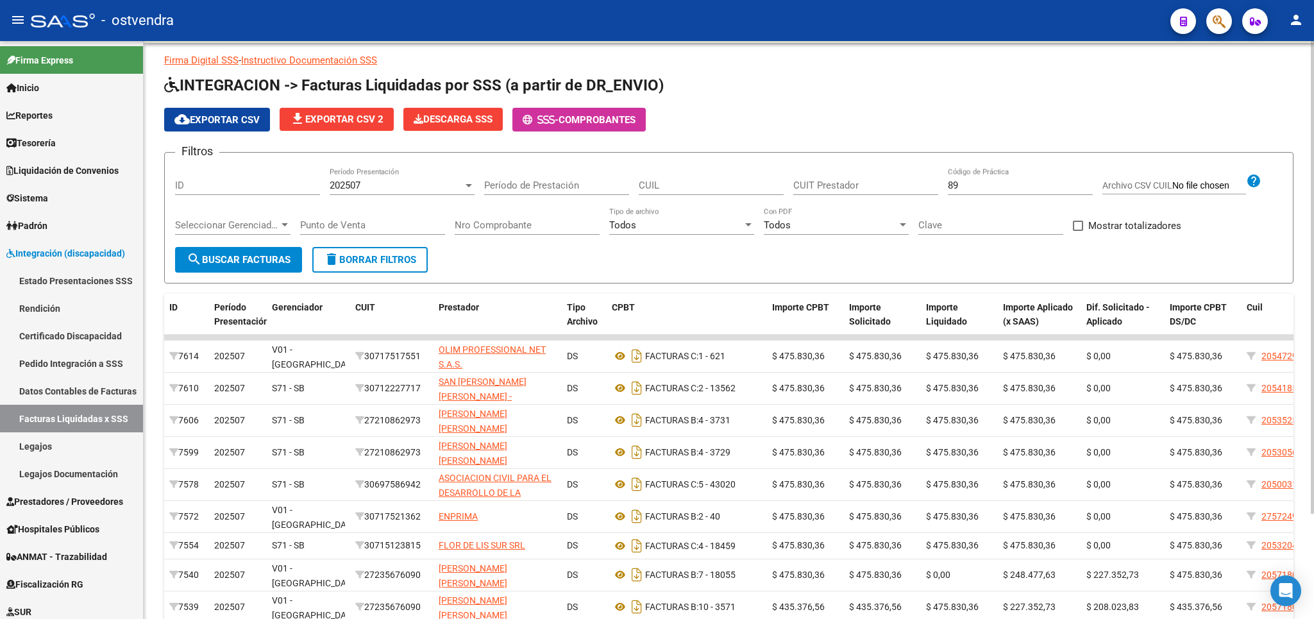
scroll to position [0, 0]
